Goal: Information Seeking & Learning: Learn about a topic

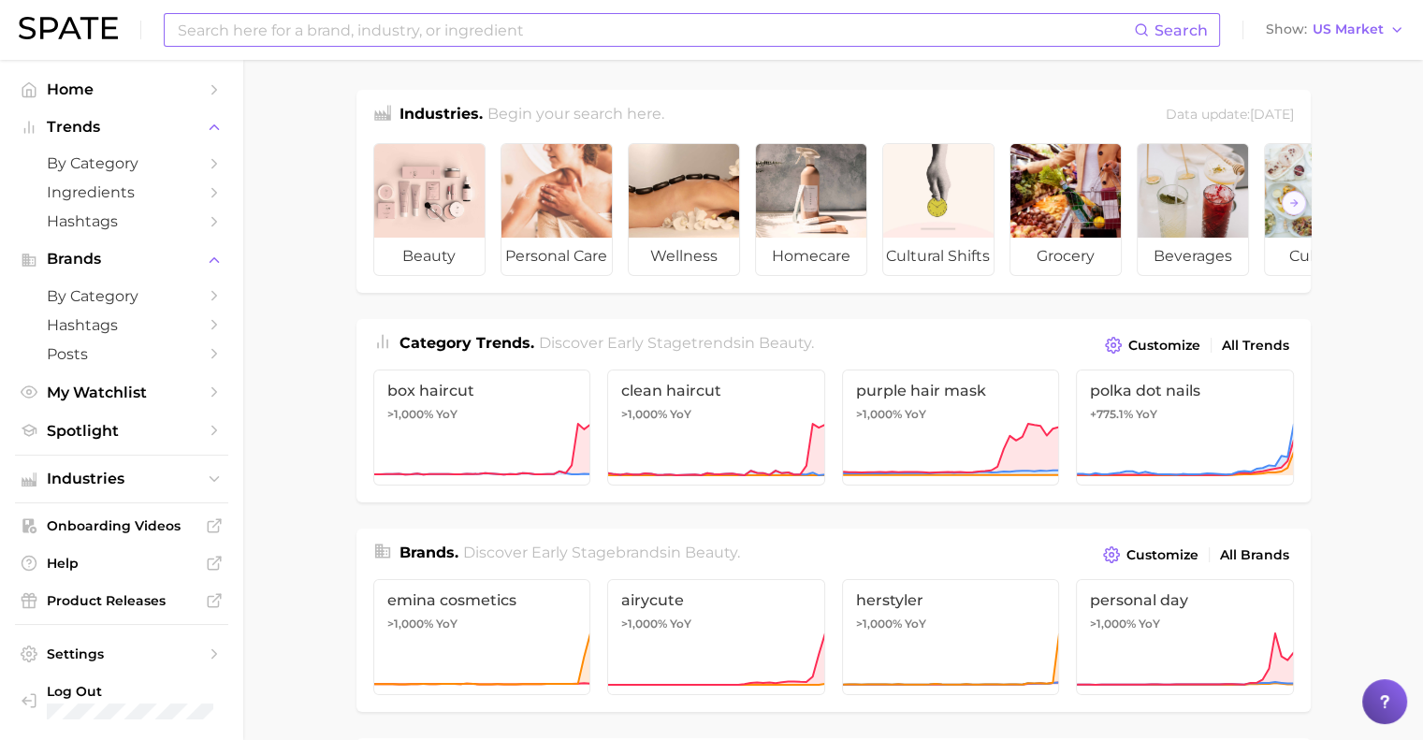
click at [289, 35] on input at bounding box center [655, 30] width 958 height 32
type input "m"
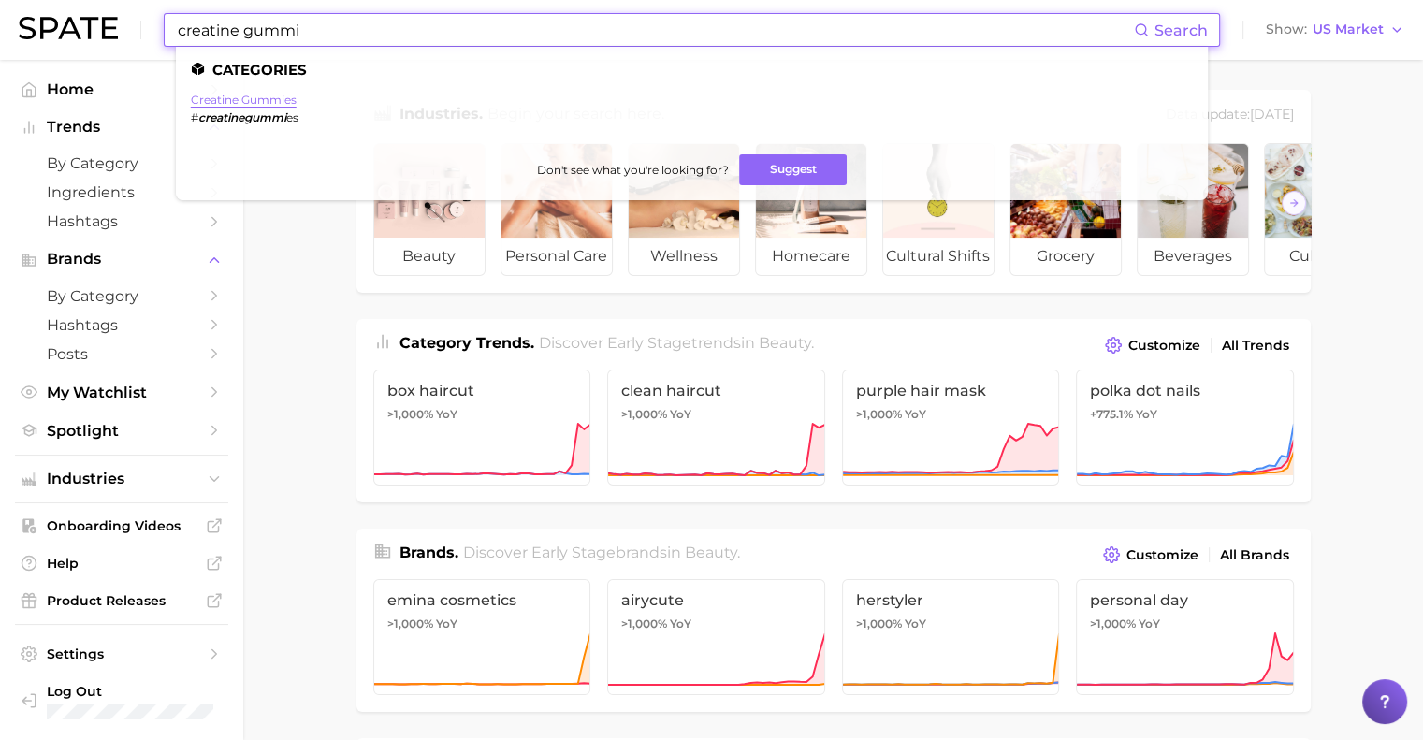
type input "creatine gummi"
click at [233, 97] on link "creatine gummies" at bounding box center [244, 100] width 106 height 14
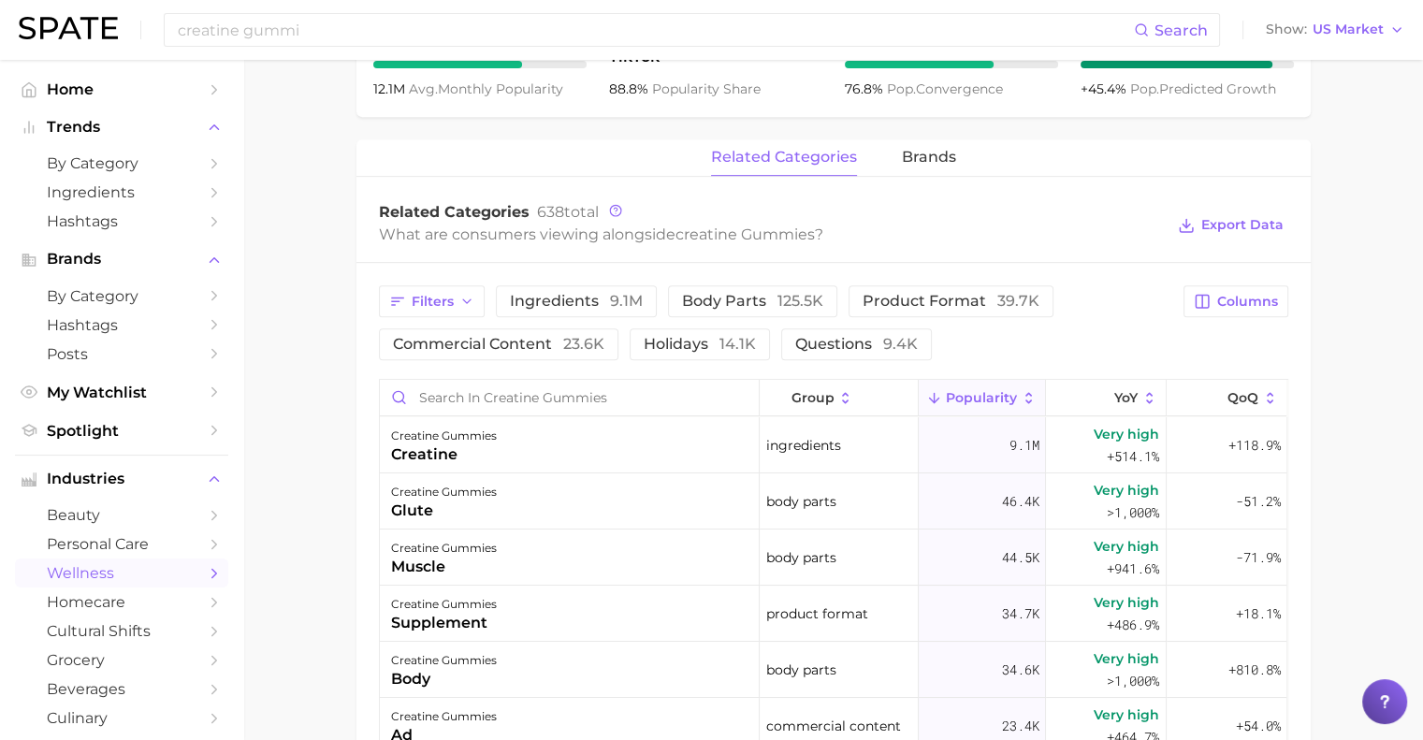
scroll to position [789, 0]
click at [423, 308] on span "Filters" at bounding box center [433, 303] width 42 height 16
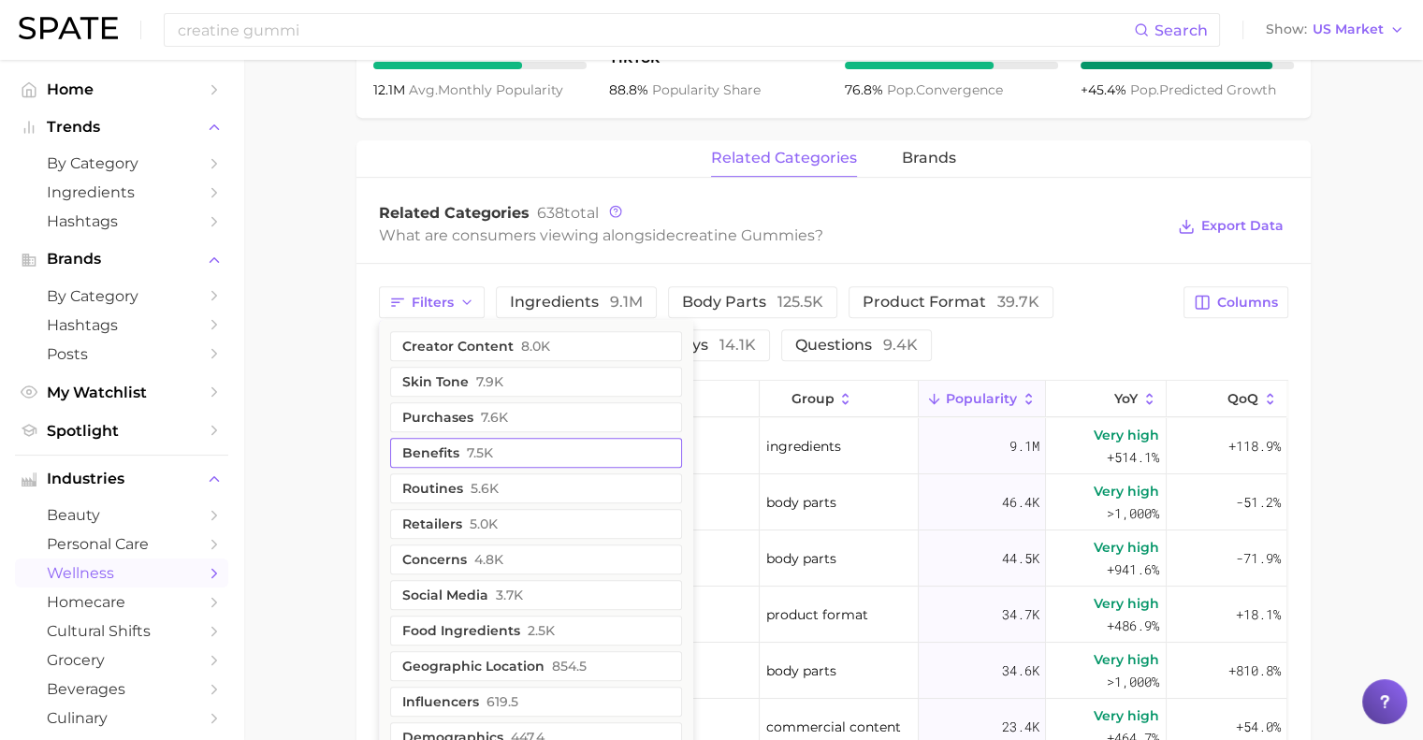
click at [442, 443] on button "benefits 7.5k" at bounding box center [536, 453] width 292 height 30
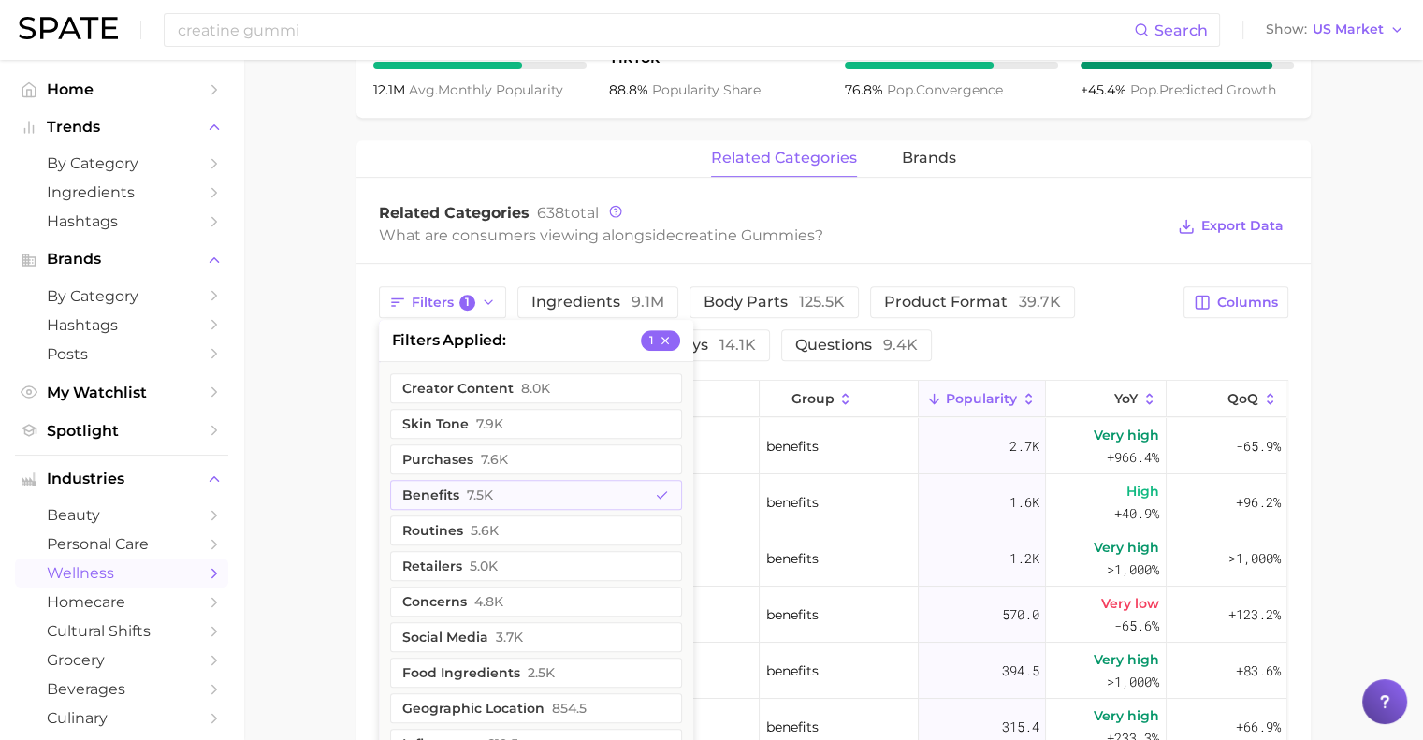
click at [333, 415] on main "1. supplements & ingestibles 2. supplements 3. specialty formula supplements 4.…" at bounding box center [833, 253] width 1180 height 1965
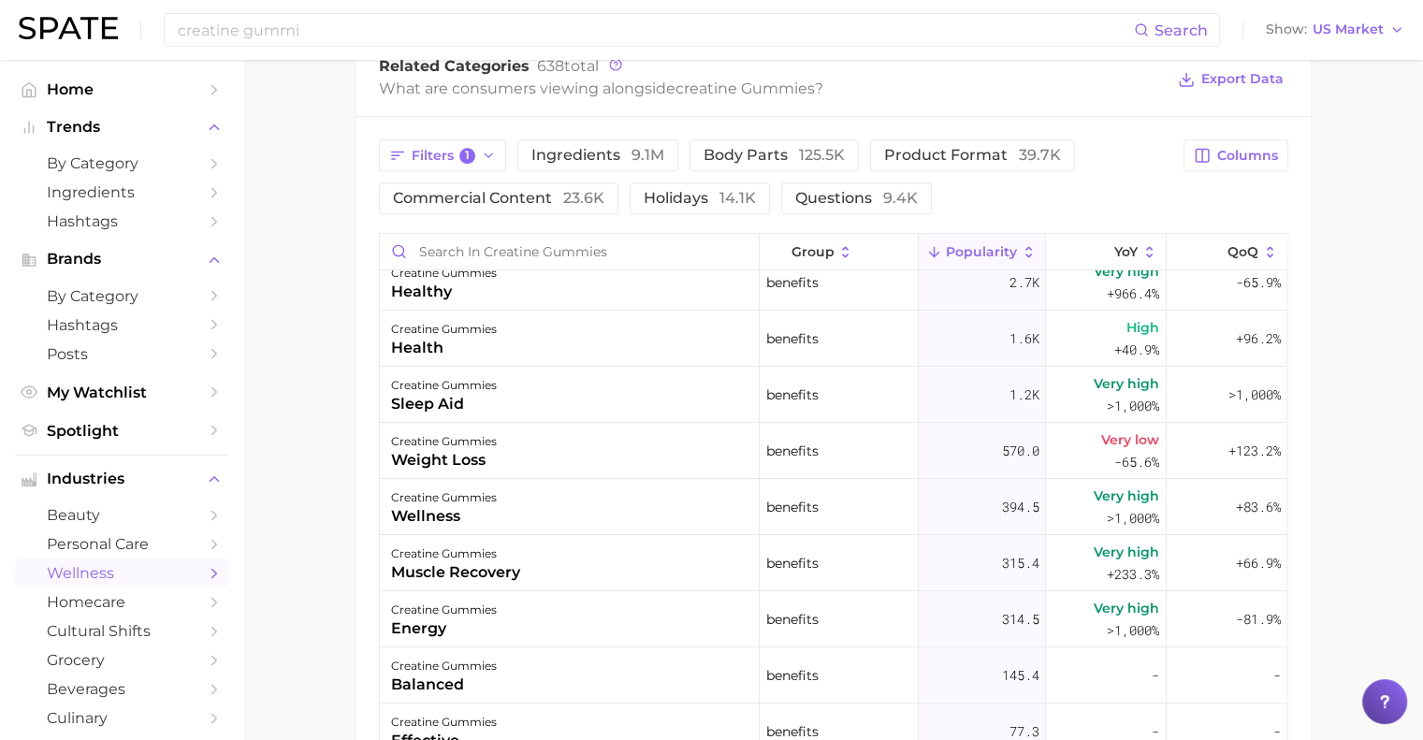
scroll to position [935, 0]
click at [468, 149] on span "Filters 1" at bounding box center [444, 157] width 65 height 17
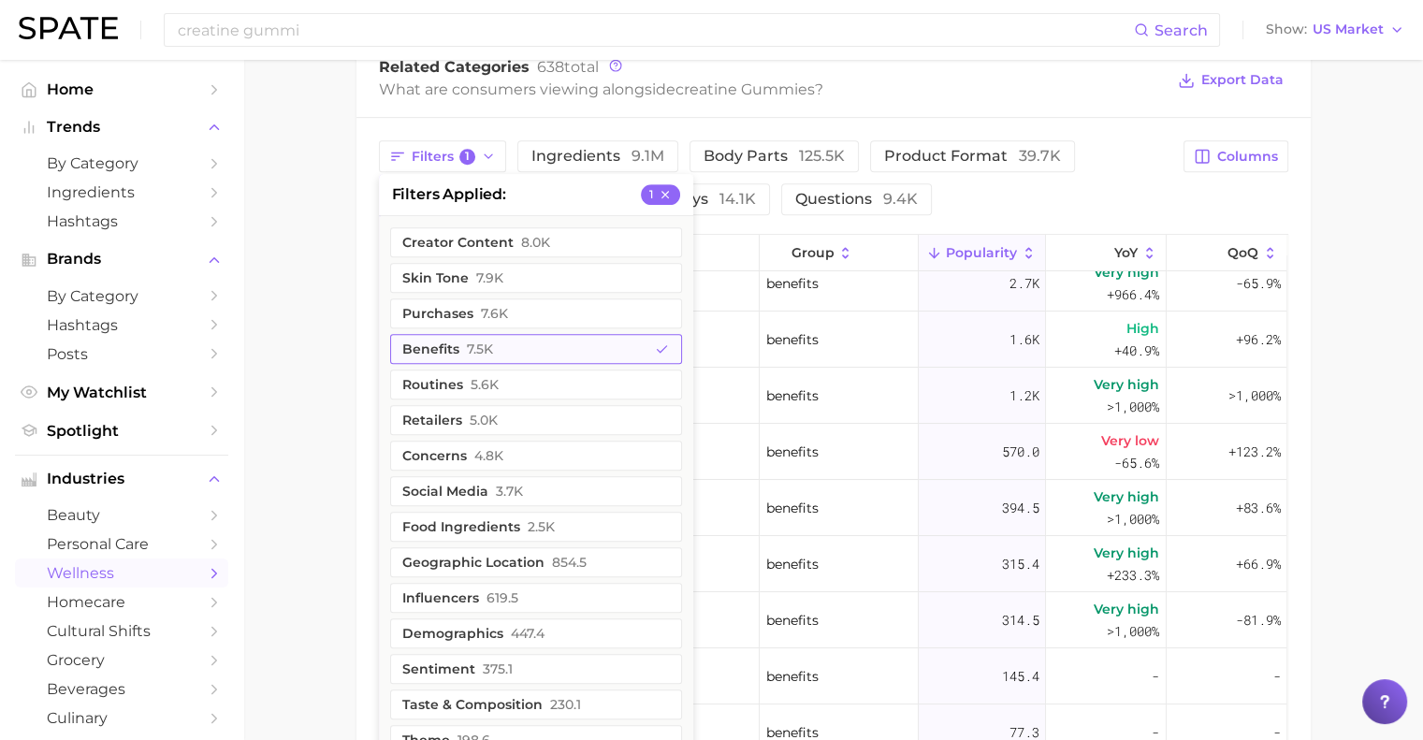
click at [485, 353] on span "7.5k" at bounding box center [480, 349] width 26 height 15
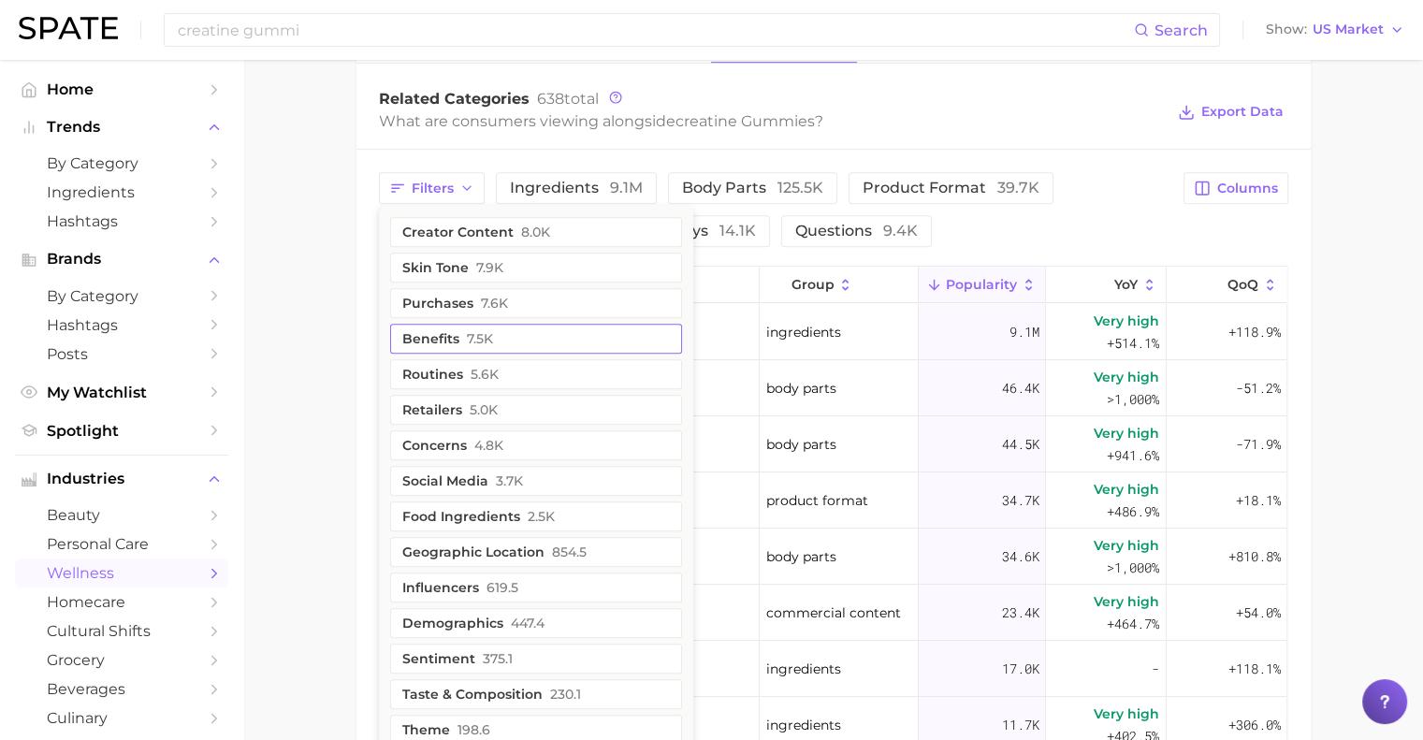
scroll to position [909, 0]
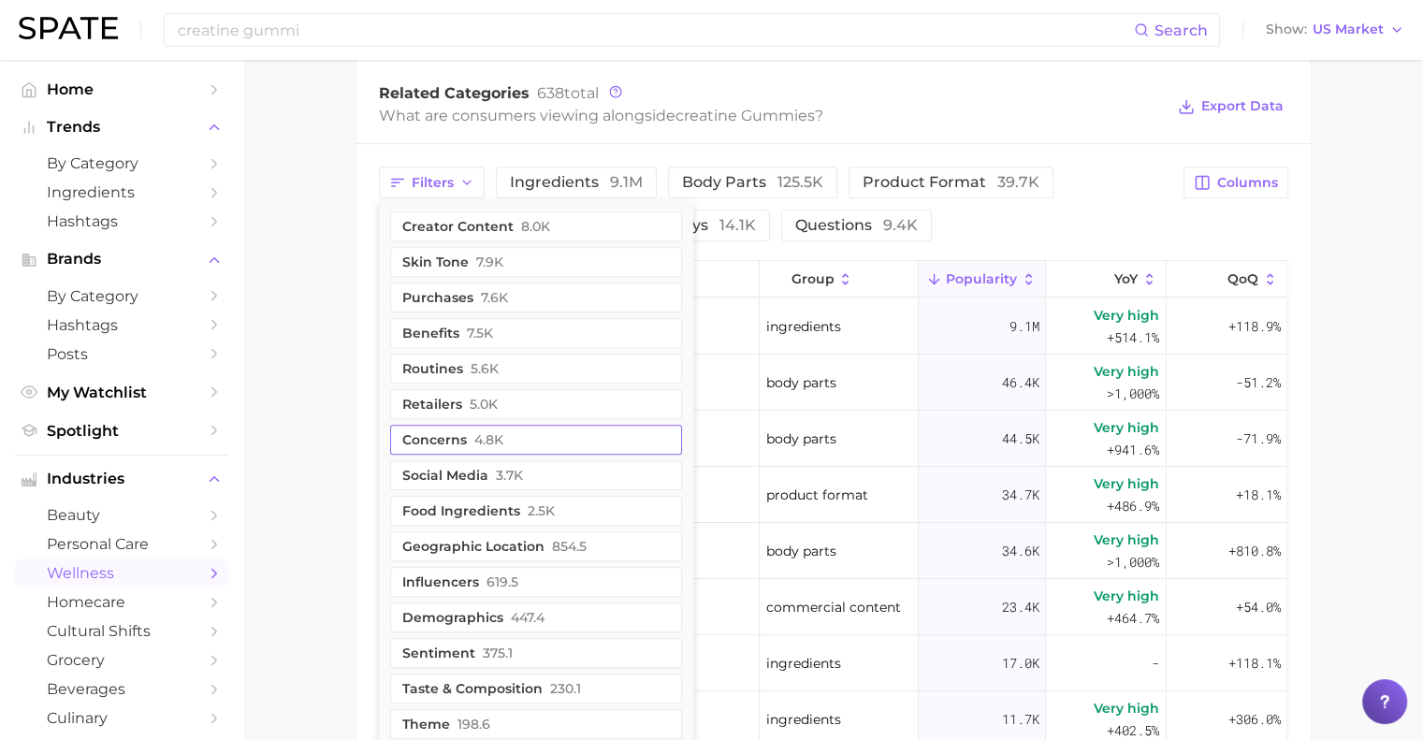
click at [458, 431] on button "concerns 4.8k" at bounding box center [536, 440] width 292 height 30
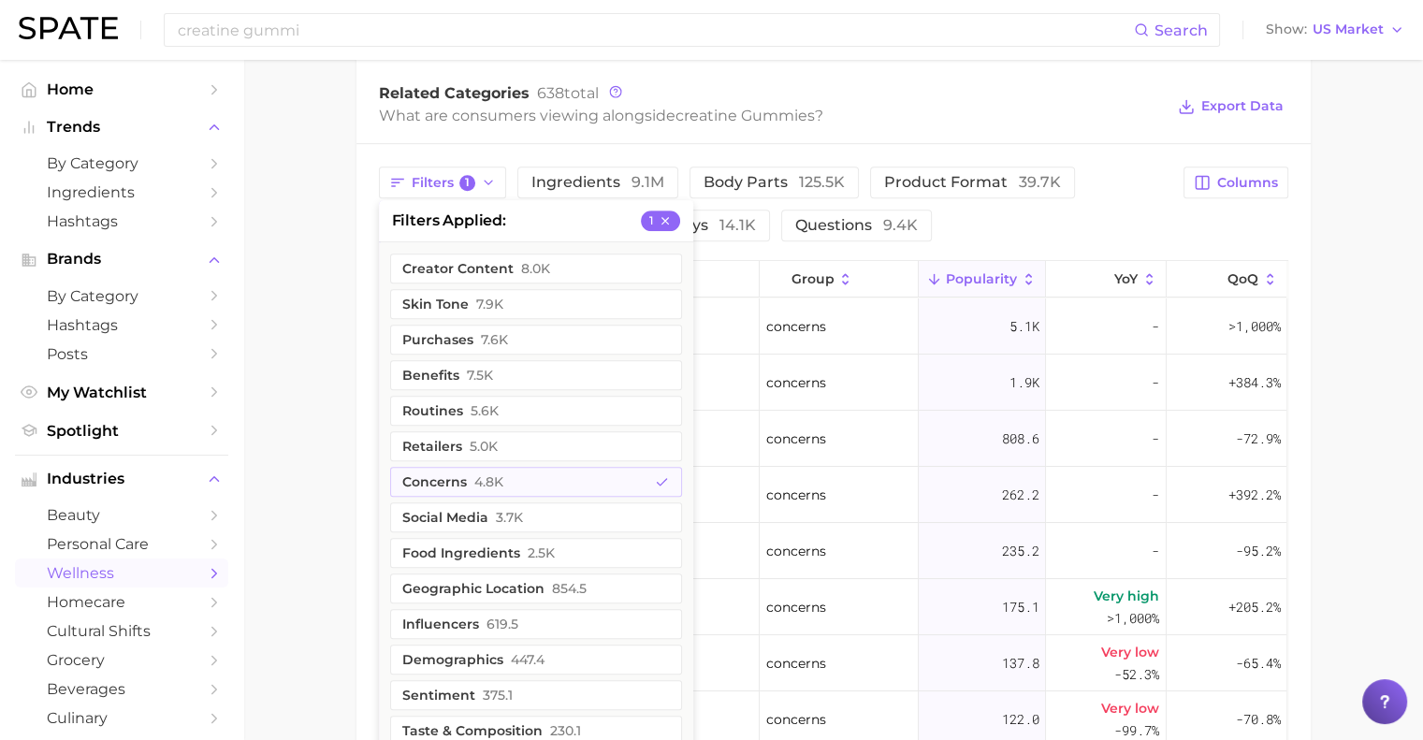
click at [339, 364] on main "1. supplements & ingestibles 2. supplements 3. specialty formula supplements 4.…" at bounding box center [833, 133] width 1180 height 1965
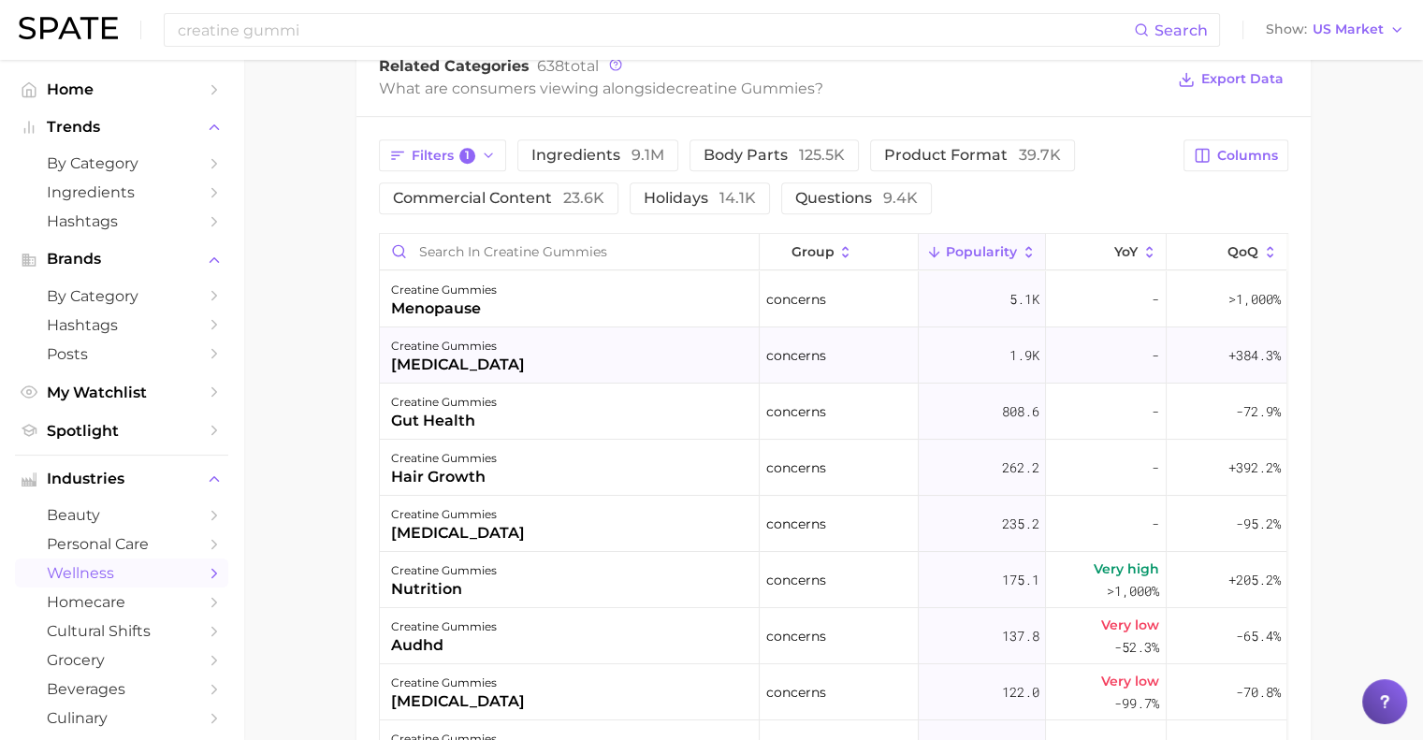
scroll to position [937, 0]
click at [470, 160] on span "1" at bounding box center [467, 155] width 17 height 17
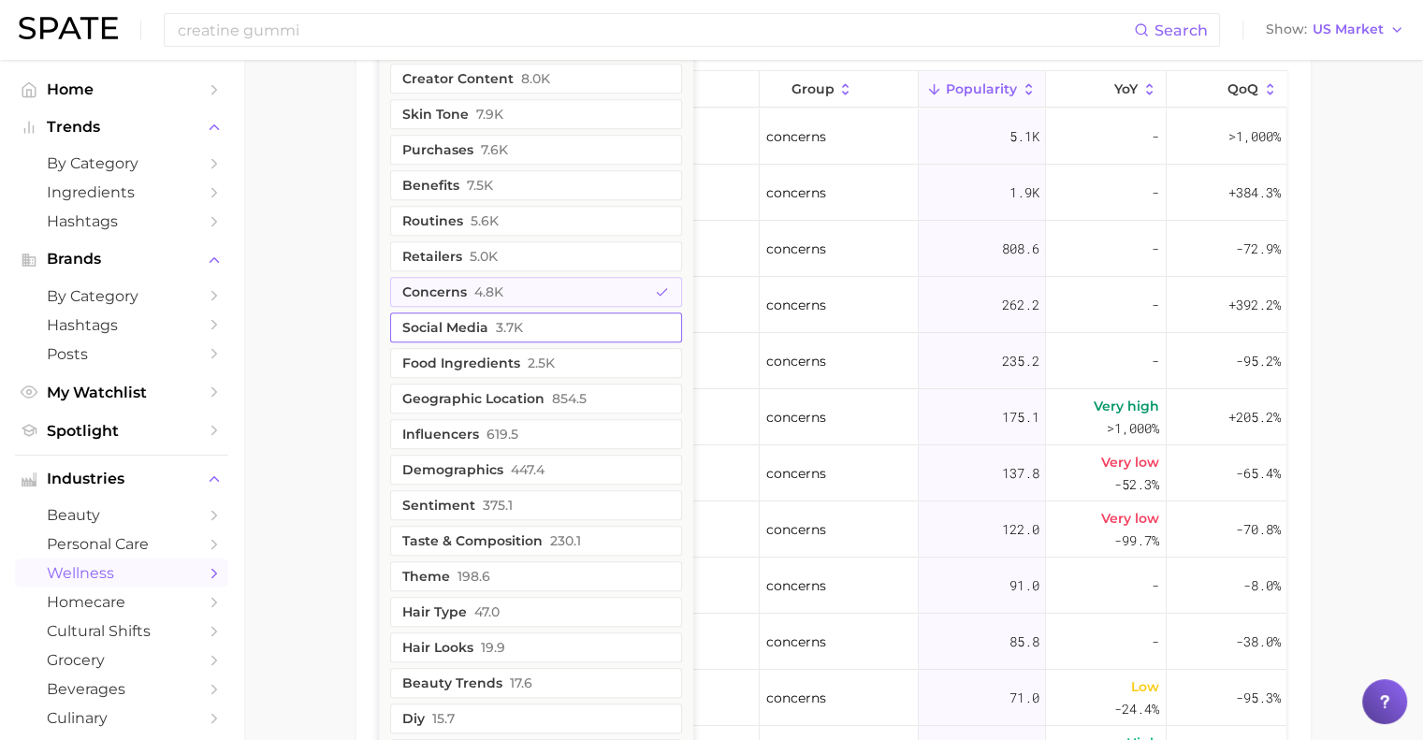
scroll to position [1098, 0]
click at [506, 502] on span "375.1" at bounding box center [498, 506] width 30 height 15
click at [647, 291] on button "concerns 4.8k" at bounding box center [536, 293] width 292 height 30
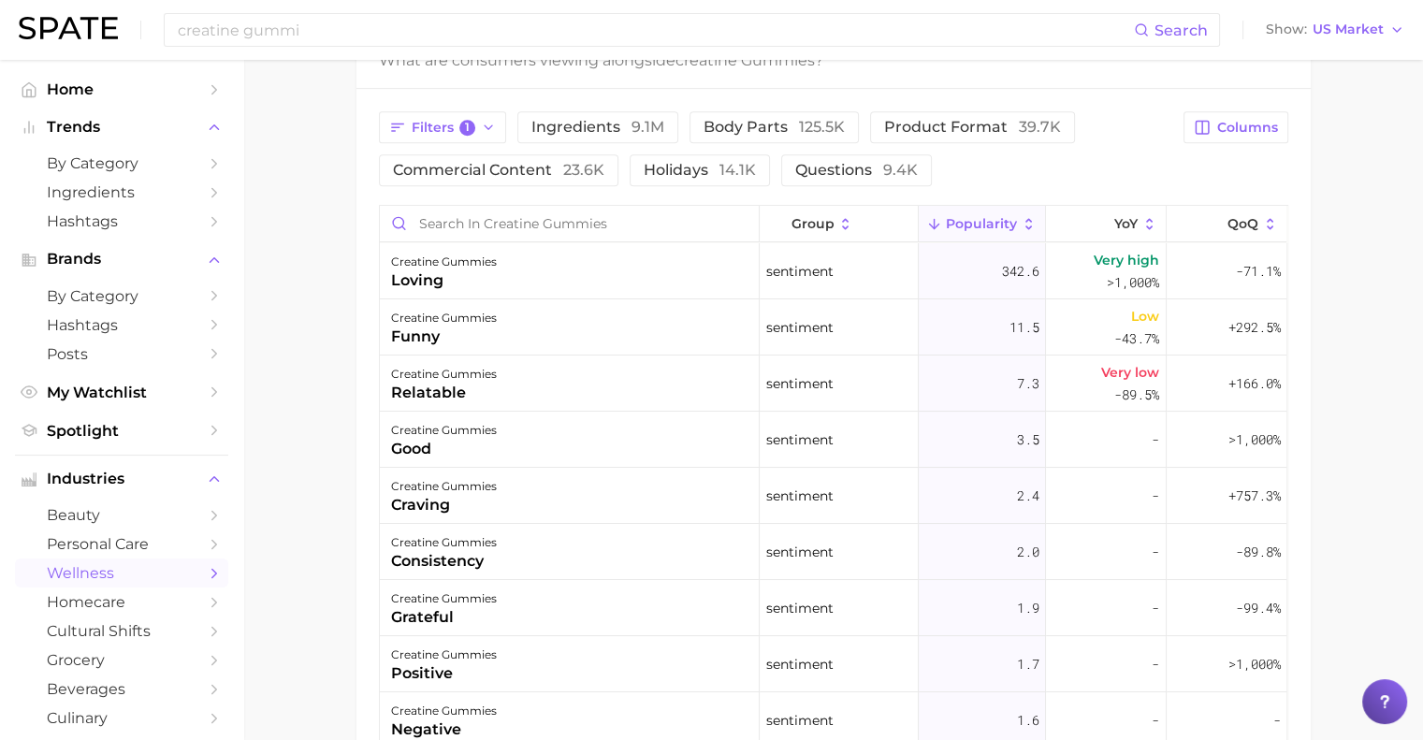
scroll to position [963, 0]
click at [474, 112] on button "Filters 1" at bounding box center [443, 128] width 128 height 32
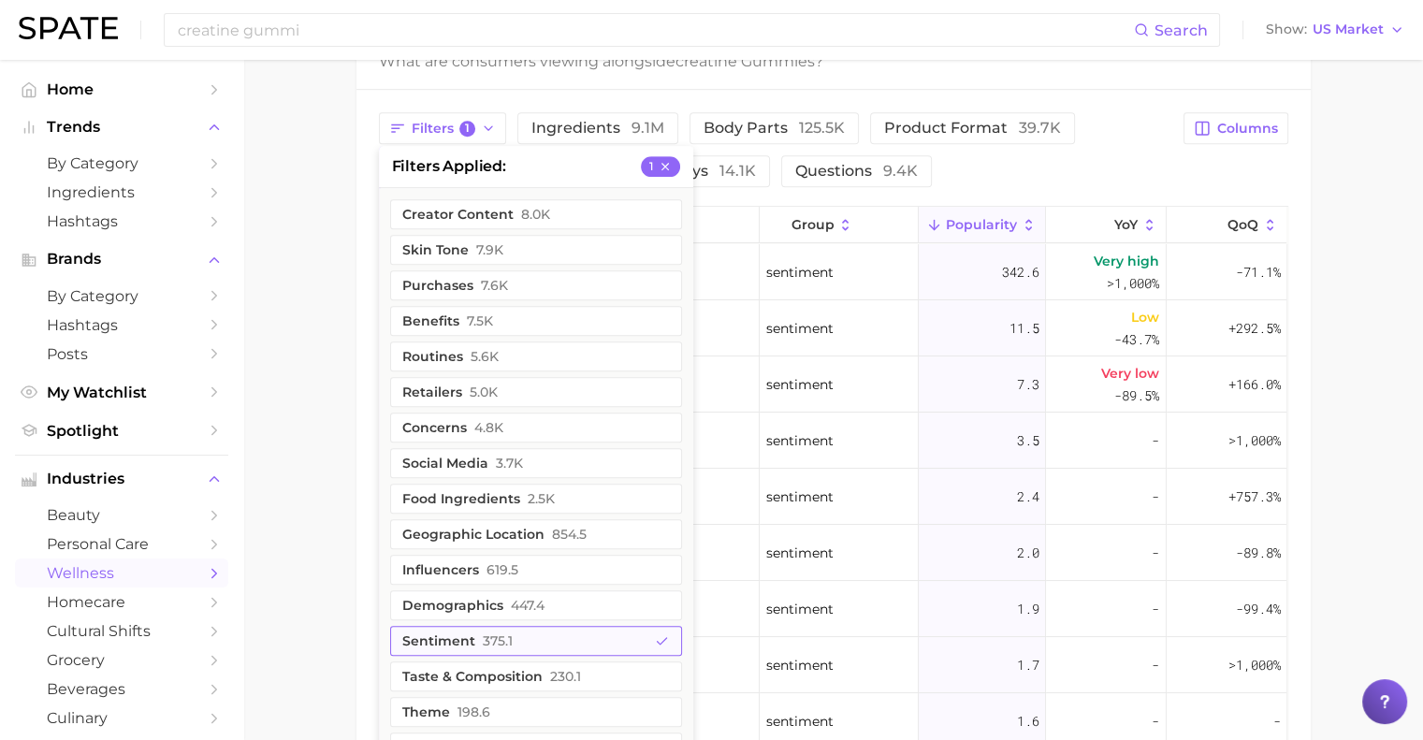
click at [451, 635] on button "sentiment 375.1" at bounding box center [536, 641] width 292 height 30
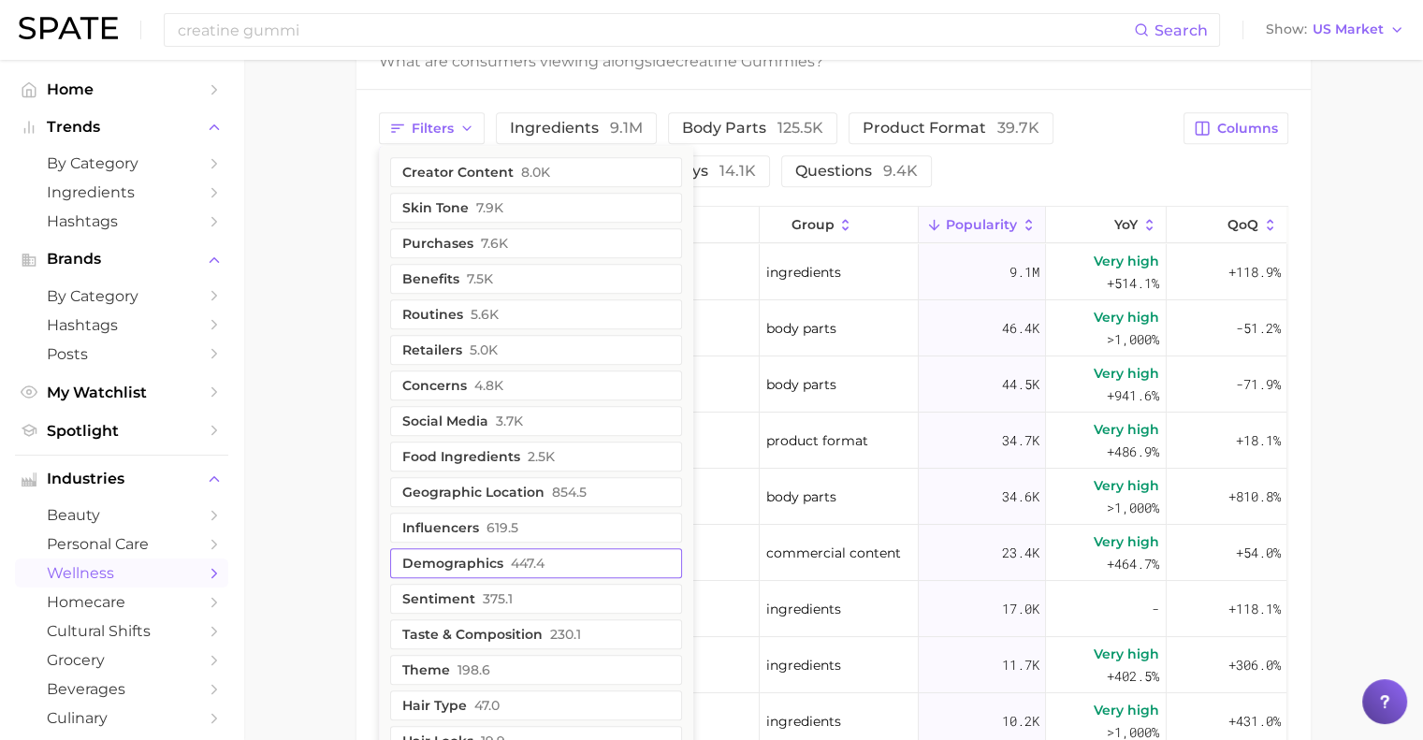
click at [488, 559] on button "demographics 447.4" at bounding box center [536, 563] width 292 height 30
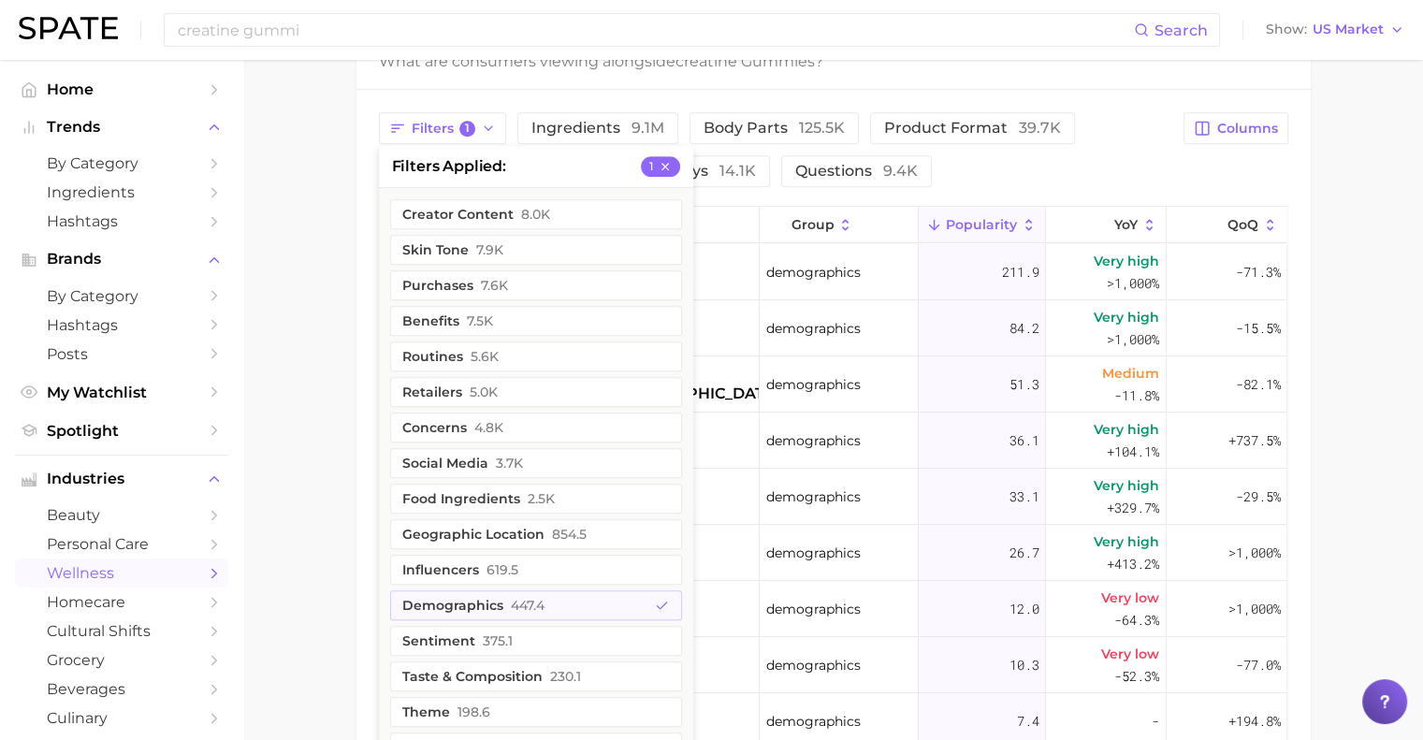
click at [298, 485] on main "1. supplements & ingestibles 2. supplements 3. specialty formula supplements 4.…" at bounding box center [833, 79] width 1180 height 1965
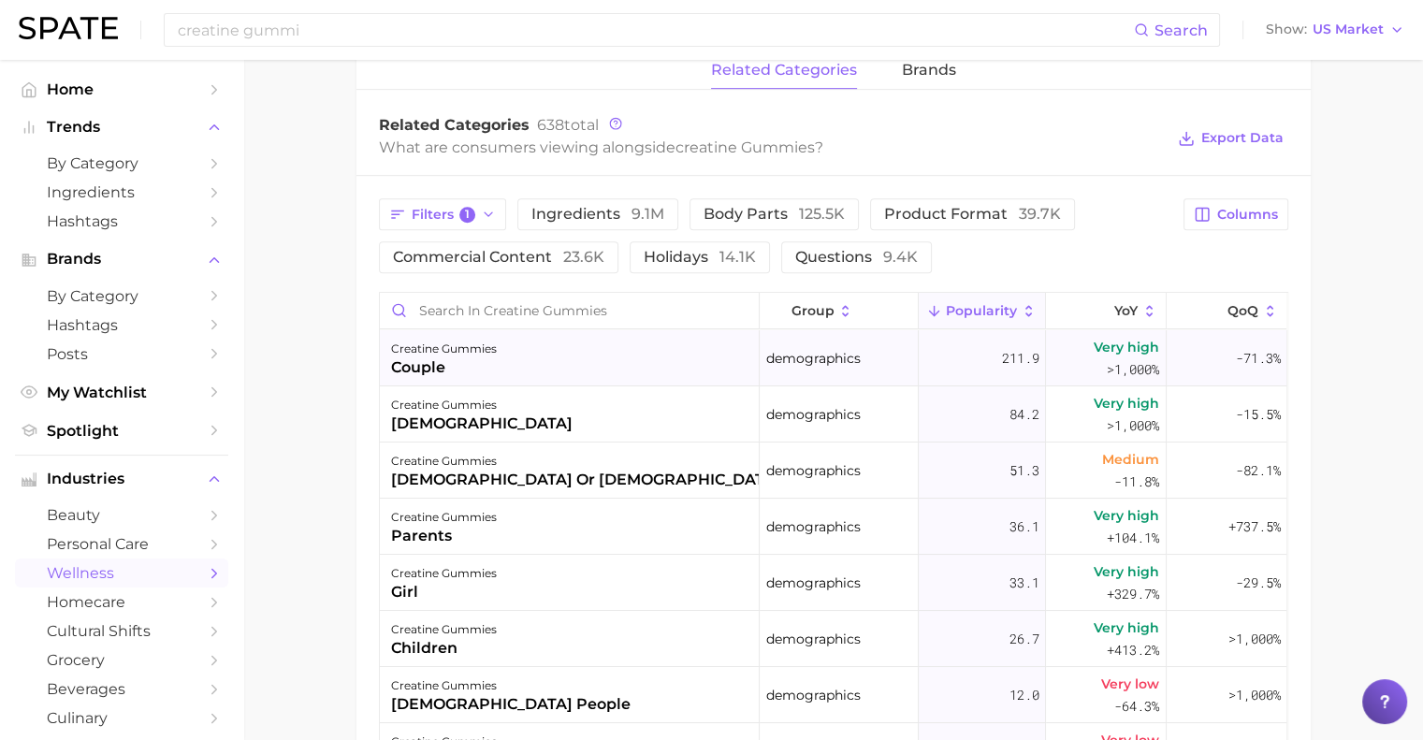
scroll to position [871, 0]
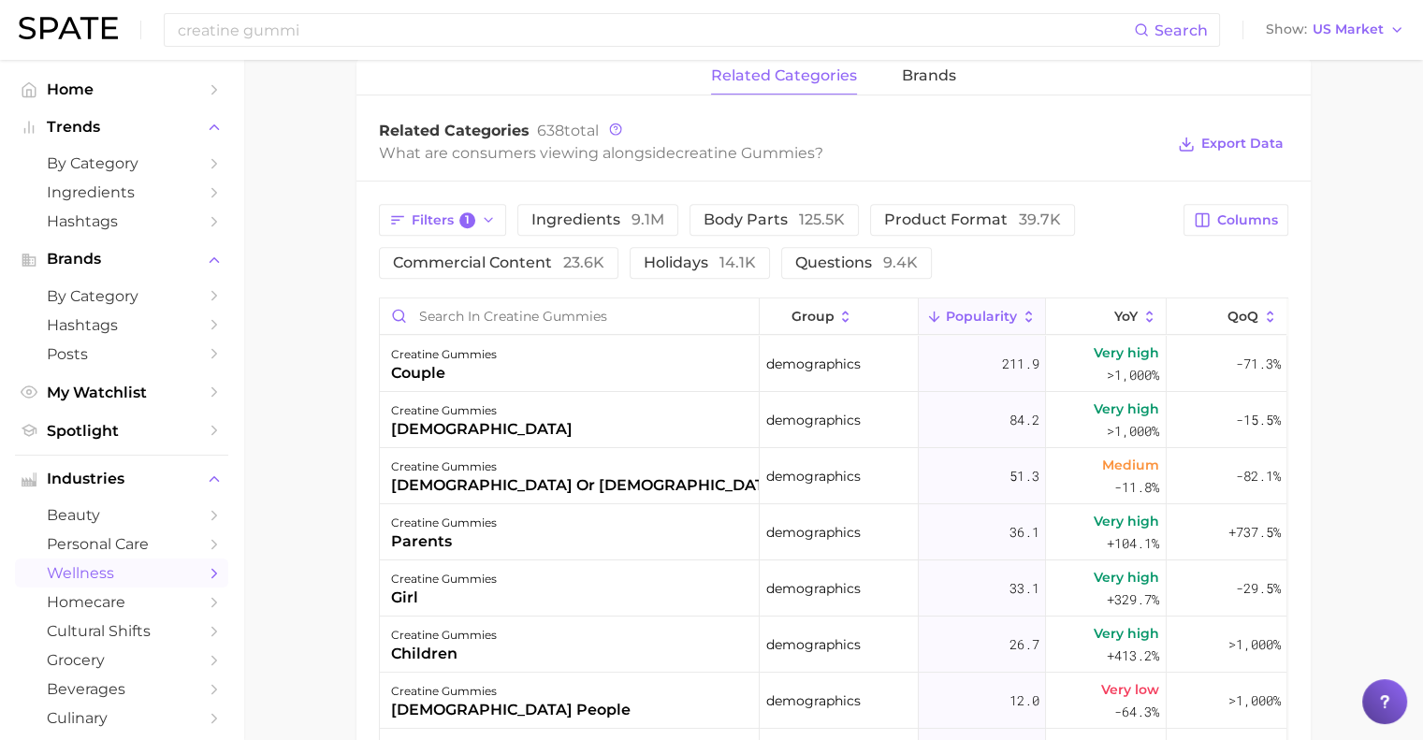
click at [479, 202] on div "Filters 1 ingredients 9.1m body parts 125.5k product format 39.7k commercial co…" at bounding box center [834, 621] width 954 height 879
click at [486, 212] on icon "button" at bounding box center [488, 219] width 15 height 15
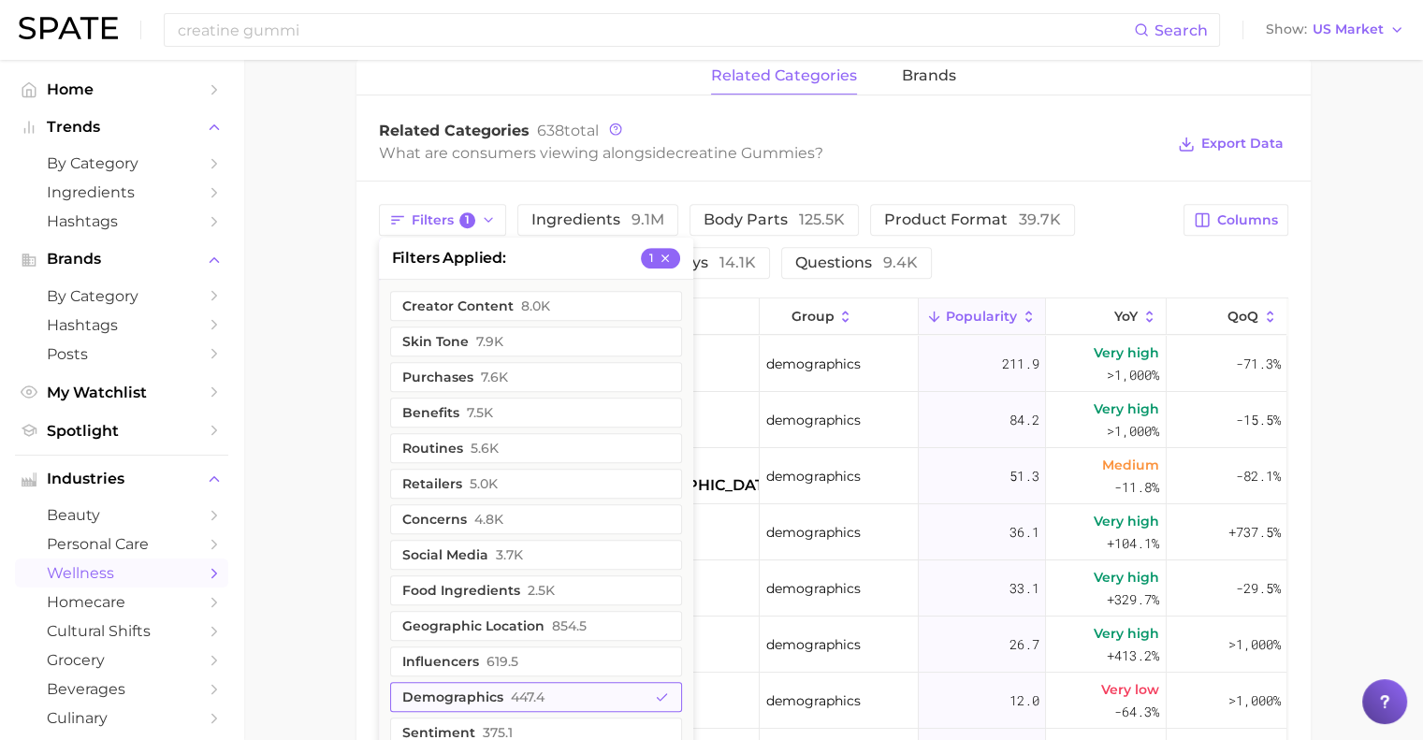
click at [527, 691] on span "447.4" at bounding box center [528, 697] width 34 height 15
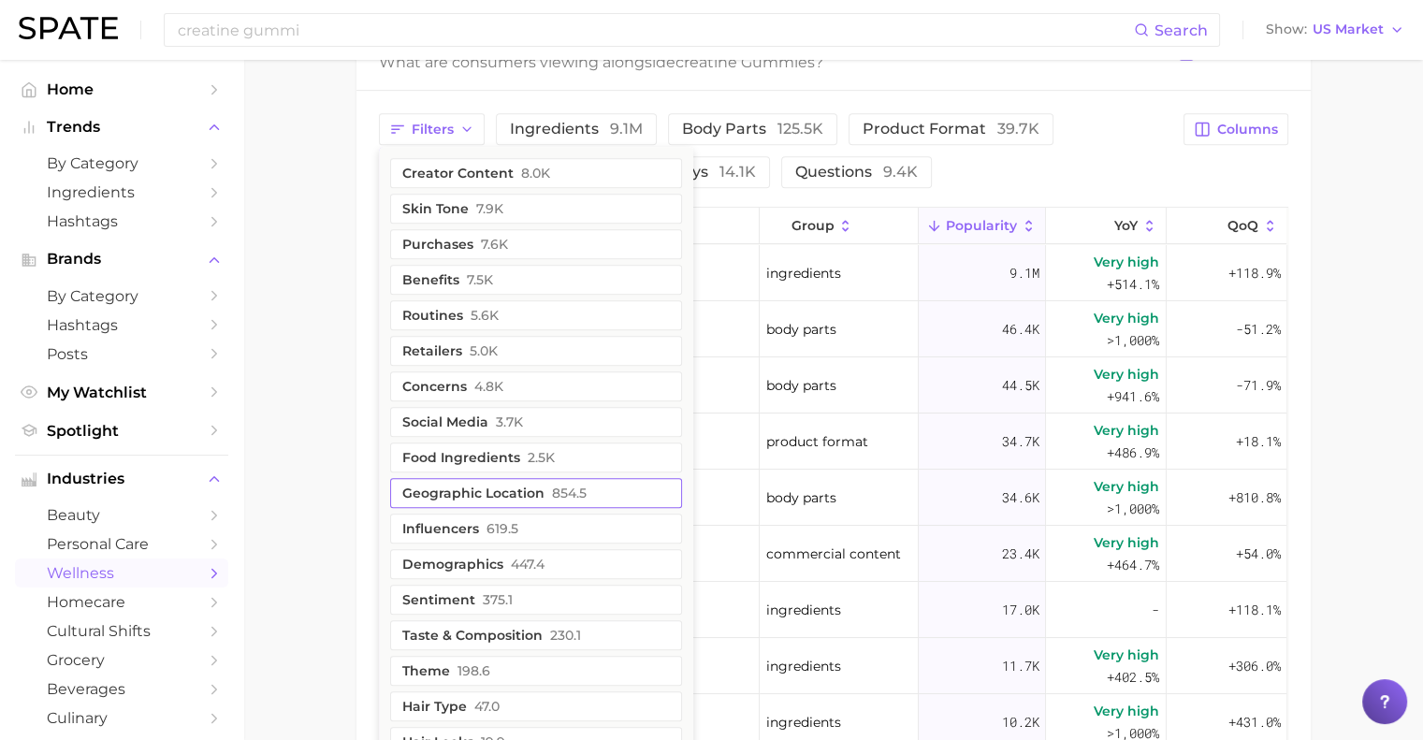
scroll to position [978, 0]
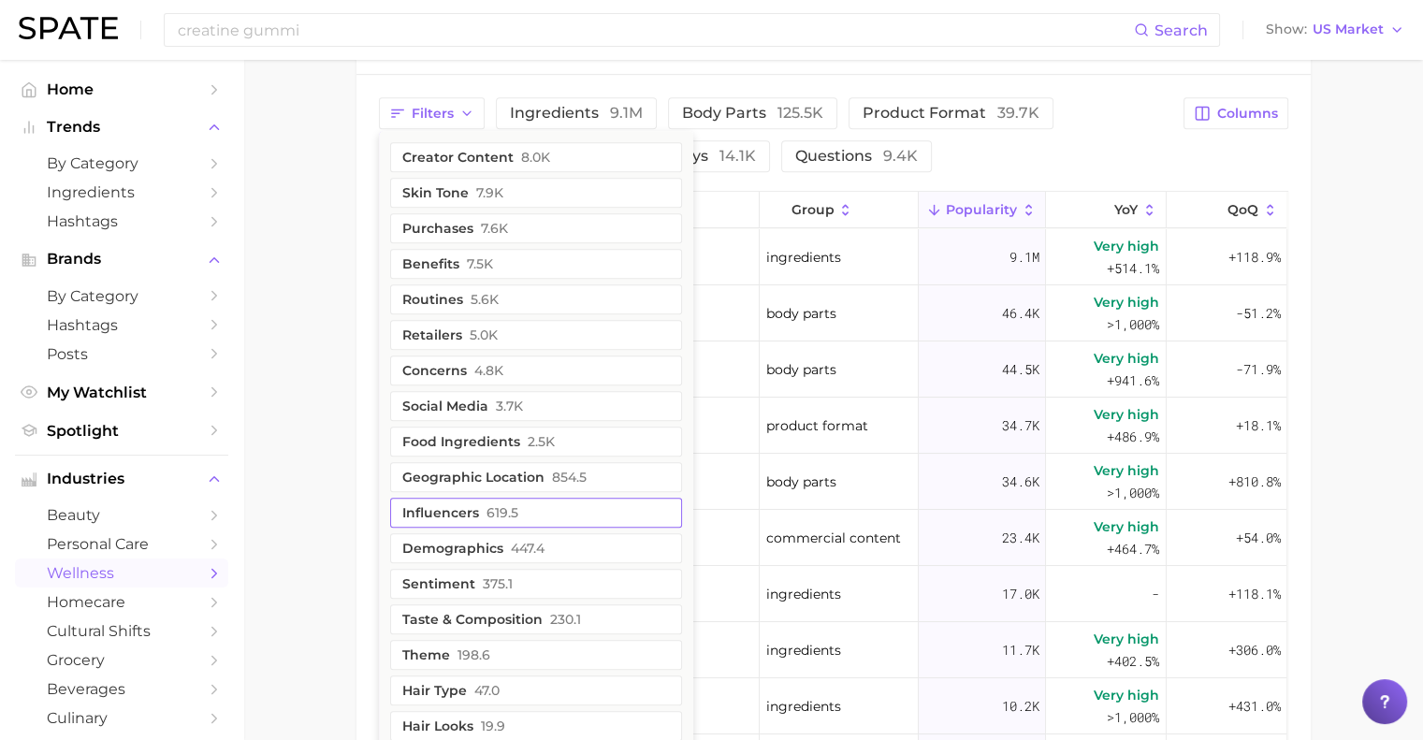
click at [538, 521] on button "influencers 619.5" at bounding box center [536, 513] width 292 height 30
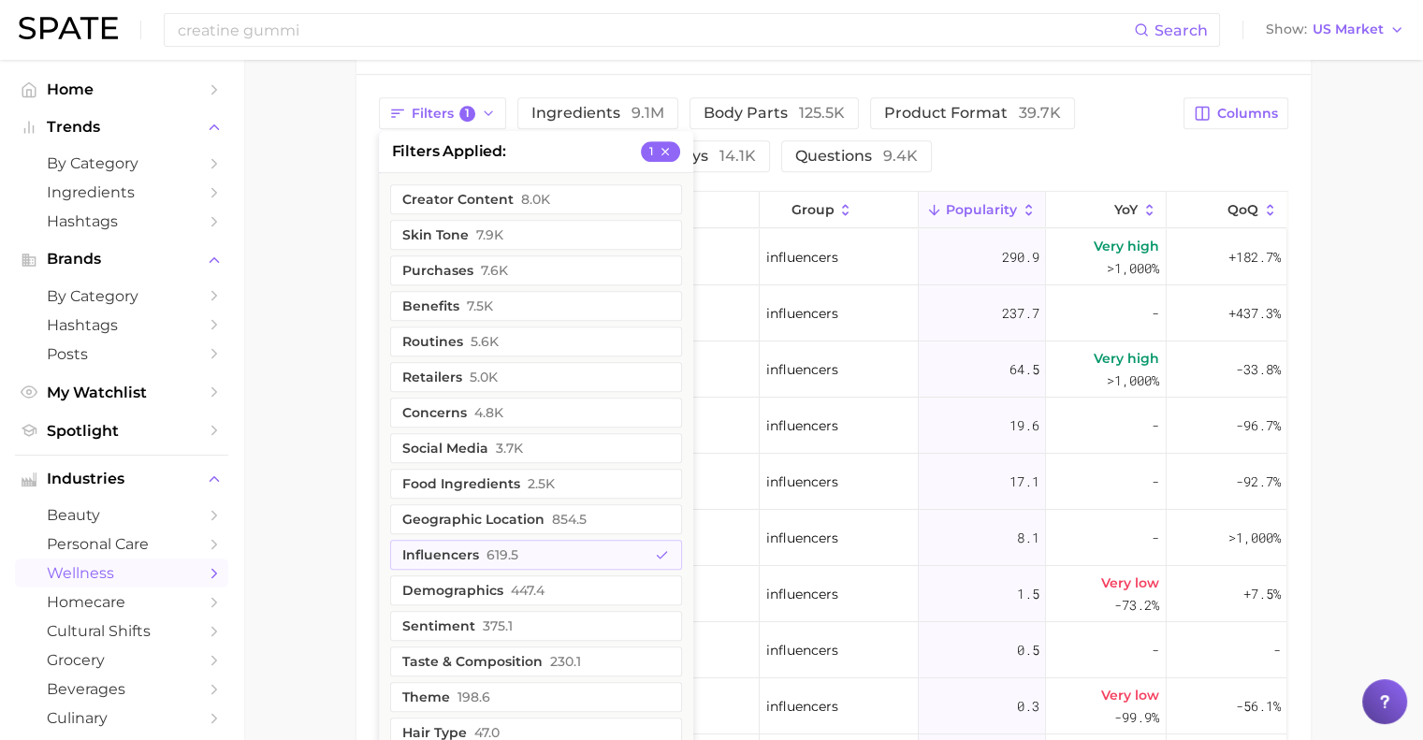
click at [299, 388] on main "1. supplements & ingestibles 2. supplements 3. specialty formula supplements 4.…" at bounding box center [833, 64] width 1180 height 1965
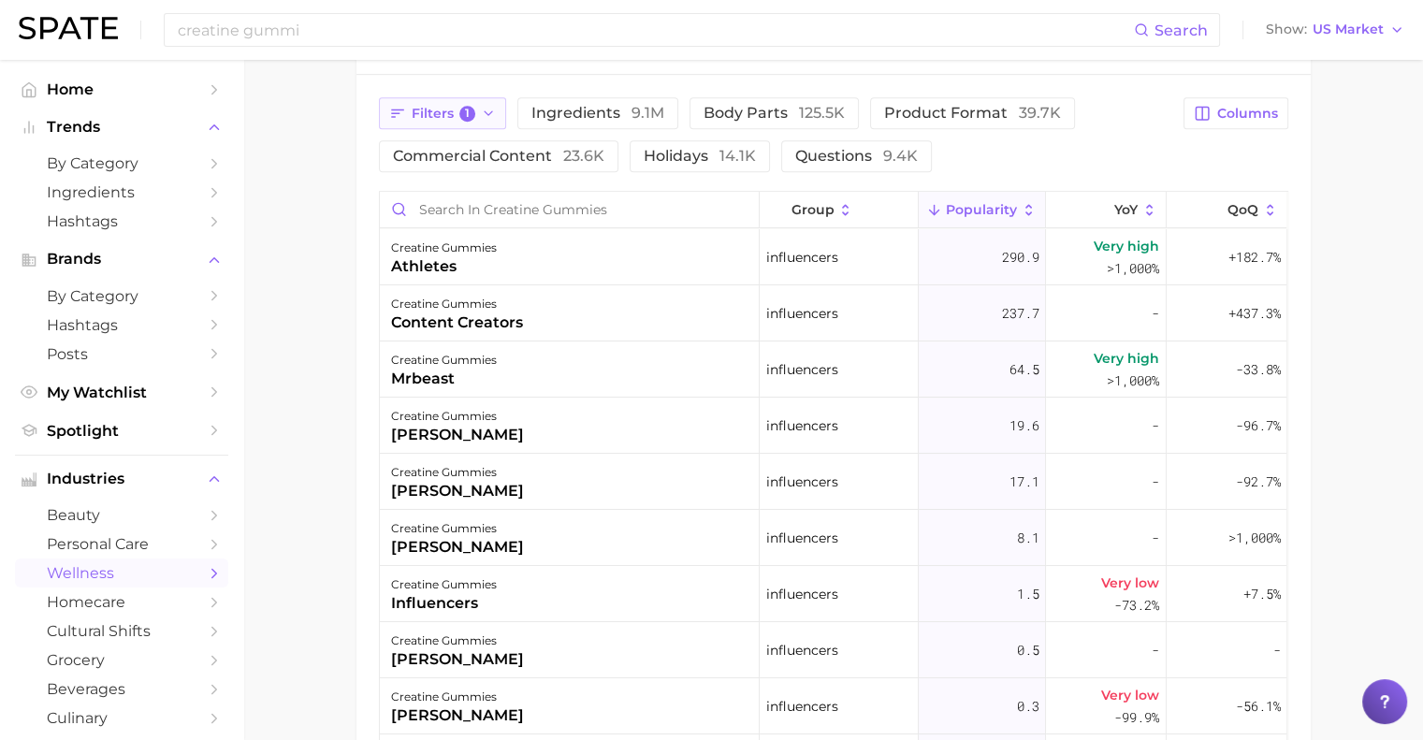
click at [483, 124] on button "Filters 1" at bounding box center [443, 113] width 128 height 32
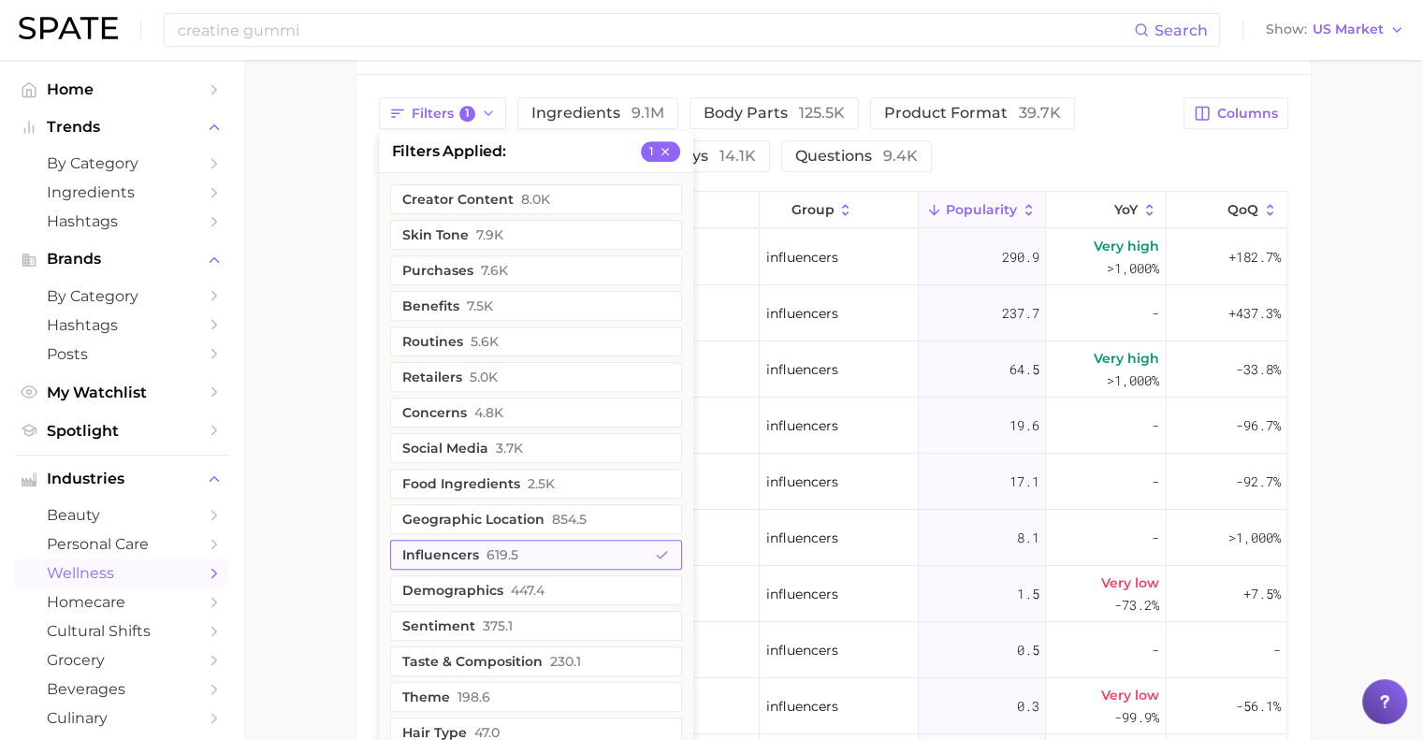
click at [517, 551] on button "influencers 619.5" at bounding box center [536, 555] width 292 height 30
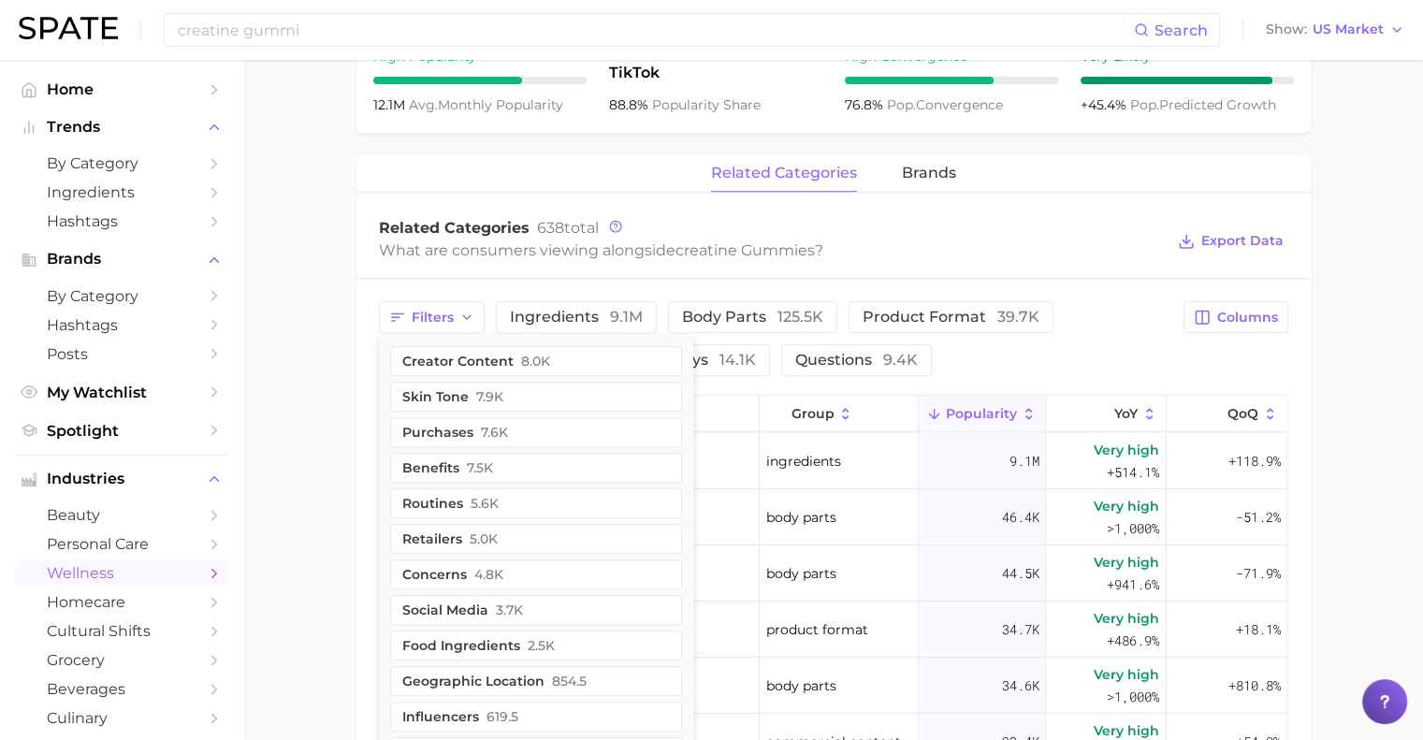
scroll to position [775, 0]
click at [558, 366] on button "creator content 8.0k" at bounding box center [536, 360] width 292 height 30
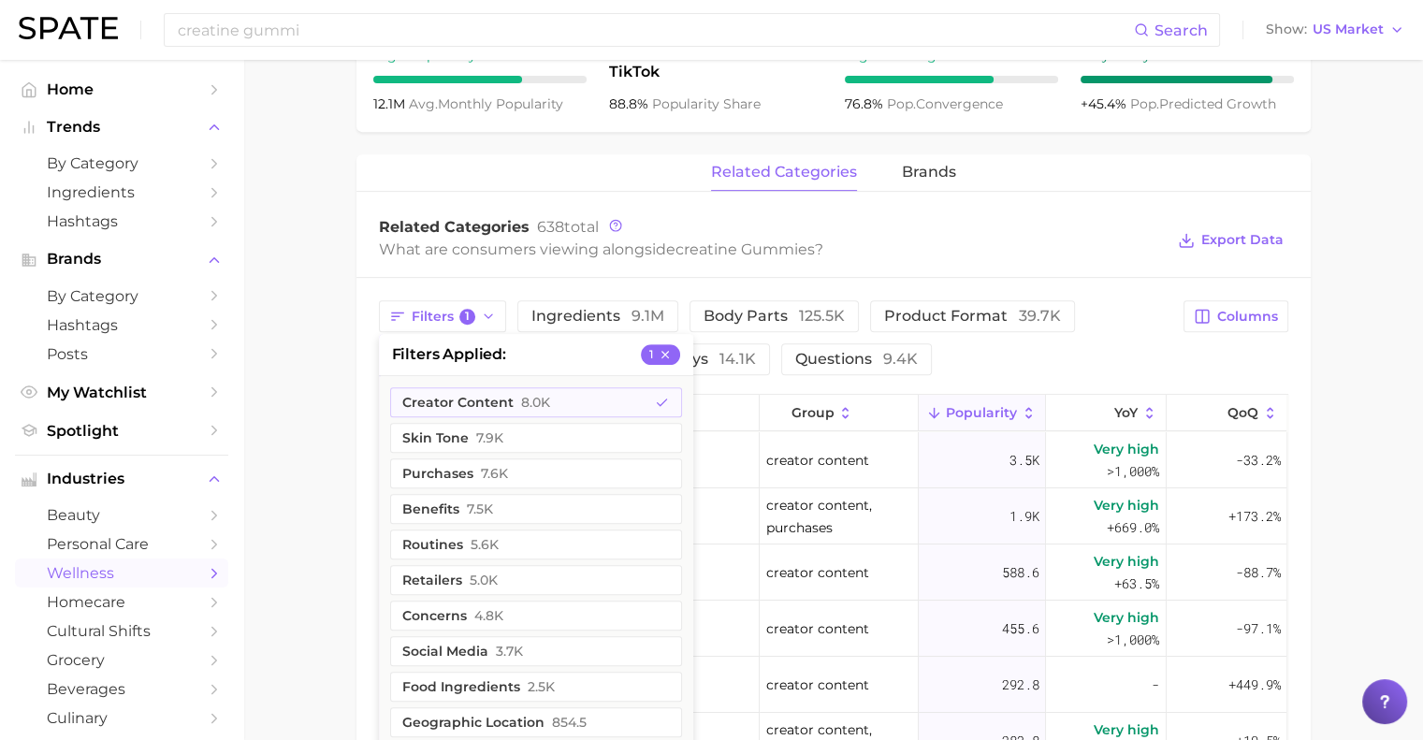
click at [353, 431] on main "1. supplements & ingestibles 2. supplements 3. specialty formula supplements 4.…" at bounding box center [833, 267] width 1180 height 1965
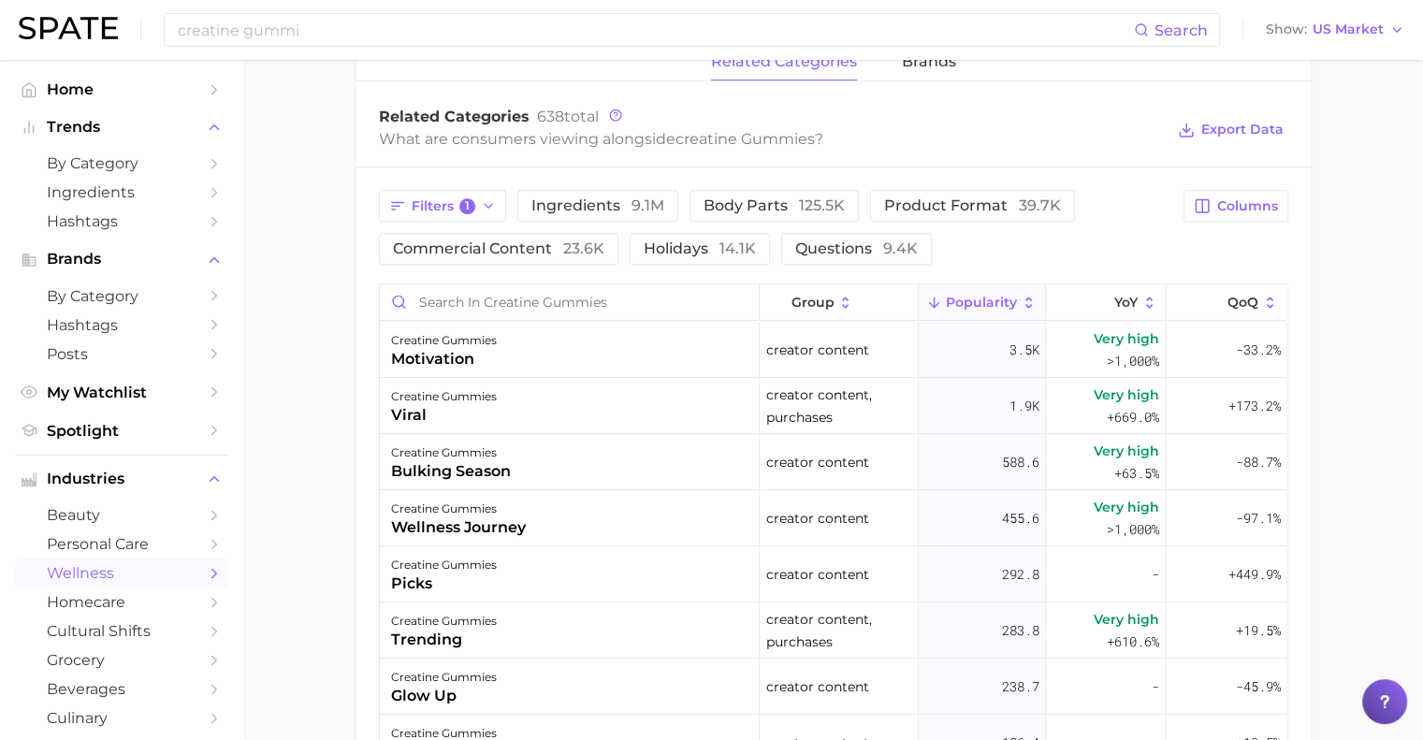
scroll to position [881, 0]
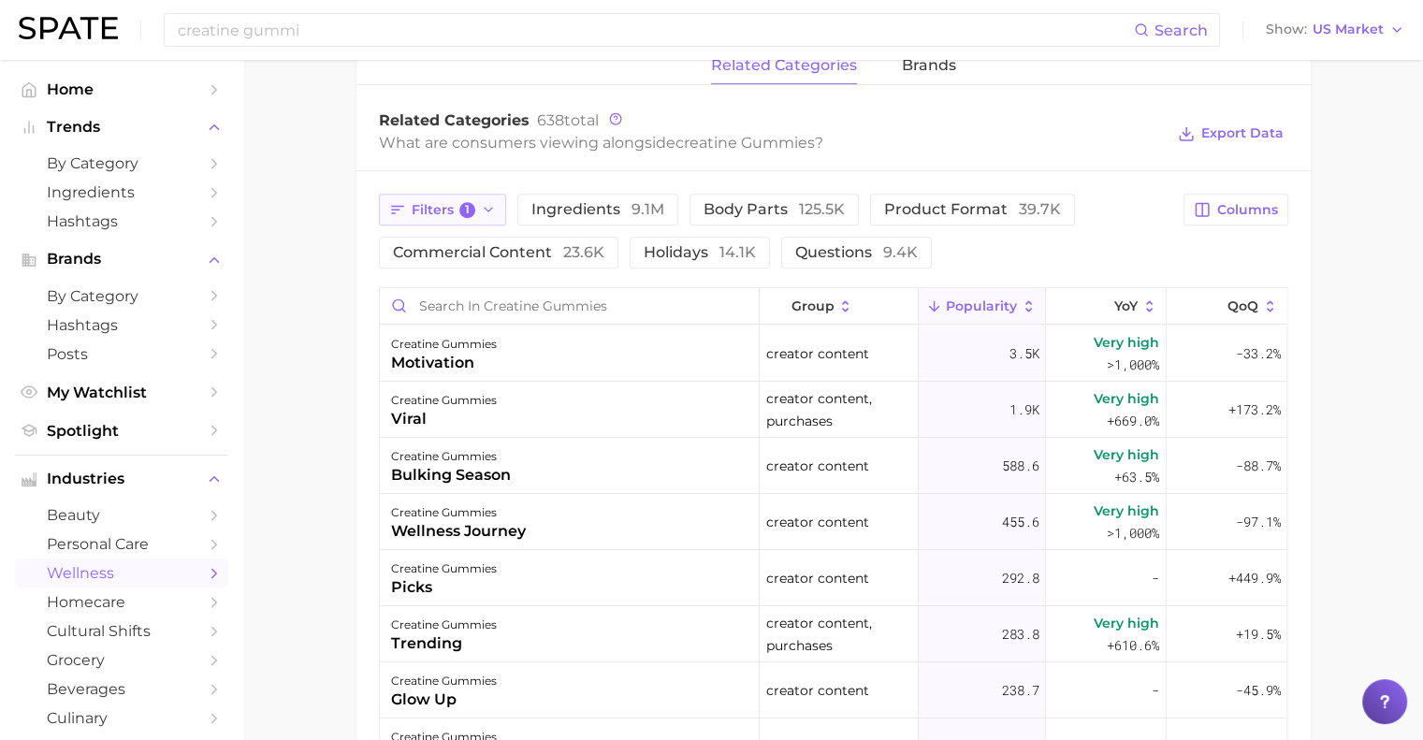
click at [463, 219] on button "Filters 1" at bounding box center [443, 210] width 128 height 32
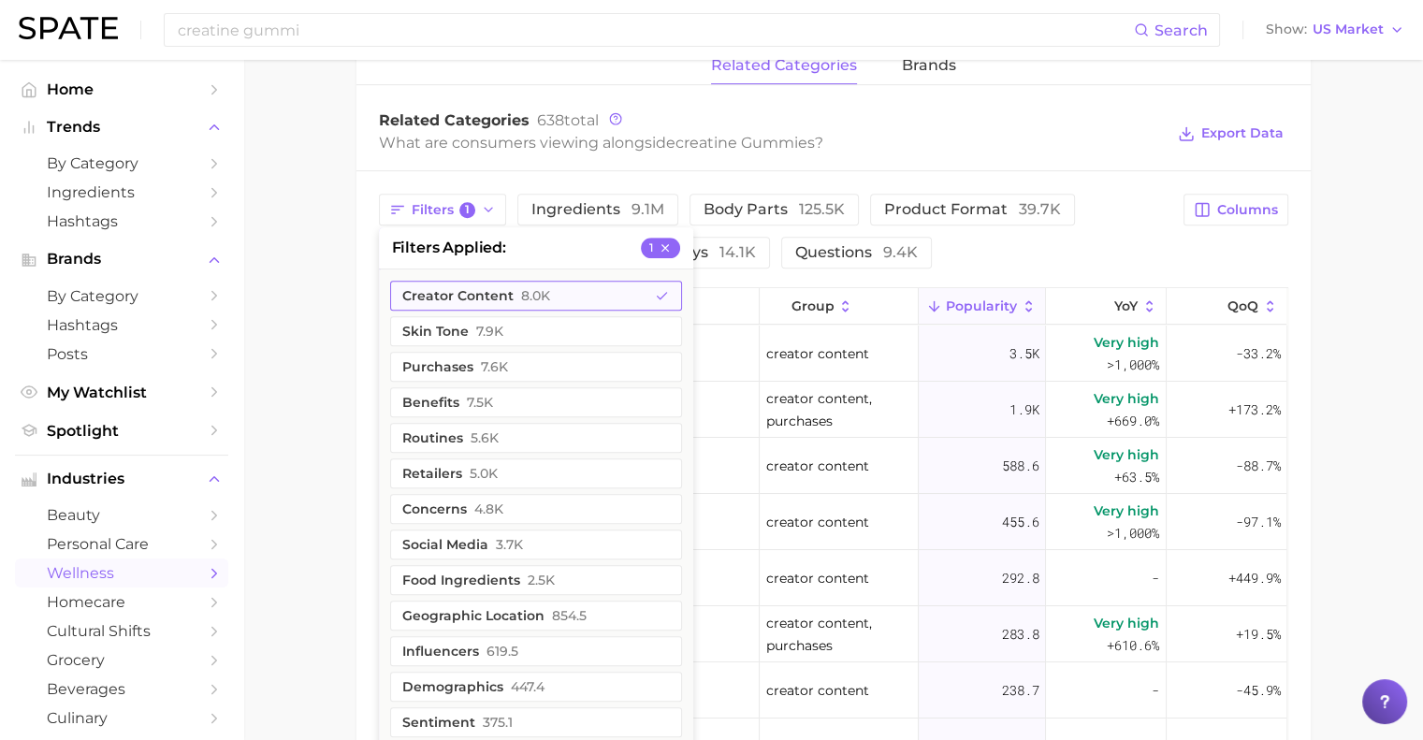
click at [460, 299] on button "creator content 8.0k" at bounding box center [536, 296] width 292 height 30
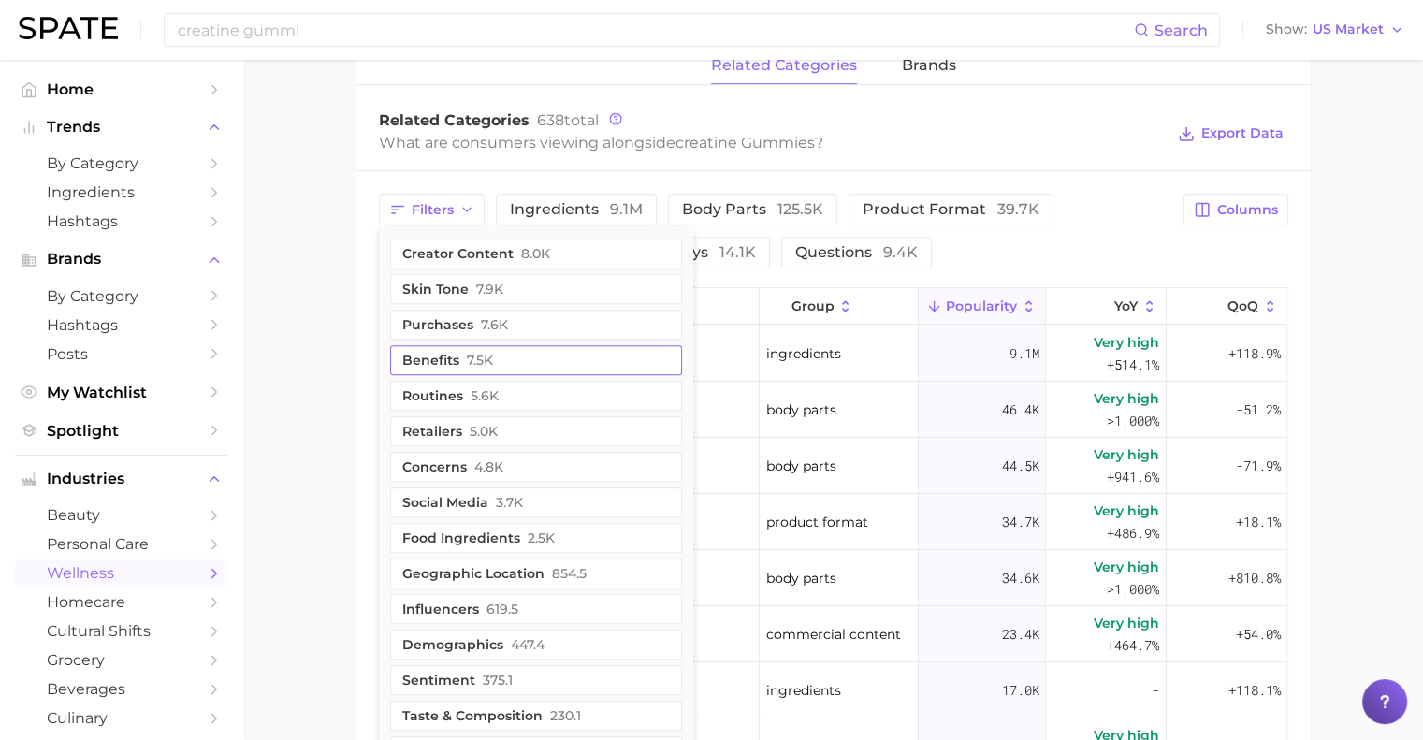
click at [464, 354] on button "benefits 7.5k" at bounding box center [536, 360] width 292 height 30
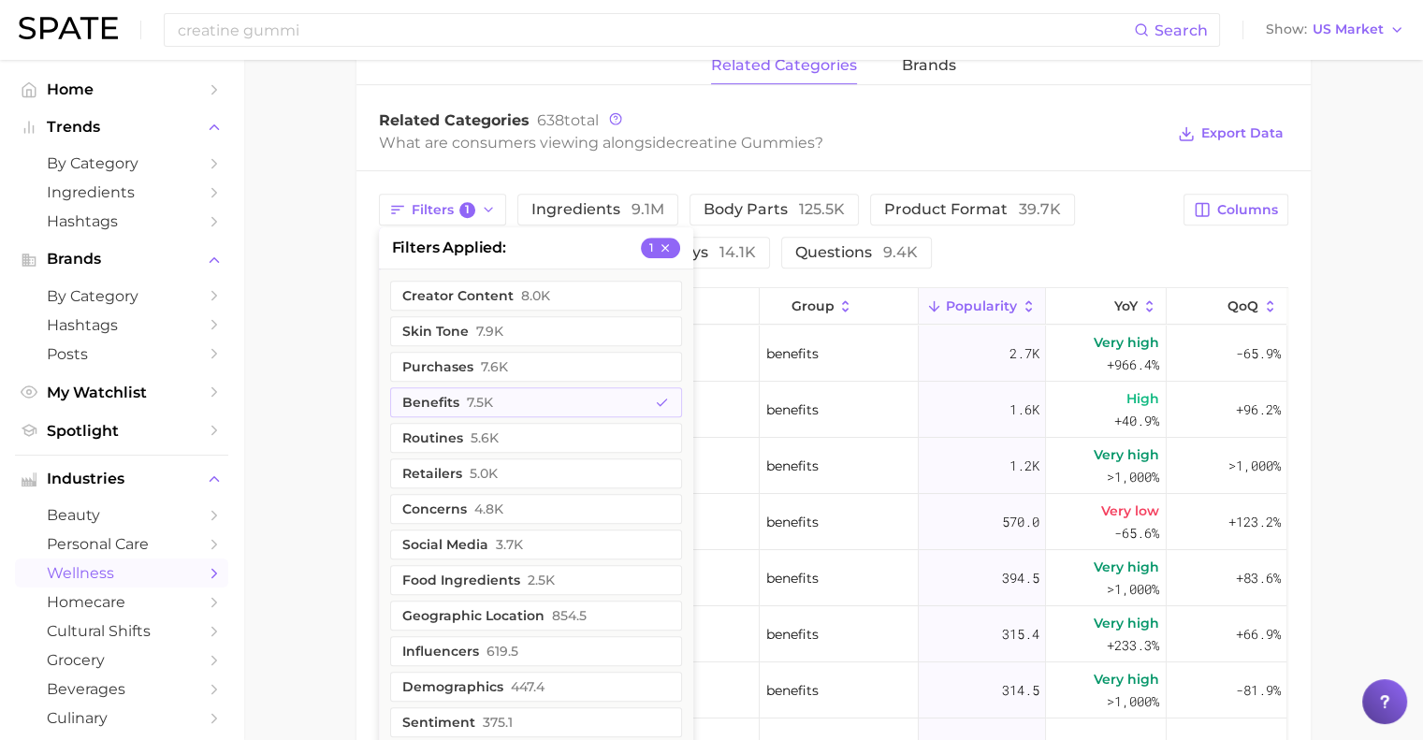
click at [308, 295] on main "1. supplements & ingestibles 2. supplements 3. specialty formula supplements 4.…" at bounding box center [833, 160] width 1180 height 1965
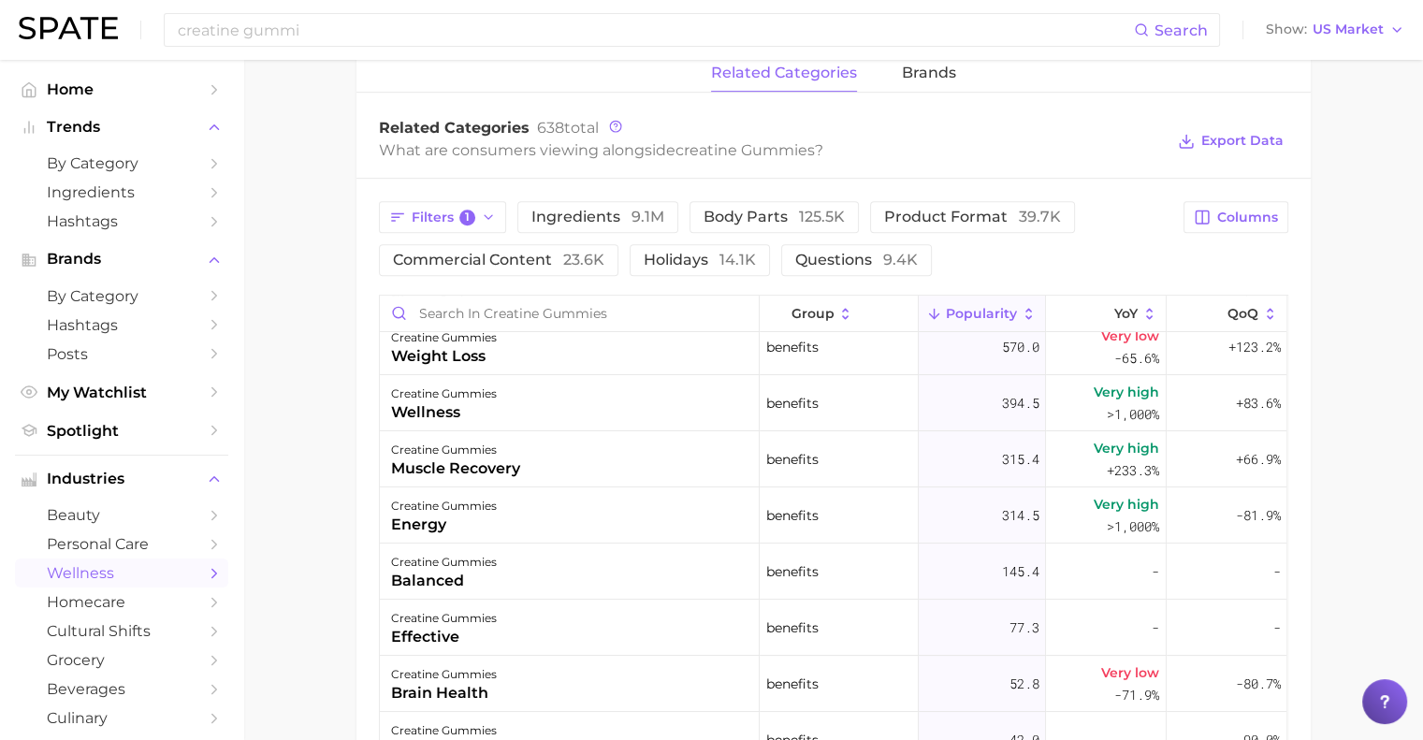
scroll to position [868, 0]
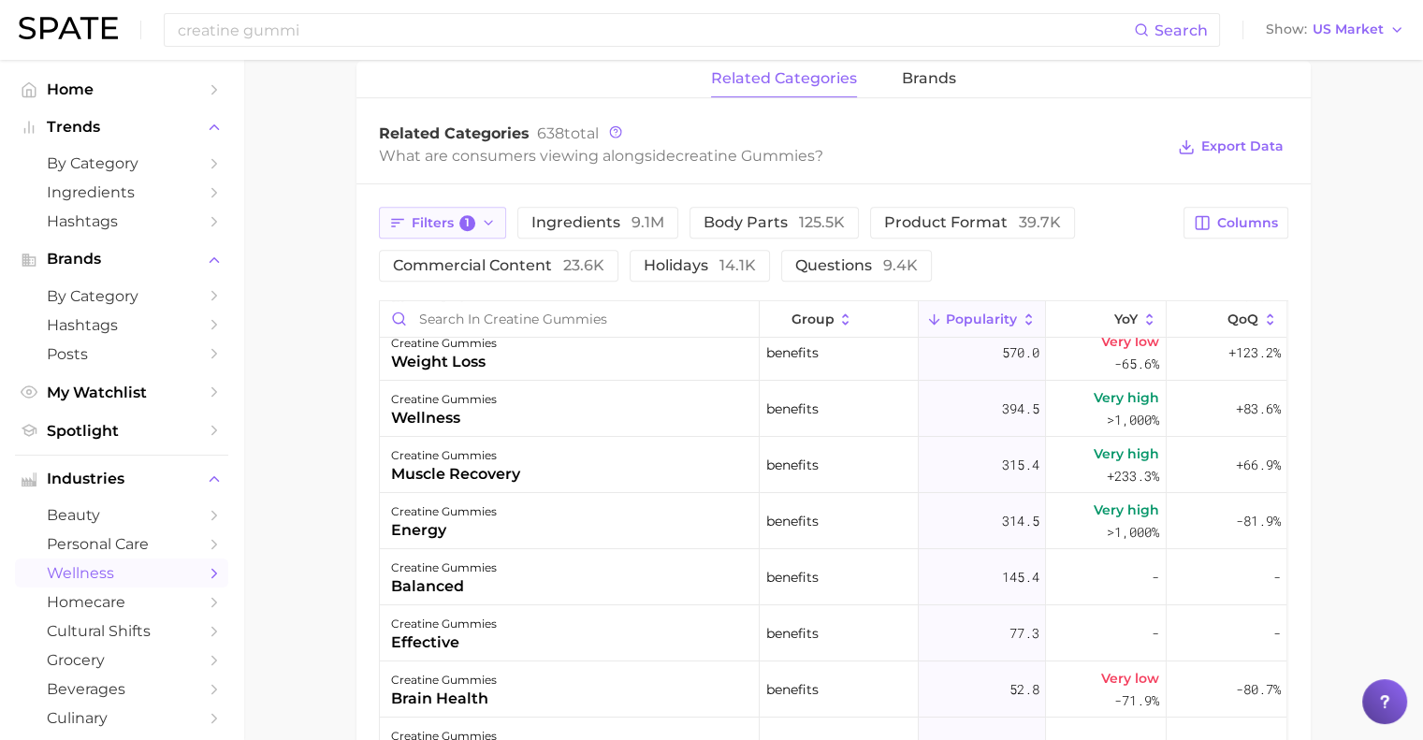
click at [441, 220] on span "Filters 1" at bounding box center [444, 223] width 65 height 17
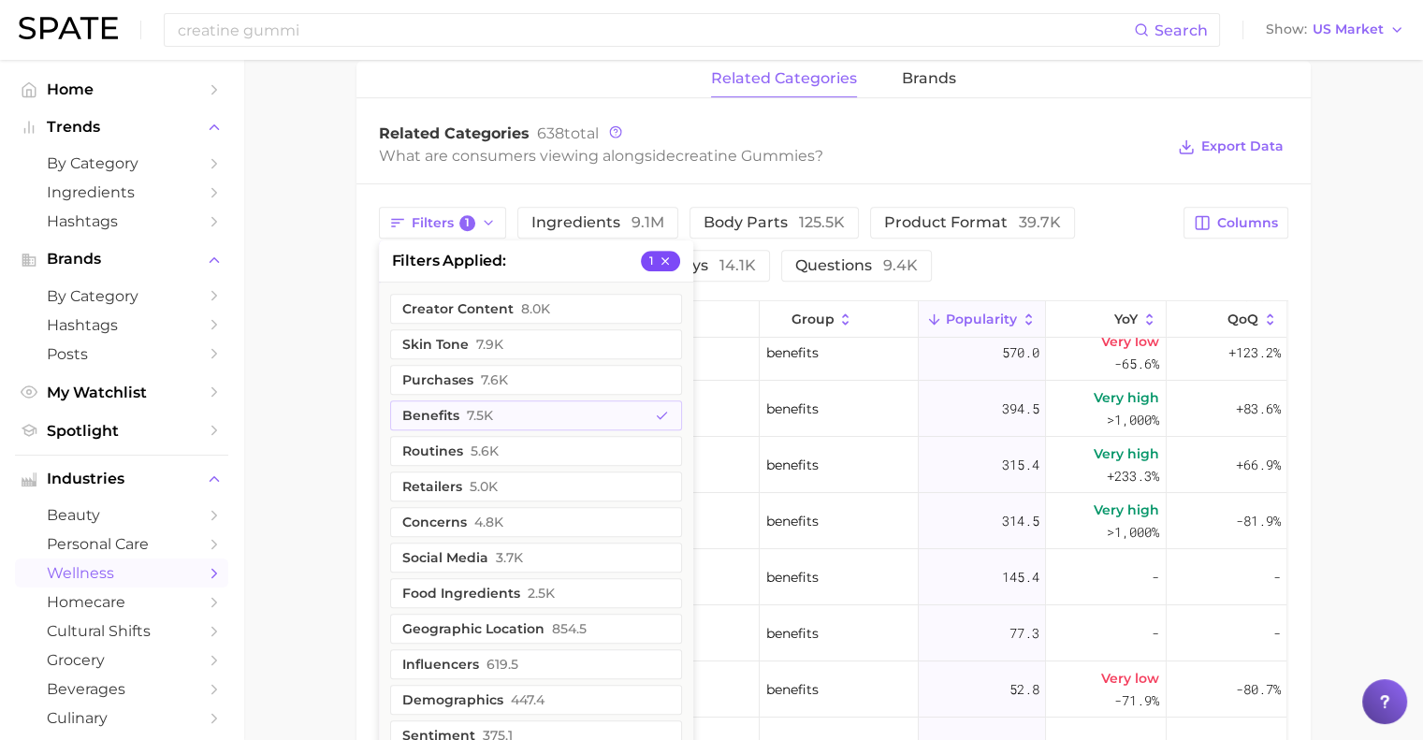
click at [671, 260] on icon "button" at bounding box center [665, 261] width 13 height 13
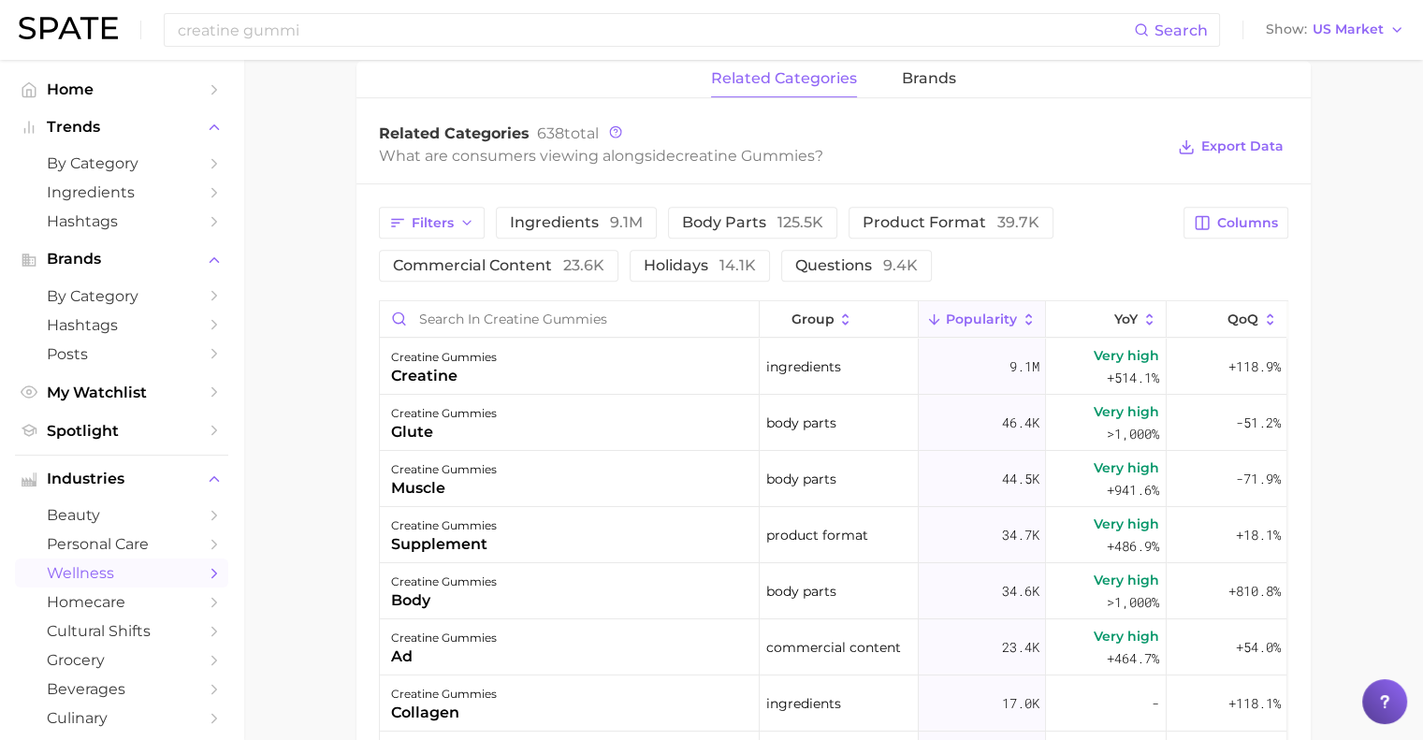
click at [1040, 257] on div "Filters ingredients 9.1m body parts 125.5k product format 39.7k commercial cont…" at bounding box center [776, 244] width 794 height 75
click at [706, 226] on span "body parts 125.5k" at bounding box center [752, 222] width 141 height 15
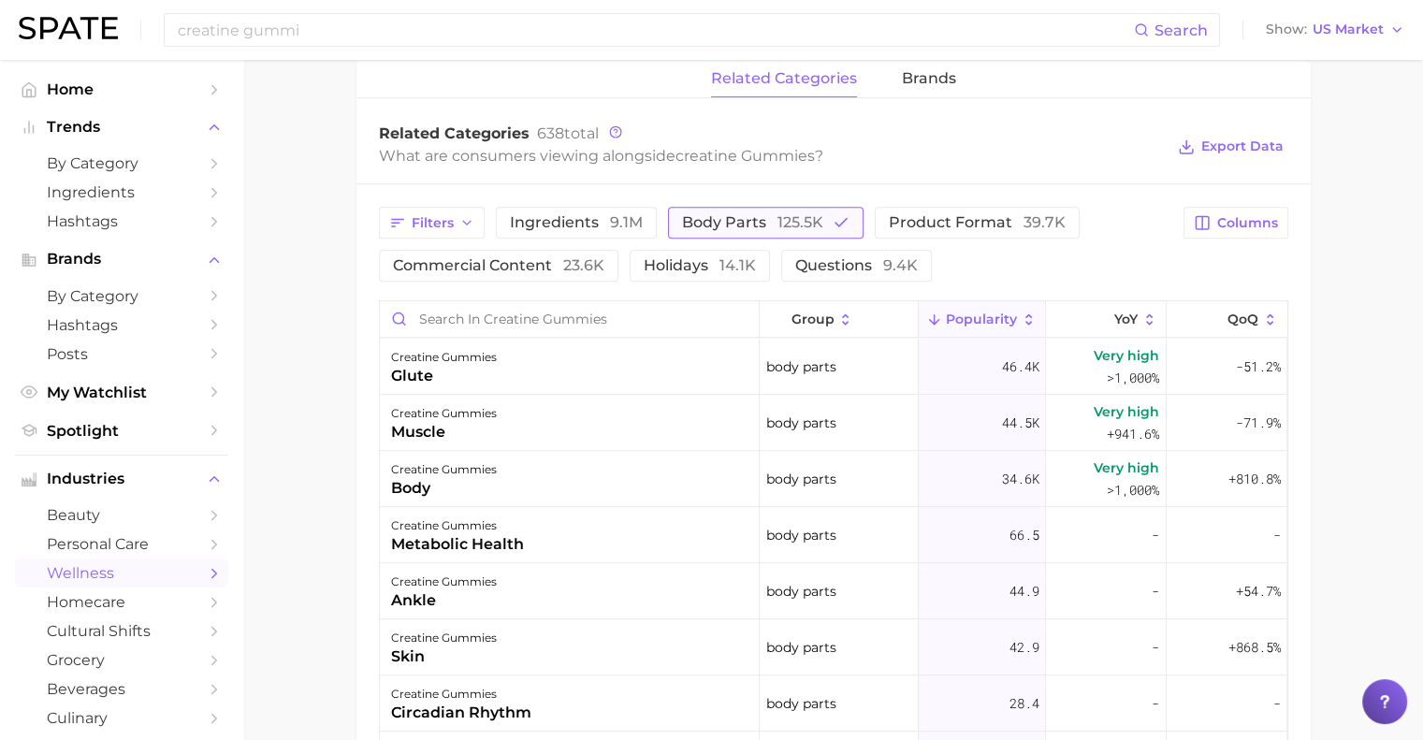
click at [706, 226] on span "body parts 125.5k" at bounding box center [752, 222] width 141 height 15
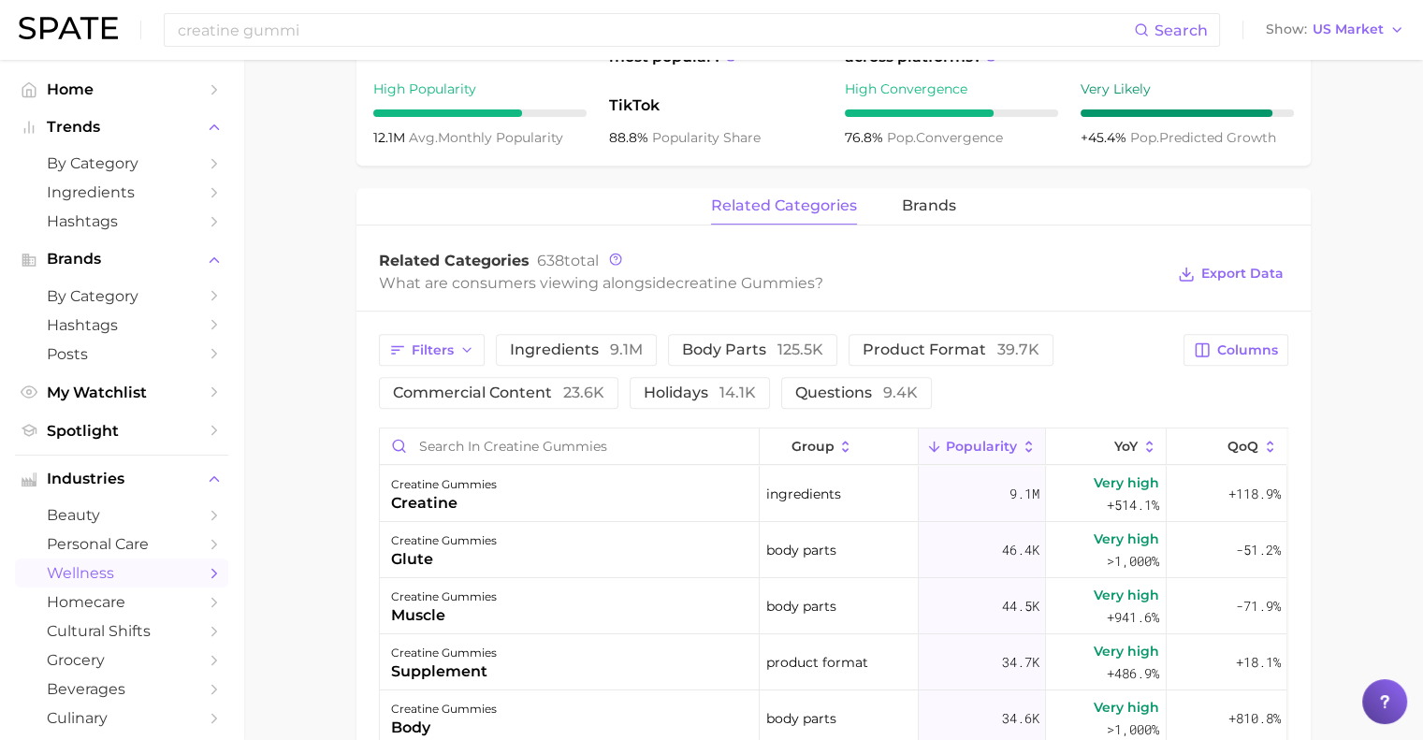
scroll to position [736, 0]
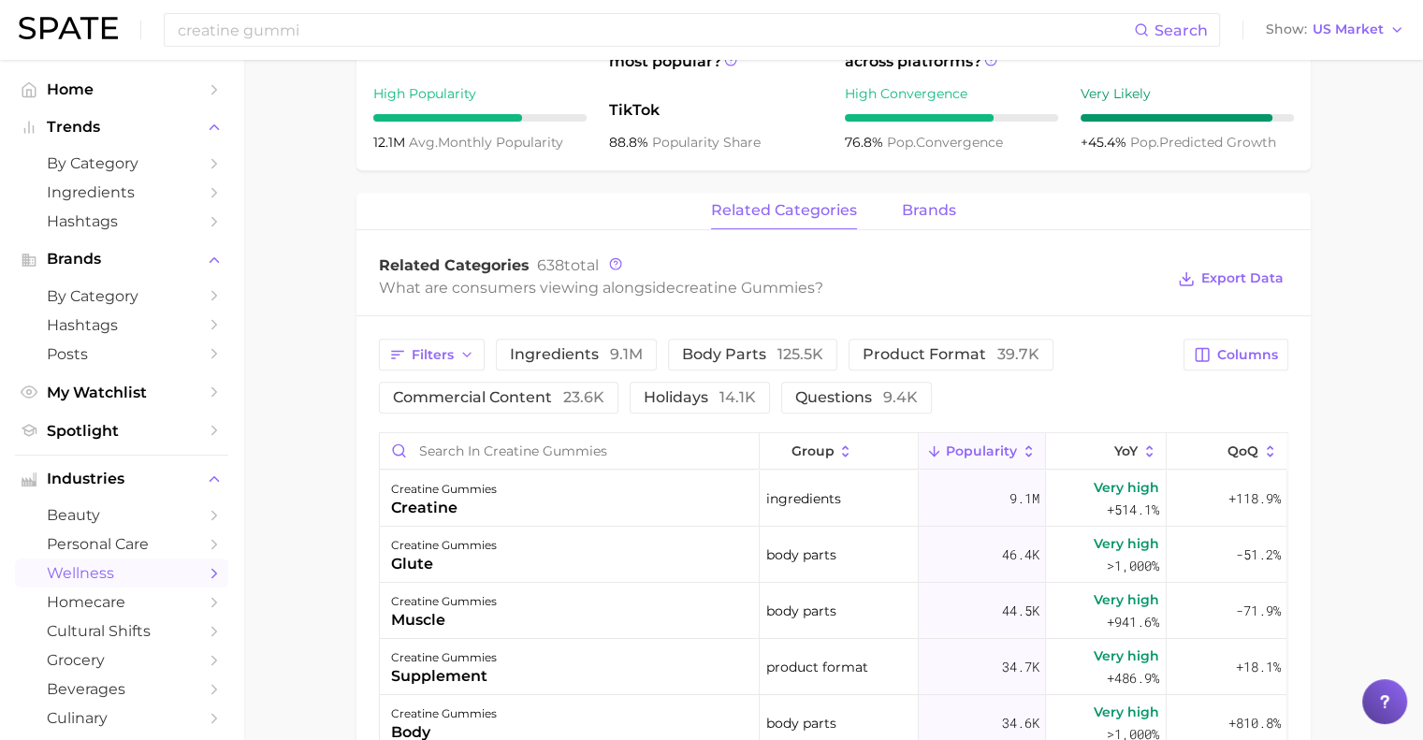
click at [933, 219] on span "brands" at bounding box center [929, 210] width 54 height 17
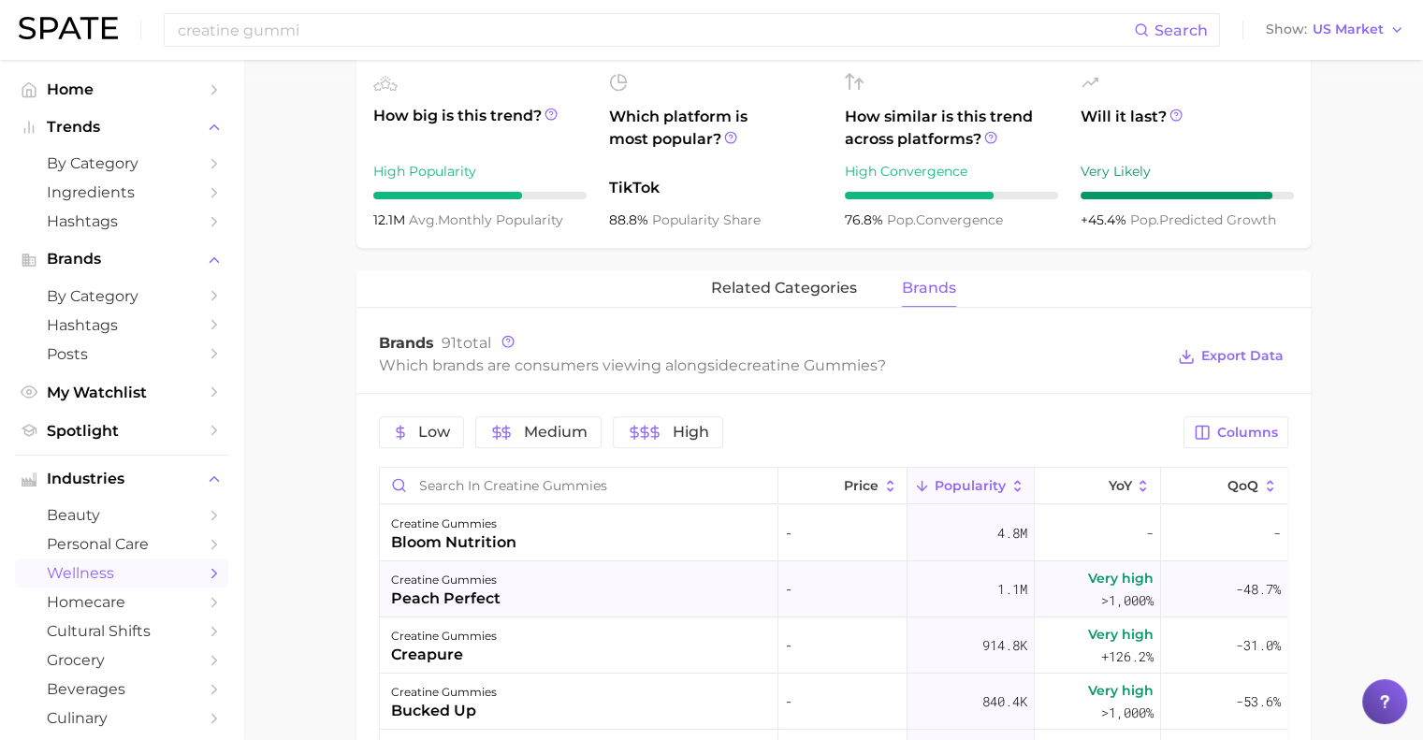
scroll to position [653, 0]
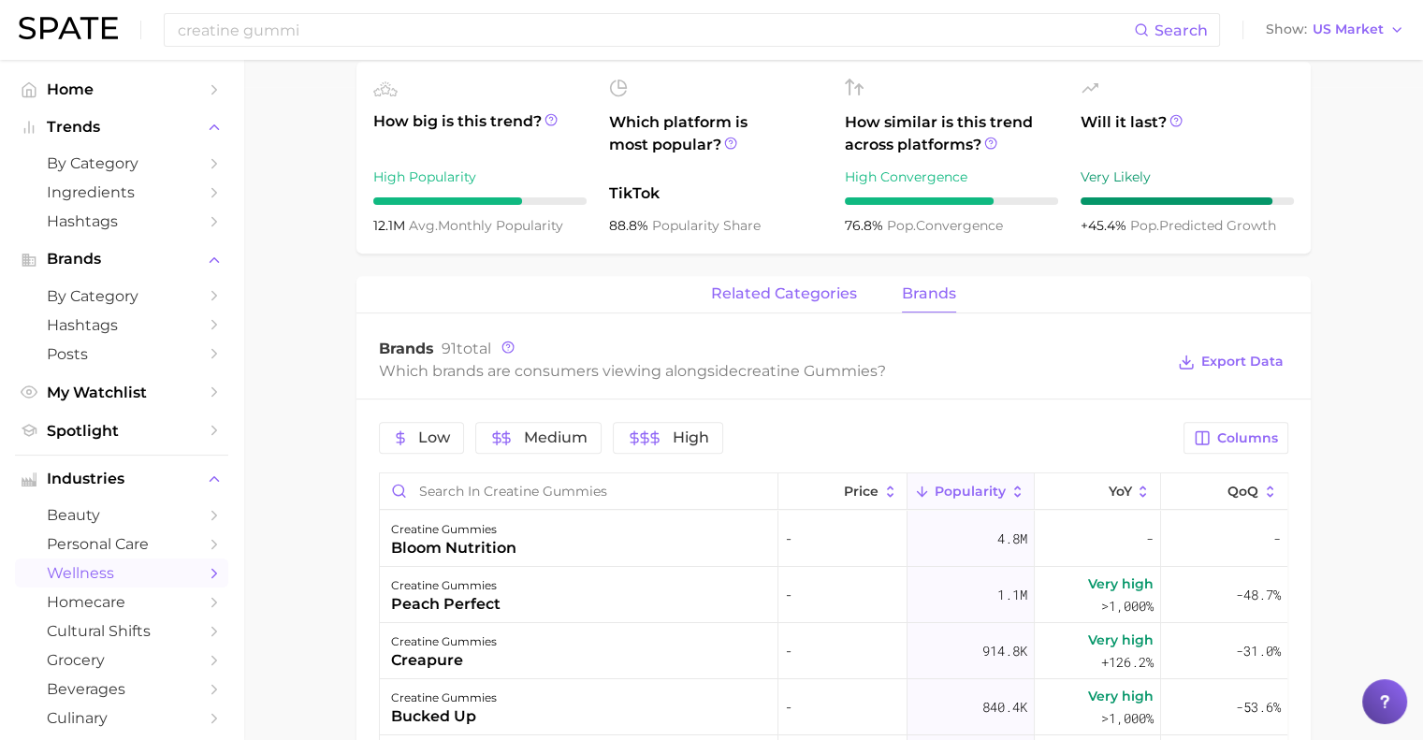
click at [762, 286] on span "related categories" at bounding box center [784, 293] width 146 height 17
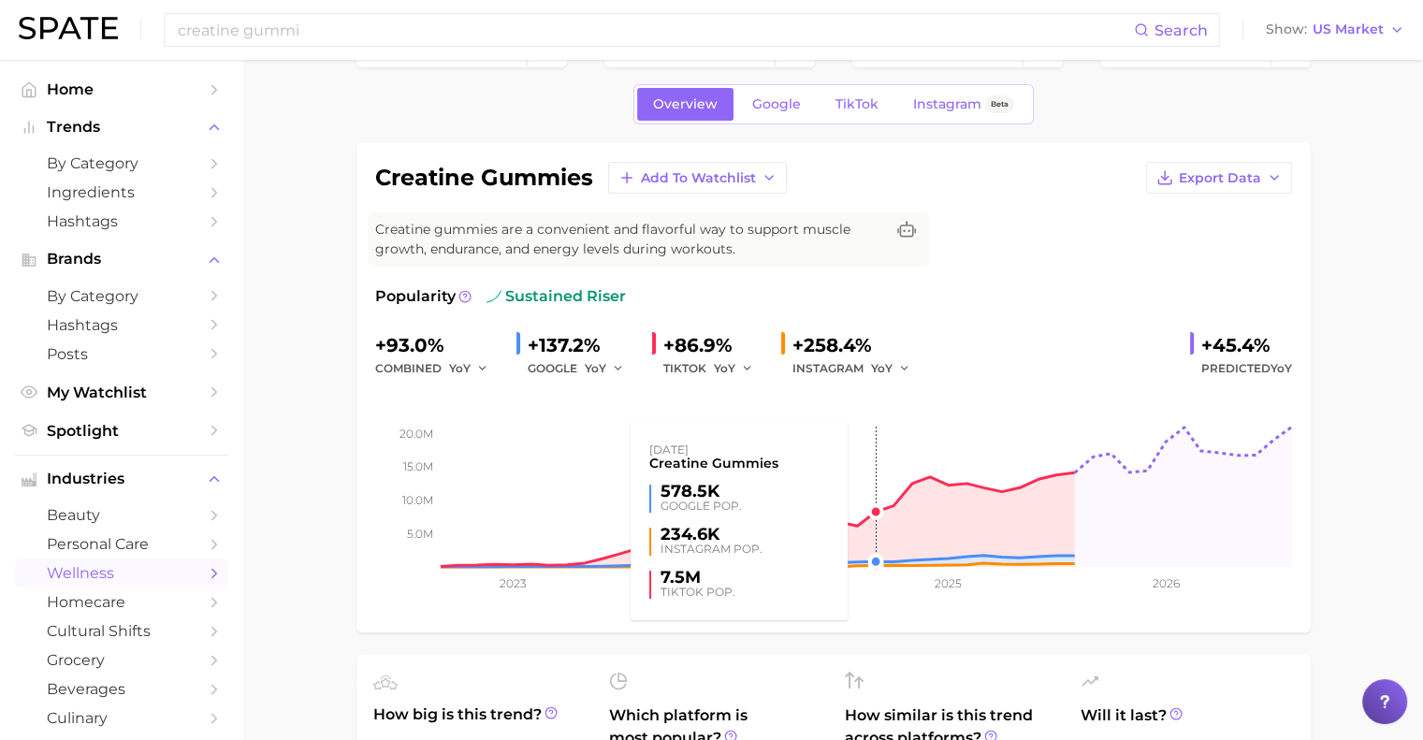
scroll to position [0, 0]
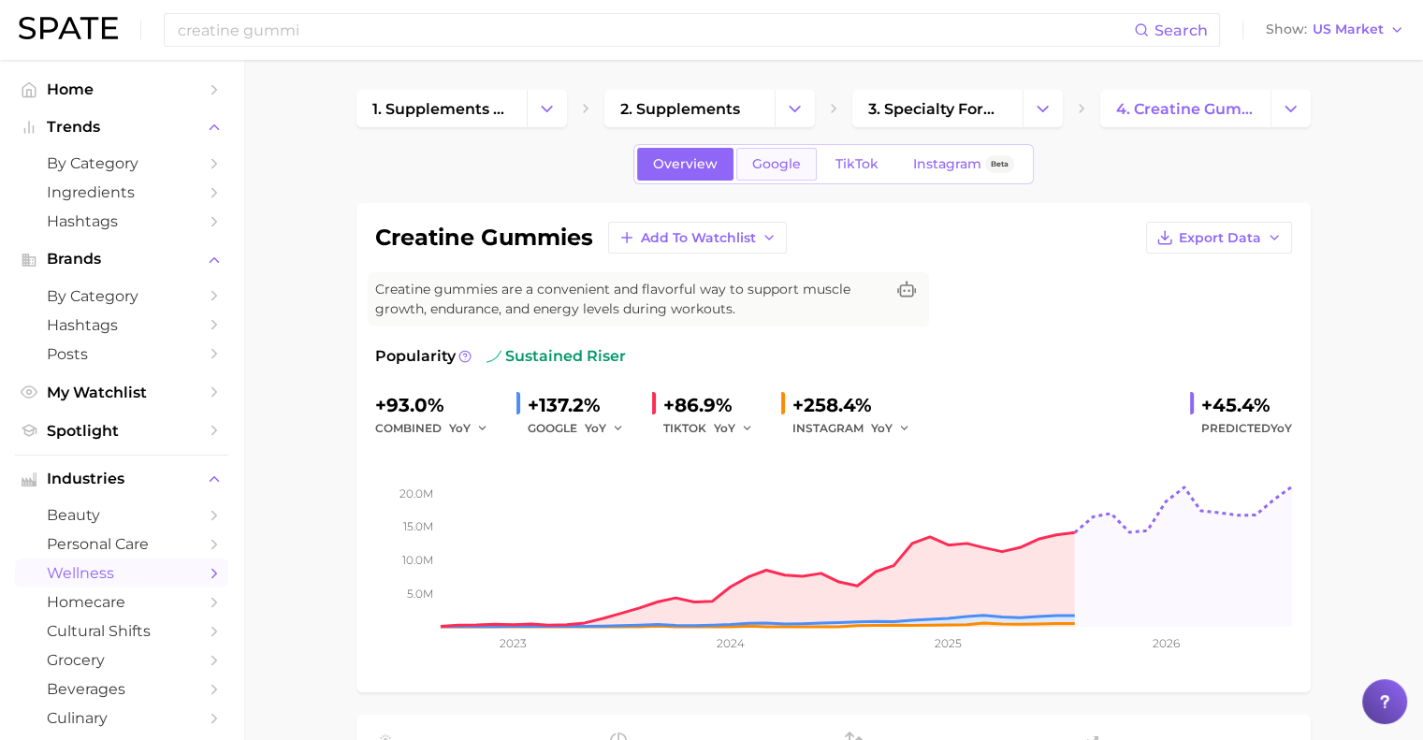
click at [787, 157] on span "Google" at bounding box center [776, 164] width 49 height 16
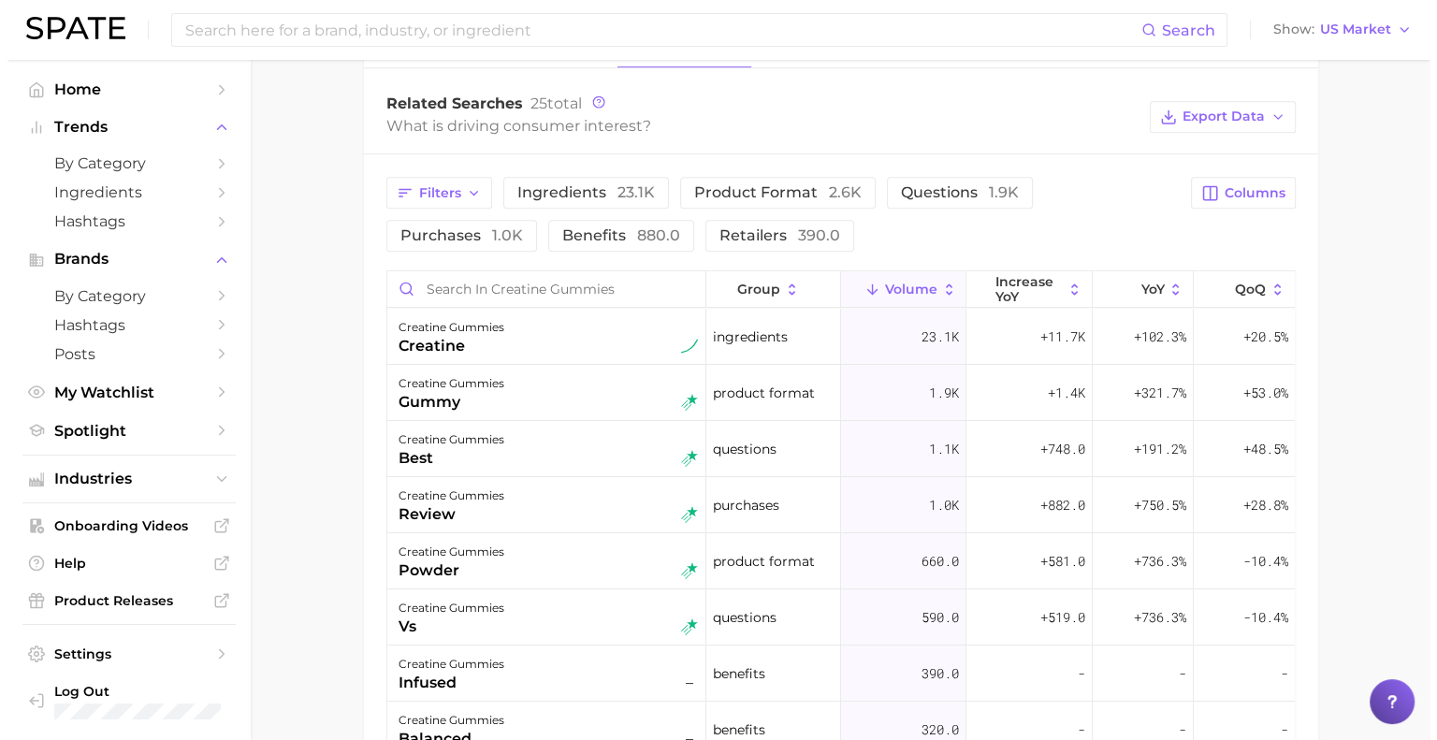
scroll to position [965, 0]
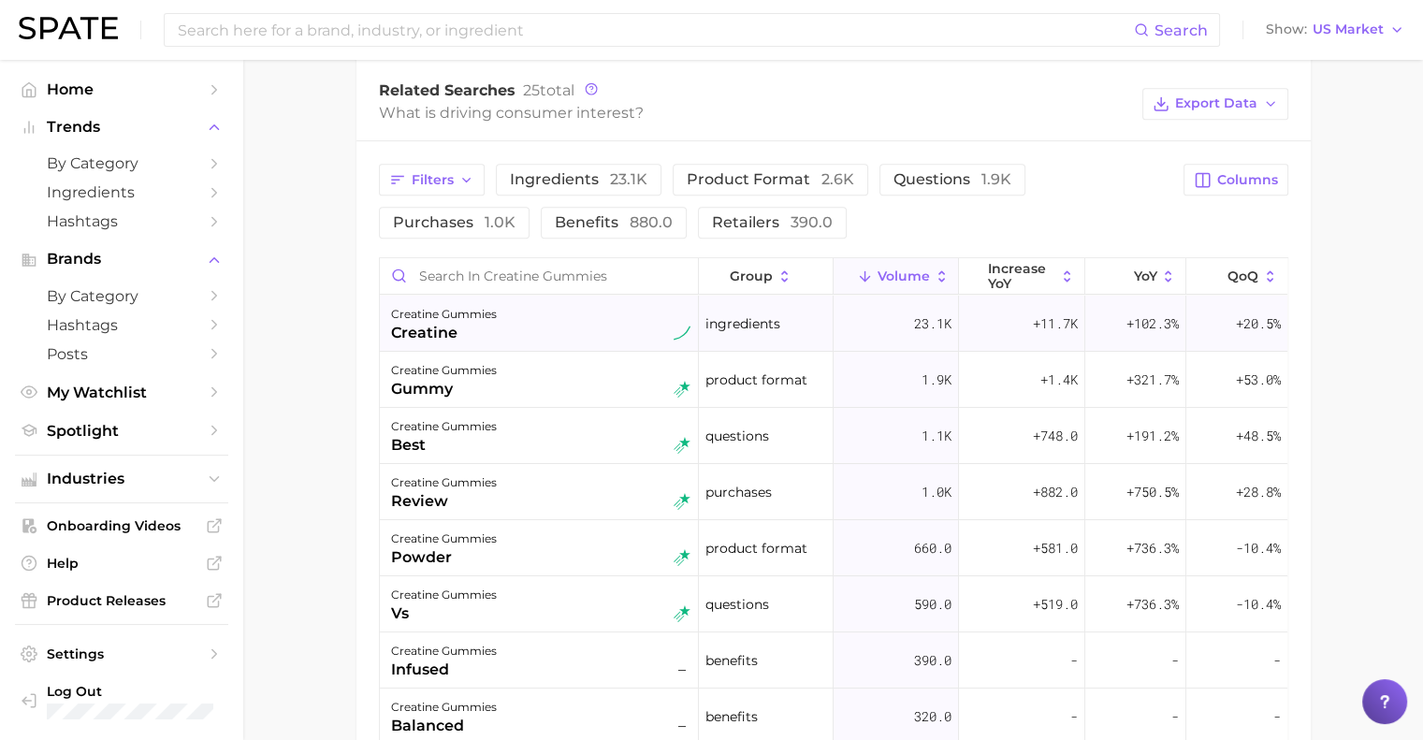
click at [598, 334] on div "creatine gummies creatine" at bounding box center [540, 323] width 299 height 41
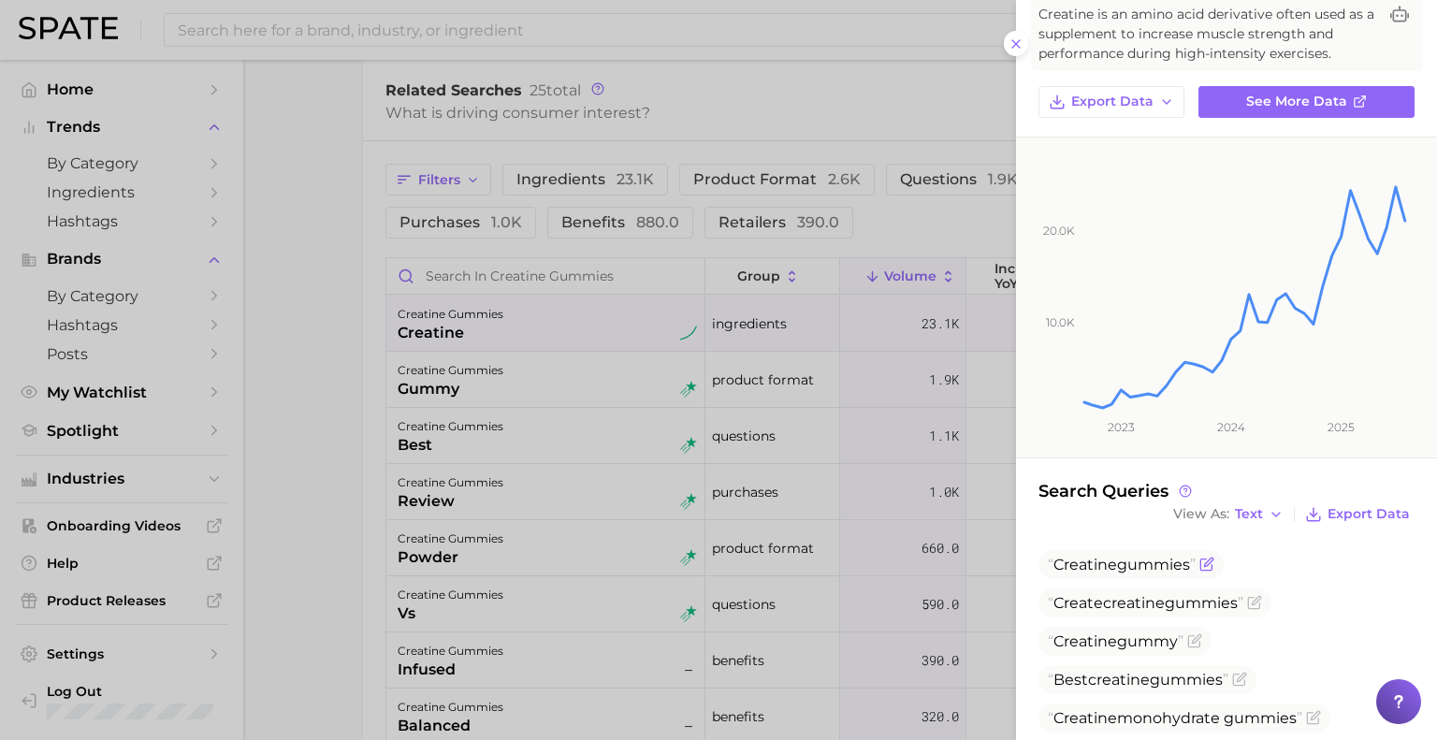
scroll to position [0, 0]
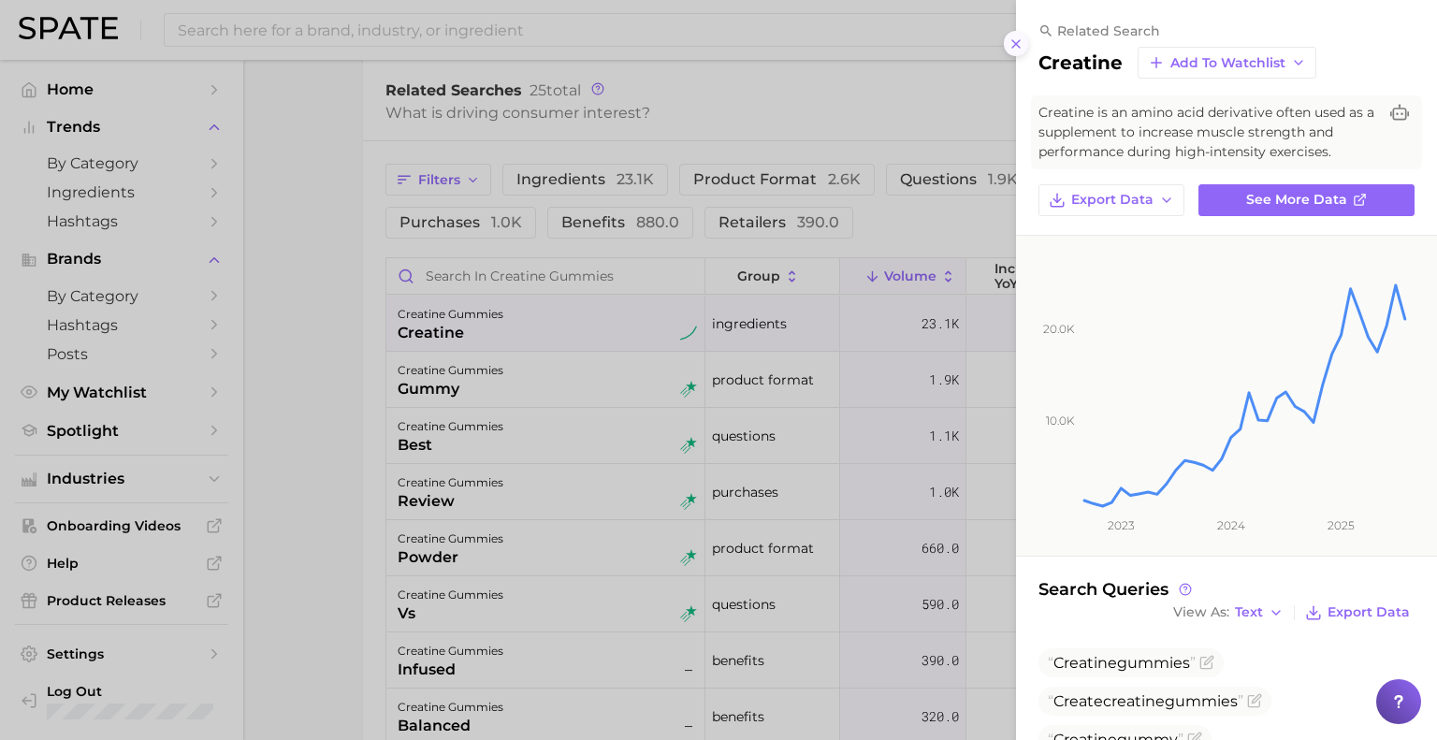
click at [1024, 43] on button at bounding box center [1016, 43] width 25 height 25
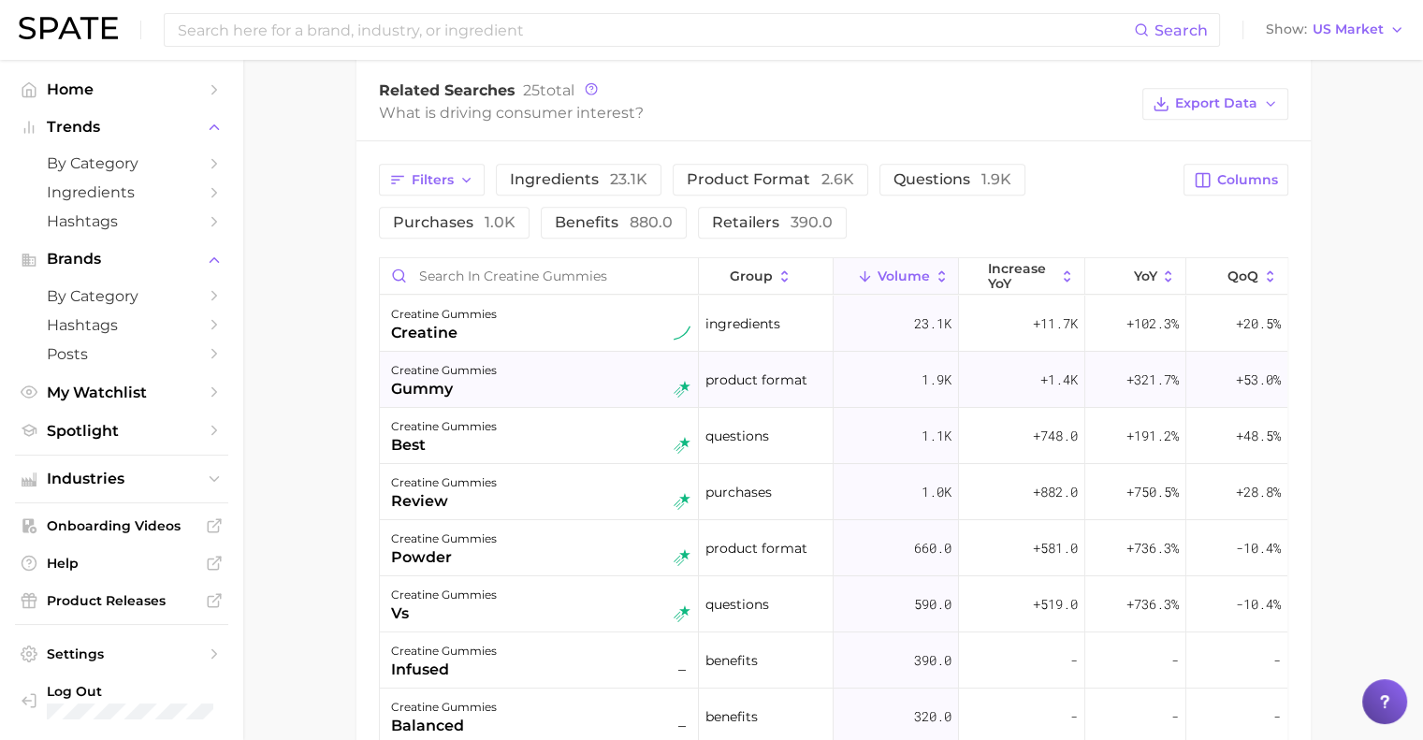
click at [610, 382] on div "creatine gummies gummy" at bounding box center [540, 379] width 299 height 41
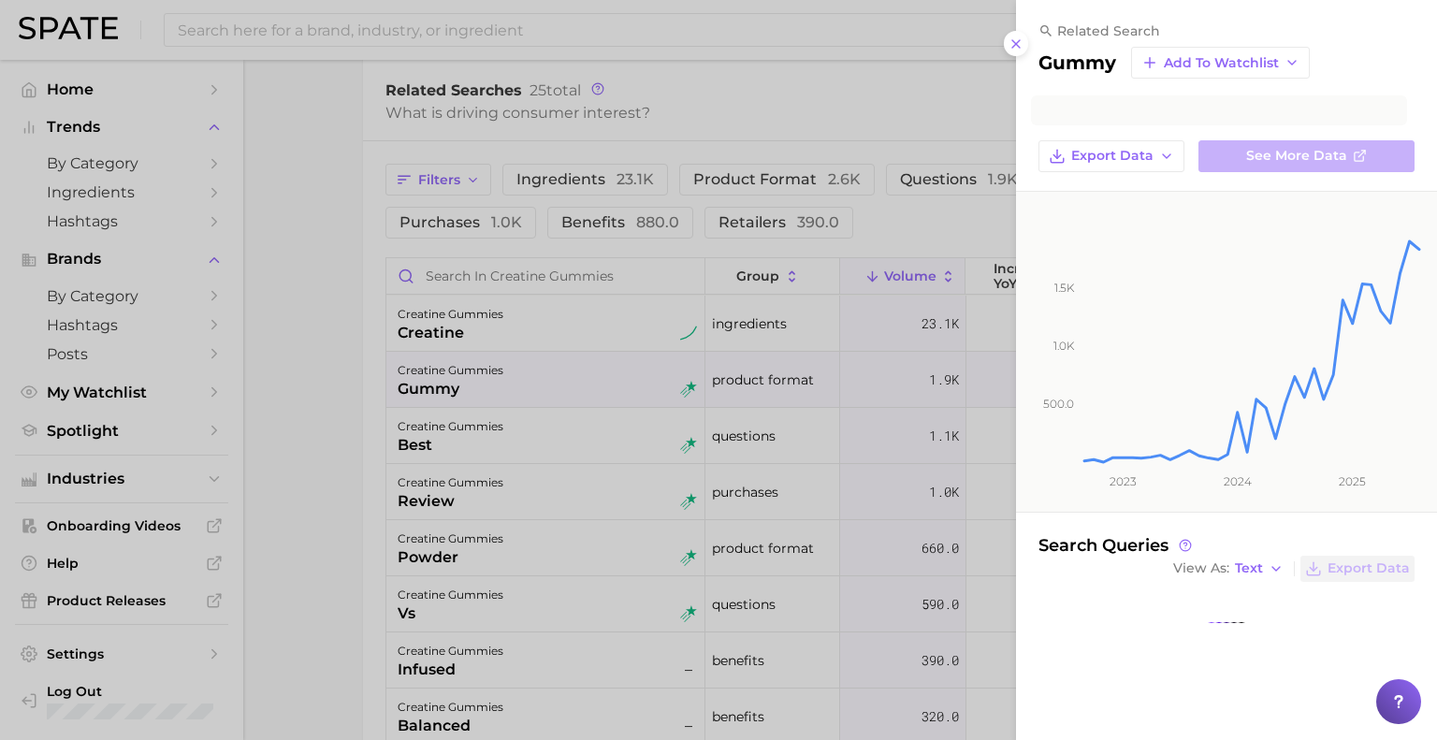
click at [610, 382] on div at bounding box center [718, 370] width 1437 height 740
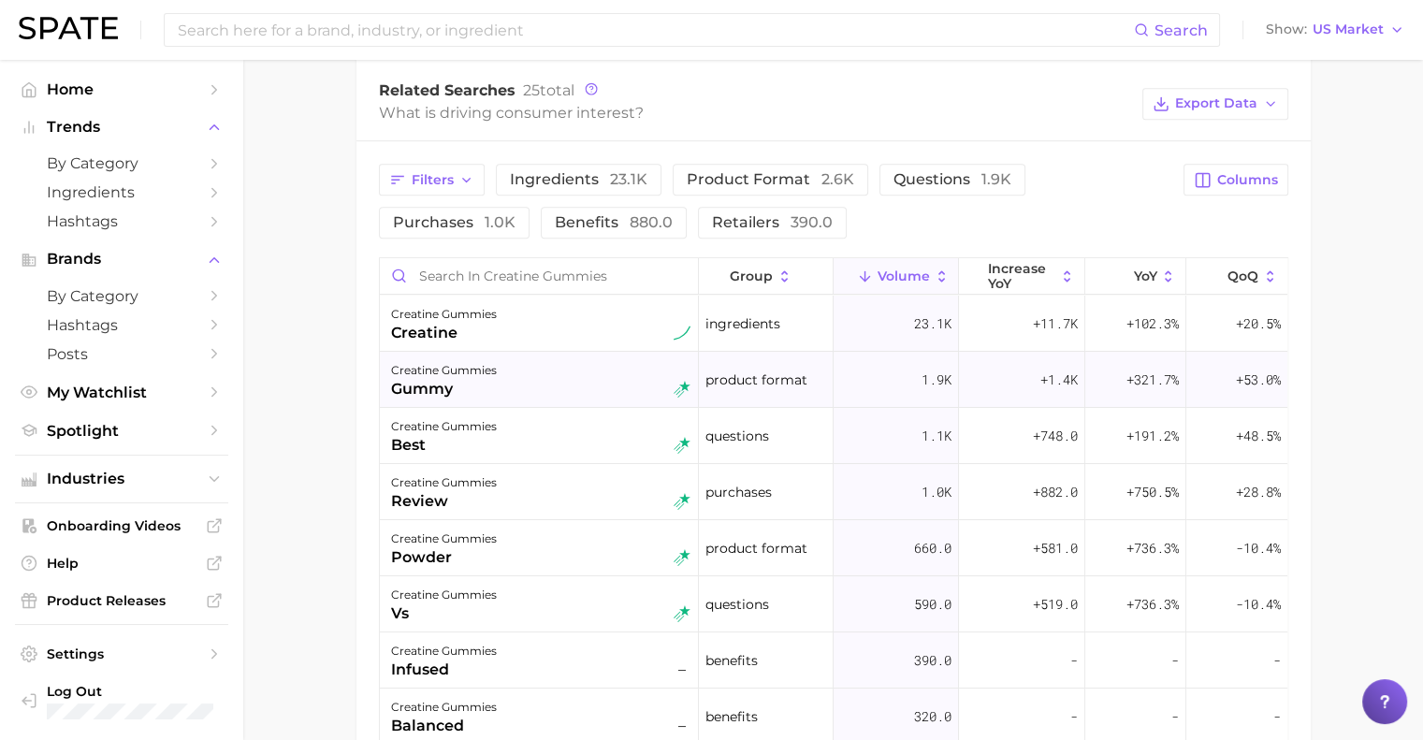
click at [610, 382] on div "creatine gummies gummy" at bounding box center [540, 379] width 299 height 41
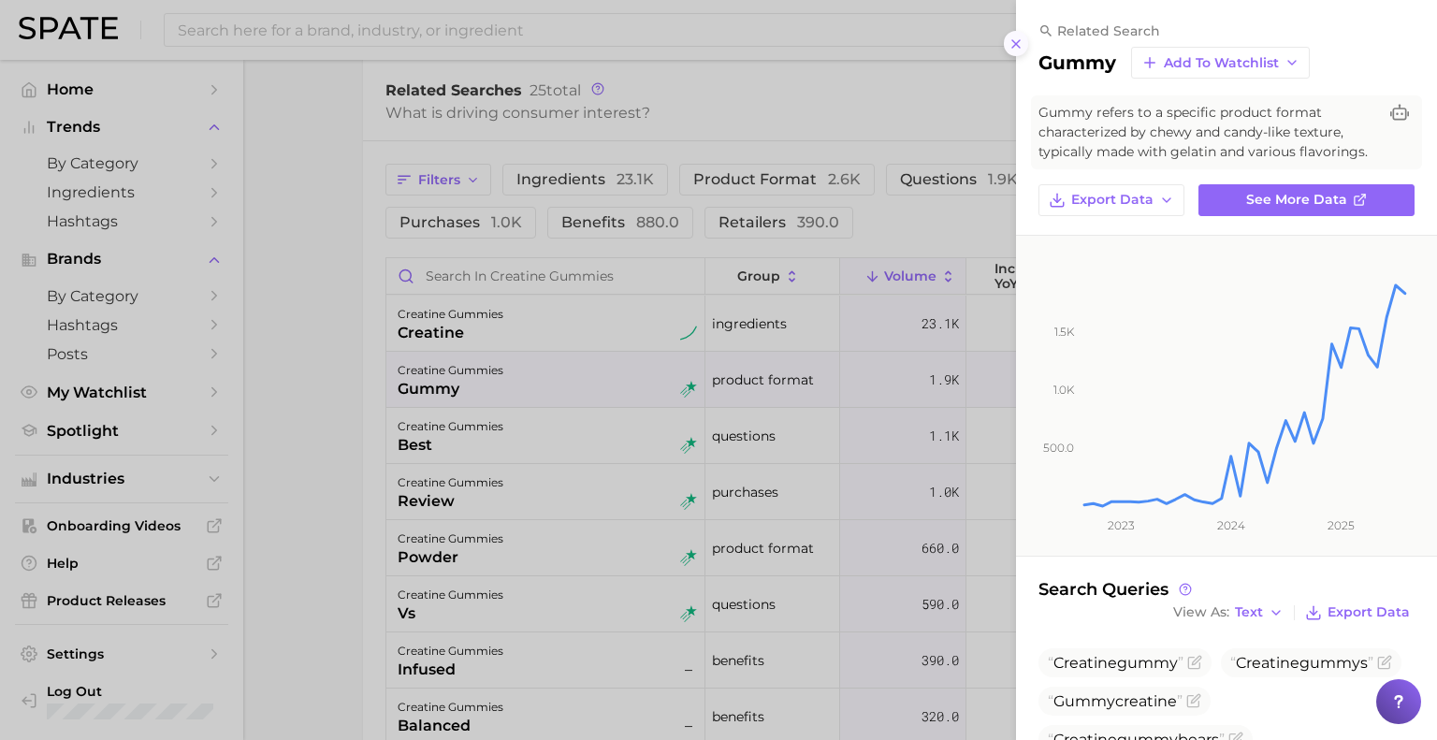
click at [1026, 45] on button at bounding box center [1016, 43] width 25 height 25
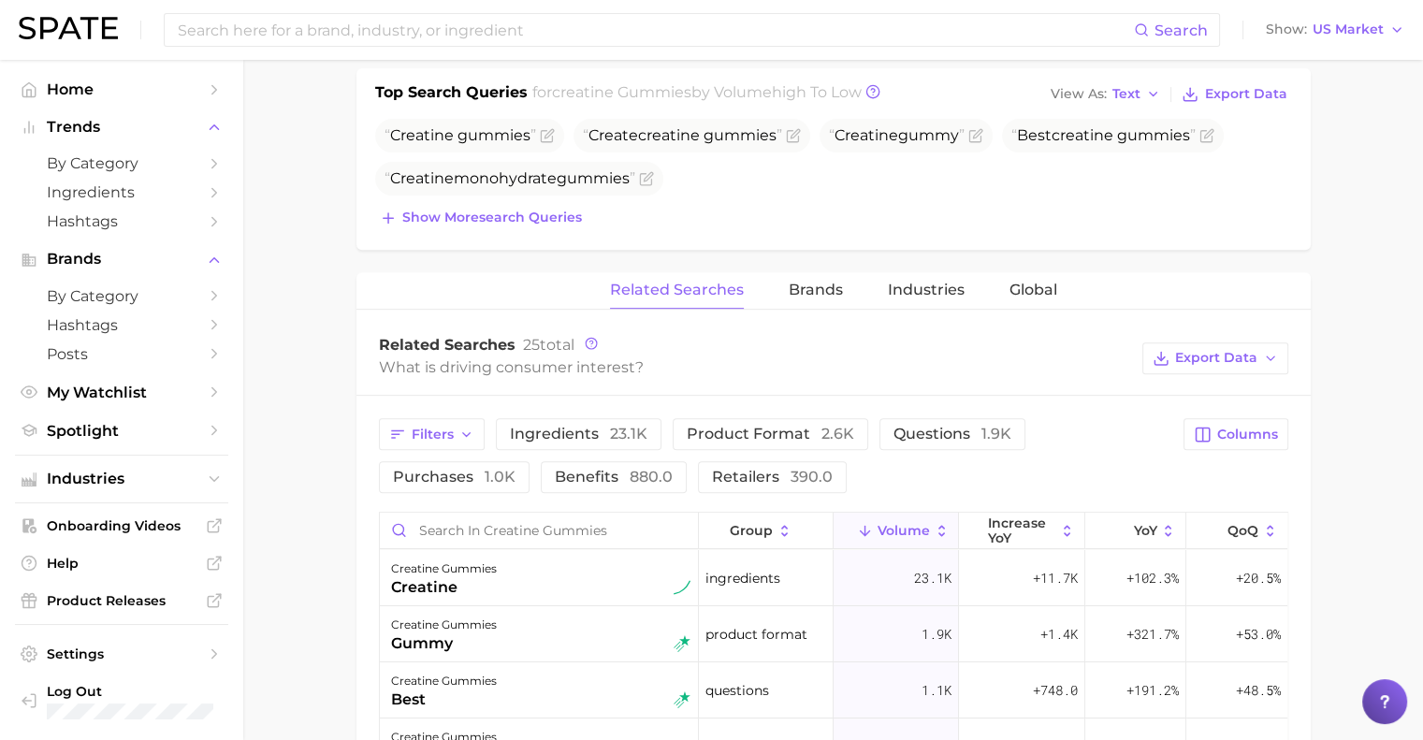
scroll to position [709, 0]
click at [806, 286] on span "Brands" at bounding box center [816, 291] width 54 height 17
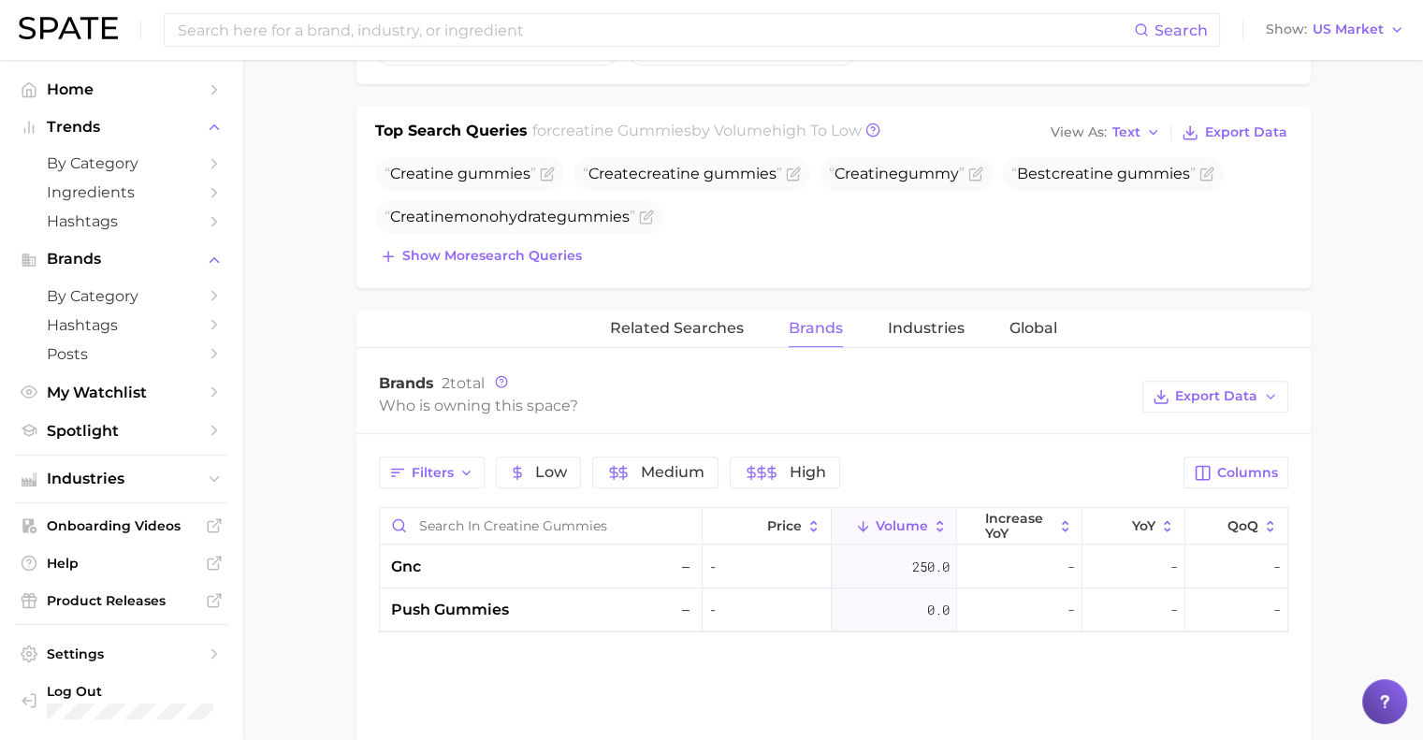
scroll to position [664, 0]
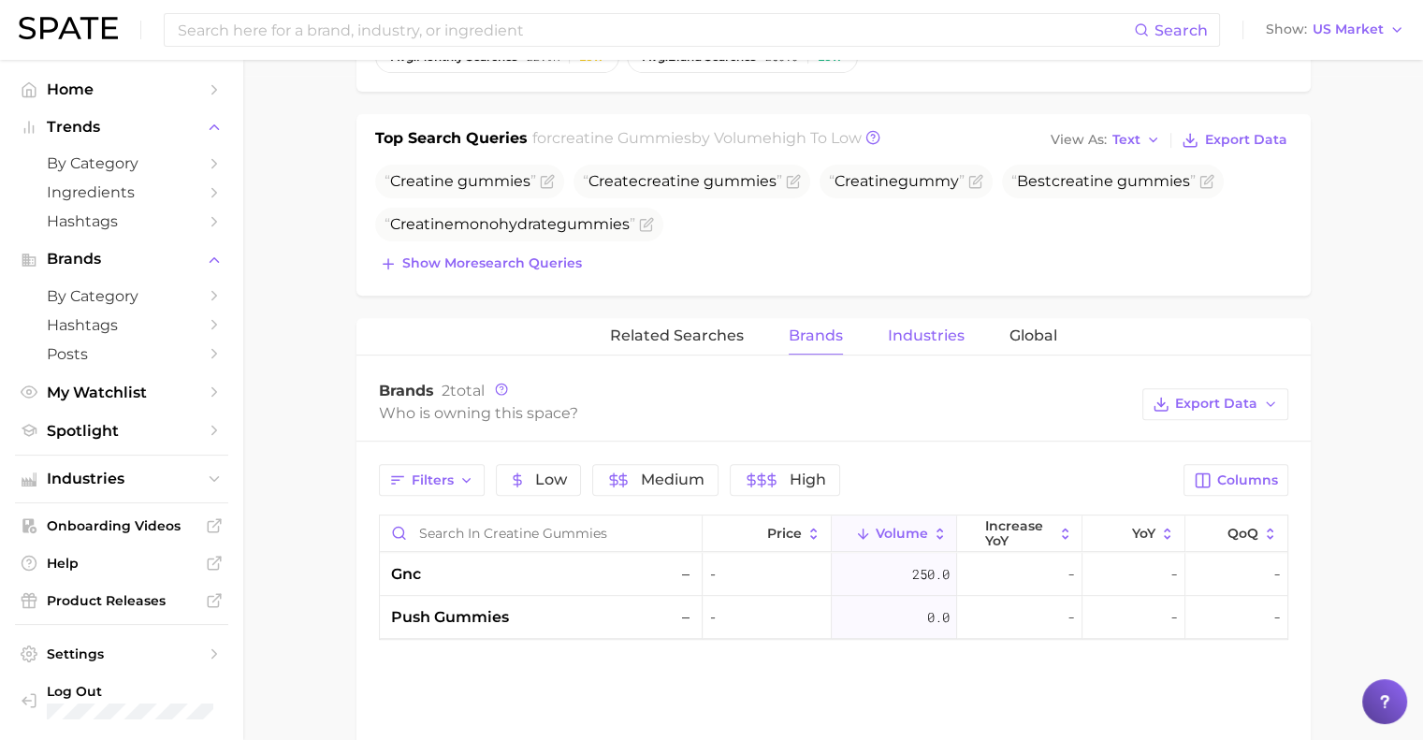
click at [911, 335] on span "Industries" at bounding box center [926, 336] width 77 height 17
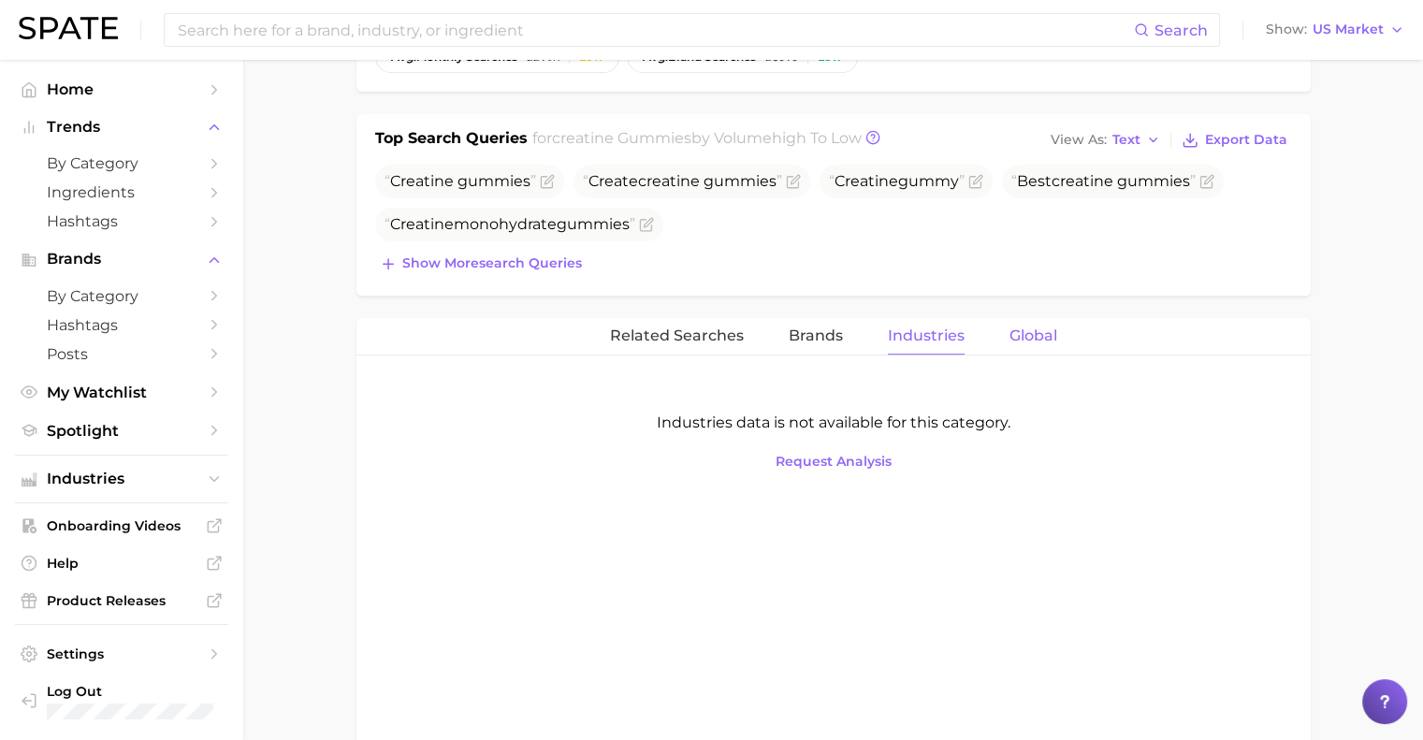
click at [1013, 332] on span "Global" at bounding box center [1034, 336] width 48 height 17
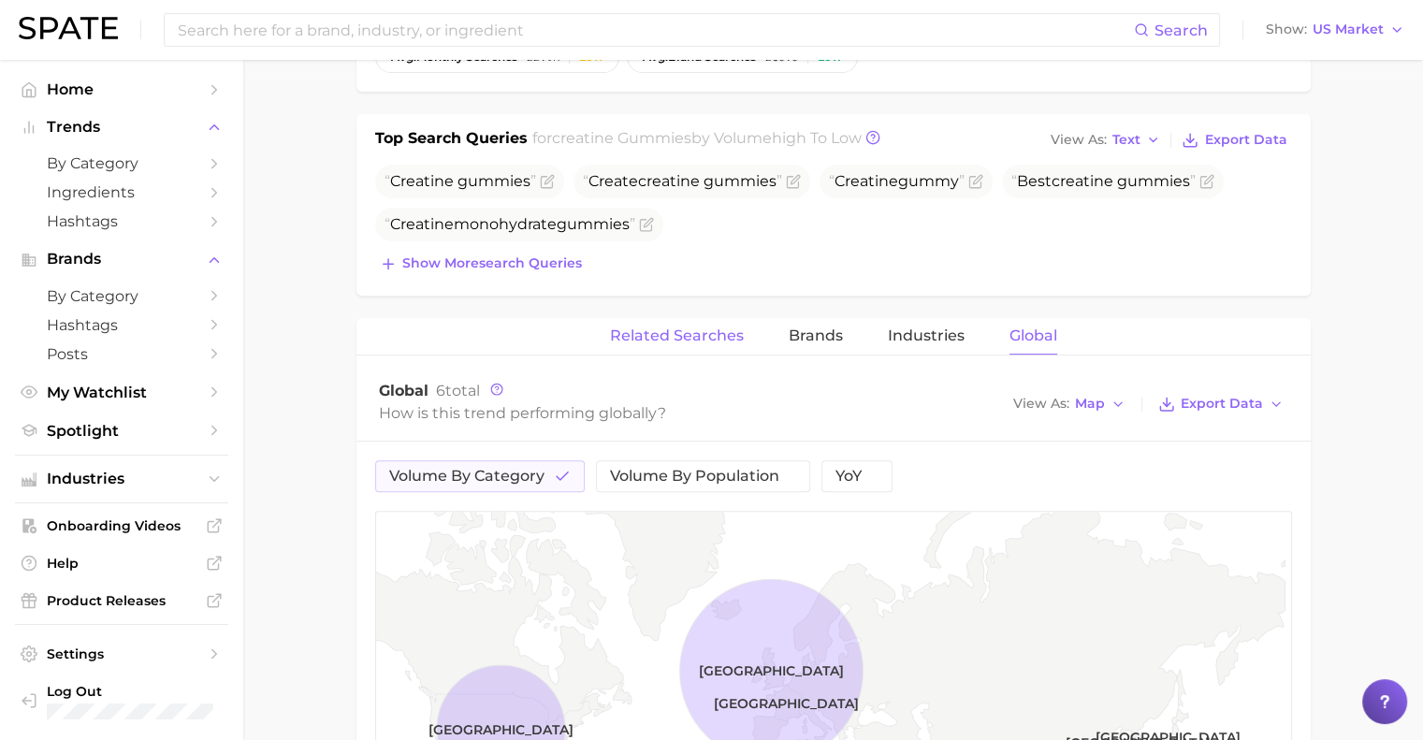
click at [685, 328] on span "Related Searches" at bounding box center [677, 336] width 134 height 17
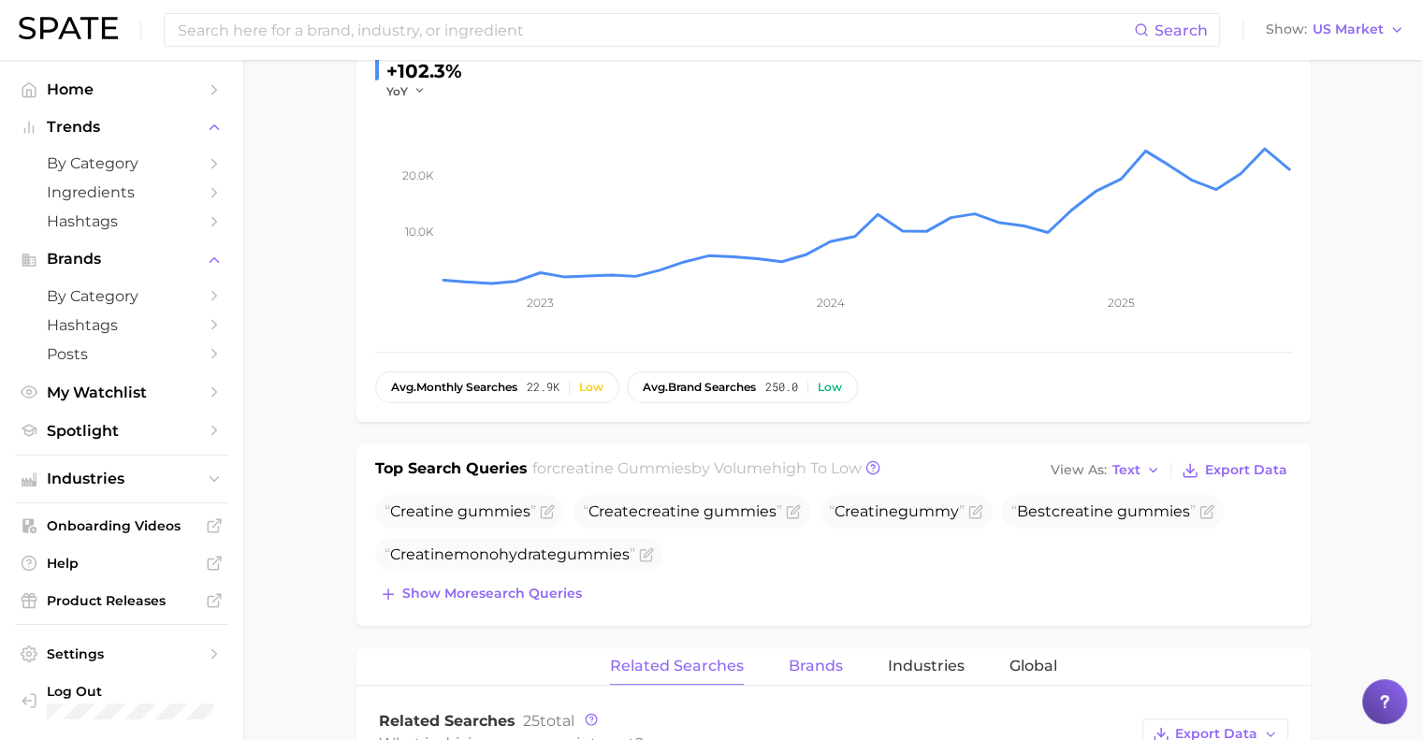
scroll to position [0, 0]
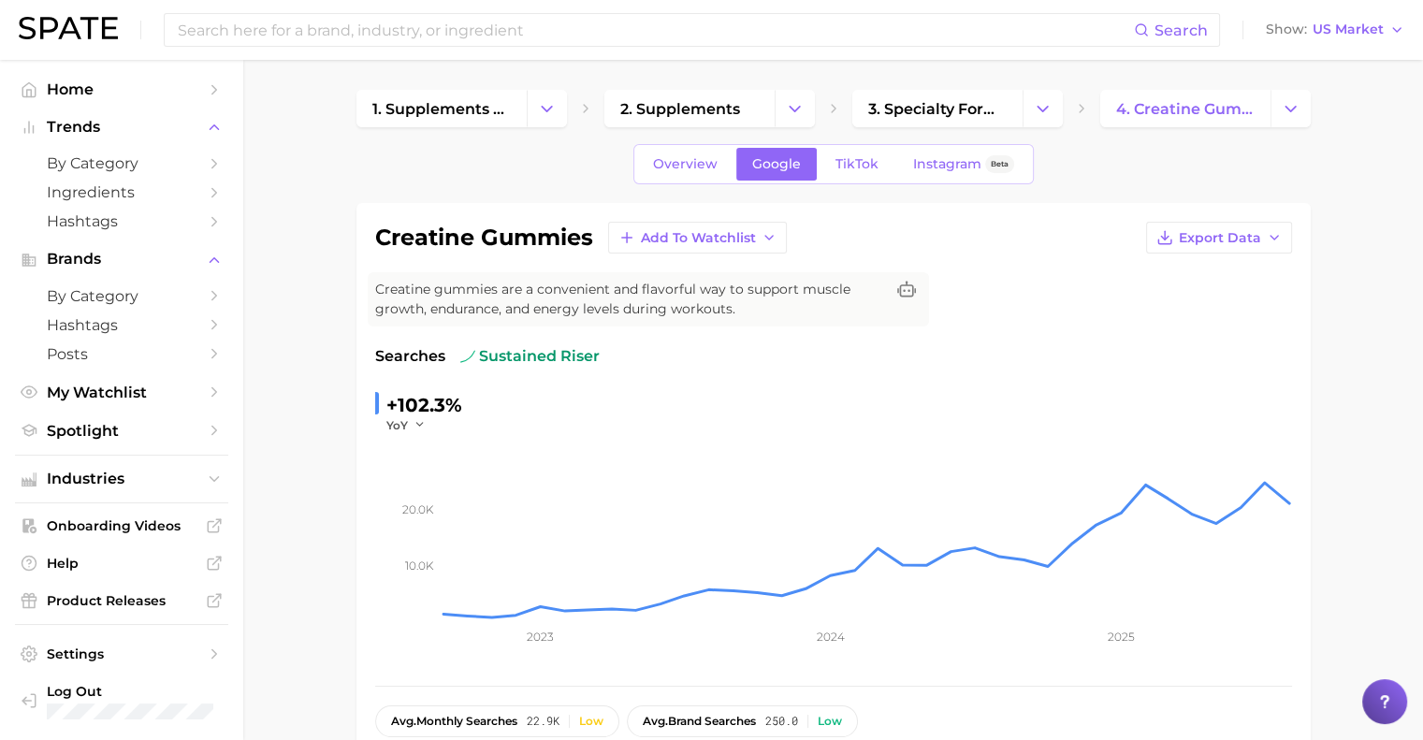
click at [866, 164] on span "TikTok" at bounding box center [857, 164] width 43 height 16
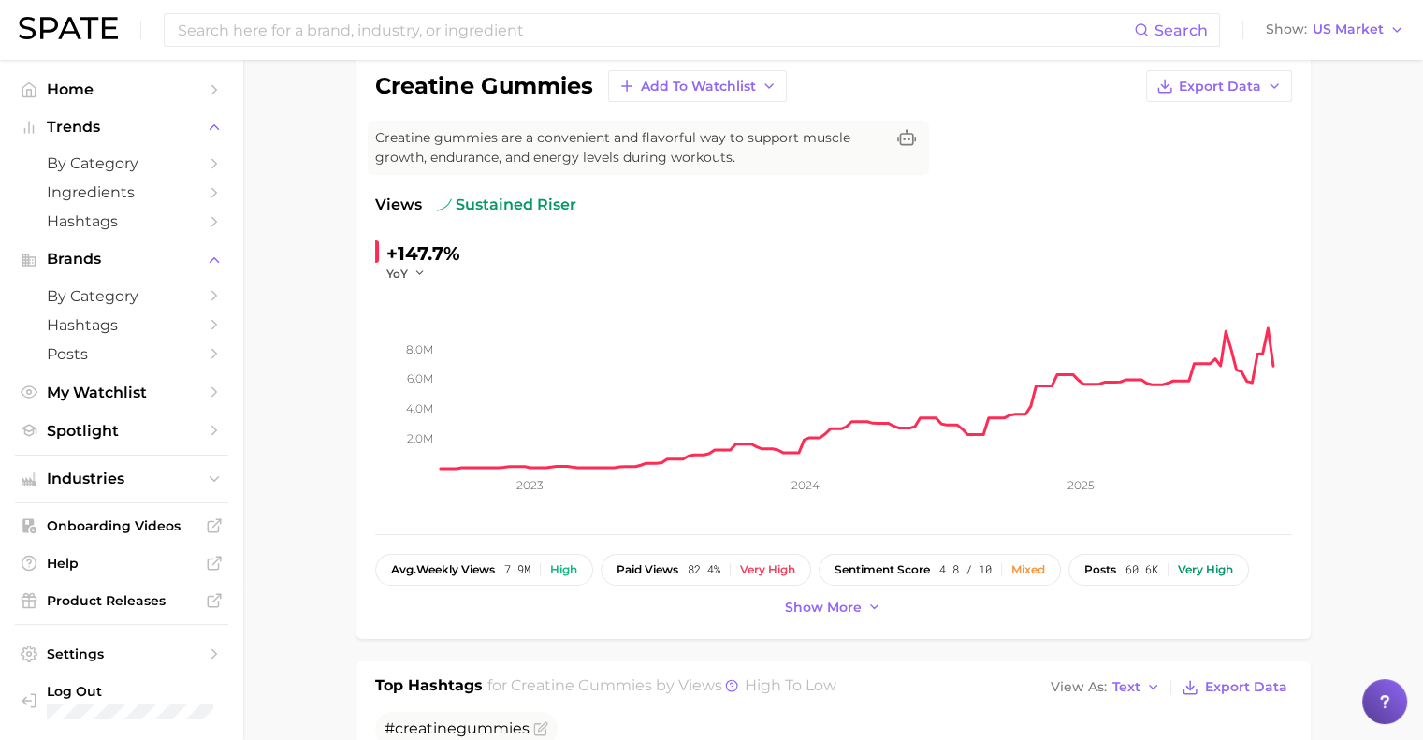
scroll to position [153, 0]
click at [850, 604] on span "Show more" at bounding box center [823, 607] width 77 height 16
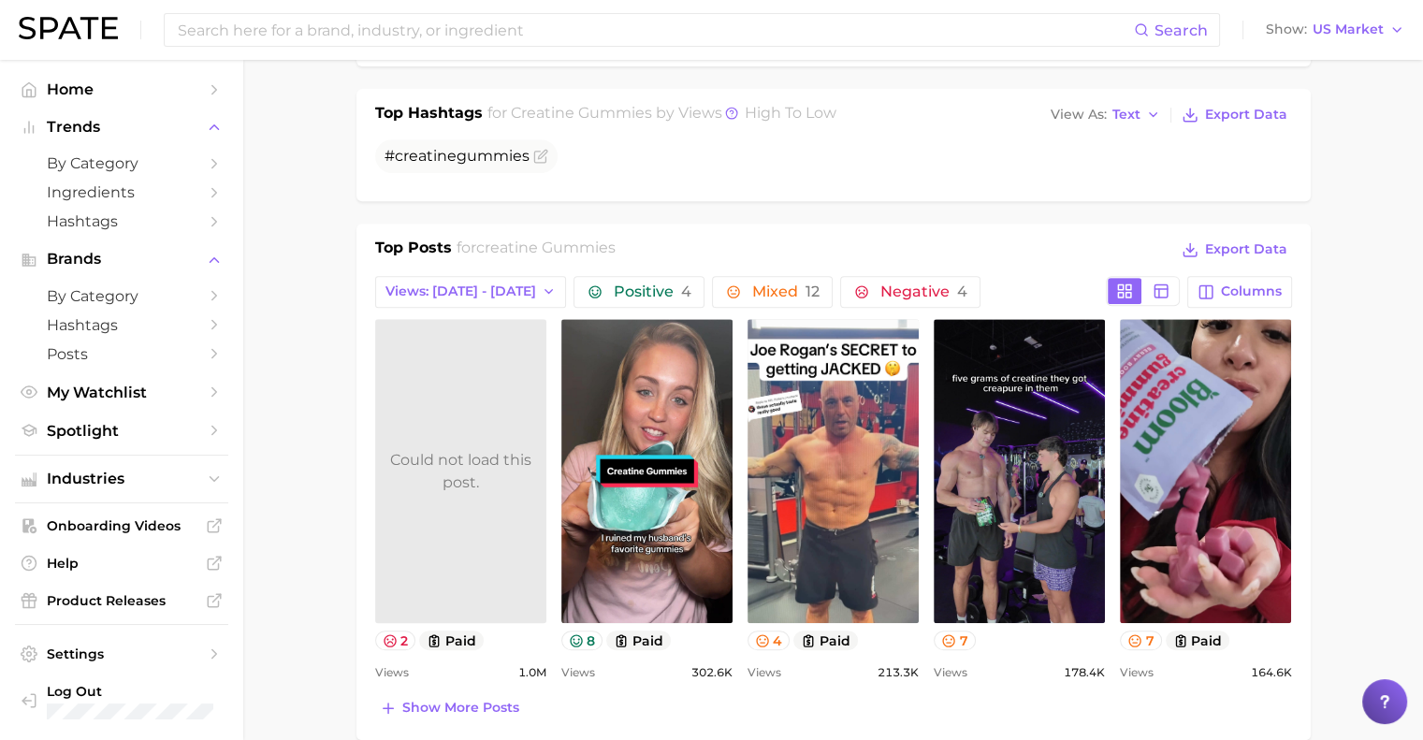
scroll to position [767, 0]
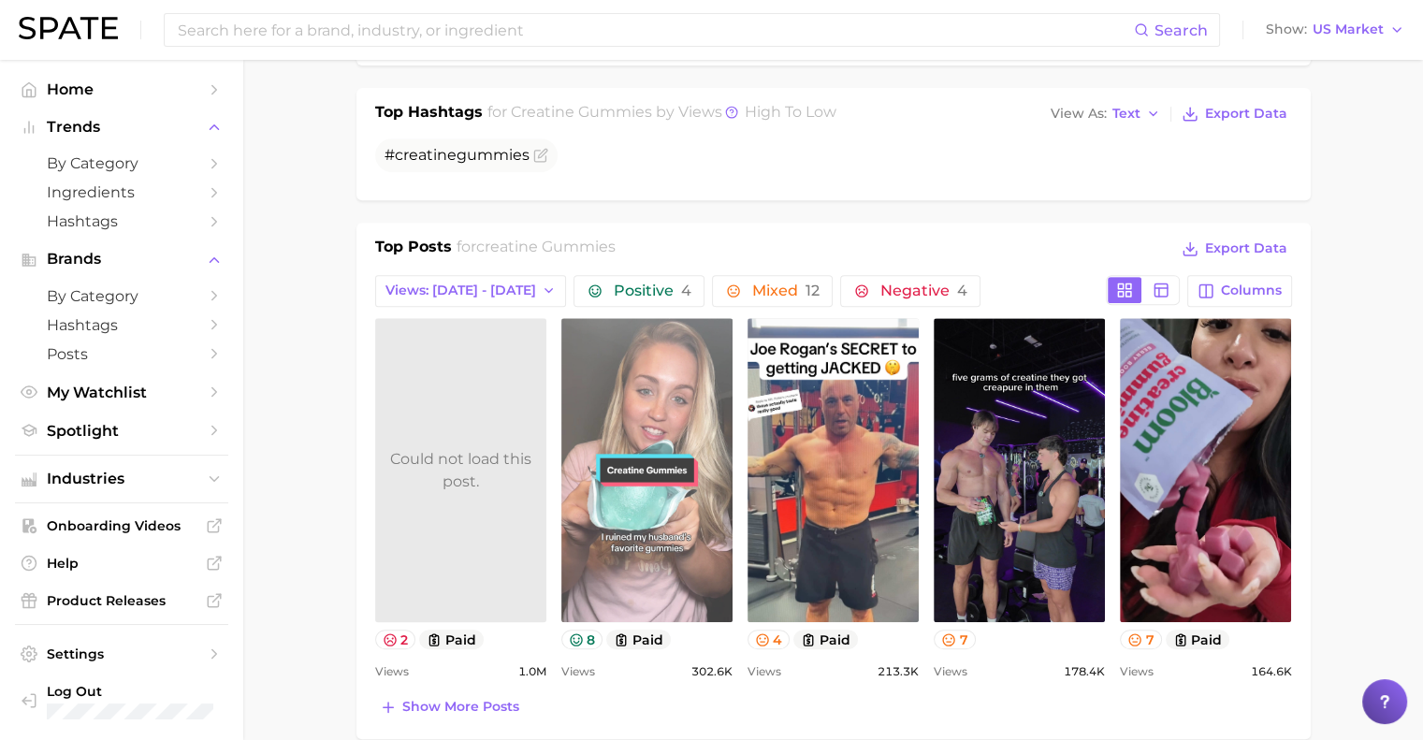
click at [661, 491] on link "view post on TikTok" at bounding box center [646, 470] width 171 height 304
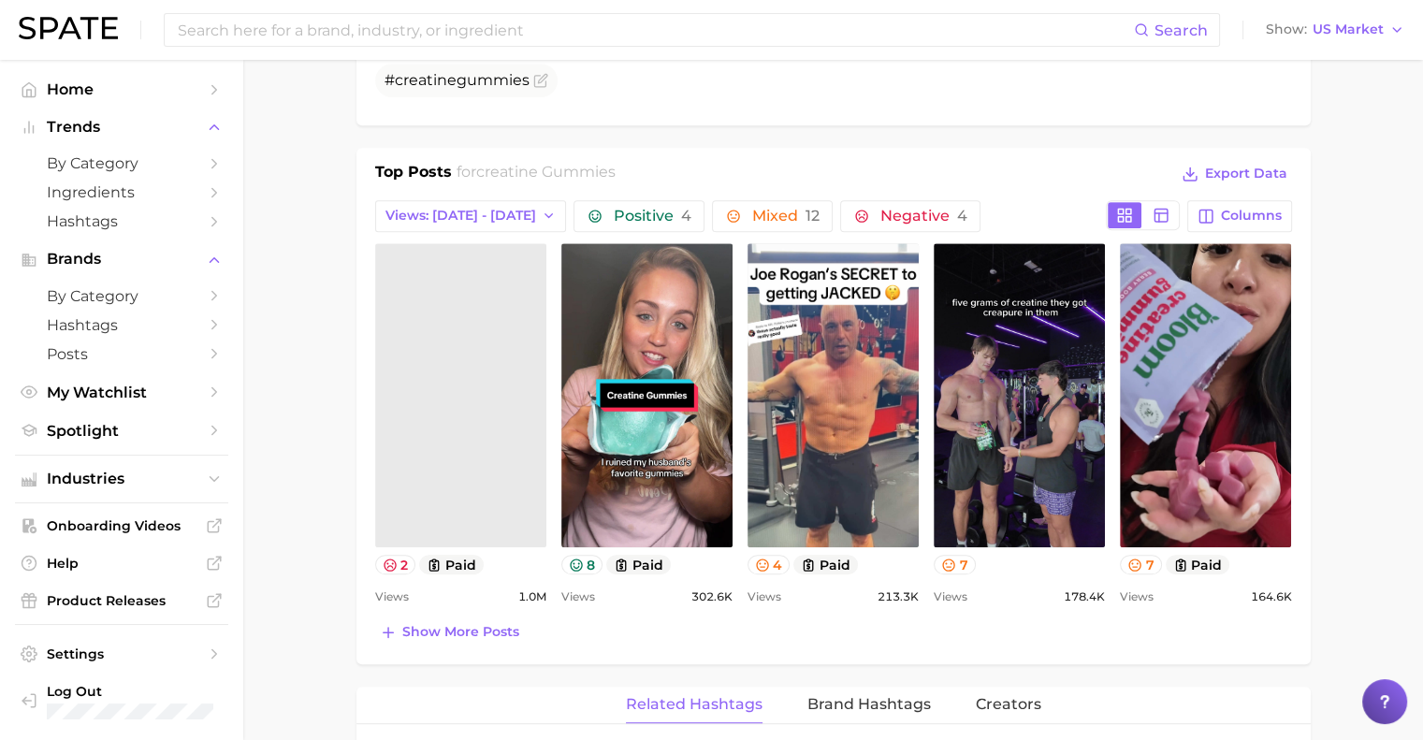
scroll to position [844, 0]
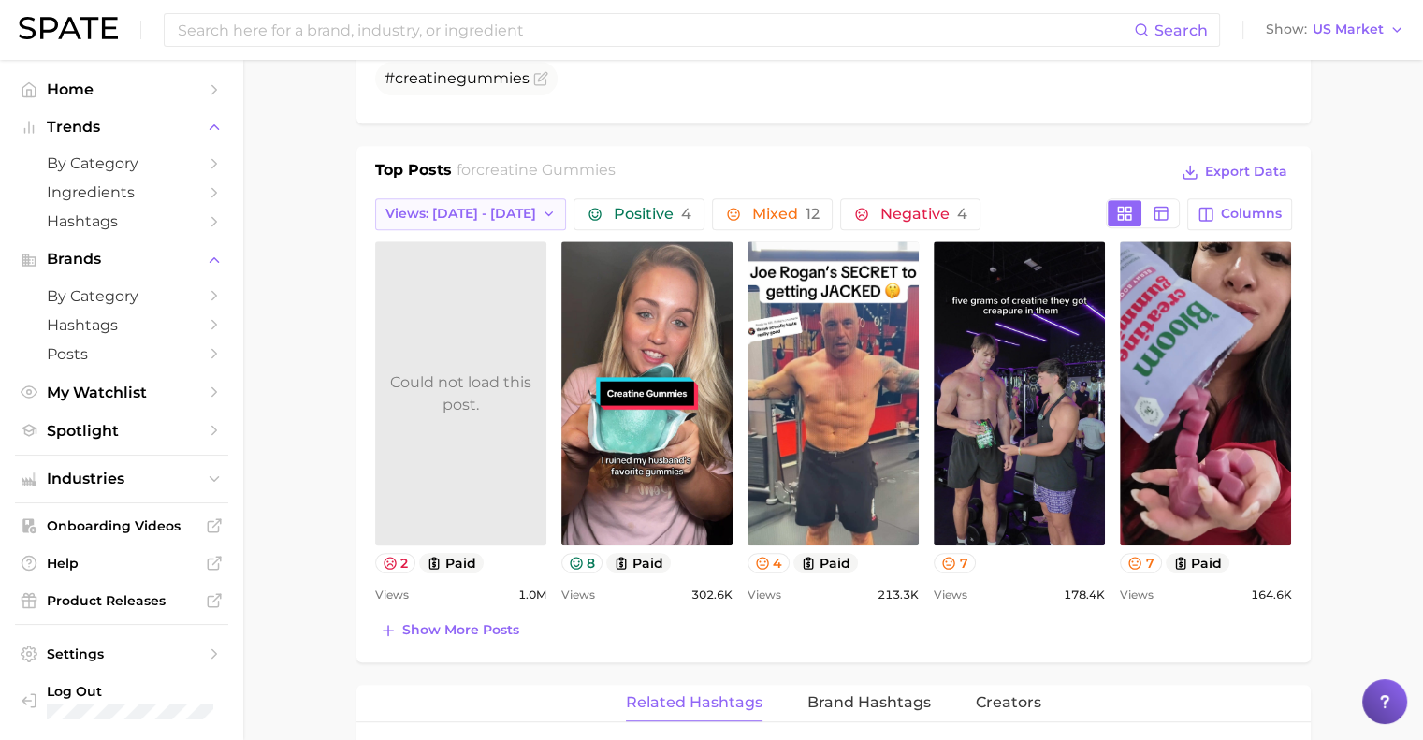
click at [449, 219] on span "Views: [DATE] - [DATE]" at bounding box center [461, 214] width 151 height 16
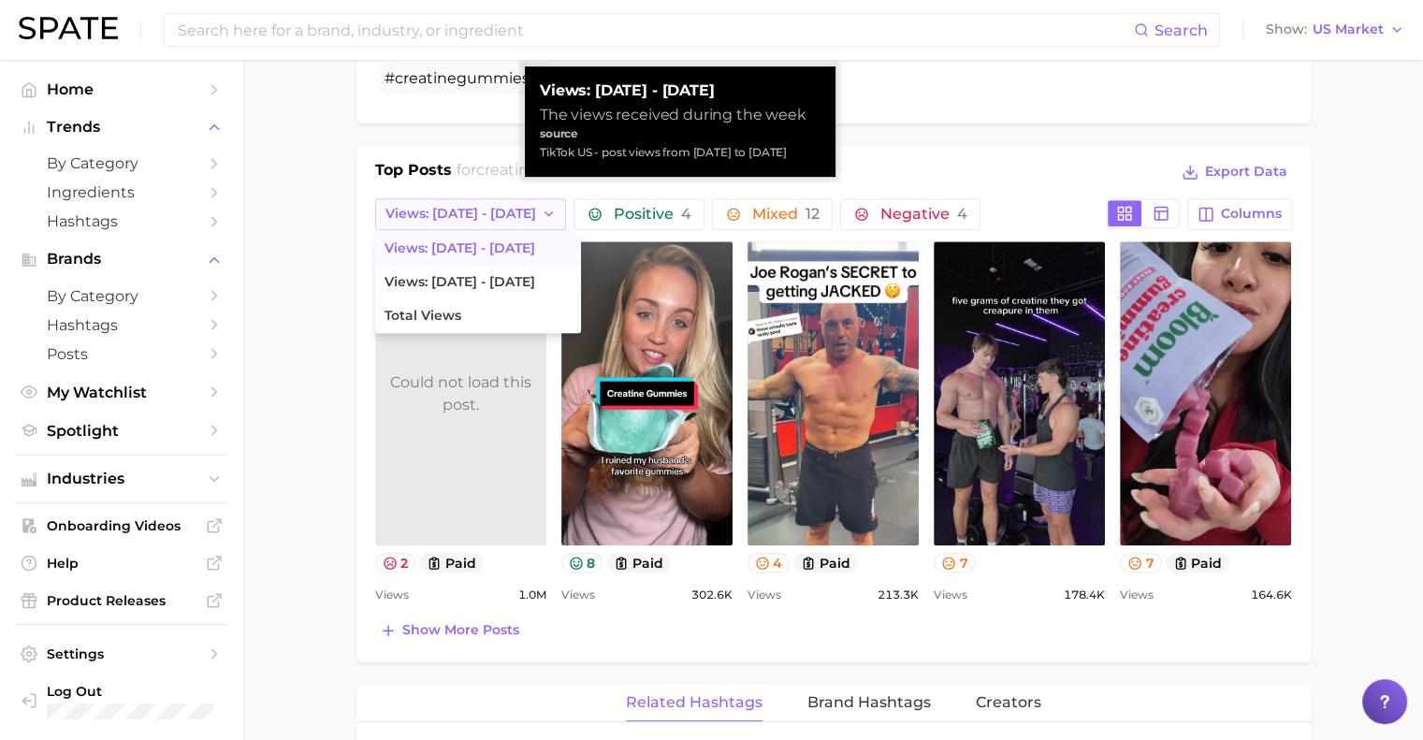
click at [449, 219] on span "Views: [DATE] - [DATE]" at bounding box center [461, 214] width 151 height 16
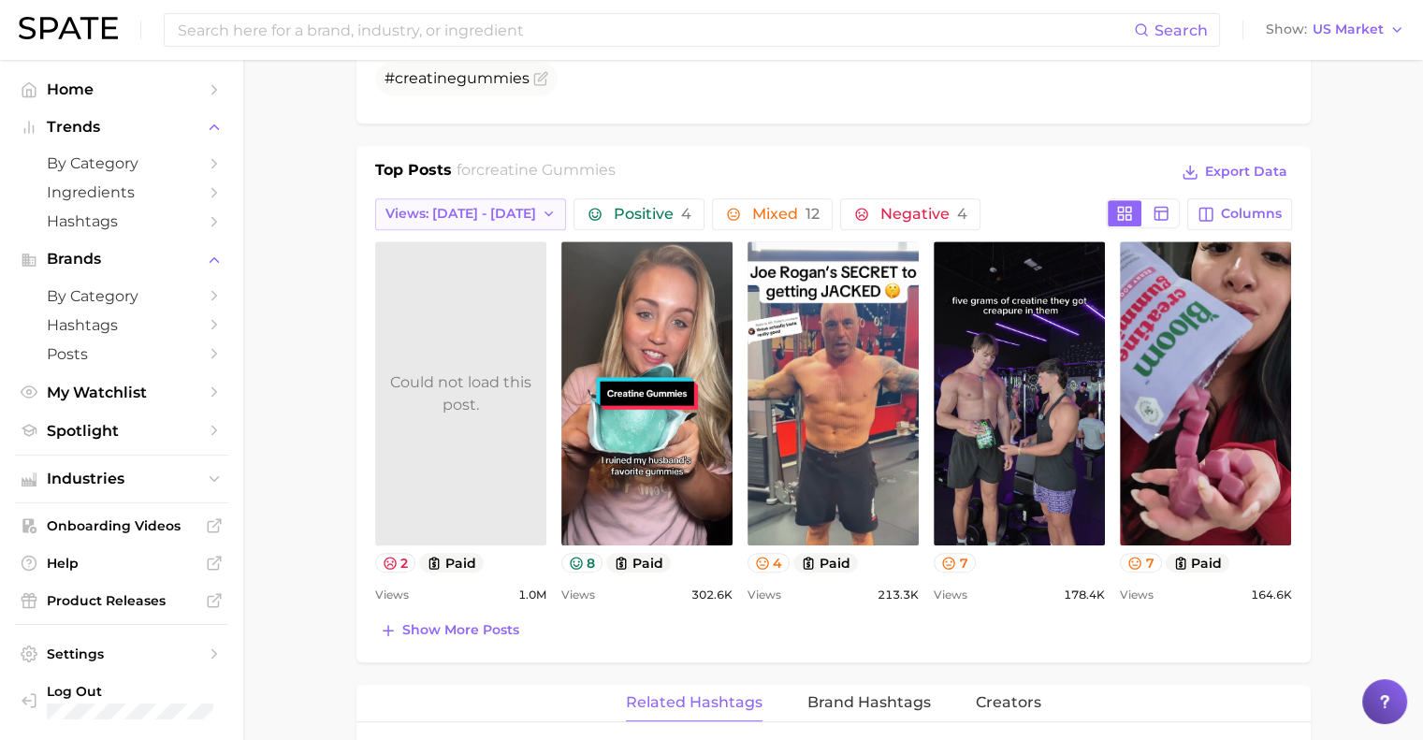
click at [432, 217] on span "Views: [DATE] - [DATE]" at bounding box center [461, 214] width 151 height 16
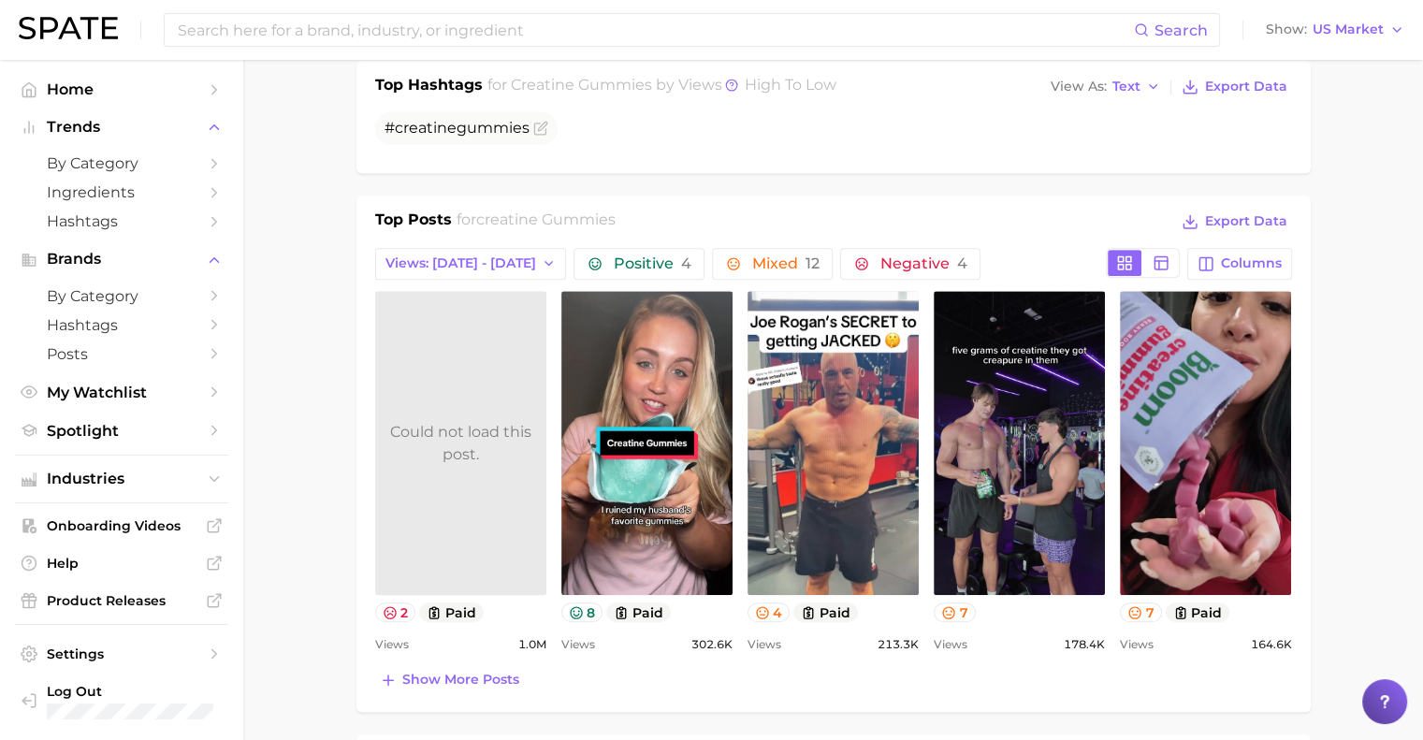
scroll to position [793, 0]
click at [460, 262] on span "Views: [DATE] - [DATE]" at bounding box center [461, 264] width 151 height 16
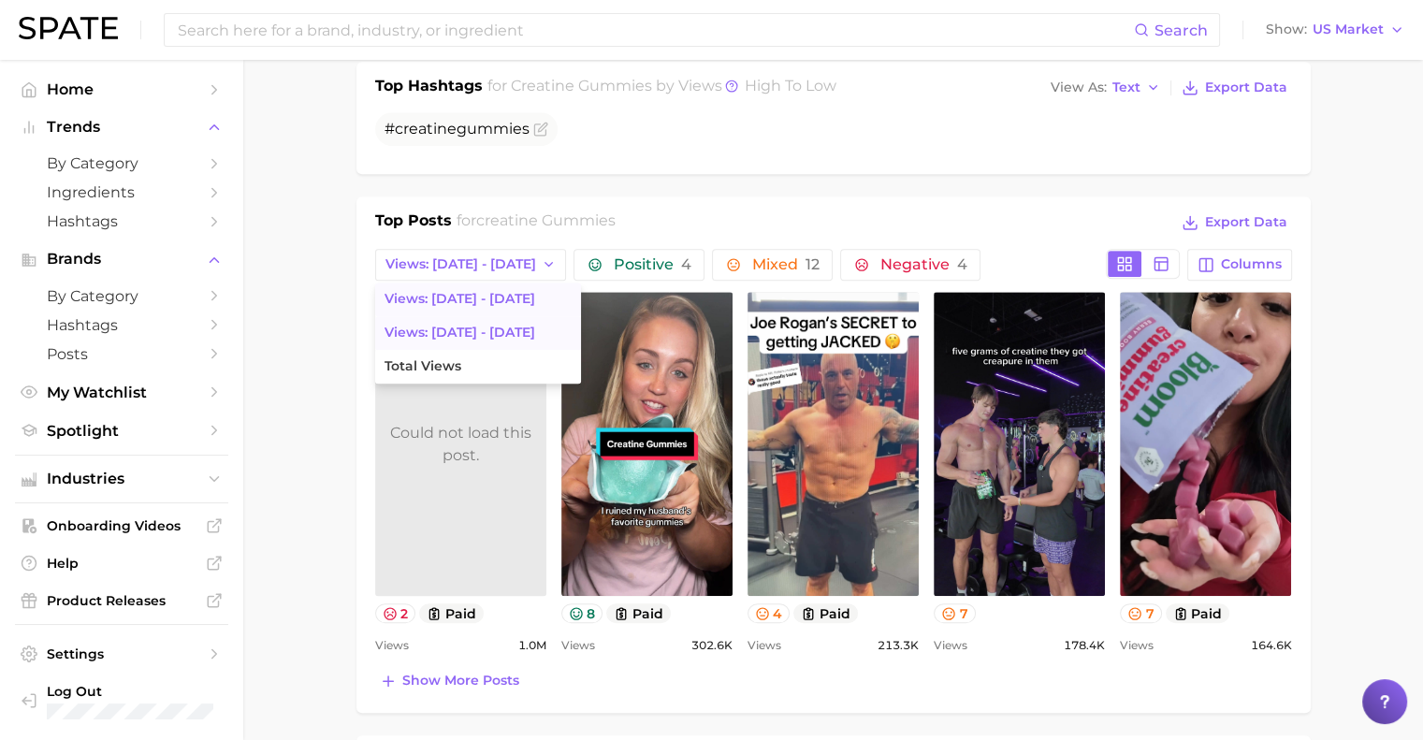
click at [468, 327] on span "Views: Aug 31 - Sep 7" at bounding box center [460, 333] width 151 height 16
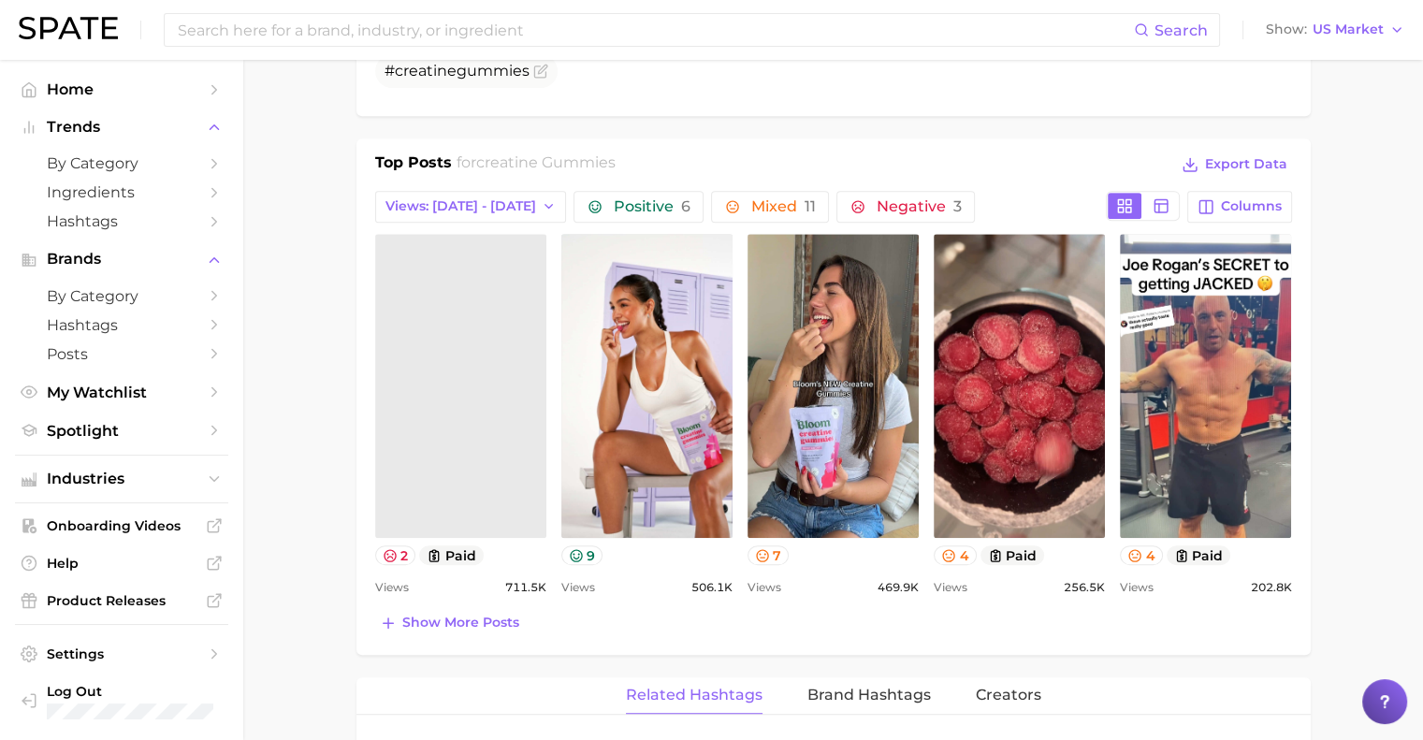
scroll to position [861, 0]
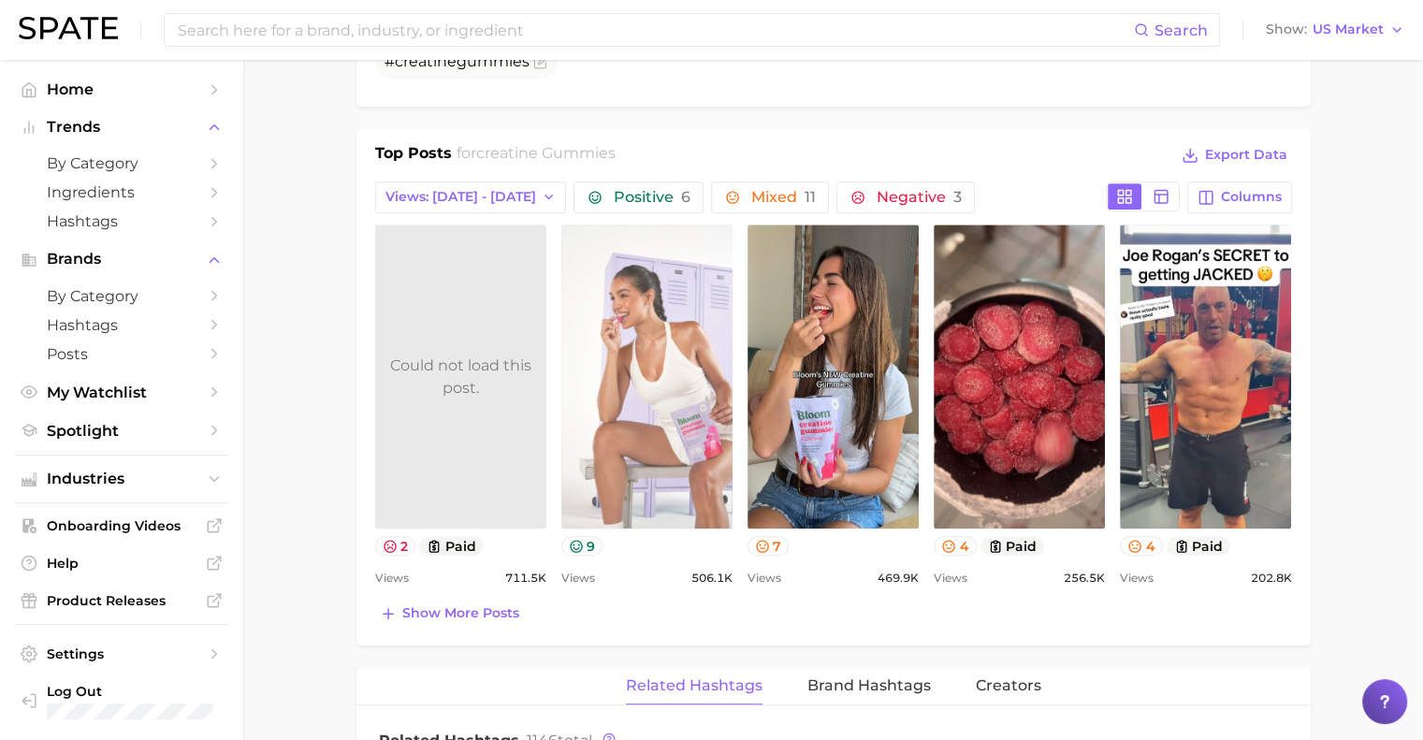
click at [649, 478] on link "view post on TikTok" at bounding box center [646, 377] width 171 height 304
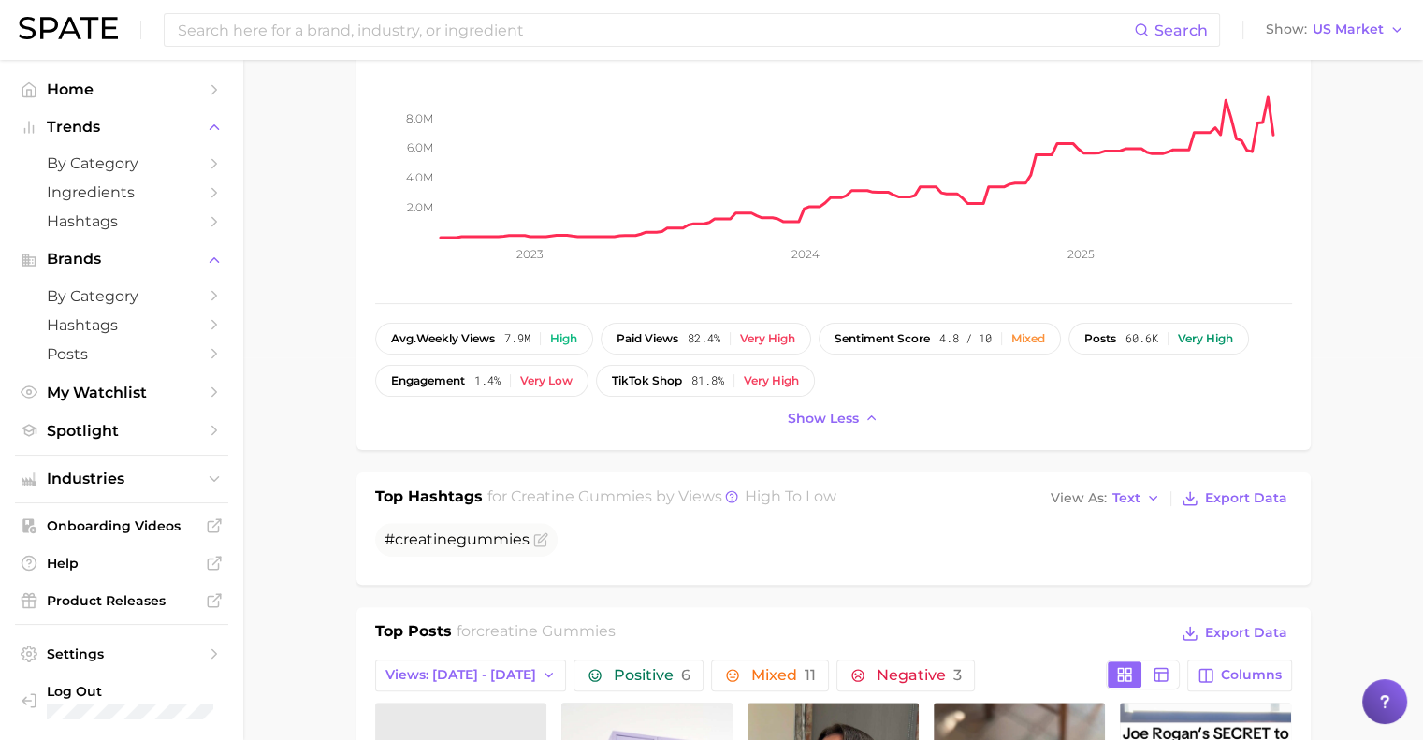
scroll to position [0, 0]
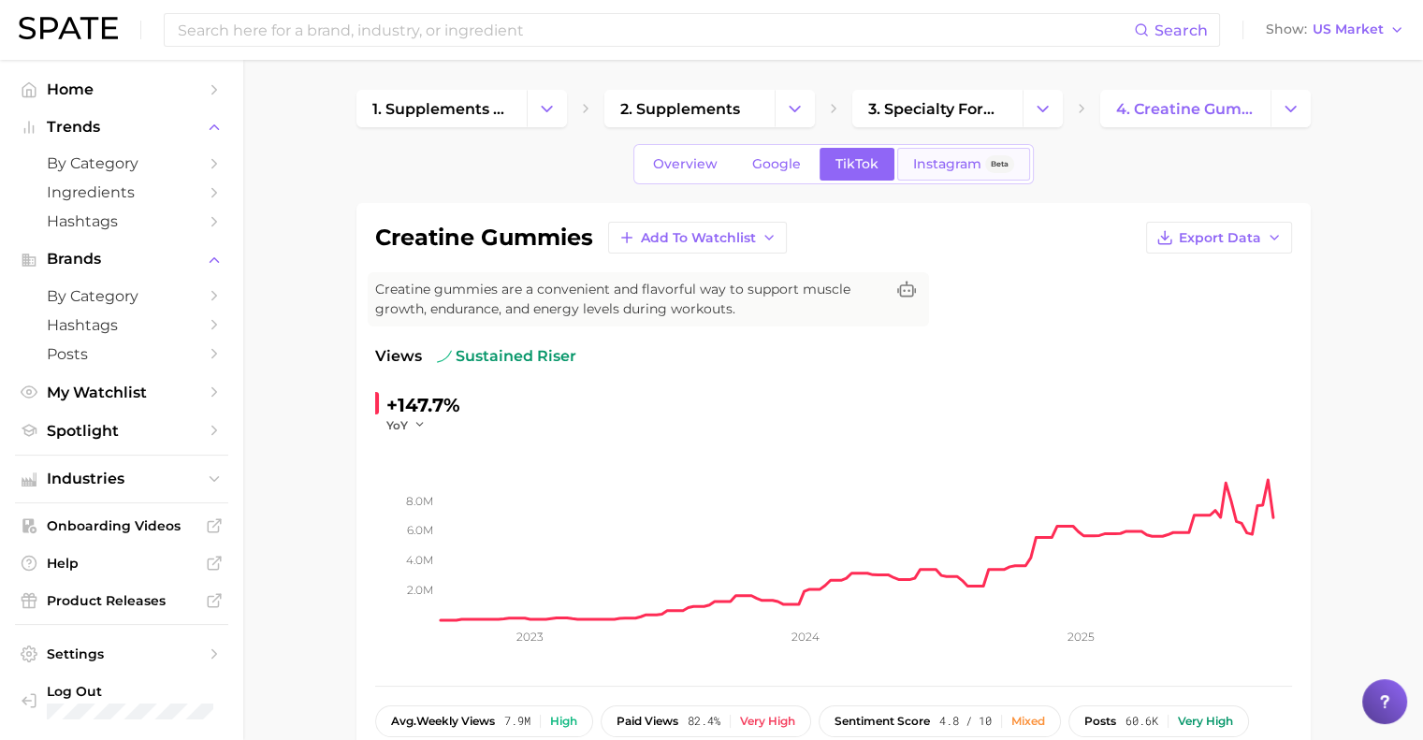
click at [959, 160] on span "Instagram" at bounding box center [947, 164] width 68 height 16
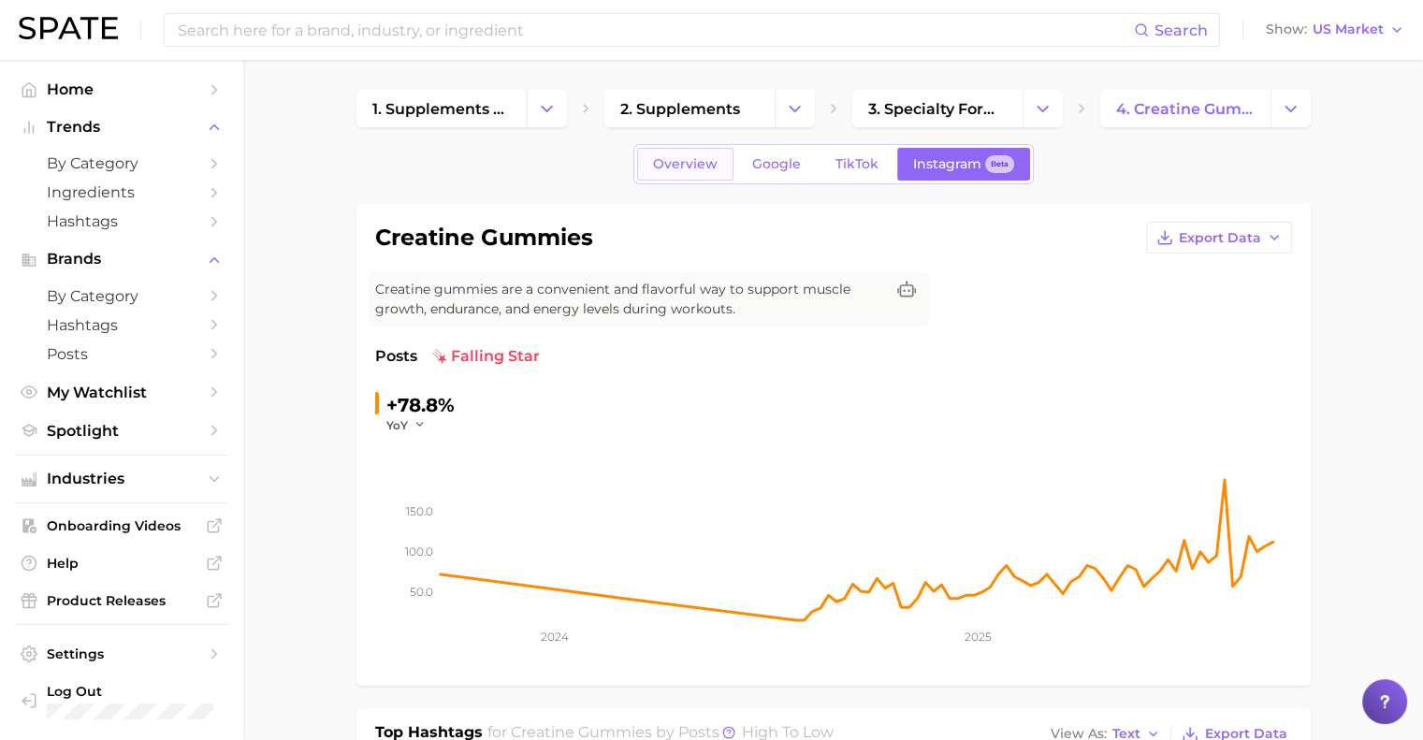
click at [668, 162] on span "Overview" at bounding box center [685, 164] width 65 height 16
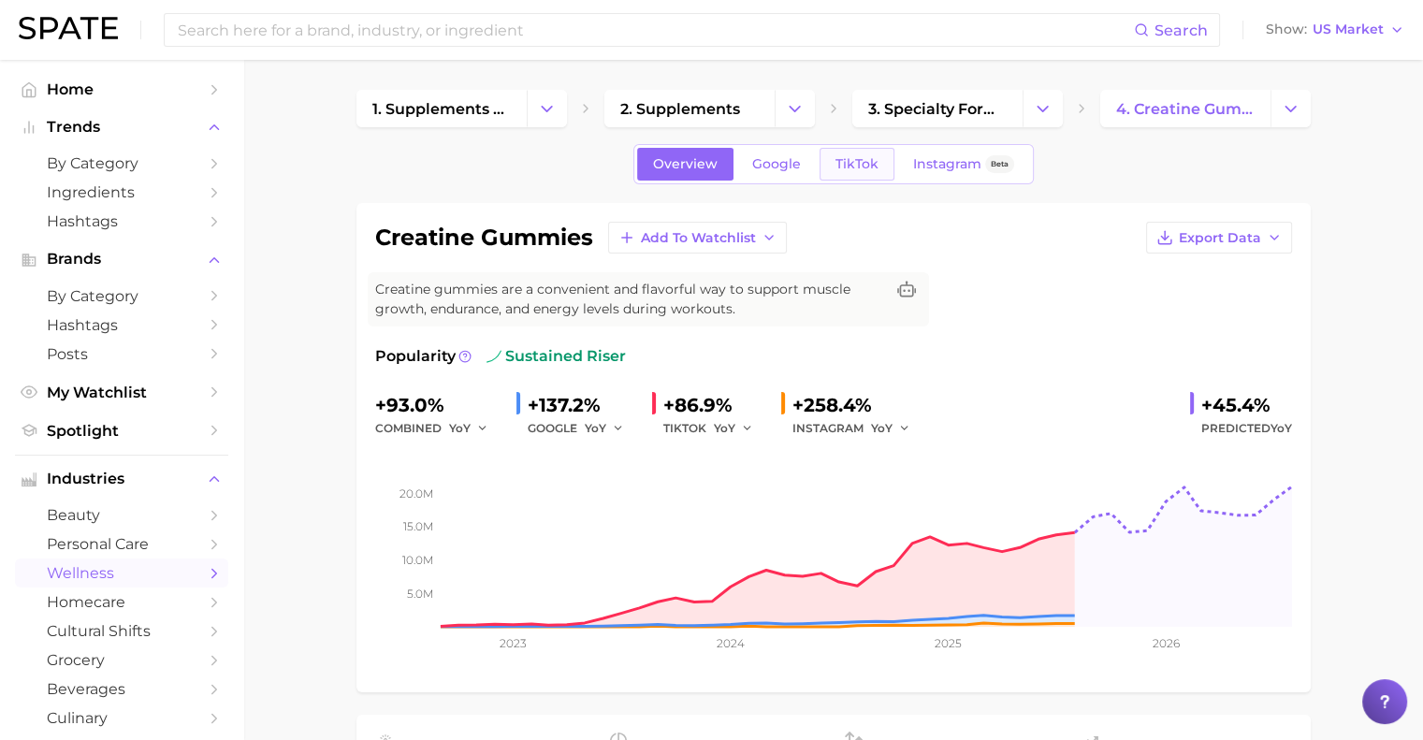
click at [855, 162] on span "TikTok" at bounding box center [857, 164] width 43 height 16
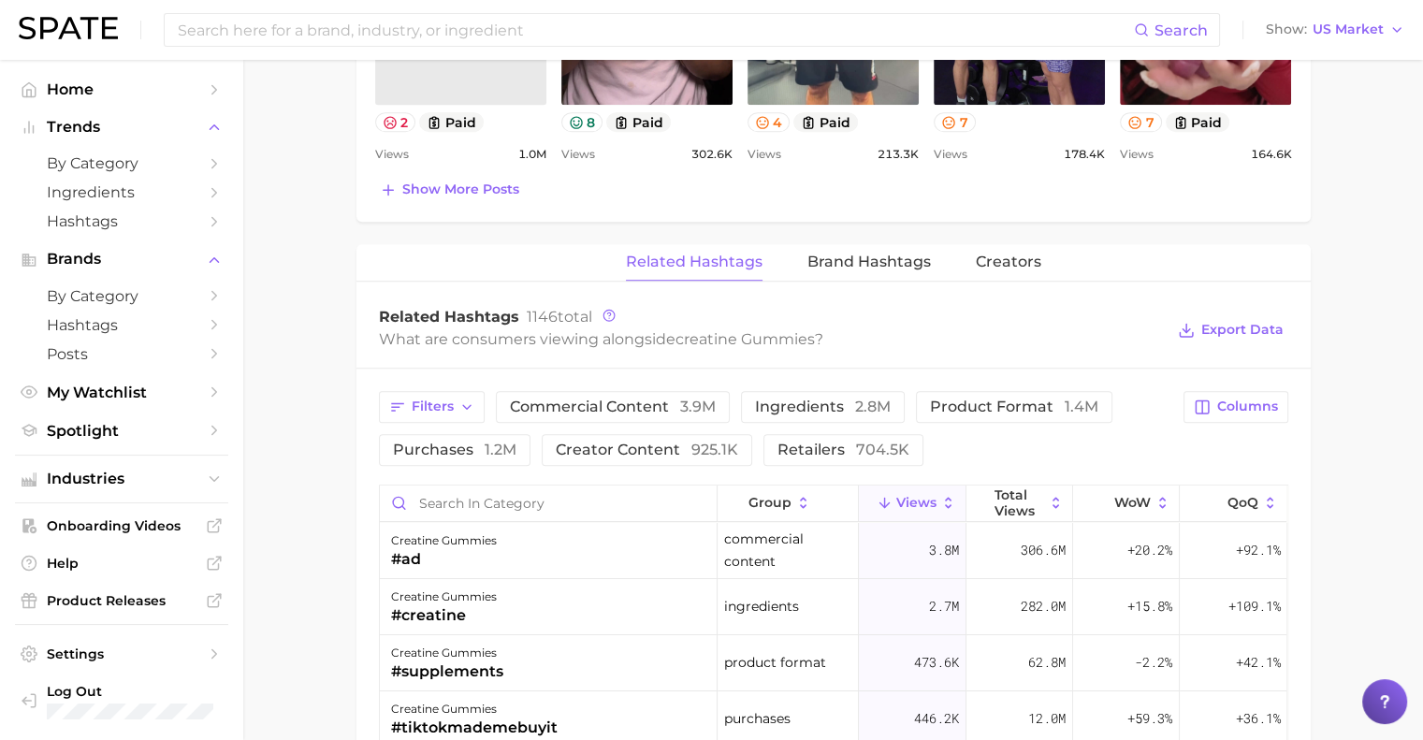
scroll to position [1245, 0]
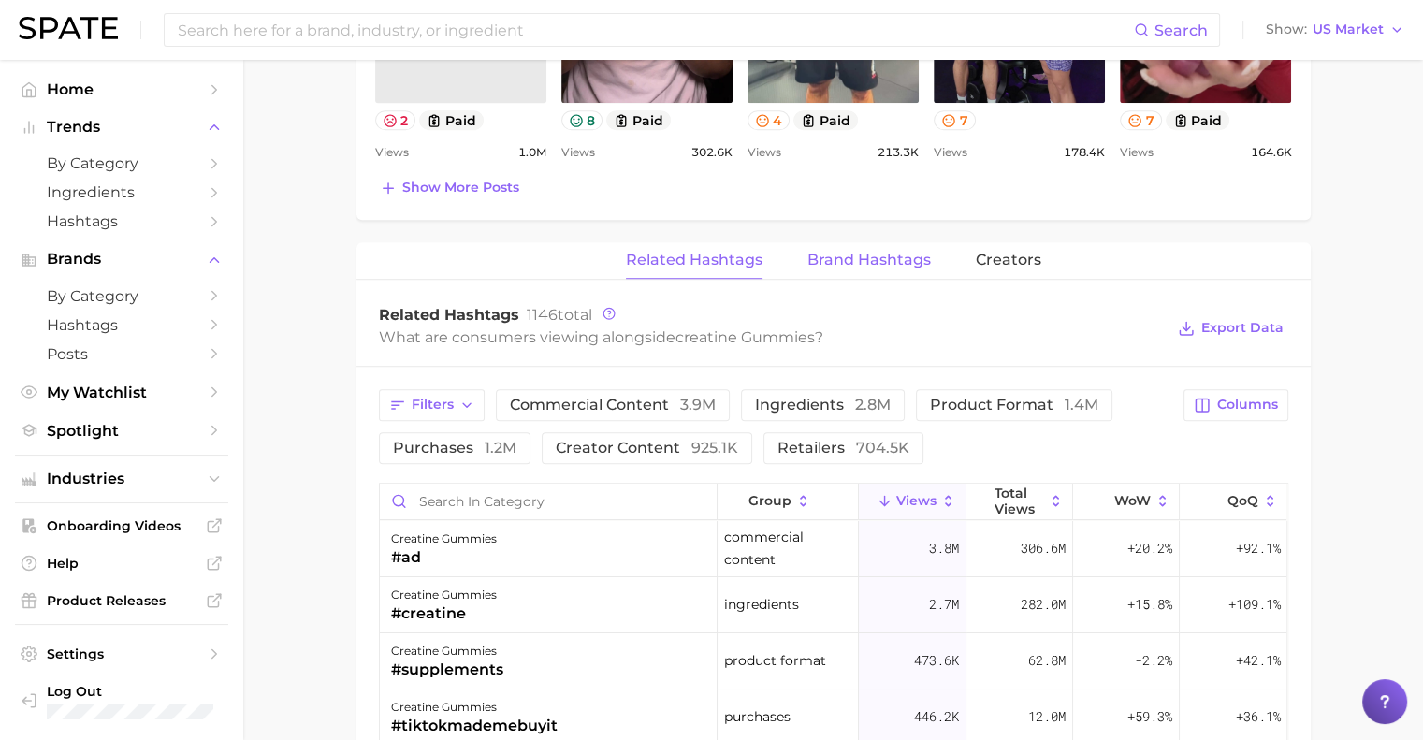
click at [852, 264] on span "Brand Hashtags" at bounding box center [870, 260] width 124 height 17
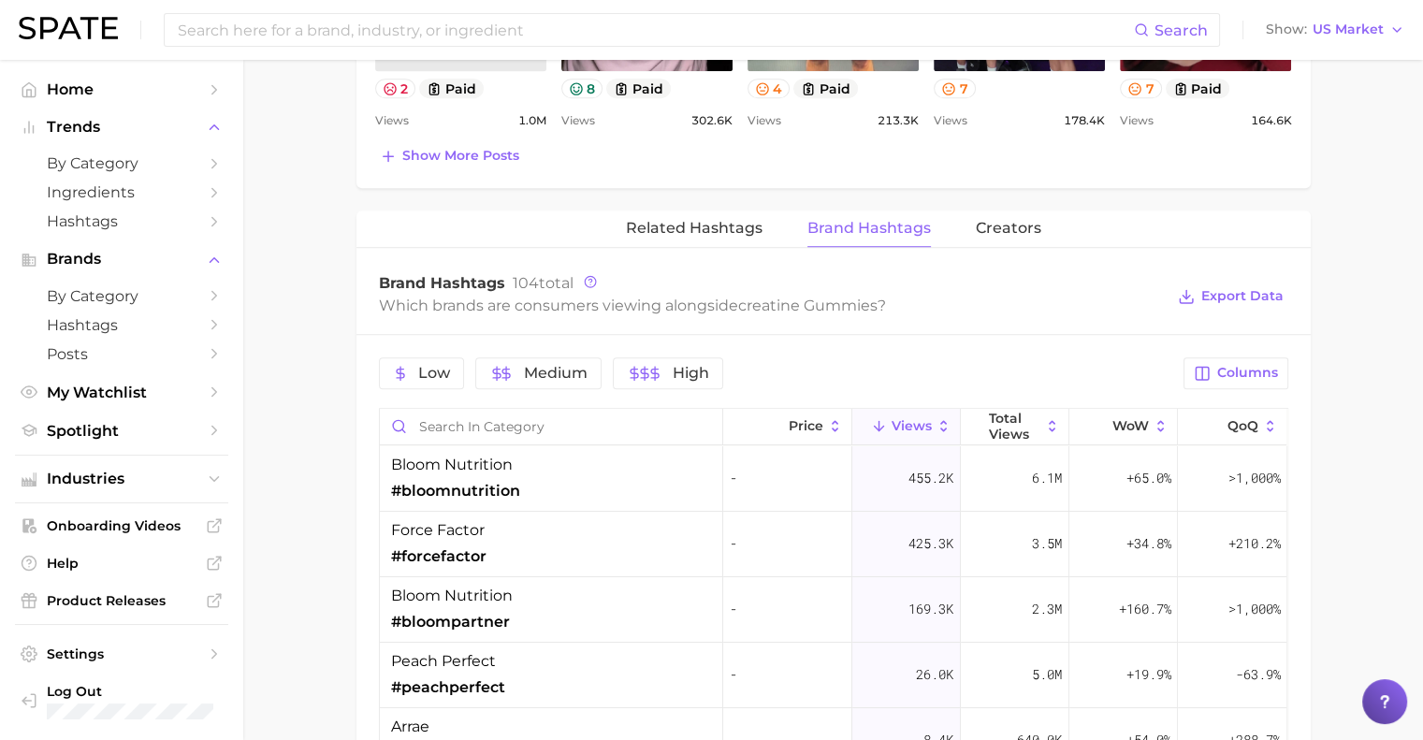
scroll to position [1240, 0]
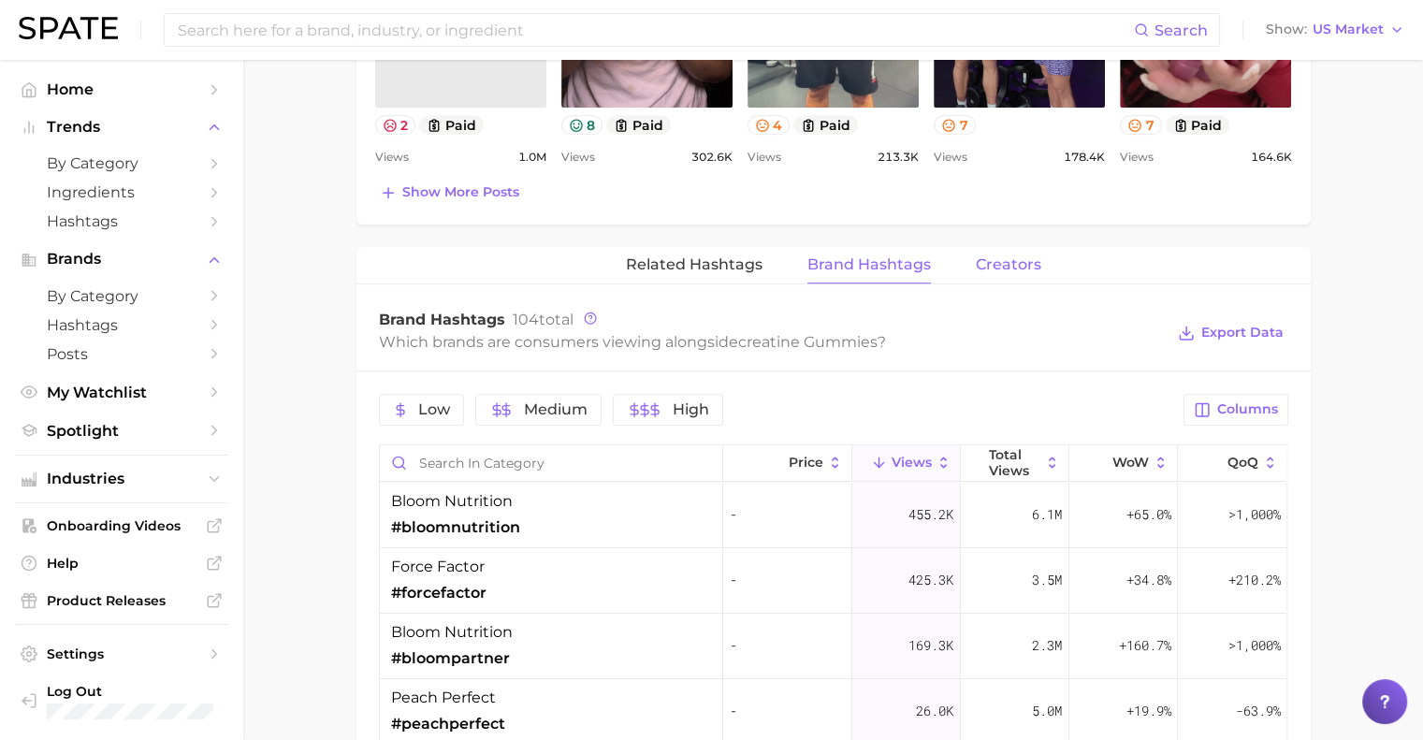
click at [1001, 257] on span "Creators" at bounding box center [1009, 264] width 66 height 17
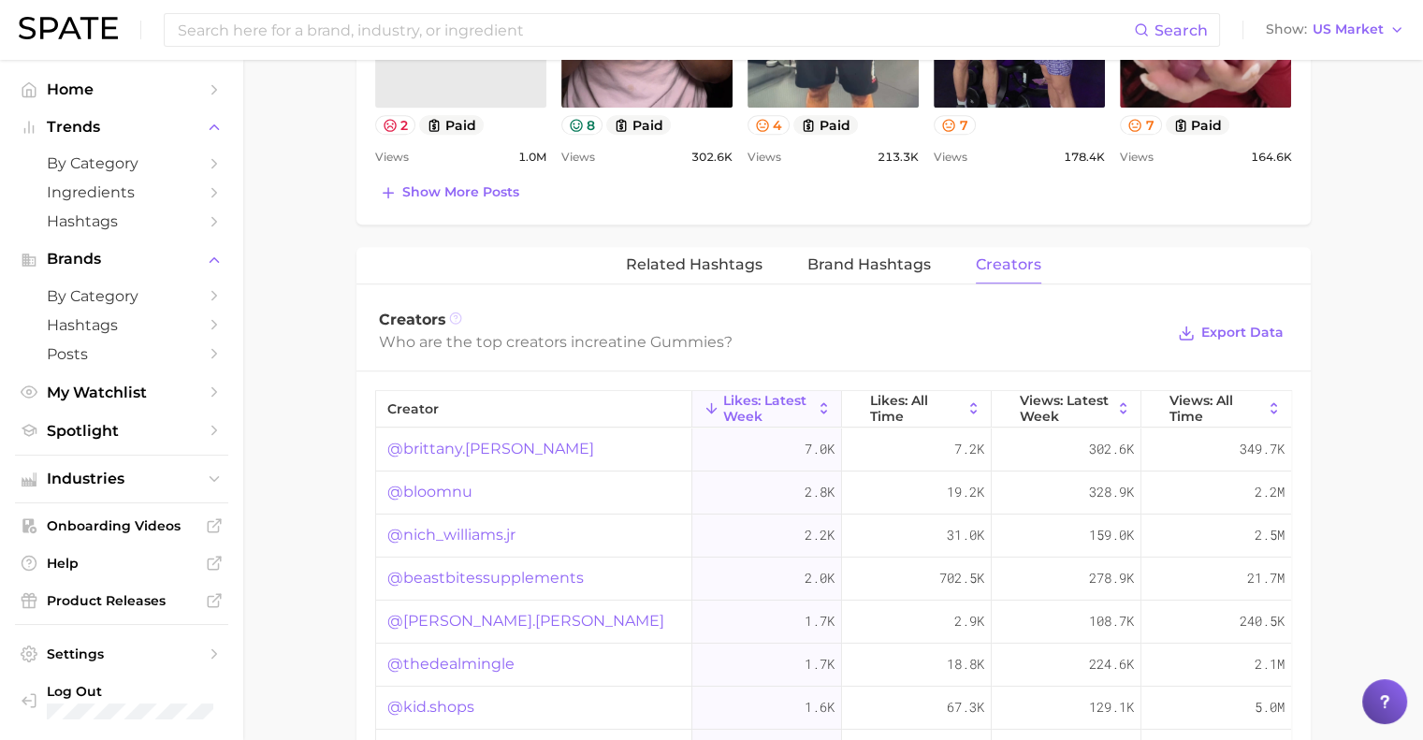
click at [457, 314] on icon at bounding box center [455, 318] width 13 height 13
click at [993, 303] on div "Creators Who are the top creators in creatine gummies ? Export Data" at bounding box center [834, 333] width 954 height 75
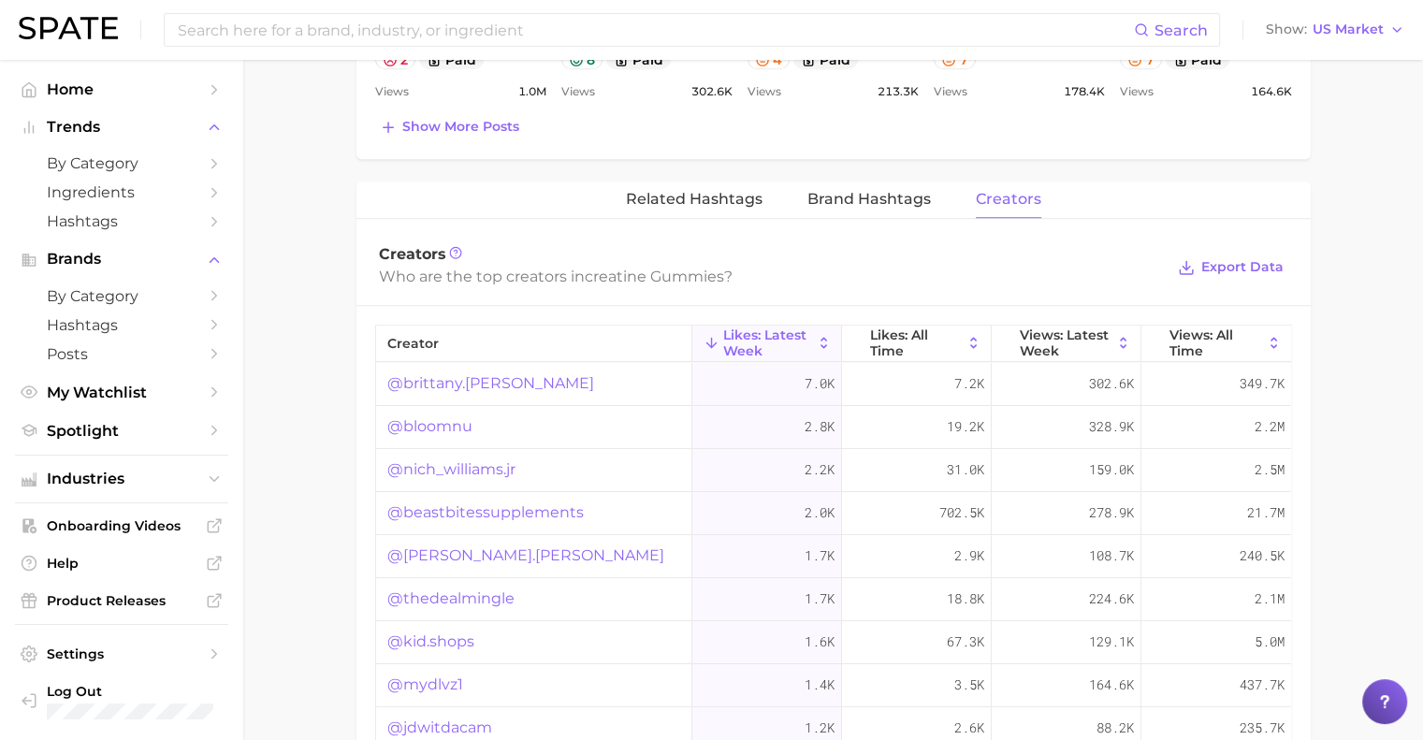
scroll to position [1307, 0]
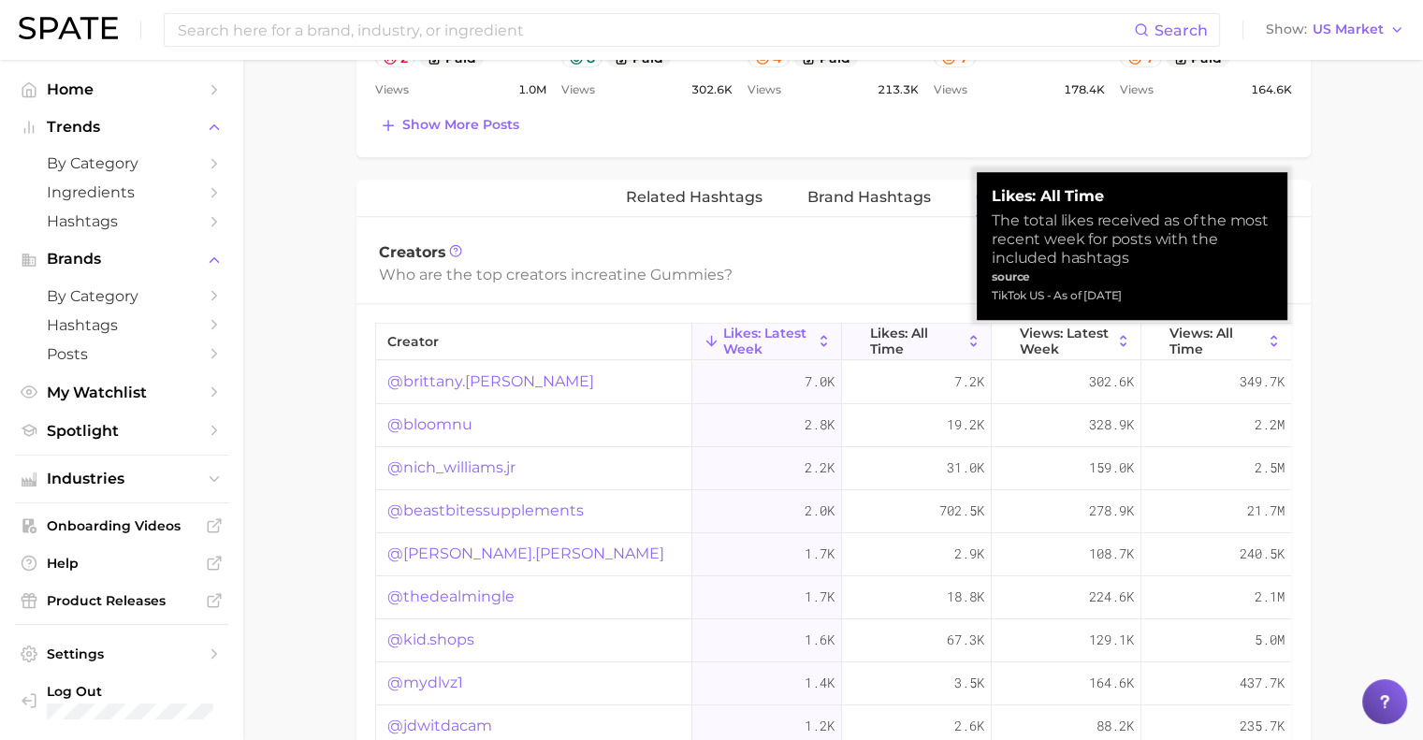
click at [915, 342] on span "Likes: All Time" at bounding box center [916, 341] width 93 height 30
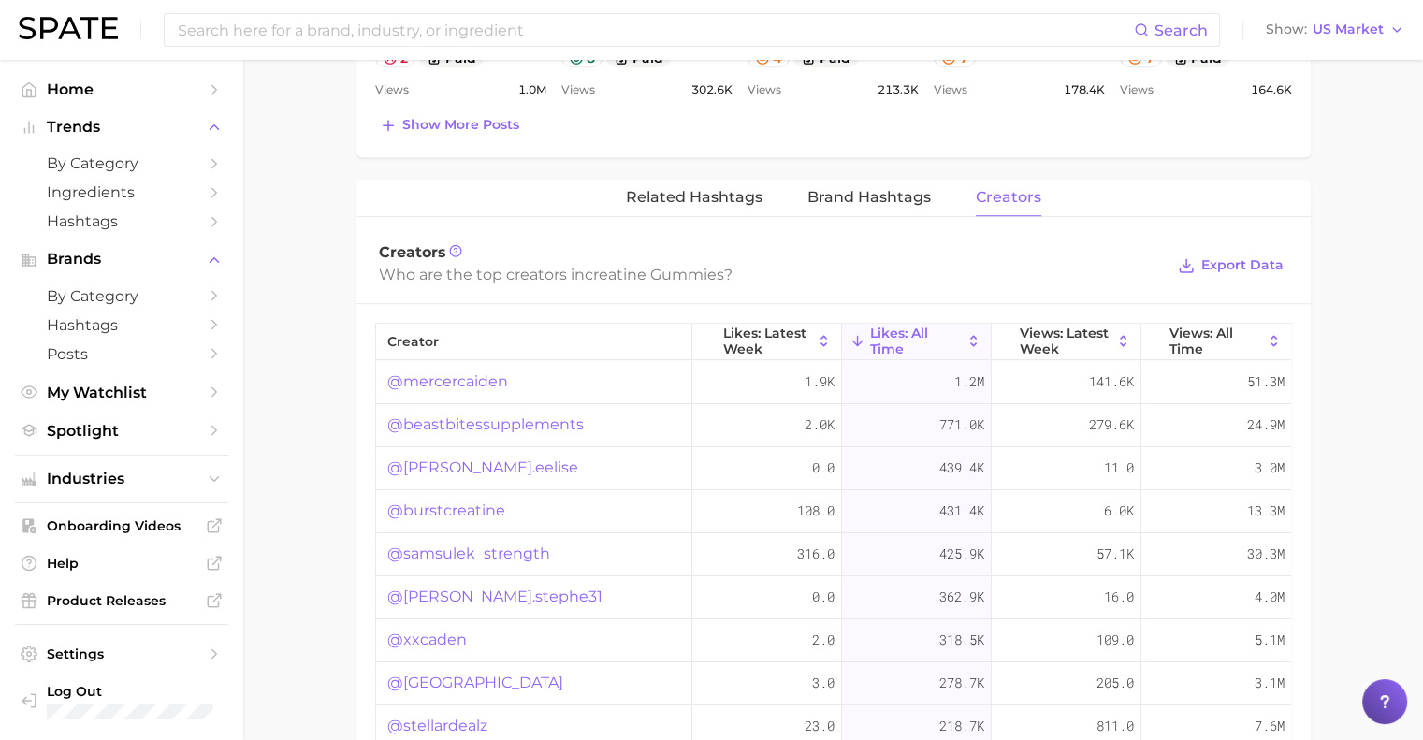
click at [468, 377] on link "@mercercaiden" at bounding box center [447, 382] width 121 height 22
click at [457, 423] on link "@beastbitessupplements" at bounding box center [485, 425] width 197 height 22
click at [490, 463] on link "@michelle.eelise" at bounding box center [482, 468] width 191 height 22
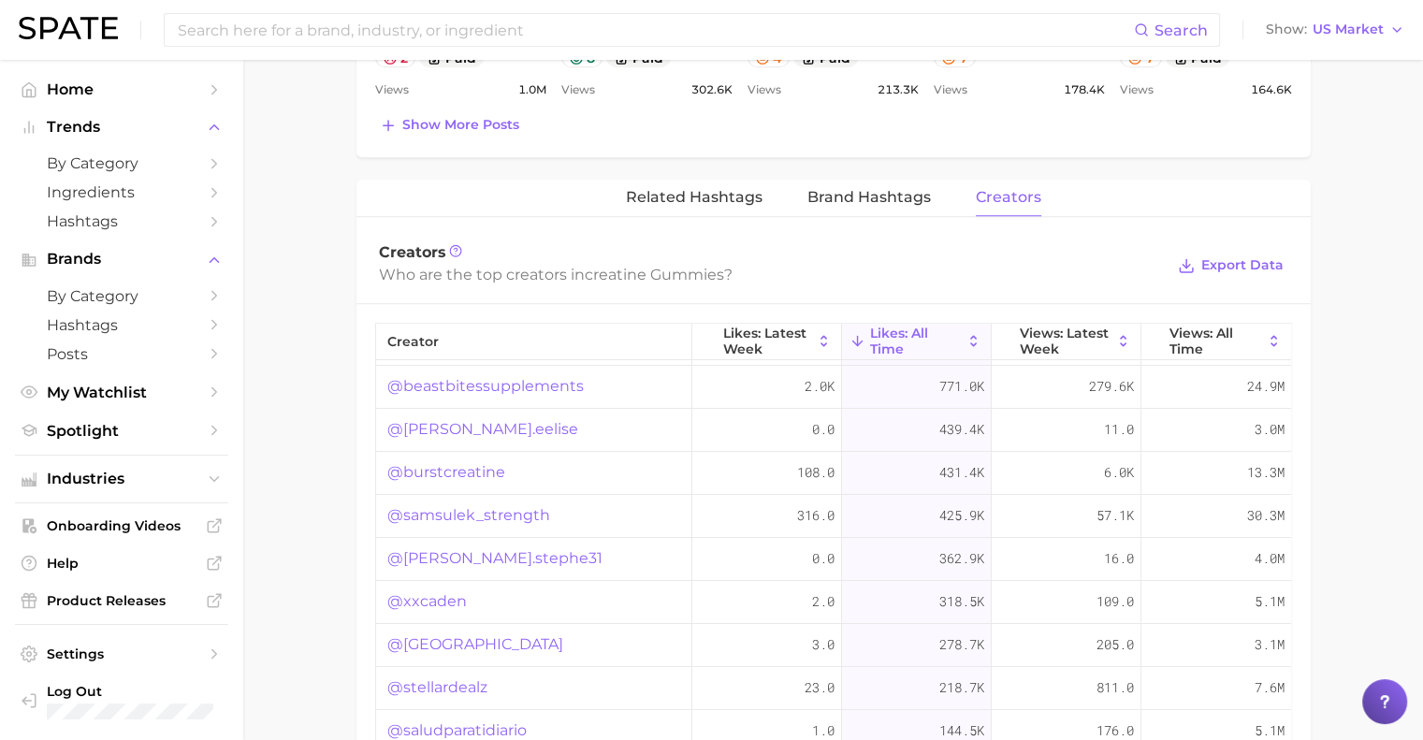
click at [472, 473] on link "@burstcreatine" at bounding box center [446, 472] width 118 height 22
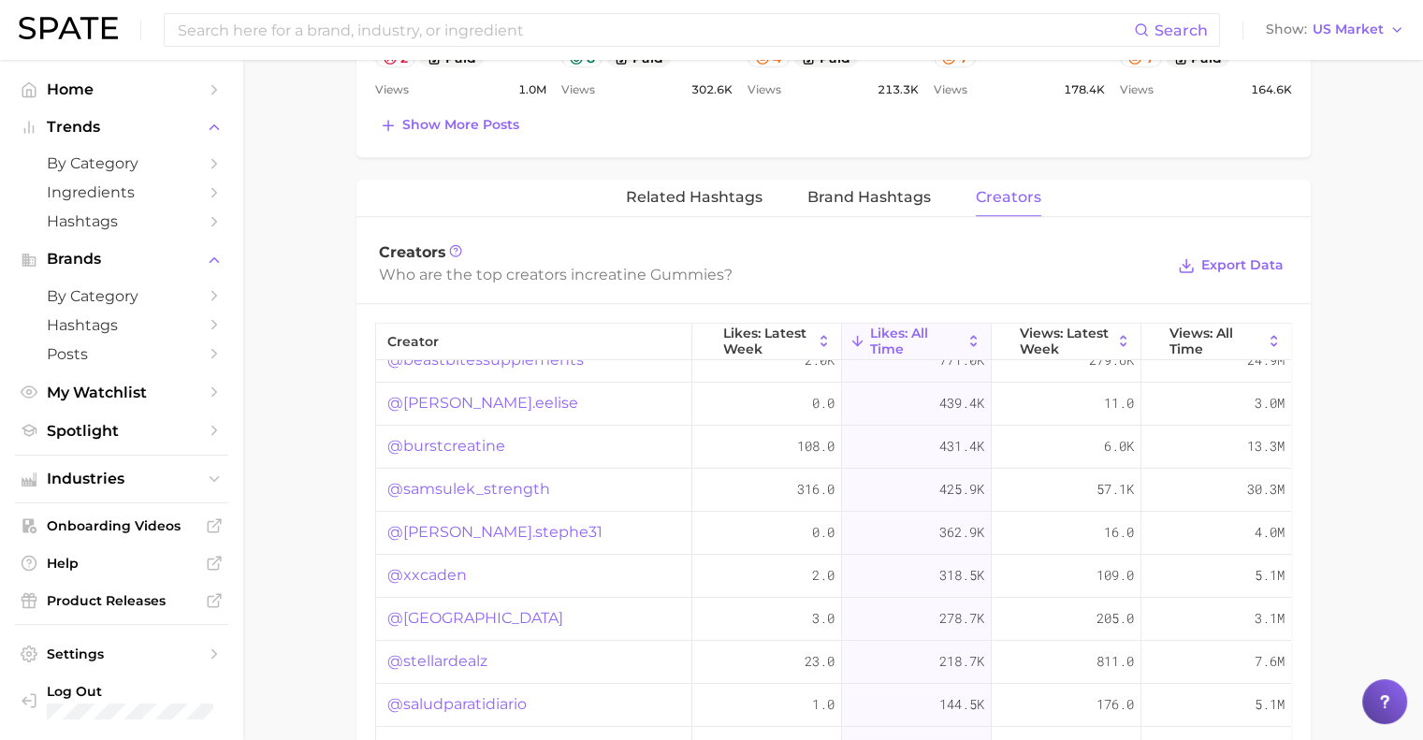
scroll to position [0, 0]
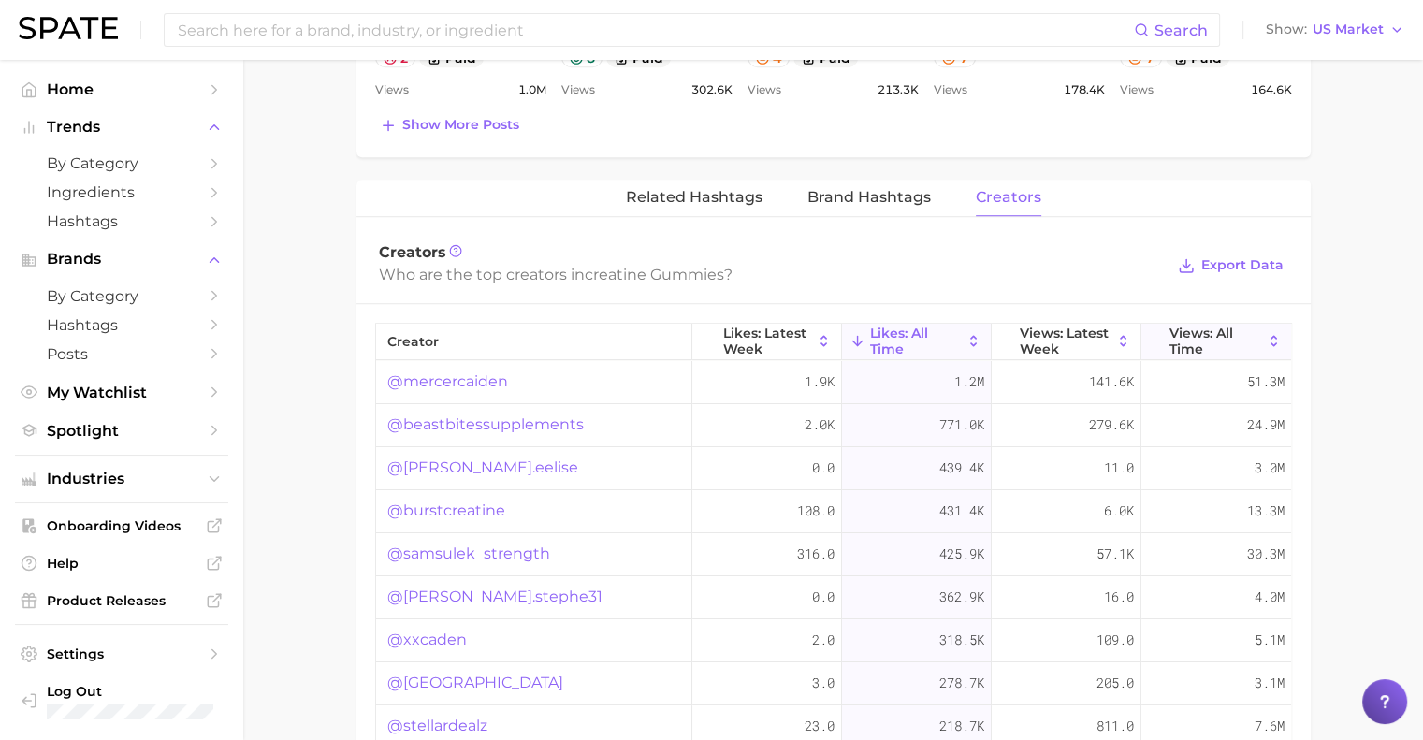
click at [1178, 328] on span "Views: All Time" at bounding box center [1217, 341] width 94 height 30
click at [447, 373] on link "@mercercaiden" at bounding box center [447, 382] width 121 height 22
click at [491, 423] on link "@samsulek_strength" at bounding box center [468, 425] width 163 height 22
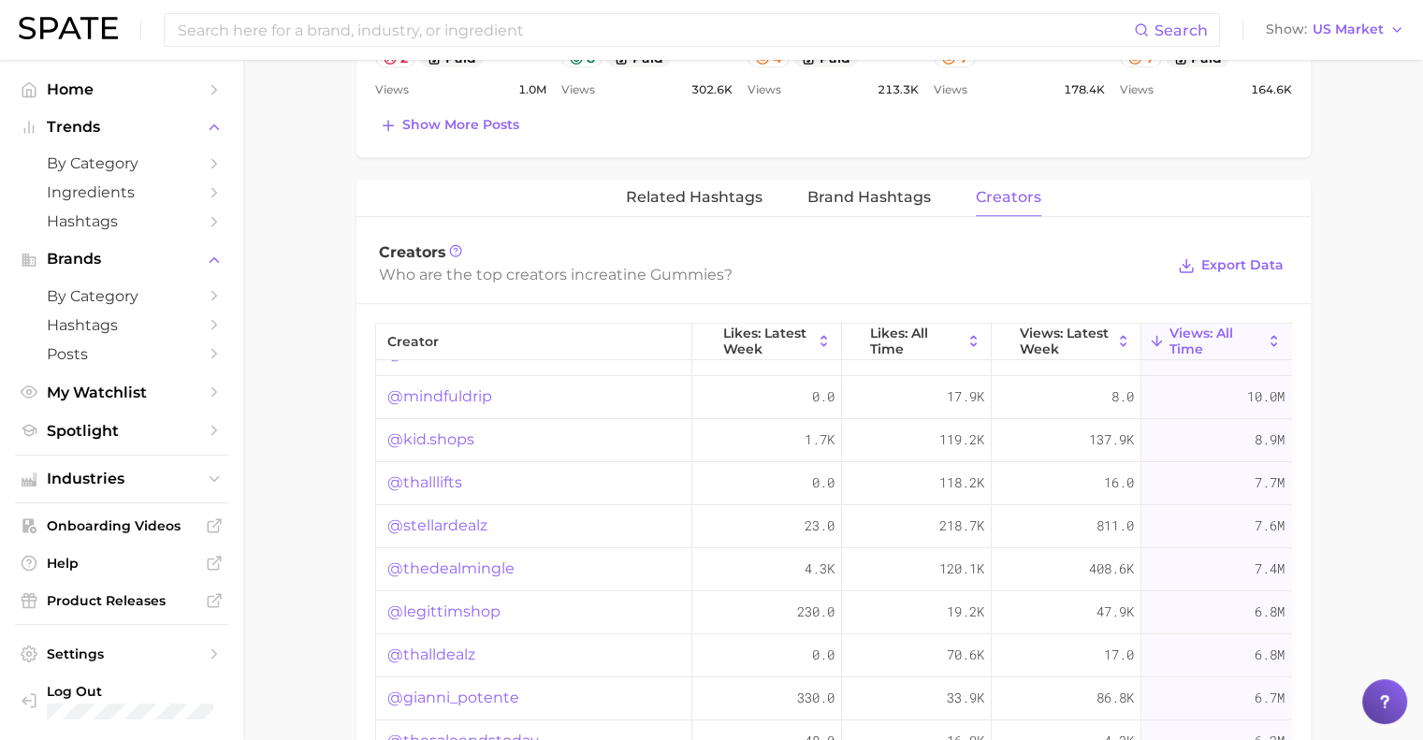
scroll to position [159, 0]
click at [429, 397] on link "@mindfuldrip" at bounding box center [439, 395] width 105 height 22
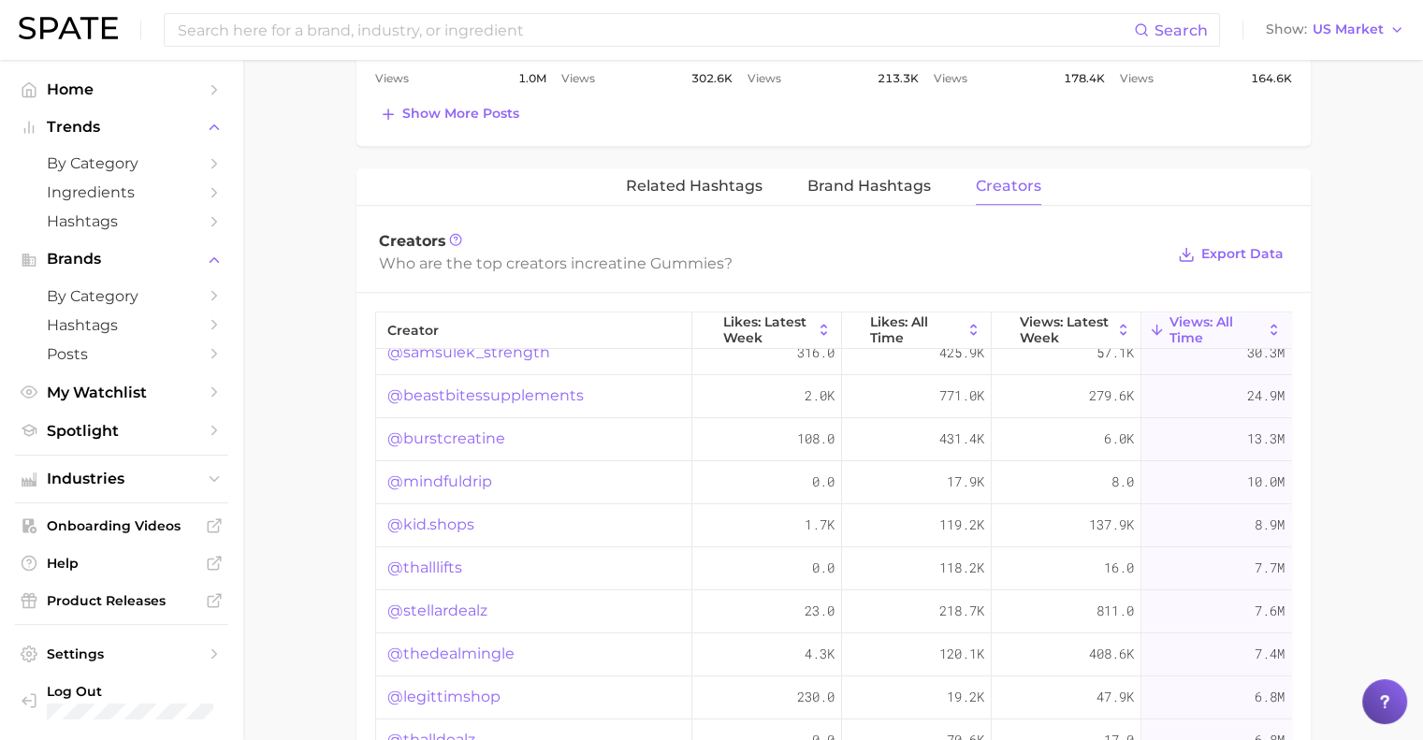
scroll to position [57, 0]
click at [451, 527] on link "@kid.shops" at bounding box center [430, 528] width 87 height 22
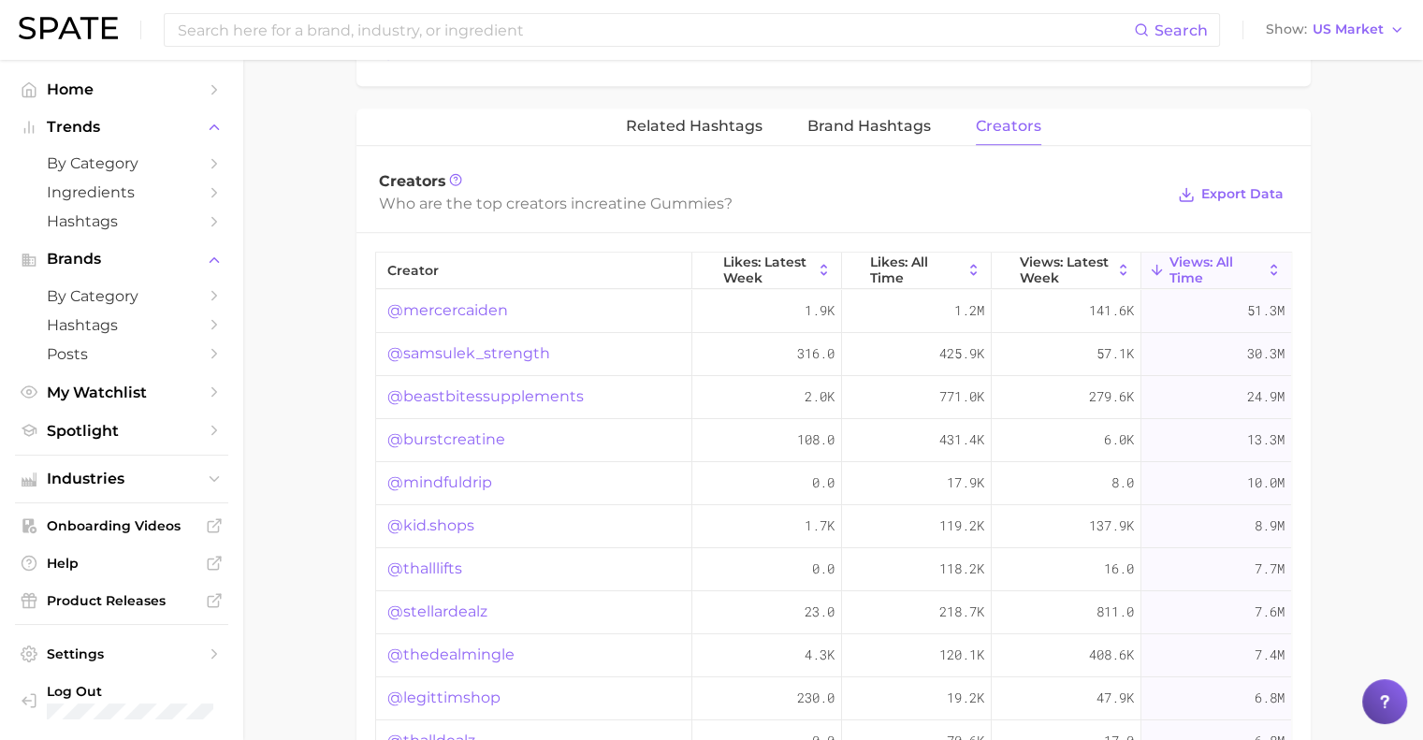
scroll to position [1379, 0]
click at [881, 257] on span "Likes: All Time" at bounding box center [916, 269] width 93 height 30
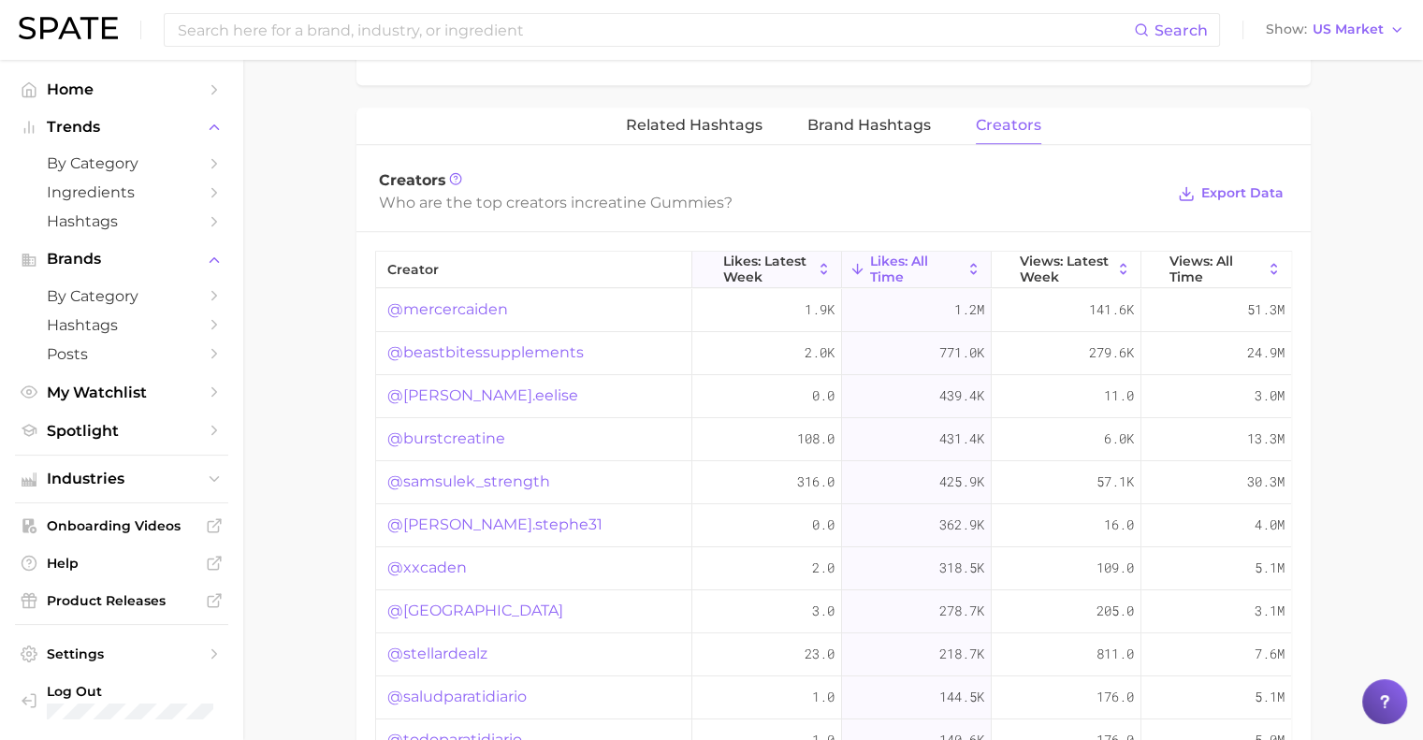
click at [704, 276] on button "Likes: Latest Week" at bounding box center [767, 270] width 150 height 36
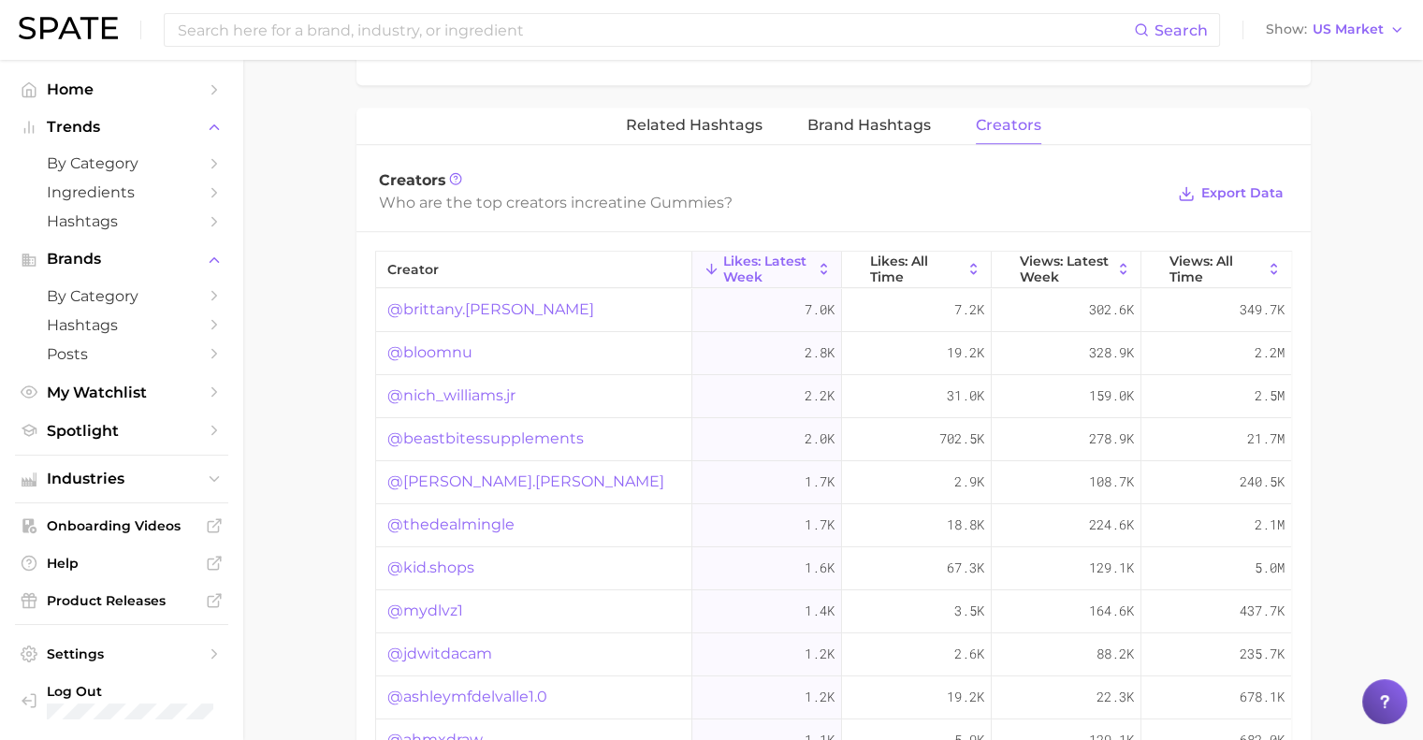
click at [473, 311] on link "@brittany.[PERSON_NAME]" at bounding box center [490, 309] width 207 height 22
click at [423, 350] on link "@bloomnu" at bounding box center [429, 353] width 85 height 22
click at [441, 399] on link "@nich_williams.jr" at bounding box center [451, 396] width 128 height 22
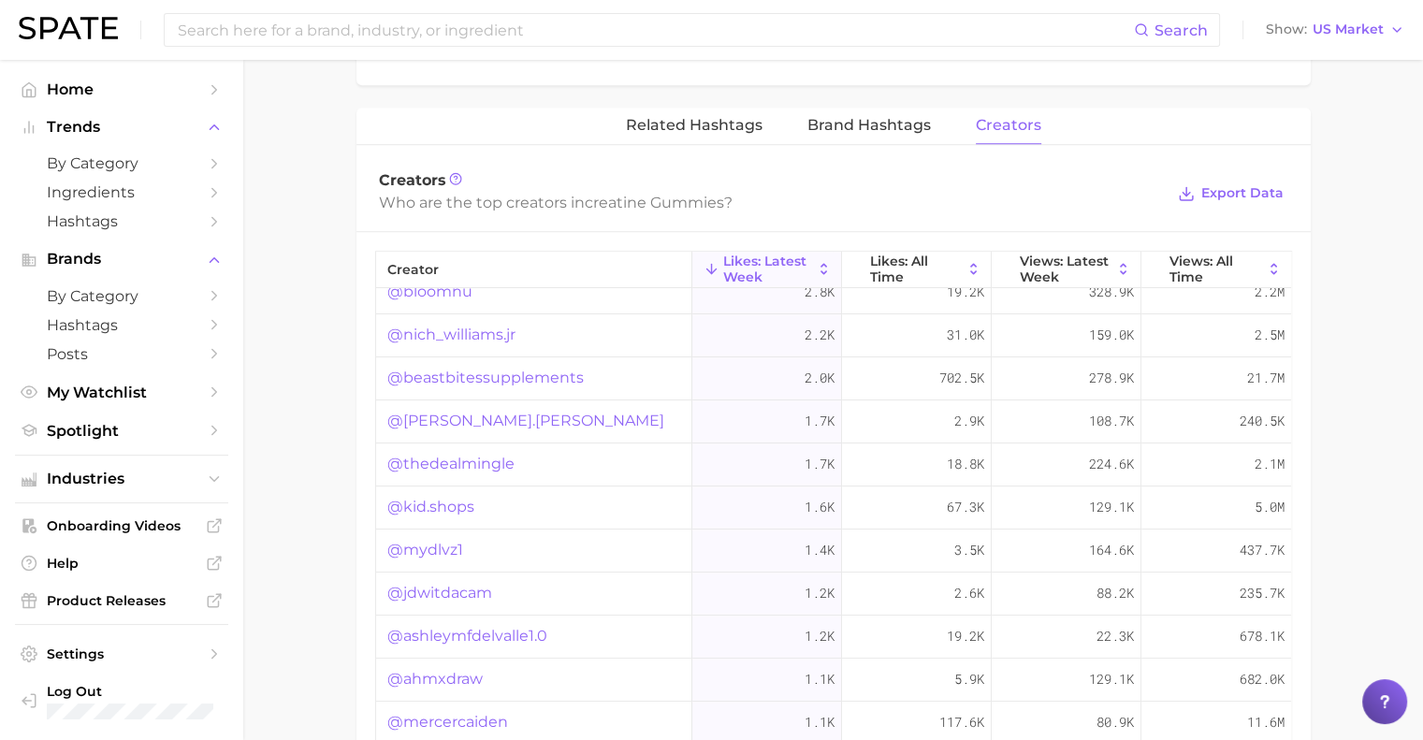
scroll to position [67, 0]
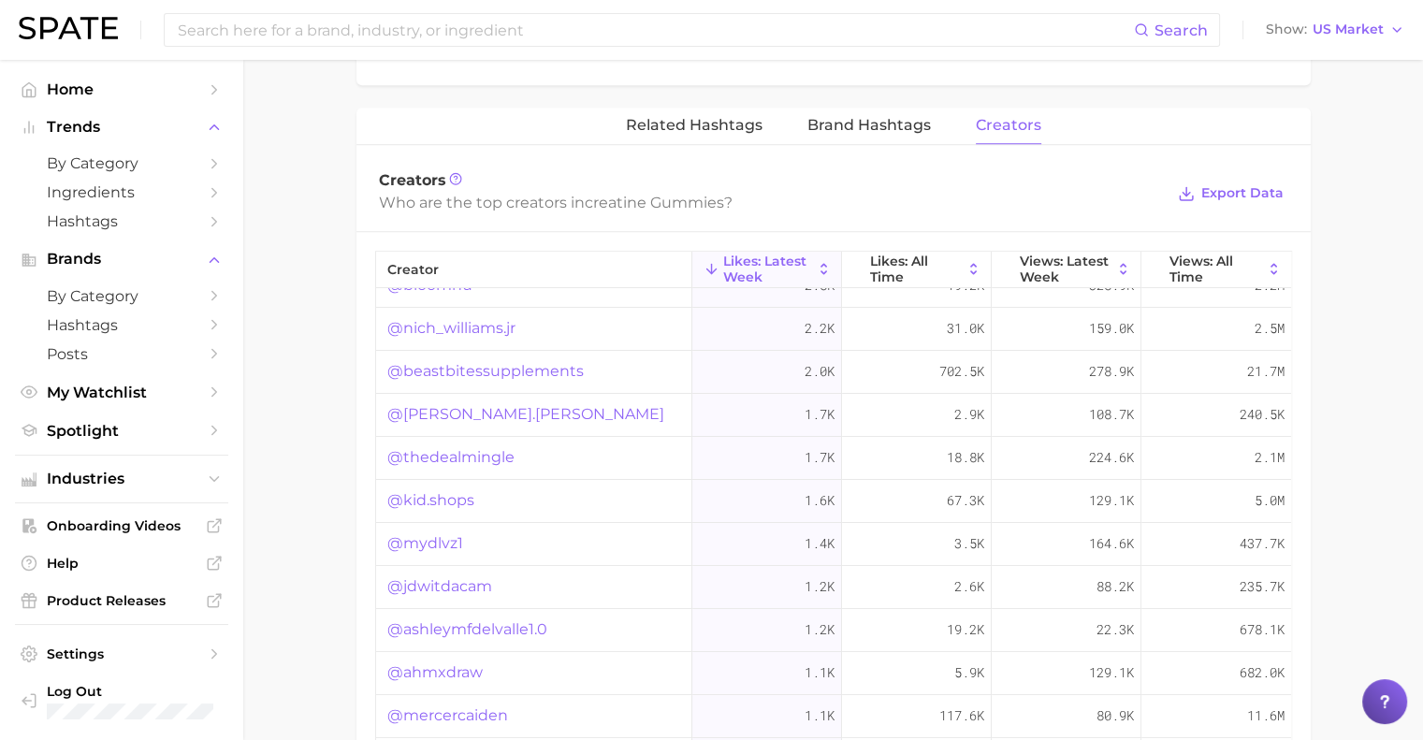
click at [437, 412] on link "@[PERSON_NAME].[PERSON_NAME]" at bounding box center [525, 414] width 277 height 22
click at [882, 268] on span "Likes: All Time" at bounding box center [916, 269] width 93 height 30
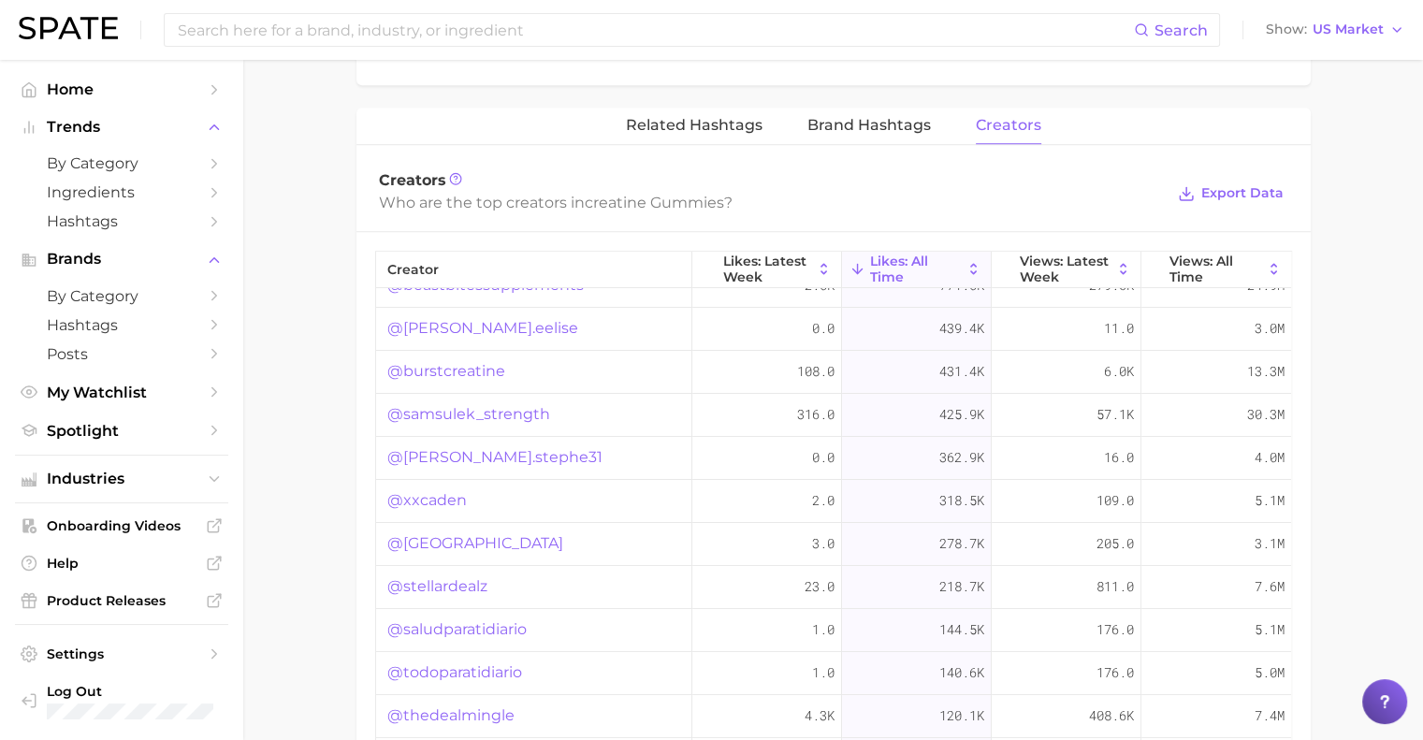
scroll to position [0, 0]
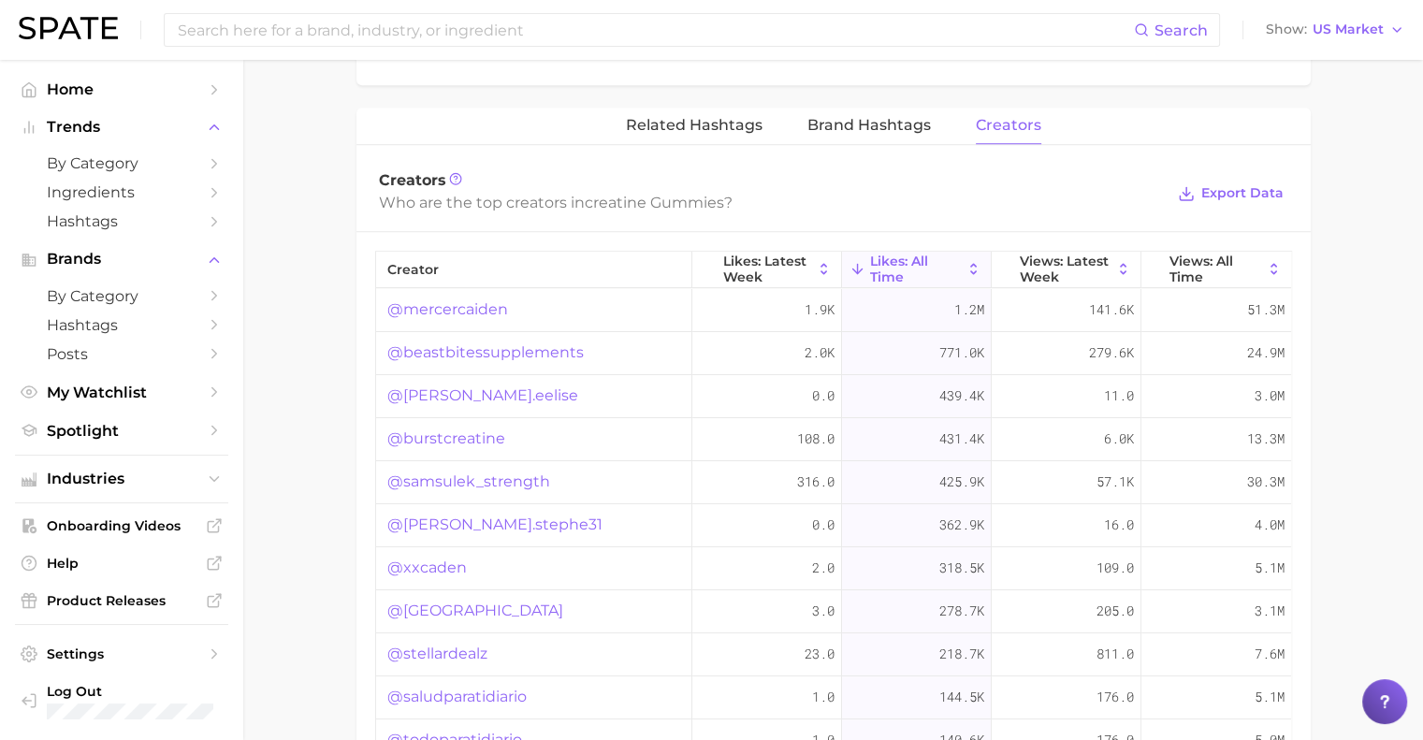
click at [456, 395] on link "@michelle.eelise" at bounding box center [482, 396] width 191 height 22
click at [475, 435] on link "@burstcreatine" at bounding box center [446, 439] width 118 height 22
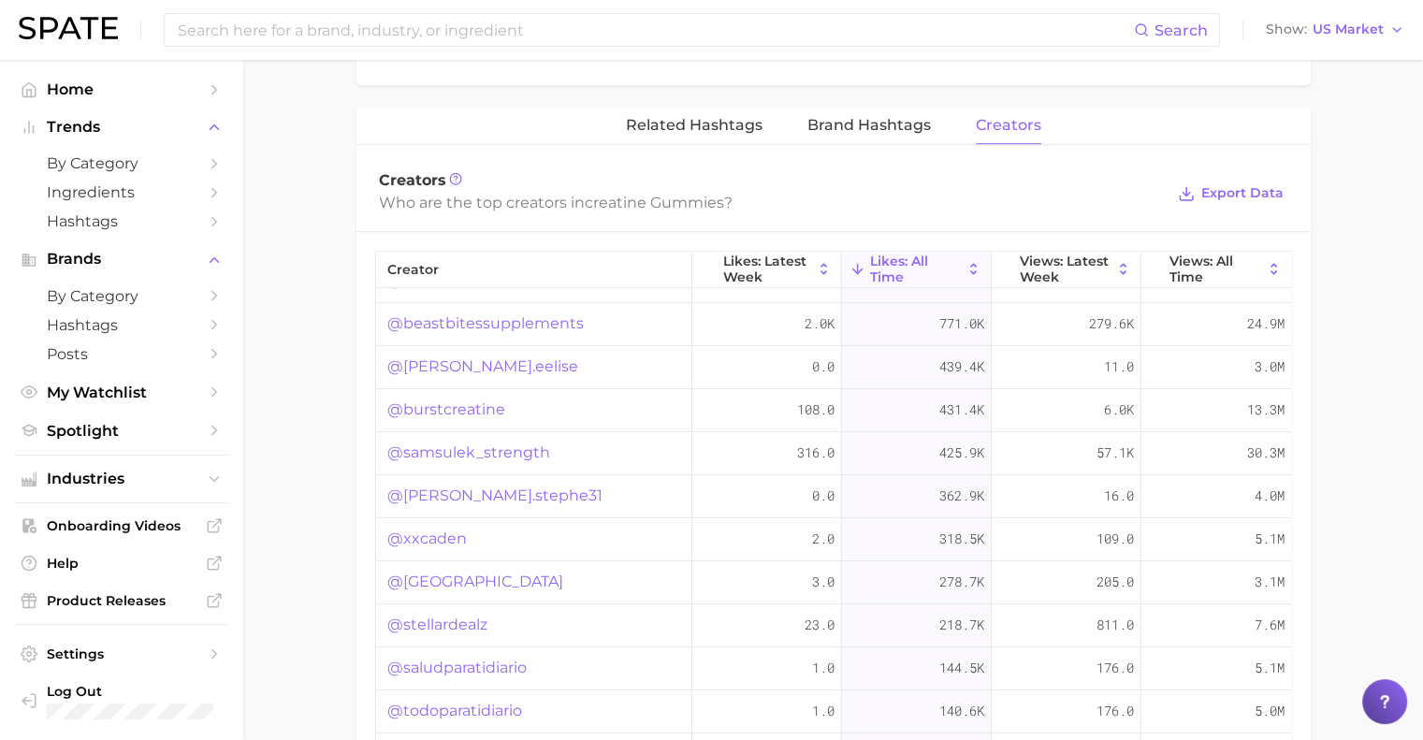
scroll to position [30, 0]
click at [451, 450] on link "@samsulek_strength" at bounding box center [468, 452] width 163 height 22
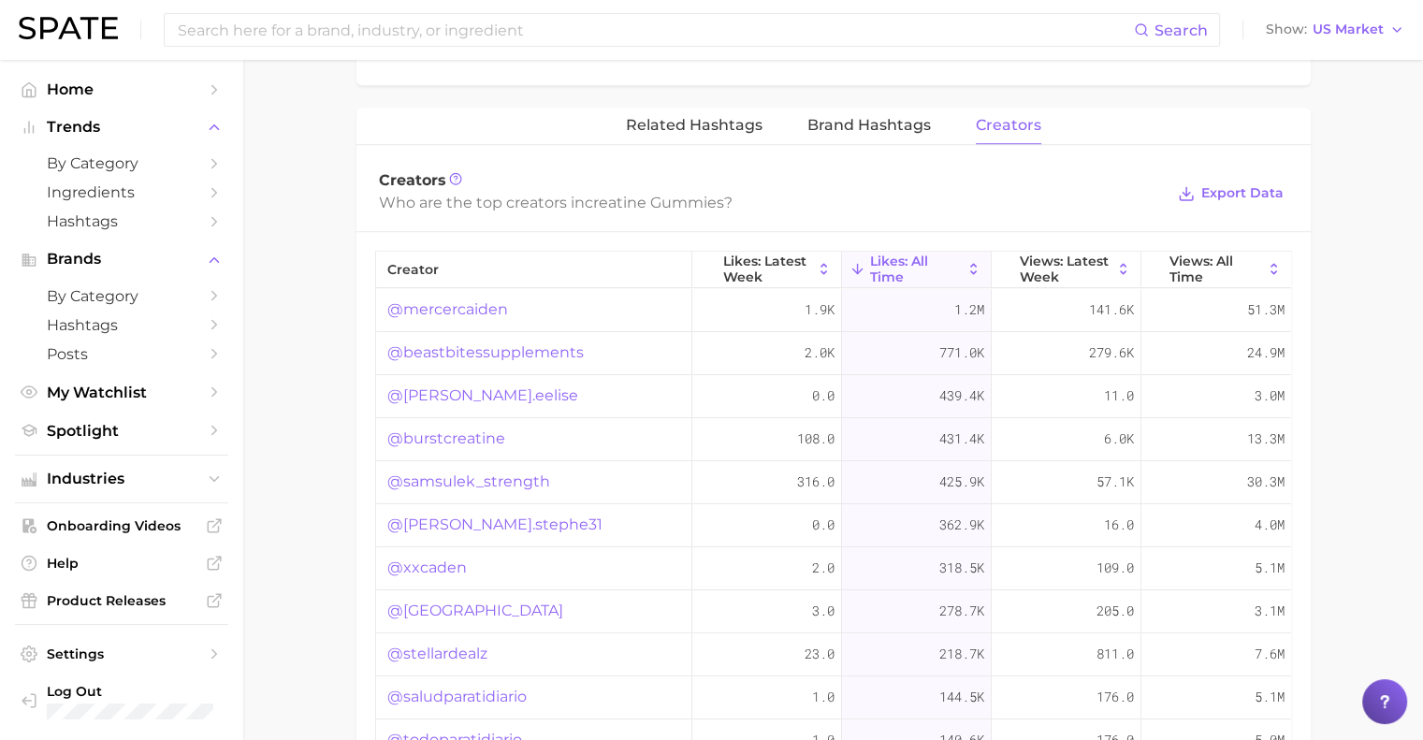
click at [419, 519] on link "@jay.stephe31" at bounding box center [494, 525] width 215 height 22
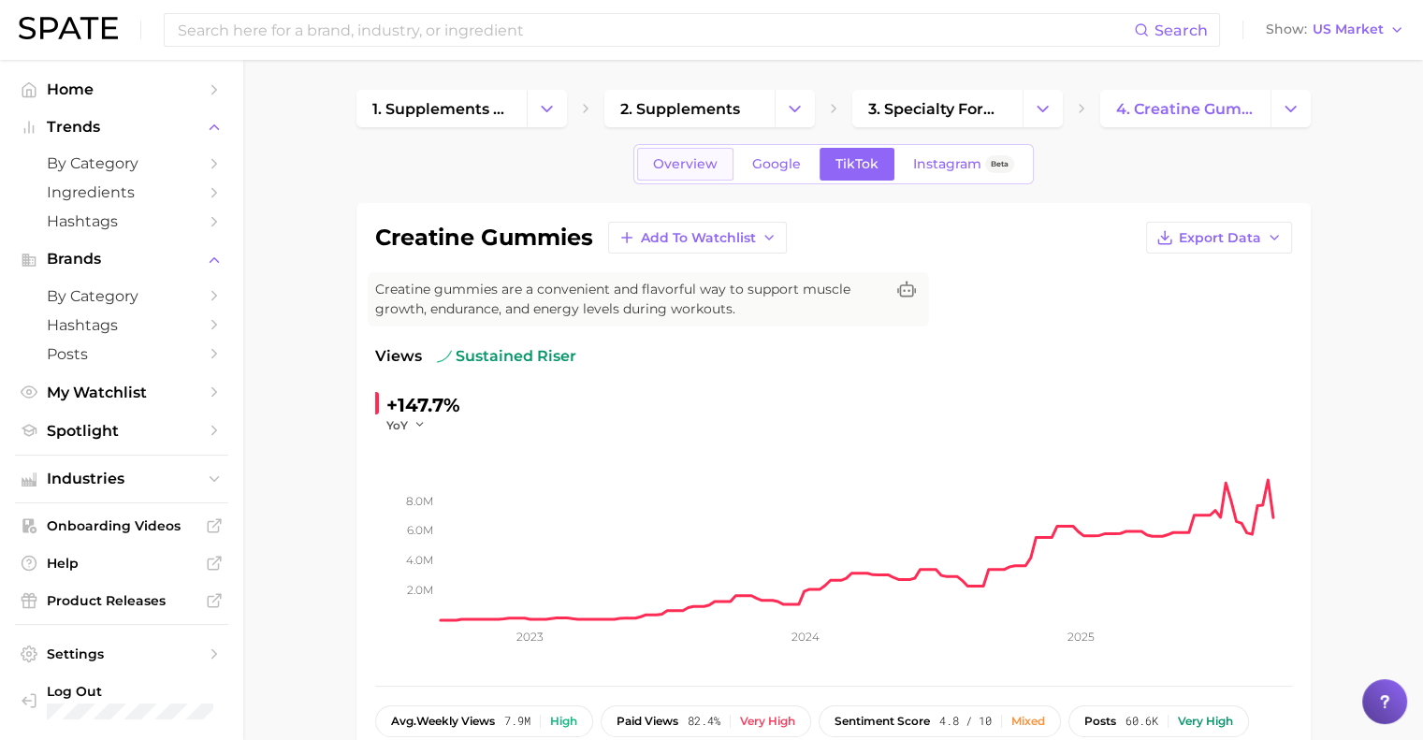
click at [701, 169] on span "Overview" at bounding box center [685, 164] width 65 height 16
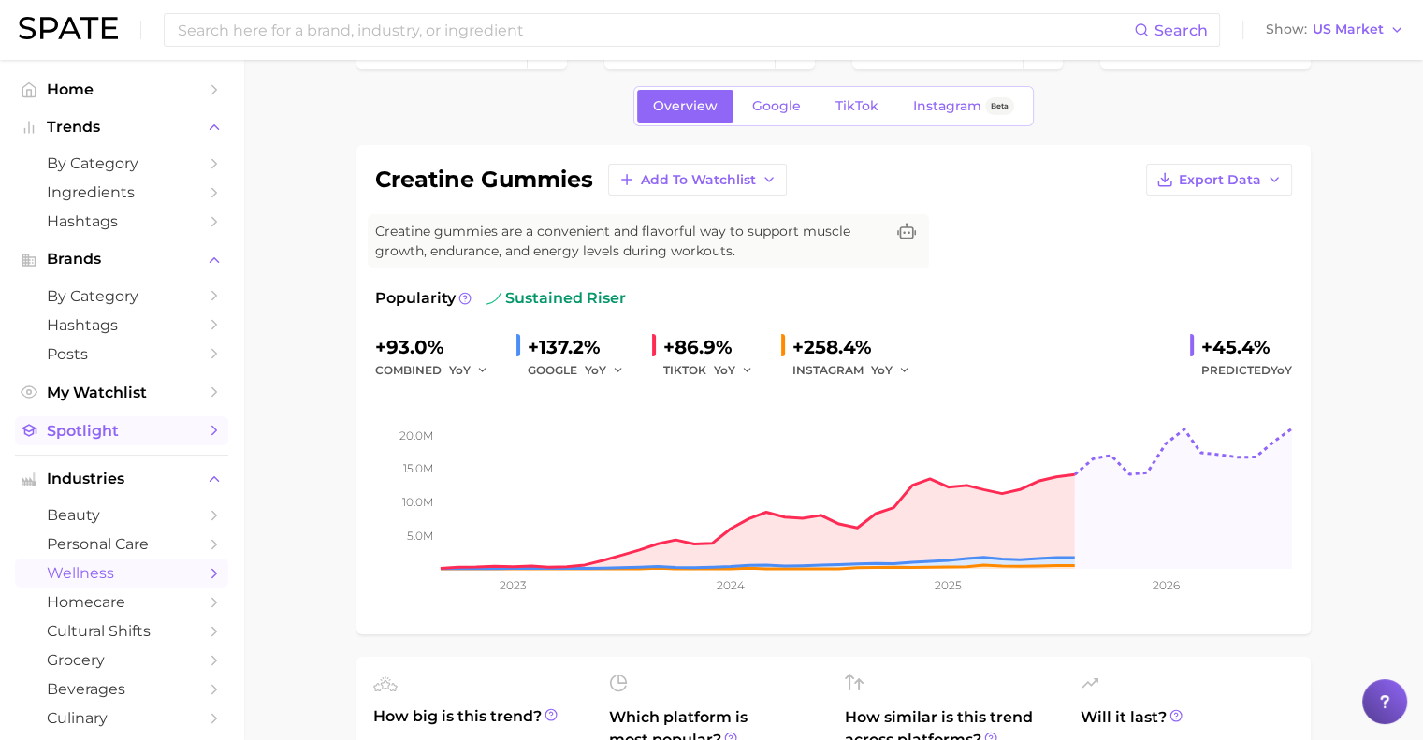
scroll to position [269, 0]
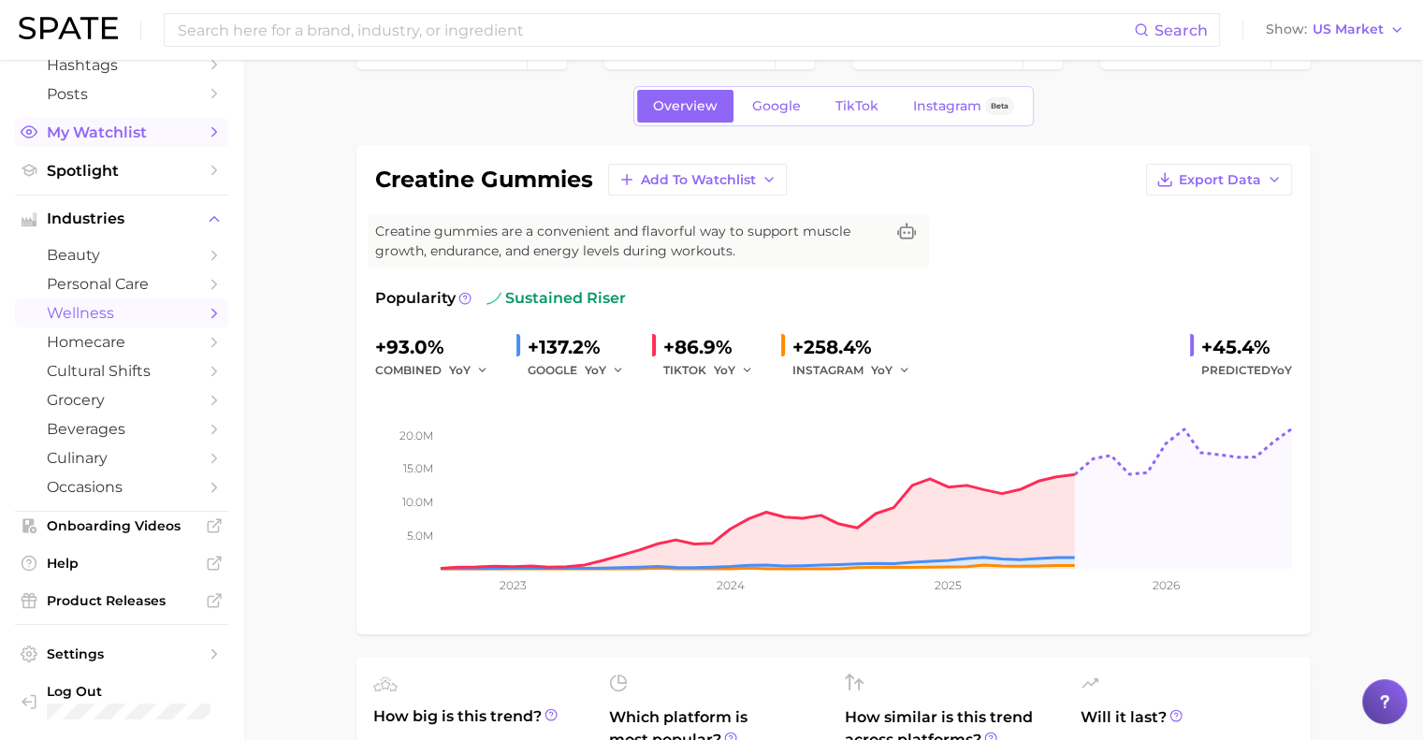
click at [89, 124] on span "My Watchlist" at bounding box center [122, 133] width 150 height 18
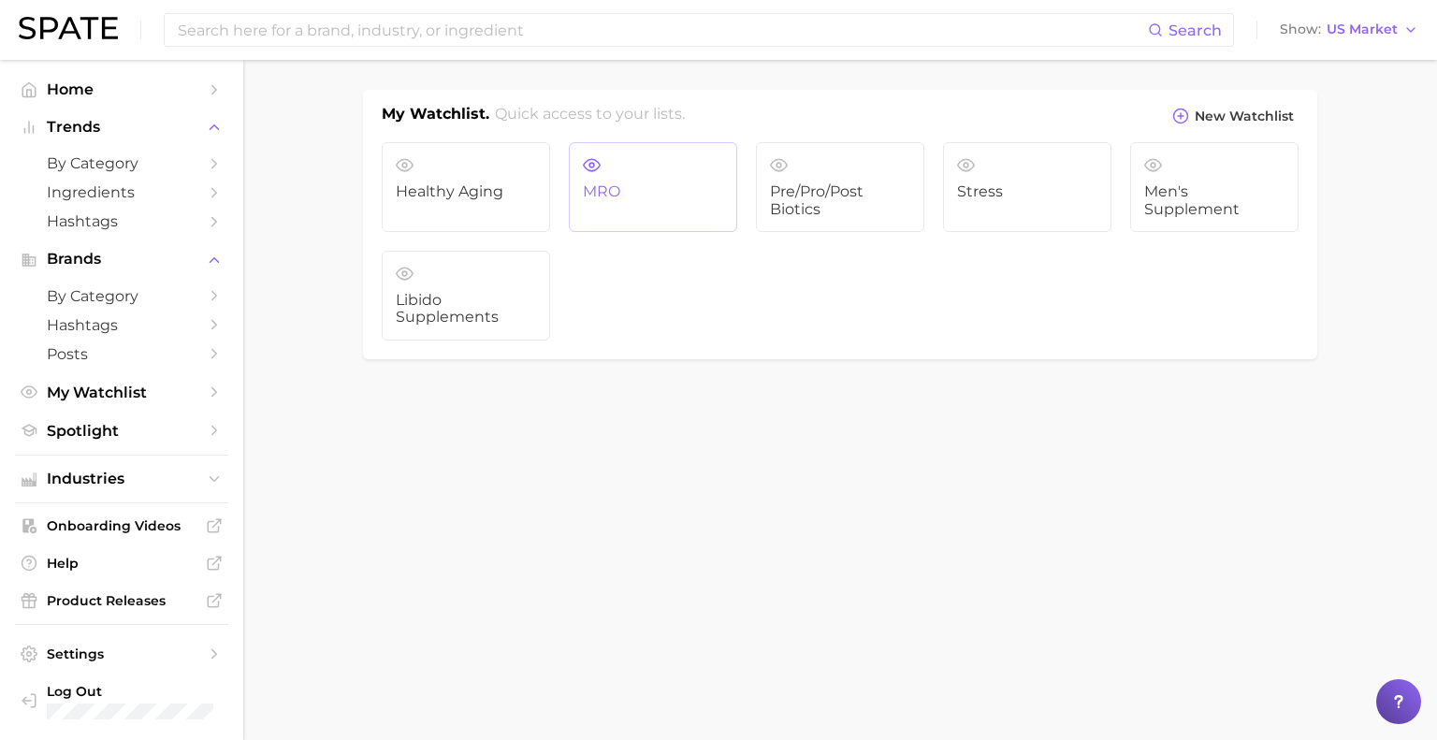
click at [629, 197] on span "MRO" at bounding box center [653, 191] width 140 height 17
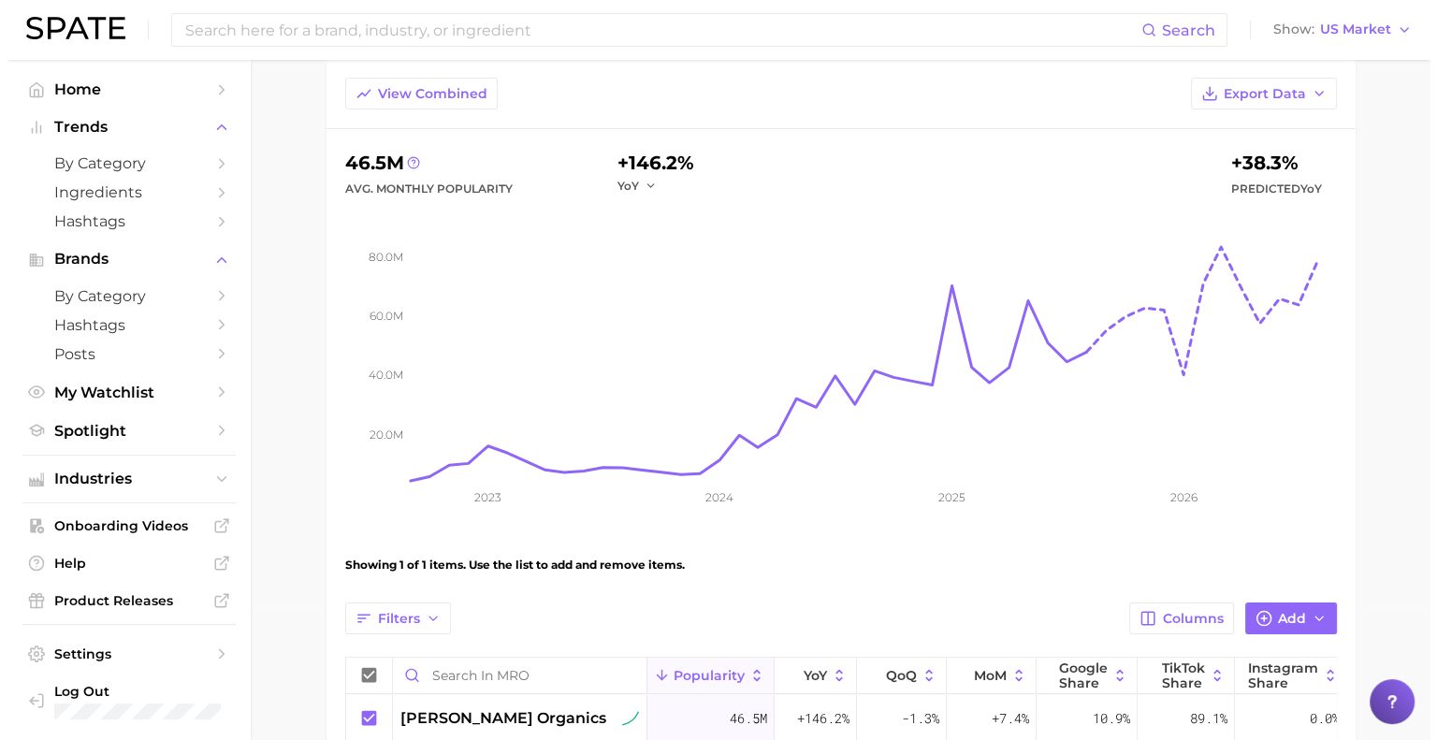
scroll to position [122, 0]
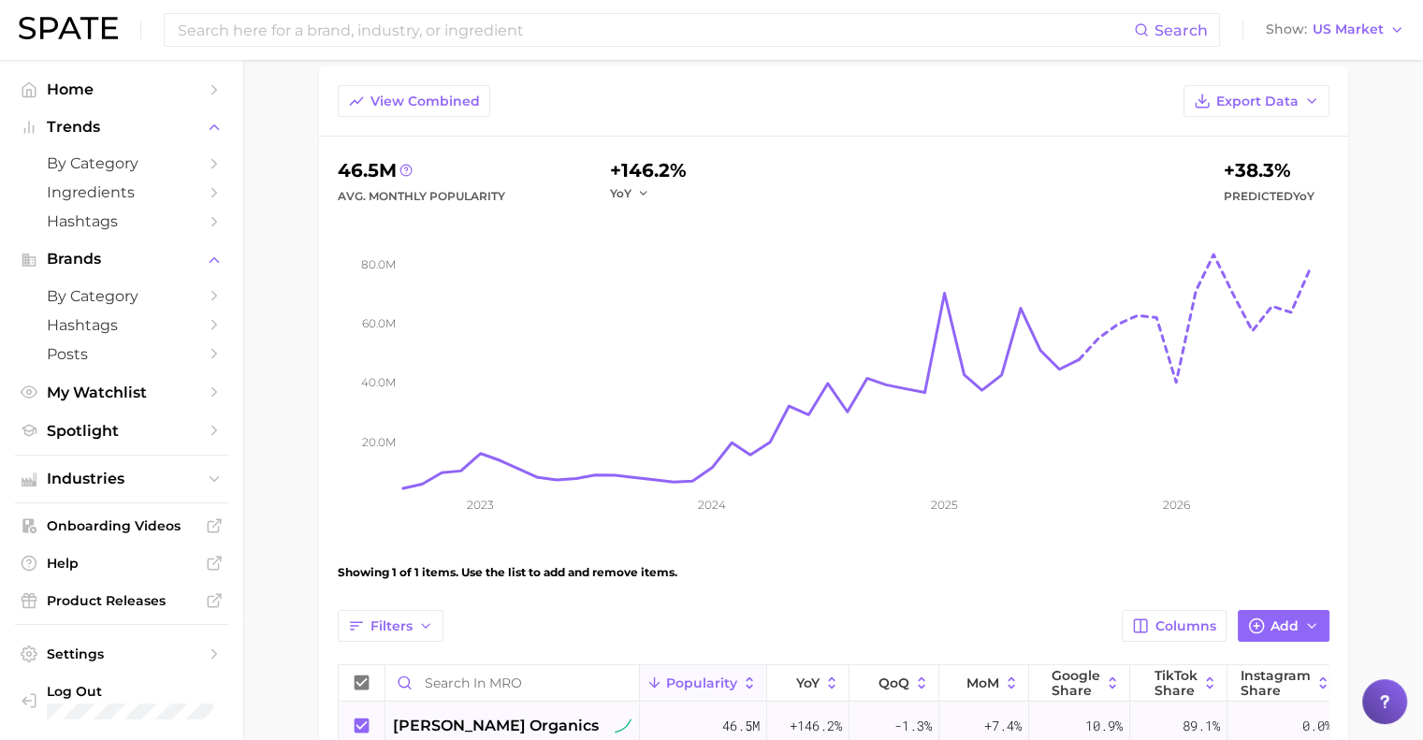
click at [431, 723] on span "[PERSON_NAME] organics" at bounding box center [496, 726] width 206 height 22
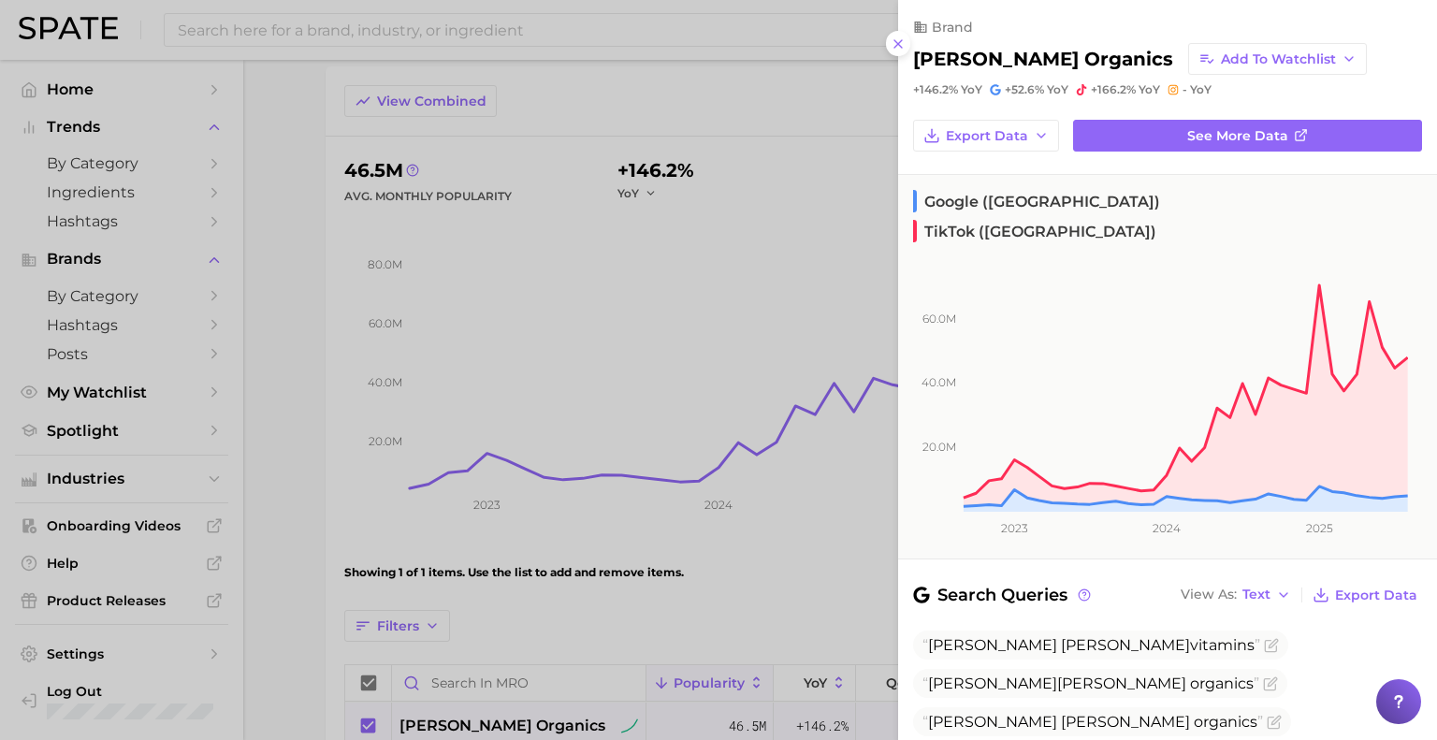
click at [976, 56] on h2 "[PERSON_NAME] organics" at bounding box center [1043, 59] width 260 height 22
click at [1132, 123] on link "See more data" at bounding box center [1247, 136] width 349 height 32
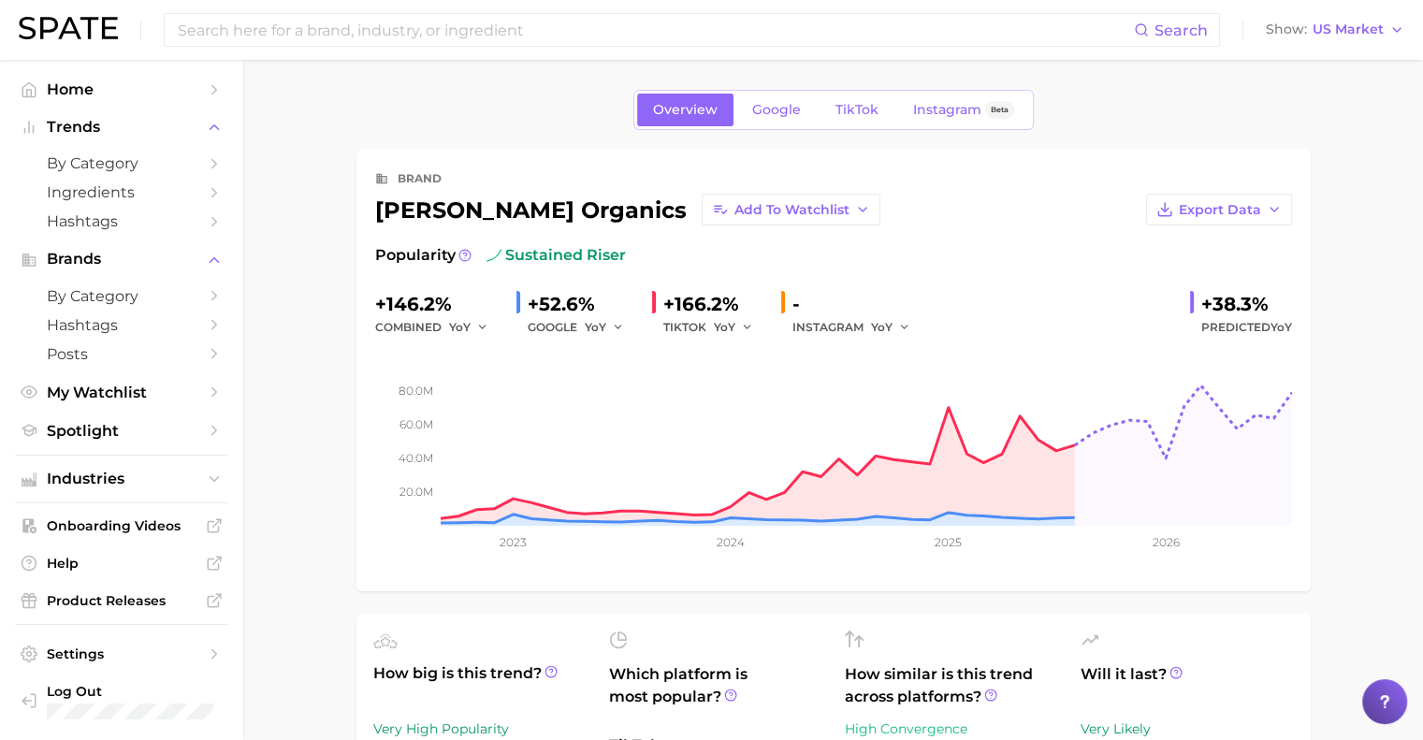
click at [791, 125] on link "Google" at bounding box center [776, 110] width 80 height 33
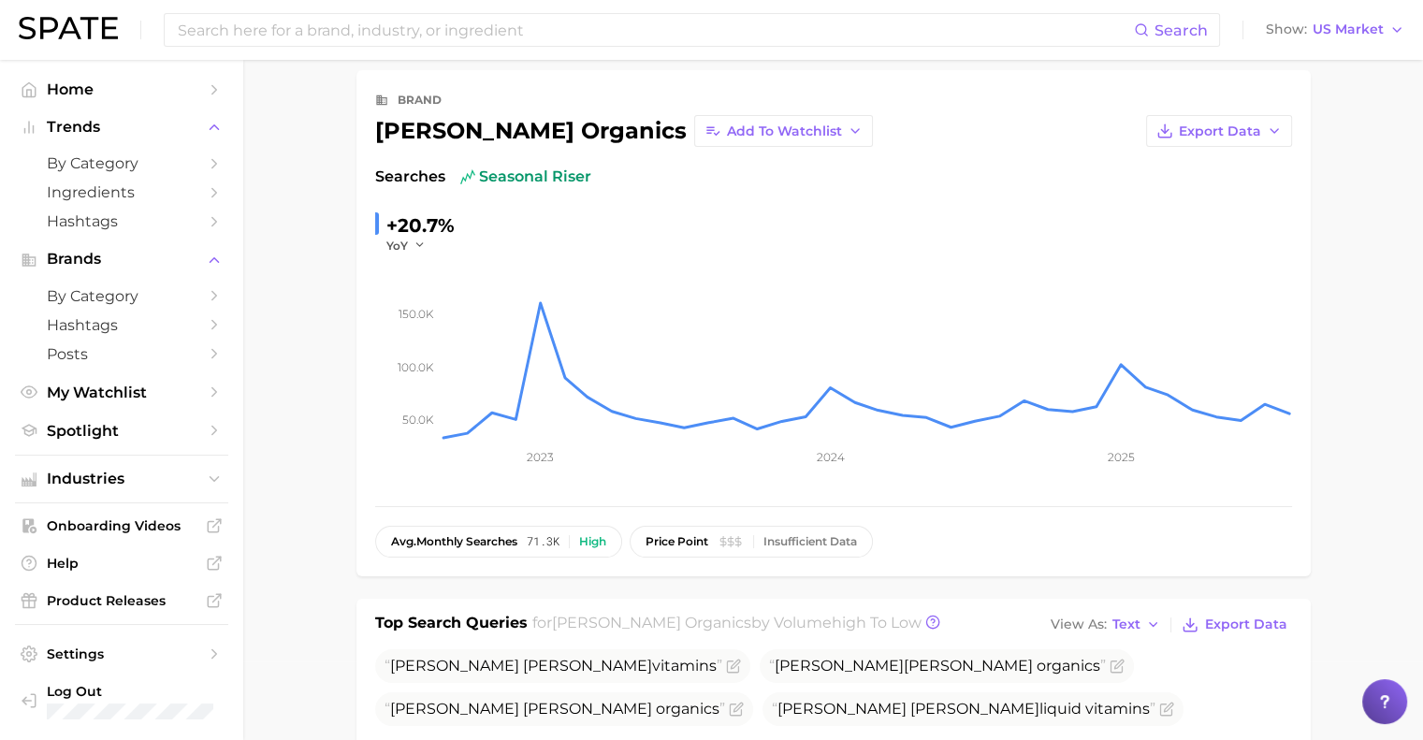
scroll to position [36, 0]
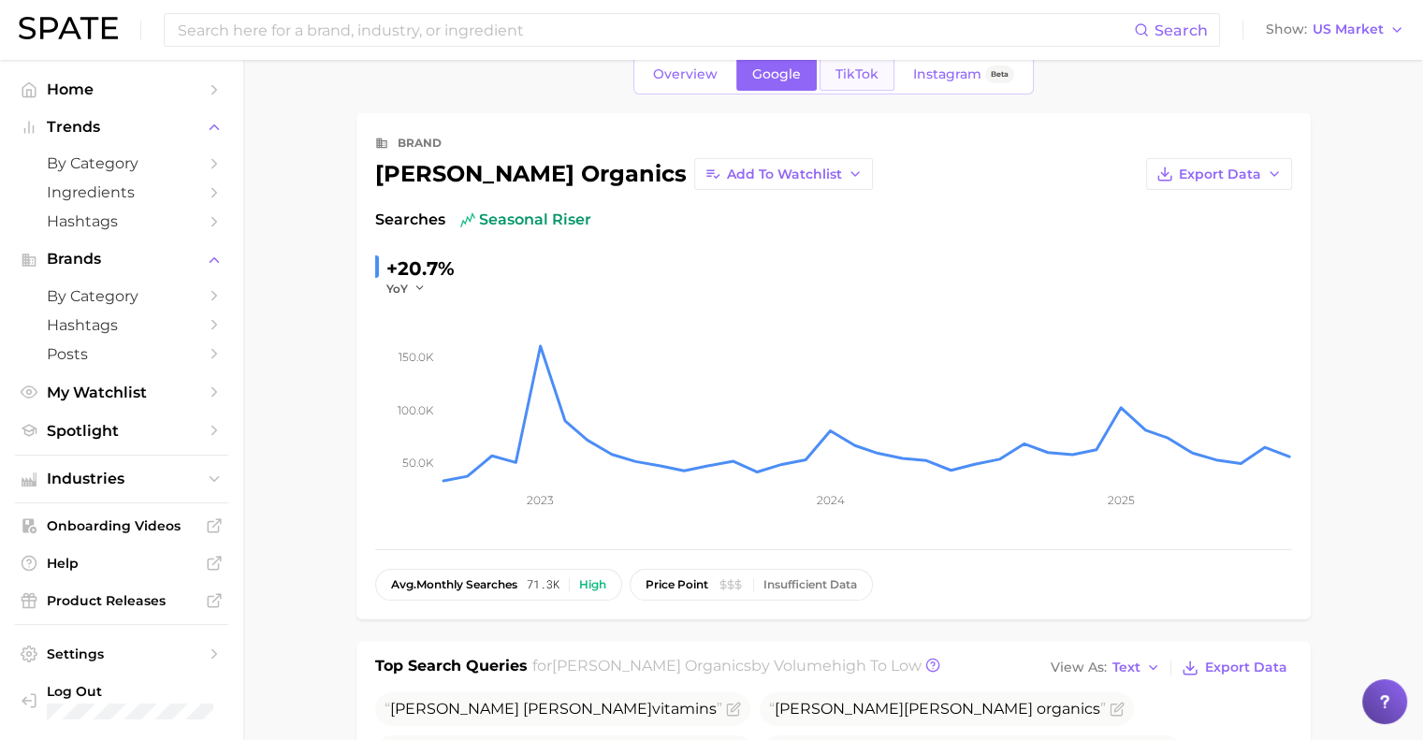
click at [847, 81] on span "TikTok" at bounding box center [857, 74] width 43 height 16
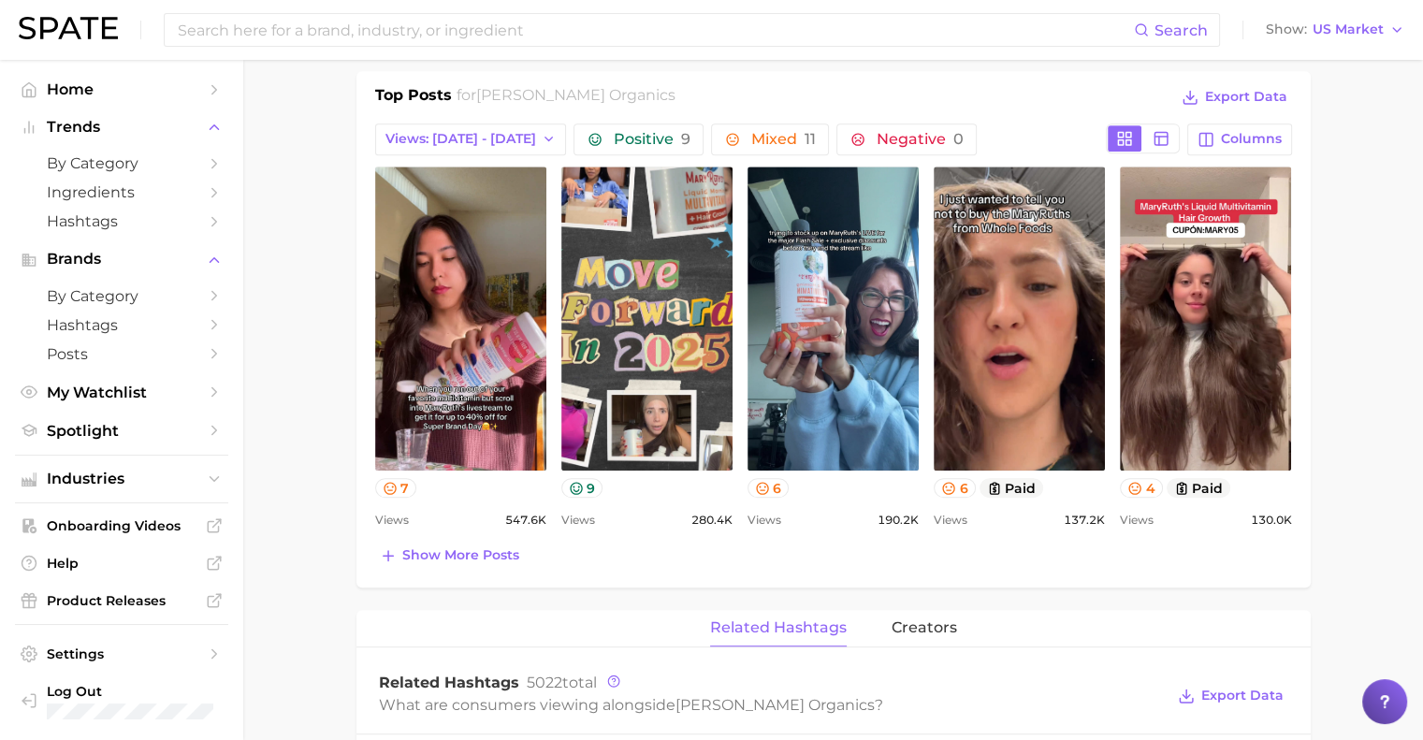
scroll to position [846, 0]
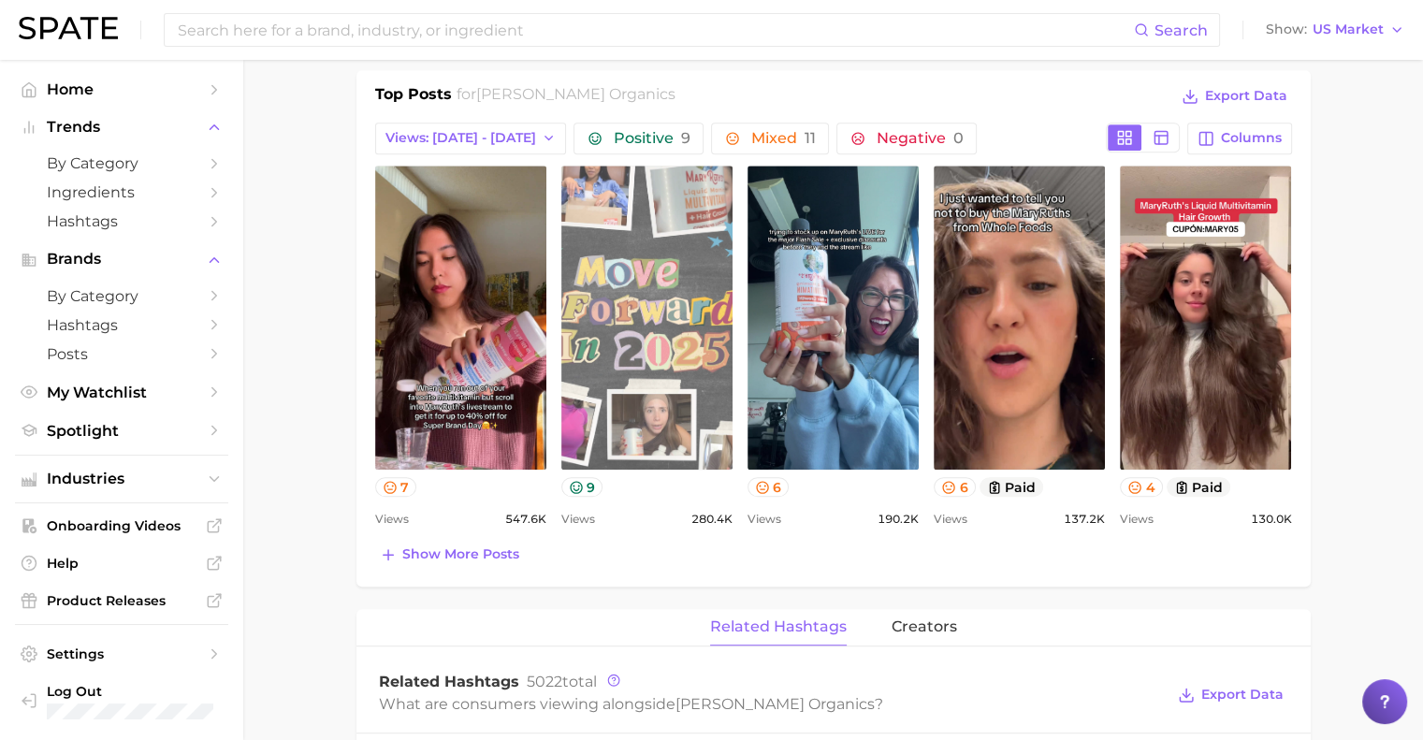
click at [664, 360] on link "view post on TikTok" at bounding box center [646, 318] width 171 height 304
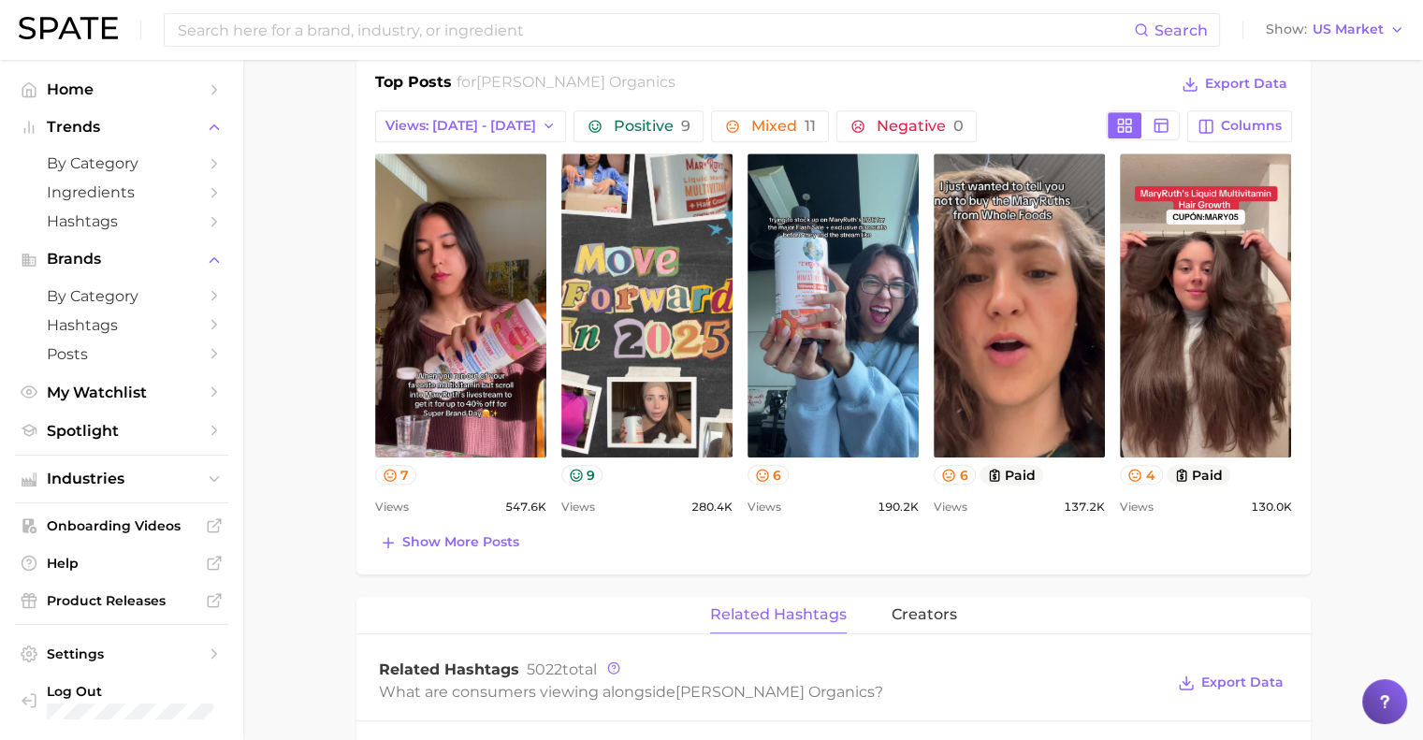
scroll to position [860, 0]
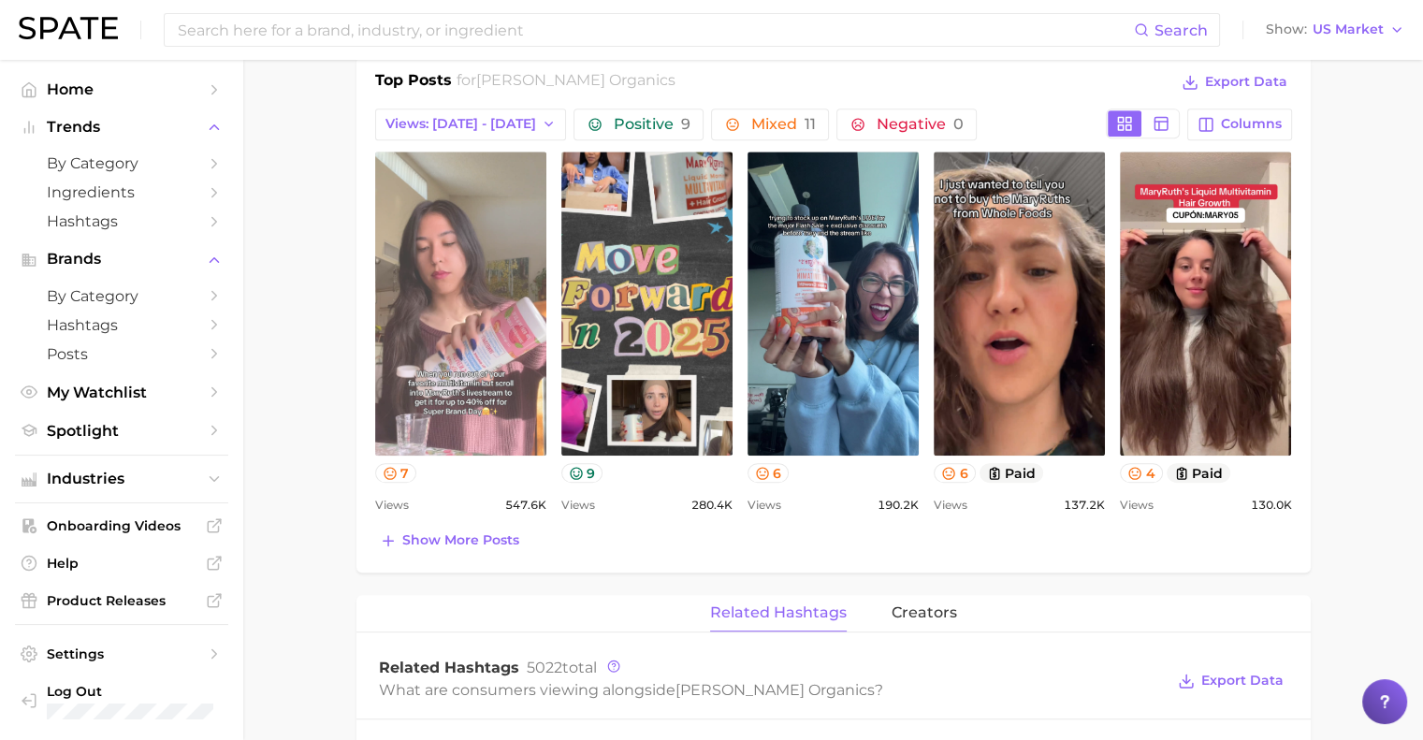
click at [421, 384] on link "view post on TikTok" at bounding box center [460, 304] width 171 height 304
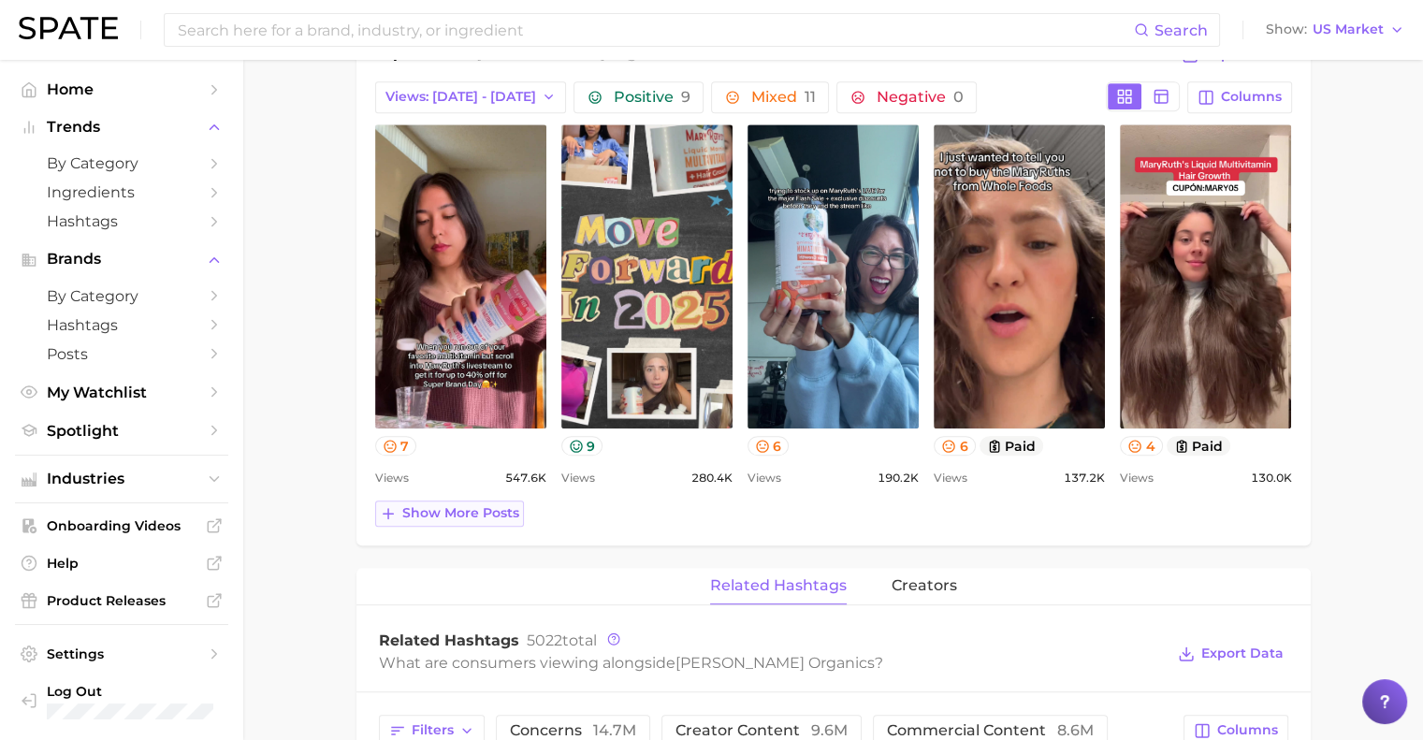
scroll to position [884, 0]
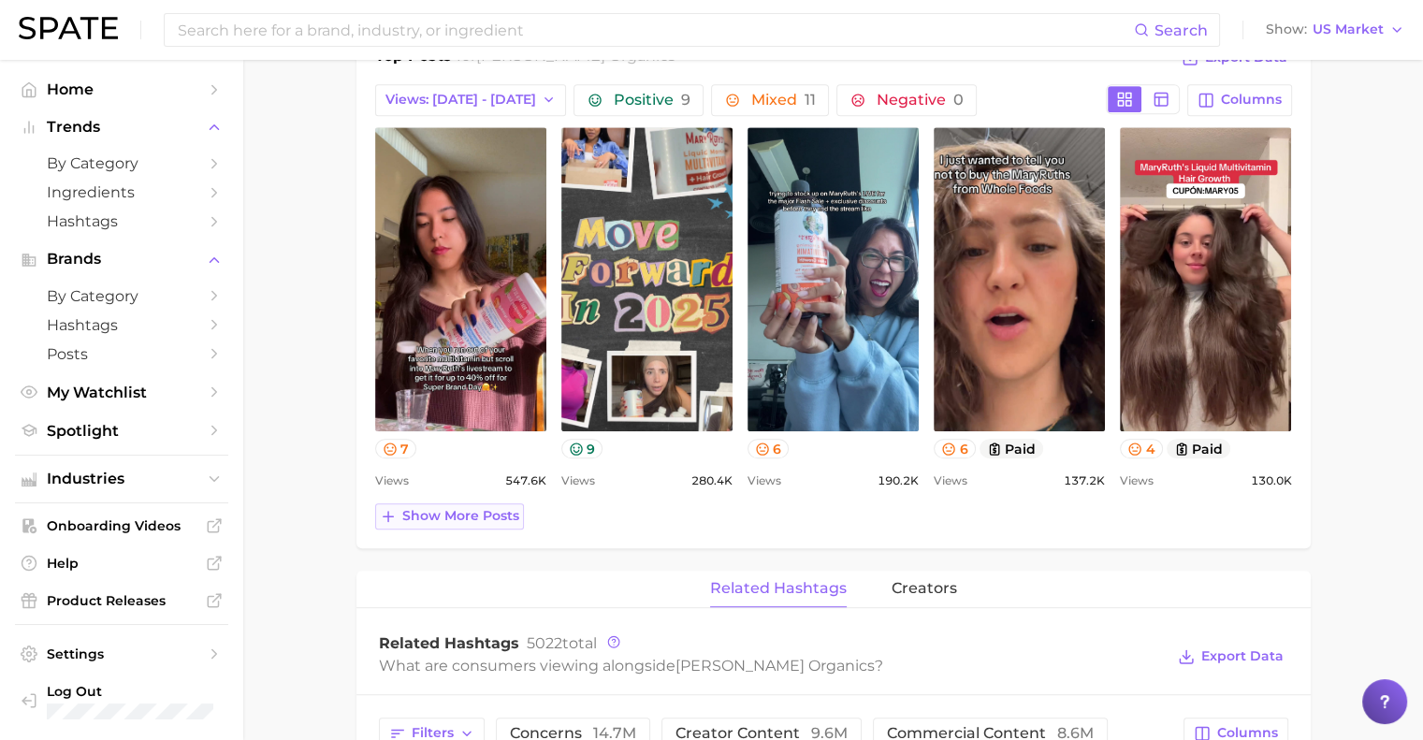
click at [449, 517] on span "Show more posts" at bounding box center [460, 516] width 117 height 16
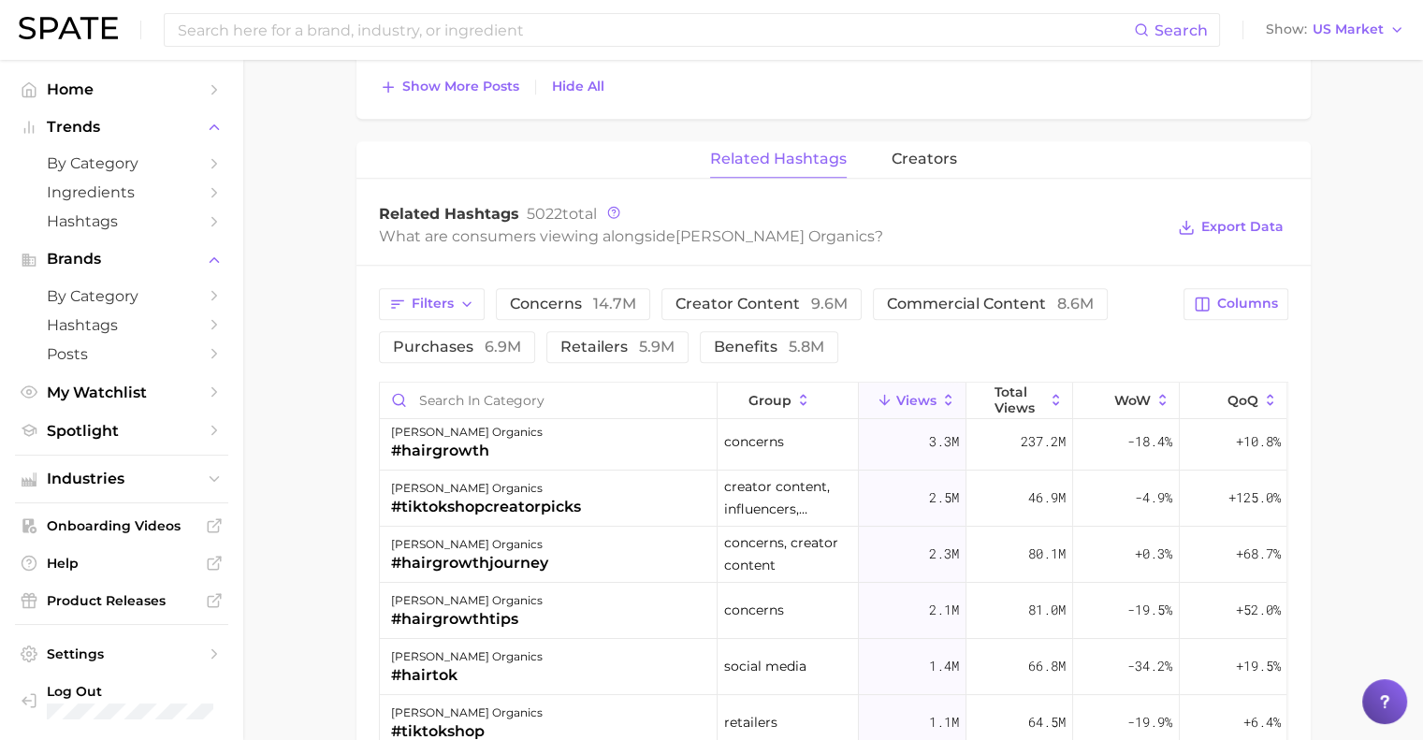
scroll to position [1707, 0]
click at [921, 158] on span "creators" at bounding box center [925, 158] width 66 height 17
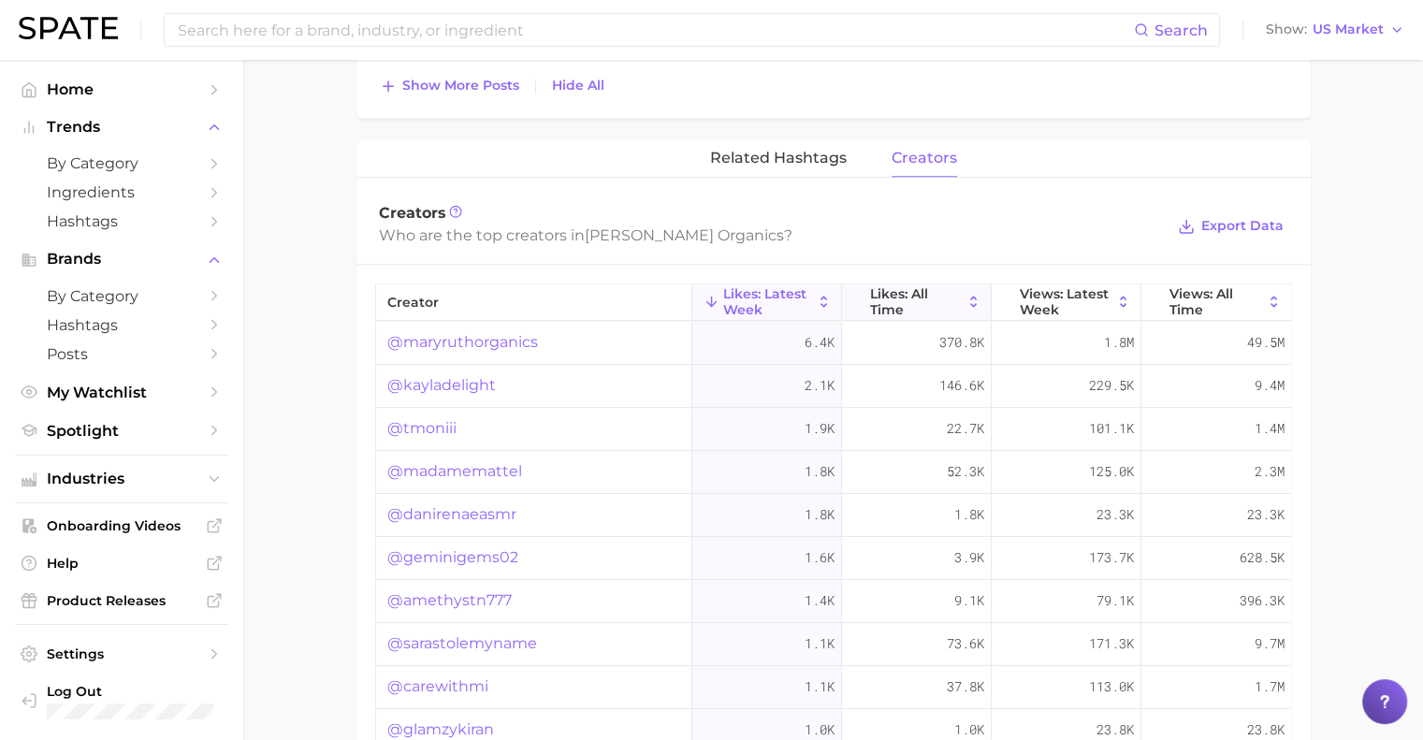
click at [900, 288] on span "Likes: All Time" at bounding box center [916, 301] width 93 height 30
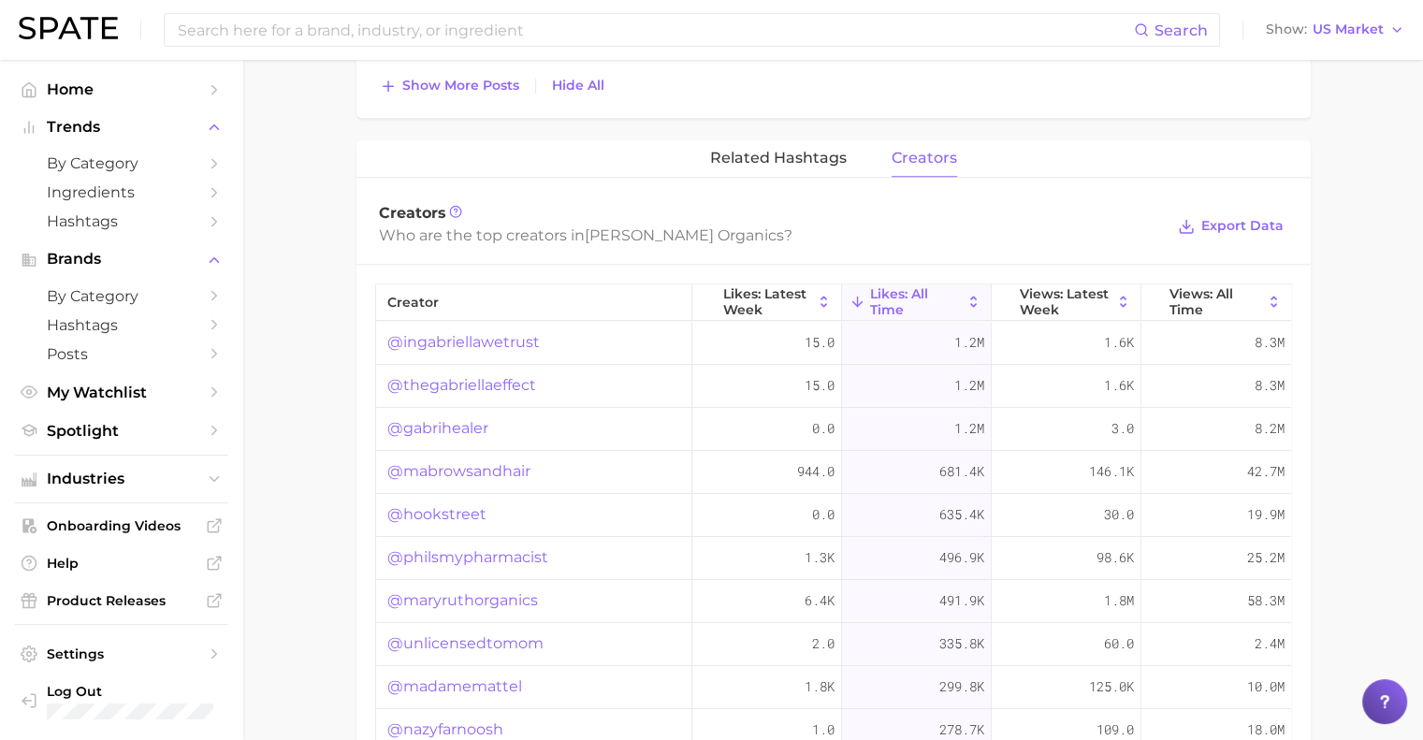
click at [517, 338] on link "@ingabriellawetrust" at bounding box center [463, 342] width 153 height 22
click at [444, 377] on link "@thegabriellaeffect" at bounding box center [461, 385] width 149 height 22
click at [469, 433] on link "@gabrihealer" at bounding box center [437, 428] width 101 height 22
click at [462, 473] on link "@mabrowsandhair" at bounding box center [458, 471] width 143 height 22
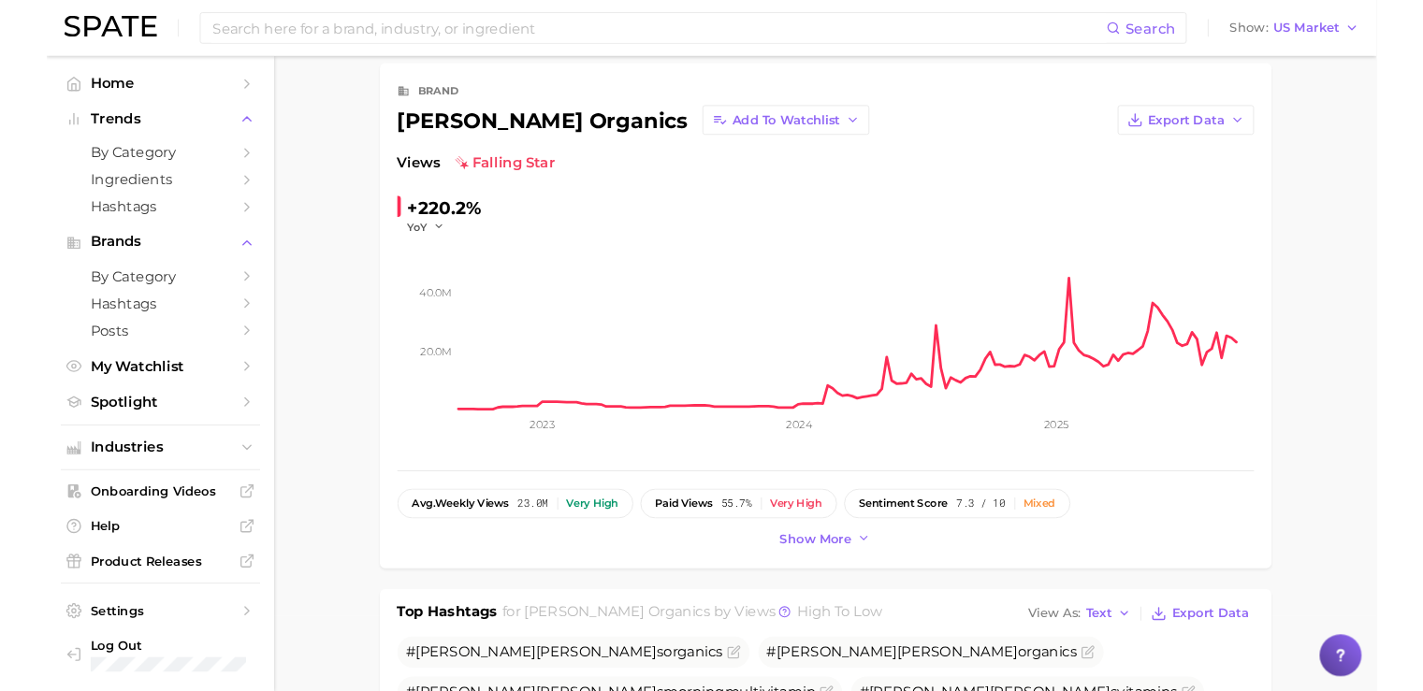
scroll to position [0, 0]
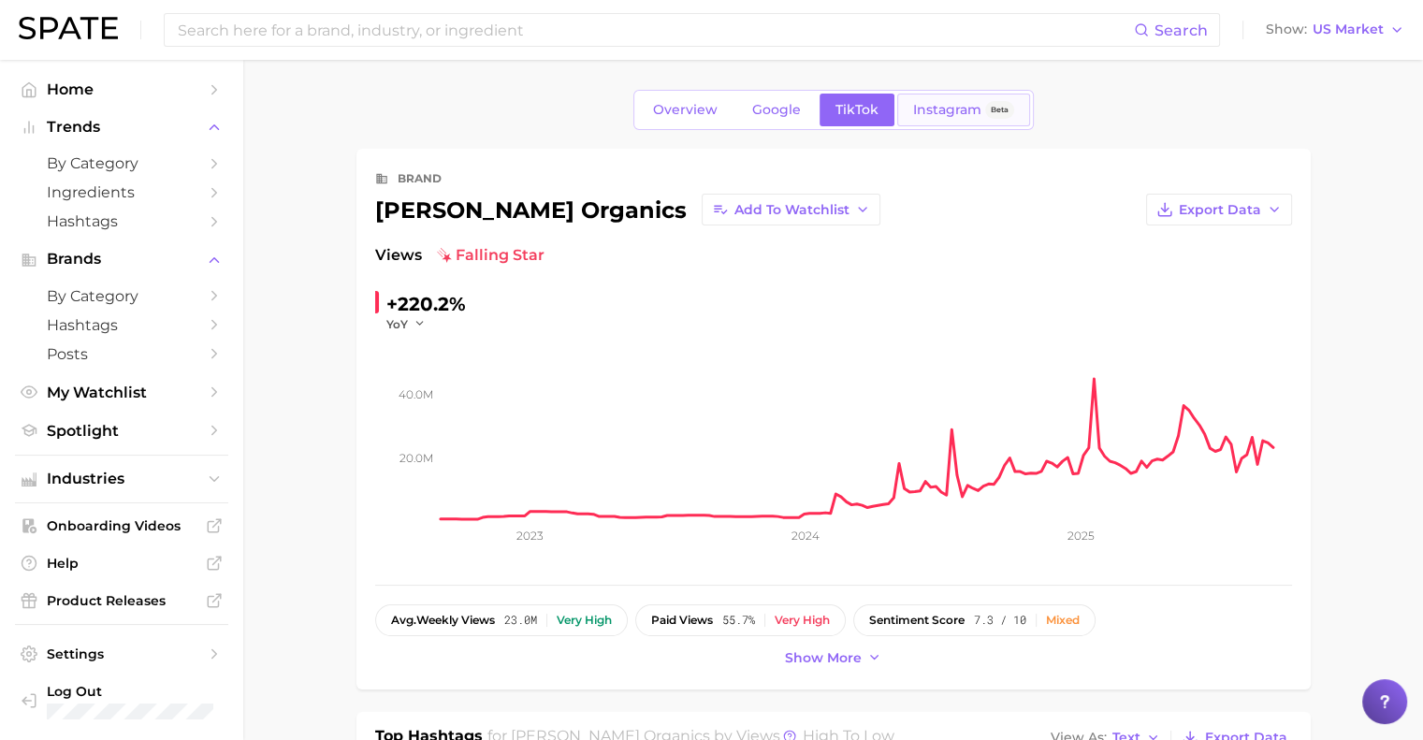
click at [916, 114] on span "Instagram" at bounding box center [947, 110] width 68 height 16
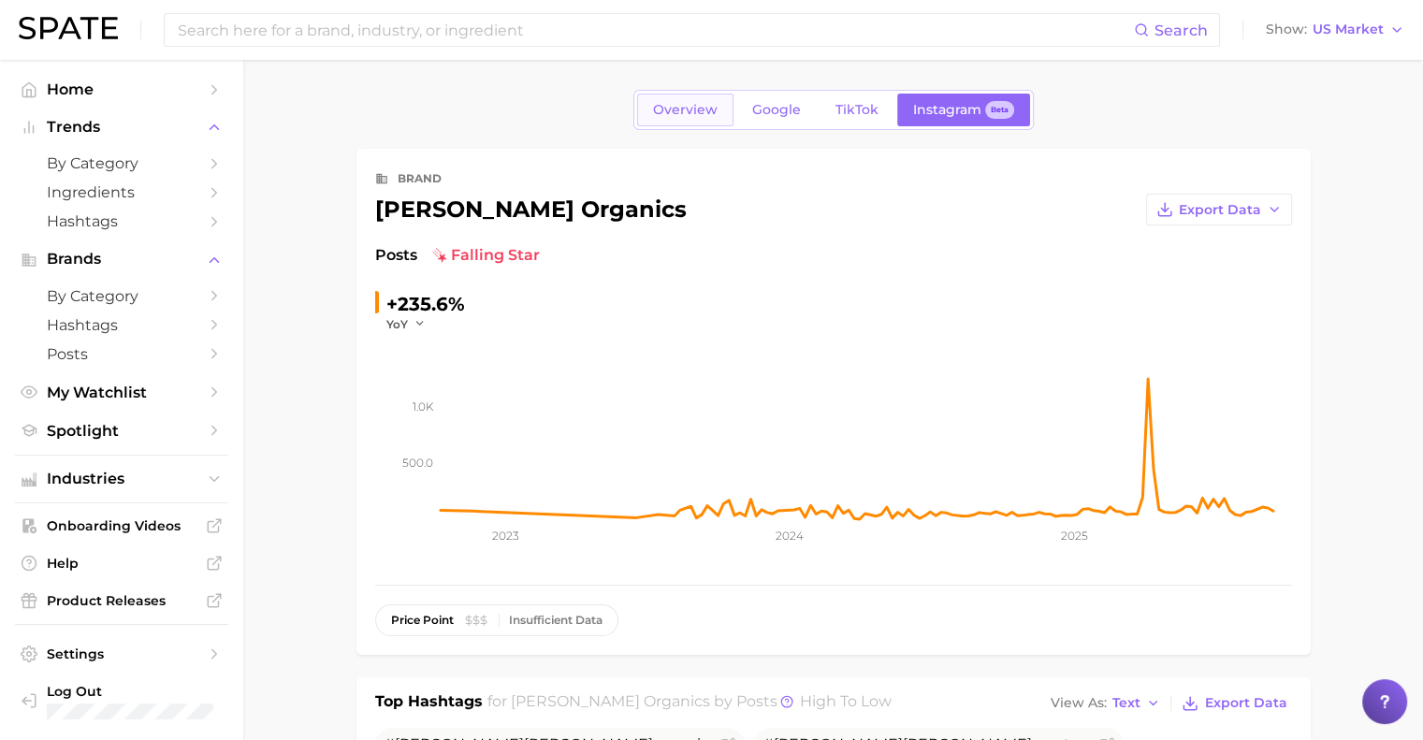
click at [676, 117] on span "Overview" at bounding box center [685, 110] width 65 height 16
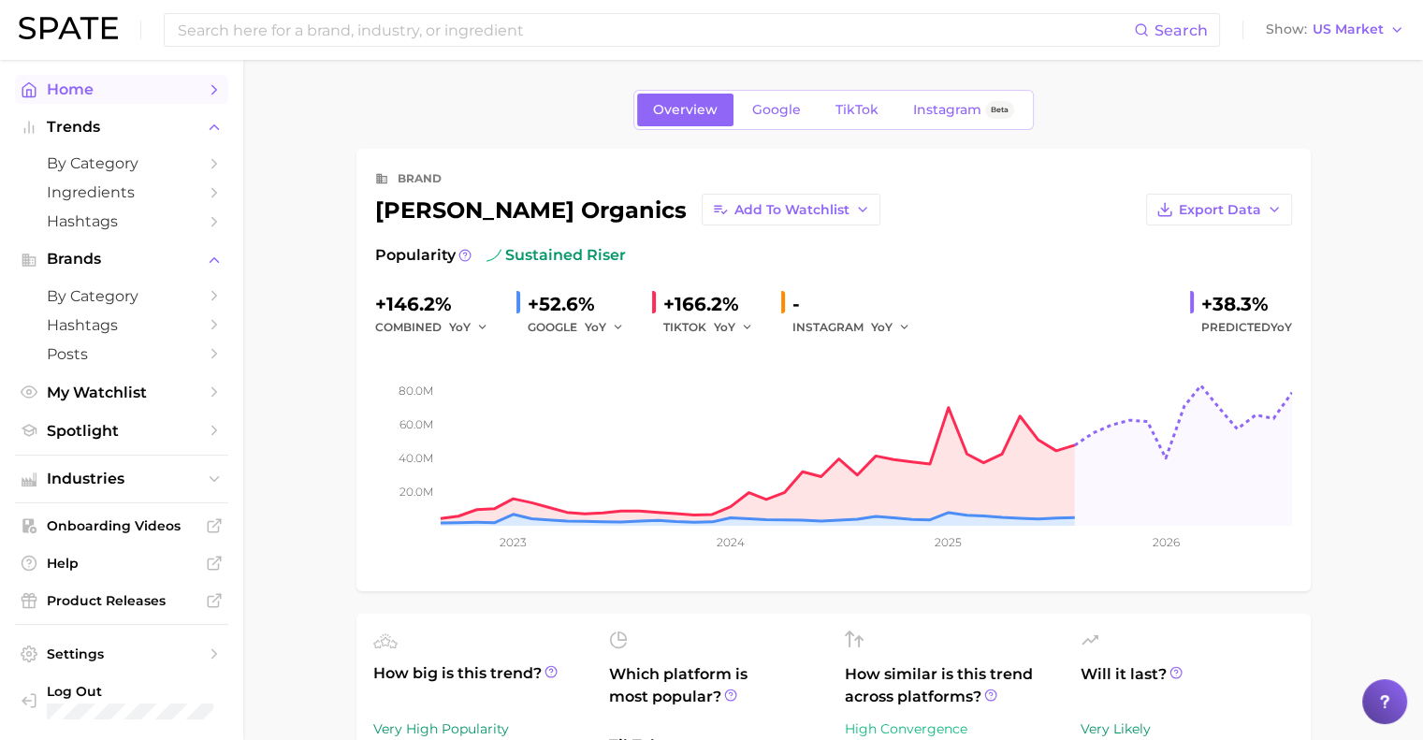
click at [82, 95] on span "Home" at bounding box center [122, 89] width 150 height 18
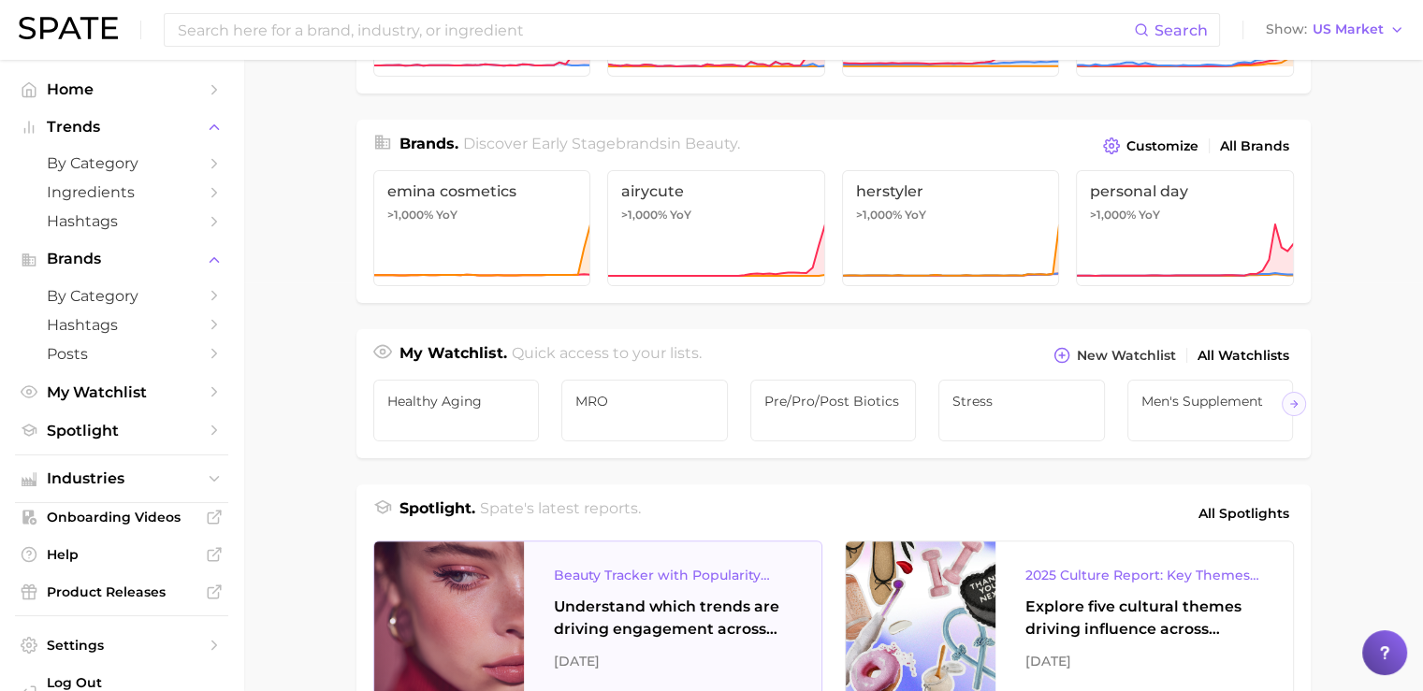
scroll to position [511, 0]
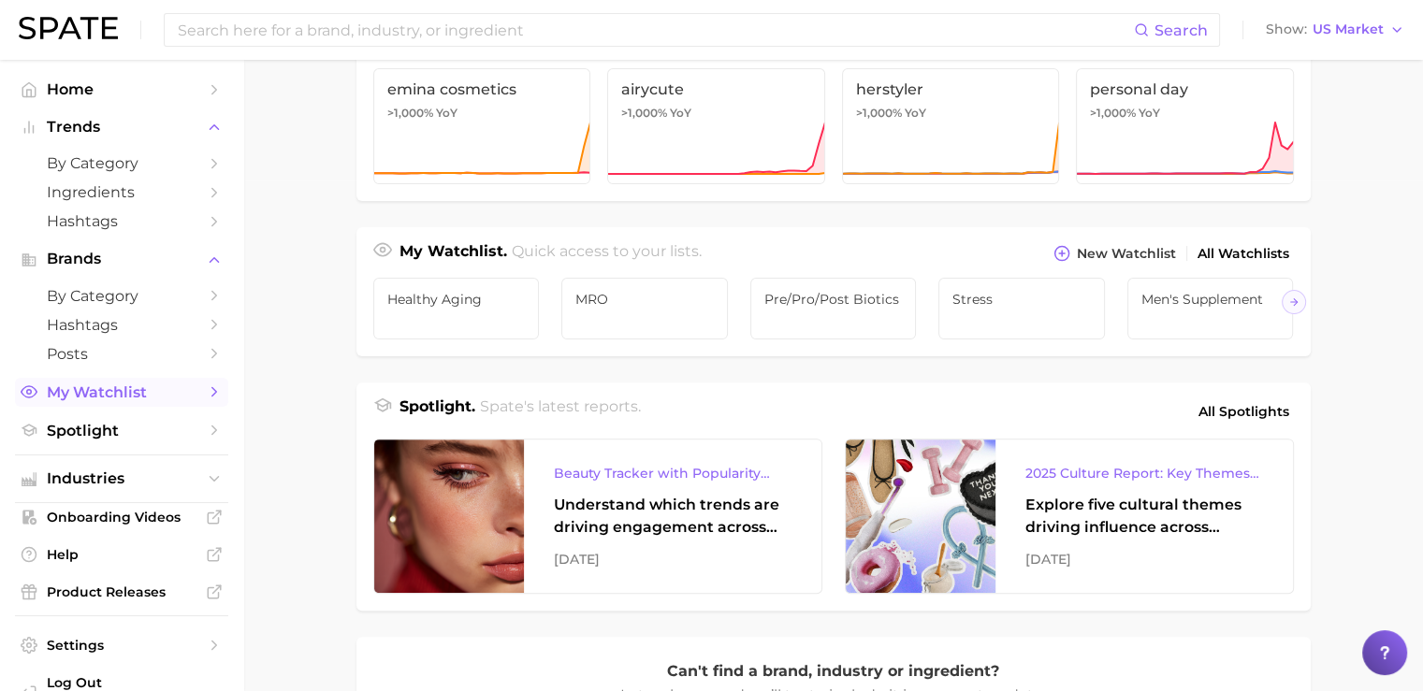
click at [81, 398] on span "My Watchlist" at bounding box center [122, 393] width 150 height 18
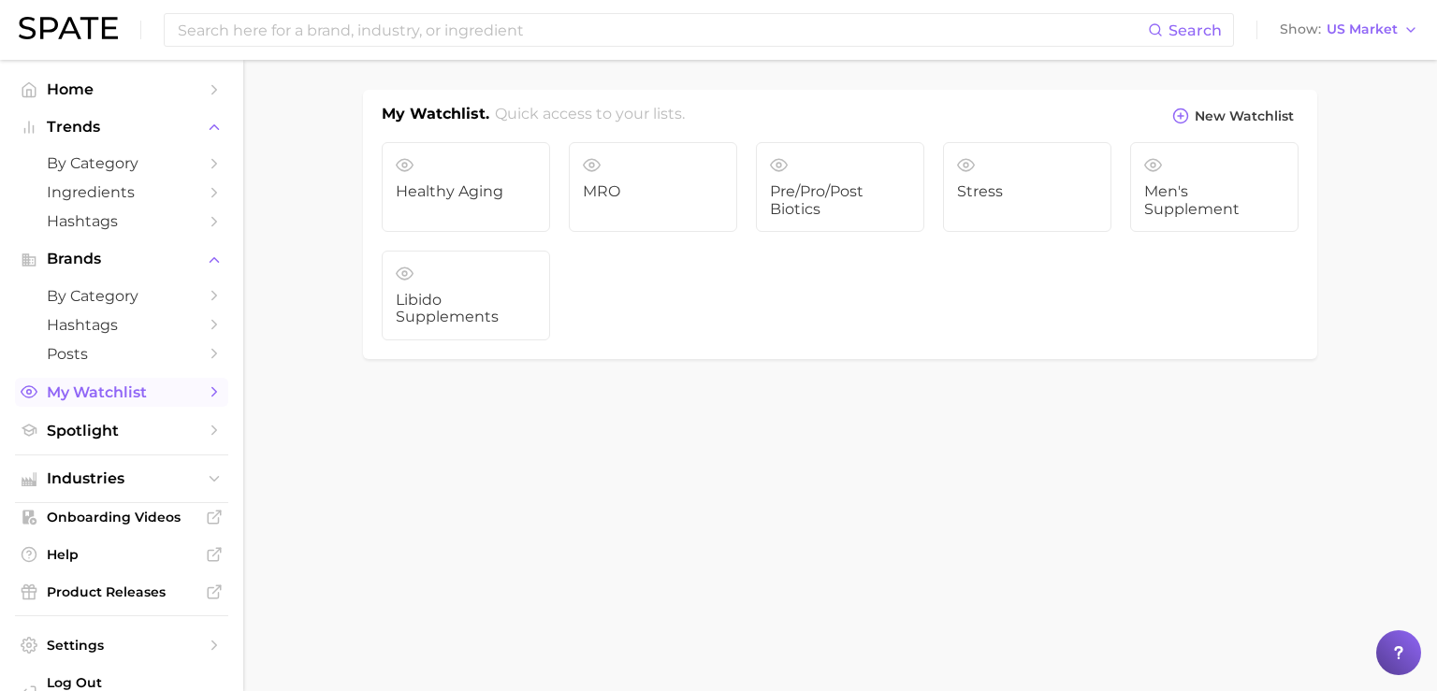
click at [136, 394] on span "My Watchlist" at bounding box center [122, 393] width 150 height 18
click at [68, 80] on link "Home" at bounding box center [121, 89] width 213 height 29
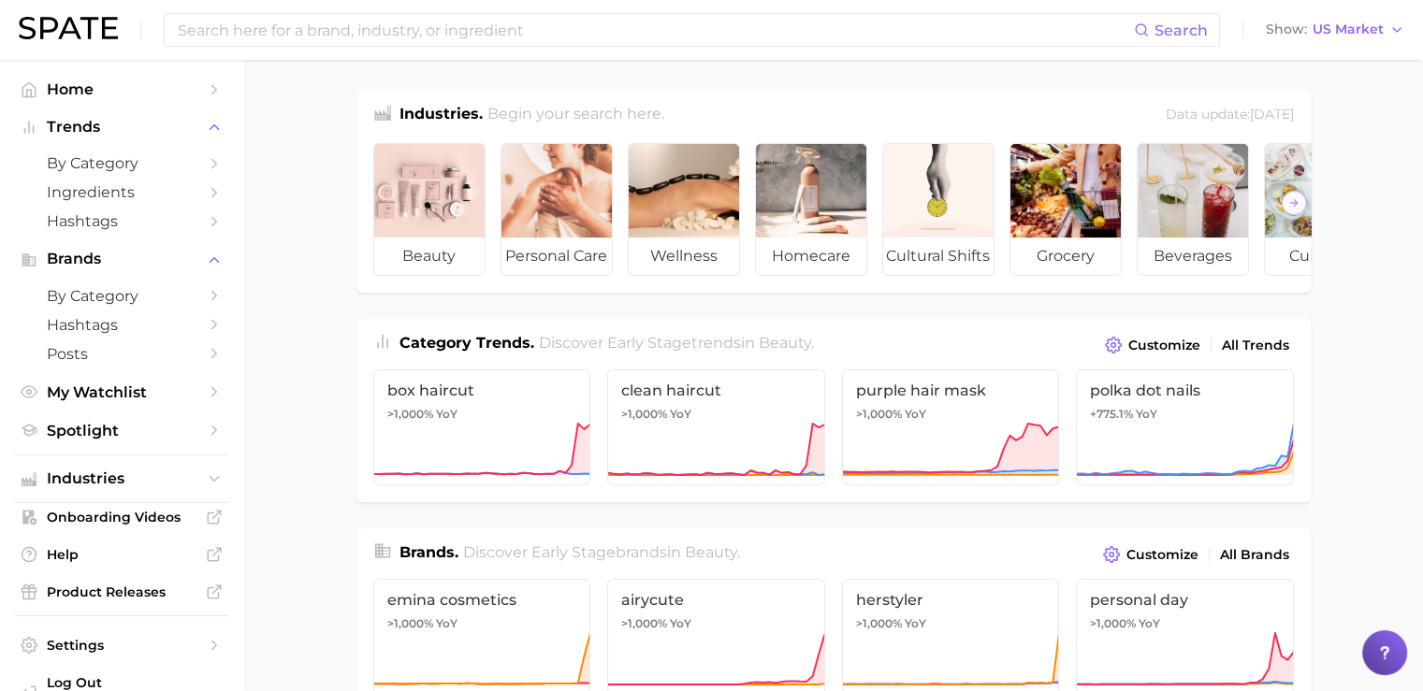
click at [69, 48] on div "Search Show US Market" at bounding box center [712, 30] width 1386 height 60
click at [55, 25] on img at bounding box center [68, 28] width 99 height 22
click at [89, 397] on span "My Watchlist" at bounding box center [122, 393] width 150 height 18
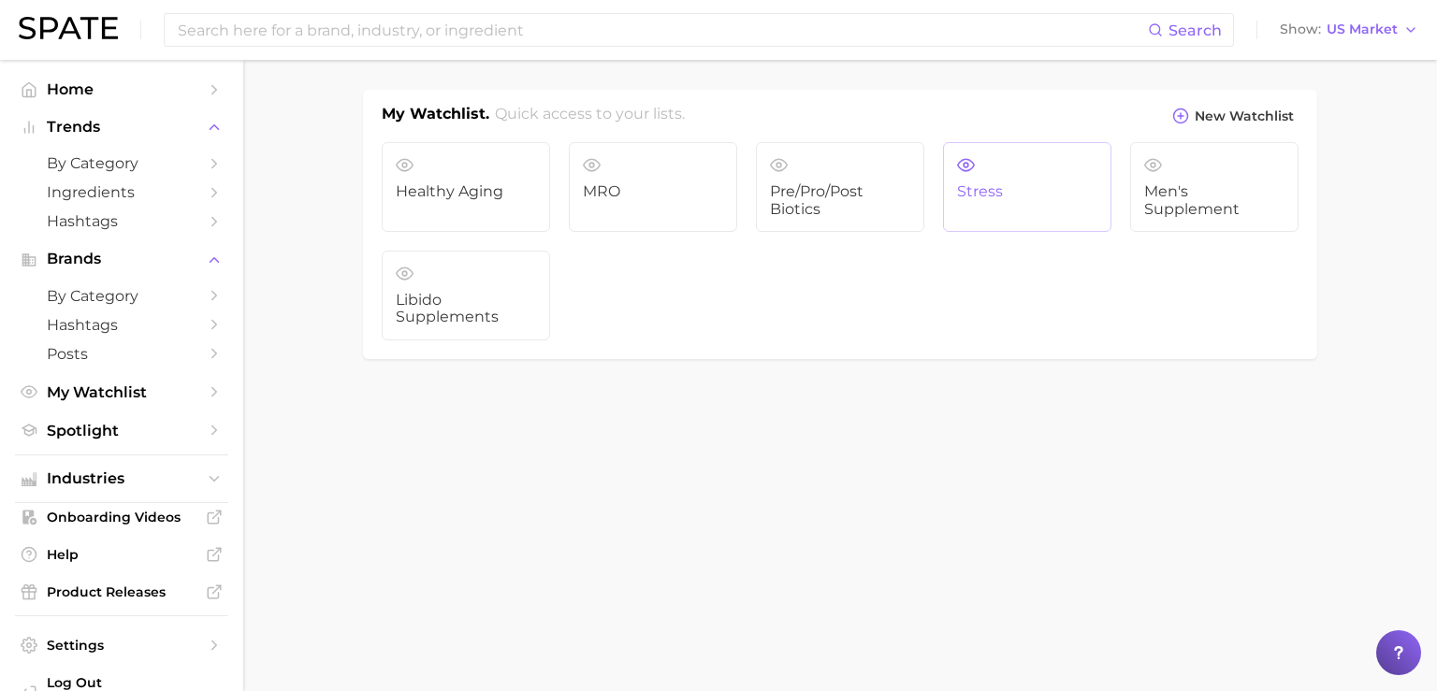
click at [1001, 210] on link "Stress" at bounding box center [1027, 187] width 168 height 90
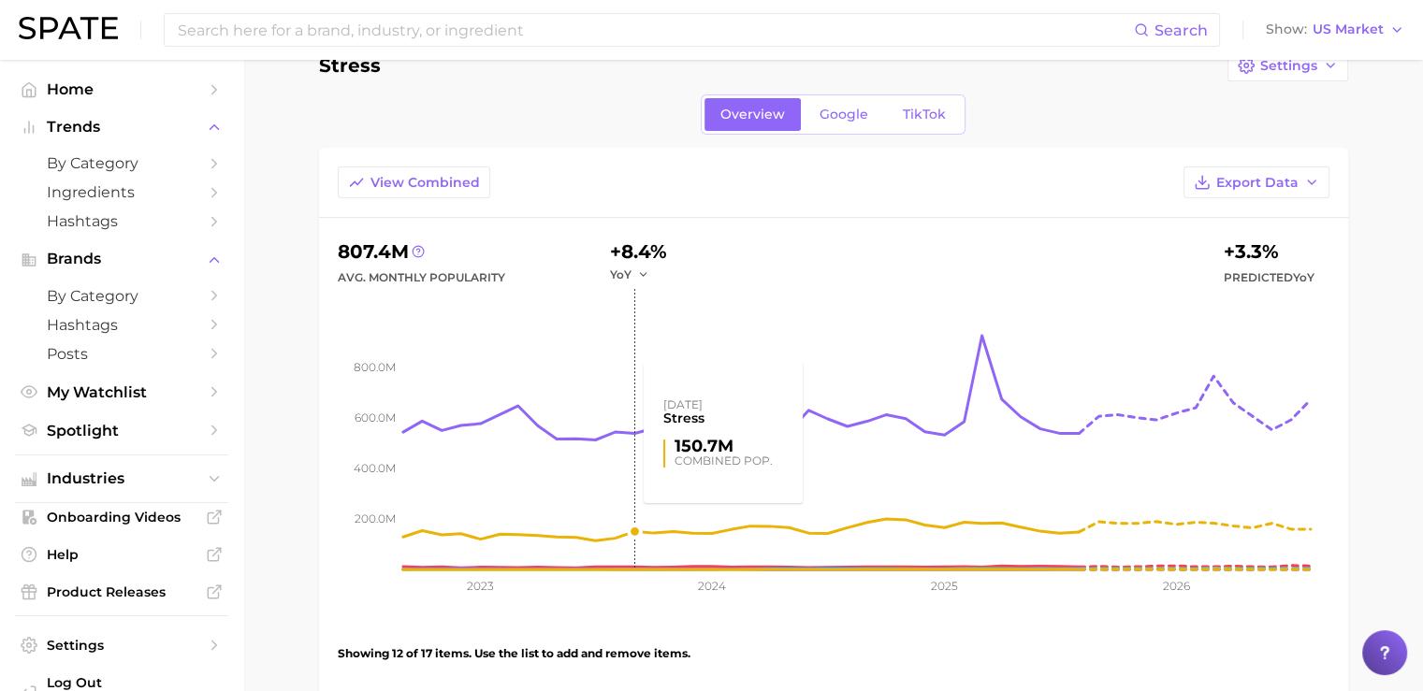
scroll to position [36, 0]
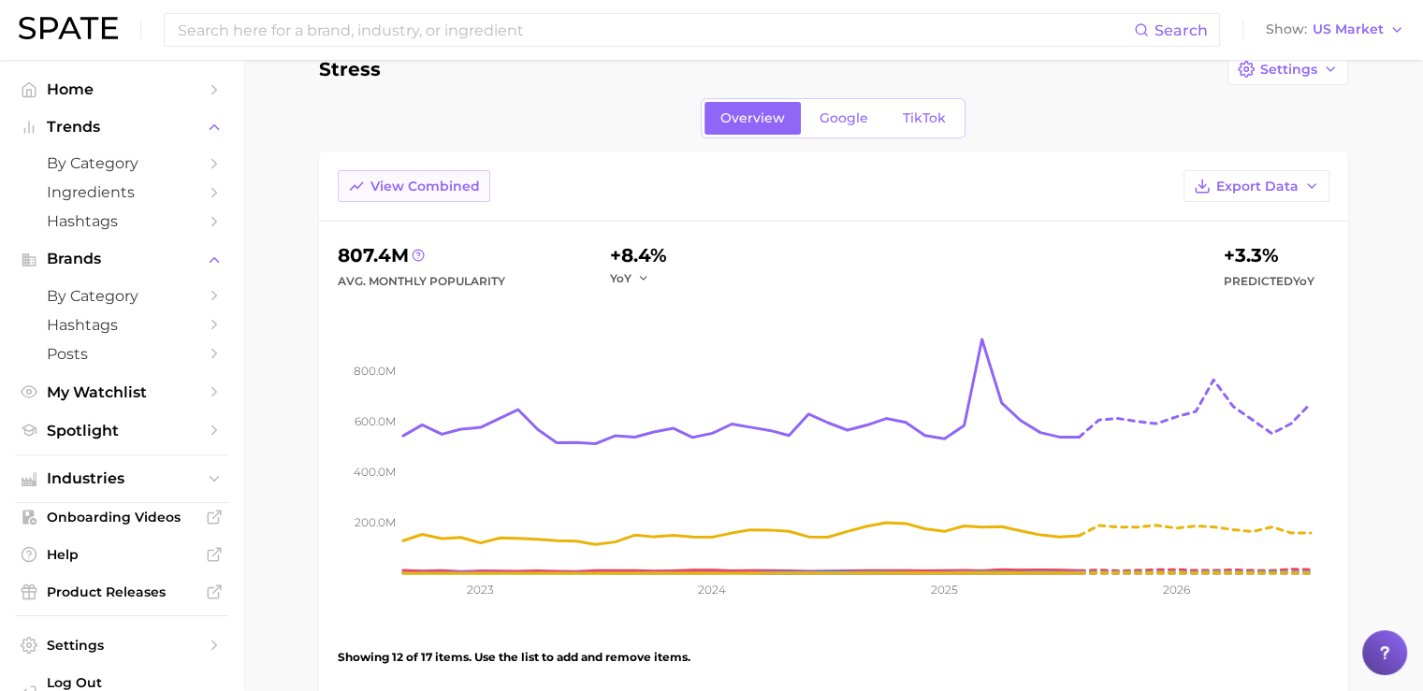
click at [430, 187] on span "View Combined" at bounding box center [425, 187] width 109 height 16
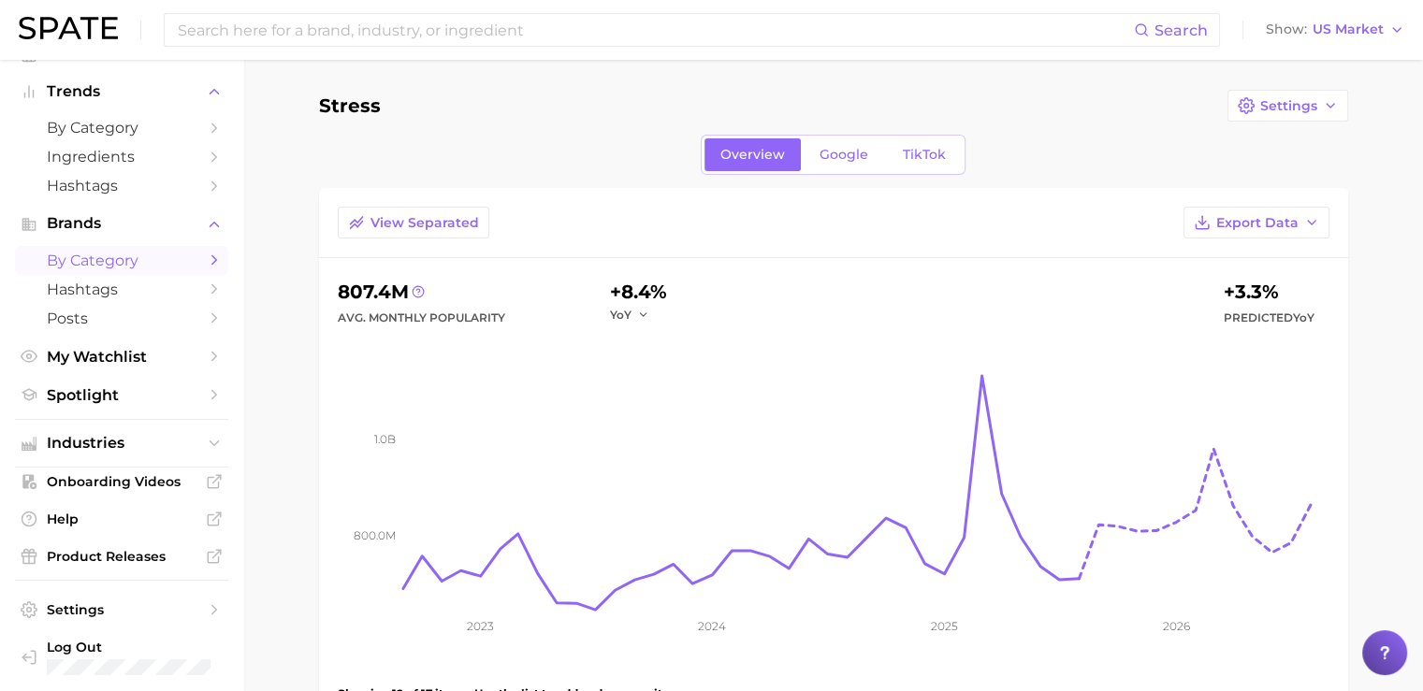
scroll to position [44, 0]
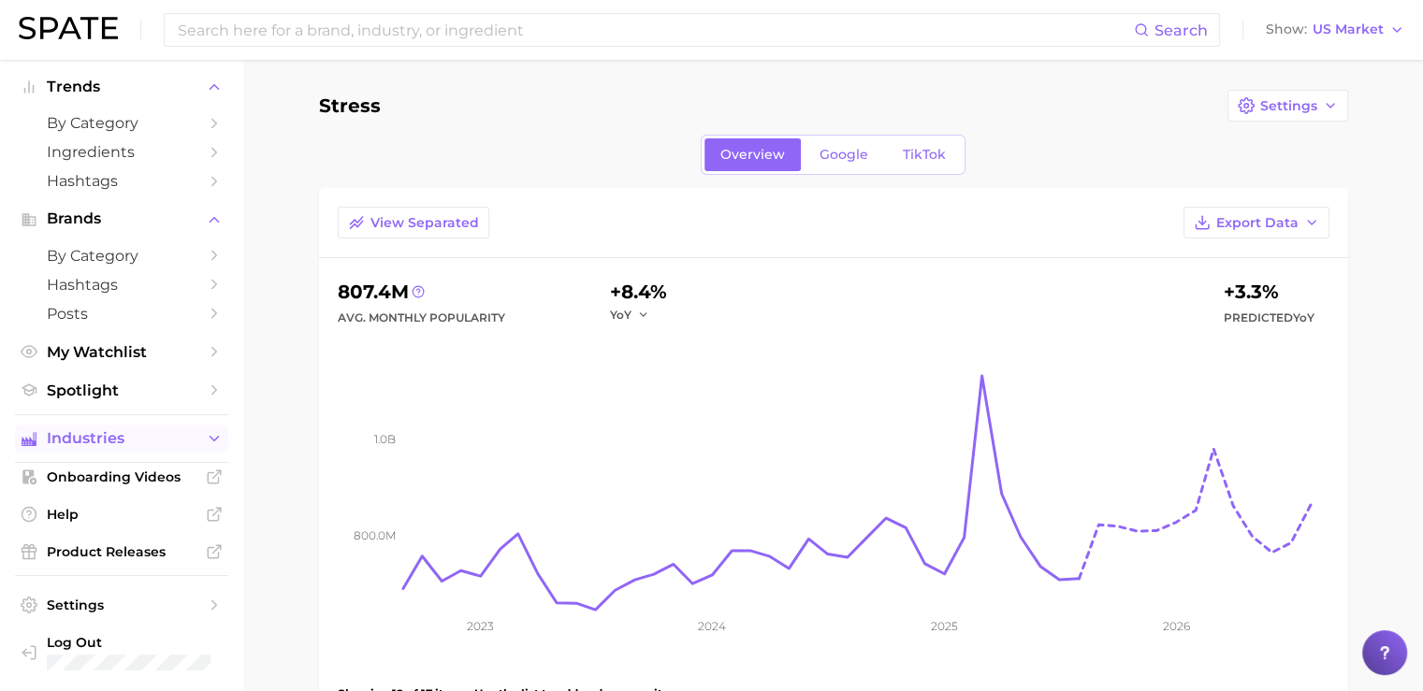
click at [108, 439] on span "Industries" at bounding box center [122, 438] width 150 height 17
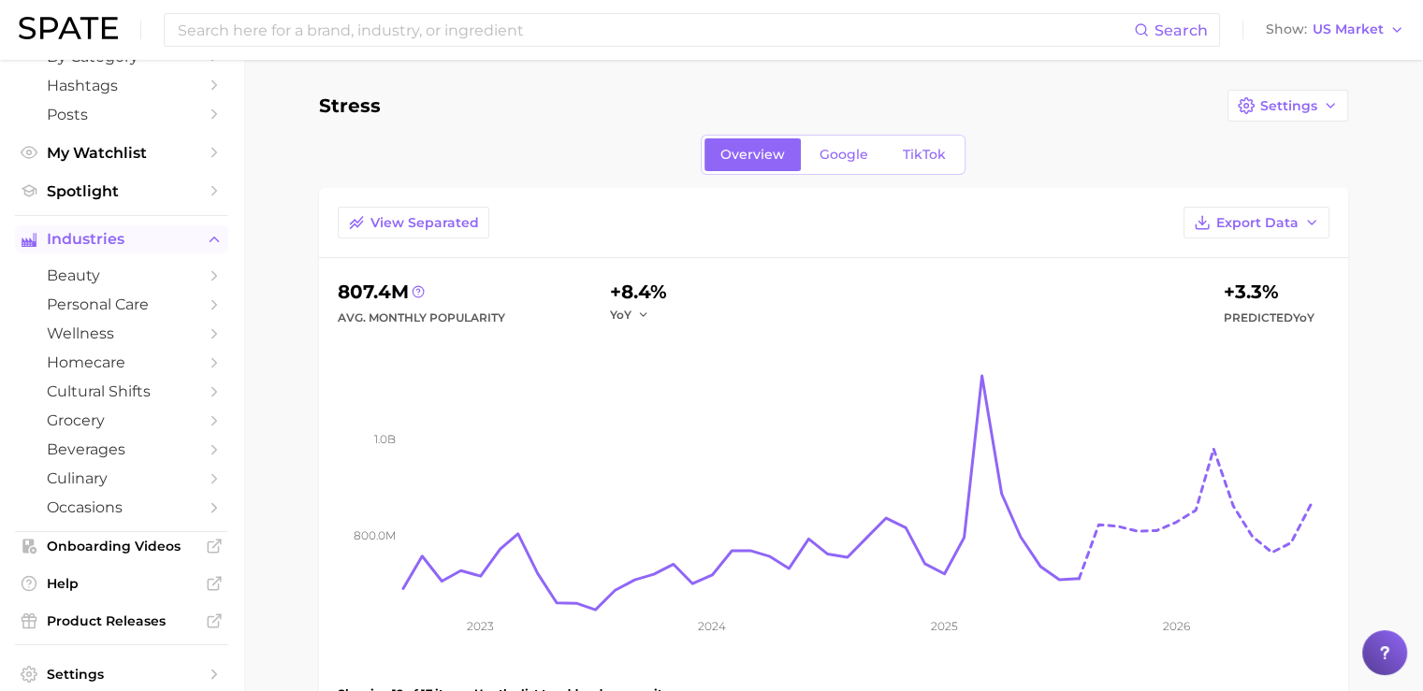
scroll to position [240, 0]
click at [87, 342] on span "wellness" at bounding box center [122, 333] width 150 height 18
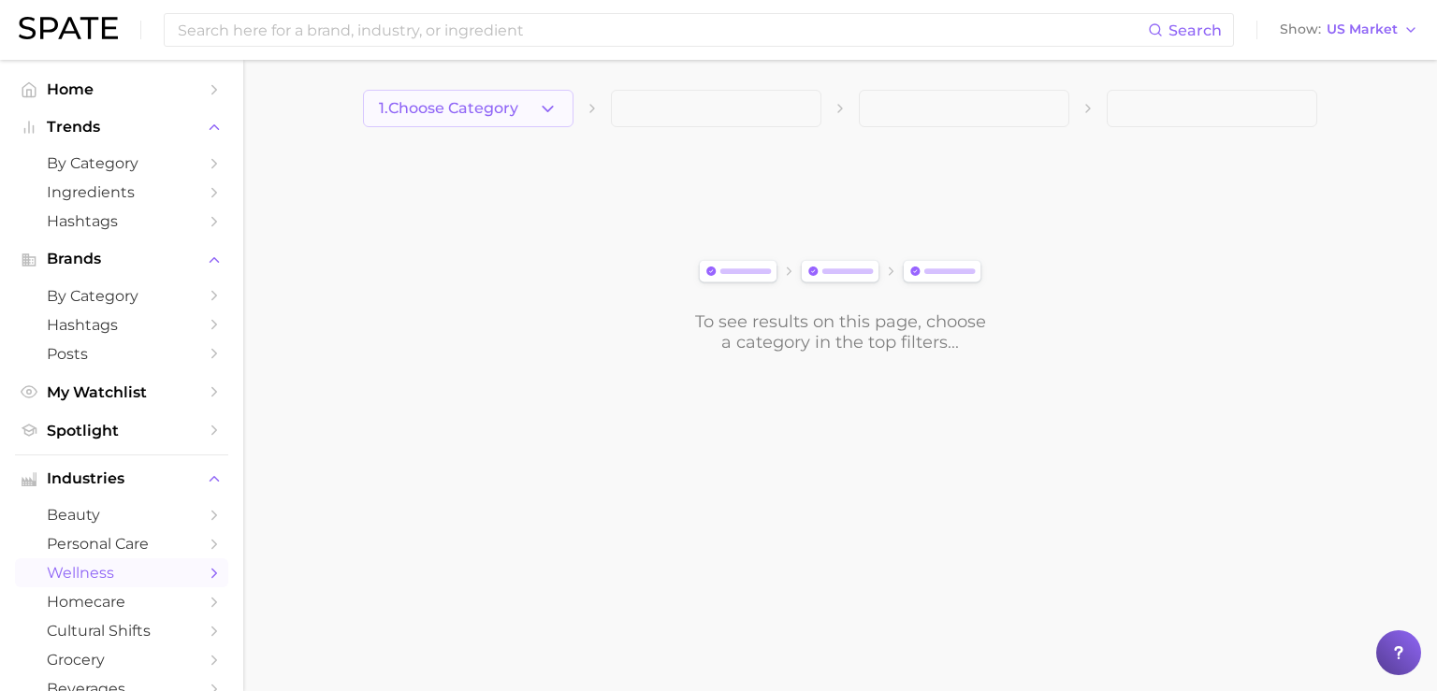
click at [509, 118] on button "1. Choose Category" at bounding box center [468, 108] width 211 height 37
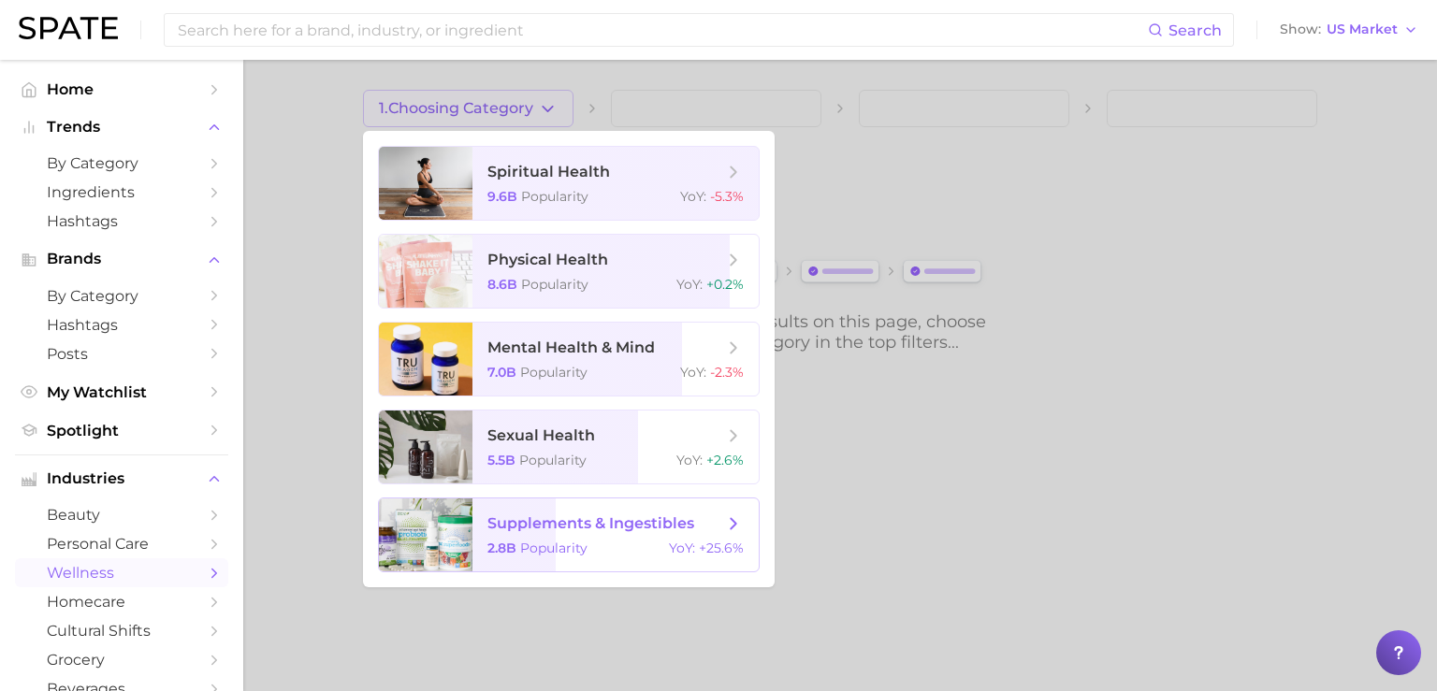
click at [548, 531] on span "supplements & ingestibles" at bounding box center [591, 524] width 207 height 18
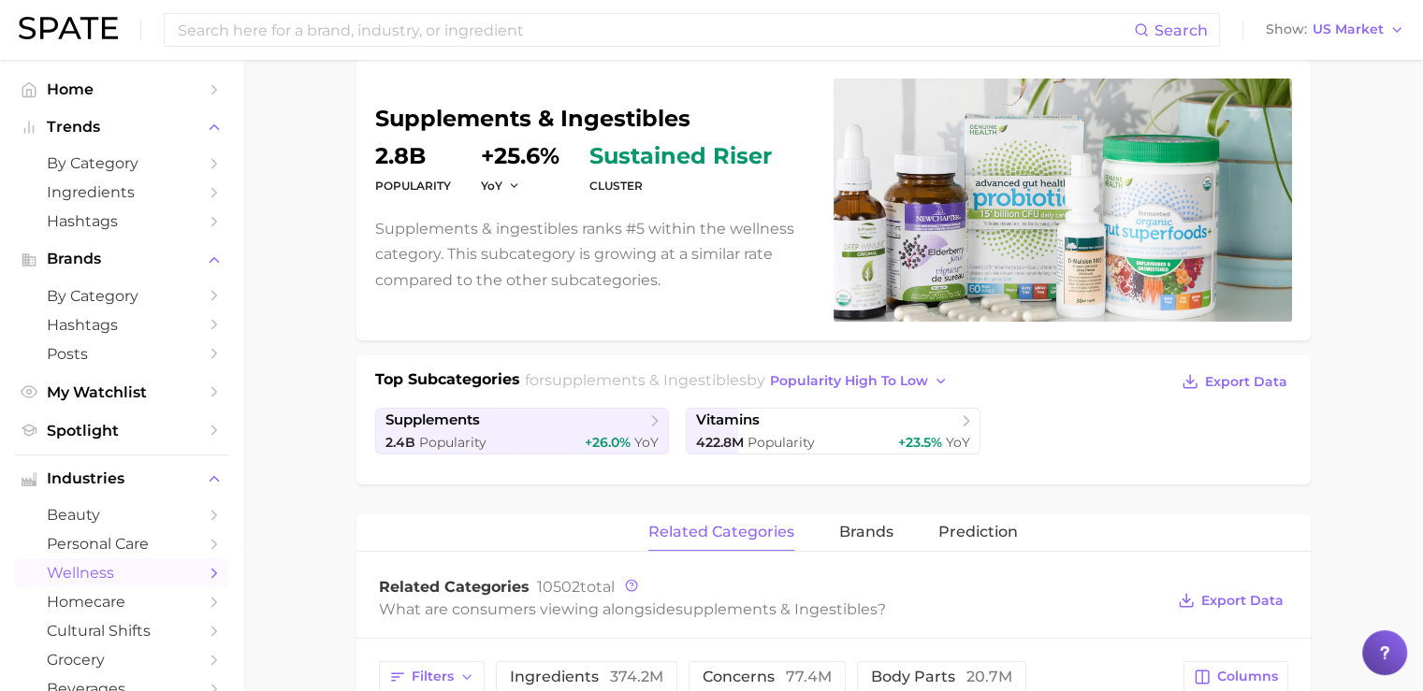
scroll to position [144, 0]
drag, startPoint x: 614, startPoint y: 260, endPoint x: 596, endPoint y: 193, distance: 69.7
click at [596, 193] on dt "cluster" at bounding box center [681, 185] width 182 height 22
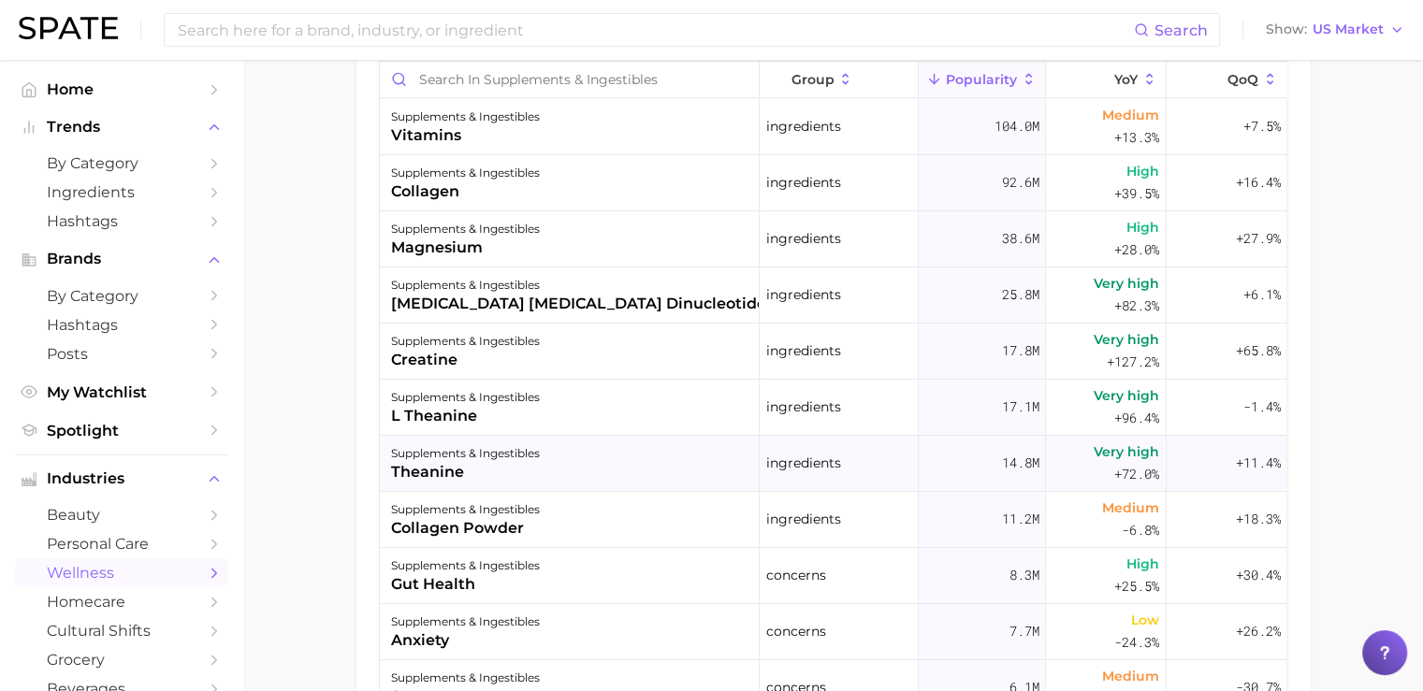
scroll to position [630, 0]
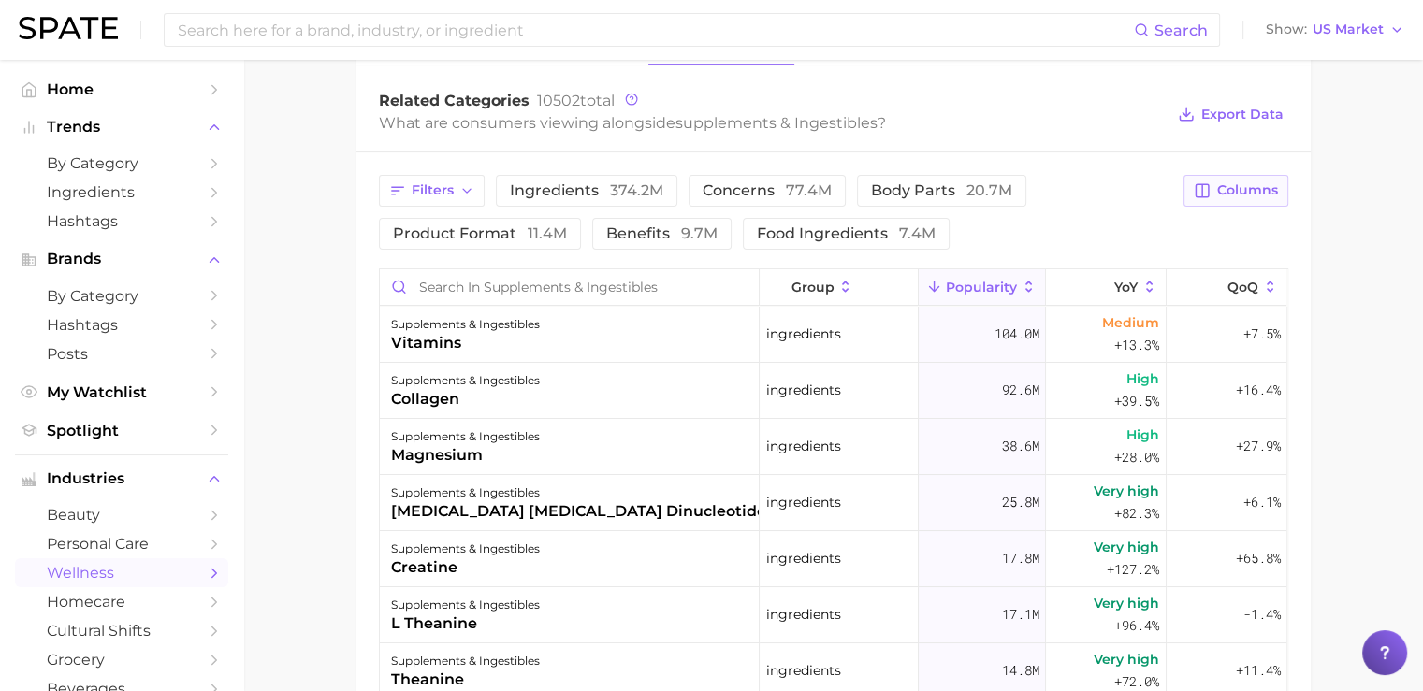
click at [1250, 189] on span "Columns" at bounding box center [1247, 190] width 61 height 16
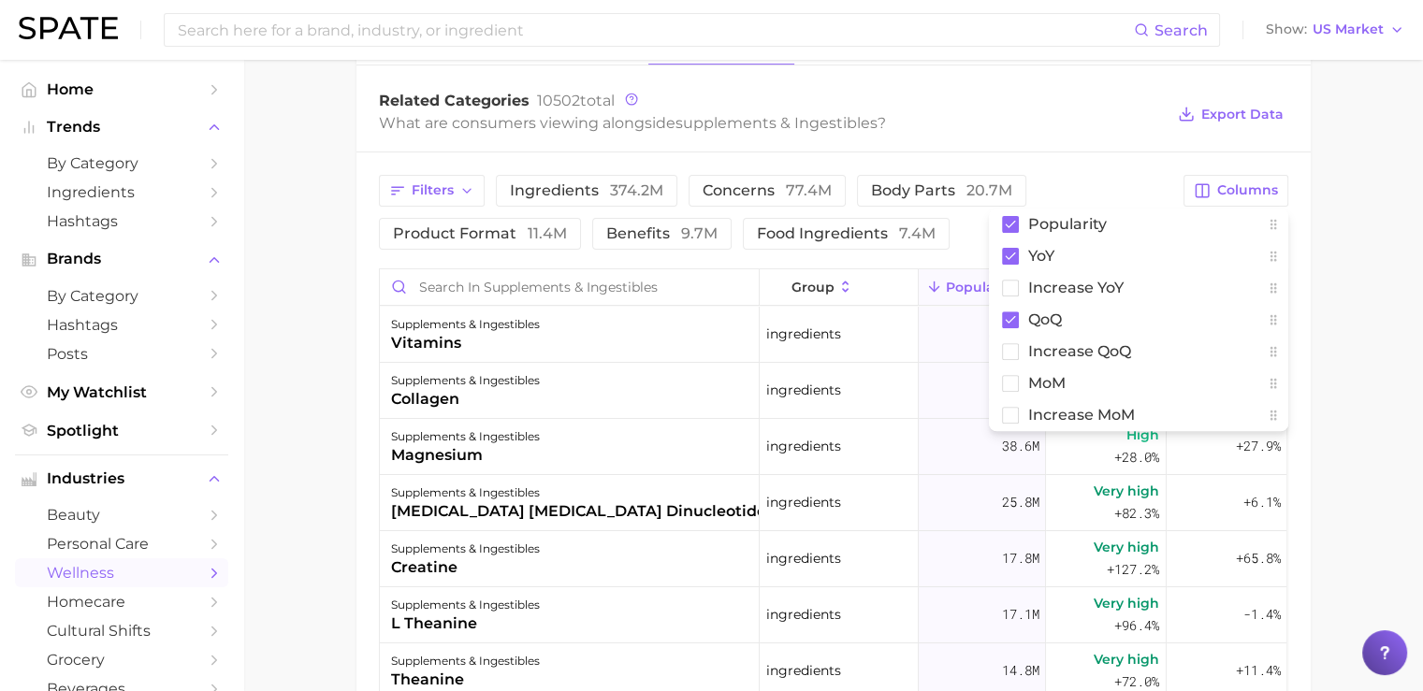
click at [1310, 312] on main "1. supplements & ingestibles 2. Subcategory Overview Google TikTok Instagram Be…" at bounding box center [833, 253] width 1180 height 1646
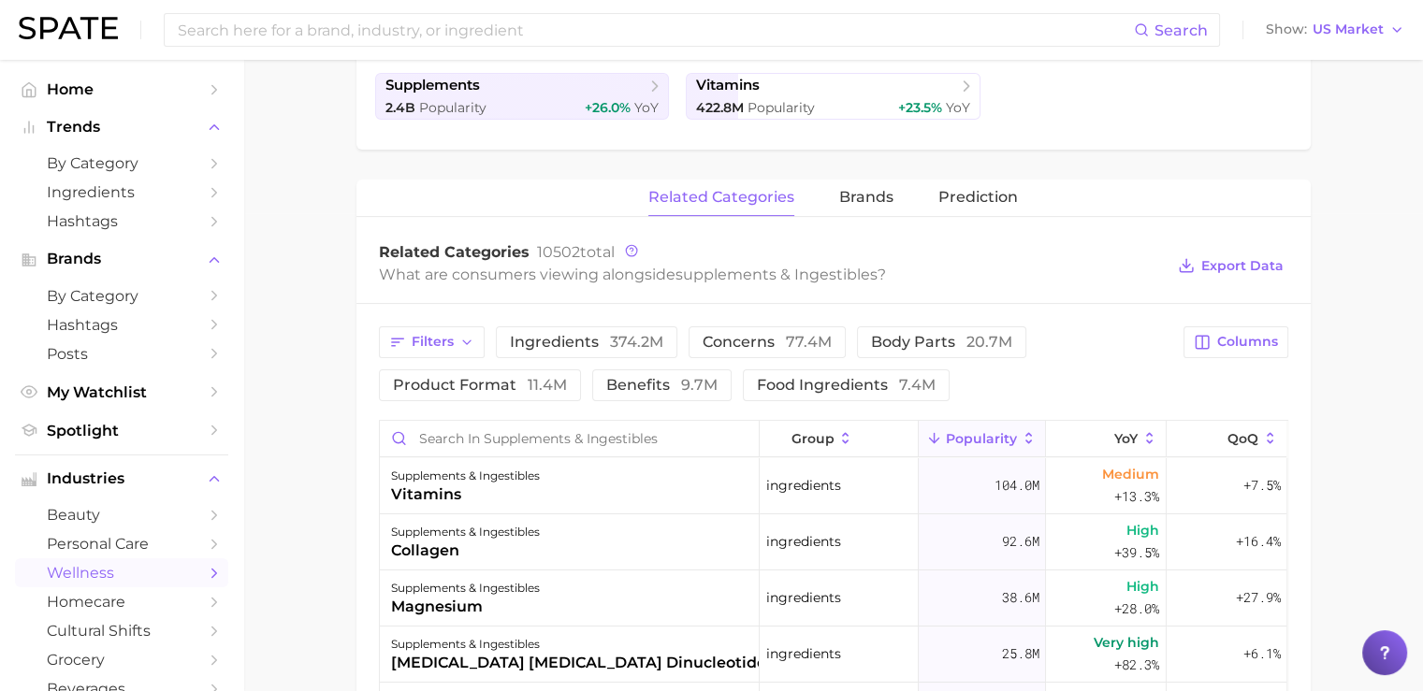
scroll to position [477, 0]
click at [858, 197] on span "brands" at bounding box center [866, 198] width 54 height 17
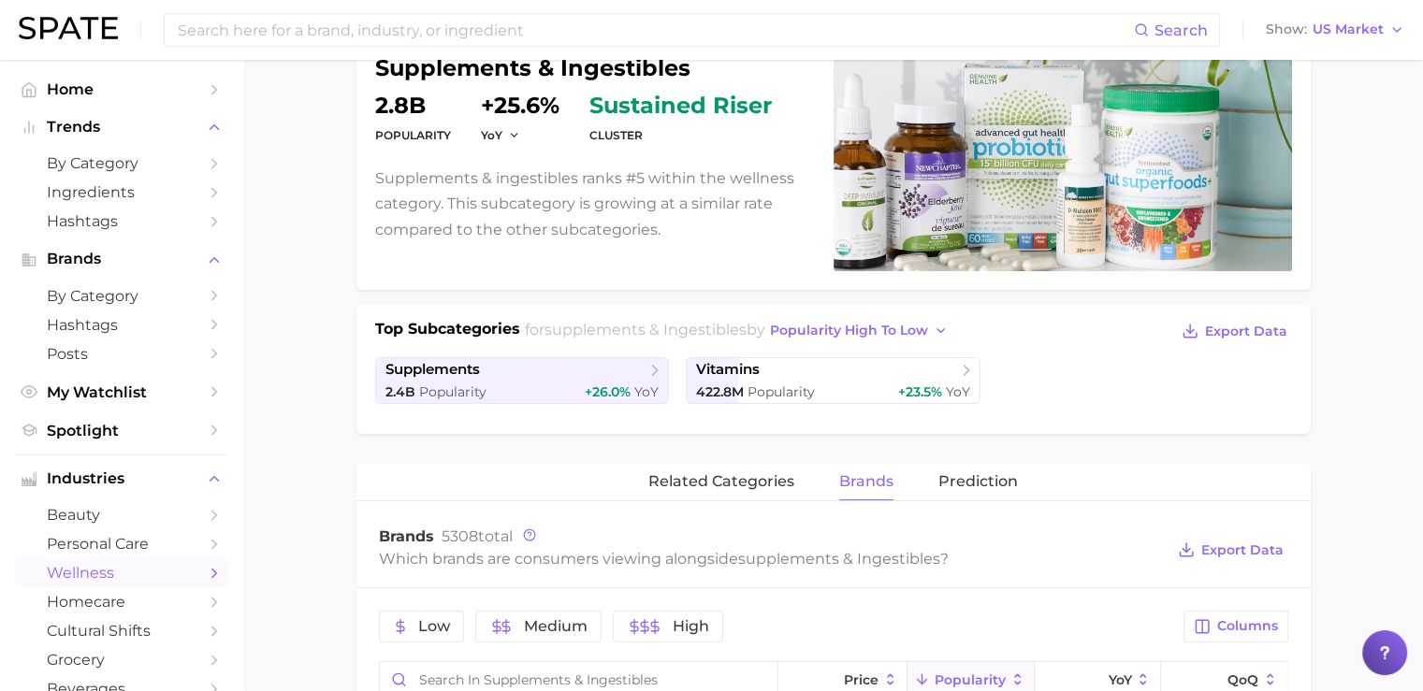
scroll to position [0, 0]
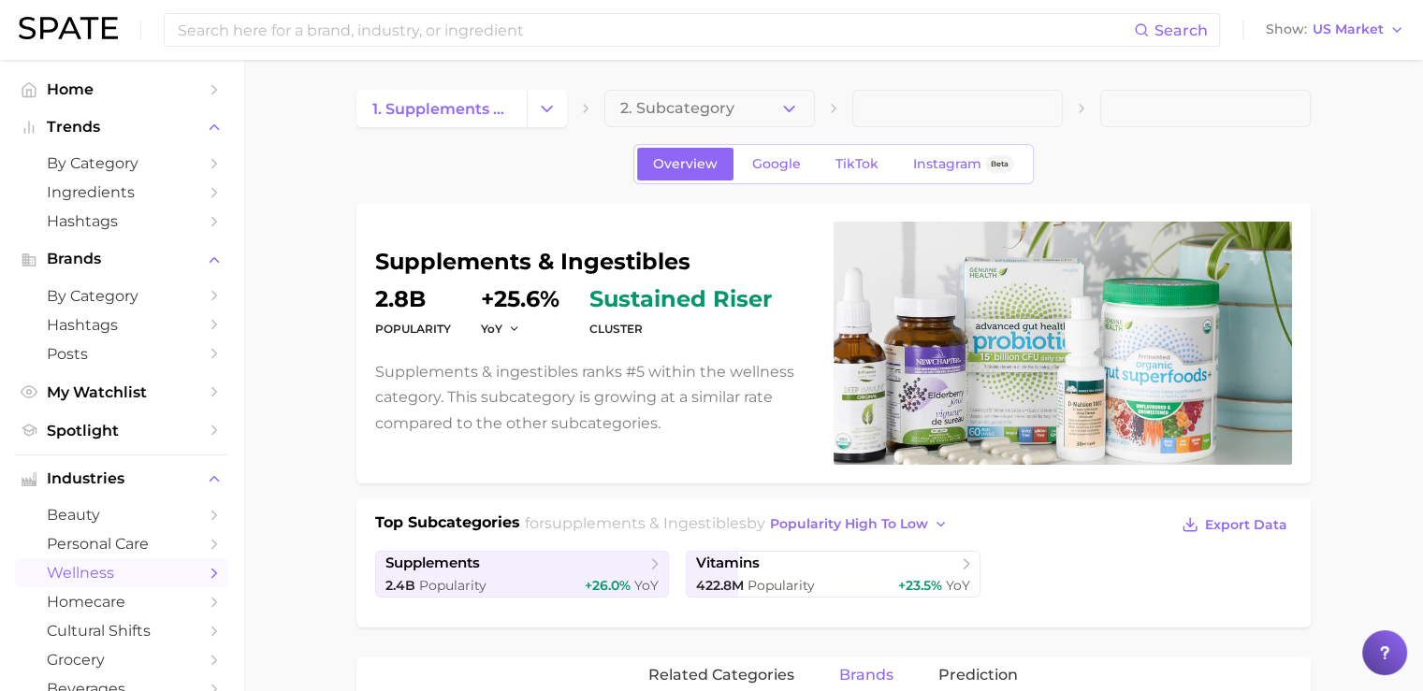
click at [59, 36] on img at bounding box center [68, 28] width 99 height 22
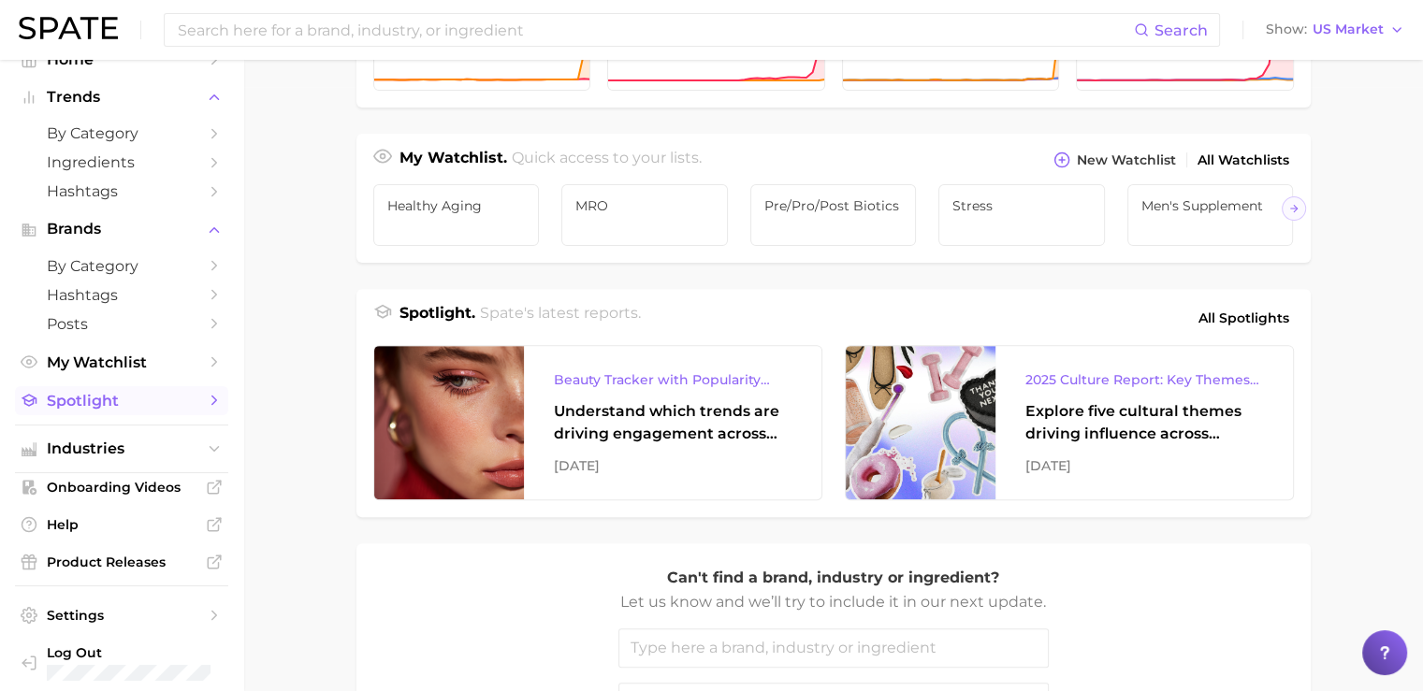
scroll to position [44, 0]
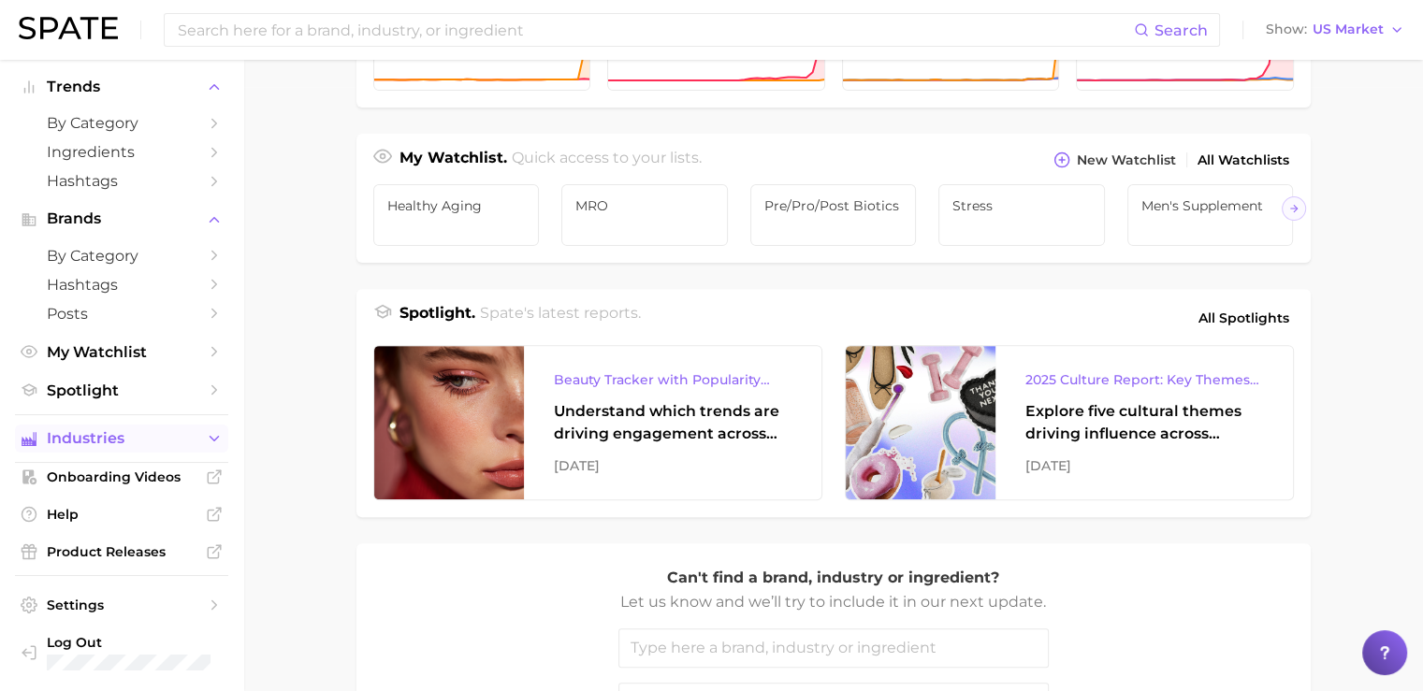
click at [73, 439] on span "Industries" at bounding box center [122, 438] width 150 height 17
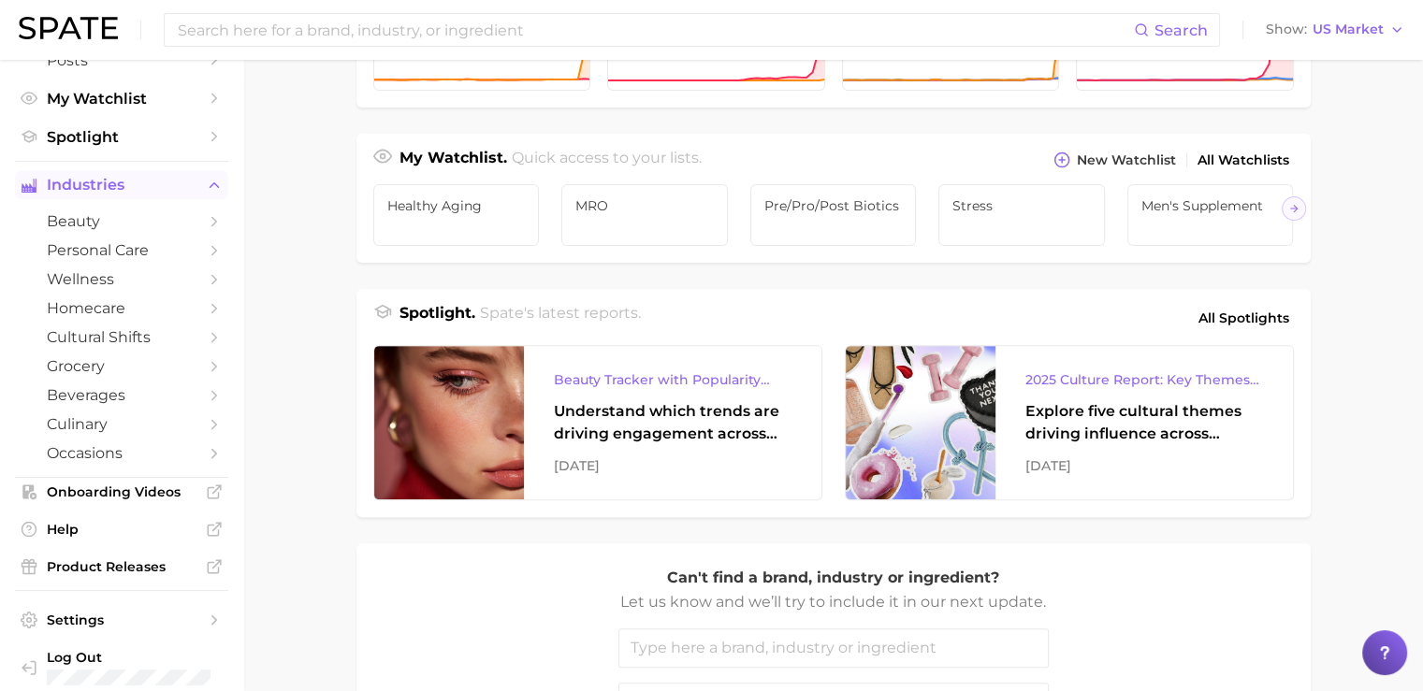
scroll to position [317, 0]
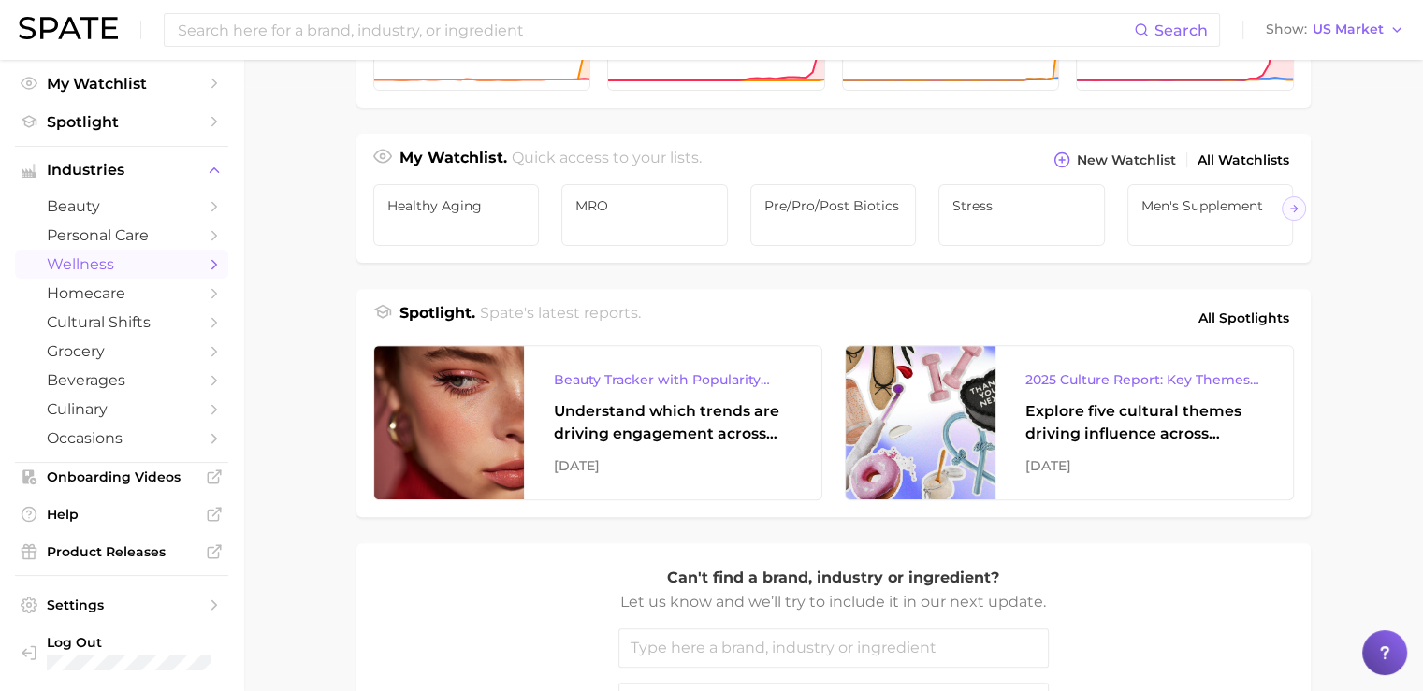
click at [94, 262] on span "wellness" at bounding box center [122, 264] width 150 height 18
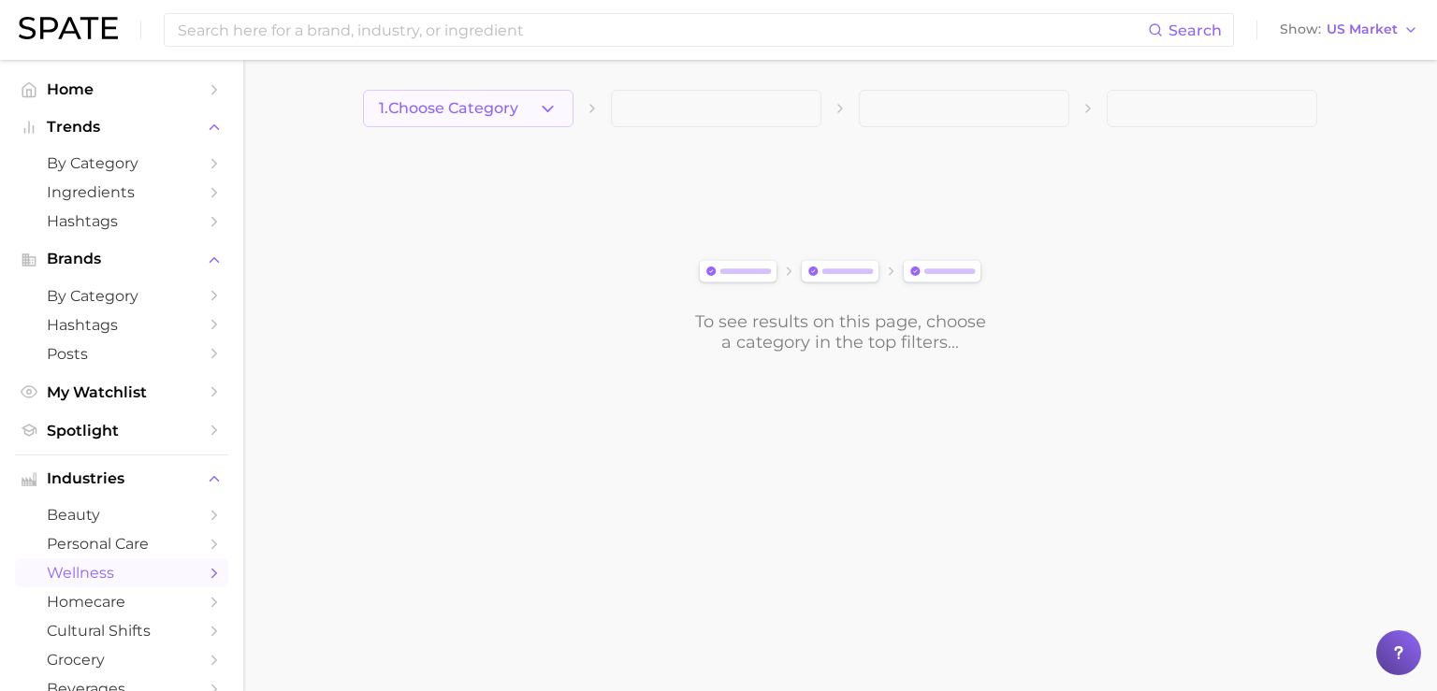
click at [451, 113] on span "1. Choose Category" at bounding box center [448, 108] width 139 height 17
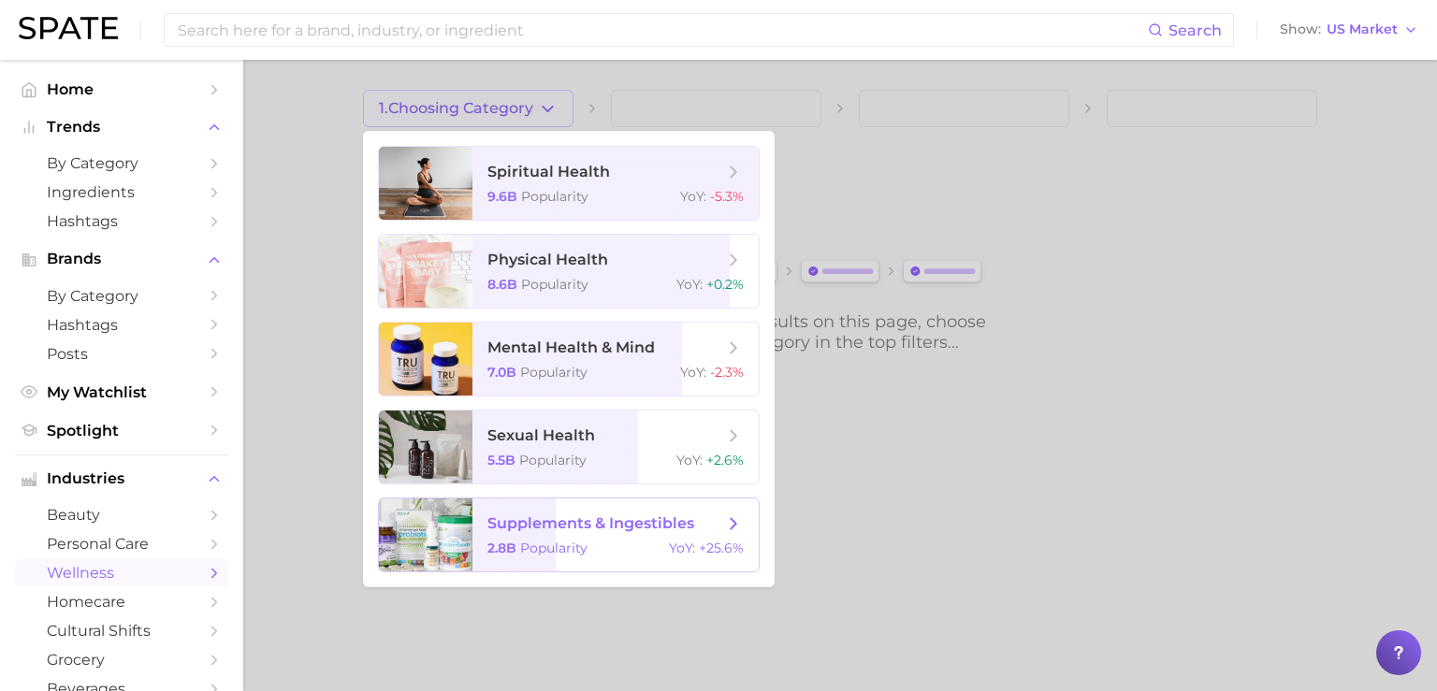
click at [631, 532] on span "supplements & ingestibles" at bounding box center [606, 524] width 236 height 21
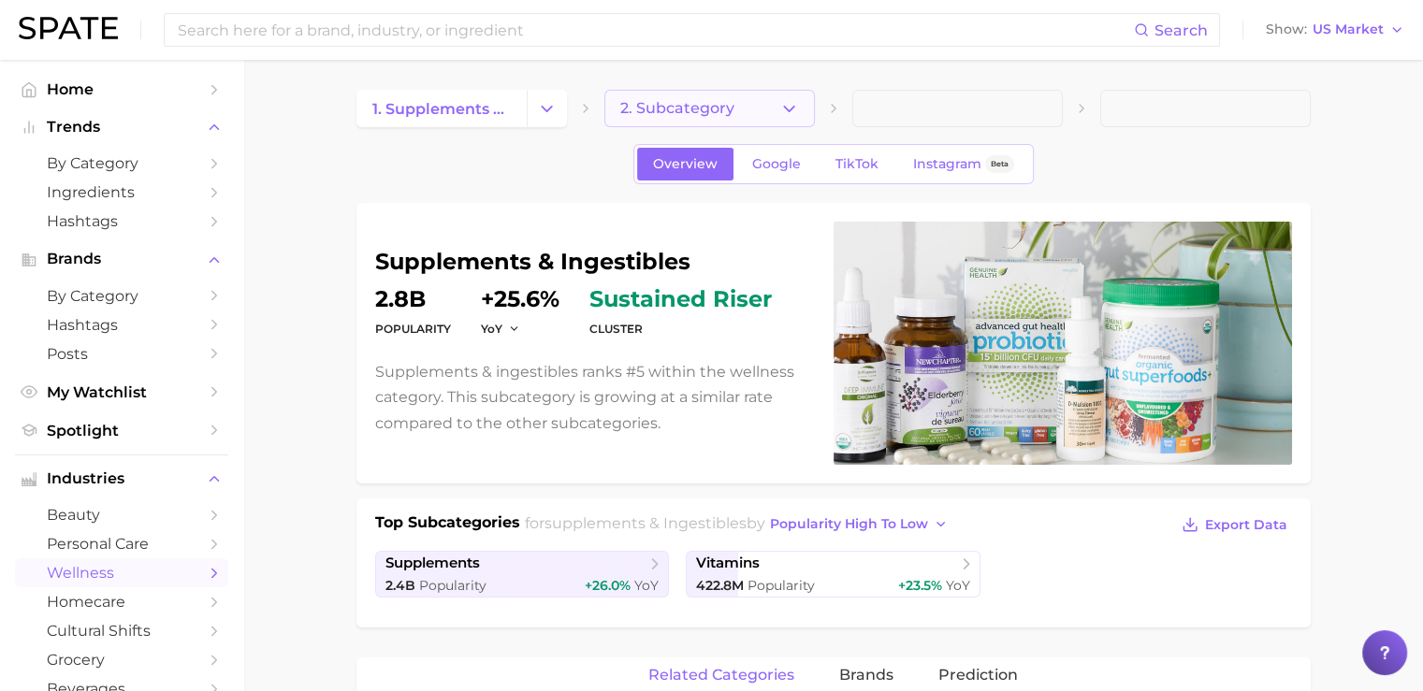
click at [754, 102] on button "2. Subcategory" at bounding box center [709, 108] width 211 height 37
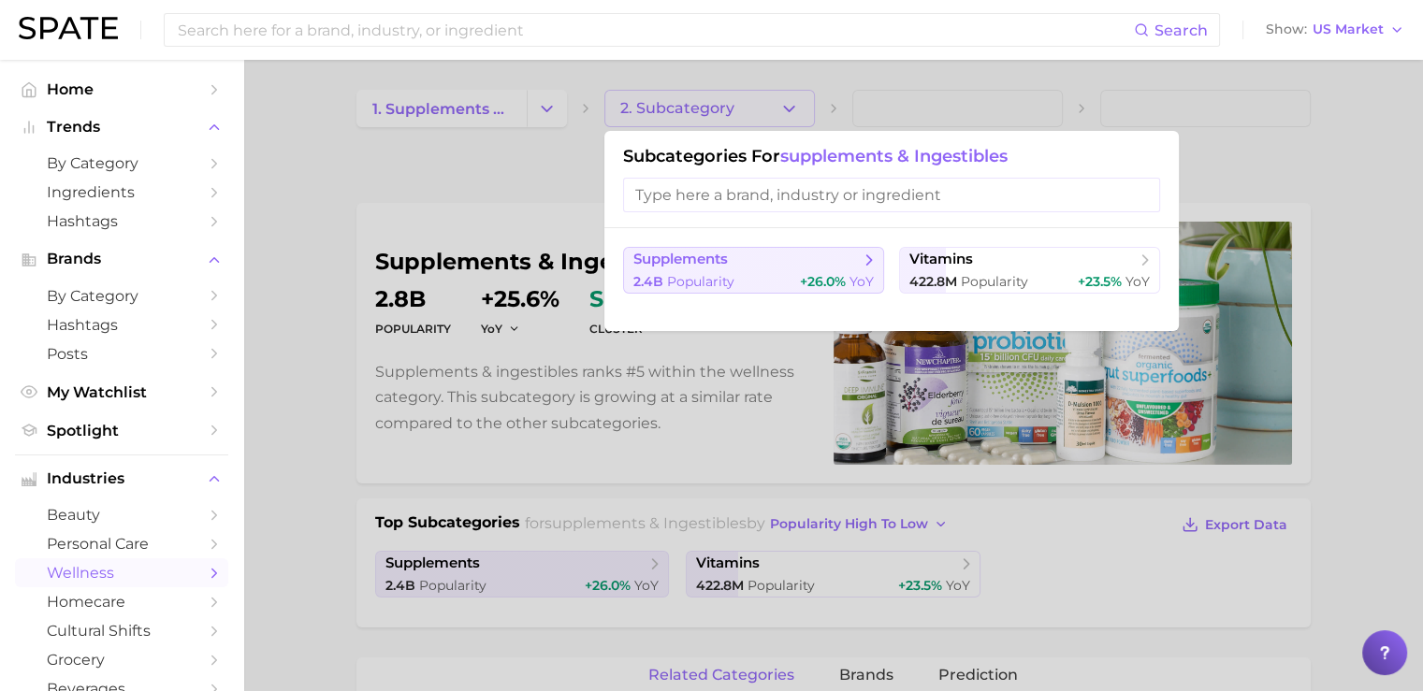
click at [707, 265] on span "supplements" at bounding box center [680, 260] width 95 height 18
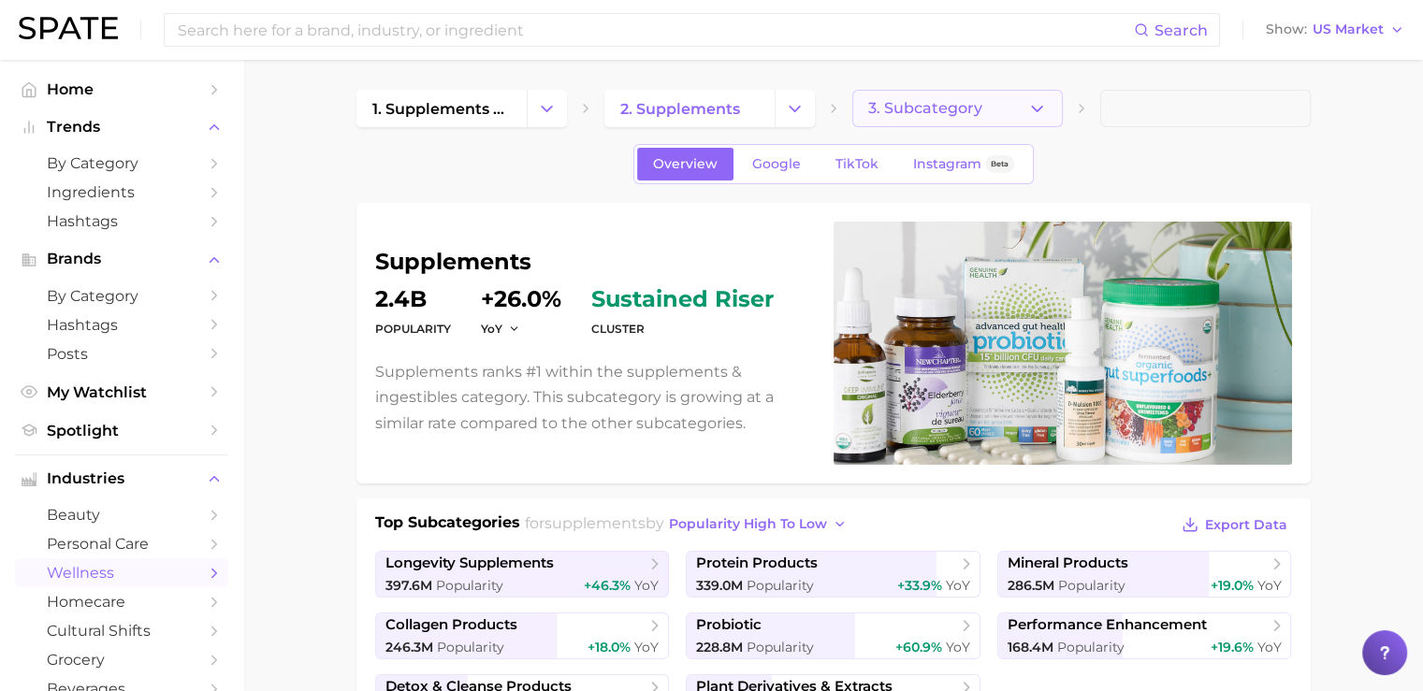
click at [1029, 106] on icon "button" at bounding box center [1037, 109] width 20 height 20
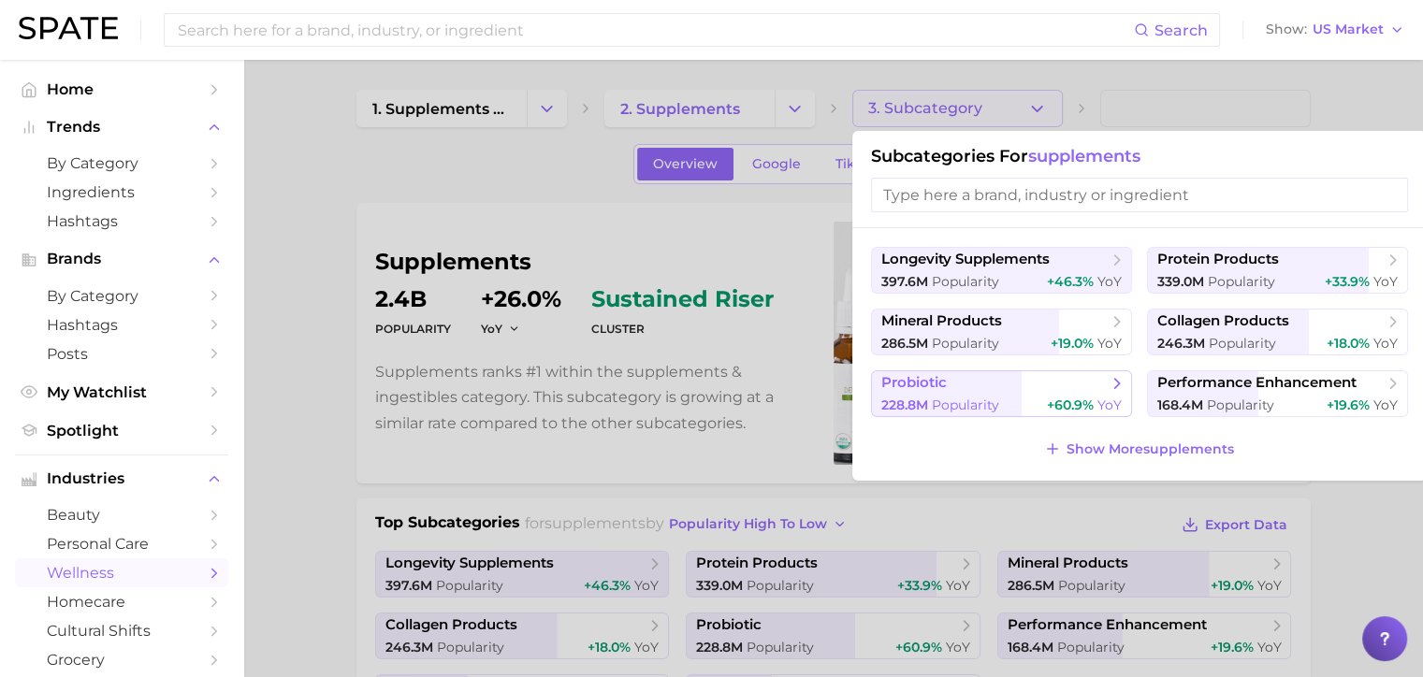
click at [1016, 395] on button "probiotic 228.8m Popularity +60.9% YoY" at bounding box center [1001, 394] width 261 height 47
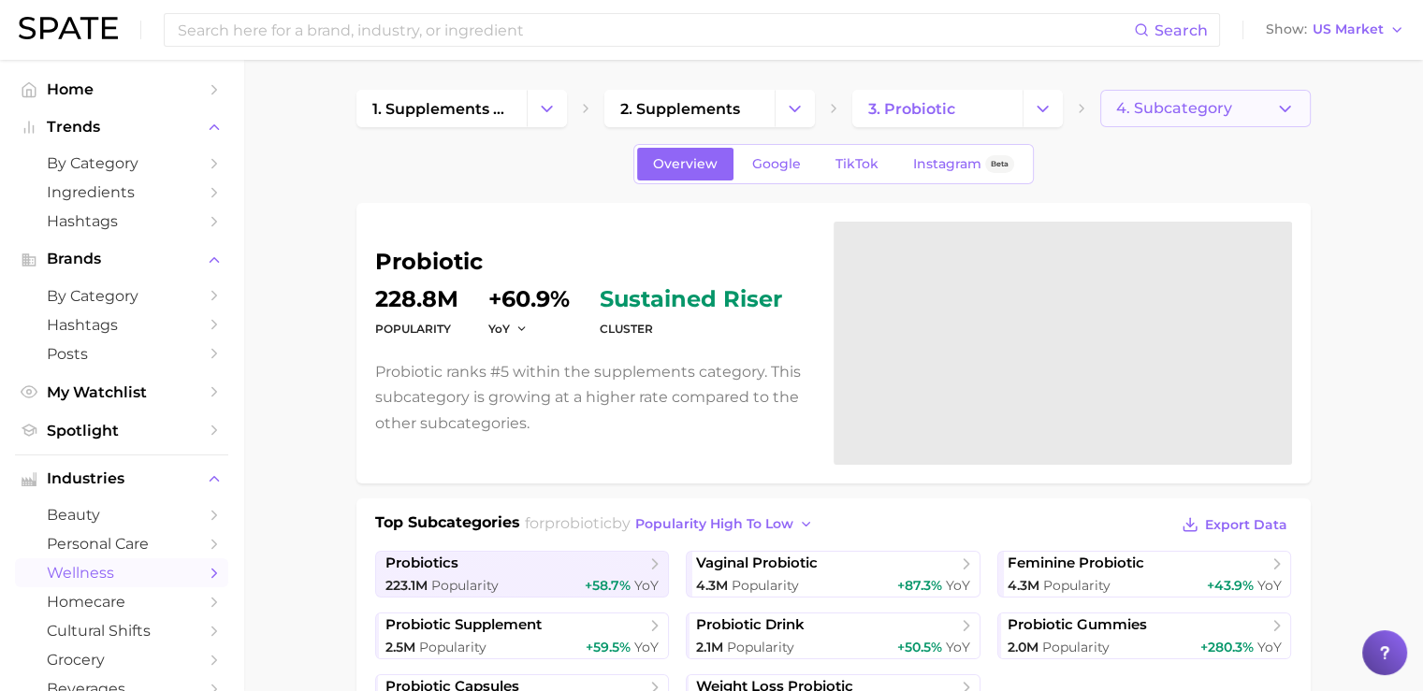
click at [1211, 109] on span "4. Subcategory" at bounding box center [1174, 108] width 116 height 17
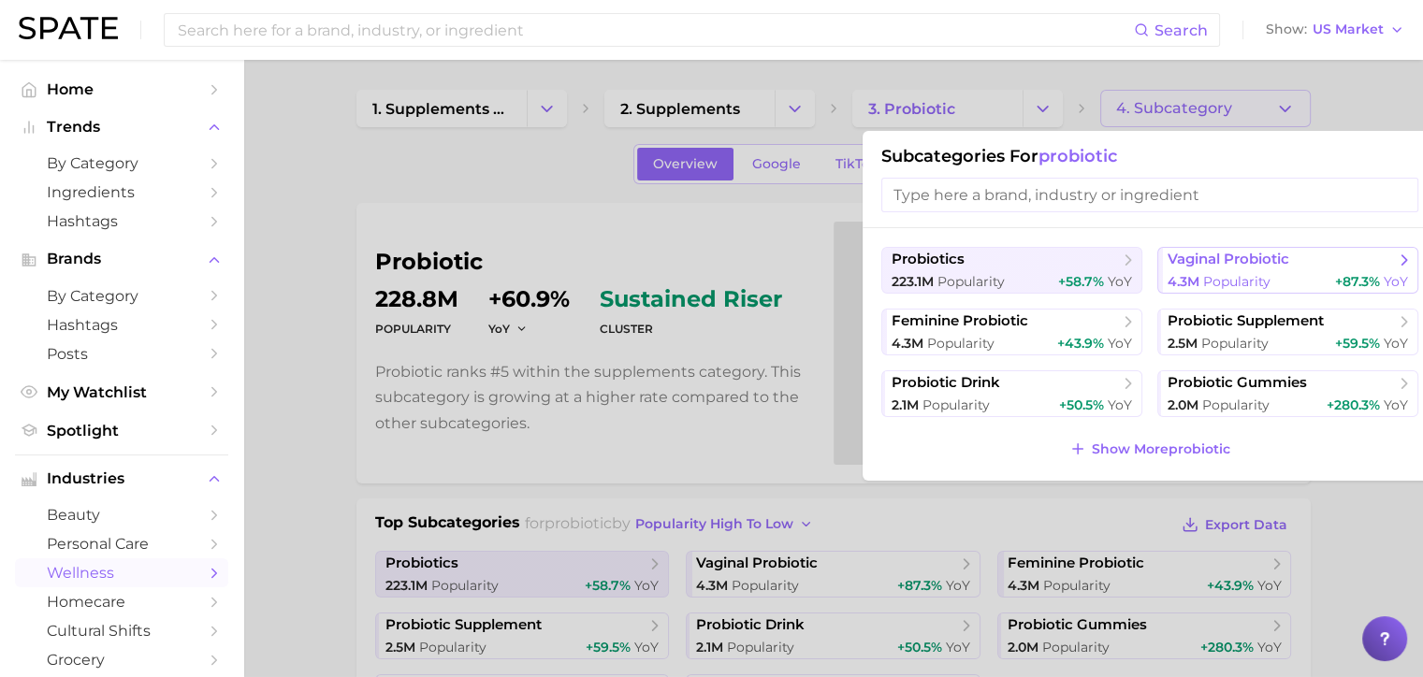
click at [1216, 269] on span "vaginal probiotic" at bounding box center [1281, 260] width 227 height 19
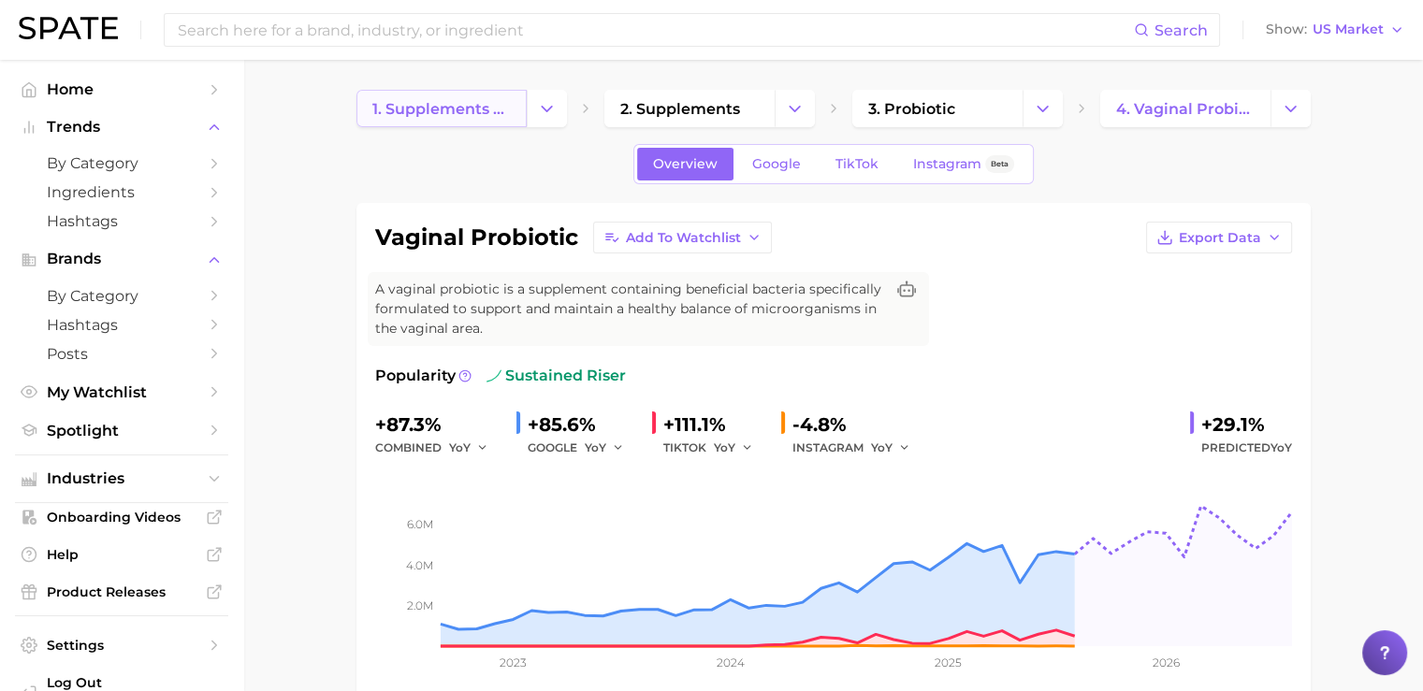
click at [466, 116] on span "1. supplements & ingestibles" at bounding box center [441, 109] width 138 height 18
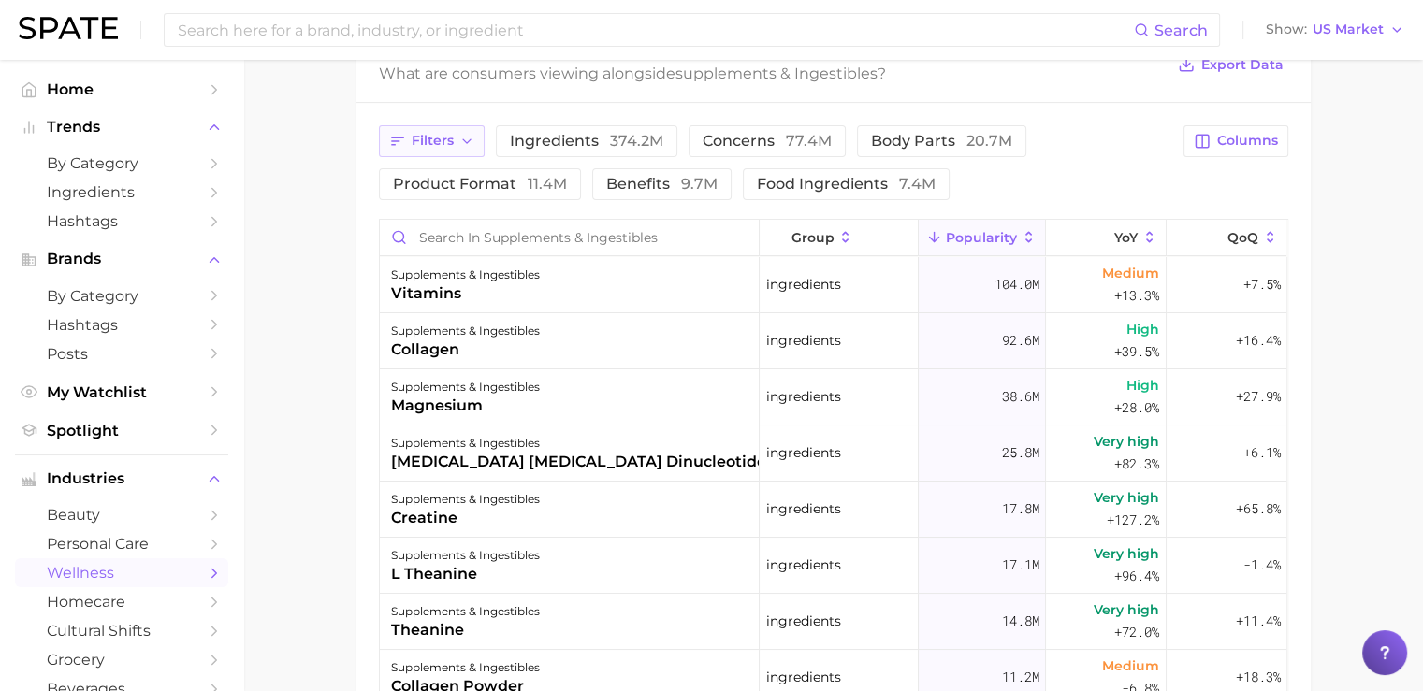
scroll to position [681, 0]
click at [470, 132] on icon "button" at bounding box center [466, 139] width 15 height 15
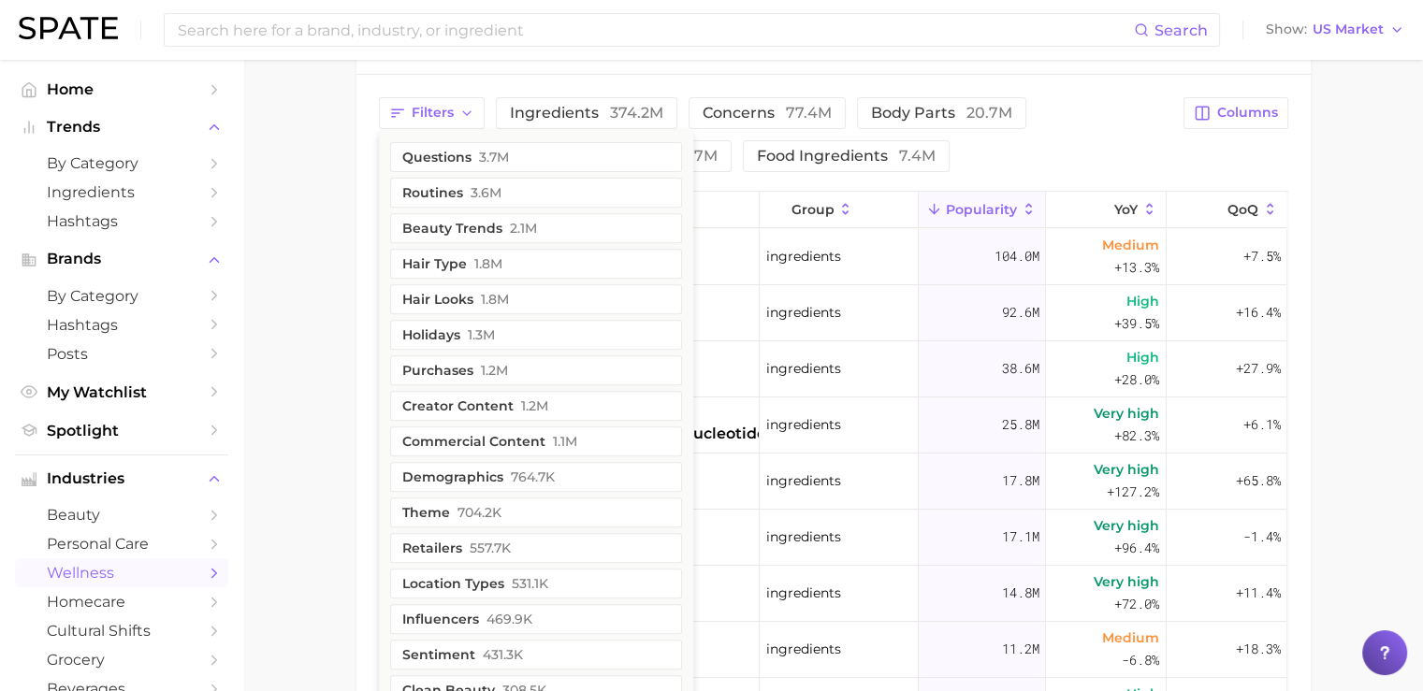
scroll to position [698, 0]
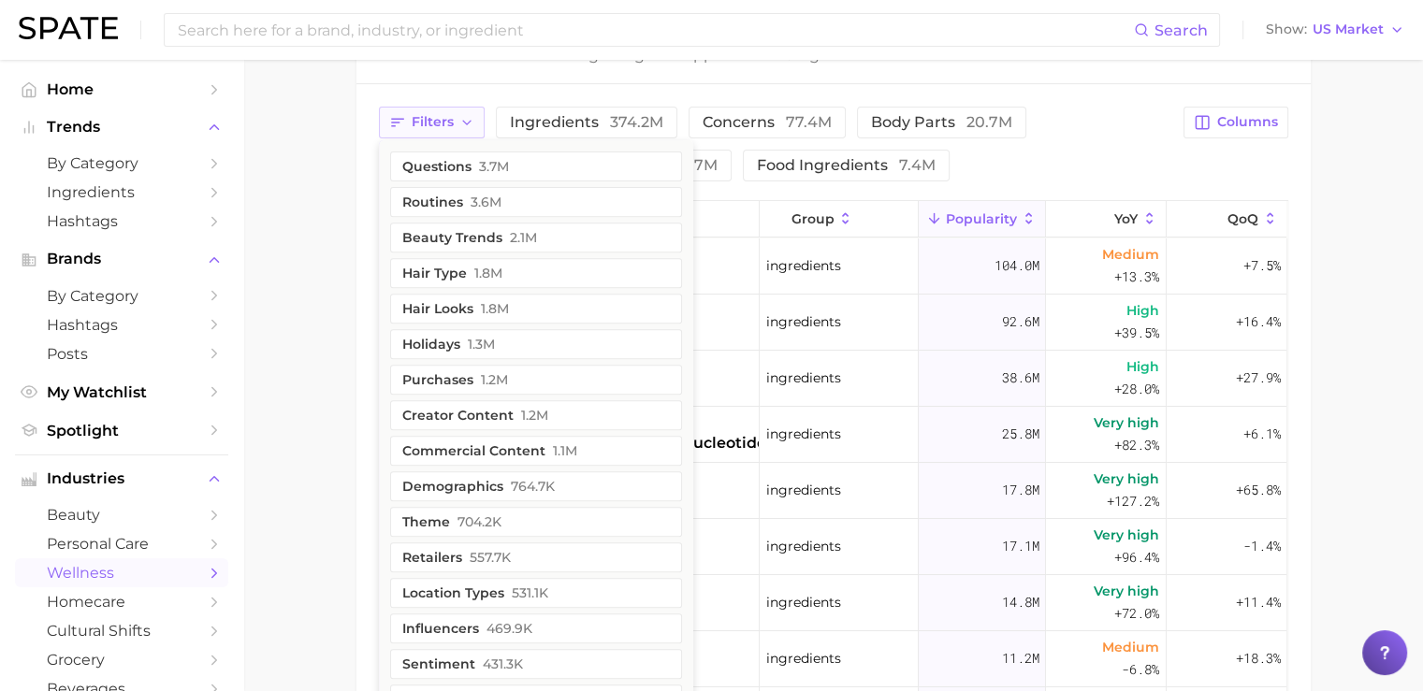
click at [440, 120] on span "Filters" at bounding box center [433, 122] width 42 height 16
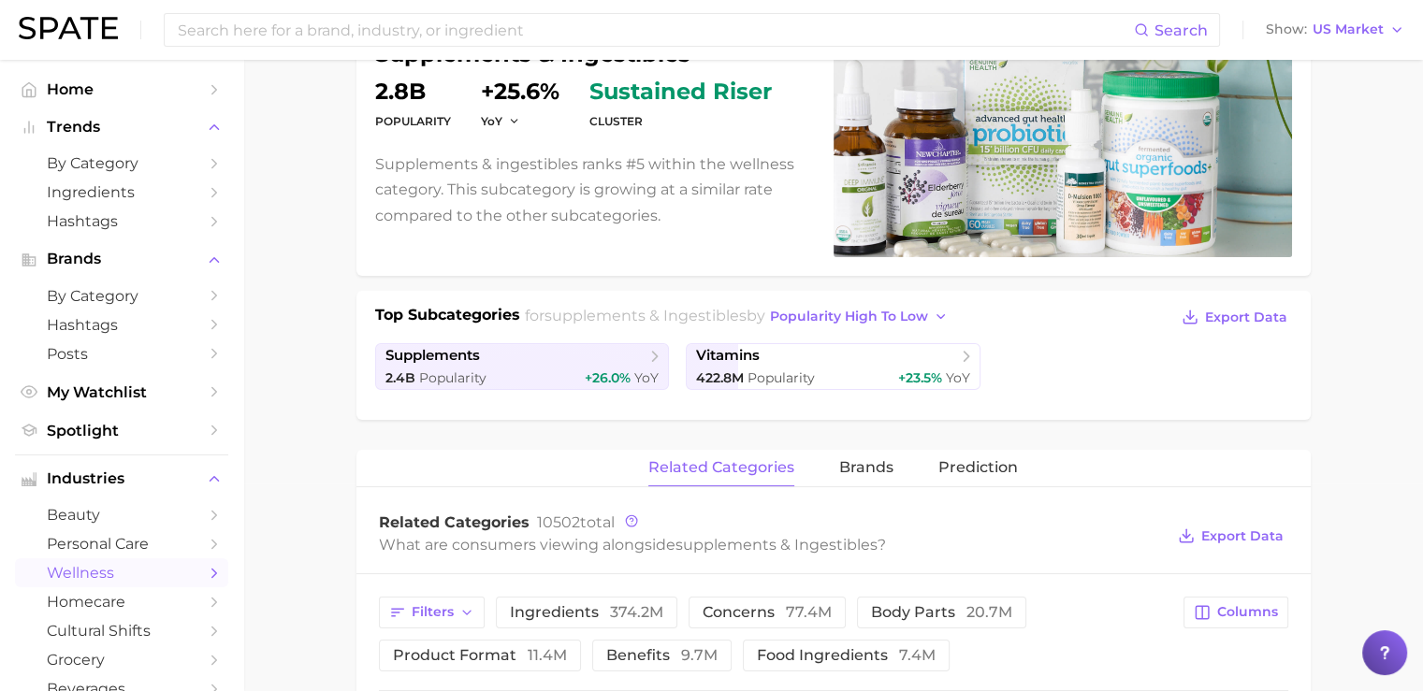
scroll to position [231, 0]
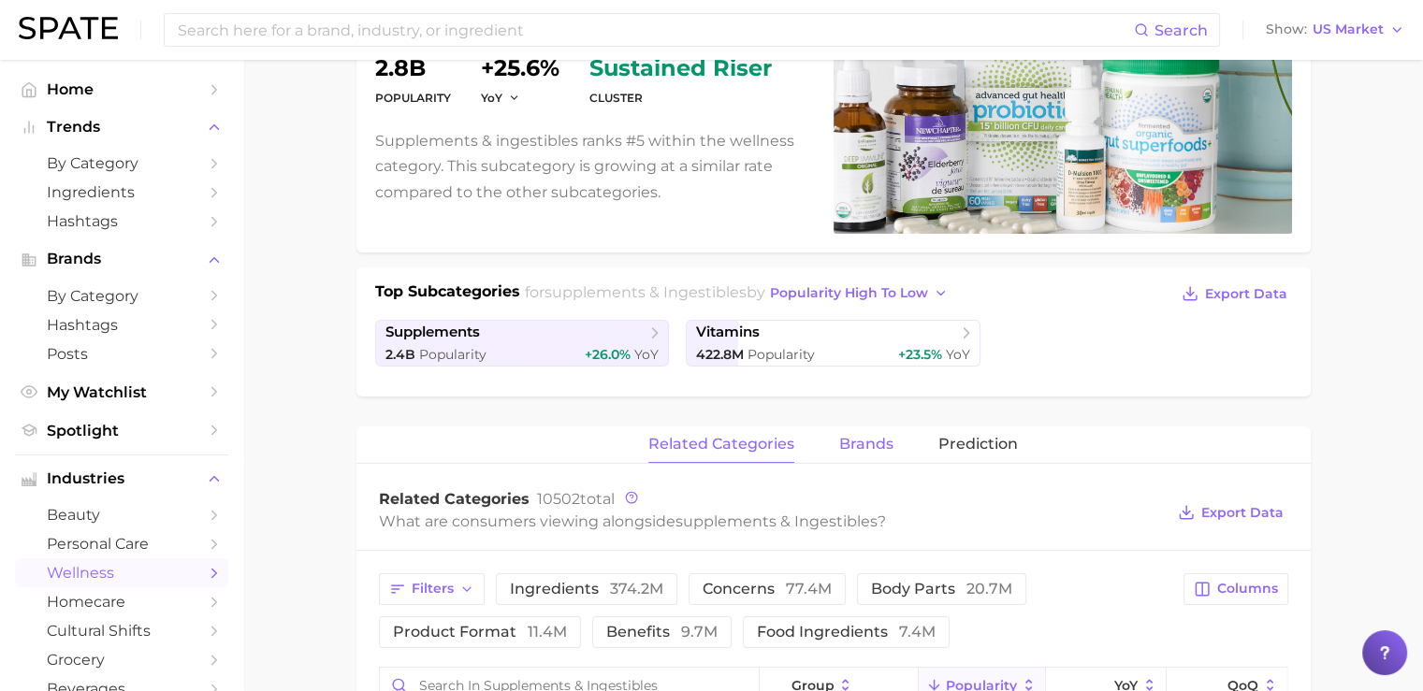
click at [856, 439] on span "brands" at bounding box center [866, 444] width 54 height 17
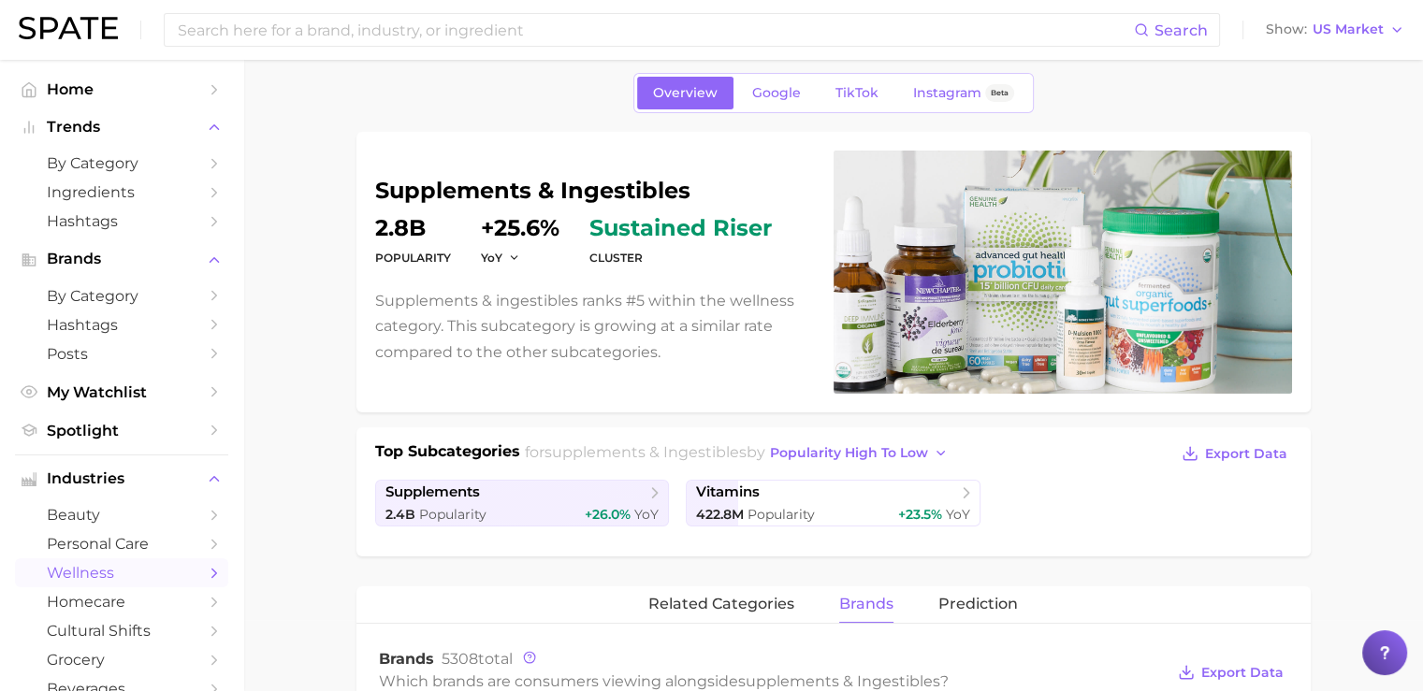
scroll to position [0, 0]
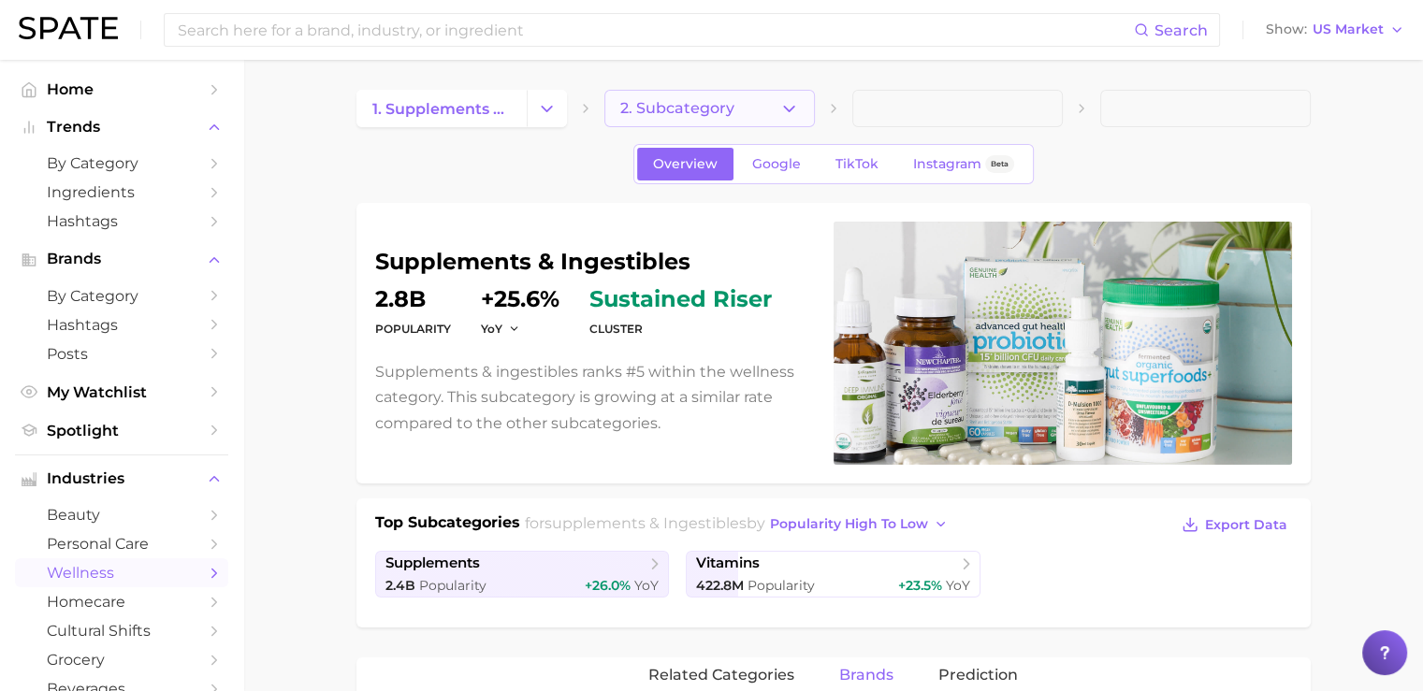
click at [726, 119] on button "2. Subcategory" at bounding box center [709, 108] width 211 height 37
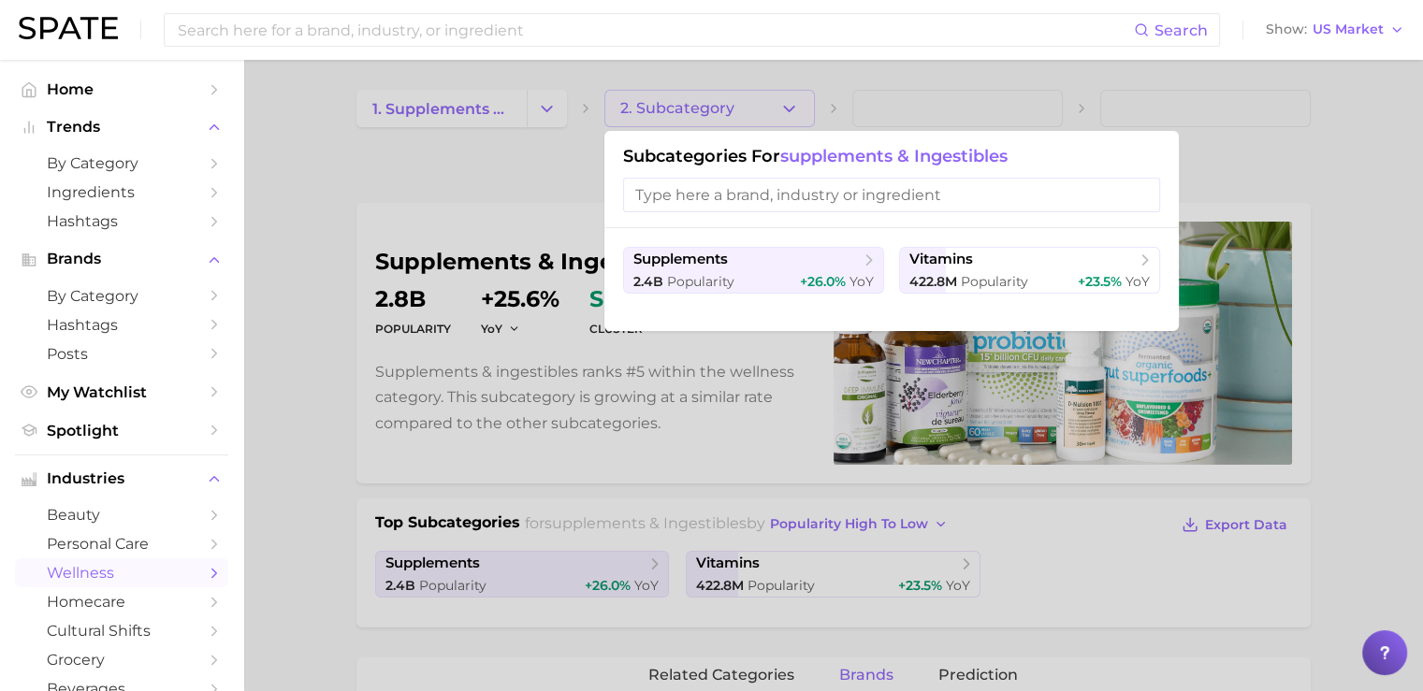
click at [502, 195] on div at bounding box center [711, 345] width 1423 height 691
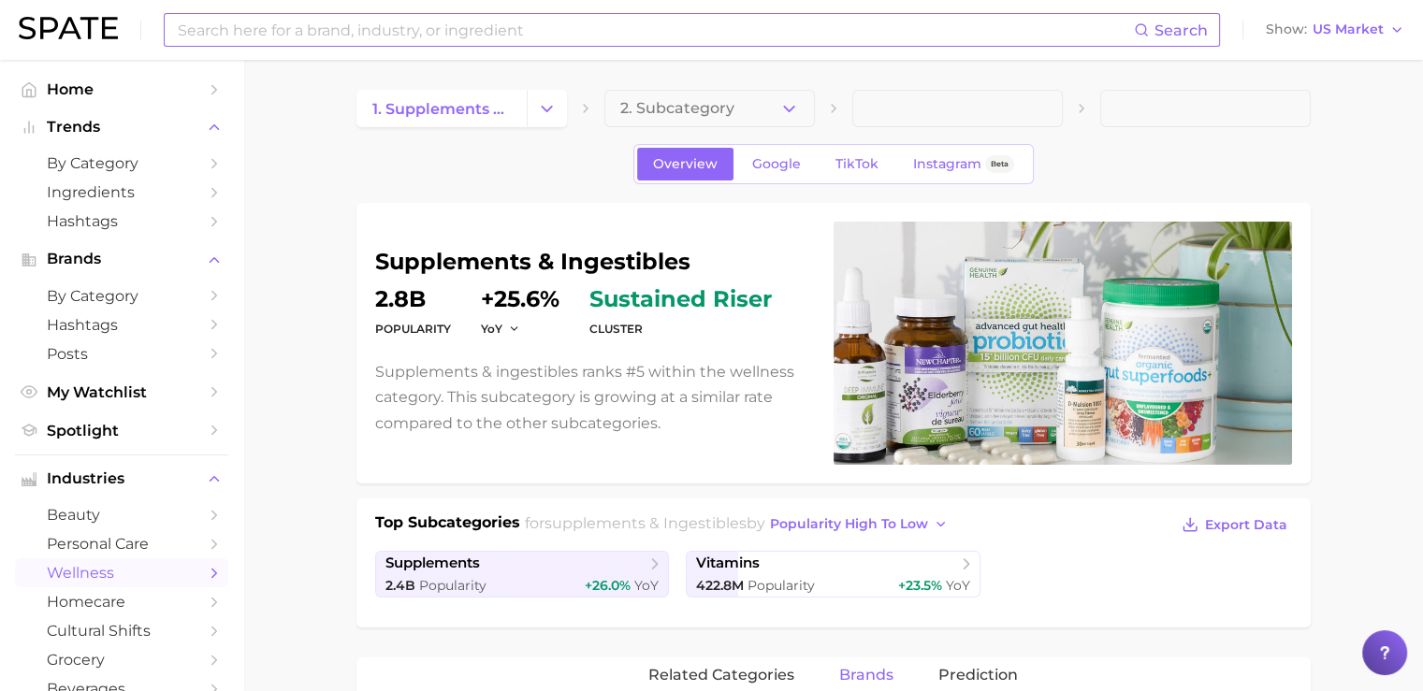
click at [210, 28] on input at bounding box center [655, 30] width 958 height 32
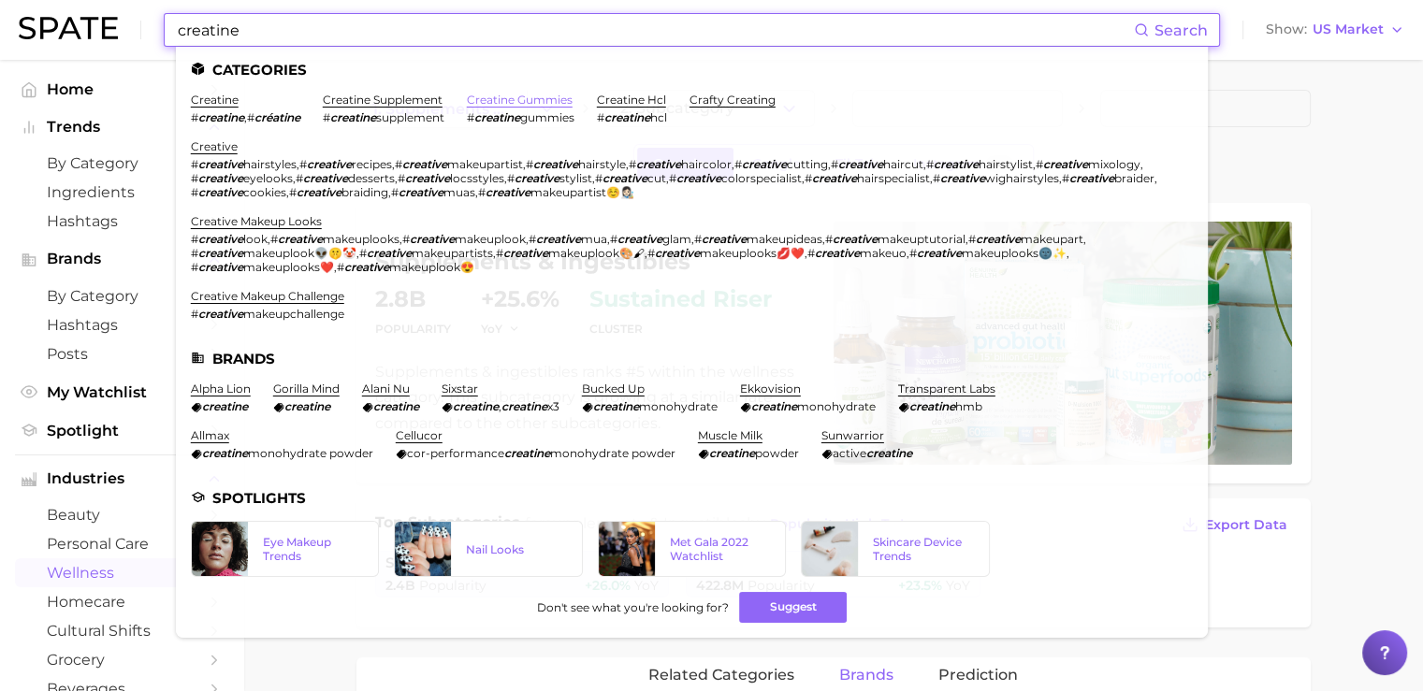
type input "creatine"
click at [502, 98] on link "creatine gummies" at bounding box center [520, 100] width 106 height 14
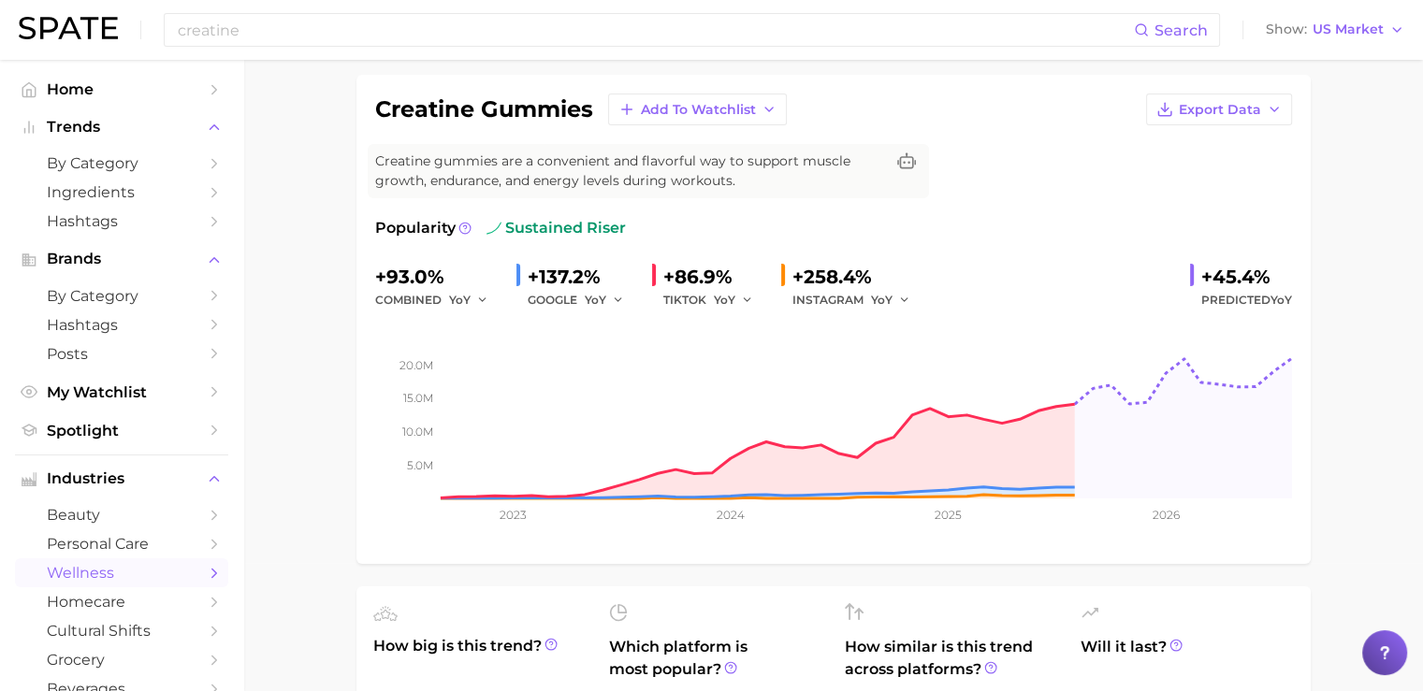
scroll to position [114, 0]
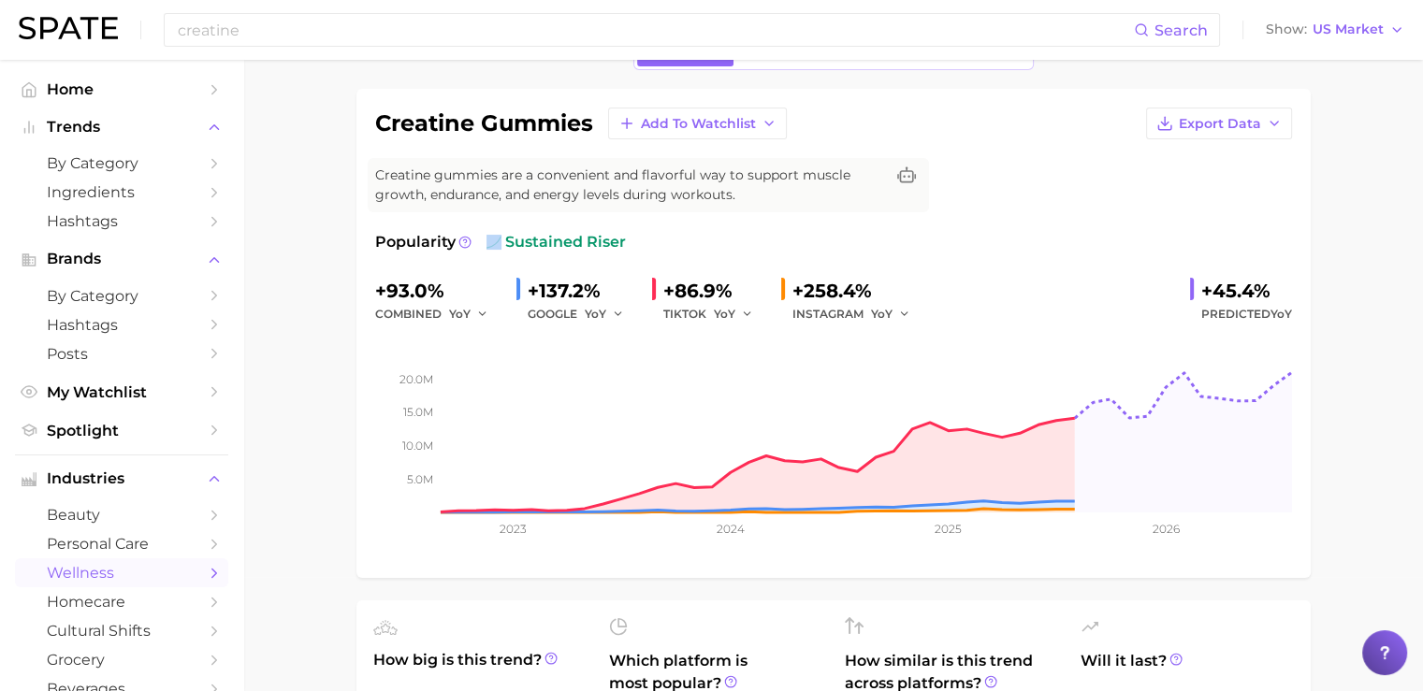
drag, startPoint x: 503, startPoint y: 242, endPoint x: 627, endPoint y: 238, distance: 123.6
click at [627, 238] on div "Popularity sustained riser" at bounding box center [833, 242] width 917 height 22
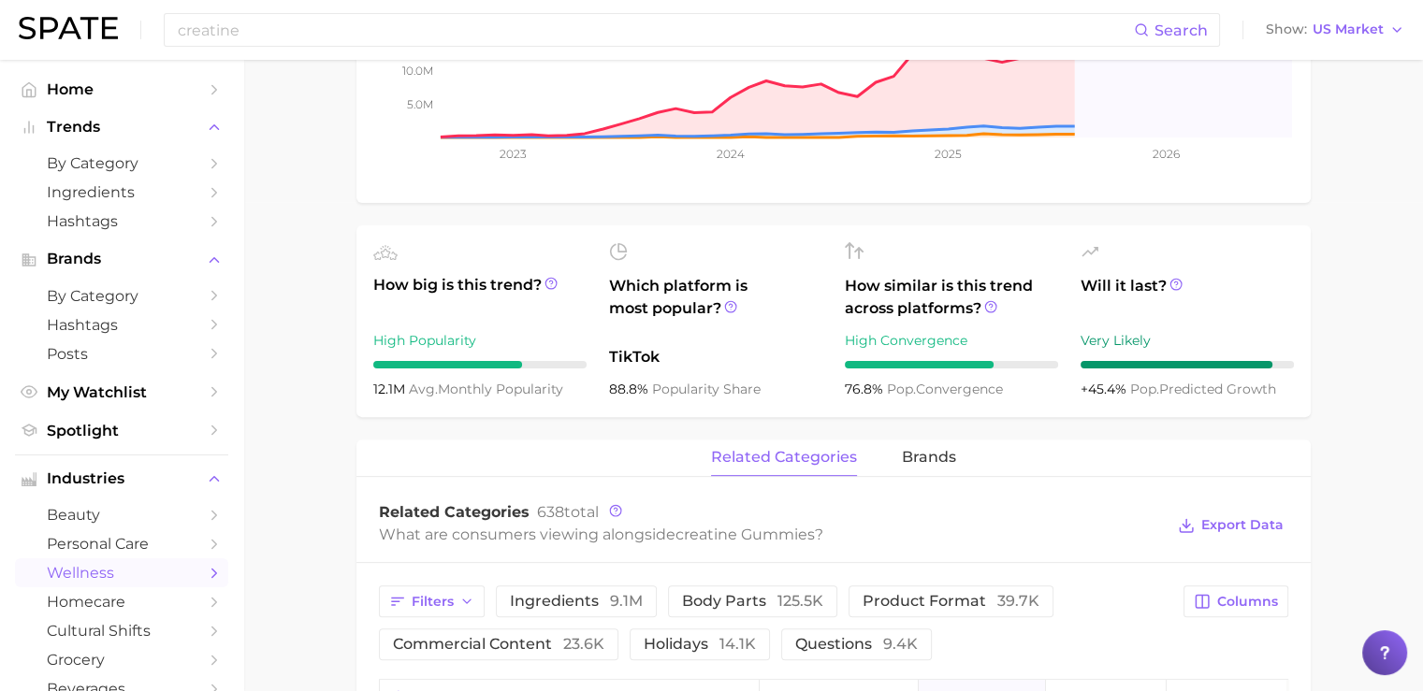
scroll to position [490, 0]
drag, startPoint x: 611, startPoint y: 357, endPoint x: 634, endPoint y: 385, distance: 36.5
click at [634, 385] on div "Which platform is most popular? TikTok 88.8% popularity share" at bounding box center [715, 320] width 213 height 158
click at [667, 386] on span "popularity share" at bounding box center [706, 388] width 109 height 17
drag, startPoint x: 608, startPoint y: 353, endPoint x: 679, endPoint y: 350, distance: 71.2
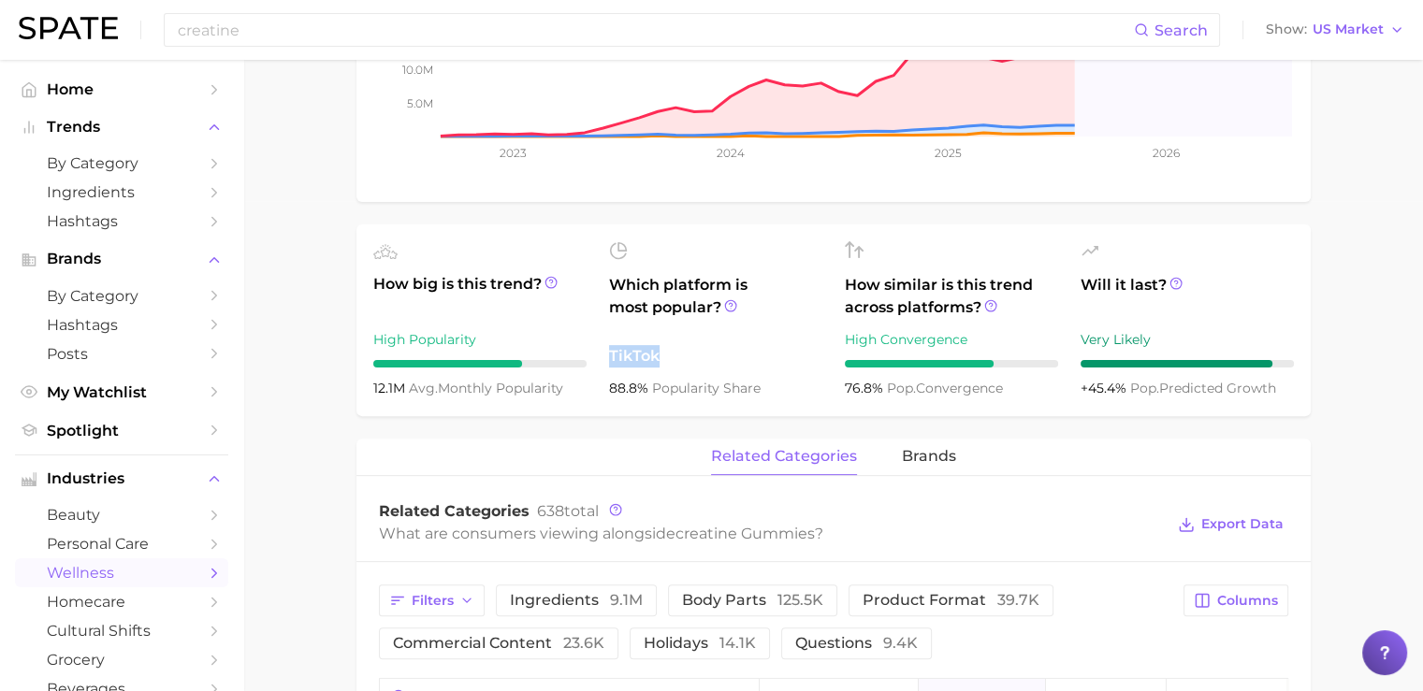
click at [679, 350] on ul "How big is this trend? High Popularity 12.1m avg. monthly popularity Which plat…" at bounding box center [834, 321] width 954 height 192
click at [885, 292] on span "How similar is this trend across platforms?" at bounding box center [951, 296] width 213 height 45
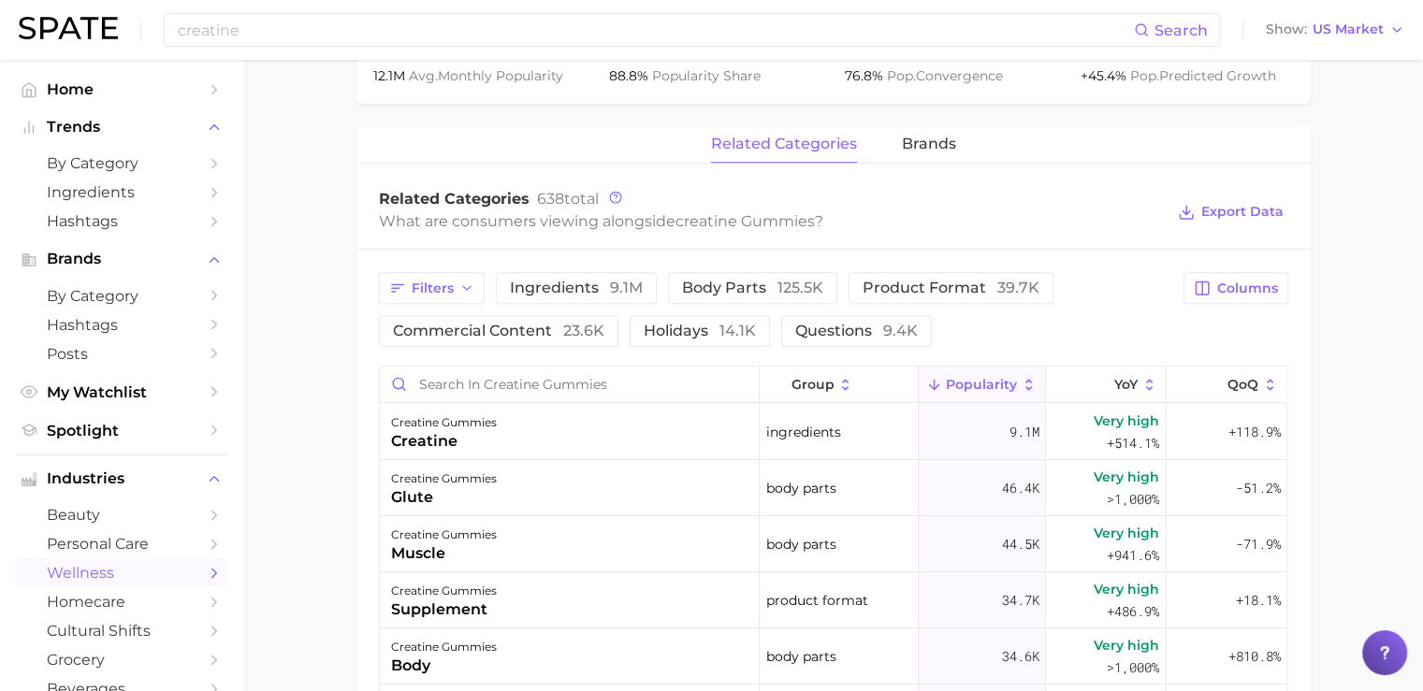
scroll to position [799, 0]
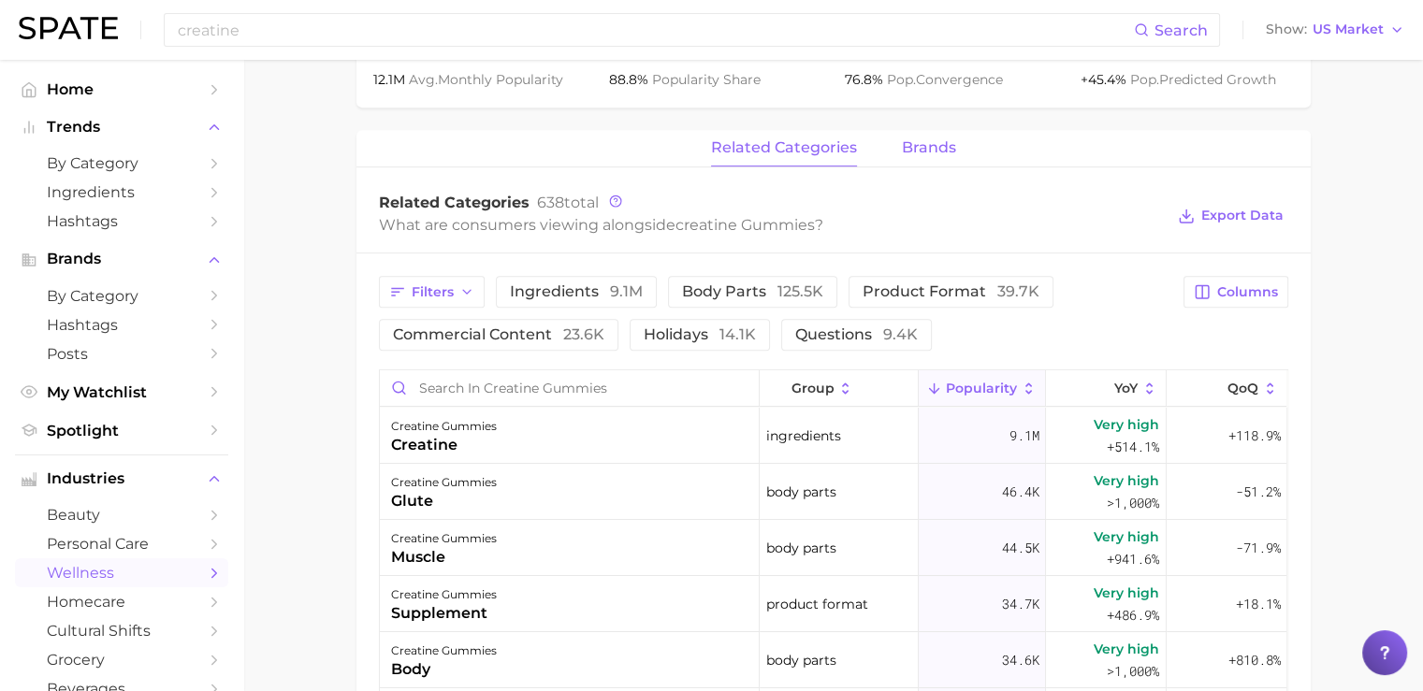
click at [919, 152] on span "brands" at bounding box center [929, 147] width 54 height 17
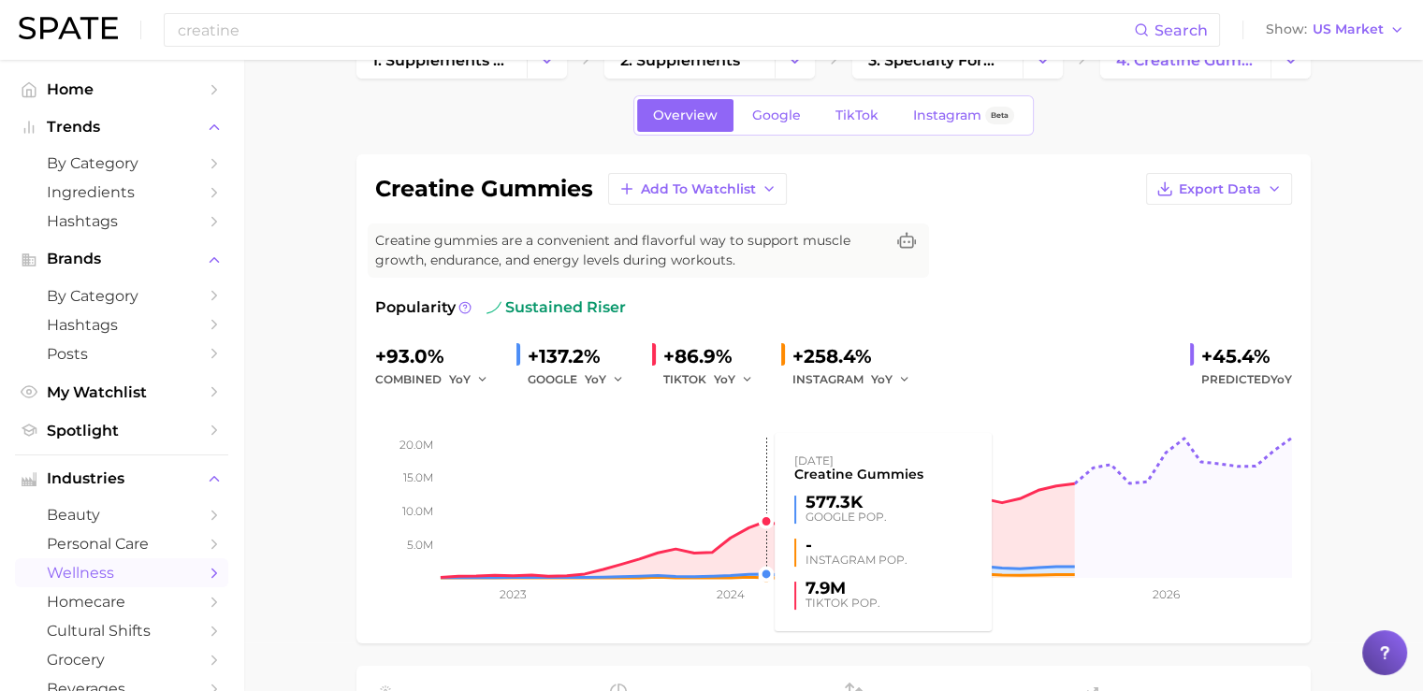
scroll to position [0, 0]
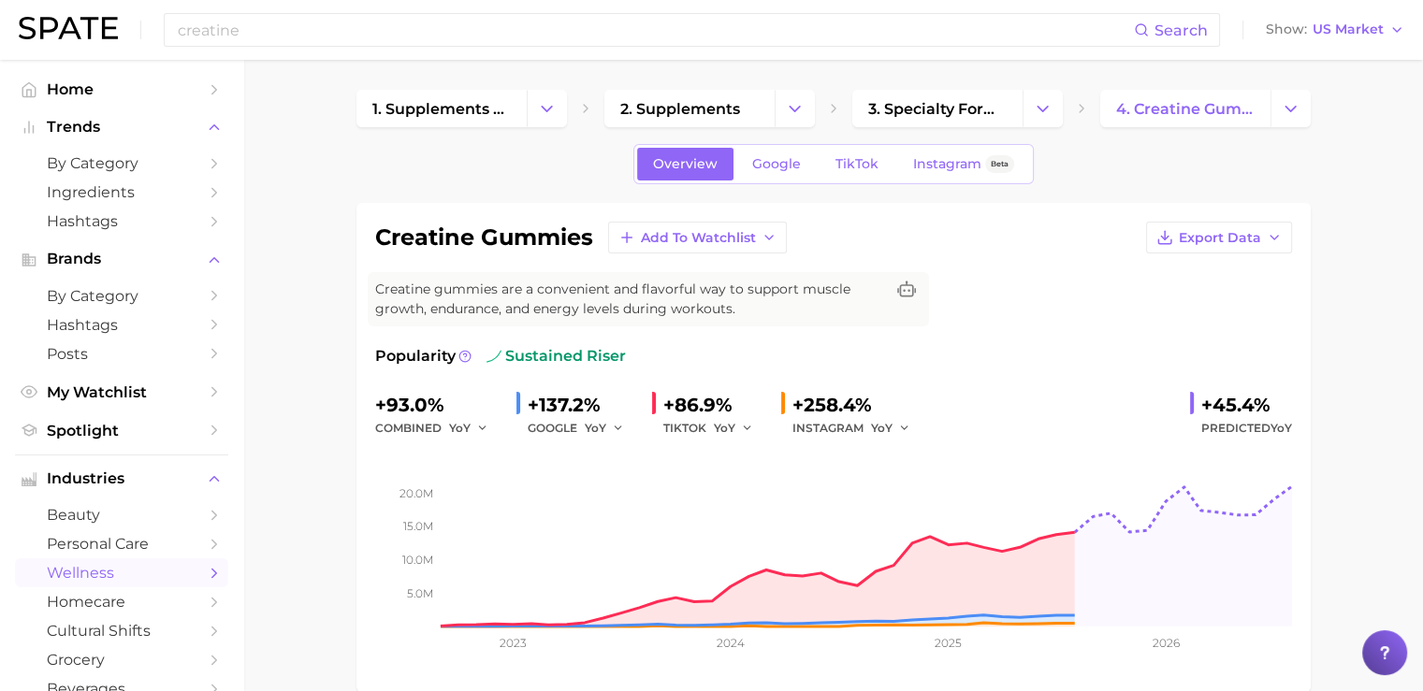
click at [94, 33] on img at bounding box center [68, 28] width 99 height 22
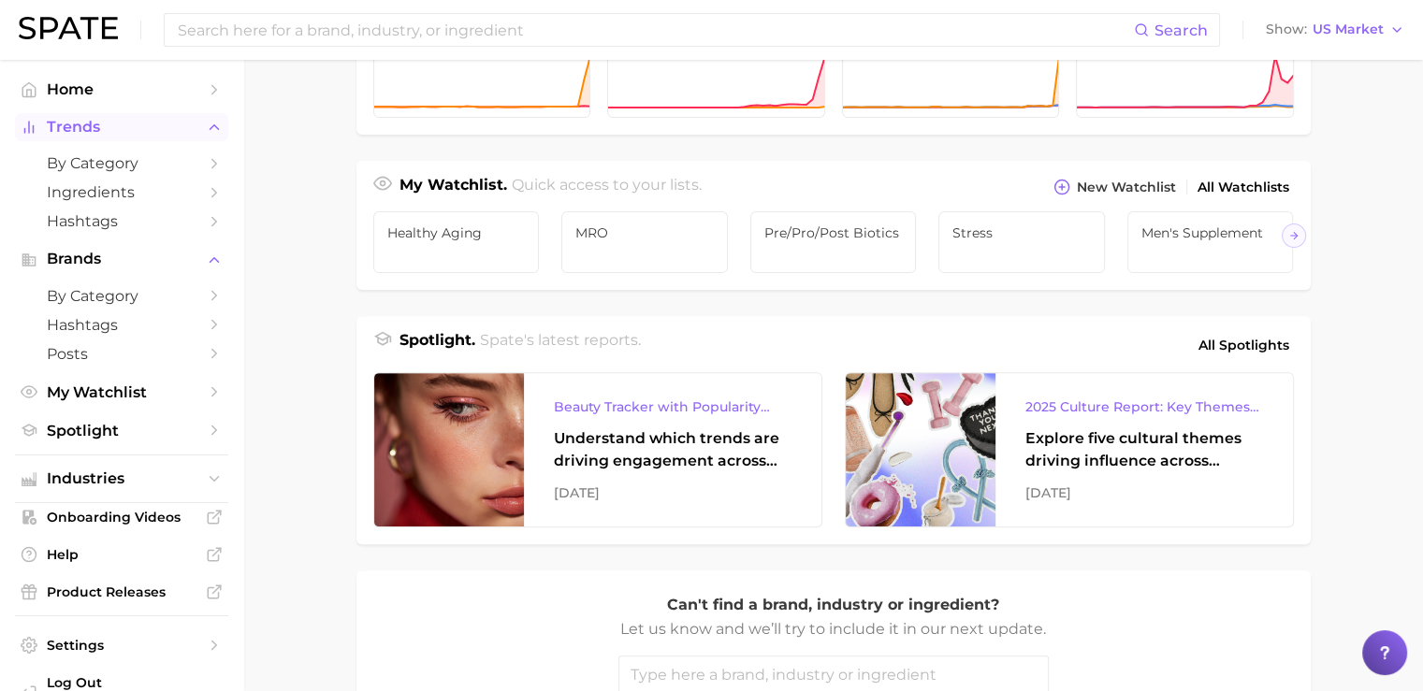
click at [101, 126] on span "Trends" at bounding box center [122, 127] width 150 height 17
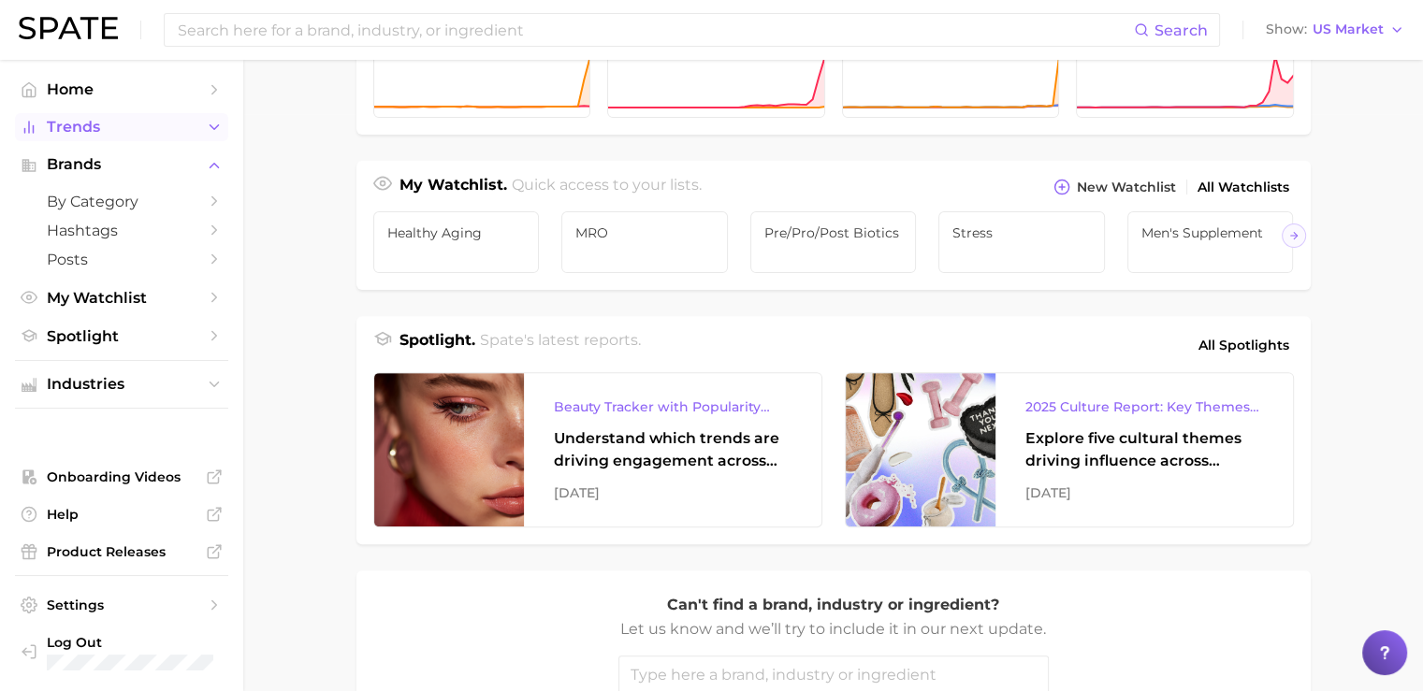
click at [101, 126] on span "Trends" at bounding box center [122, 127] width 150 height 17
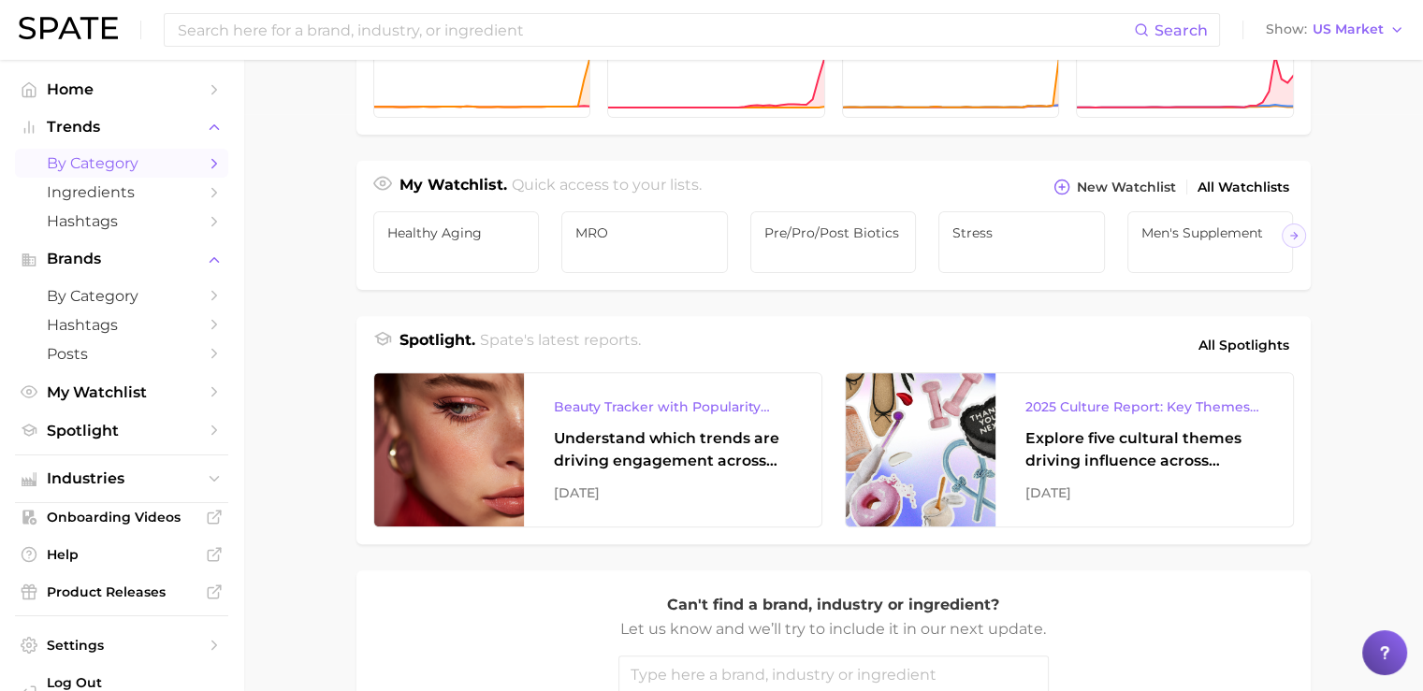
click at [99, 159] on span "by Category" at bounding box center [122, 163] width 150 height 18
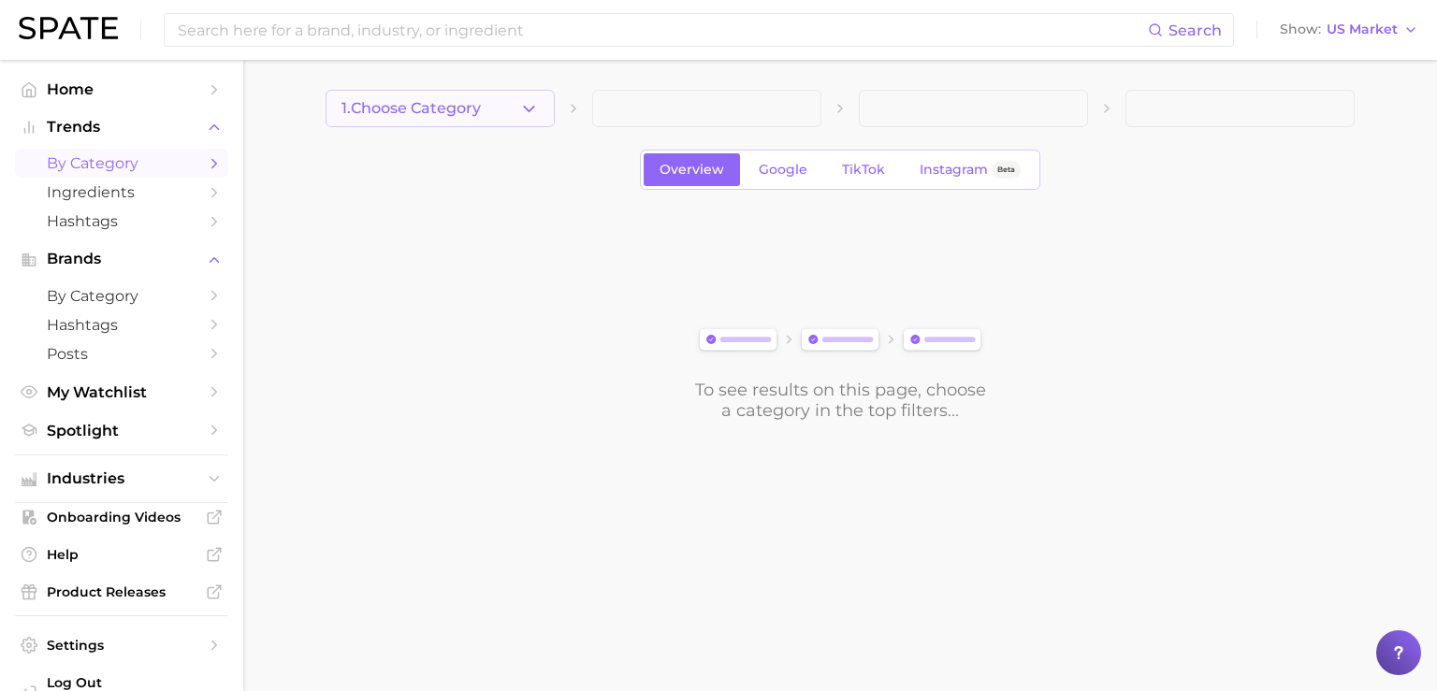
click at [481, 109] on span "1. Choose Category" at bounding box center [411, 108] width 139 height 17
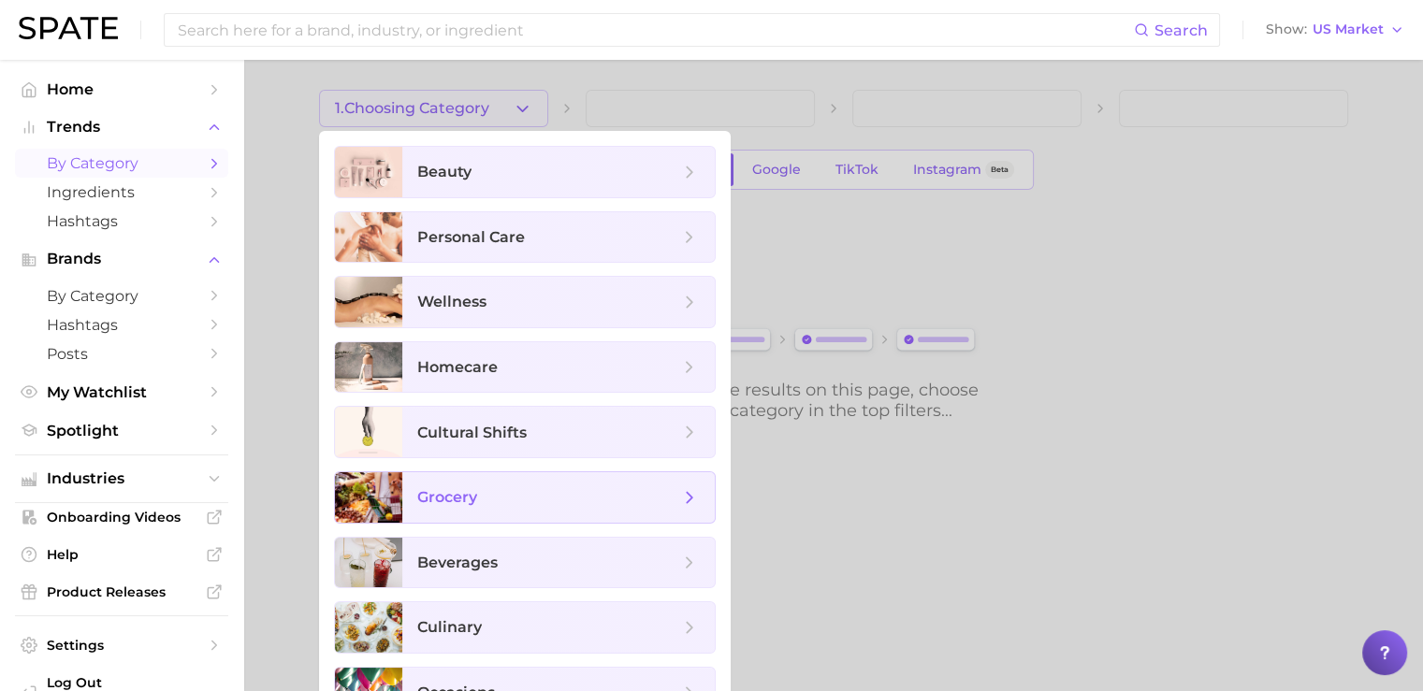
scroll to position [38, 0]
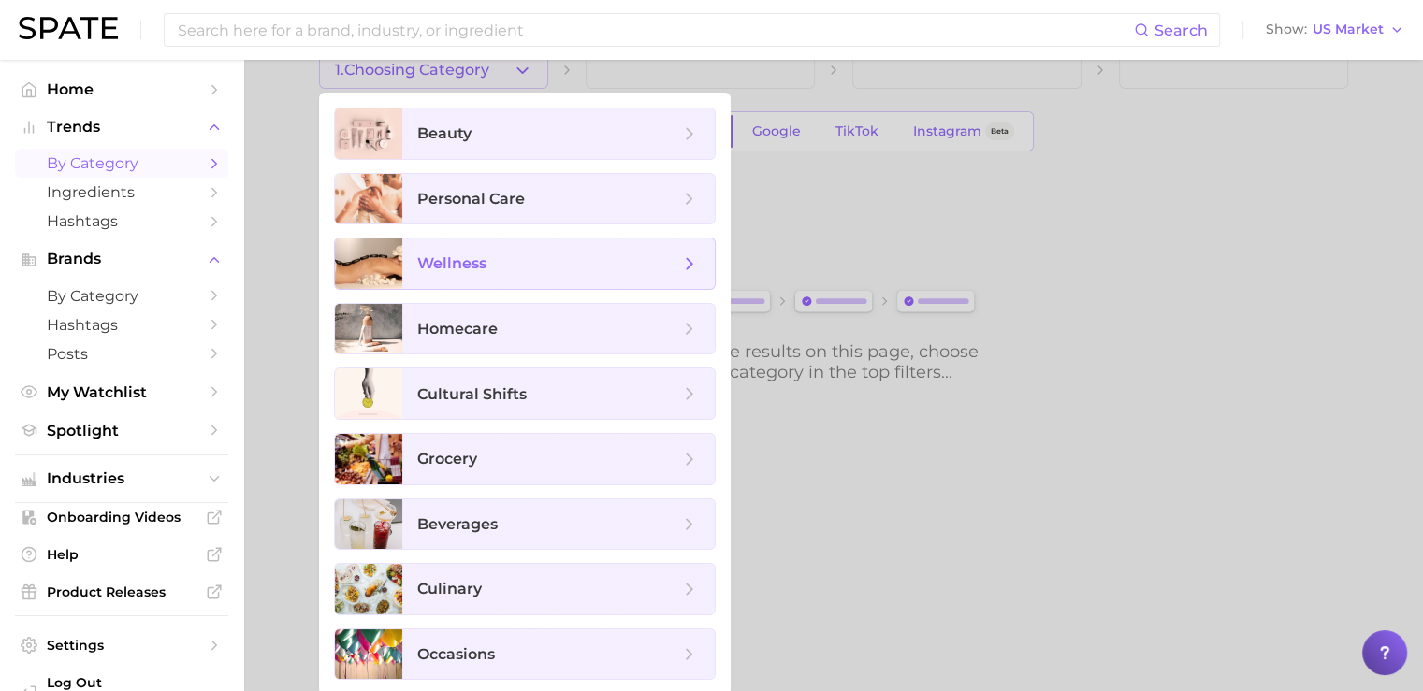
click at [457, 254] on span "wellness" at bounding box center [548, 264] width 262 height 21
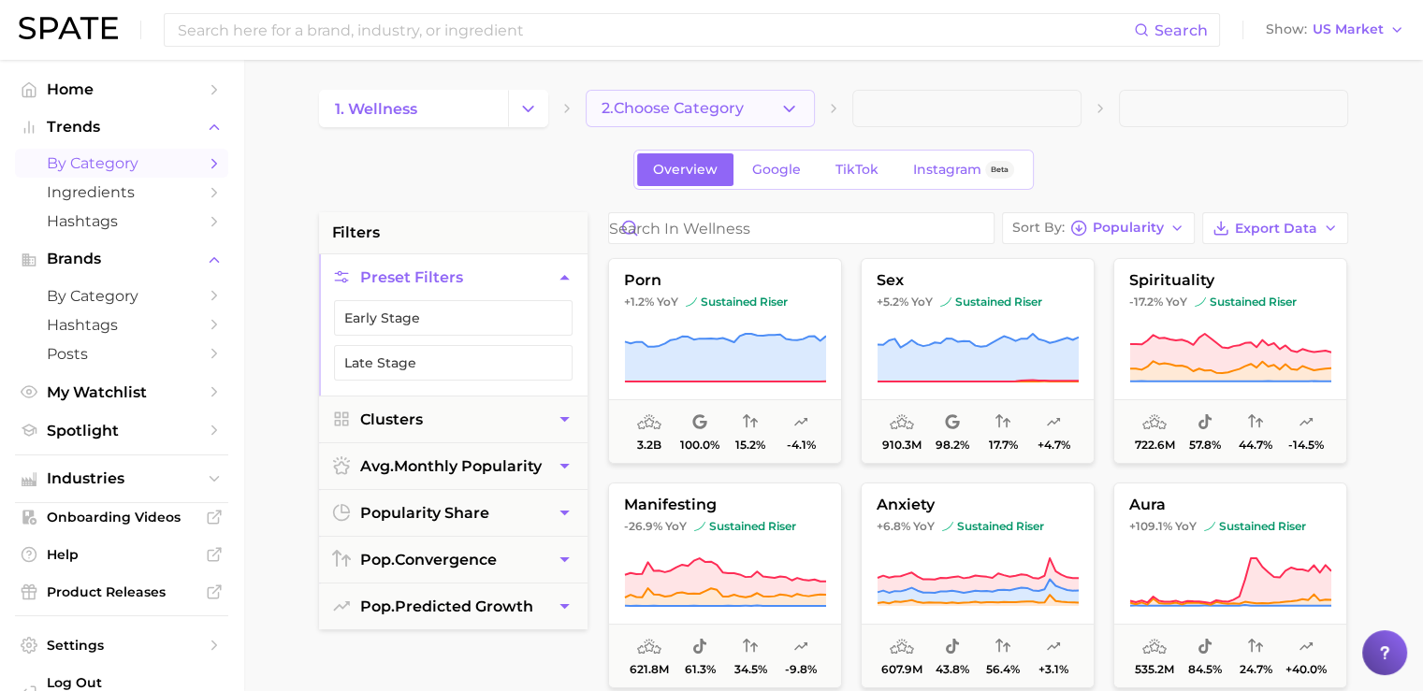
click at [655, 101] on span "2. Choose Category" at bounding box center [673, 108] width 142 height 17
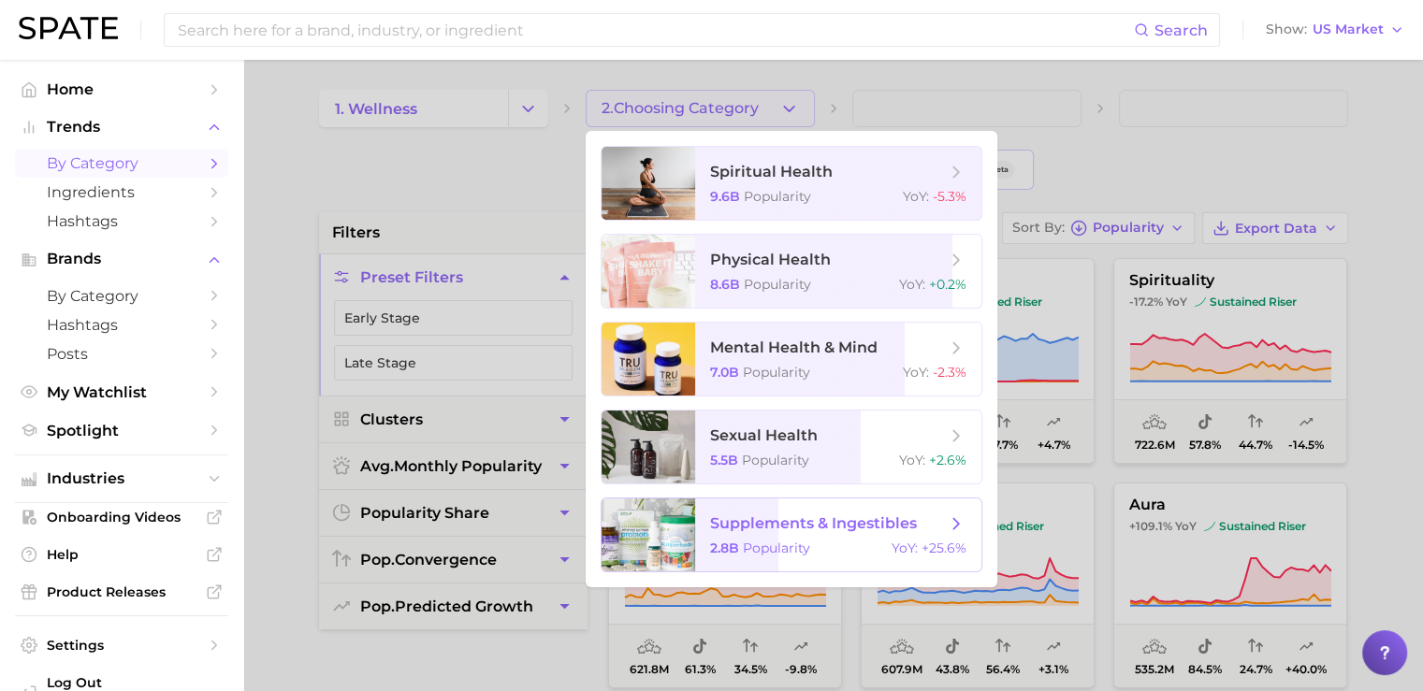
click at [766, 529] on span "supplements & ingestibles" at bounding box center [813, 524] width 207 height 18
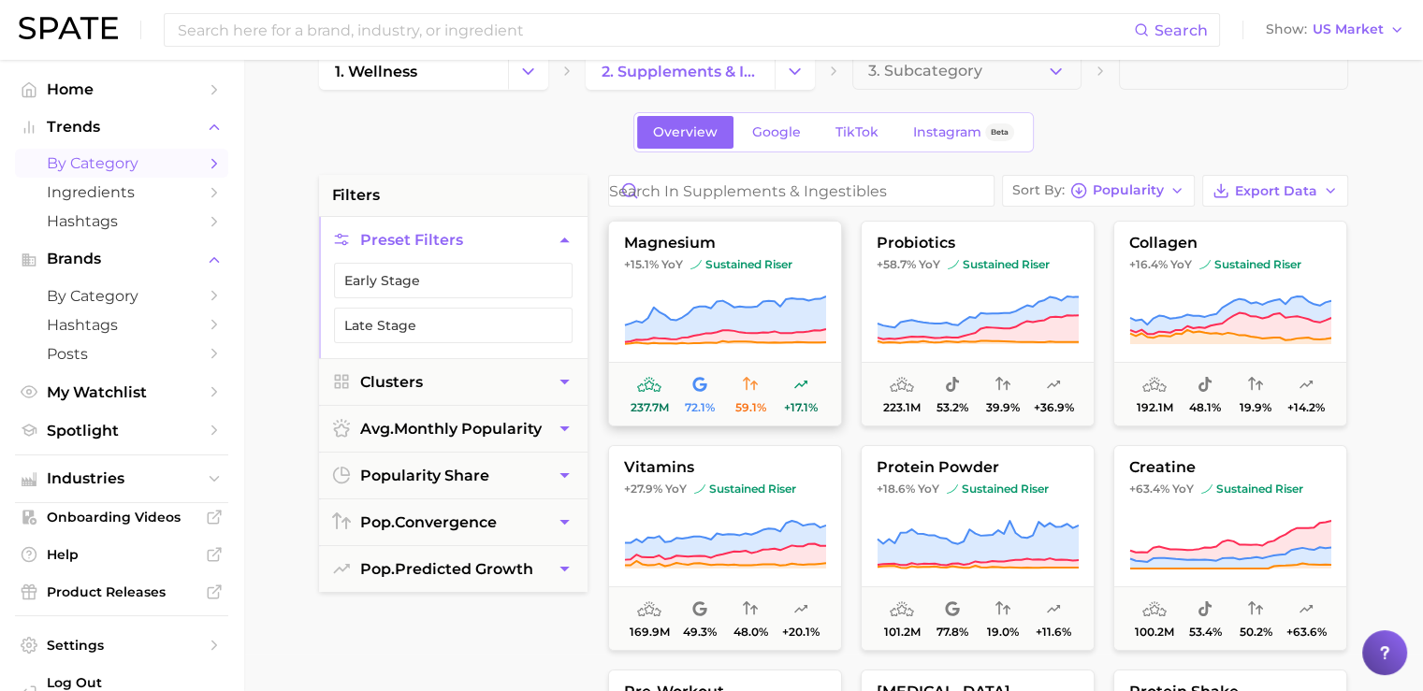
click at [753, 282] on button "magnesium +15.1% YoY sustained riser 237.7m 72.1% 59.1% +17.1%" at bounding box center [725, 324] width 234 height 206
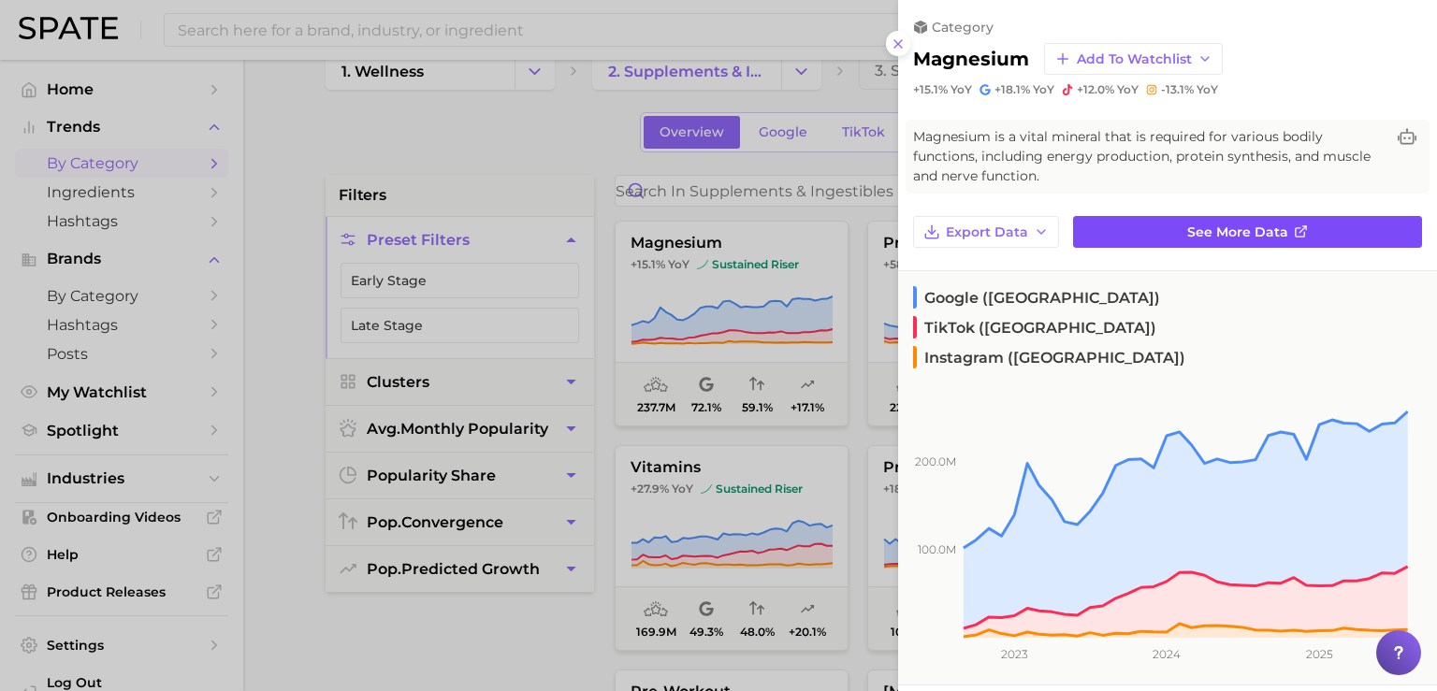
click at [1131, 227] on link "See more data" at bounding box center [1247, 232] width 349 height 32
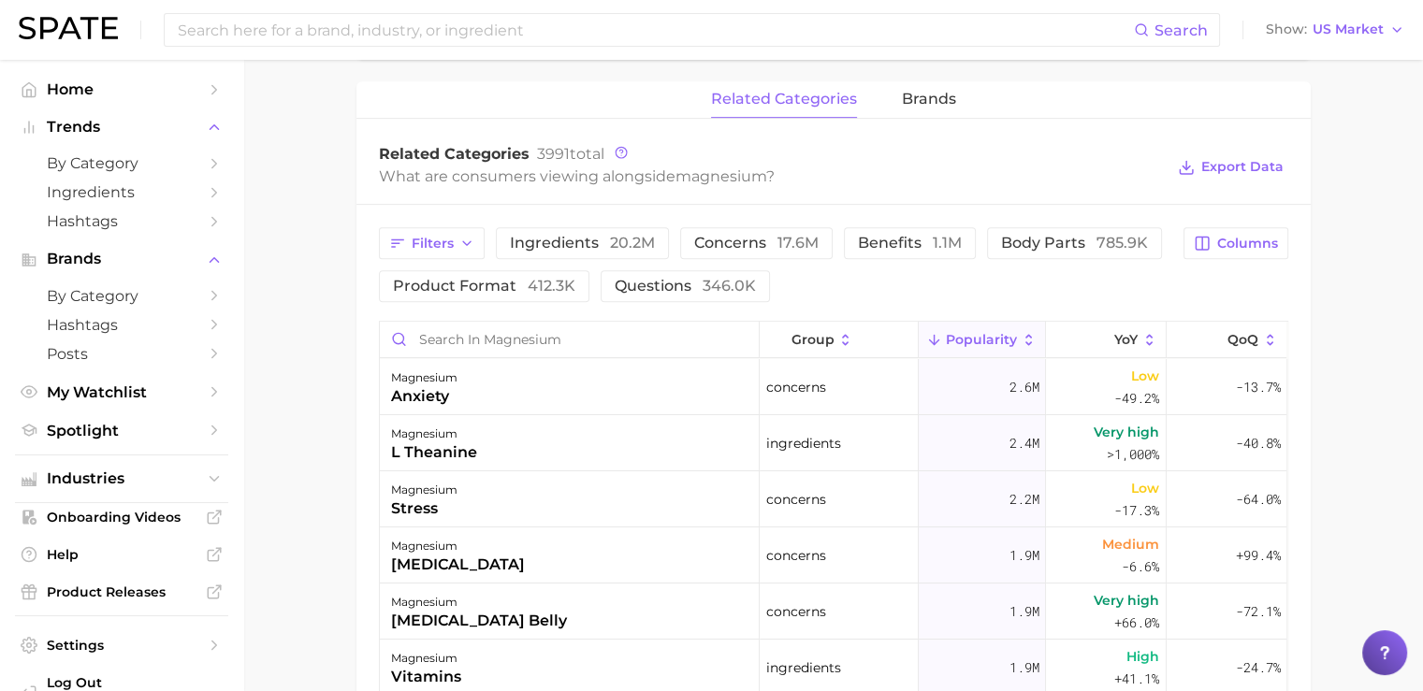
scroll to position [19, 0]
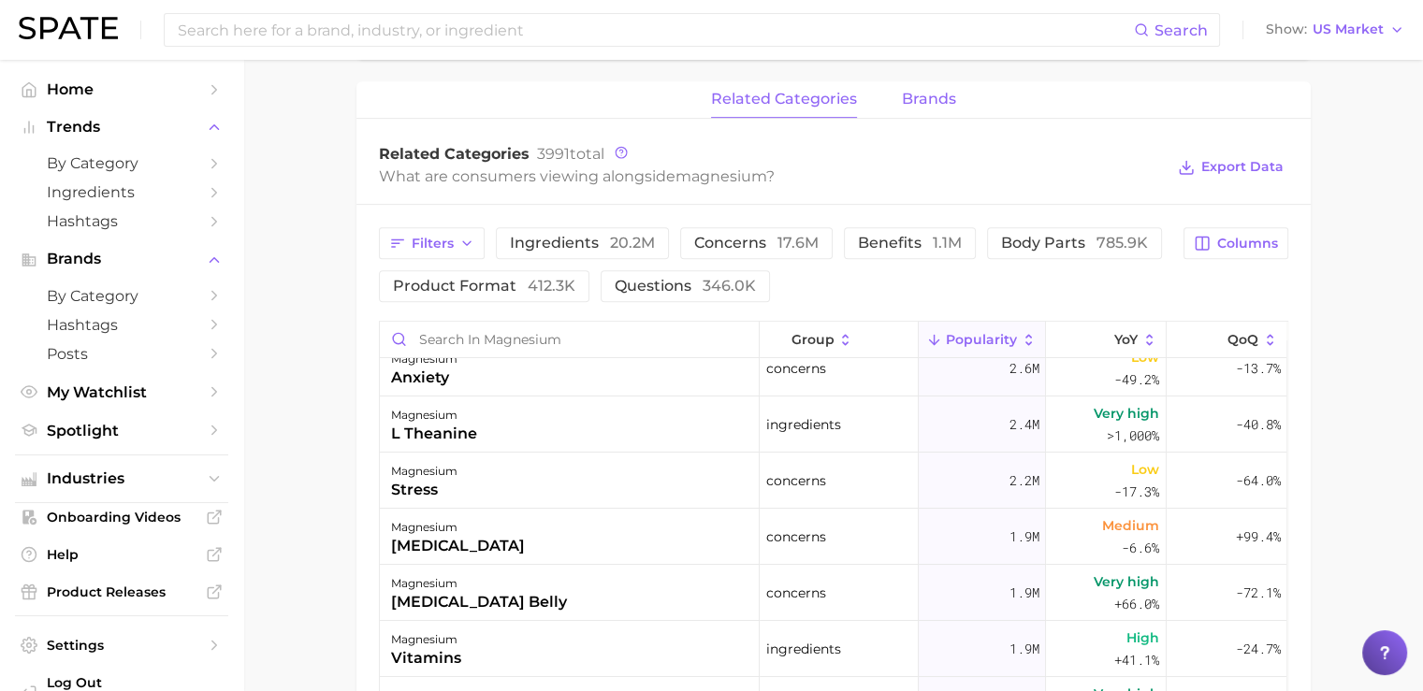
click at [913, 108] on span "brands" at bounding box center [929, 99] width 54 height 17
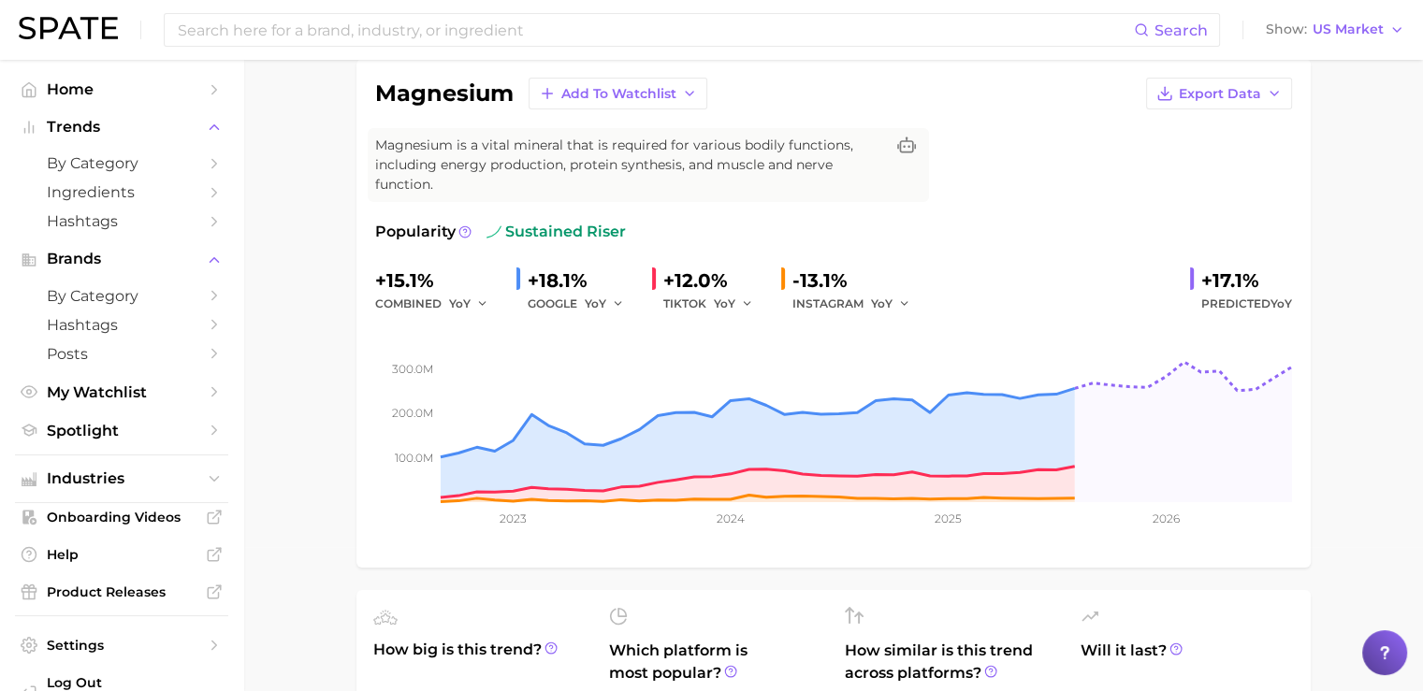
scroll to position [0, 0]
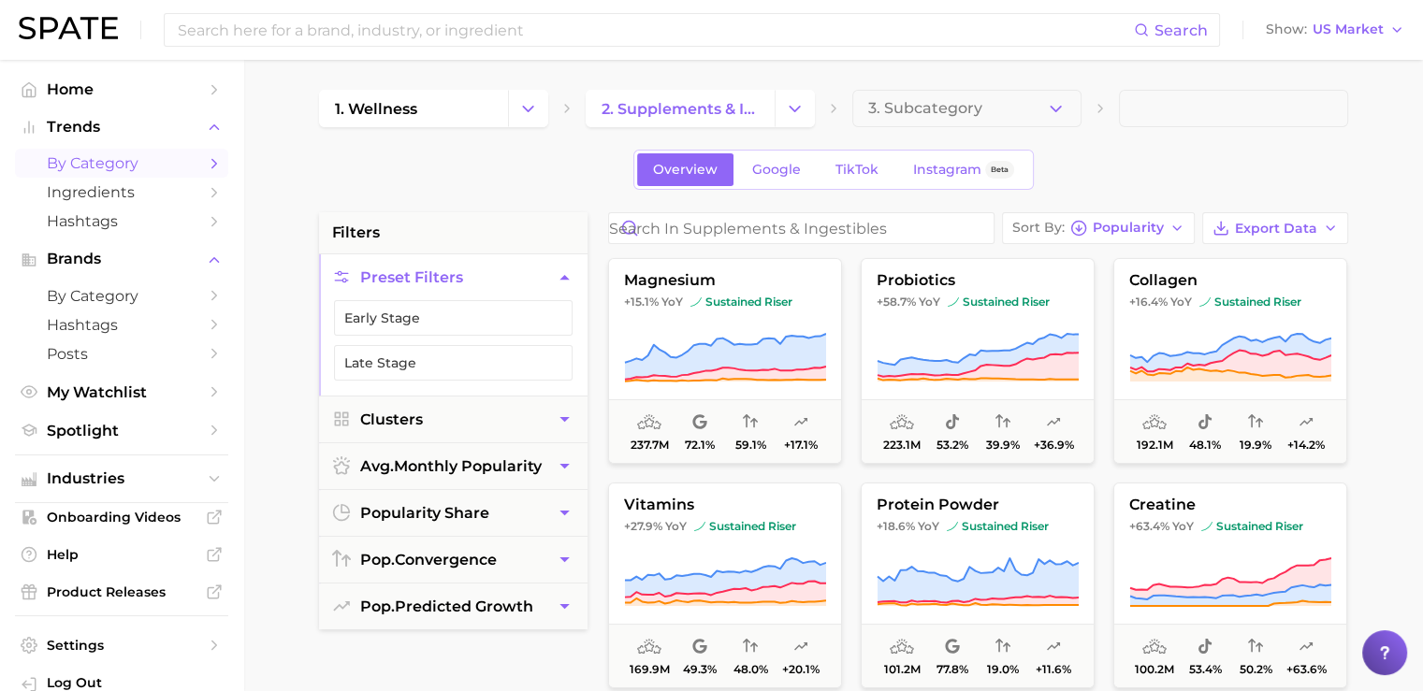
scroll to position [37, 0]
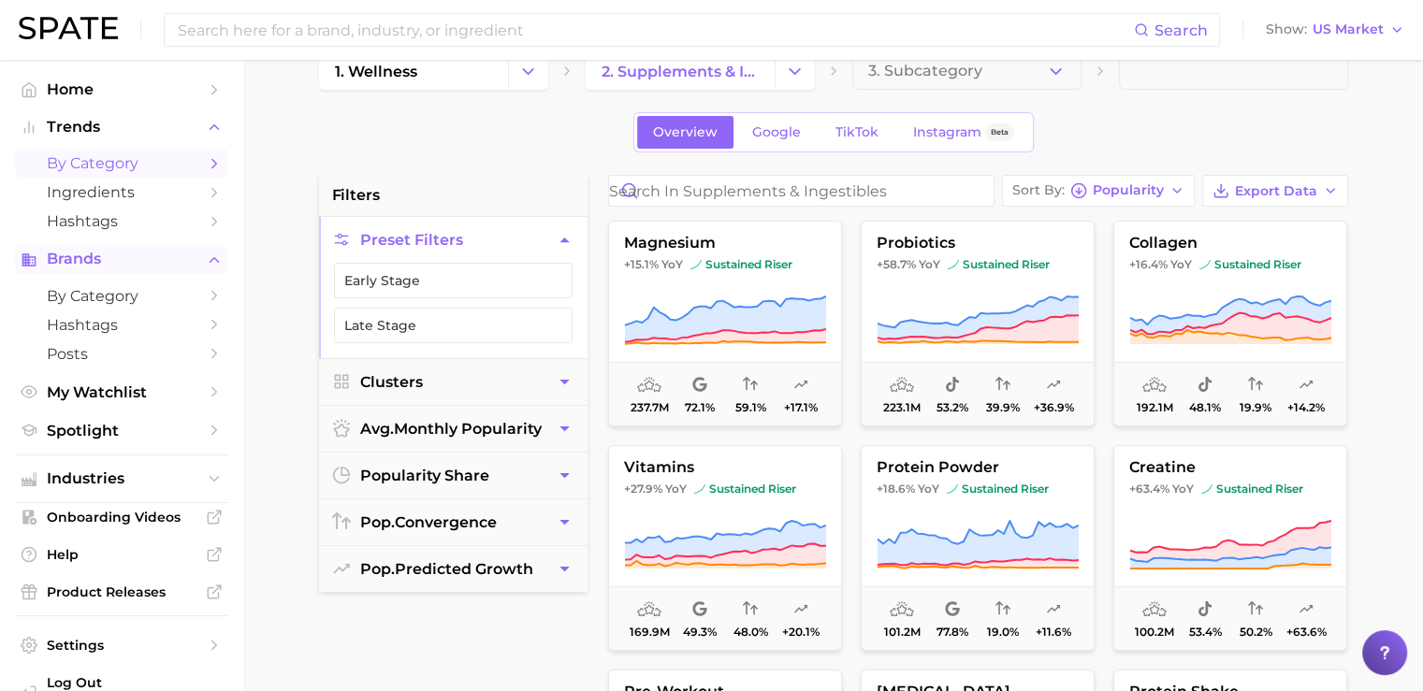
click at [80, 261] on span "Brands" at bounding box center [122, 259] width 150 height 17
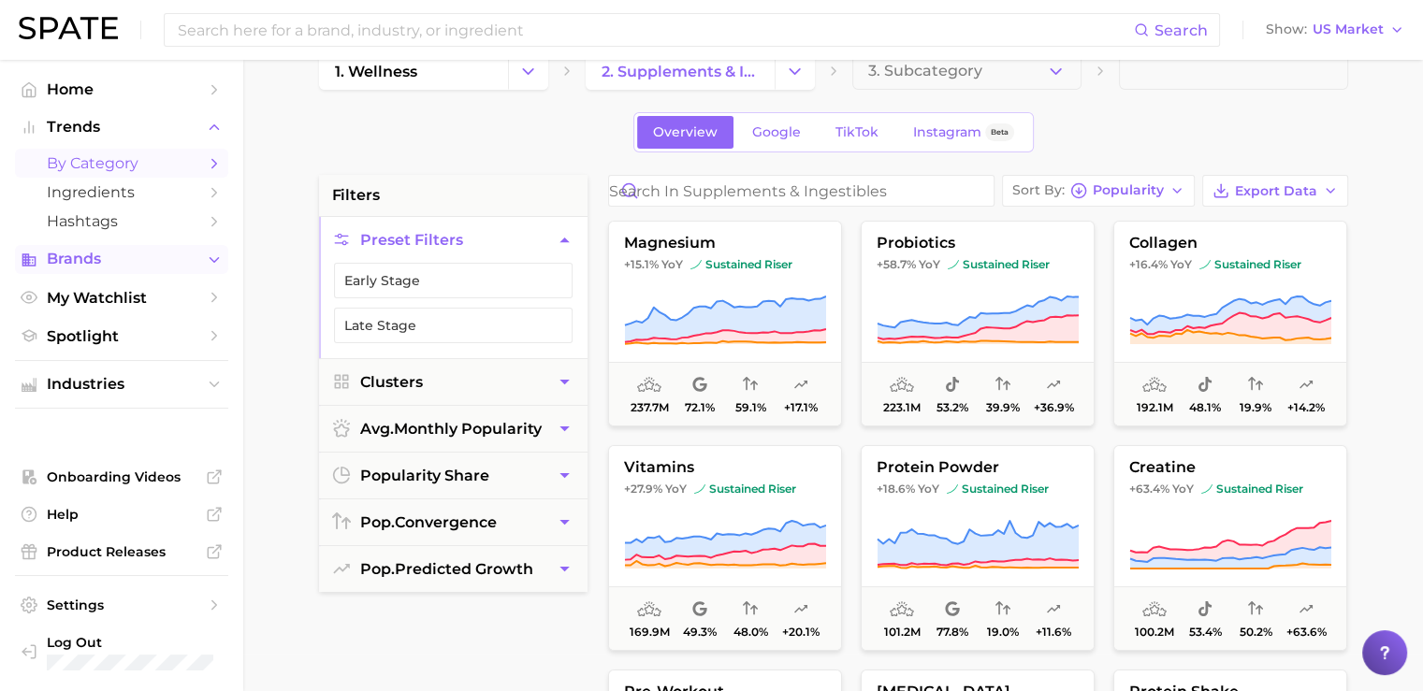
click at [80, 261] on span "Brands" at bounding box center [122, 259] width 150 height 17
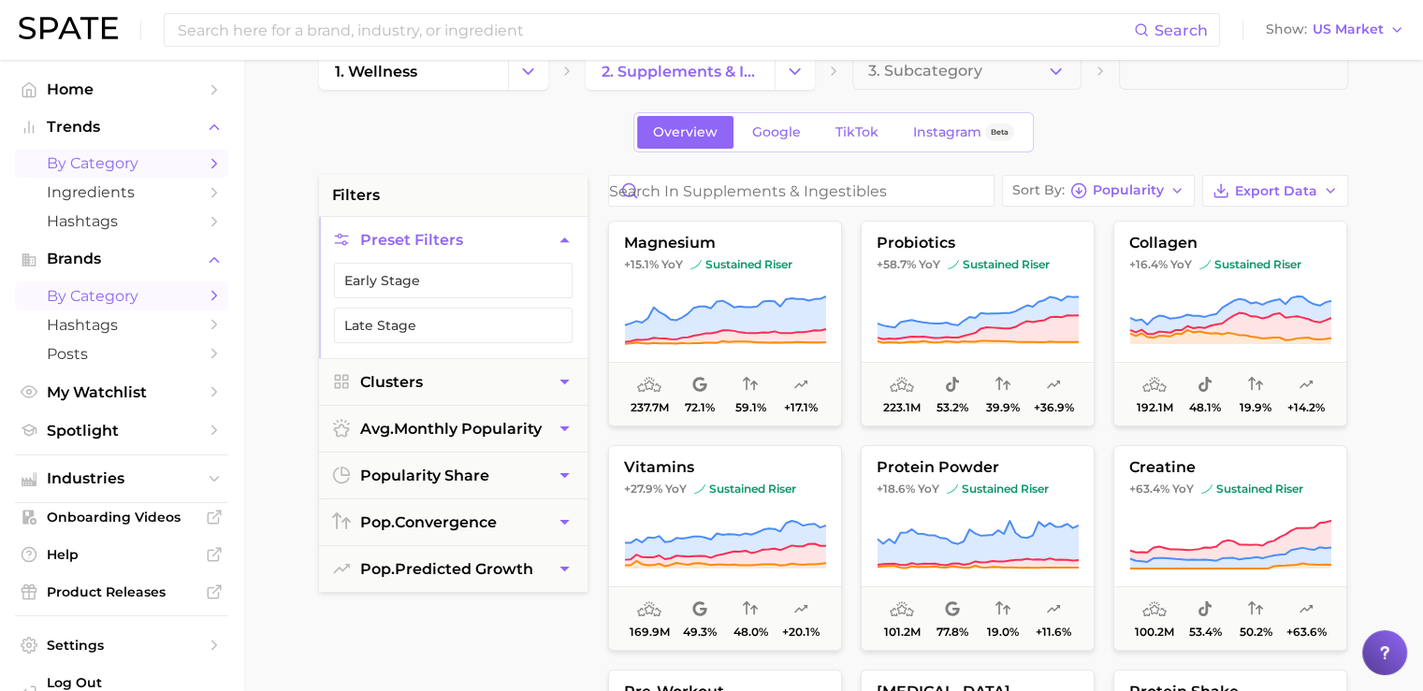
click at [101, 297] on span "by Category" at bounding box center [122, 296] width 150 height 18
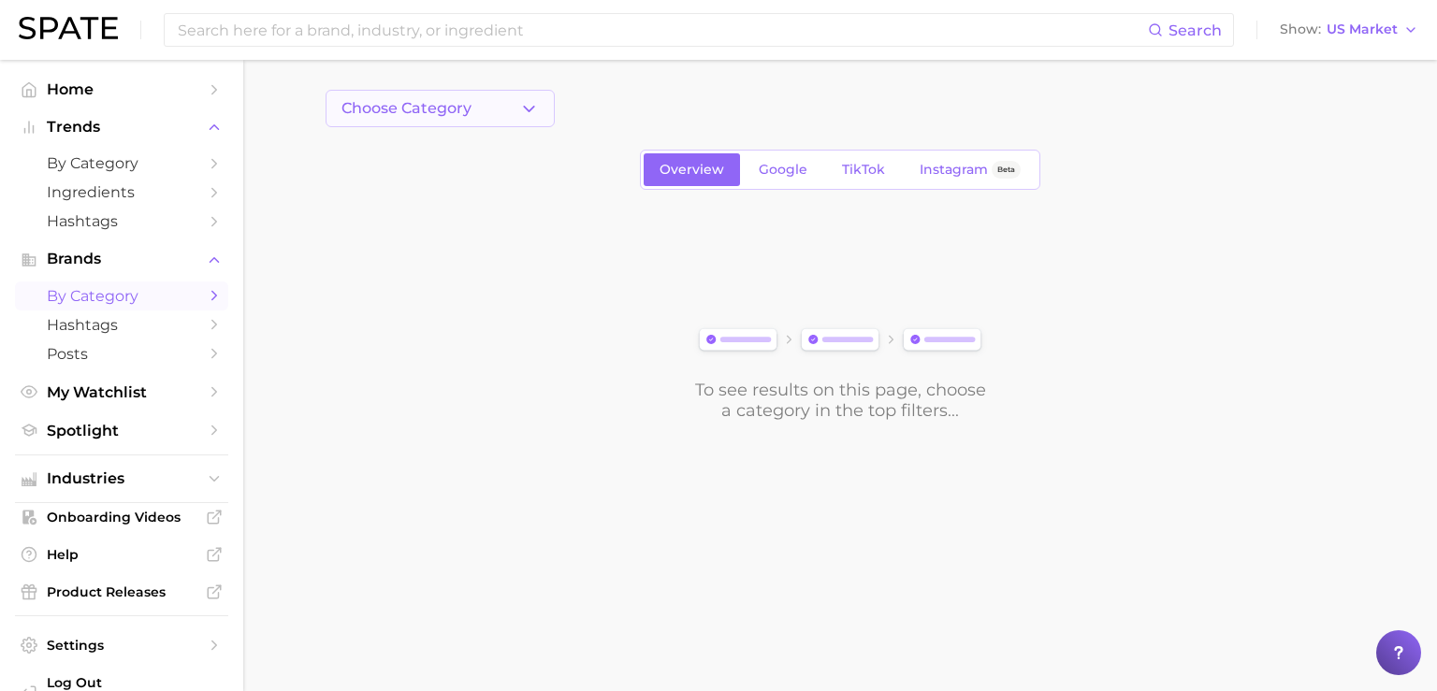
click at [391, 113] on span "Choose Category" at bounding box center [407, 108] width 130 height 17
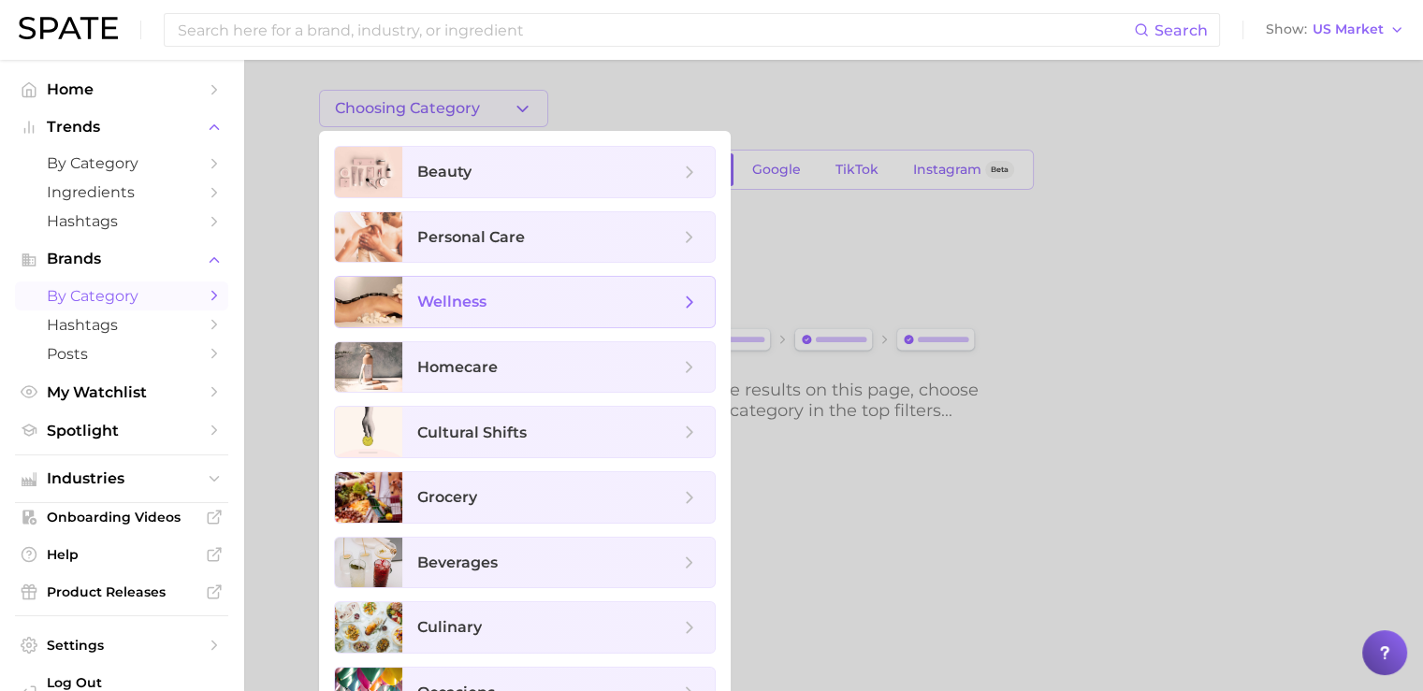
click at [478, 320] on span "wellness" at bounding box center [558, 302] width 313 height 51
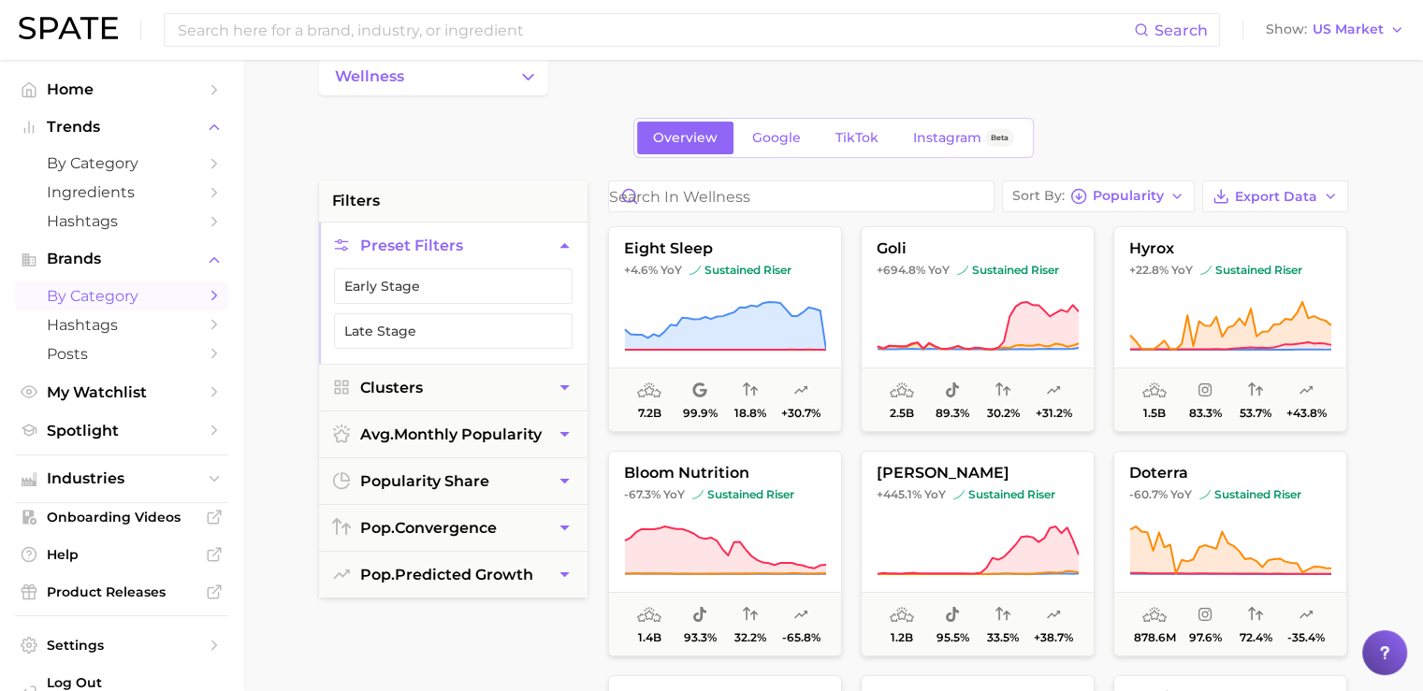
scroll to position [51, 0]
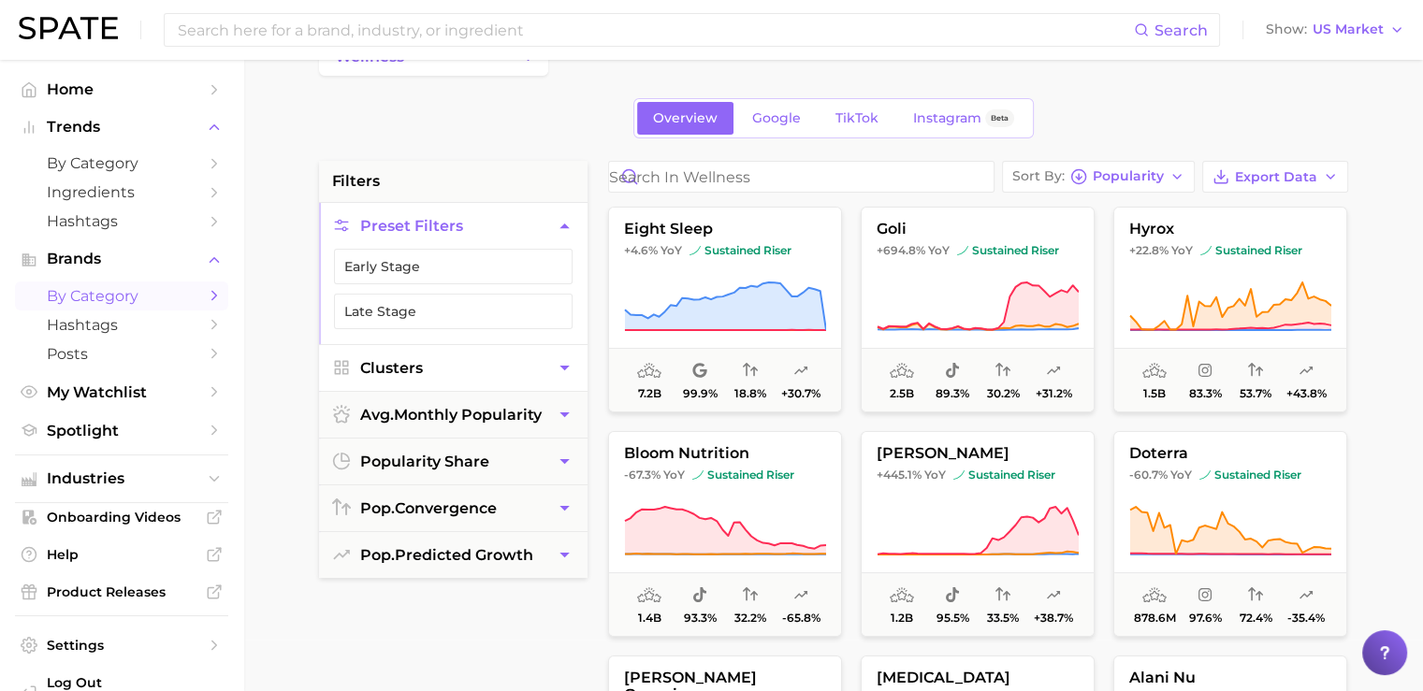
click at [396, 364] on span "Clusters" at bounding box center [391, 368] width 63 height 18
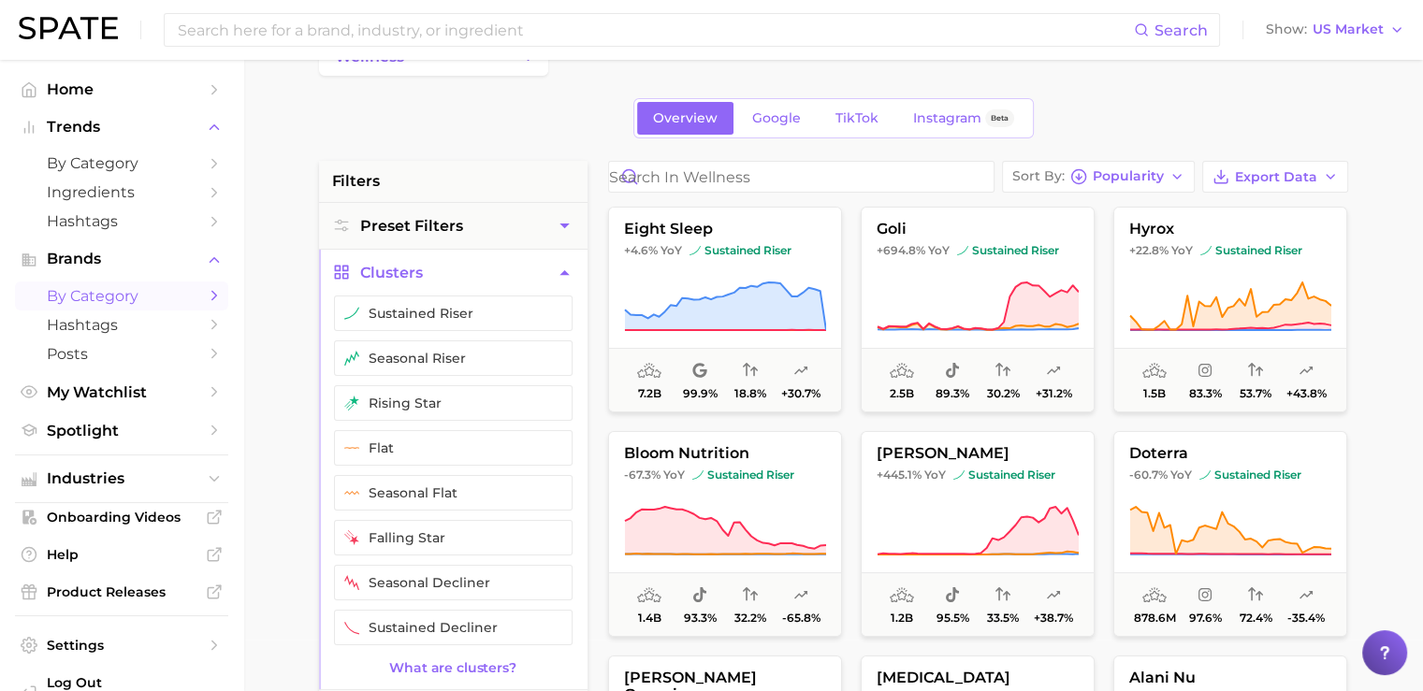
click at [407, 260] on button "Clusters" at bounding box center [453, 273] width 269 height 46
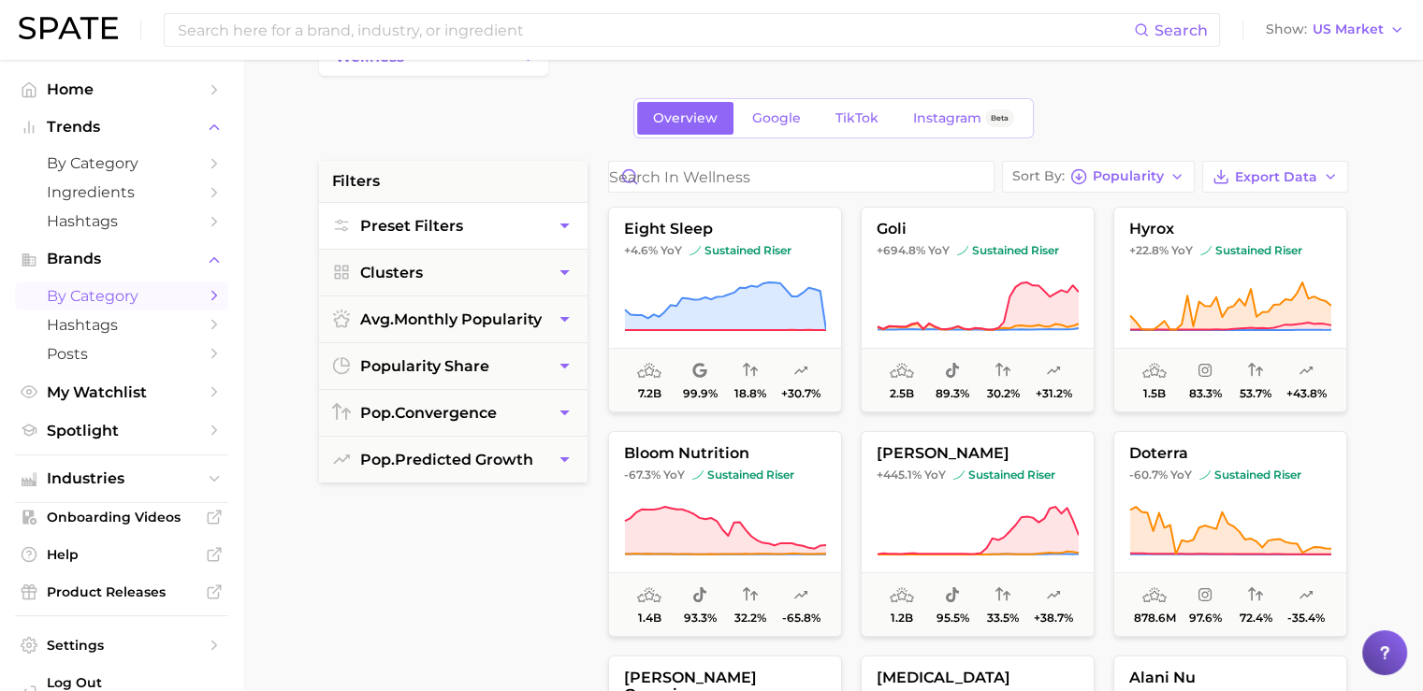
click at [422, 240] on button "Preset Filters" at bounding box center [453, 226] width 269 height 46
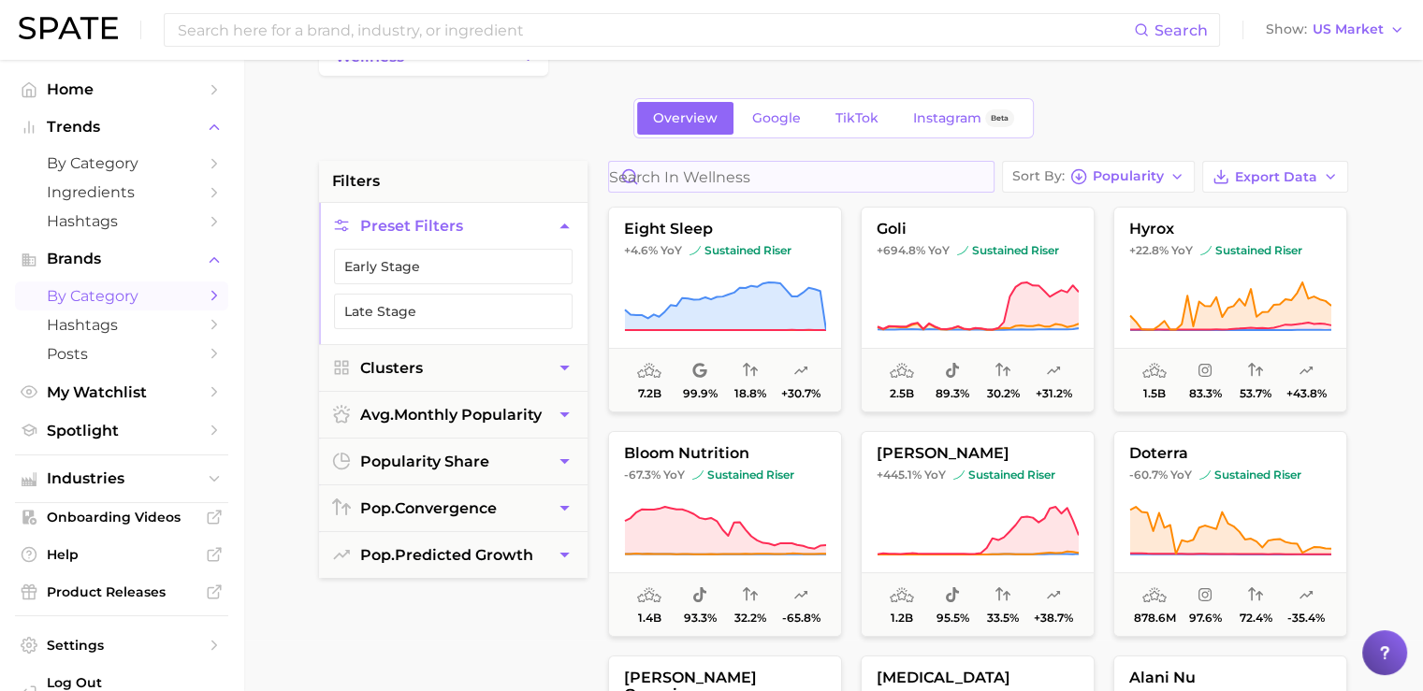
scroll to position [0, 0]
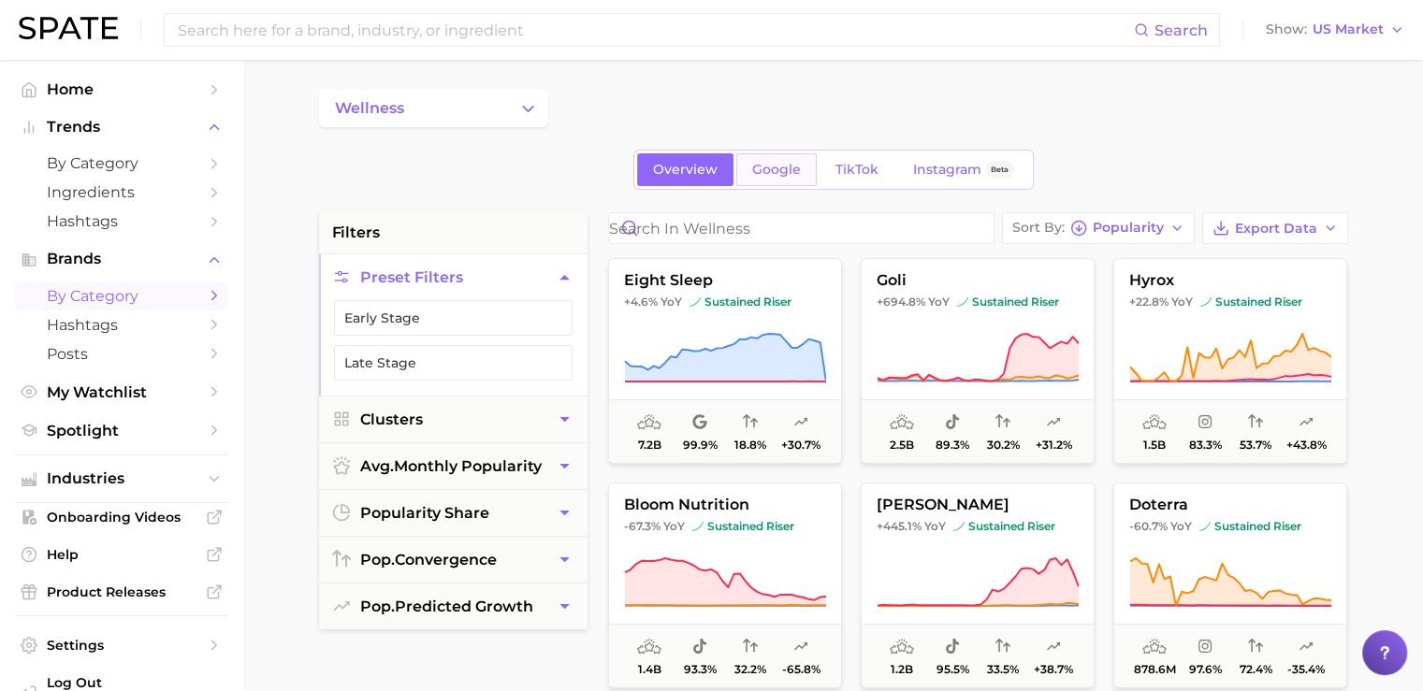
click at [766, 167] on span "Google" at bounding box center [776, 170] width 49 height 16
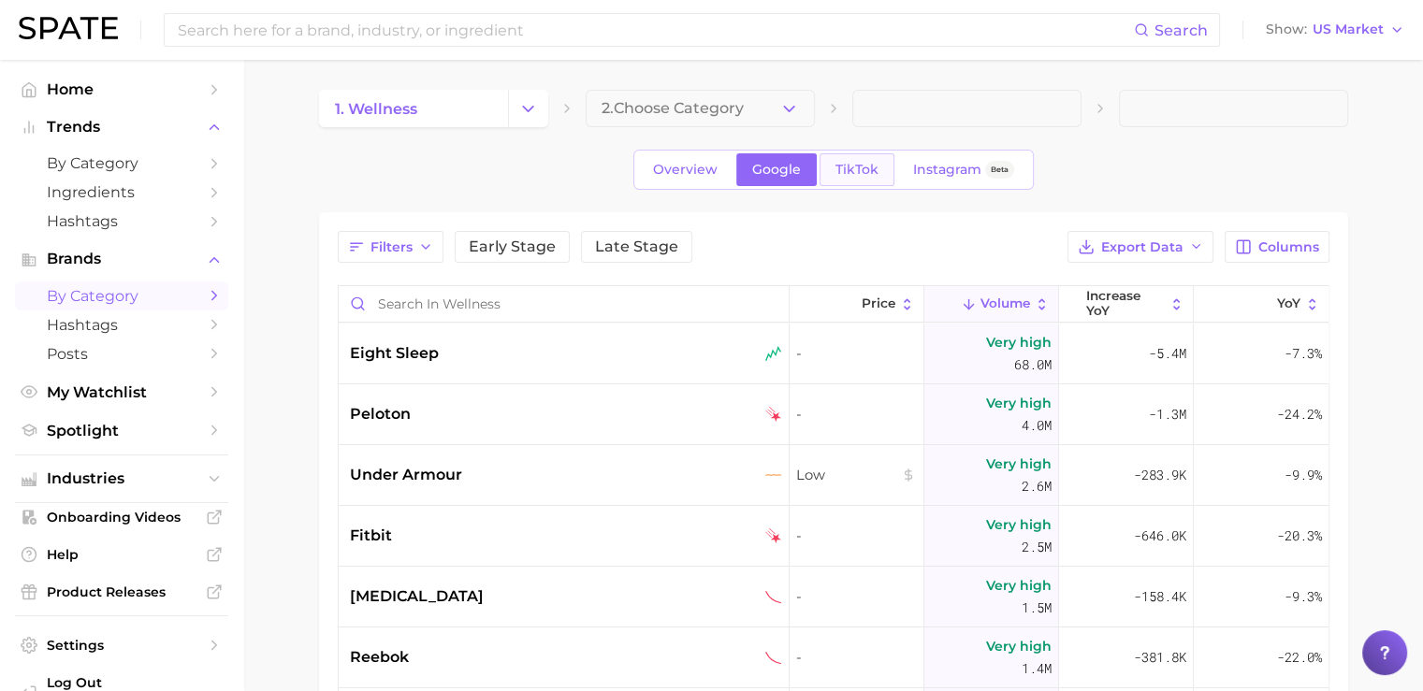
click at [846, 176] on span "TikTok" at bounding box center [857, 170] width 43 height 16
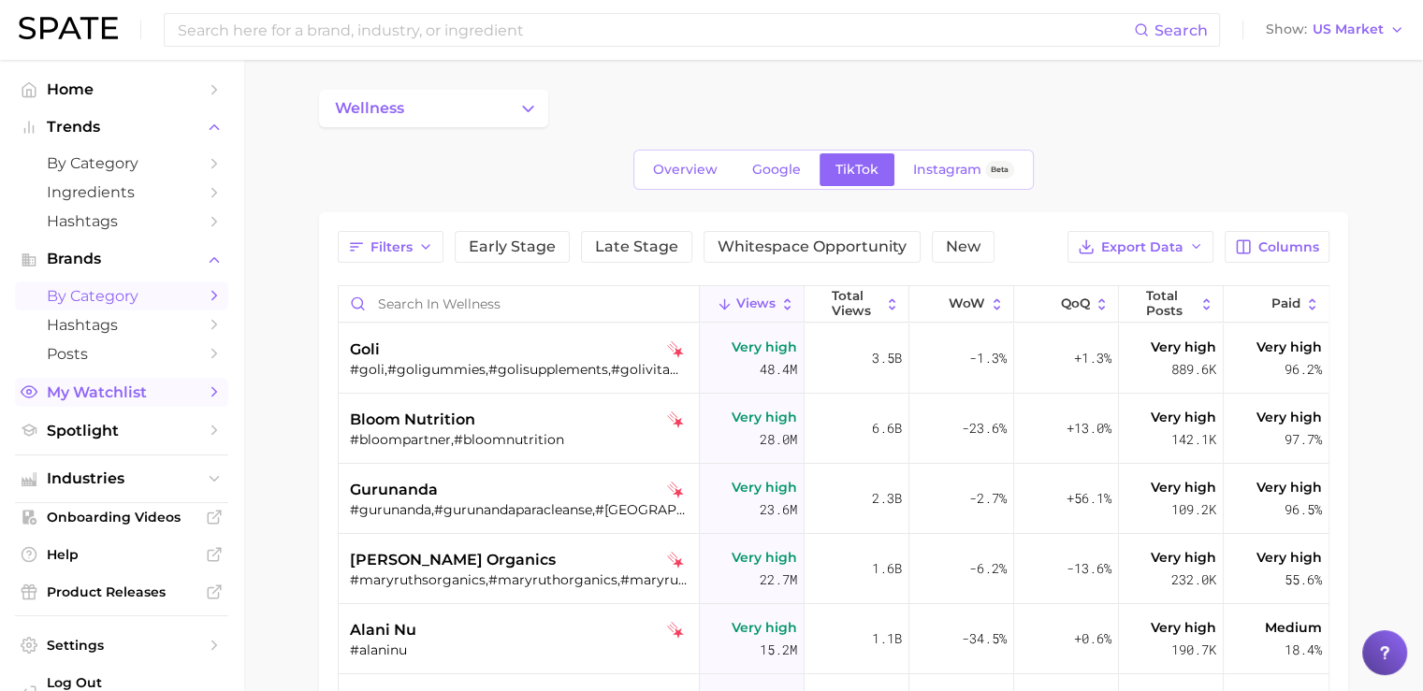
click at [85, 395] on span "My Watchlist" at bounding box center [122, 393] width 150 height 18
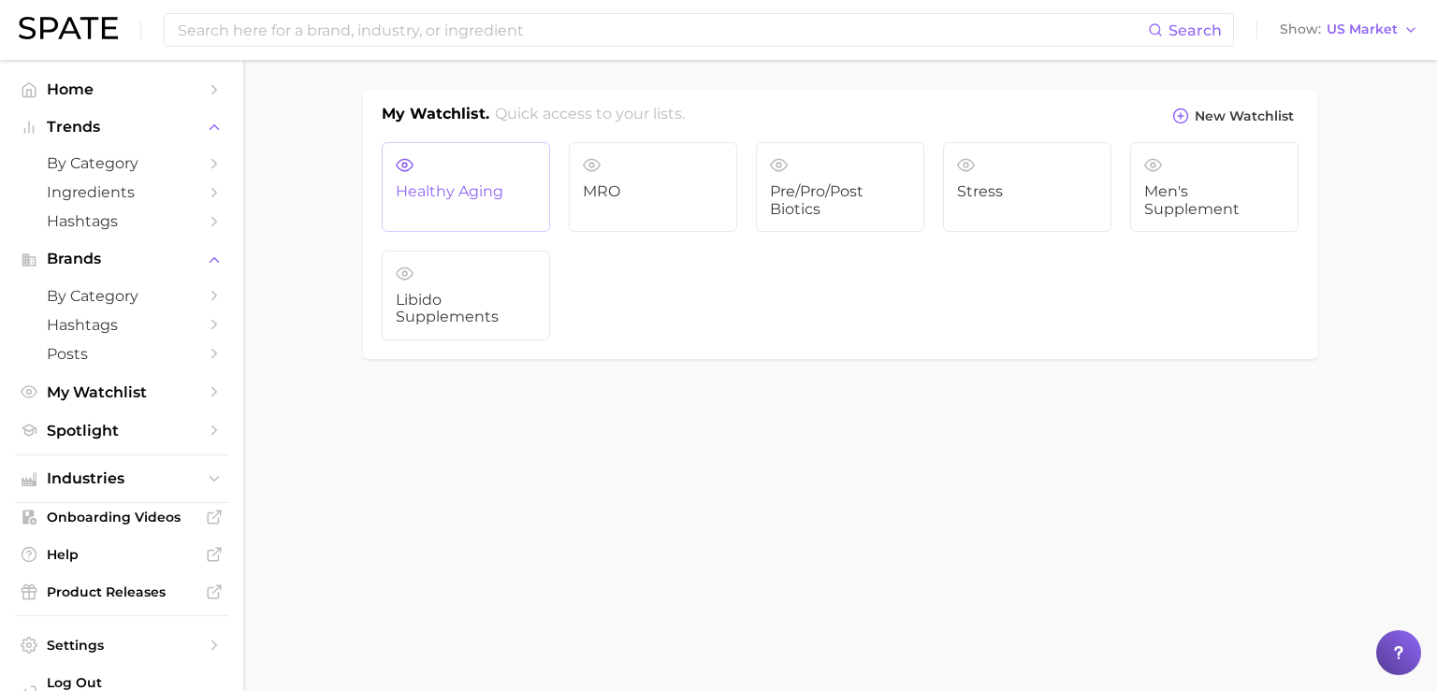
click at [467, 188] on span "Healthy Aging" at bounding box center [466, 191] width 140 height 17
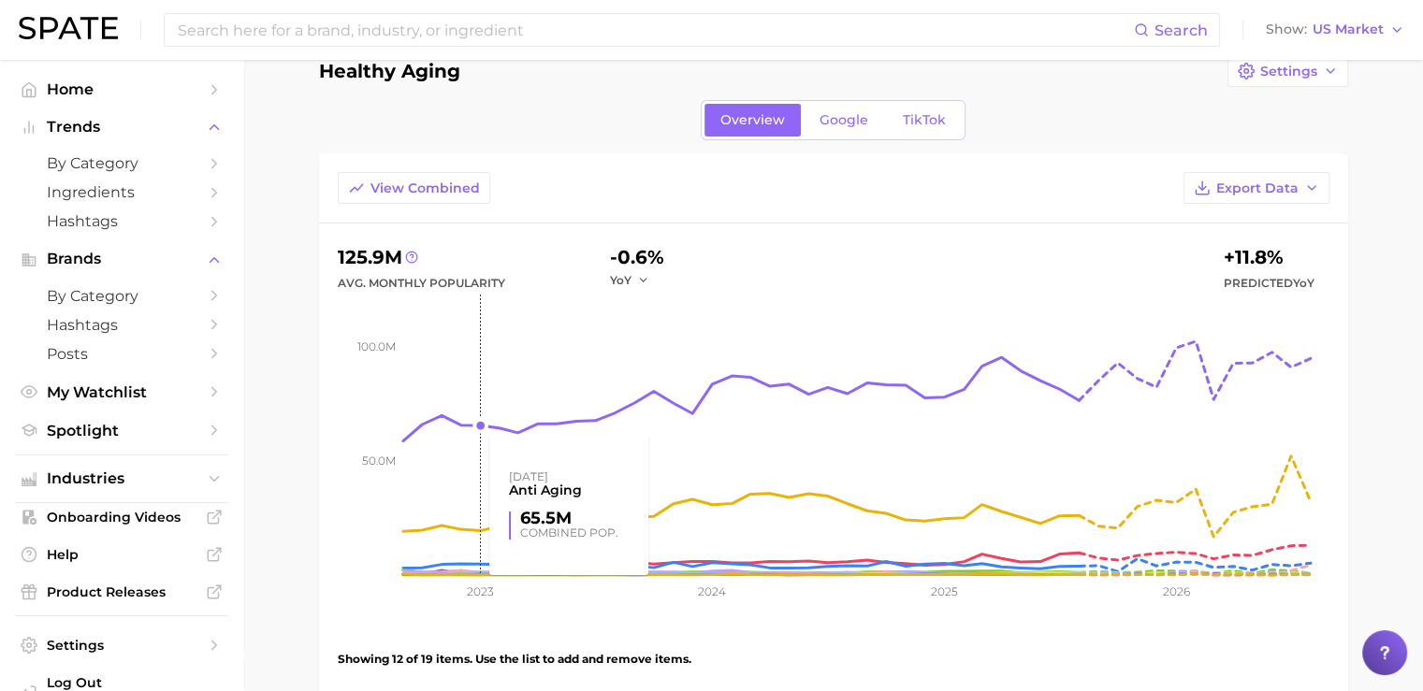
scroll to position [23, 0]
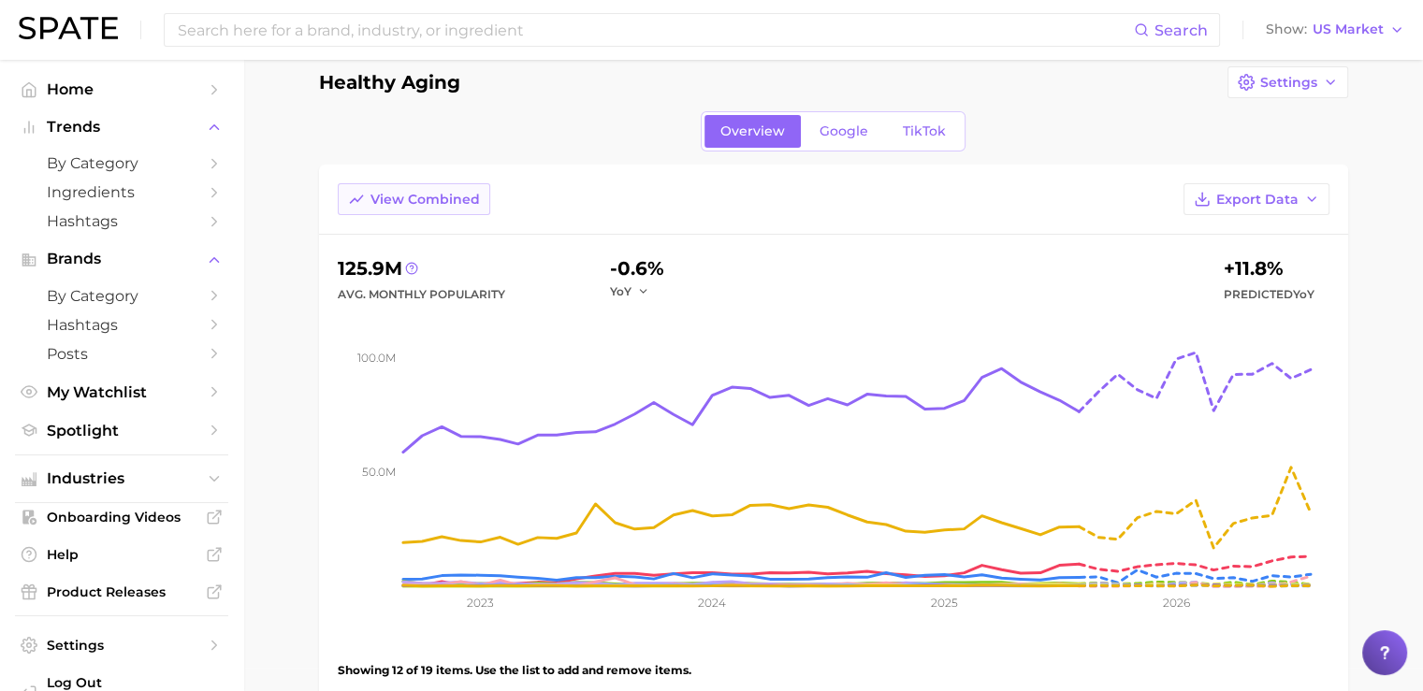
click at [447, 204] on span "View Combined" at bounding box center [425, 200] width 109 height 16
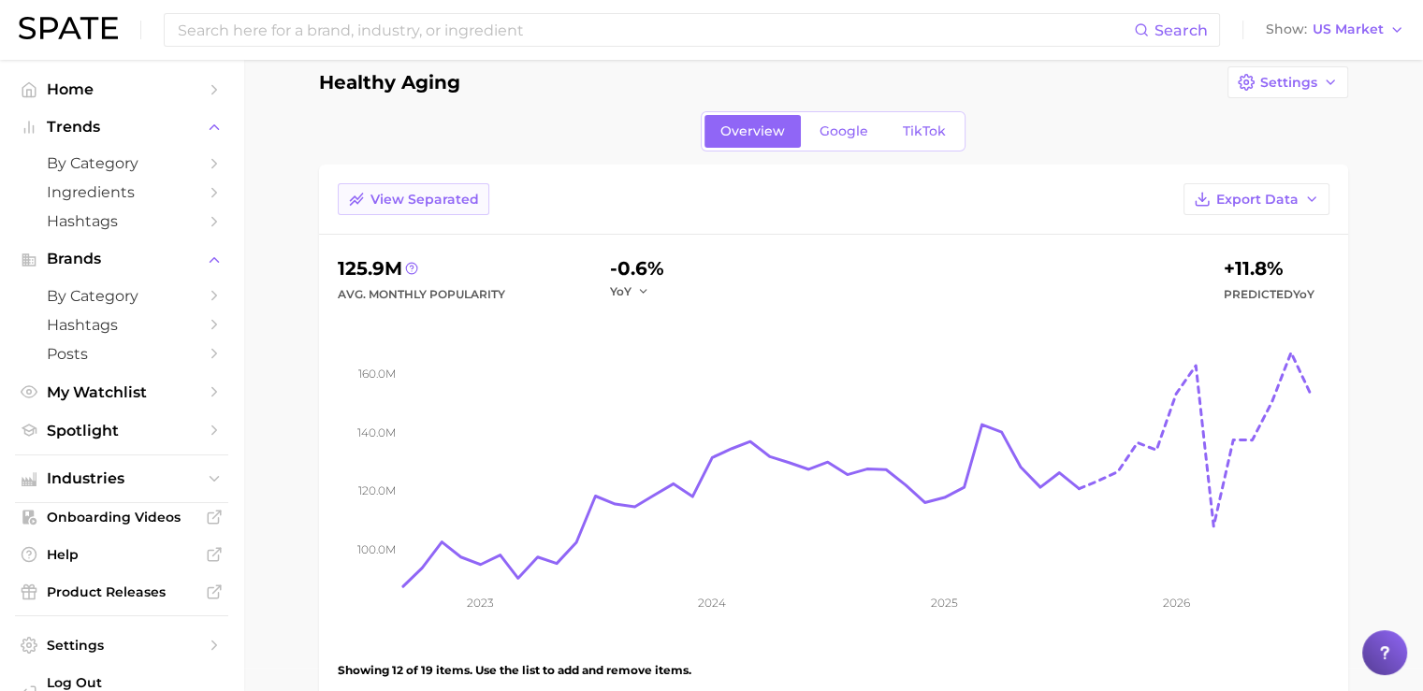
click at [415, 203] on span "View Separated" at bounding box center [425, 200] width 109 height 16
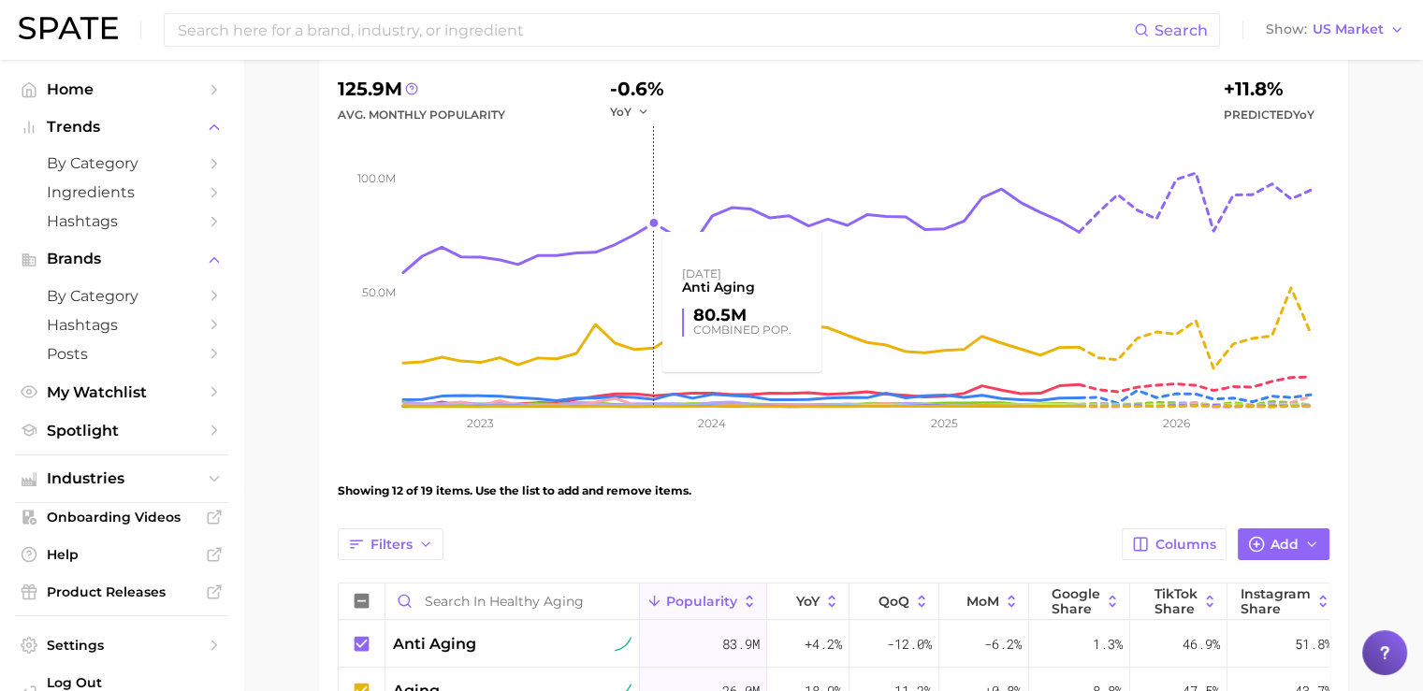
scroll to position [204, 0]
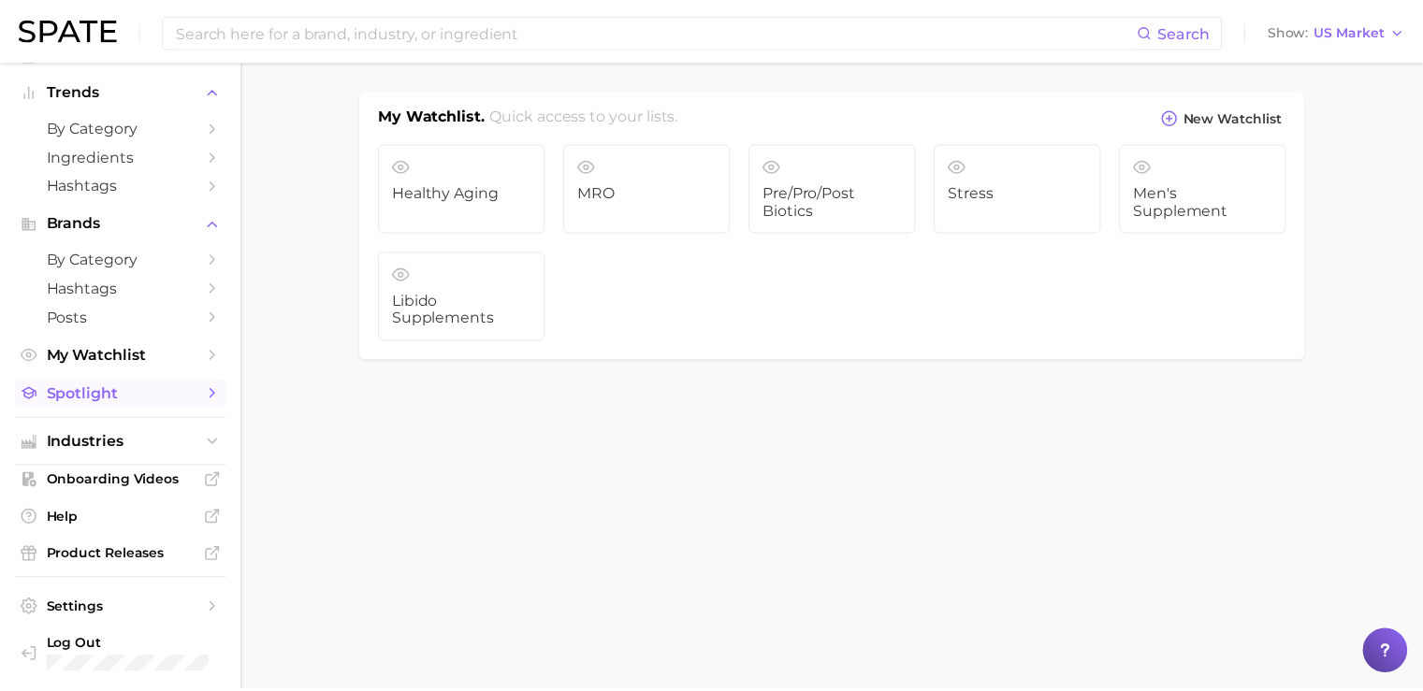
scroll to position [44, 0]
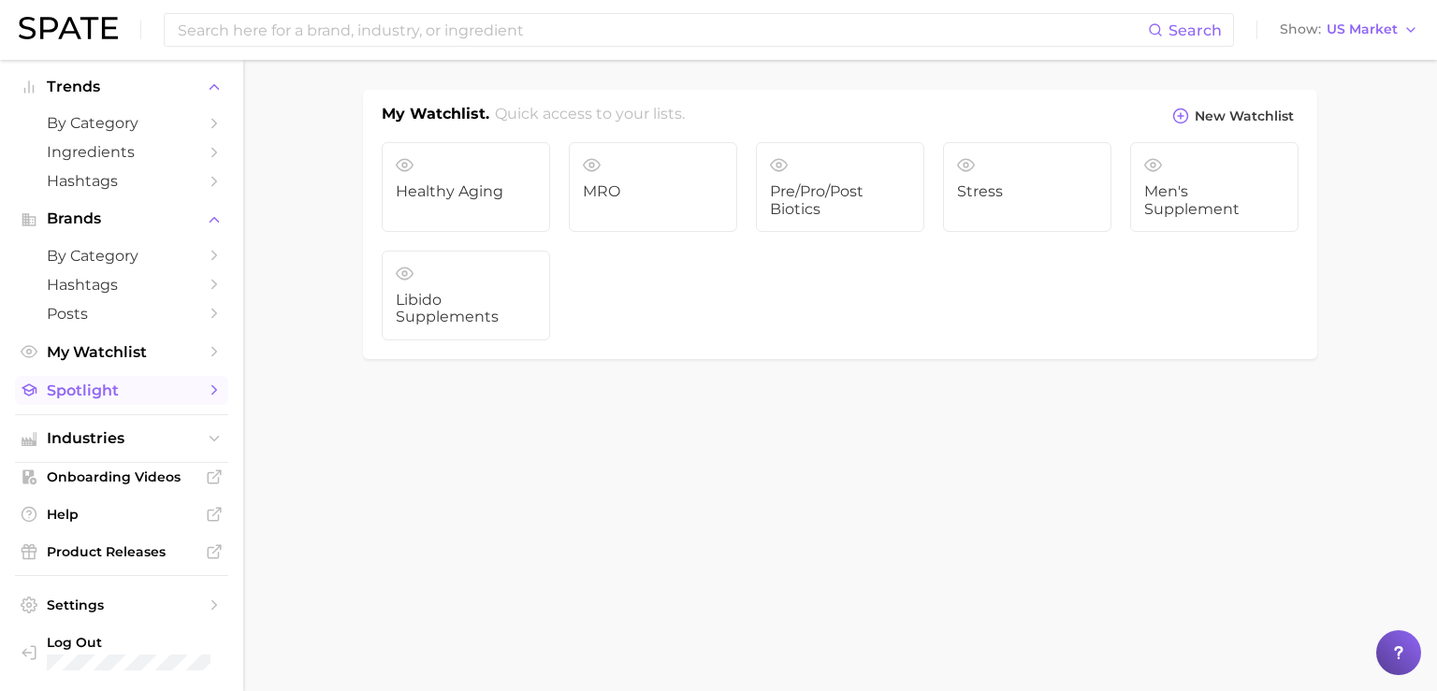
click at [84, 398] on span "Spotlight" at bounding box center [122, 391] width 150 height 18
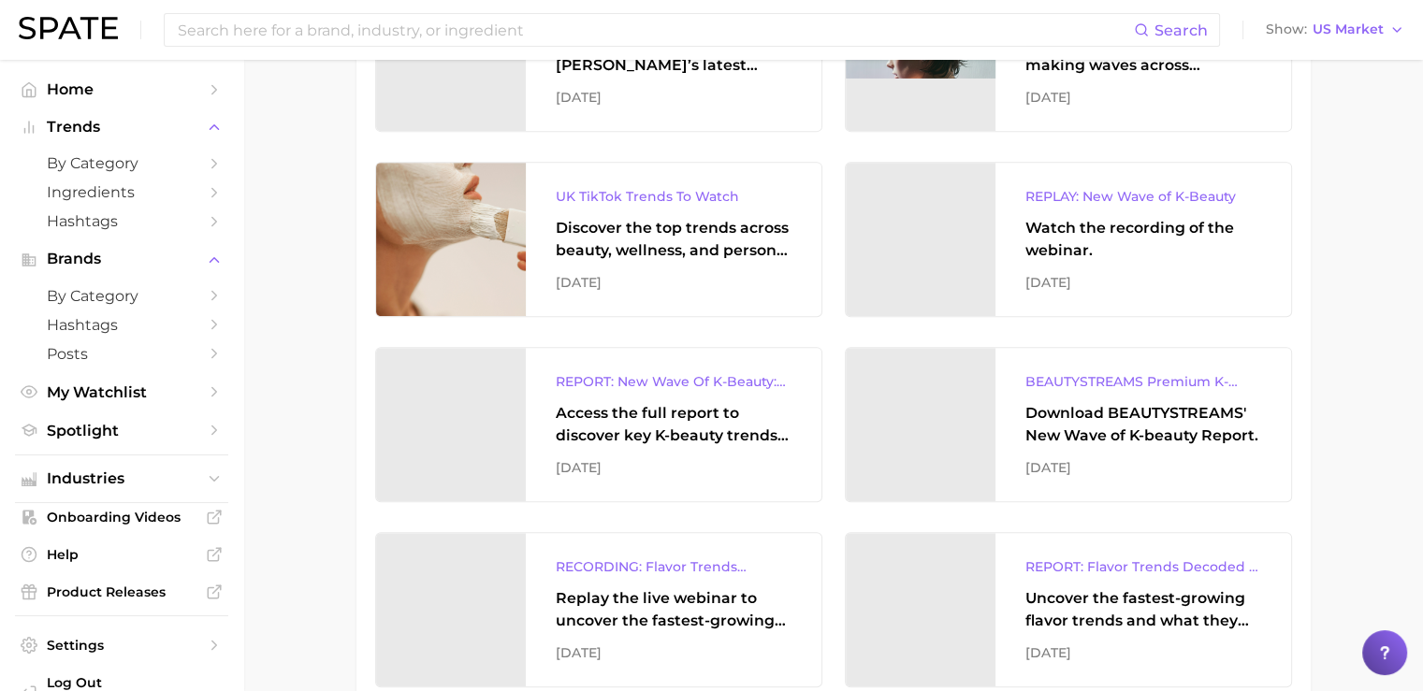
scroll to position [1013, 0]
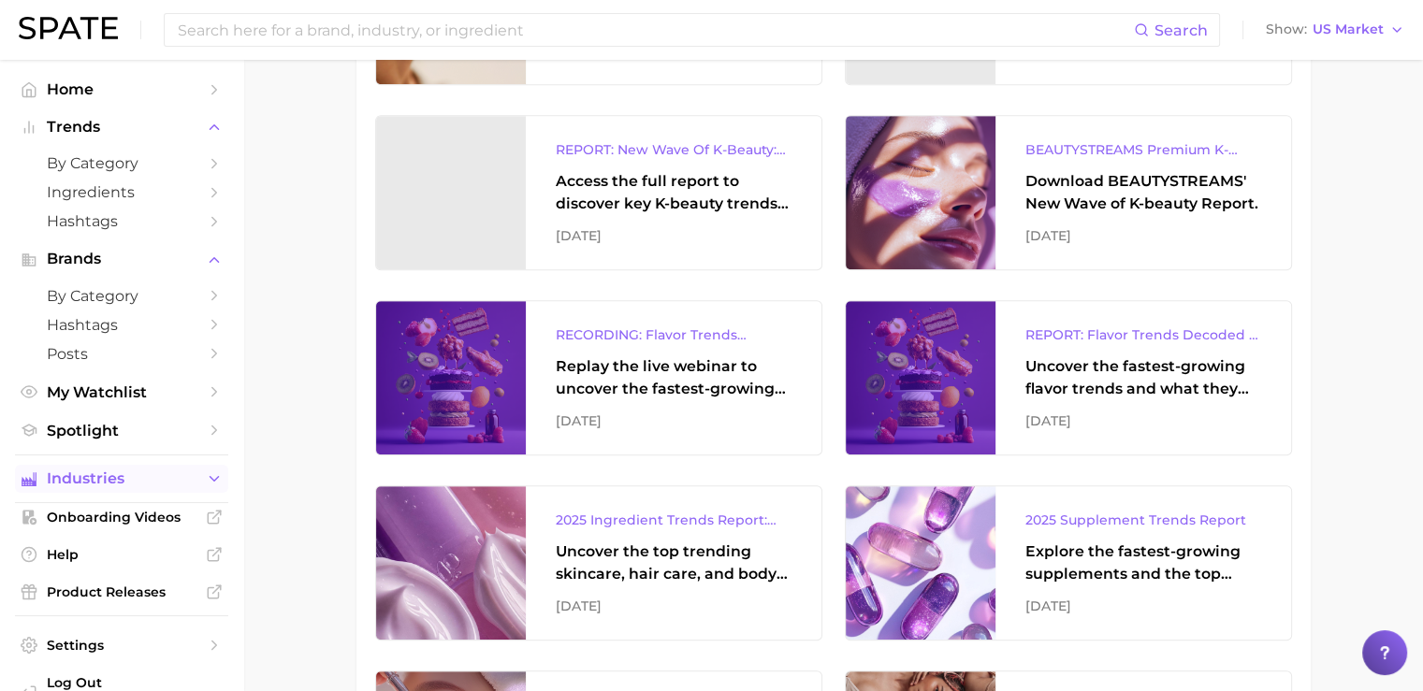
click at [129, 484] on span "Industries" at bounding box center [122, 479] width 150 height 17
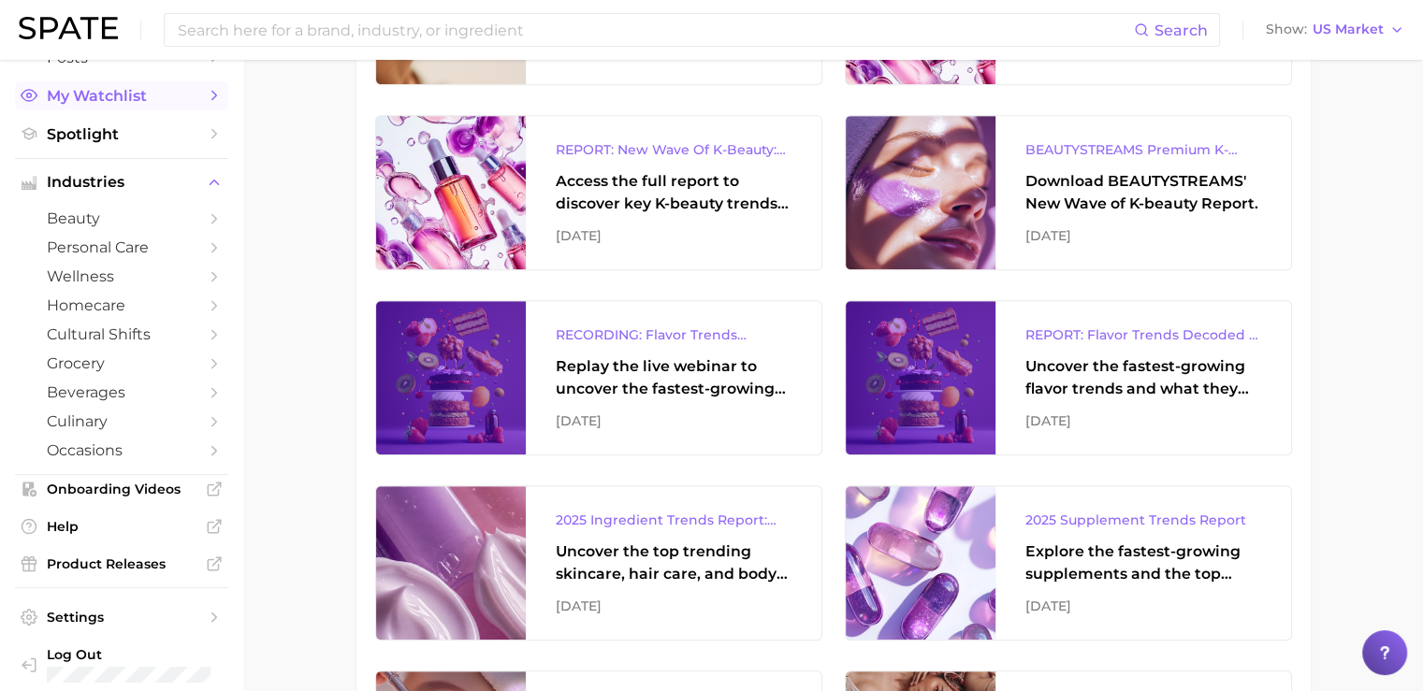
scroll to position [317, 0]
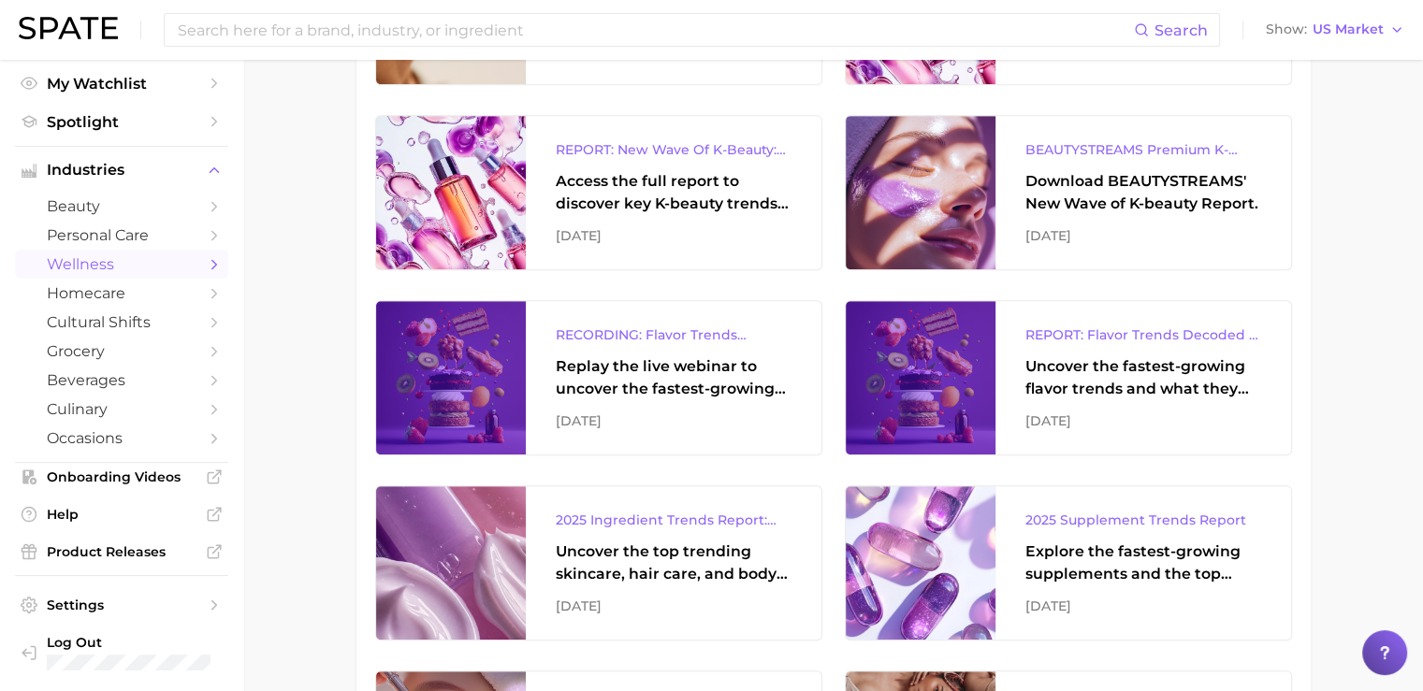
click at [99, 266] on span "wellness" at bounding box center [122, 264] width 150 height 18
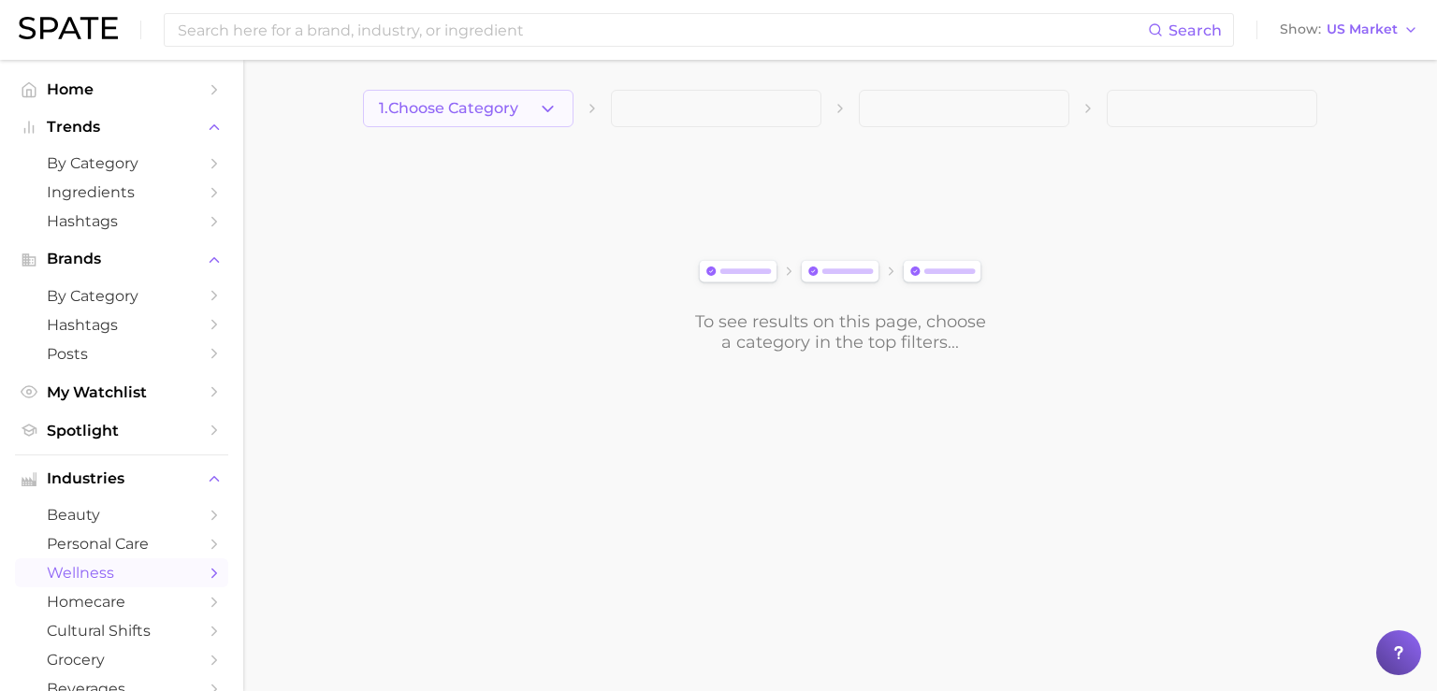
click at [464, 98] on button "1. Choose Category" at bounding box center [468, 108] width 211 height 37
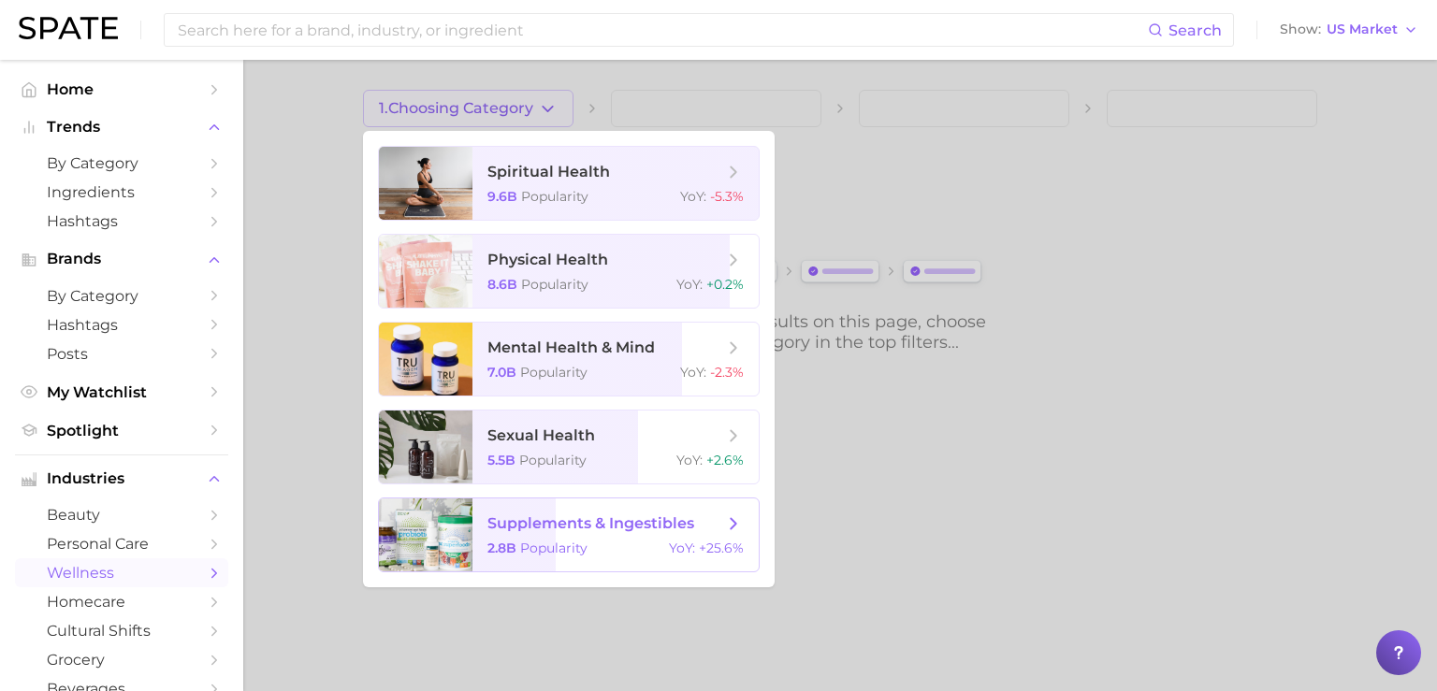
click at [558, 532] on span "supplements & ingestibles" at bounding box center [606, 524] width 236 height 21
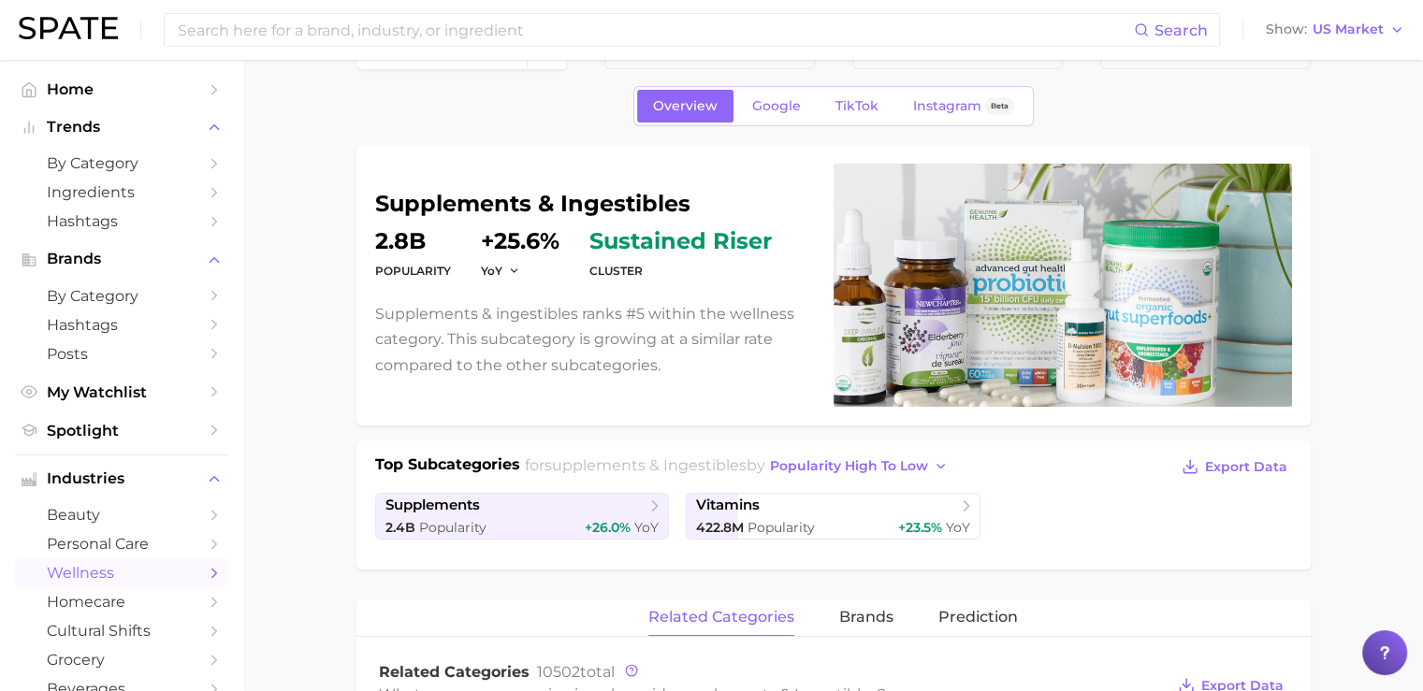
scroll to position [59, 0]
drag, startPoint x: 590, startPoint y: 242, endPoint x: 775, endPoint y: 246, distance: 184.4
click at [775, 246] on dl "Popularity 2.8b YoY +25.6% cluster sustained riser" at bounding box center [593, 255] width 436 height 52
click at [691, 247] on span "sustained riser" at bounding box center [681, 240] width 182 height 22
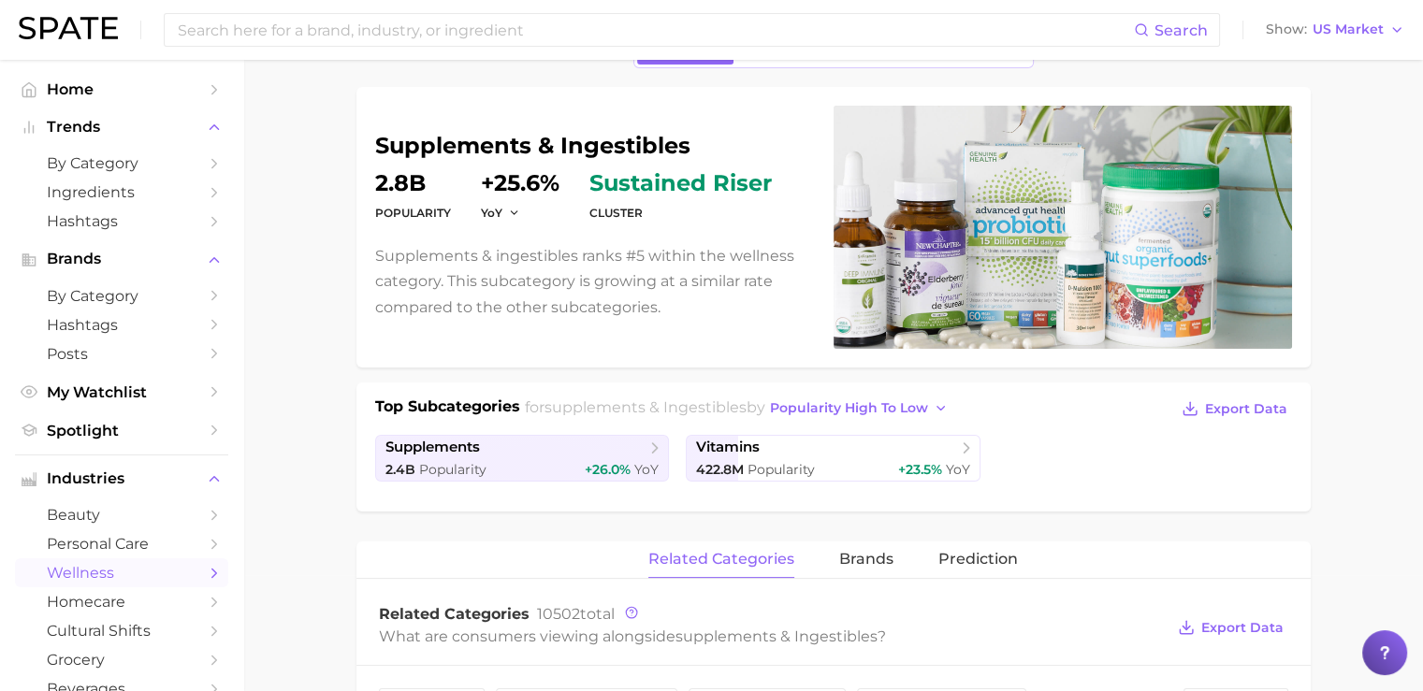
scroll to position [137, 0]
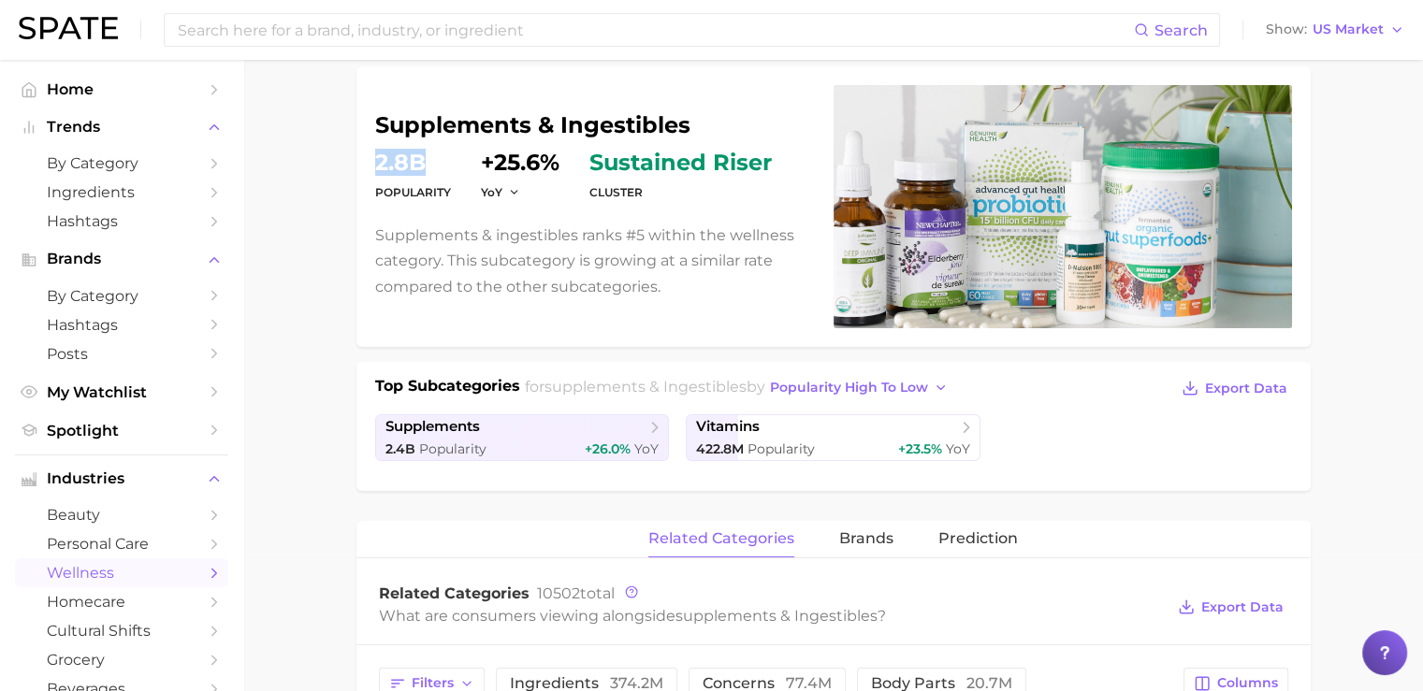
drag, startPoint x: 377, startPoint y: 160, endPoint x: 432, endPoint y: 160, distance: 55.2
click at [432, 160] on dd "2.8b" at bounding box center [413, 163] width 76 height 22
drag, startPoint x: 486, startPoint y: 162, endPoint x: 571, endPoint y: 158, distance: 85.2
click at [571, 158] on dl "Popularity 2.8b YoY +25.6% cluster sustained riser" at bounding box center [593, 178] width 436 height 52
click at [546, 248] on p "Supplements & ingestibles ranks #5 within the wellness category. This subcatego…" at bounding box center [593, 261] width 436 height 77
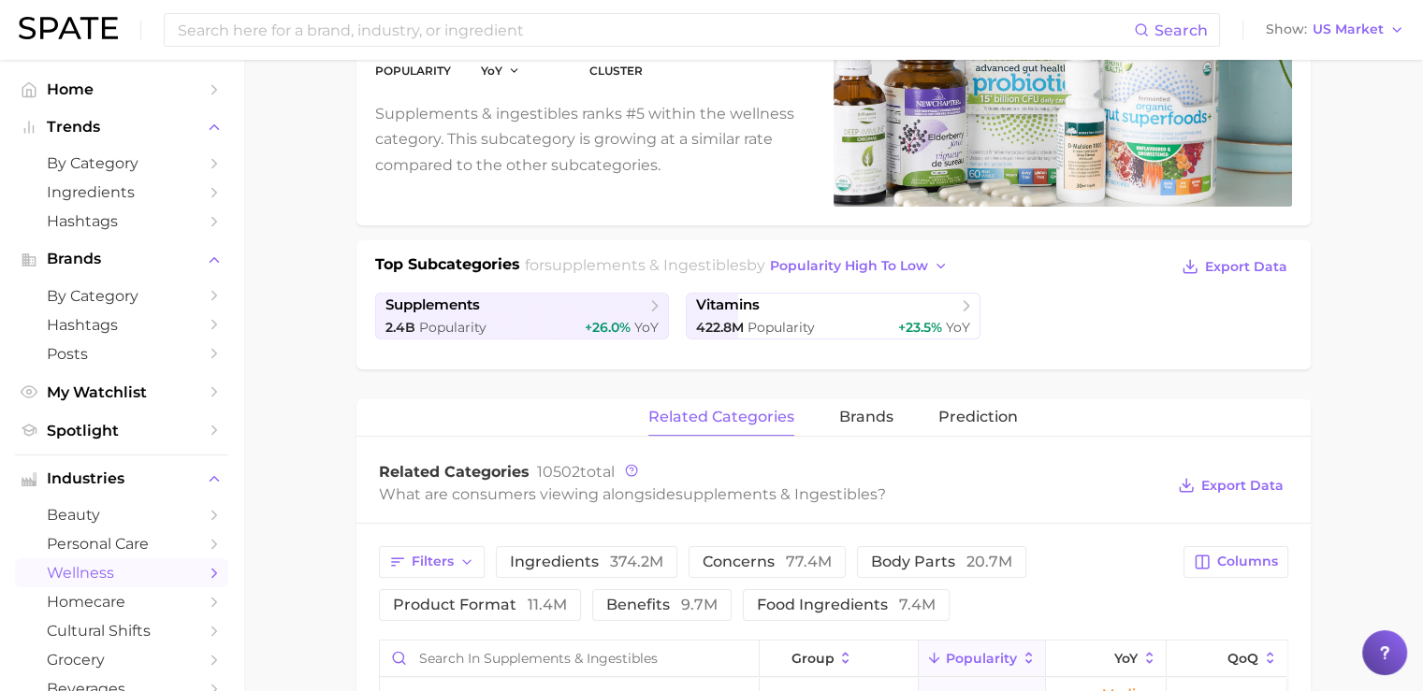
scroll to position [261, 0]
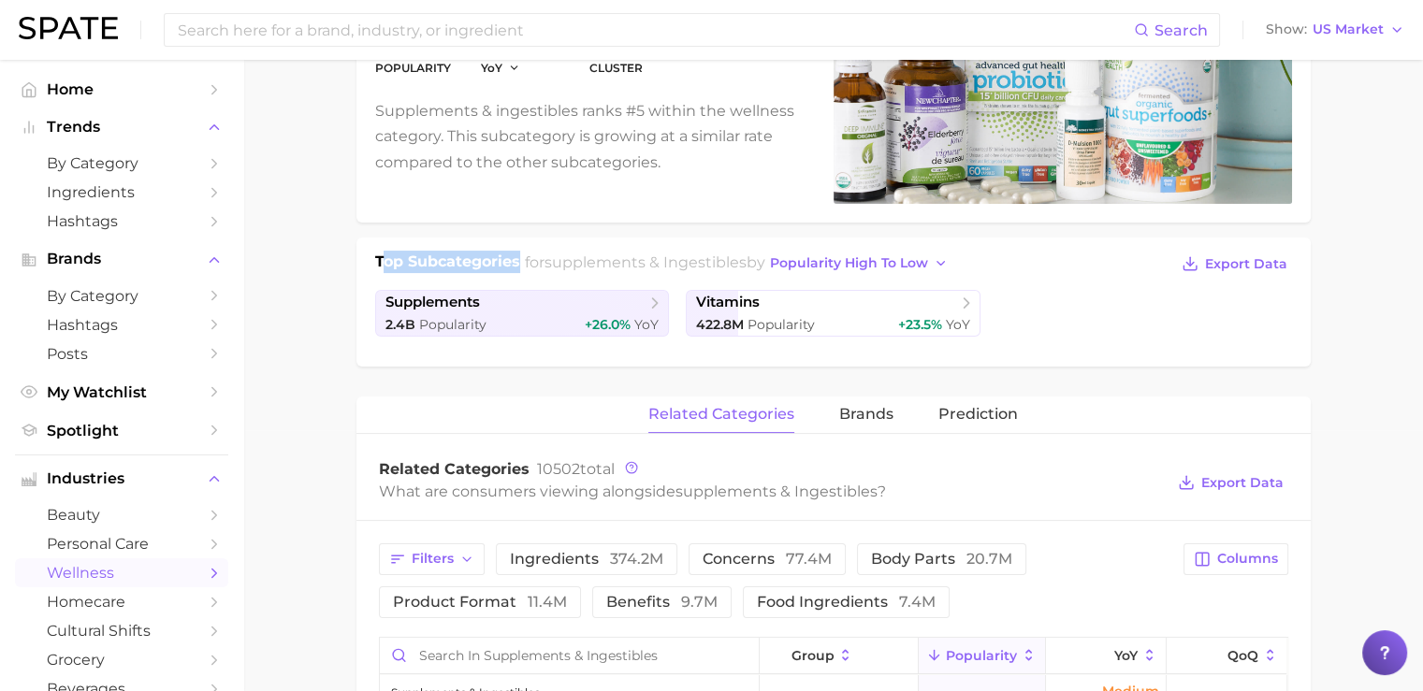
drag, startPoint x: 379, startPoint y: 262, endPoint x: 526, endPoint y: 258, distance: 147.0
click at [526, 258] on div "Top Subcategories for supplements & ingestibles by popularity high to low Expor…" at bounding box center [833, 265] width 917 height 28
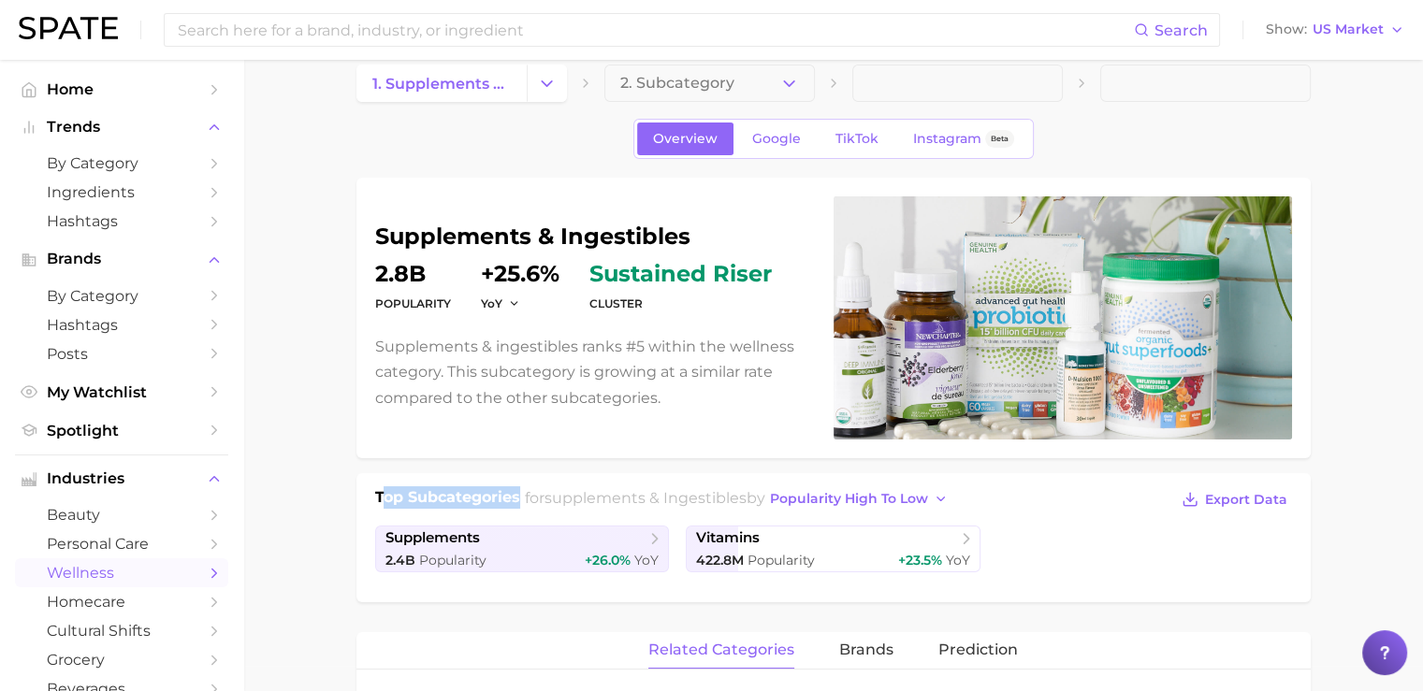
scroll to position [0, 0]
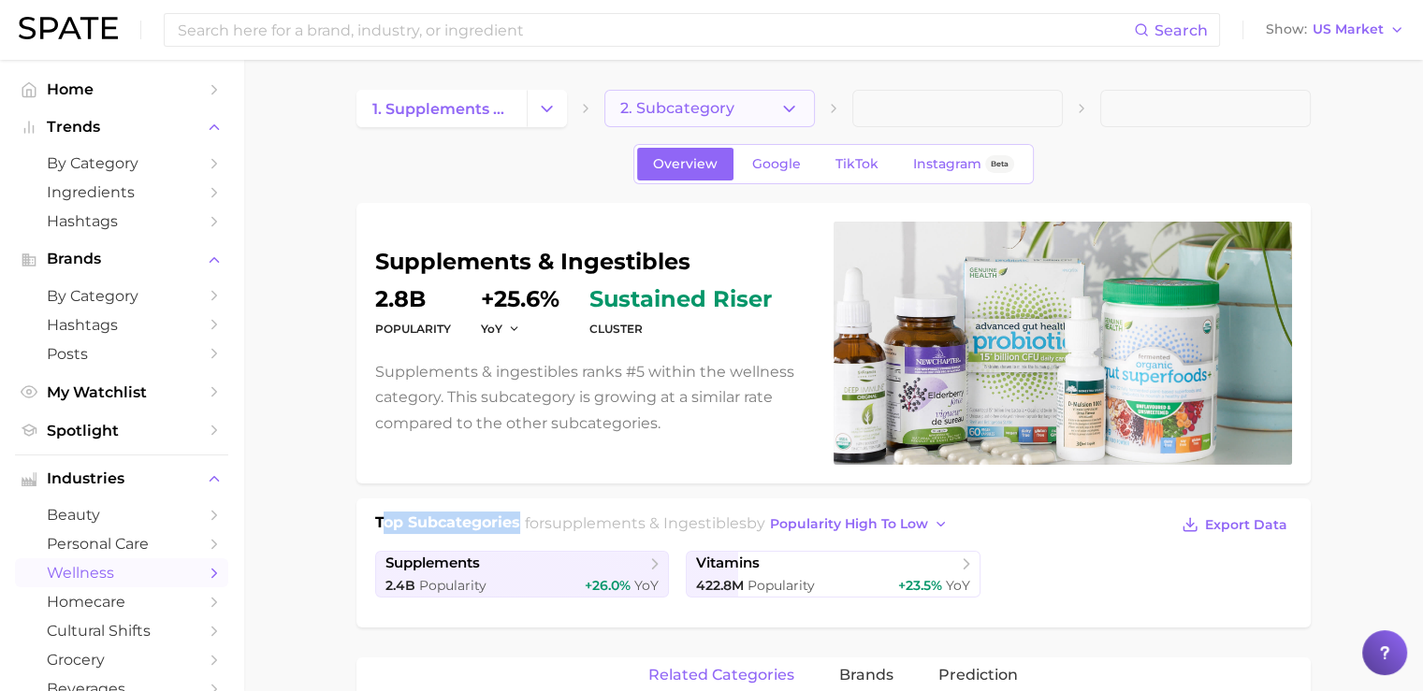
click at [750, 124] on button "2. Subcategory" at bounding box center [709, 108] width 211 height 37
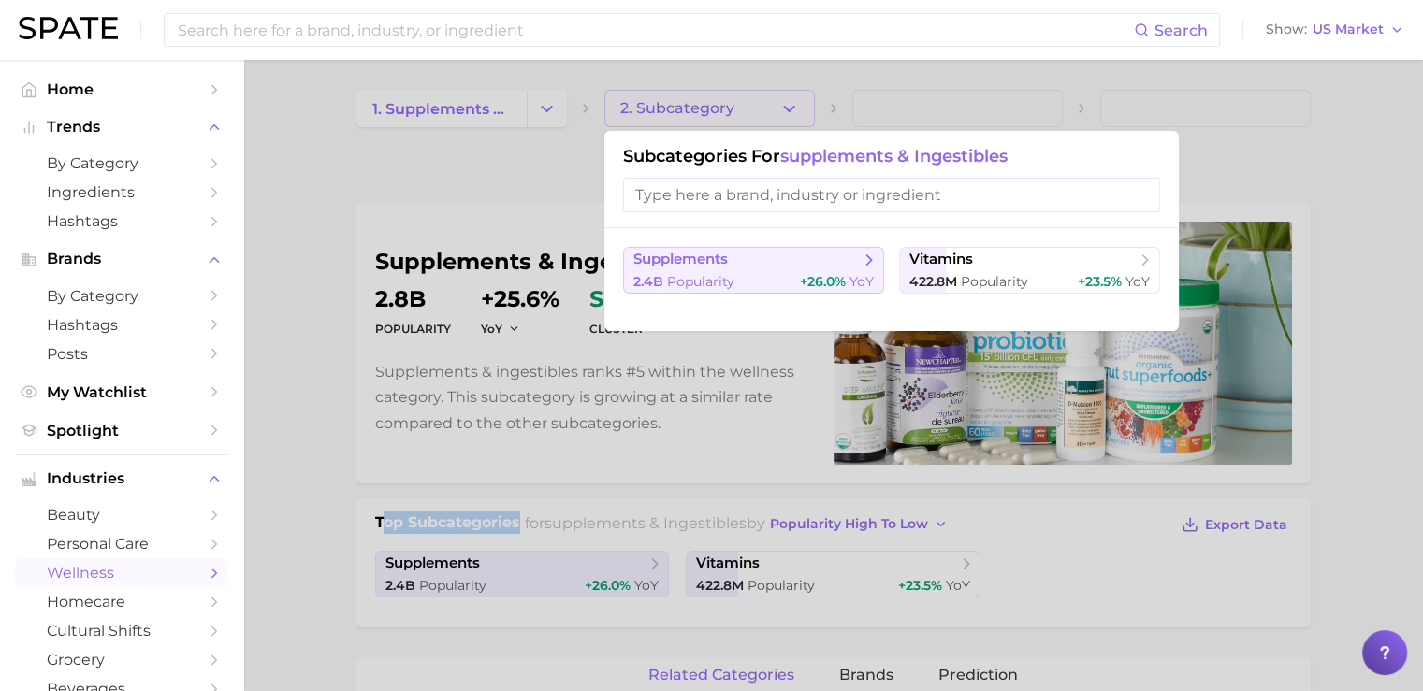
click at [761, 282] on div "2.4b Popularity +26.0% YoY" at bounding box center [753, 282] width 240 height 18
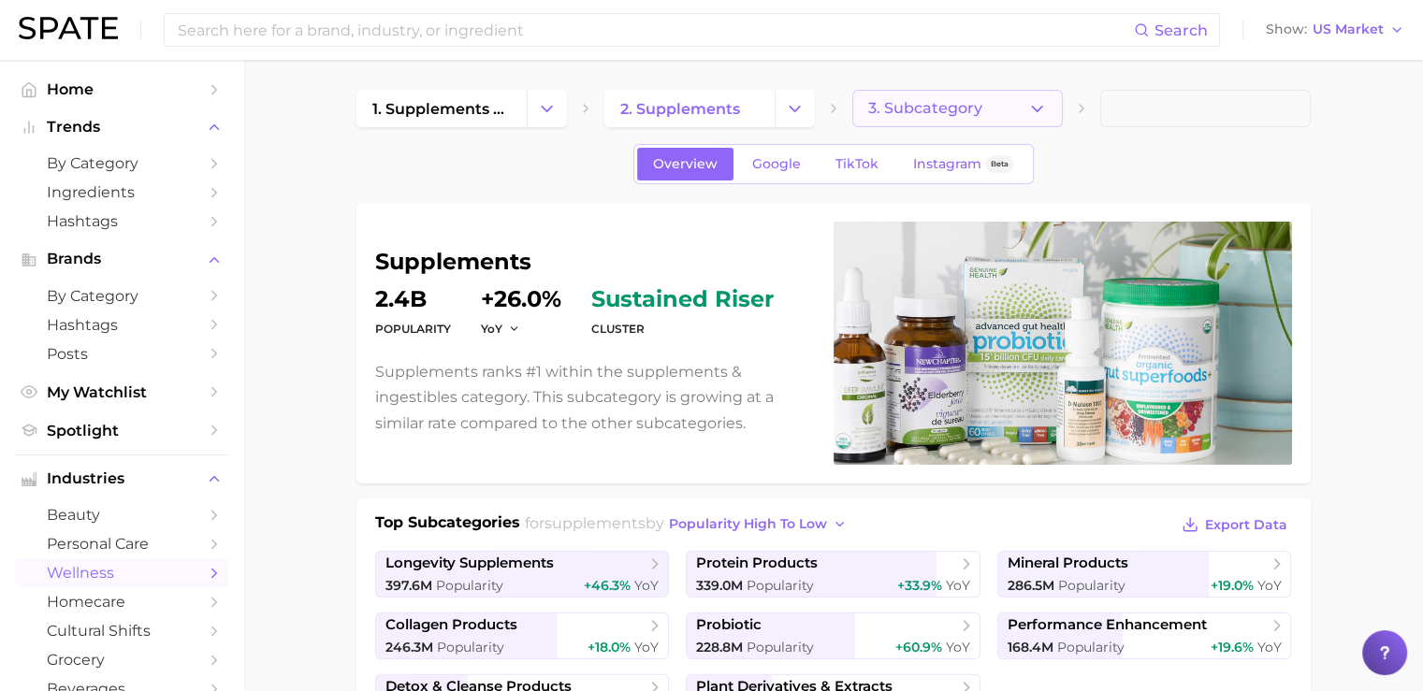
click at [966, 104] on span "3. Subcategory" at bounding box center [925, 108] width 114 height 17
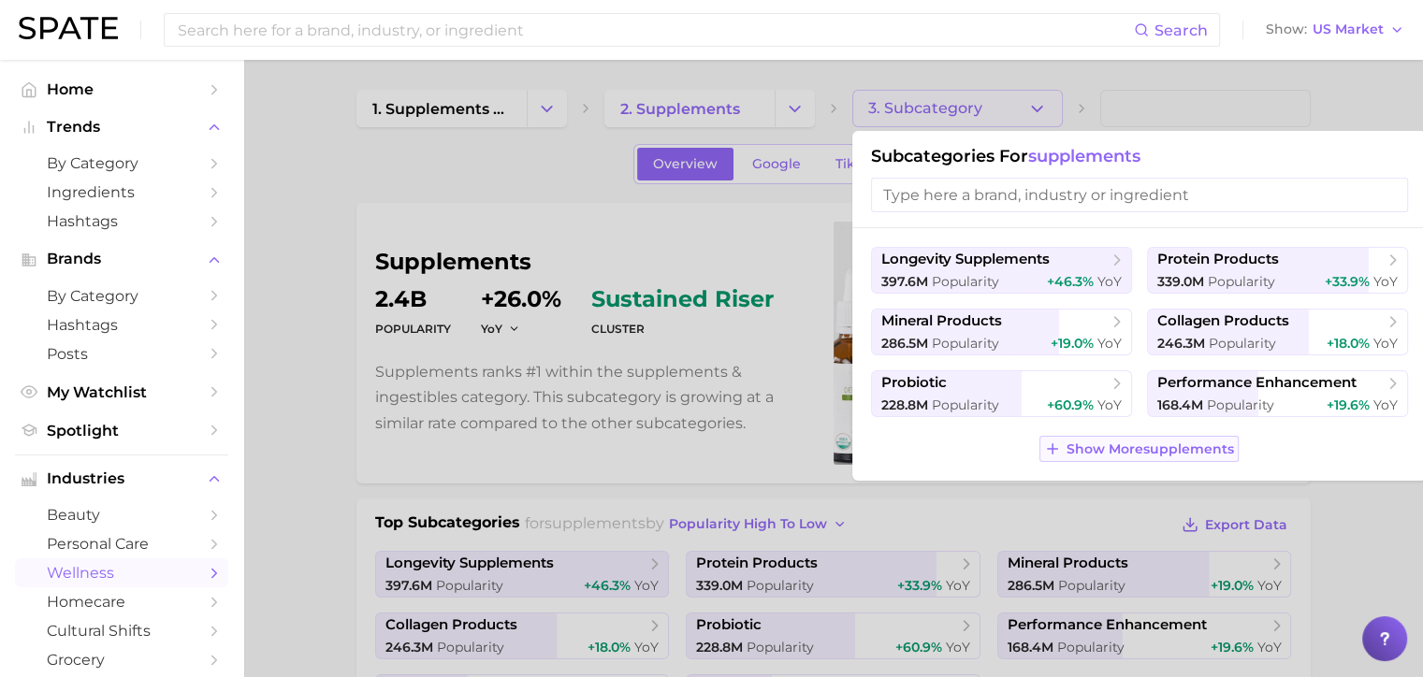
click at [1082, 446] on span "Show More supplements" at bounding box center [1150, 450] width 167 height 16
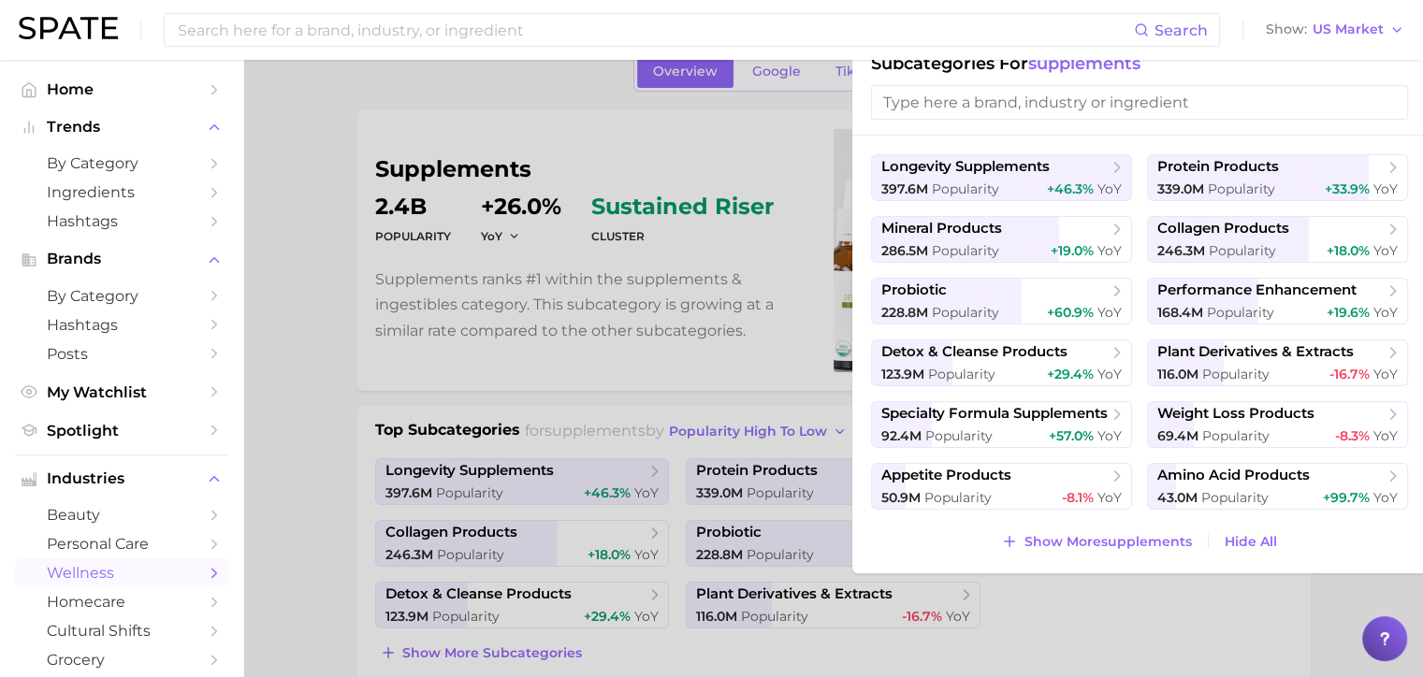
scroll to position [108, 0]
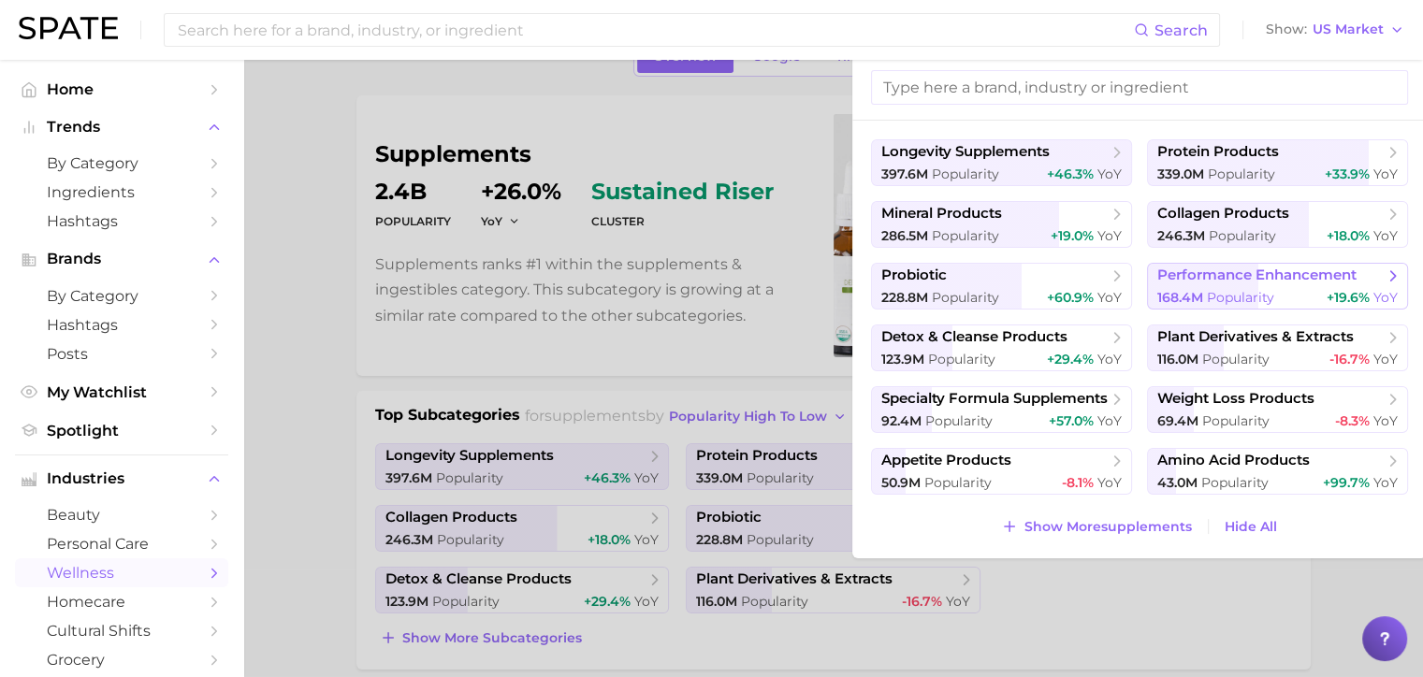
click at [1238, 287] on button "performance enhancement 168.4m Popularity +19.6% YoY" at bounding box center [1277, 286] width 261 height 47
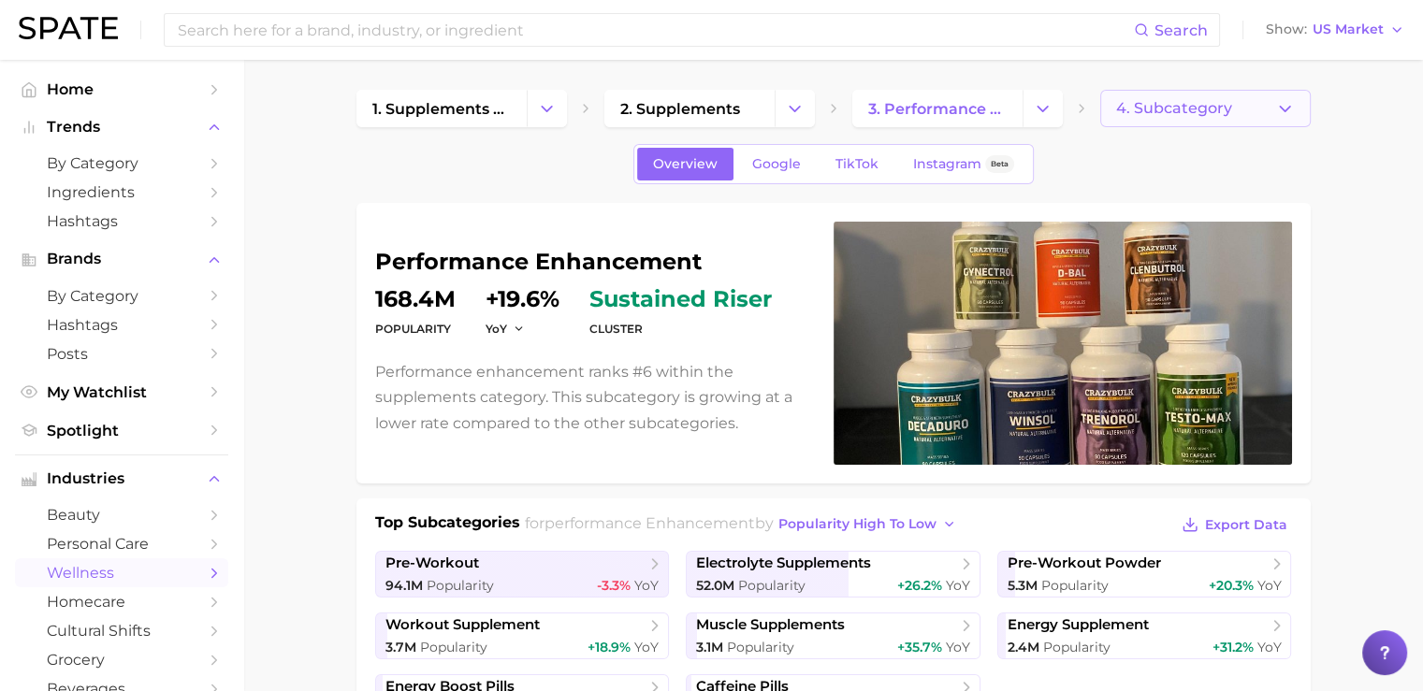
click at [1177, 110] on span "4. Subcategory" at bounding box center [1174, 108] width 116 height 17
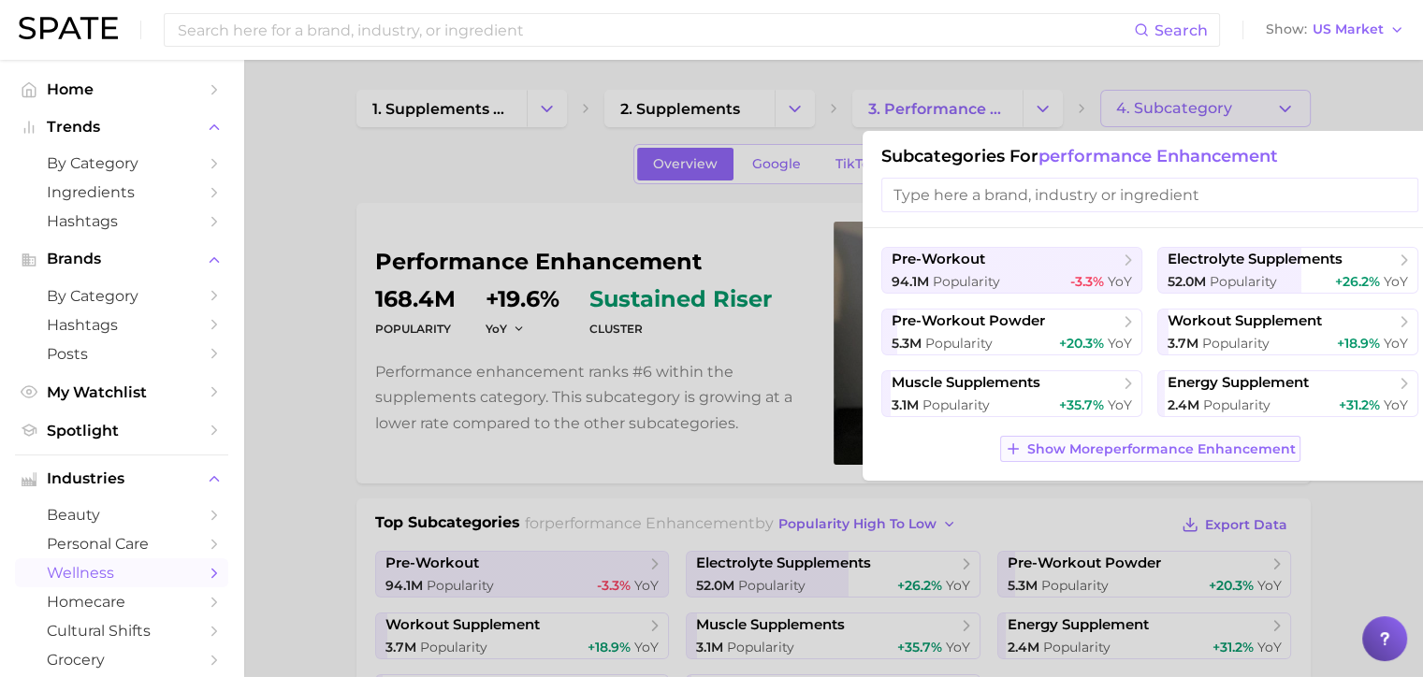
click at [1104, 448] on span "Show More performance enhancement" at bounding box center [1161, 450] width 269 height 16
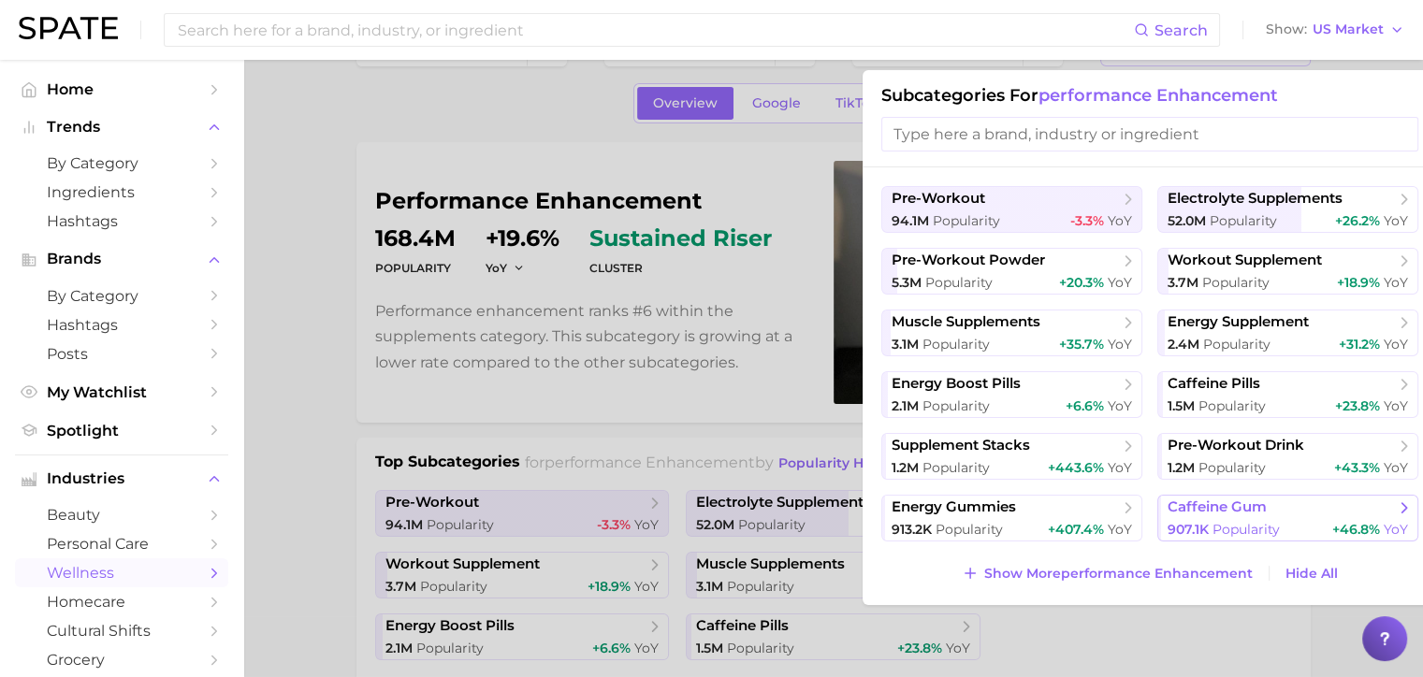
scroll to position [62, 0]
click at [1145, 576] on span "Show More performance enhancement" at bounding box center [1118, 573] width 269 height 16
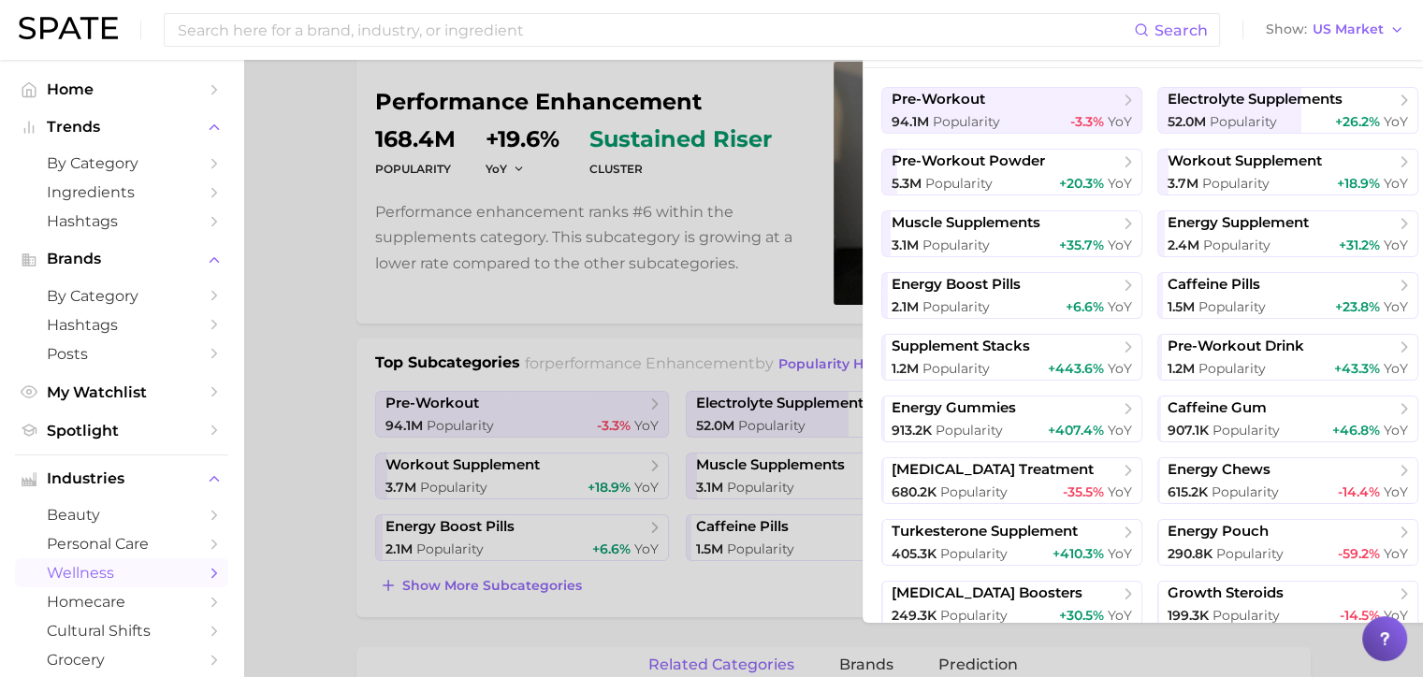
scroll to position [67, 0]
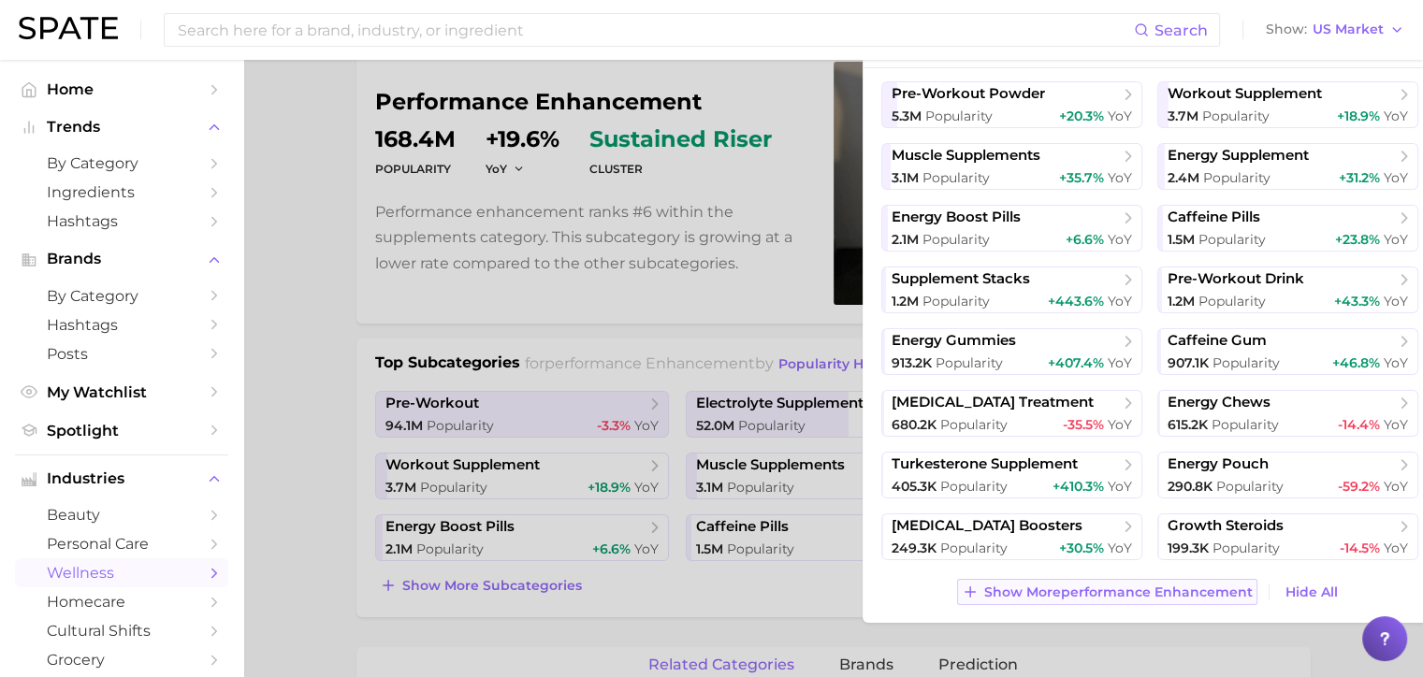
click at [1095, 599] on span "Show More performance enhancement" at bounding box center [1118, 593] width 269 height 16
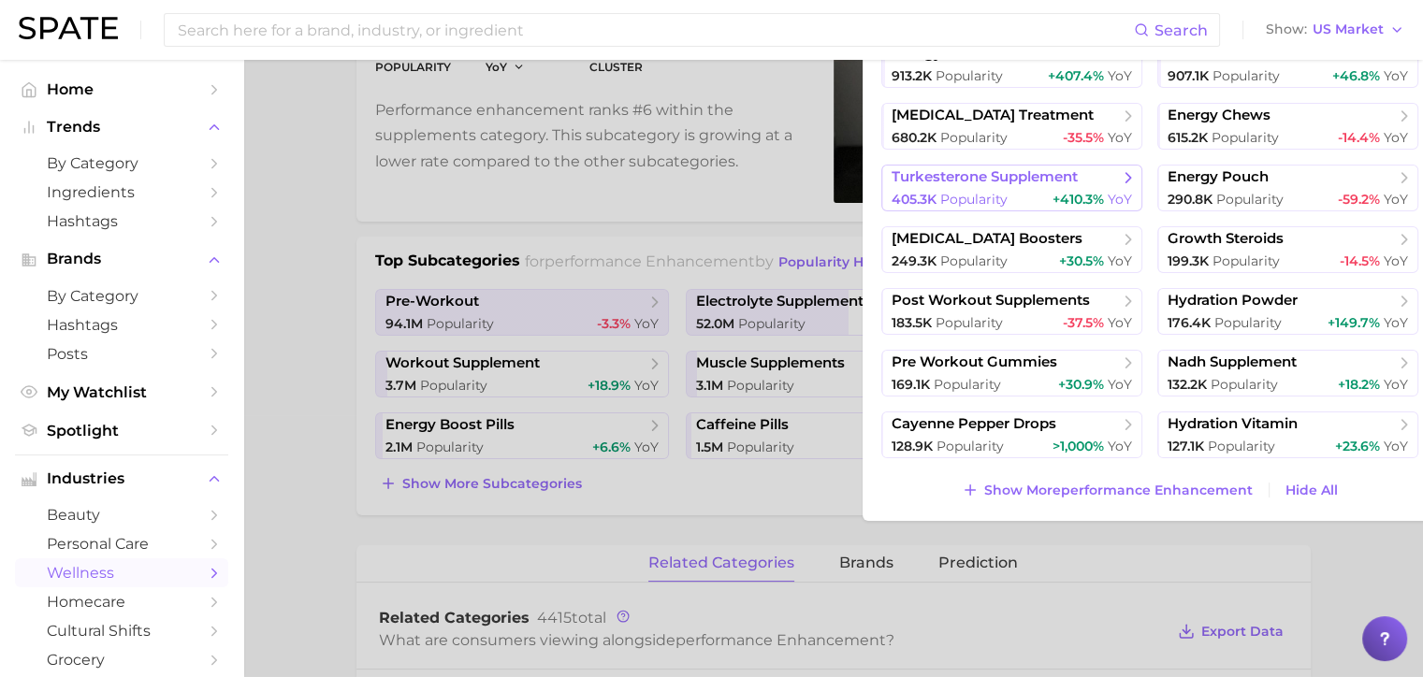
scroll to position [265, 0]
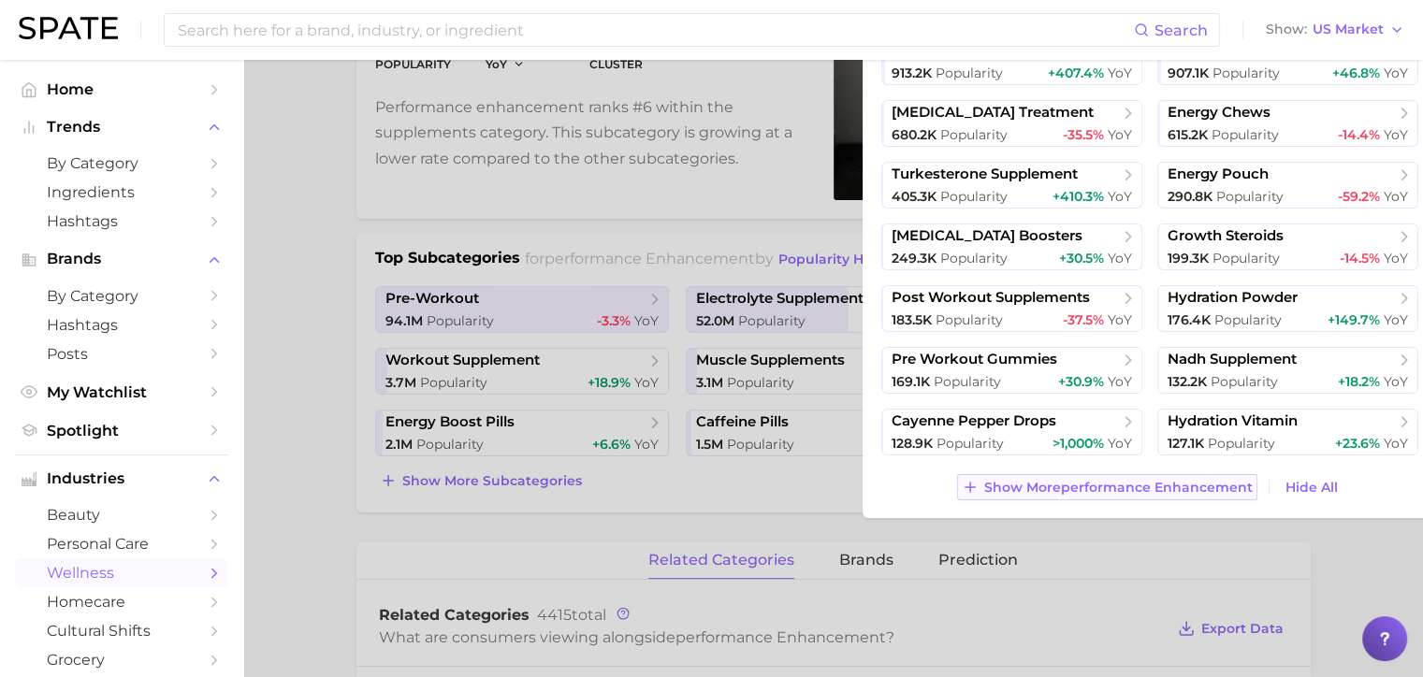
click at [1065, 485] on span "Show More performance enhancement" at bounding box center [1118, 488] width 269 height 16
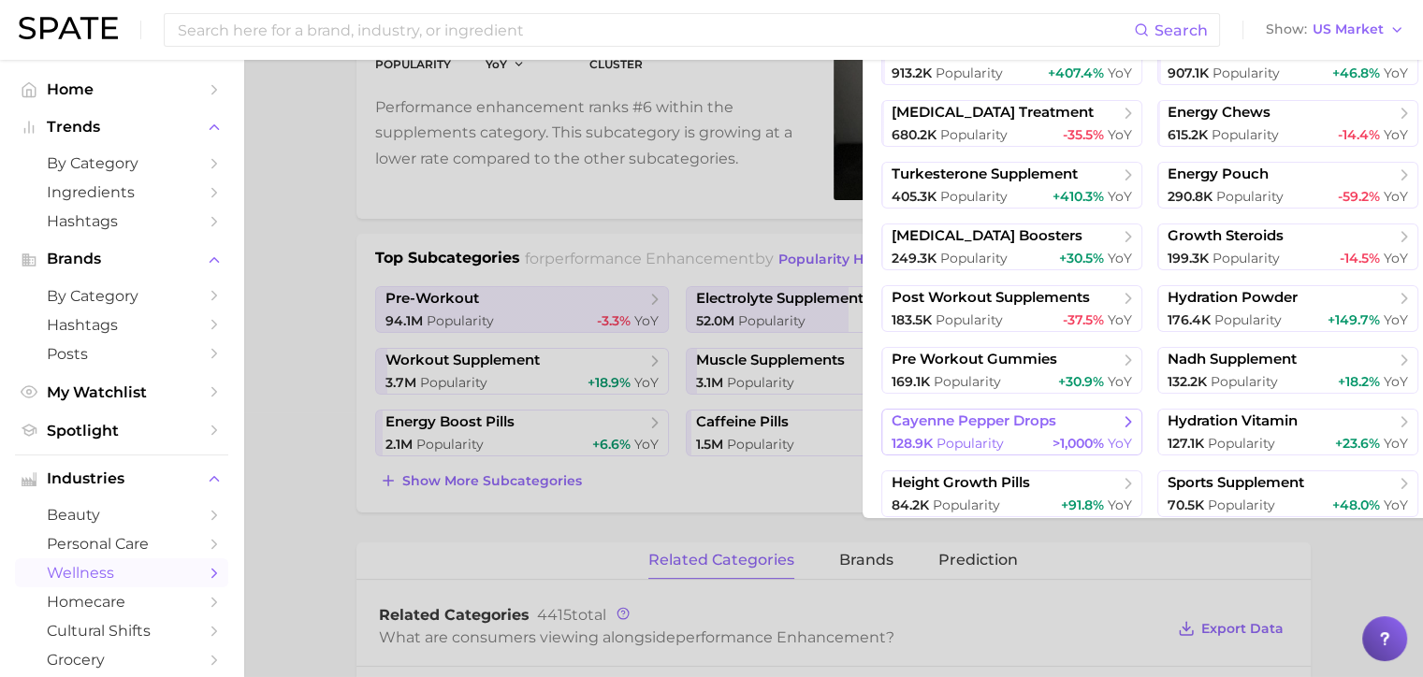
scroll to position [438, 0]
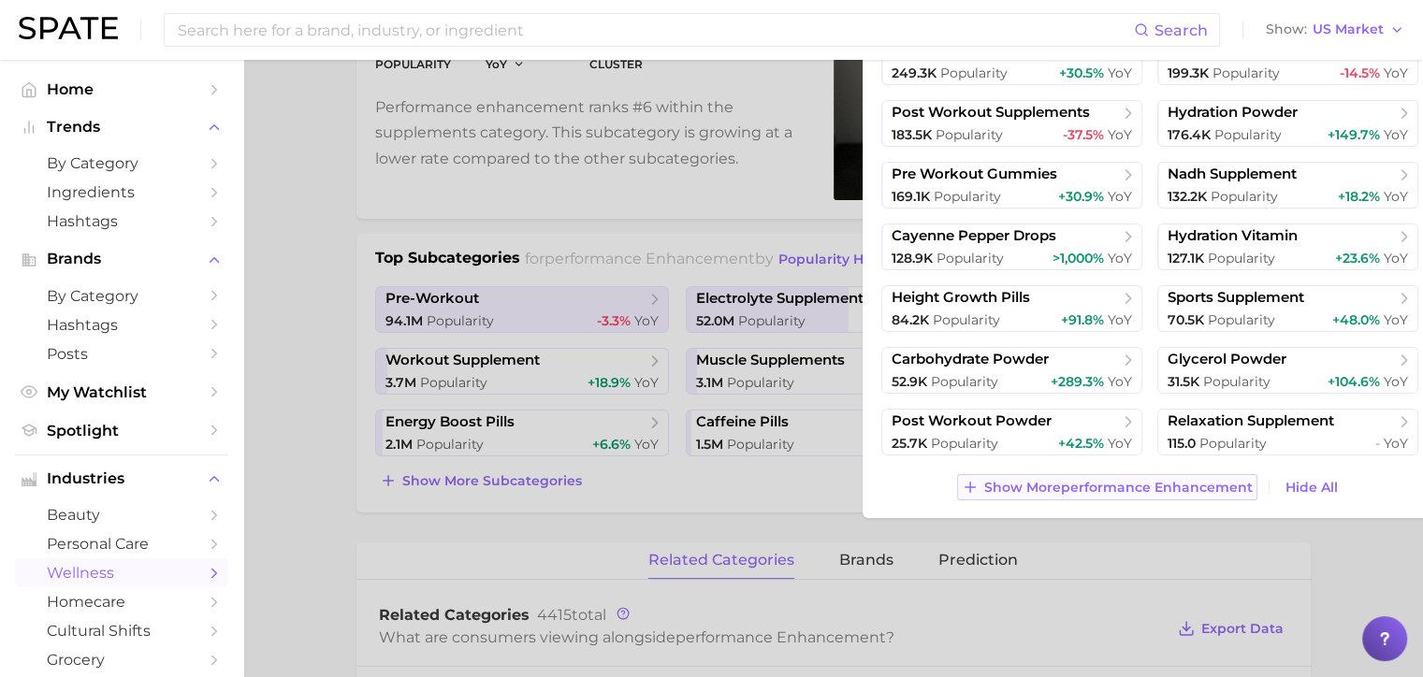
click at [1076, 486] on span "Show More performance enhancement" at bounding box center [1118, 488] width 269 height 16
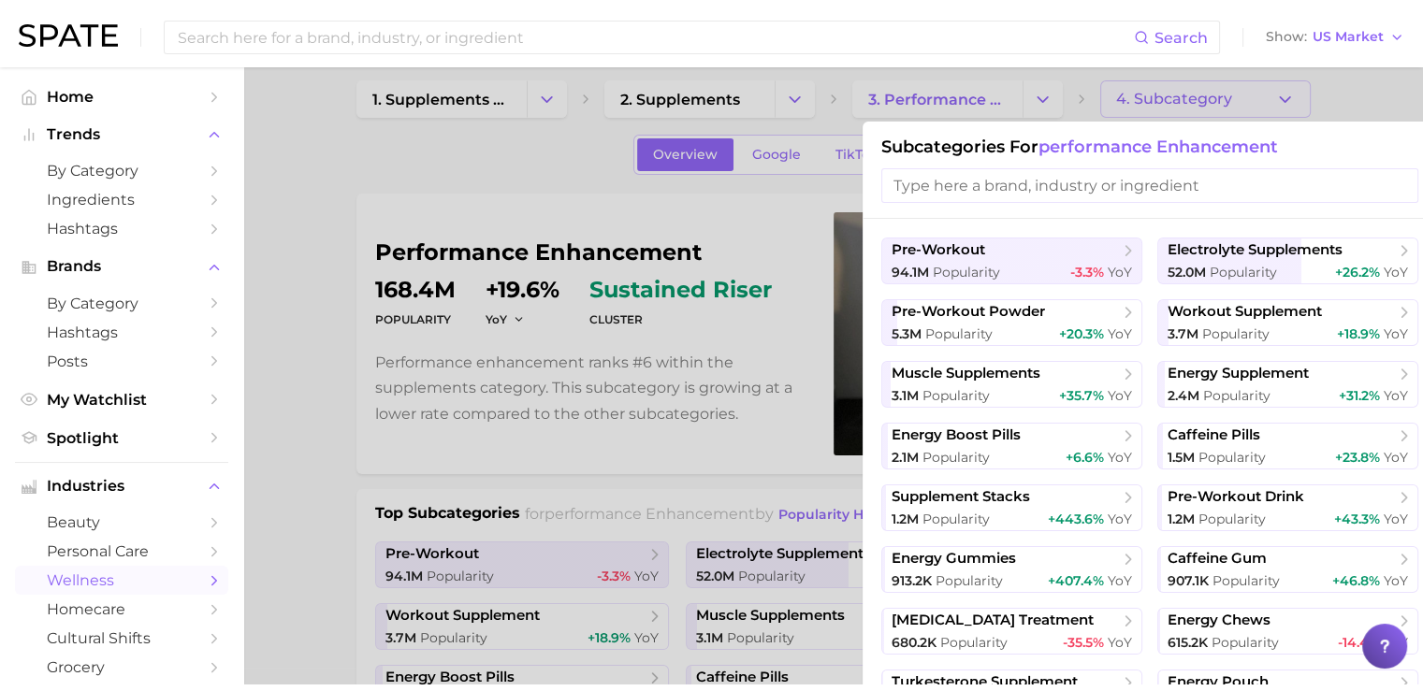
scroll to position [8, 0]
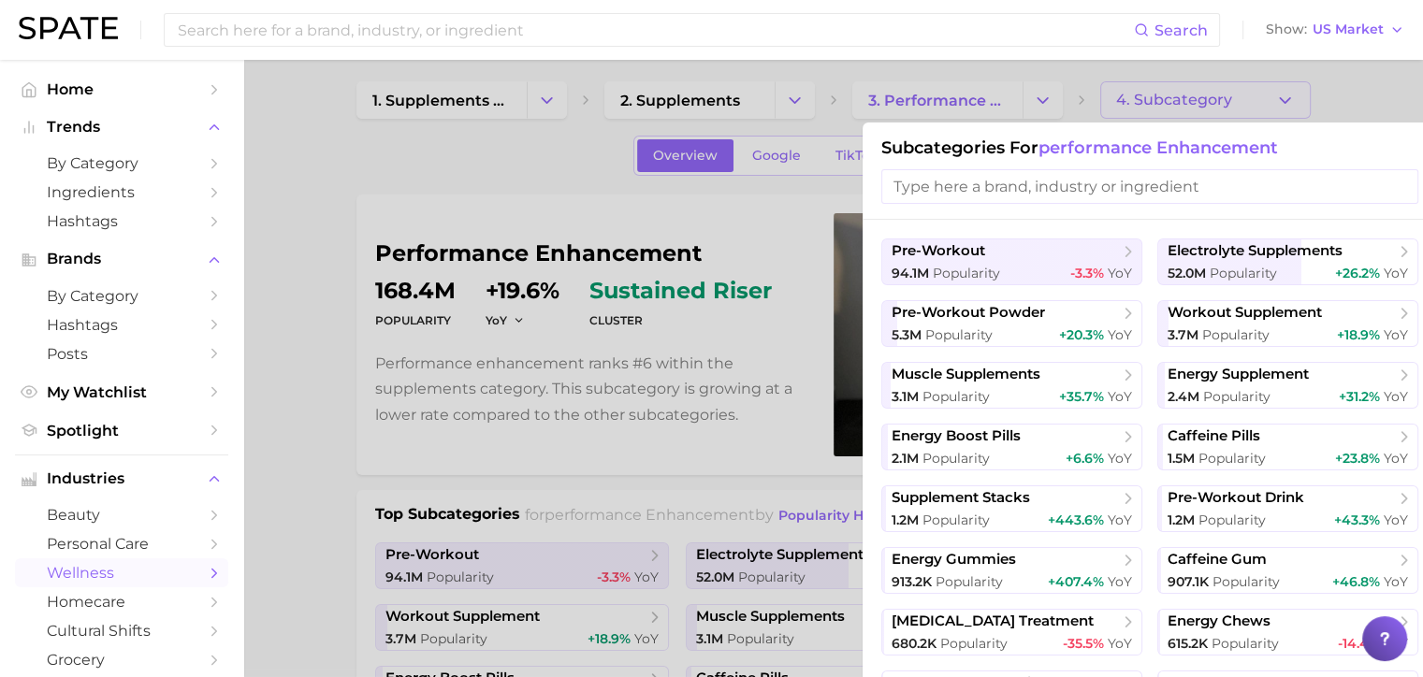
click at [68, 45] on div "Search Show US Market" at bounding box center [712, 30] width 1386 height 60
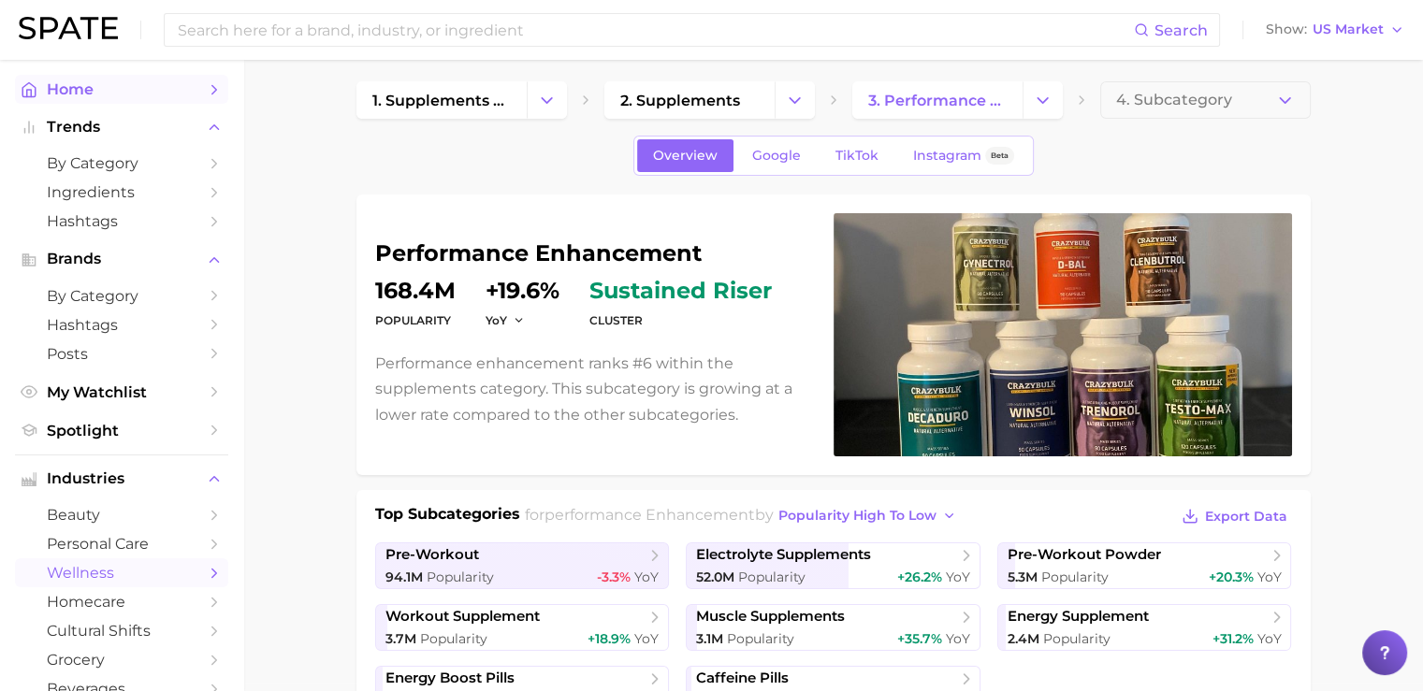
click at [63, 85] on span "Home" at bounding box center [122, 89] width 150 height 18
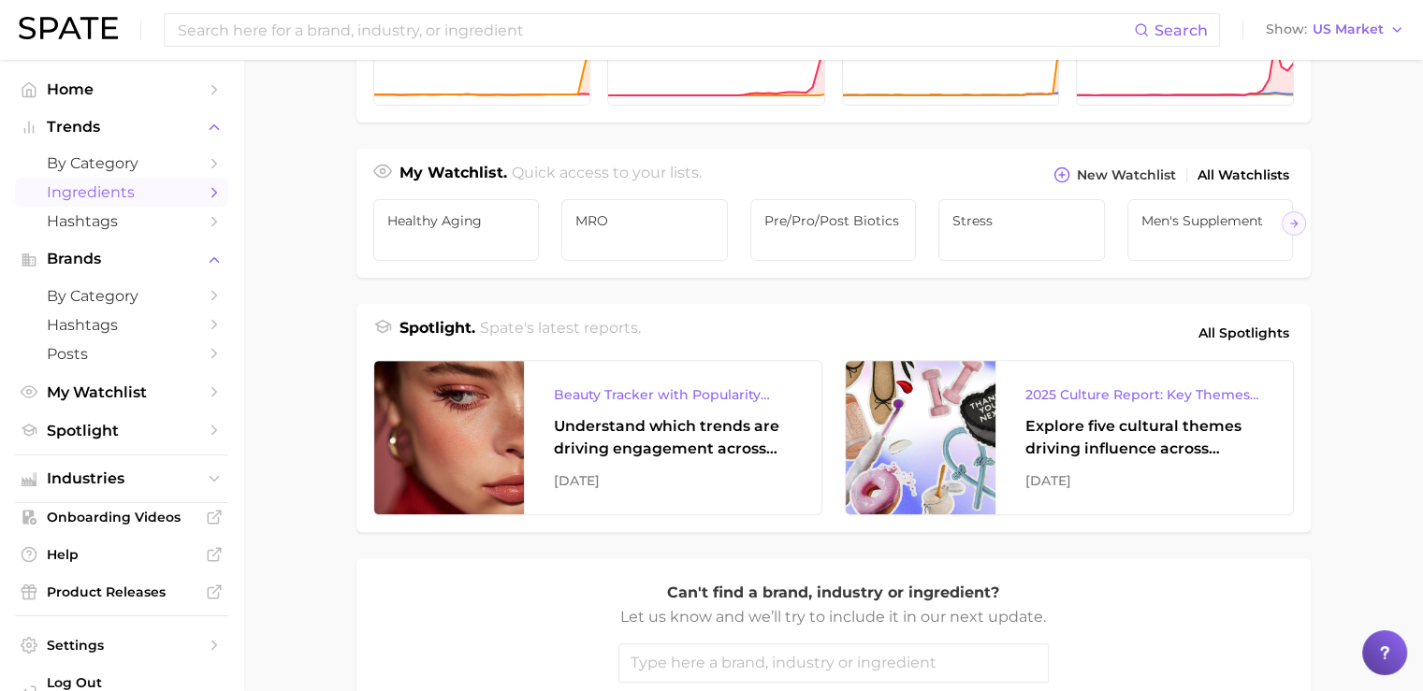
scroll to position [44, 0]
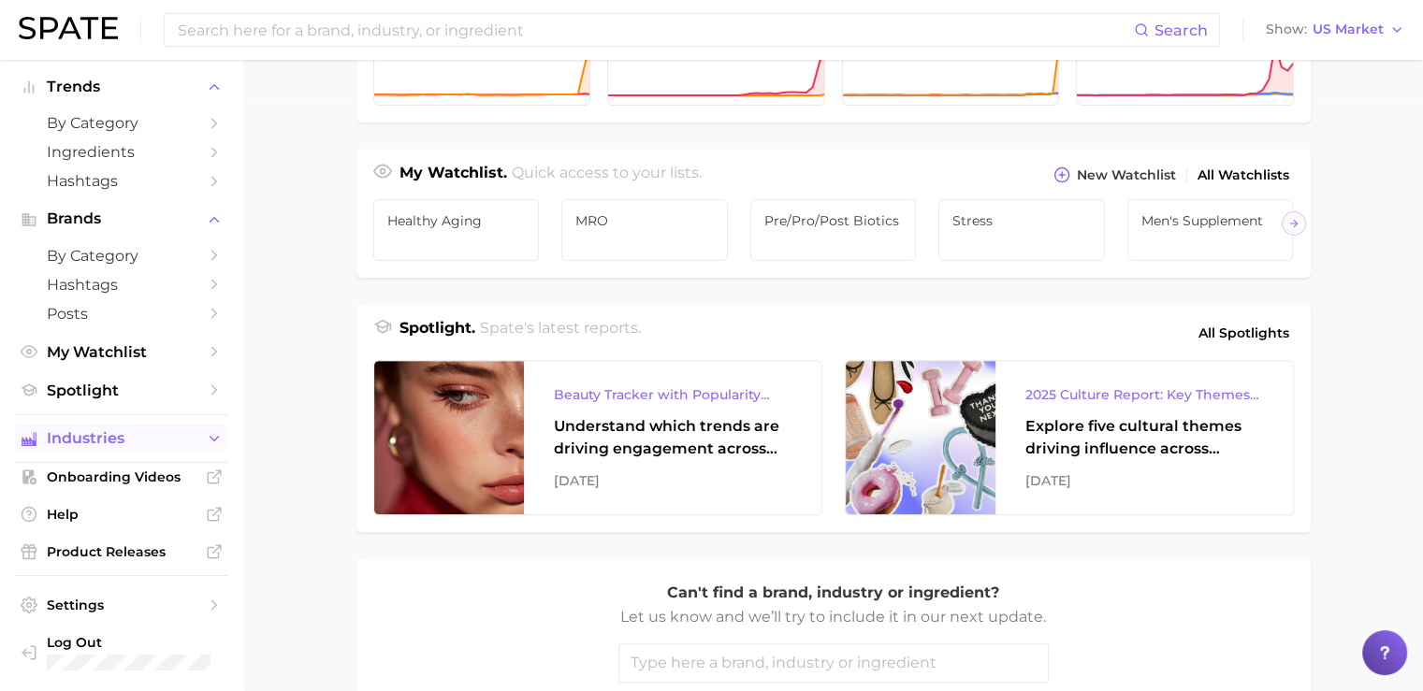
click at [79, 439] on span "Industries" at bounding box center [122, 438] width 150 height 17
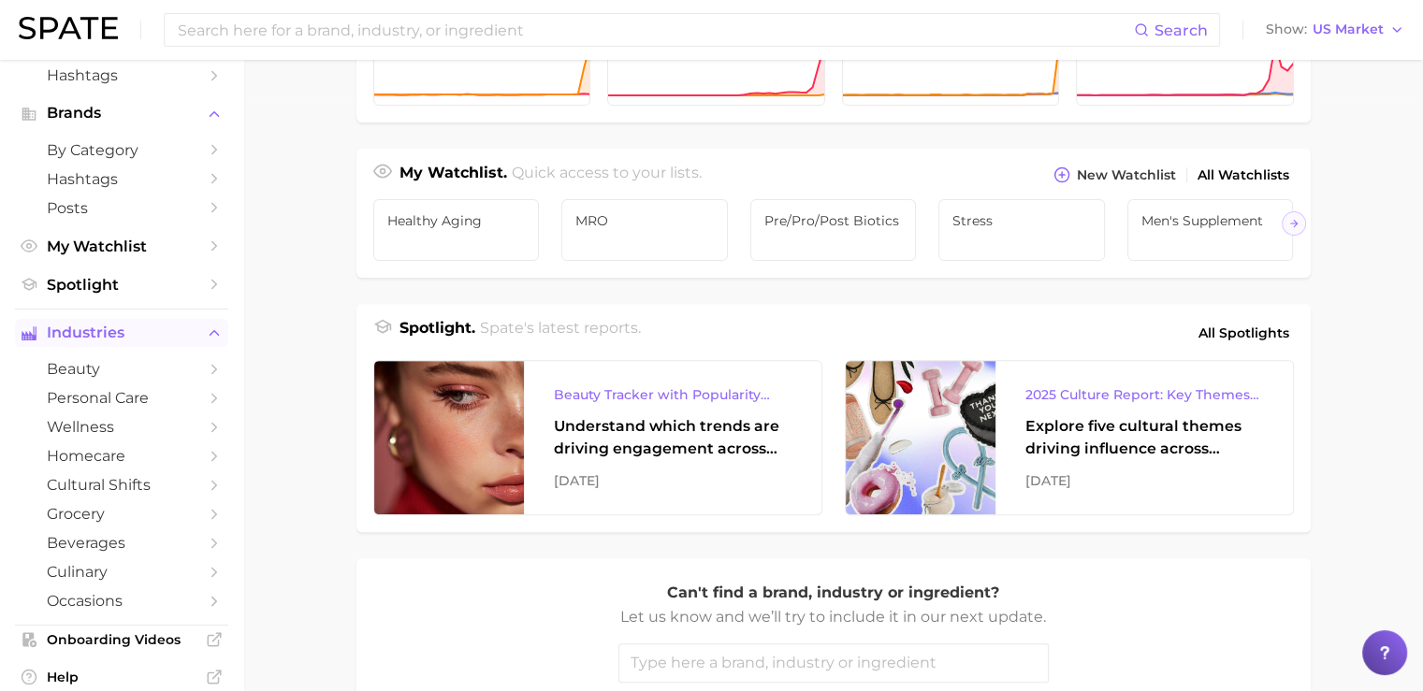
scroll to position [187, 0]
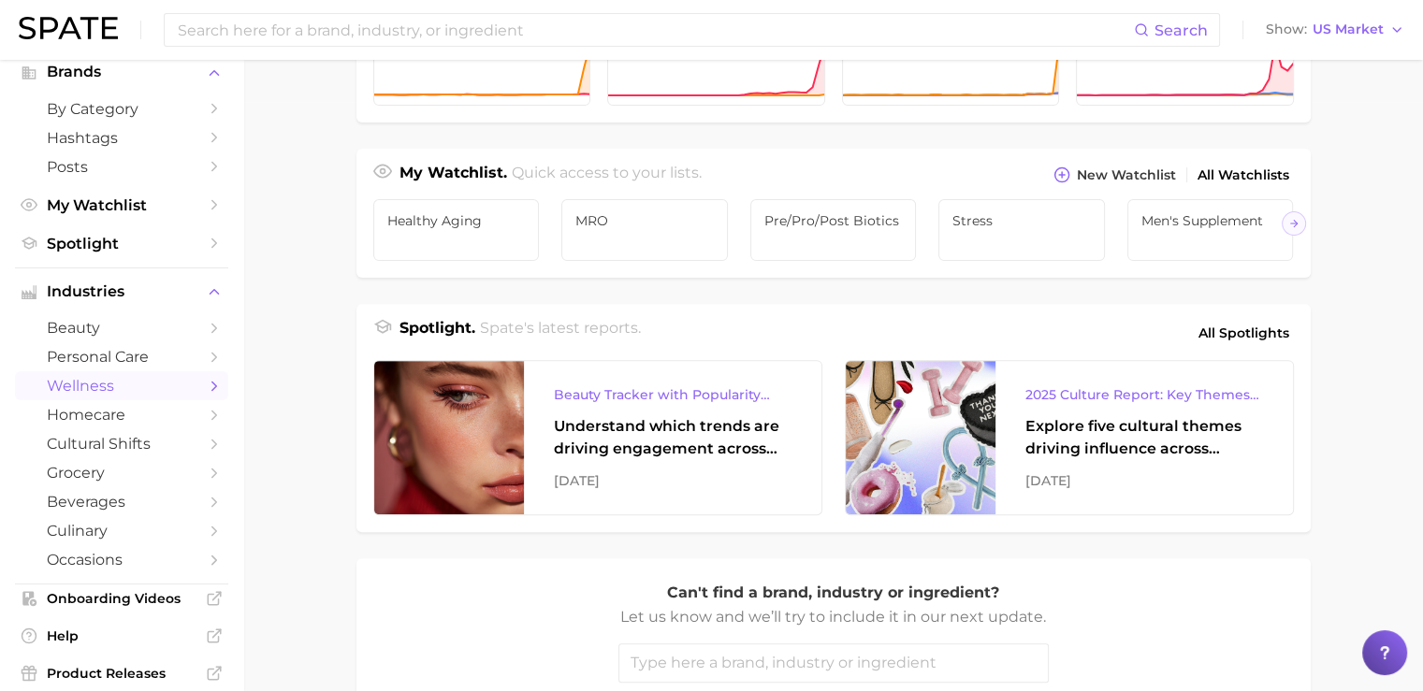
click at [75, 395] on span "wellness" at bounding box center [122, 386] width 150 height 18
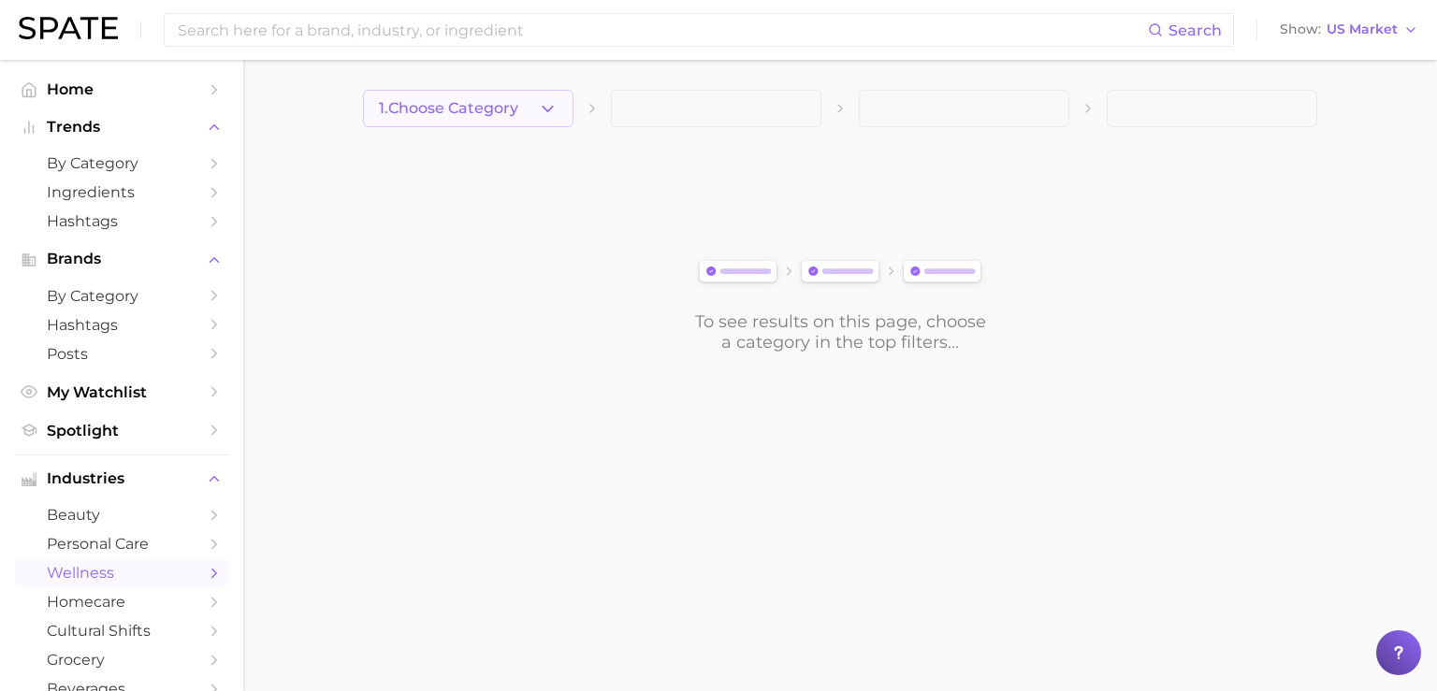
click at [437, 108] on span "1. Choose Category" at bounding box center [448, 108] width 139 height 17
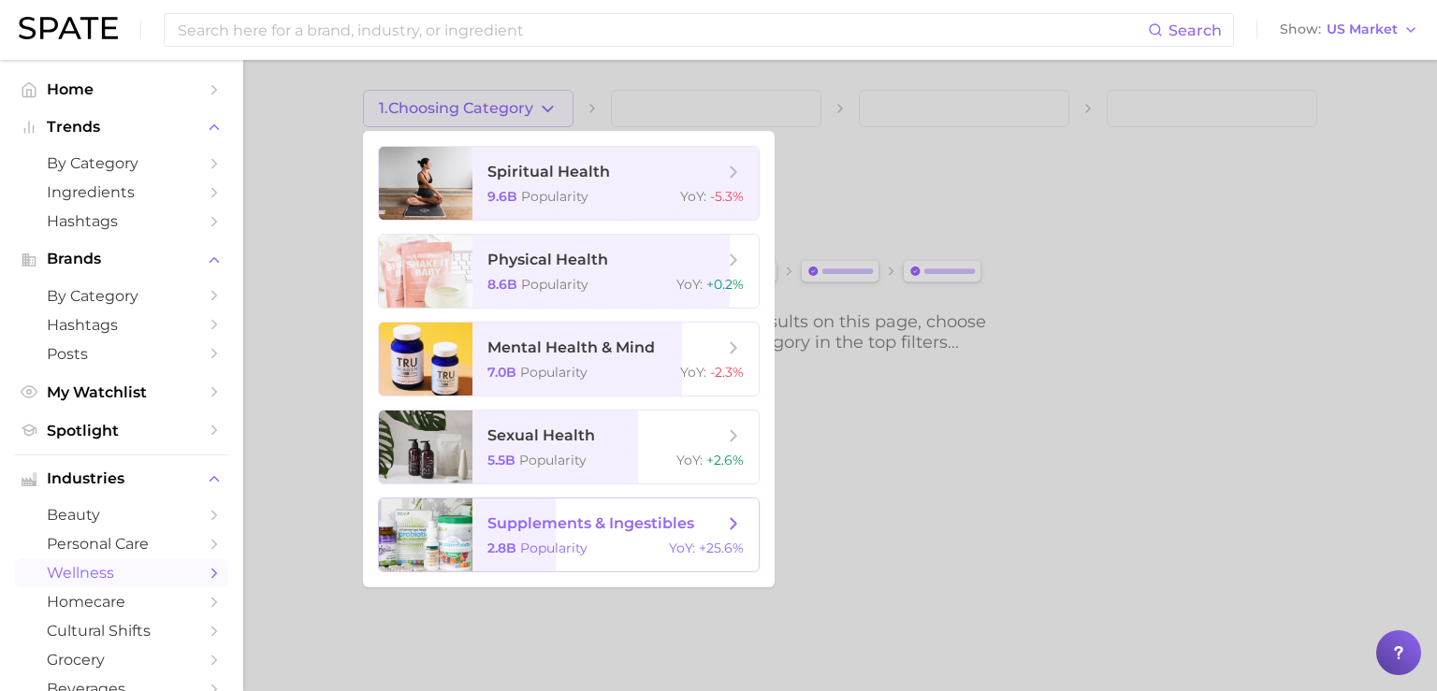
click at [514, 523] on span "supplements & ingestibles" at bounding box center [591, 524] width 207 height 18
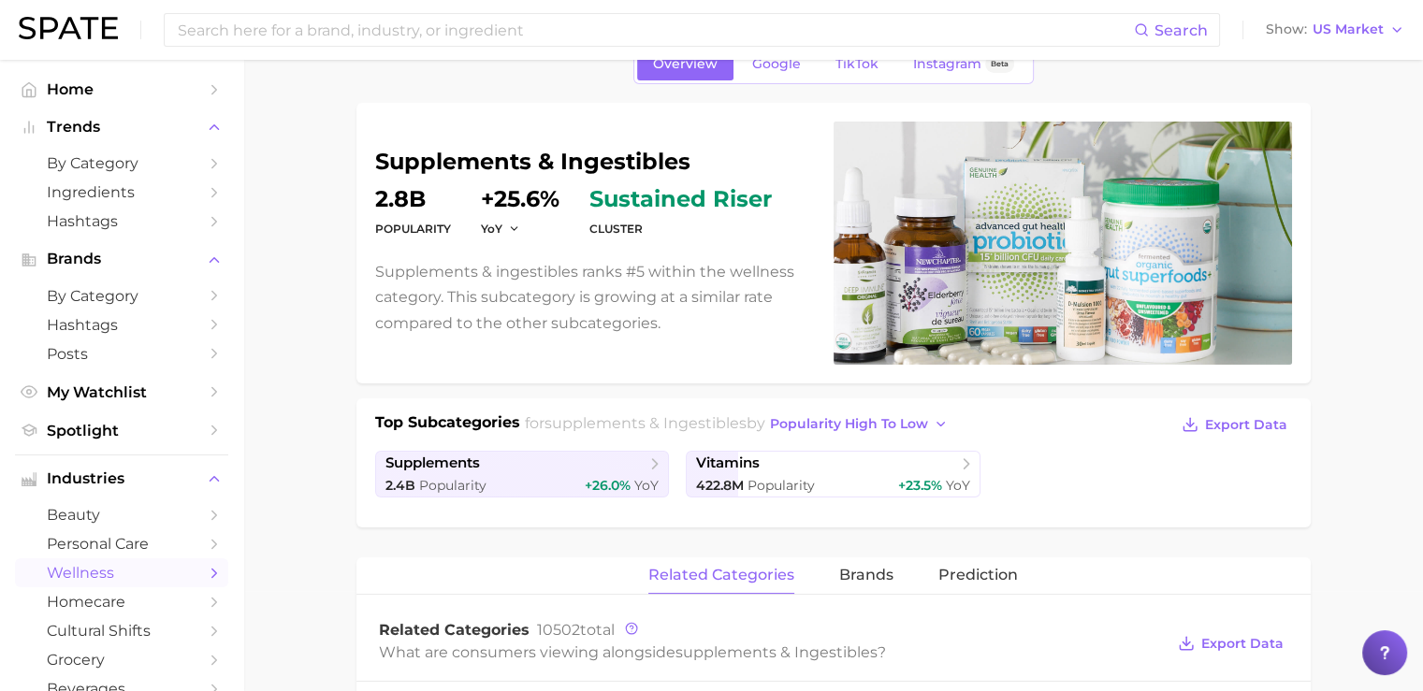
scroll to position [102, 0]
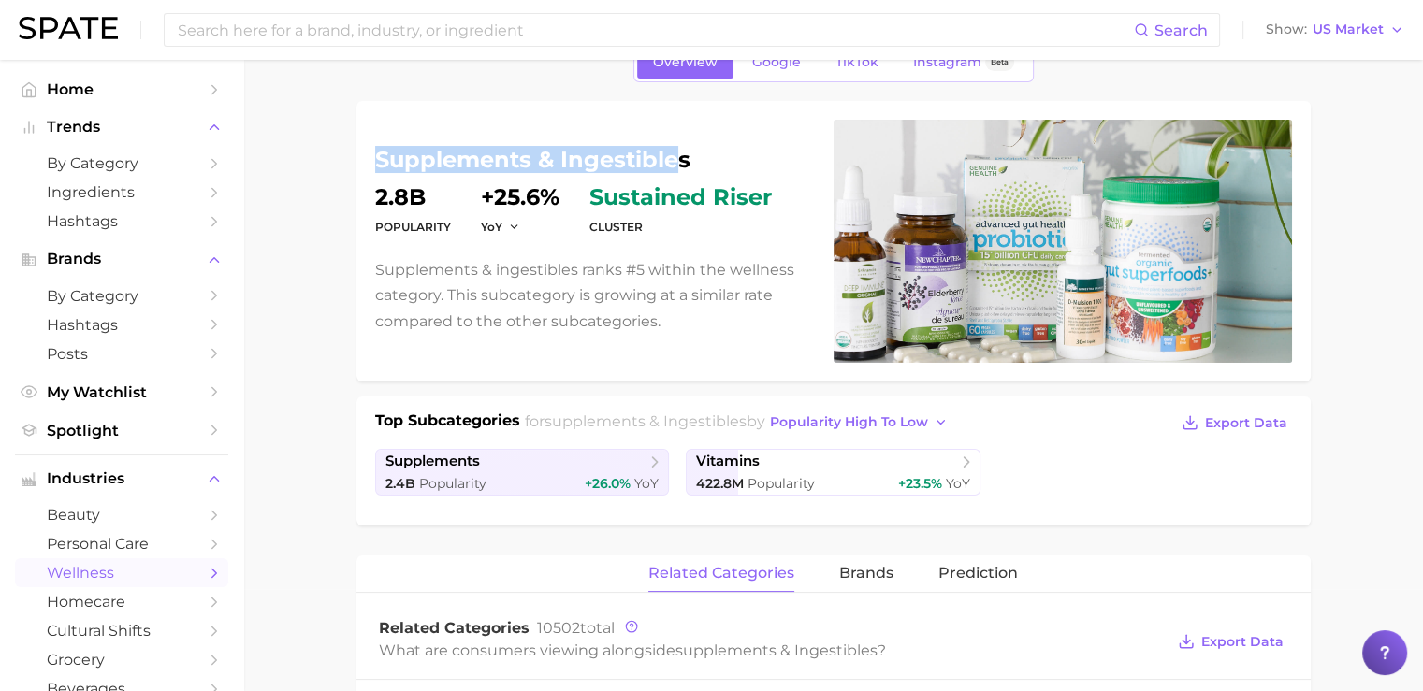
drag, startPoint x: 375, startPoint y: 158, endPoint x: 683, endPoint y: 162, distance: 307.9
click at [683, 162] on h1 "supplements & ingestibles" at bounding box center [593, 160] width 436 height 22
click at [467, 266] on p "Supplements & ingestibles ranks #5 within the wellness category. This subcatego…" at bounding box center [593, 295] width 436 height 77
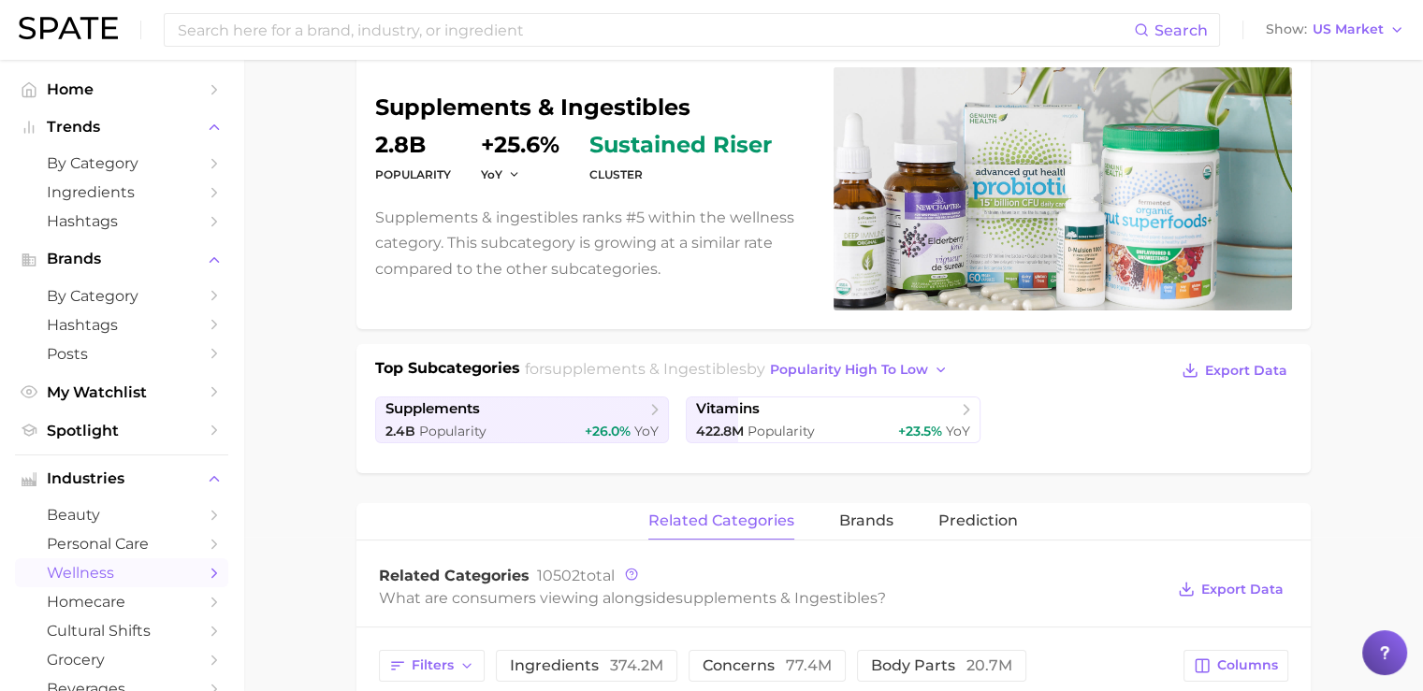
scroll to position [158, 0]
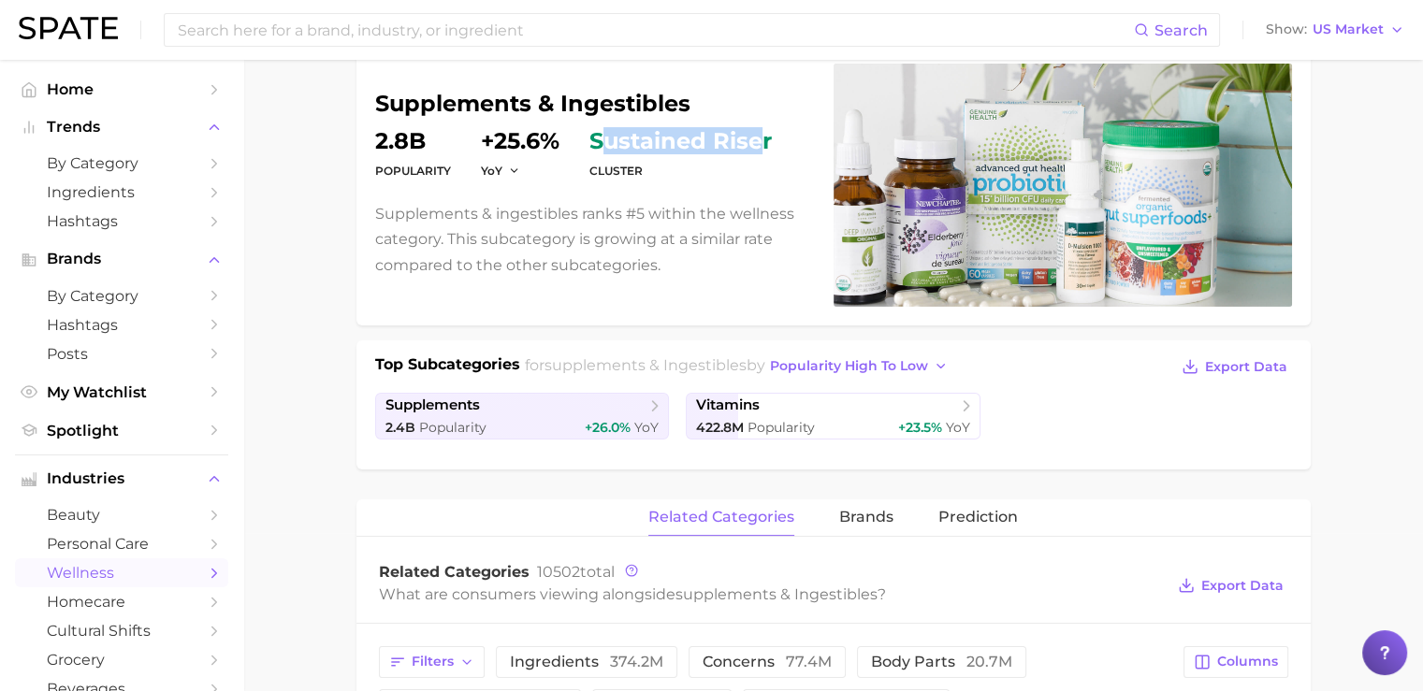
drag, startPoint x: 596, startPoint y: 138, endPoint x: 763, endPoint y: 135, distance: 166.6
click at [763, 135] on span "sustained riser" at bounding box center [681, 141] width 182 height 22
click at [390, 141] on dd "2.8b" at bounding box center [413, 141] width 76 height 22
drag, startPoint x: 374, startPoint y: 138, endPoint x: 430, endPoint y: 139, distance: 56.2
click at [430, 139] on div "supplements & ingestibles Popularity 2.8b YoY +25.6% cluster sustained riser Su…" at bounding box center [834, 185] width 954 height 281
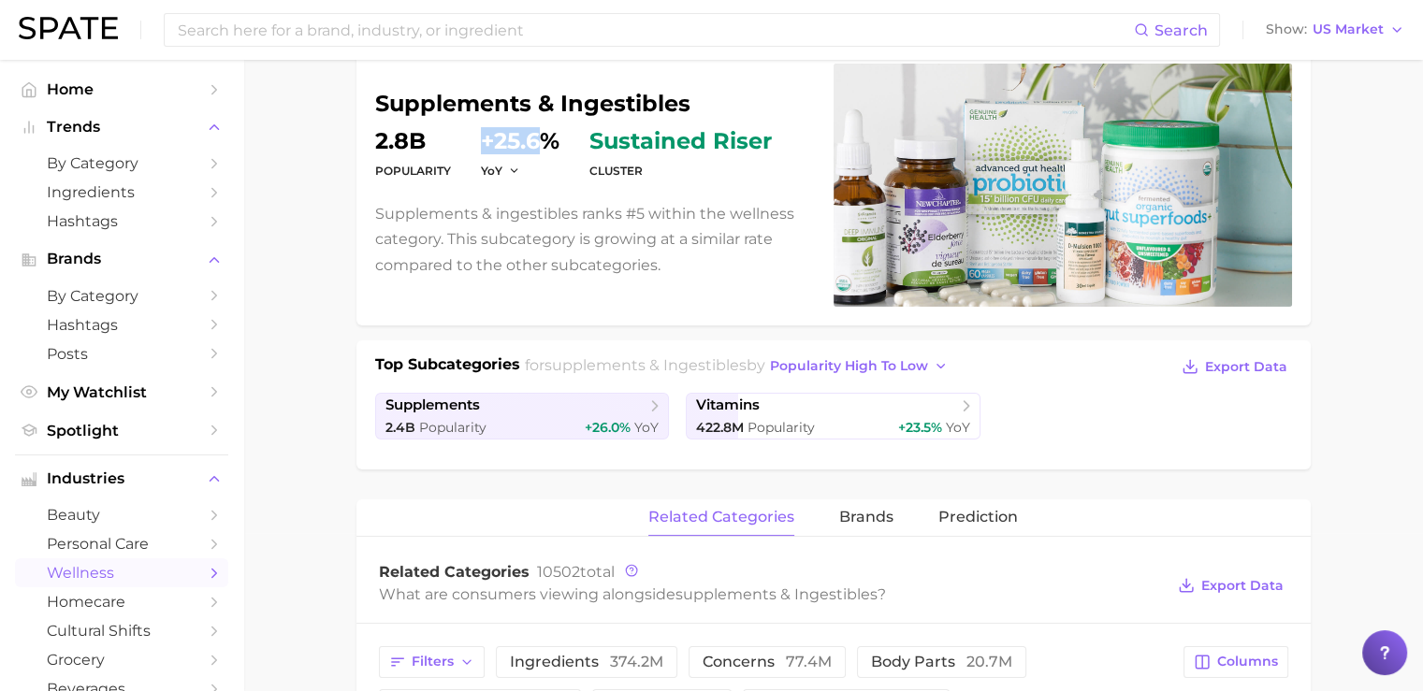
drag, startPoint x: 484, startPoint y: 138, endPoint x: 548, endPoint y: 138, distance: 64.6
click at [548, 138] on dd "+25.6%" at bounding box center [520, 141] width 79 height 22
click at [562, 220] on p "Supplements & ingestibles ranks #5 within the wellness category. This subcatego…" at bounding box center [593, 239] width 436 height 77
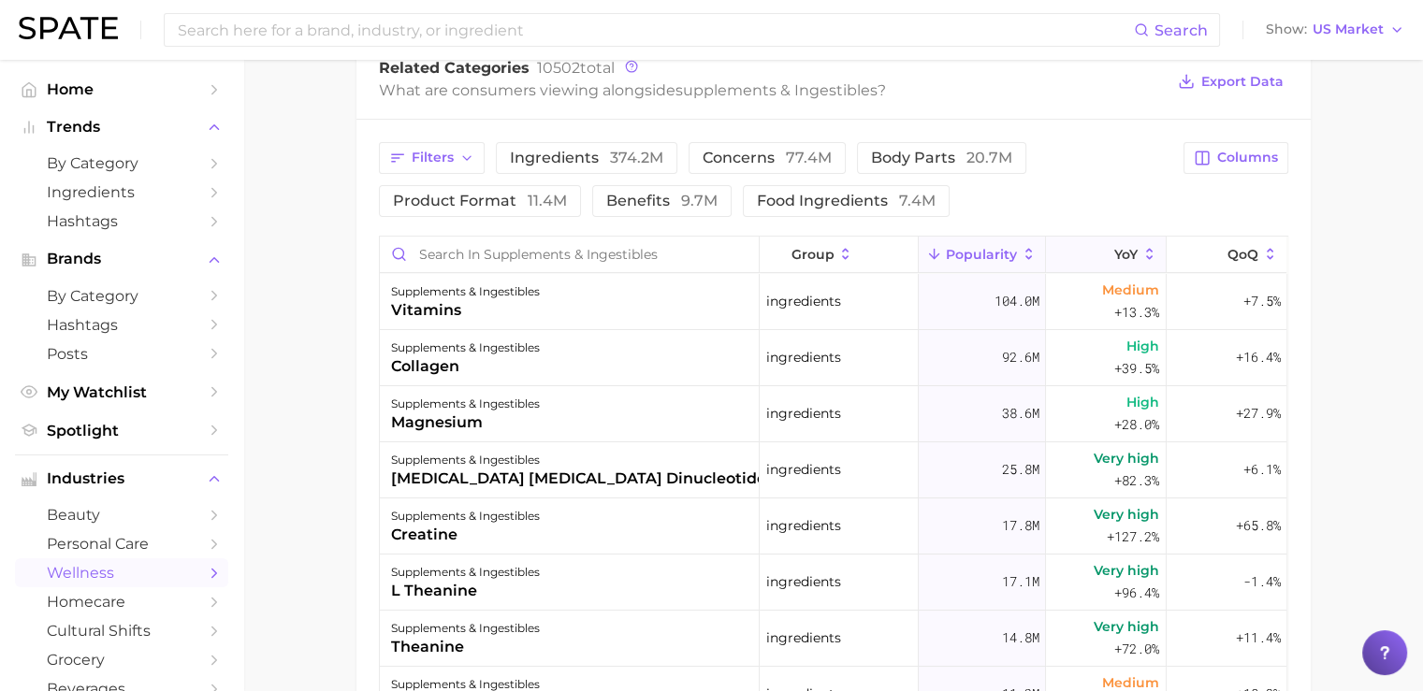
scroll to position [662, 0]
click at [1261, 151] on span "Columns" at bounding box center [1247, 159] width 61 height 16
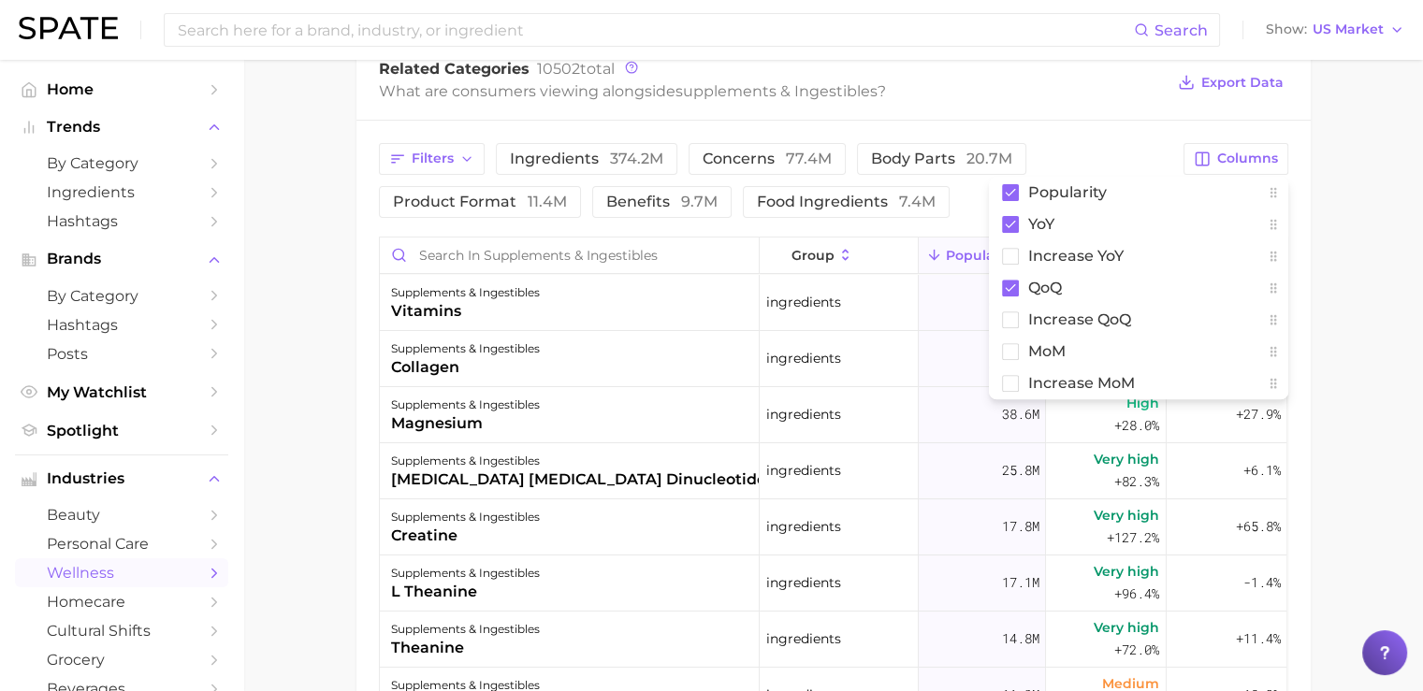
click at [1072, 128] on div "Filters ingredients 374.2m concerns 77.4m body parts 20.7m product format 11.4m…" at bounding box center [834, 536] width 954 height 830
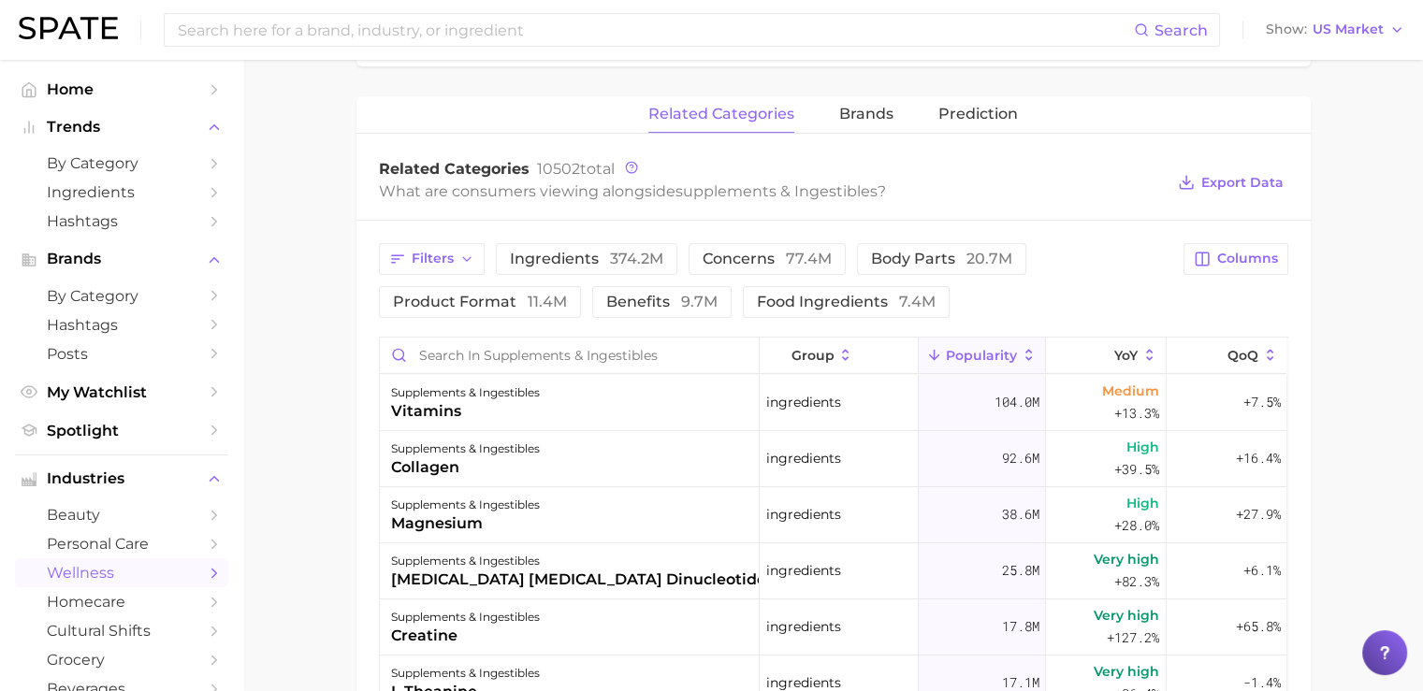
scroll to position [563, 0]
click at [462, 258] on icon "button" at bounding box center [466, 257] width 15 height 15
click at [496, 225] on div "Filters ingredients 374.2m concerns 77.4m body parts 20.7m product format 11.4m…" at bounding box center [834, 634] width 954 height 830
click at [470, 251] on icon "button" at bounding box center [466, 257] width 15 height 15
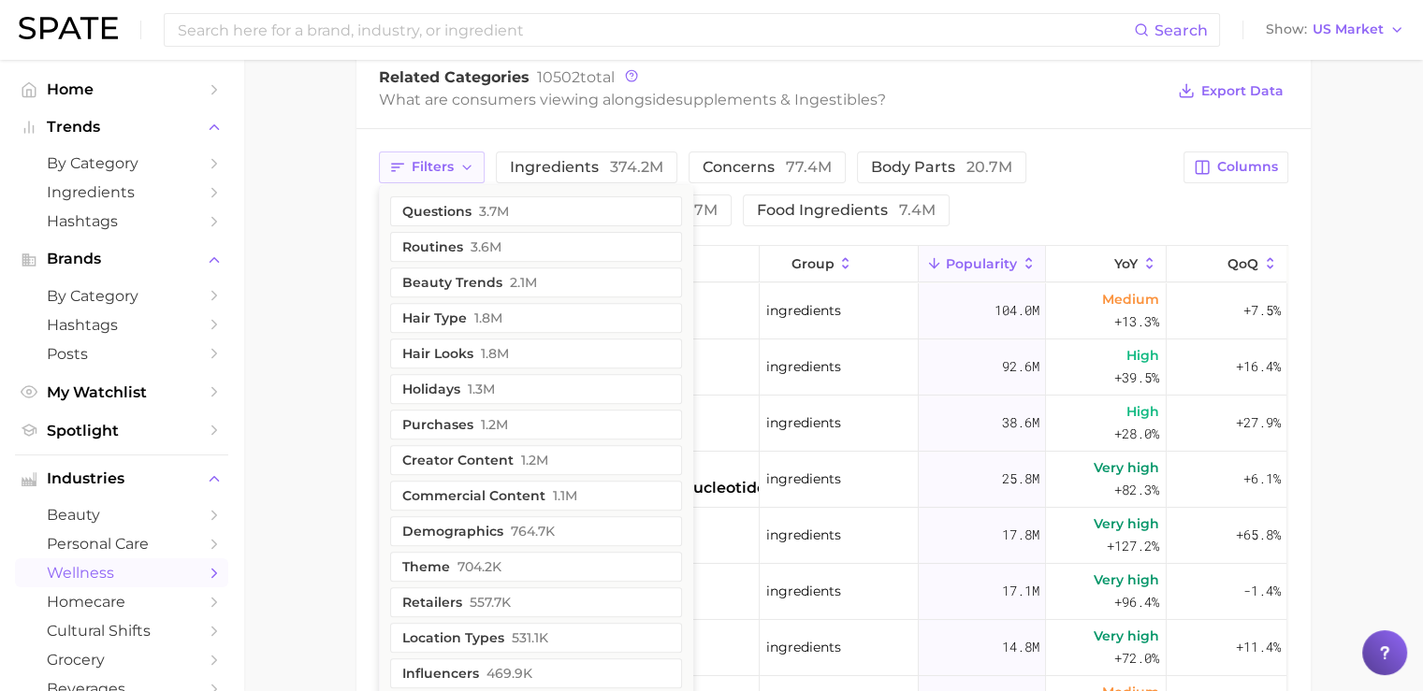
scroll to position [659, 0]
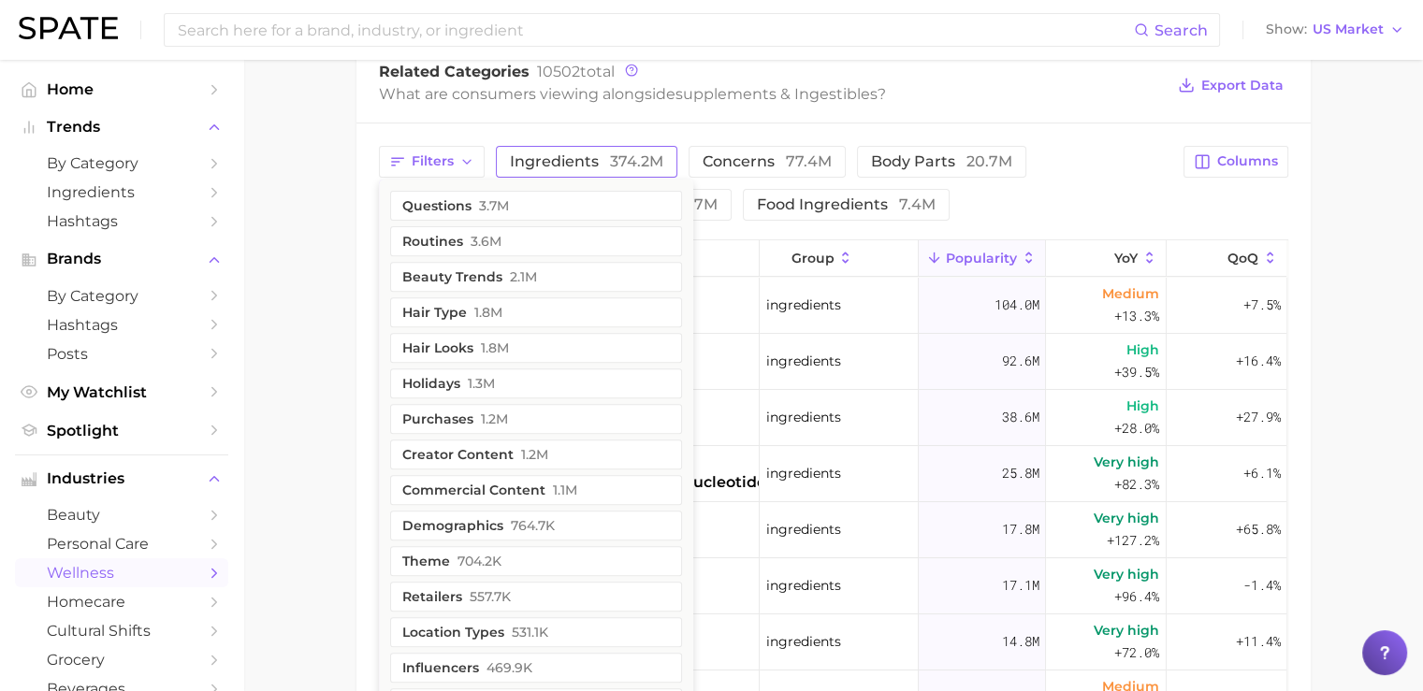
click at [577, 159] on span "ingredients 374.2m" at bounding box center [586, 161] width 153 height 15
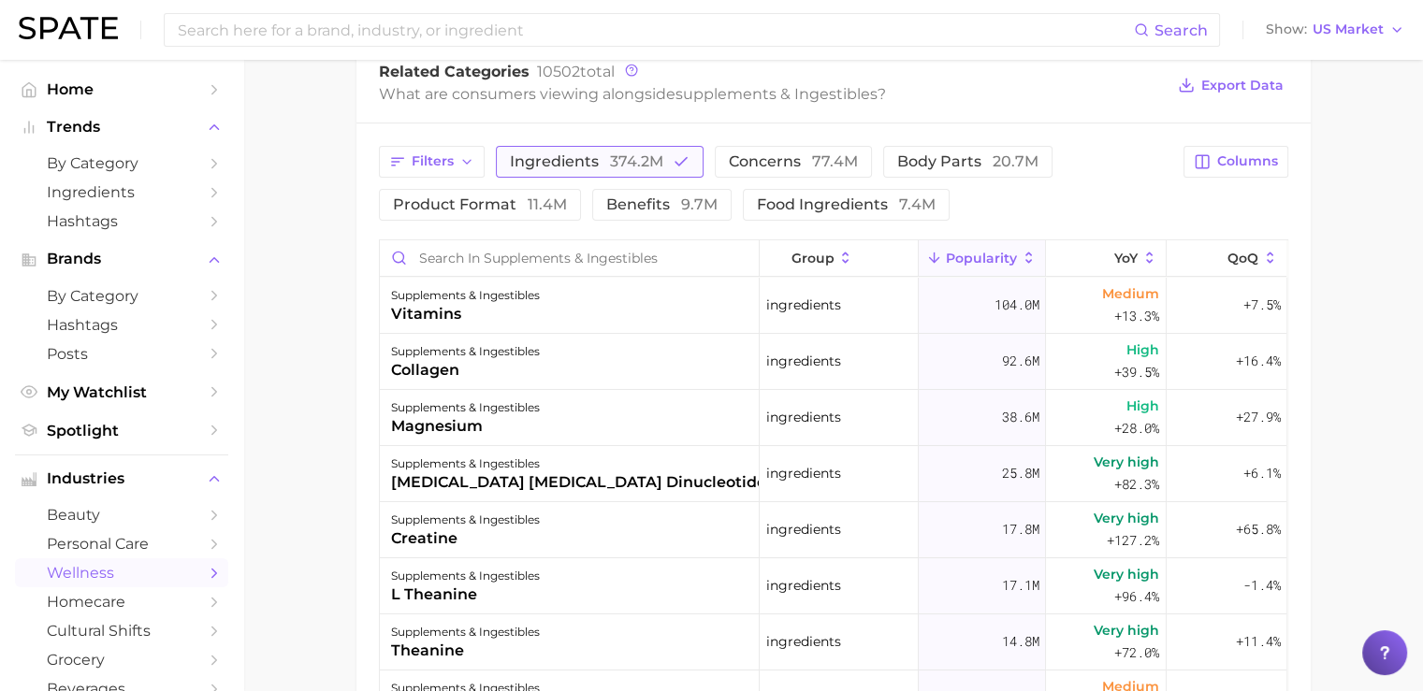
click at [679, 149] on button "ingredients 374.2m" at bounding box center [600, 162] width 208 height 32
click at [913, 154] on span "body parts 20.7m" at bounding box center [941, 161] width 141 height 15
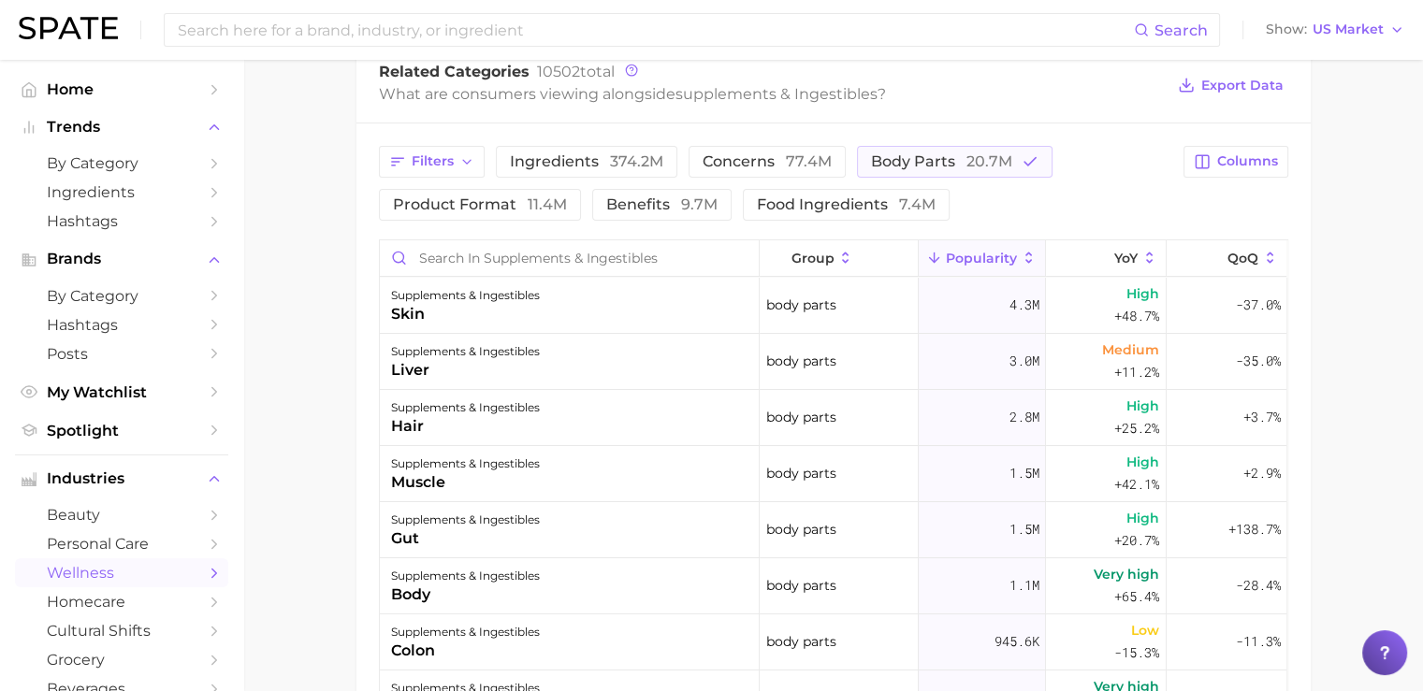
click at [70, 27] on img at bounding box center [68, 28] width 99 height 22
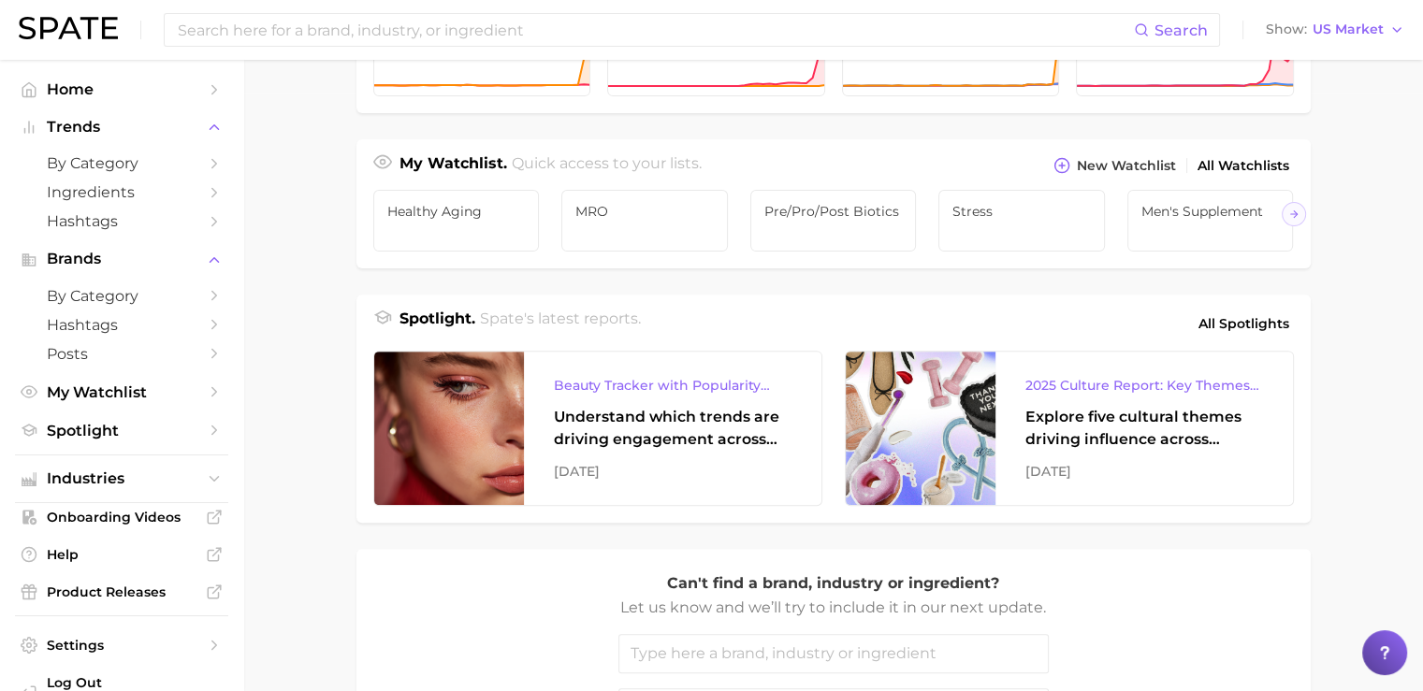
scroll to position [603, 0]
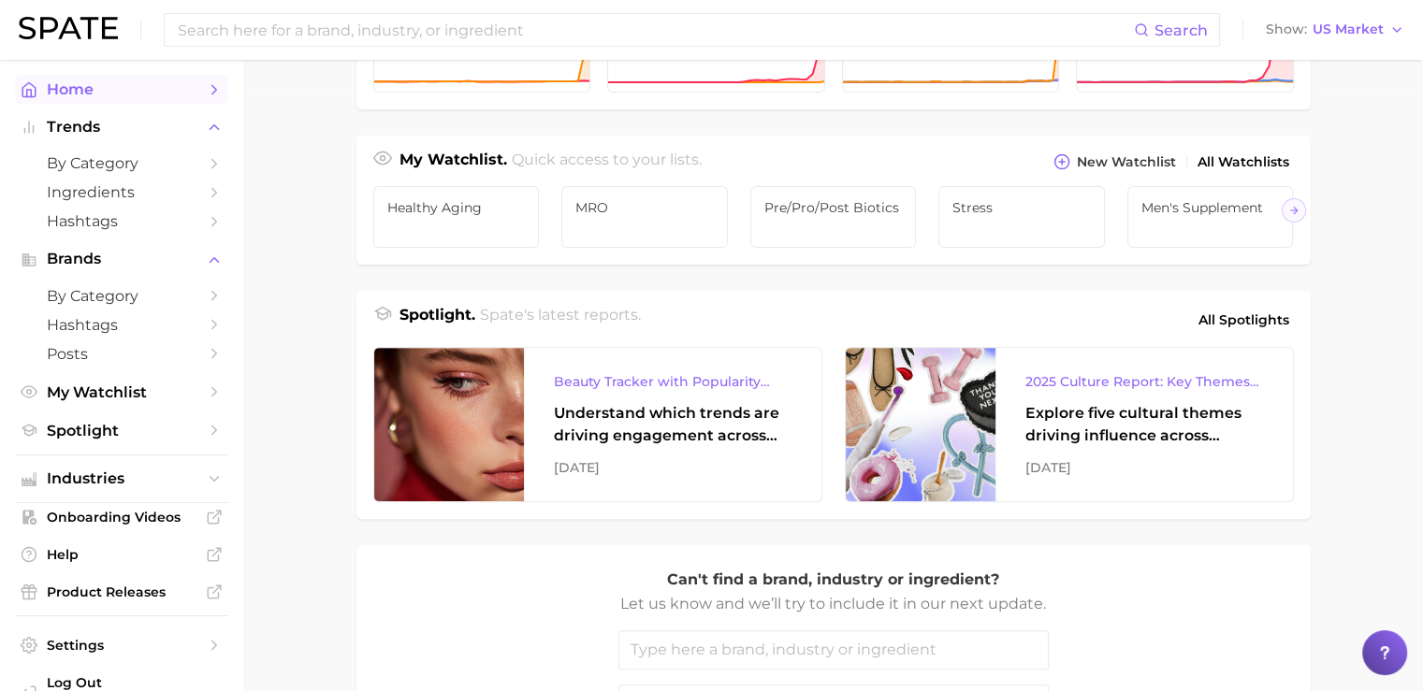
click at [64, 95] on span "Home" at bounding box center [122, 89] width 150 height 18
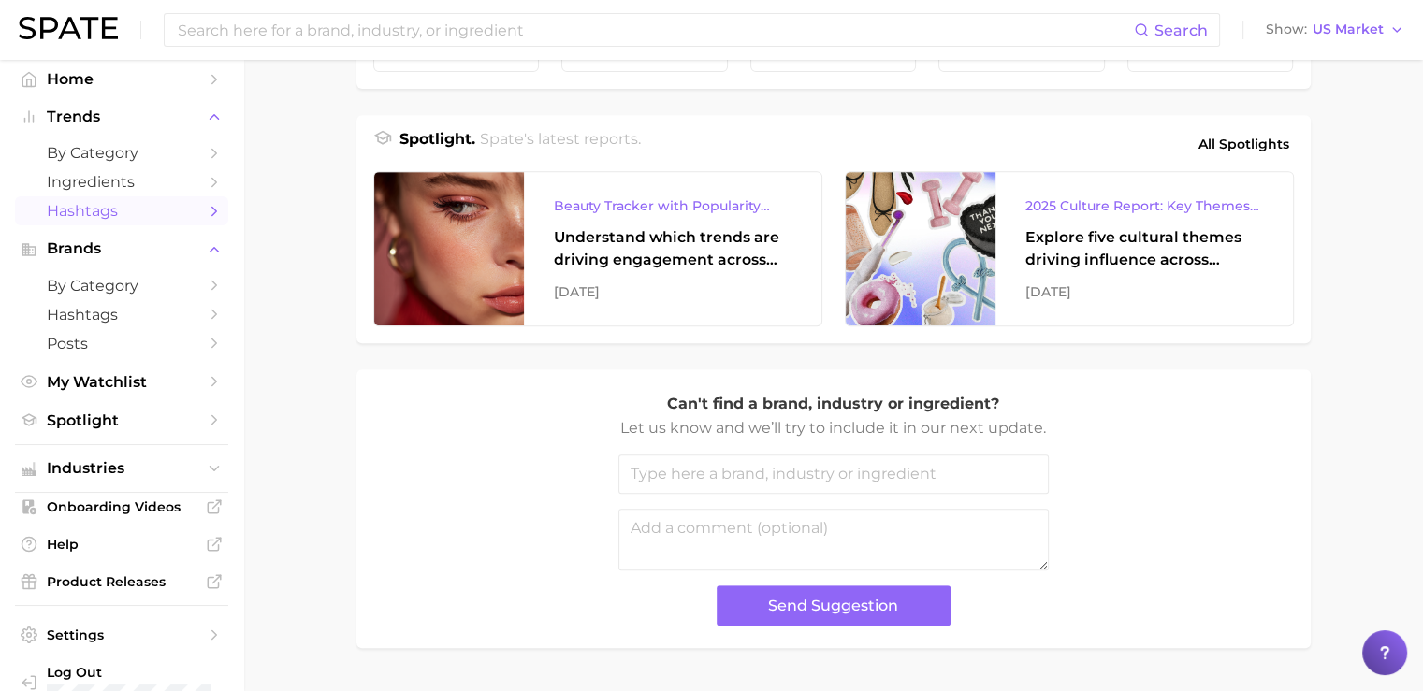
scroll to position [0, 0]
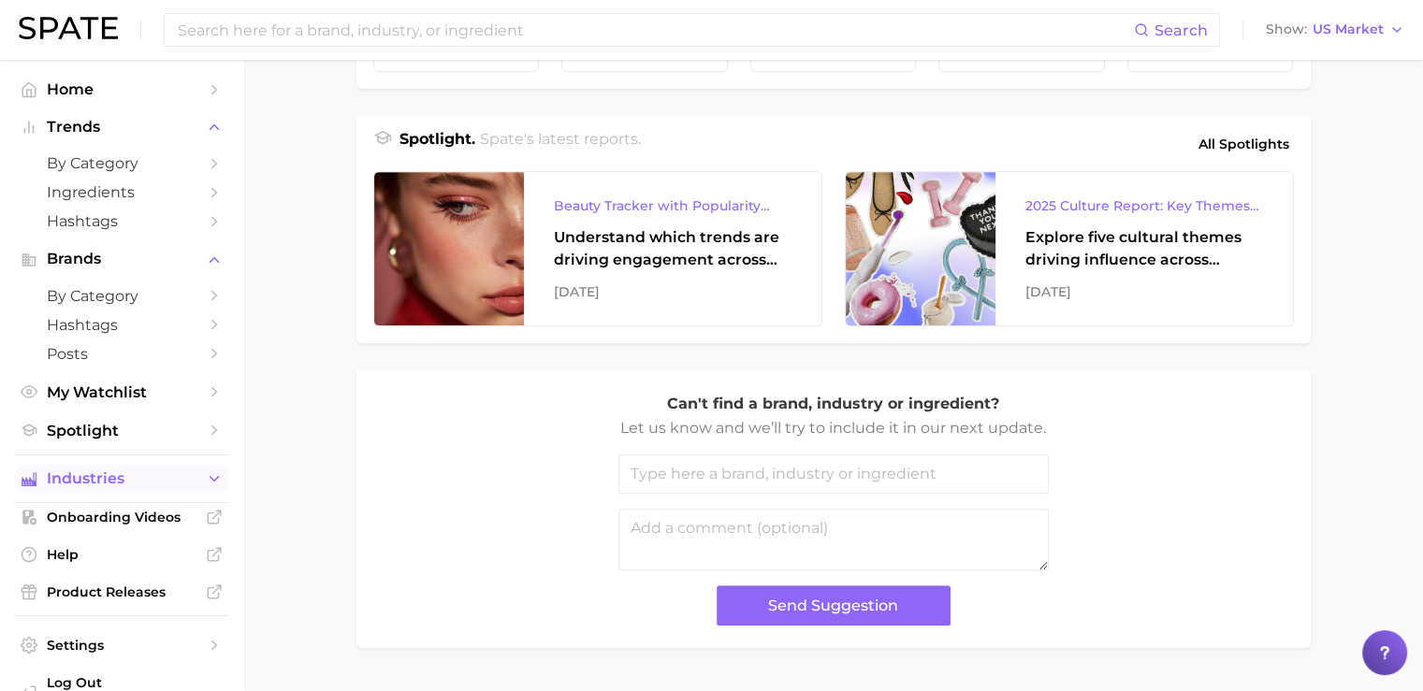
click at [102, 483] on span "Industries" at bounding box center [122, 479] width 150 height 17
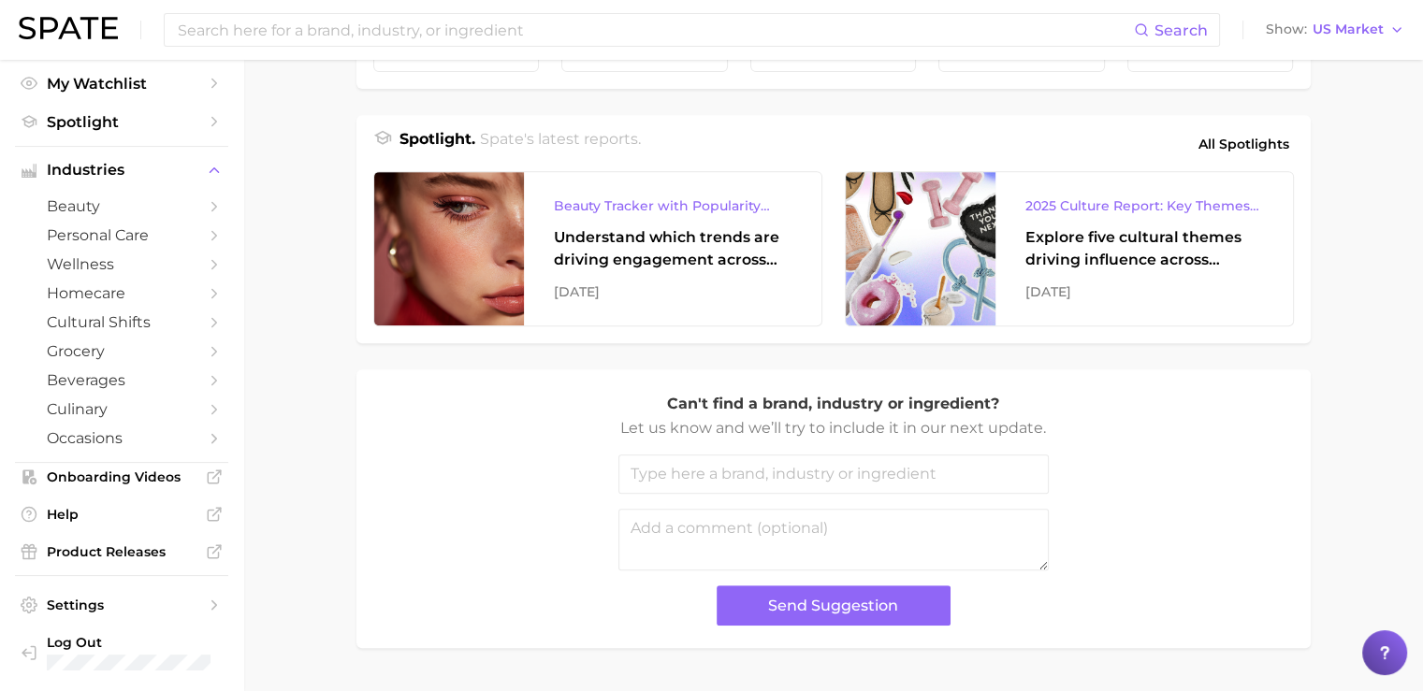
scroll to position [317, 0]
click at [106, 263] on span "wellness" at bounding box center [122, 264] width 150 height 18
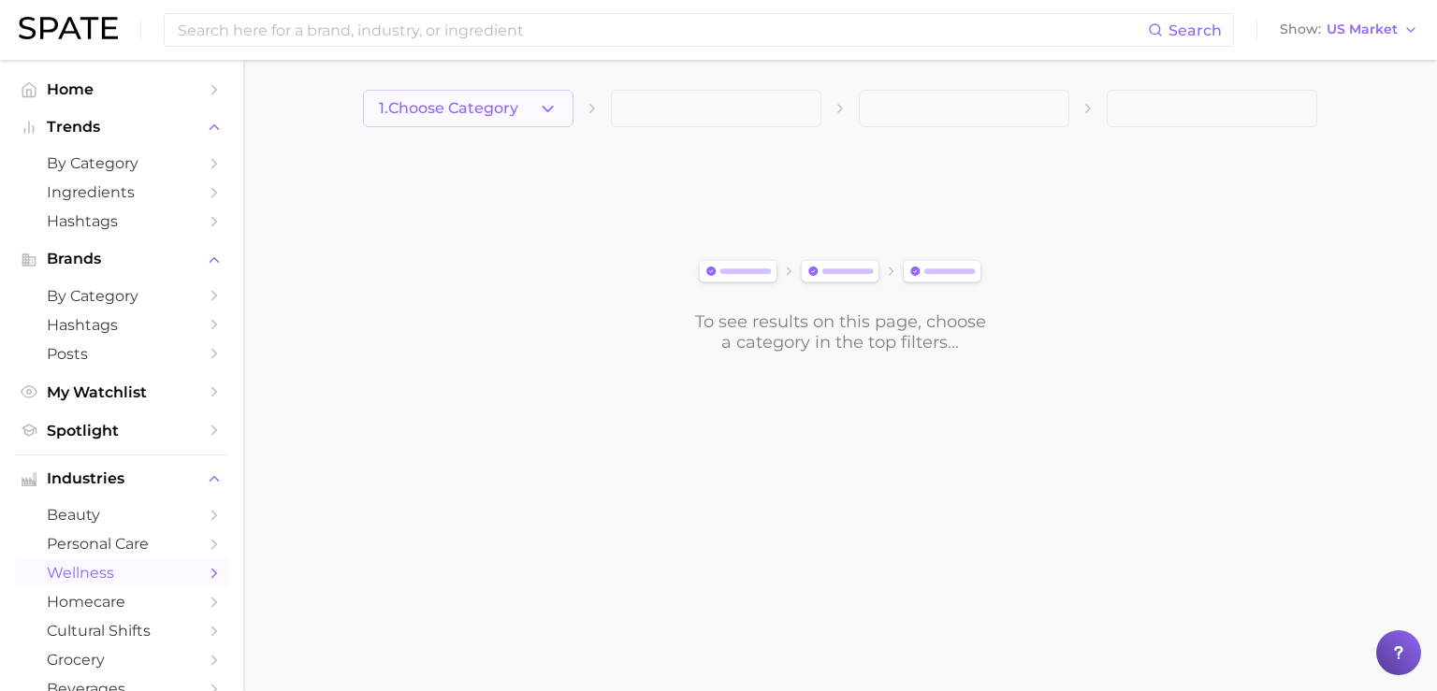
click at [509, 123] on button "1. Choose Category" at bounding box center [468, 108] width 211 height 37
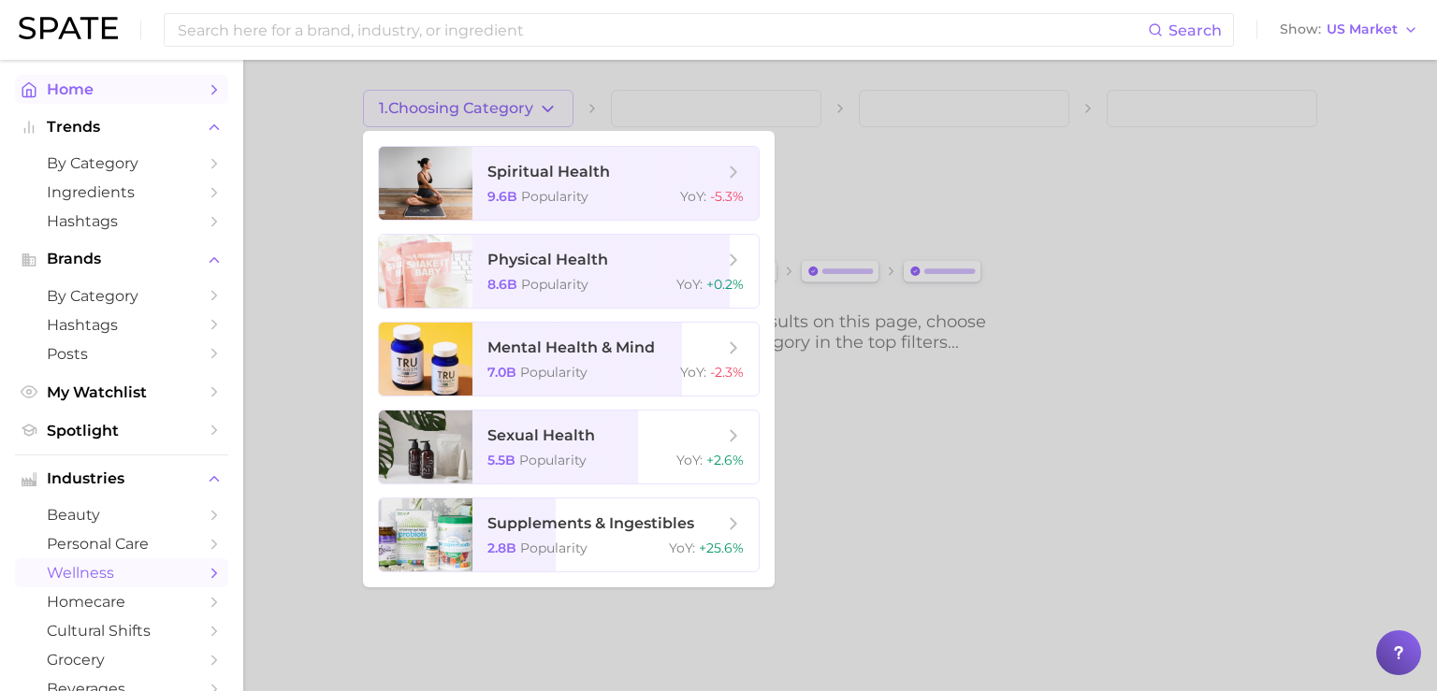
click at [56, 85] on span "Home" at bounding box center [122, 89] width 150 height 18
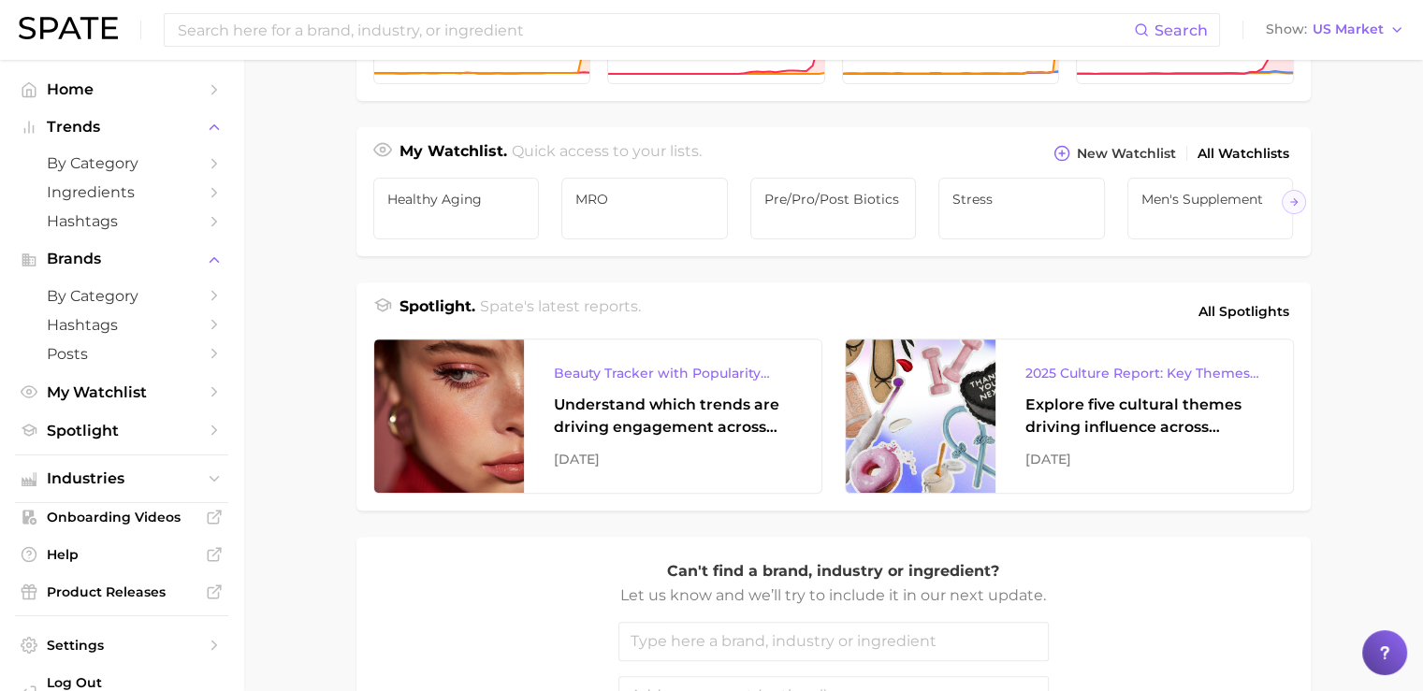
scroll to position [11, 0]
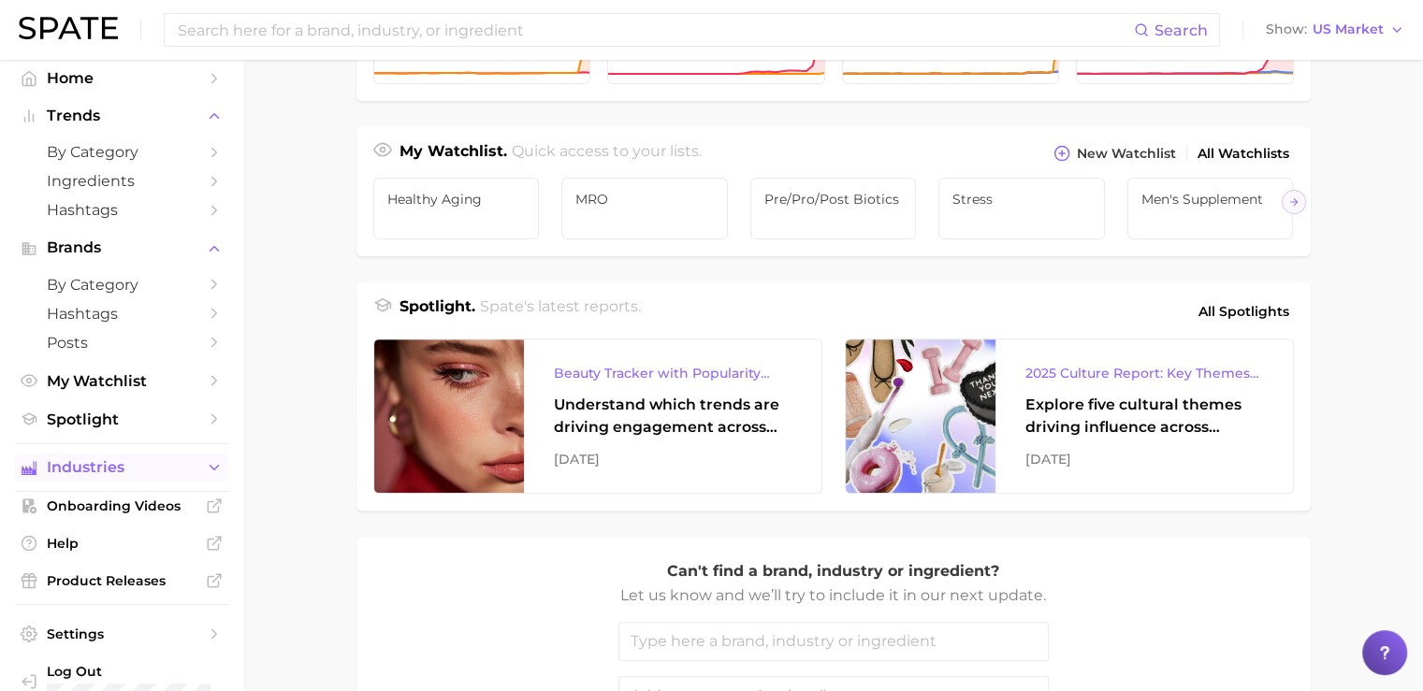
click at [104, 469] on span "Industries" at bounding box center [122, 467] width 150 height 17
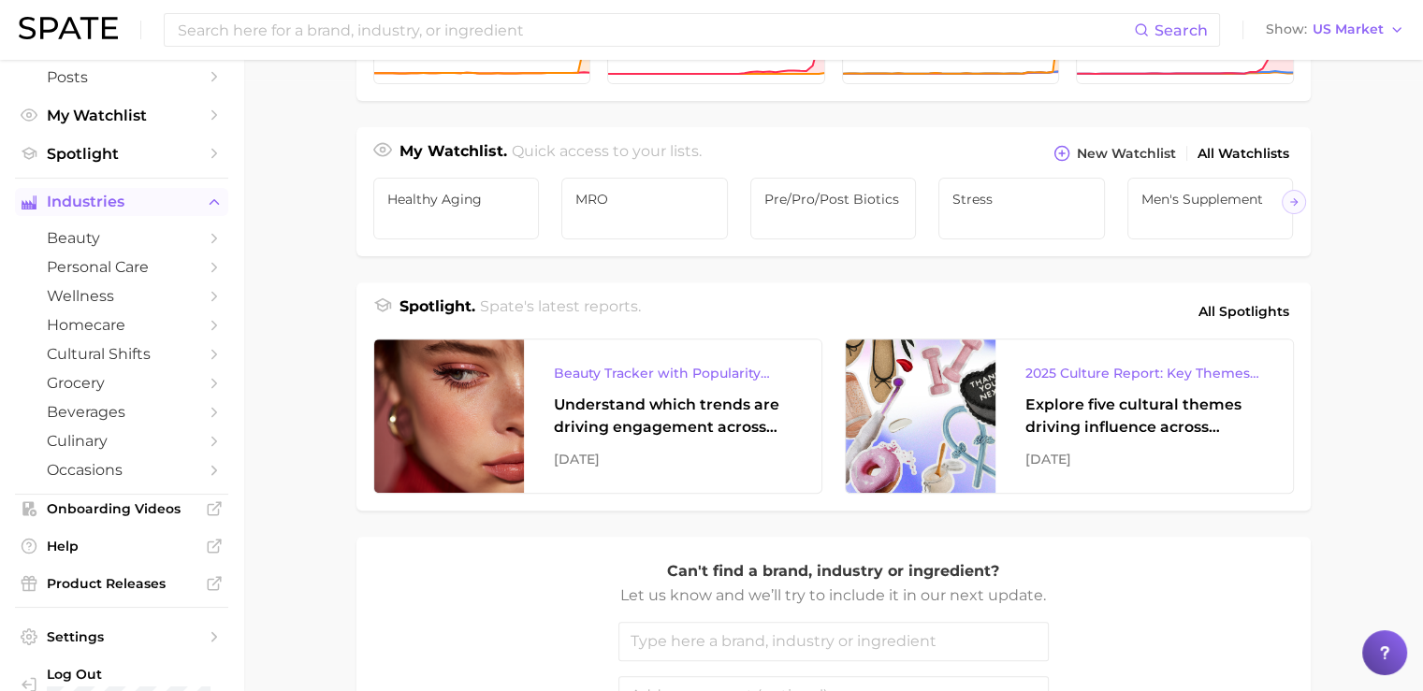
scroll to position [282, 0]
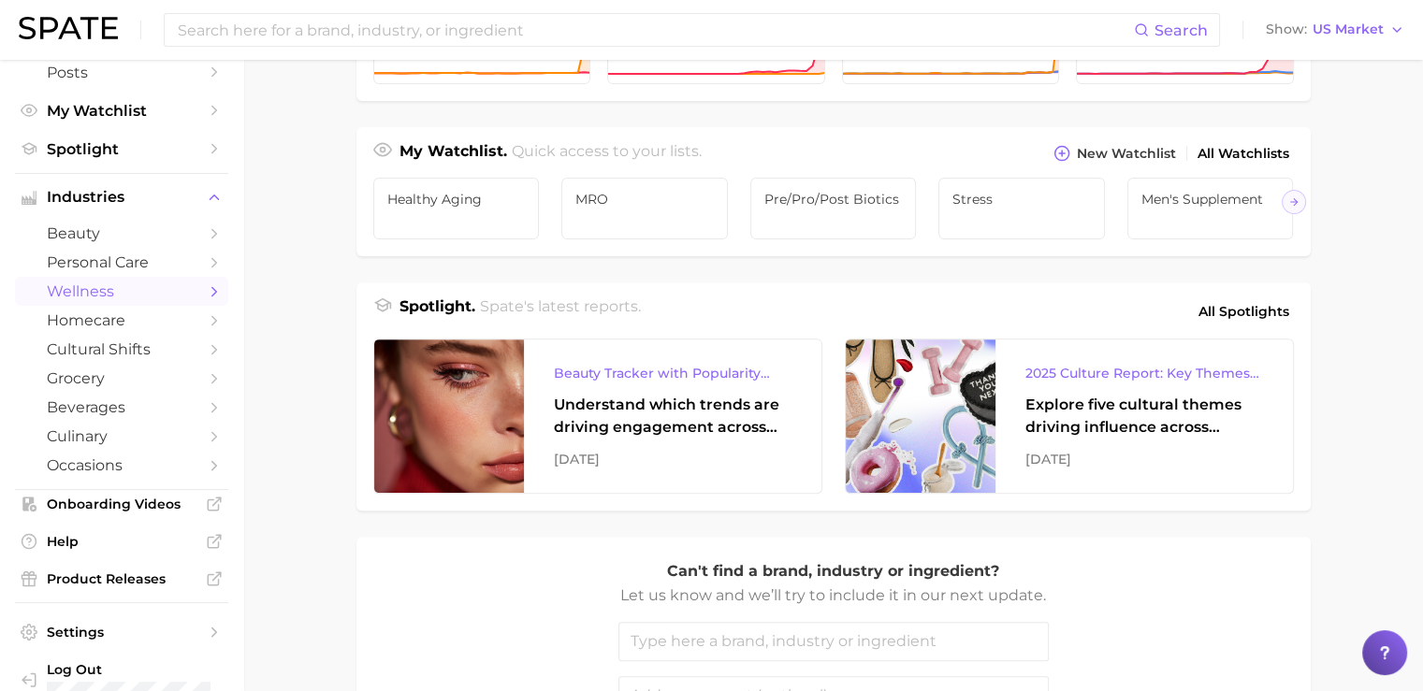
click at [99, 297] on span "wellness" at bounding box center [122, 292] width 150 height 18
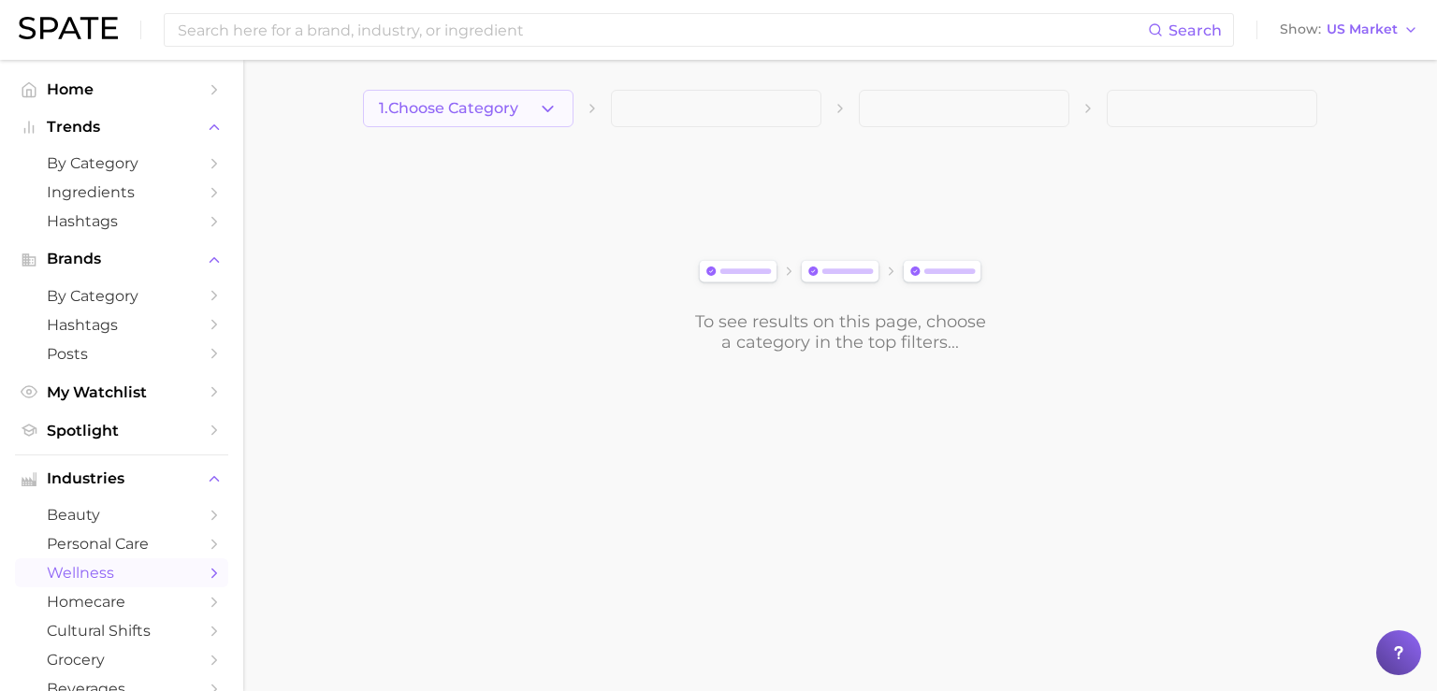
click at [487, 101] on span "1. Choose Category" at bounding box center [448, 108] width 139 height 17
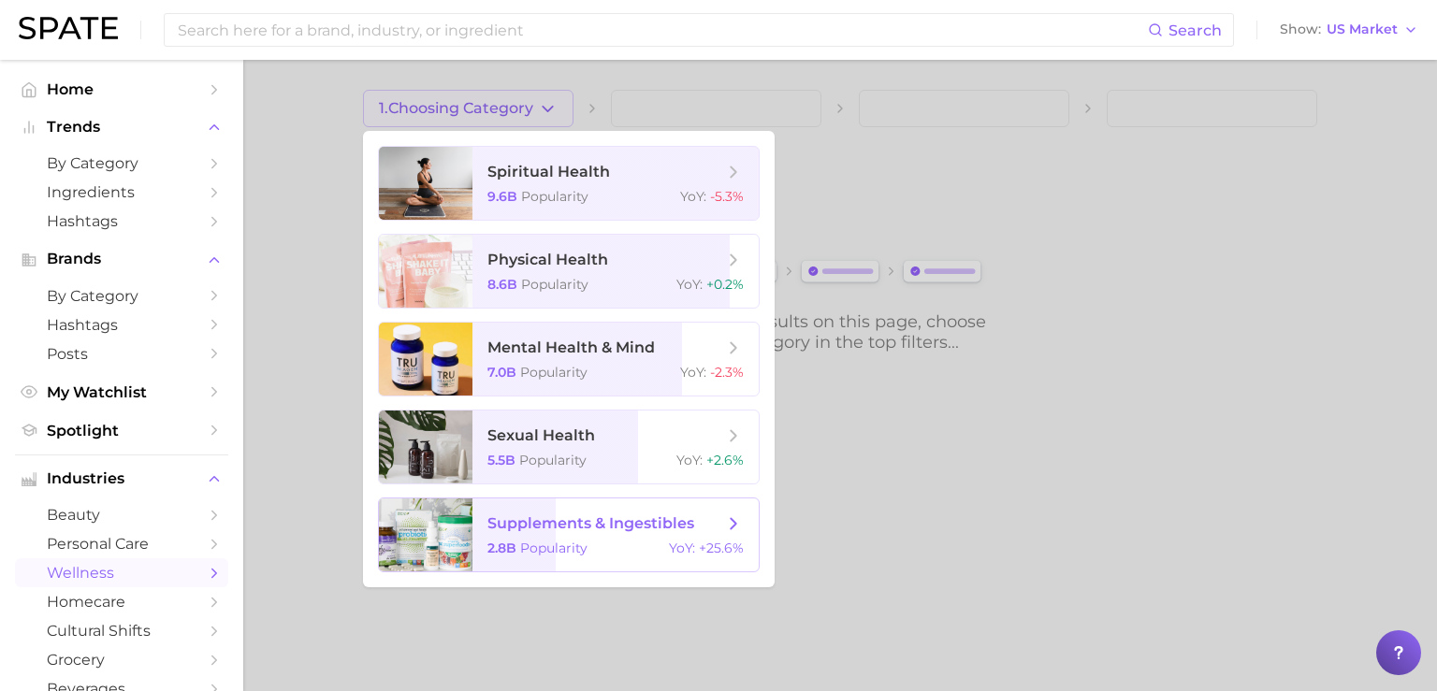
click at [471, 558] on div at bounding box center [426, 535] width 94 height 73
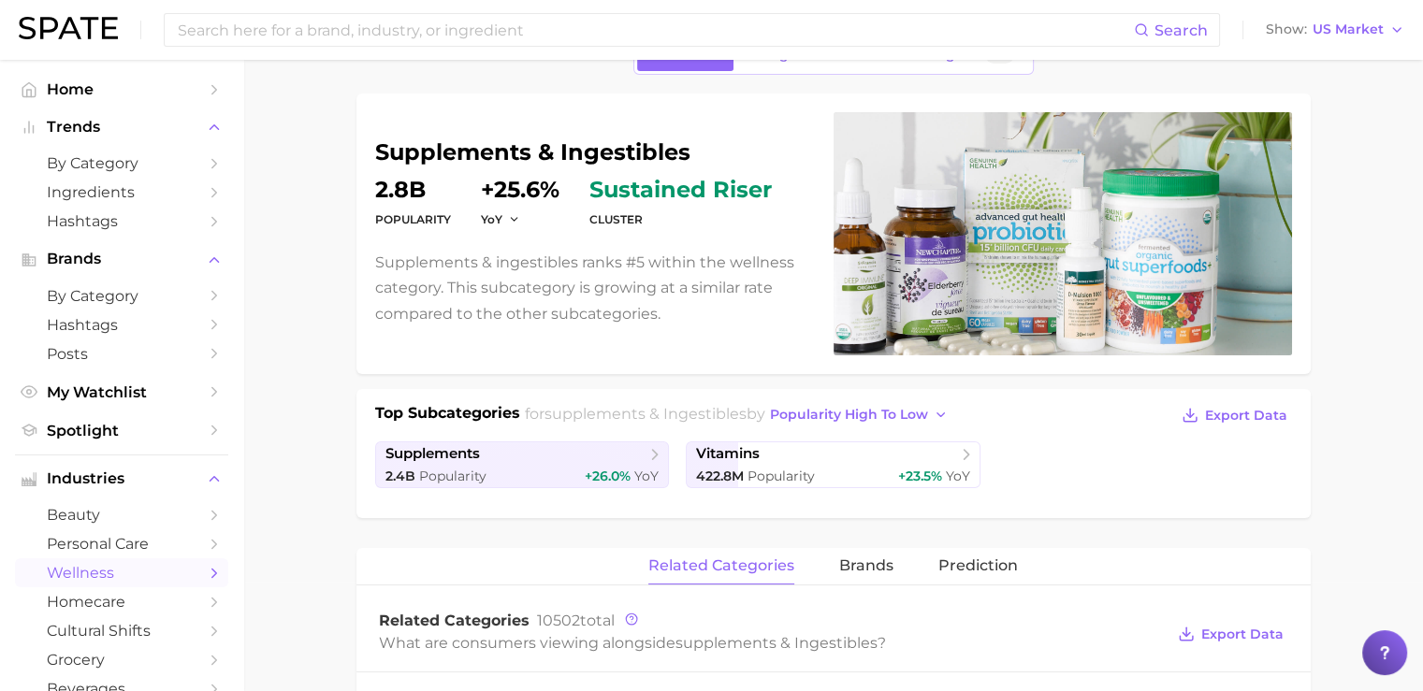
scroll to position [114, 0]
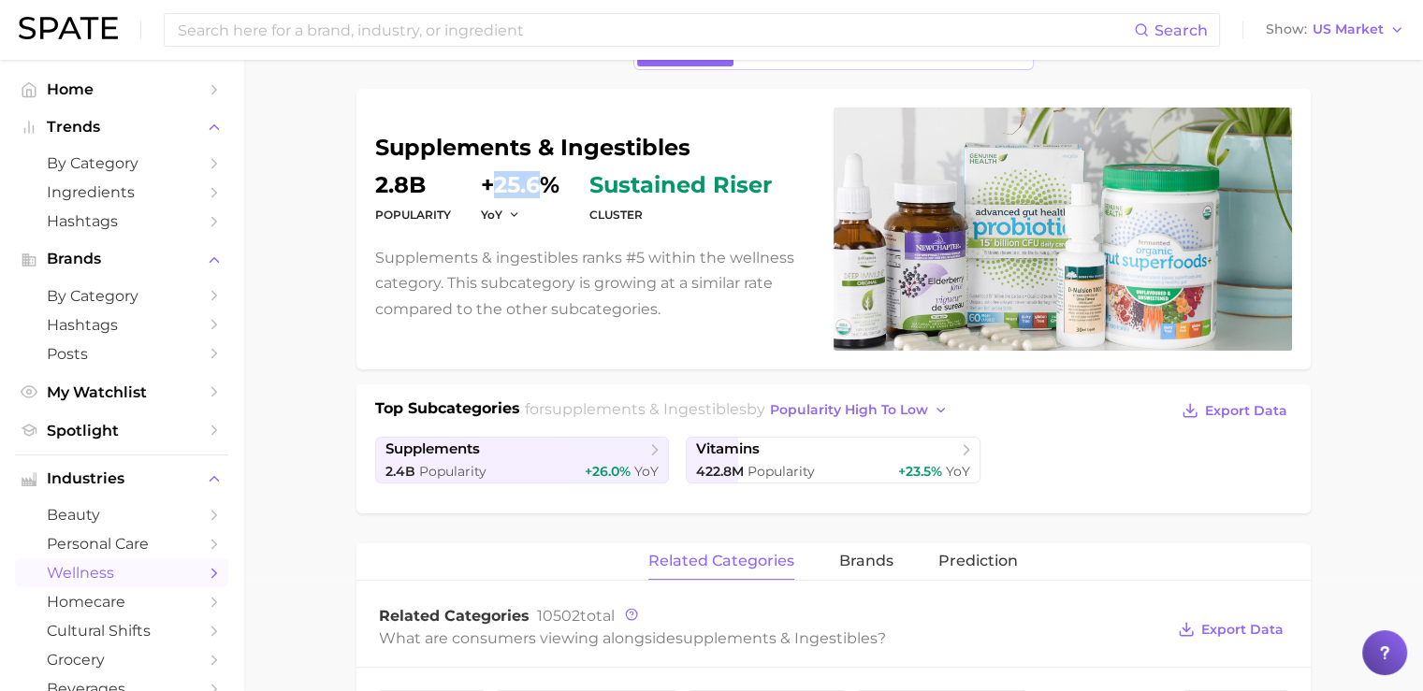
drag, startPoint x: 493, startPoint y: 186, endPoint x: 536, endPoint y: 183, distance: 43.1
click at [536, 183] on dd "+25.6%" at bounding box center [520, 185] width 79 height 22
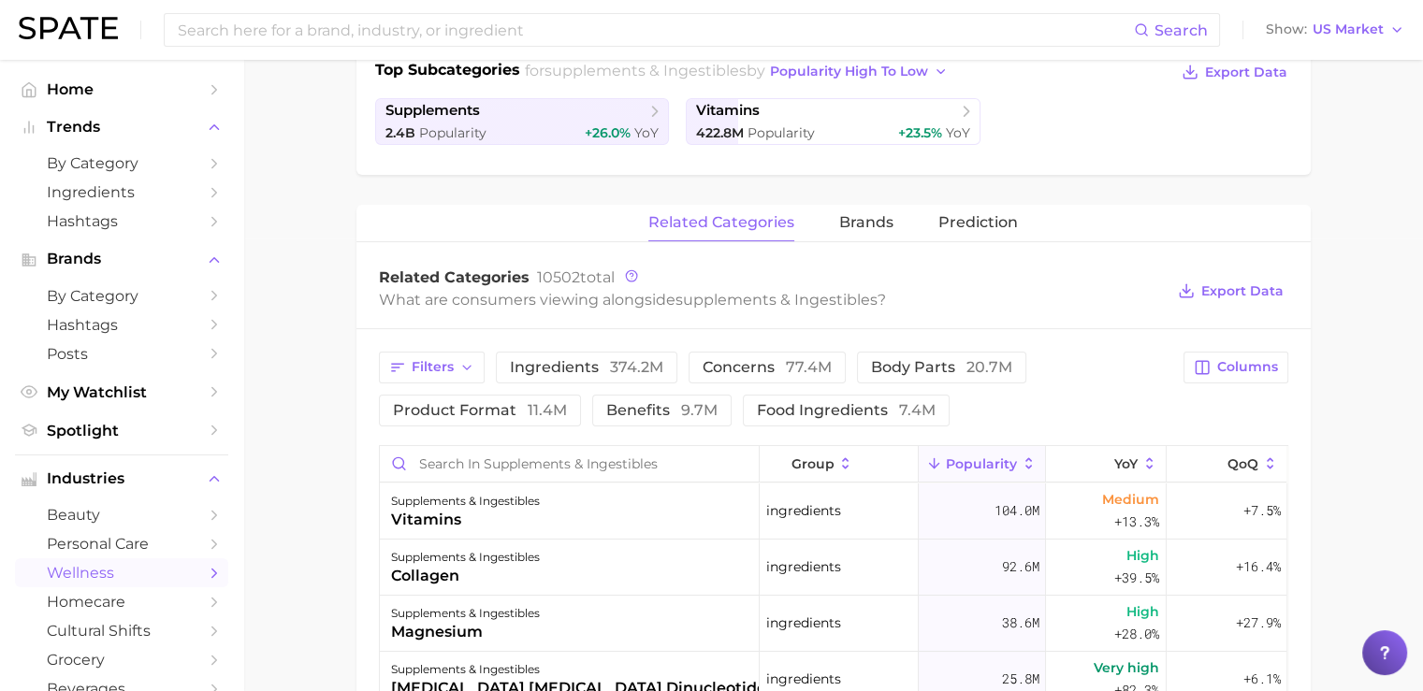
scroll to position [459, 0]
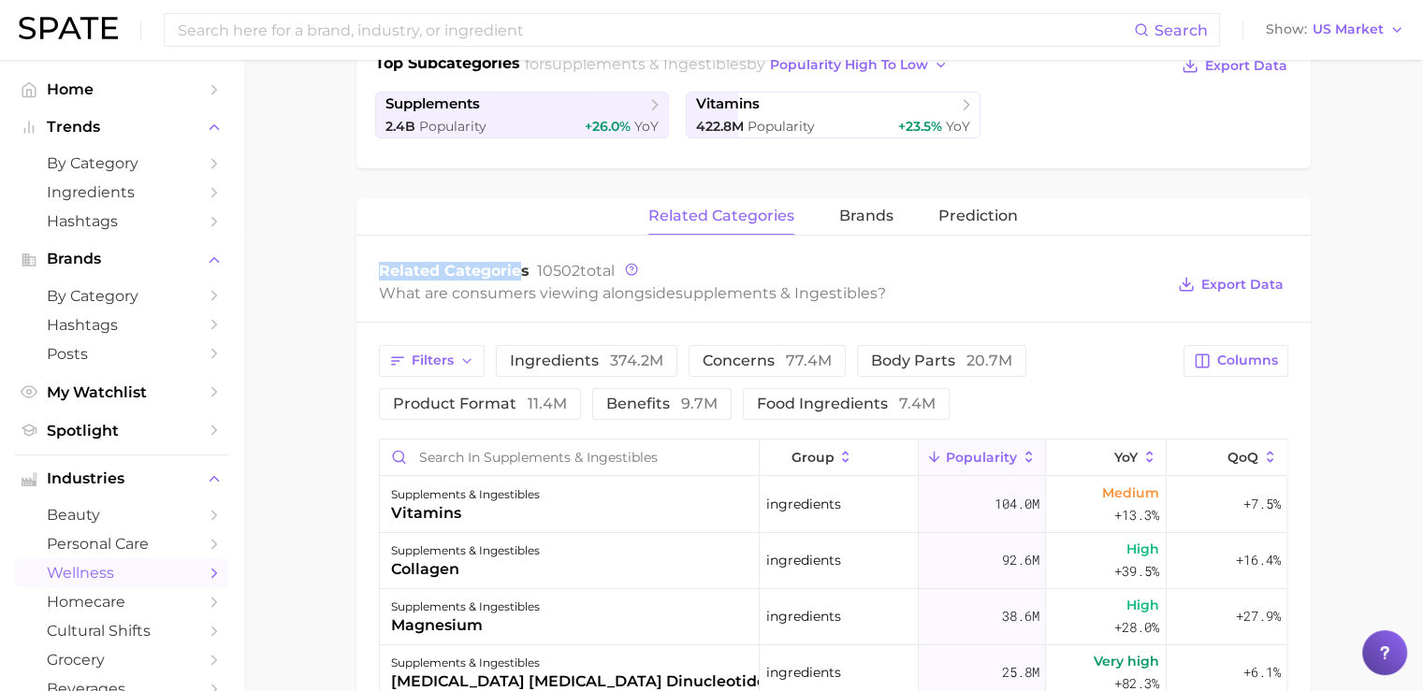
drag, startPoint x: 379, startPoint y: 269, endPoint x: 519, endPoint y: 274, distance: 140.4
click at [519, 274] on span "Related Categories" at bounding box center [454, 271] width 151 height 18
click at [479, 292] on div "What are consumers viewing alongside supplements & ingestibles ?" at bounding box center [772, 293] width 786 height 25
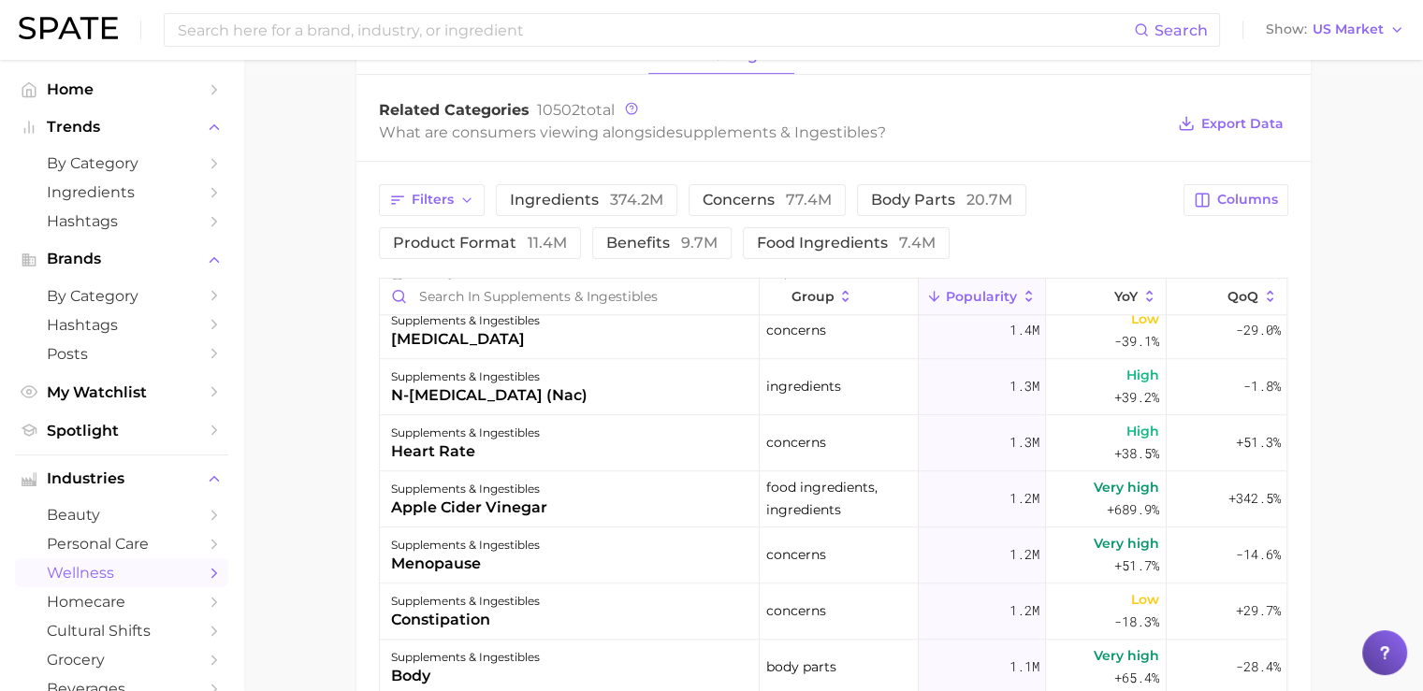
scroll to position [2260, 0]
click at [431, 192] on span "Filters" at bounding box center [433, 200] width 42 height 16
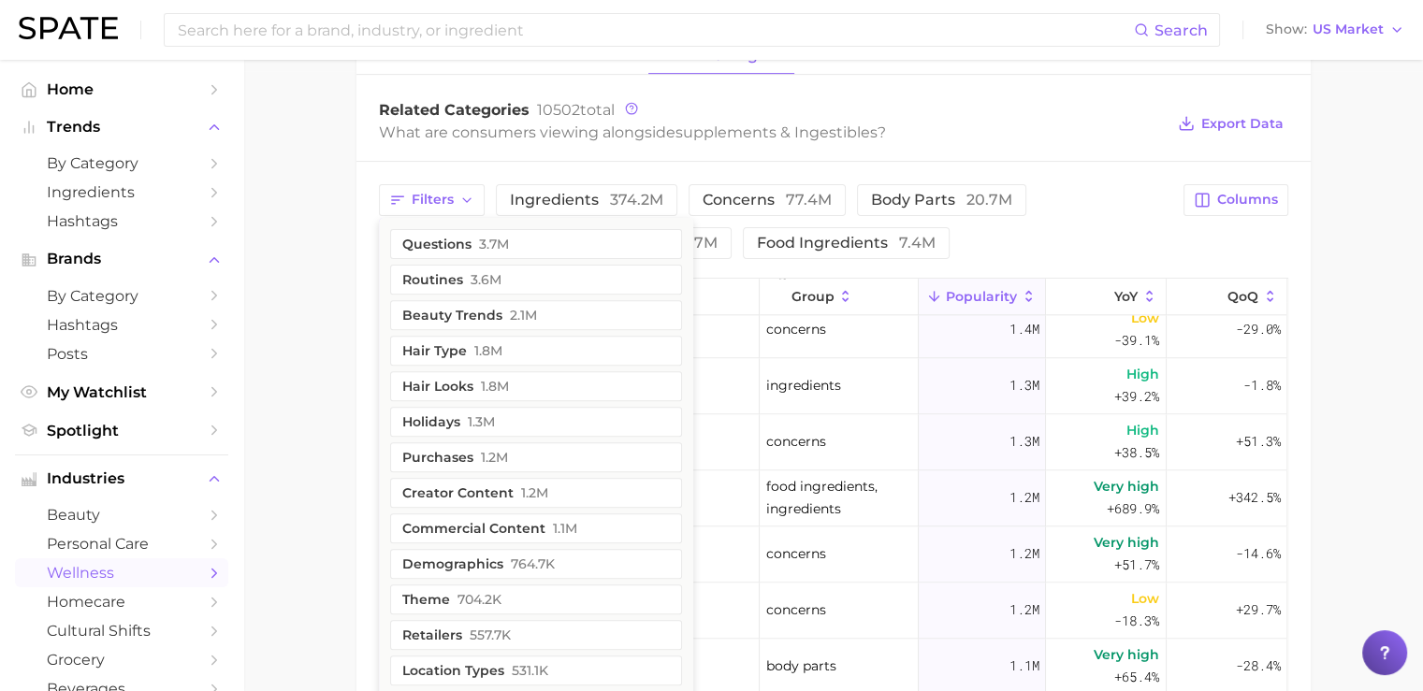
click at [944, 125] on div "What are consumers viewing alongside supplements & ingestibles ?" at bounding box center [772, 132] width 786 height 25
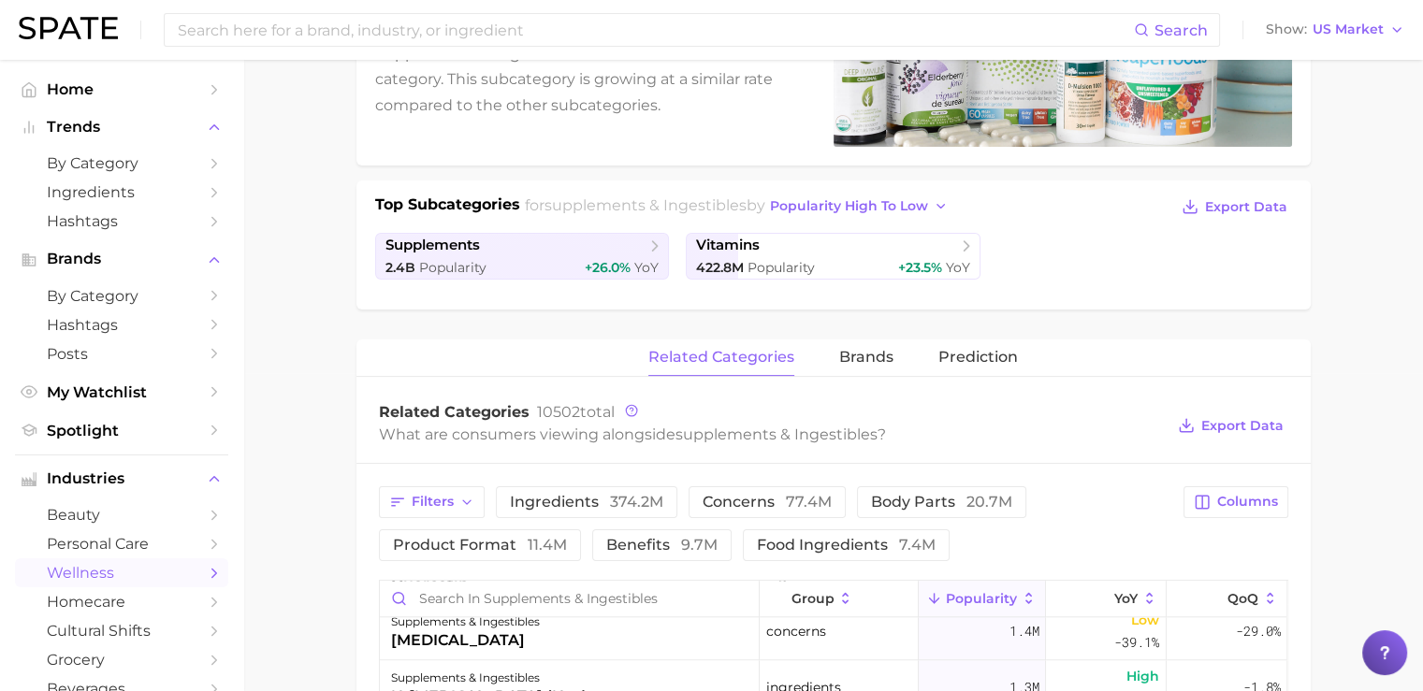
scroll to position [313, 0]
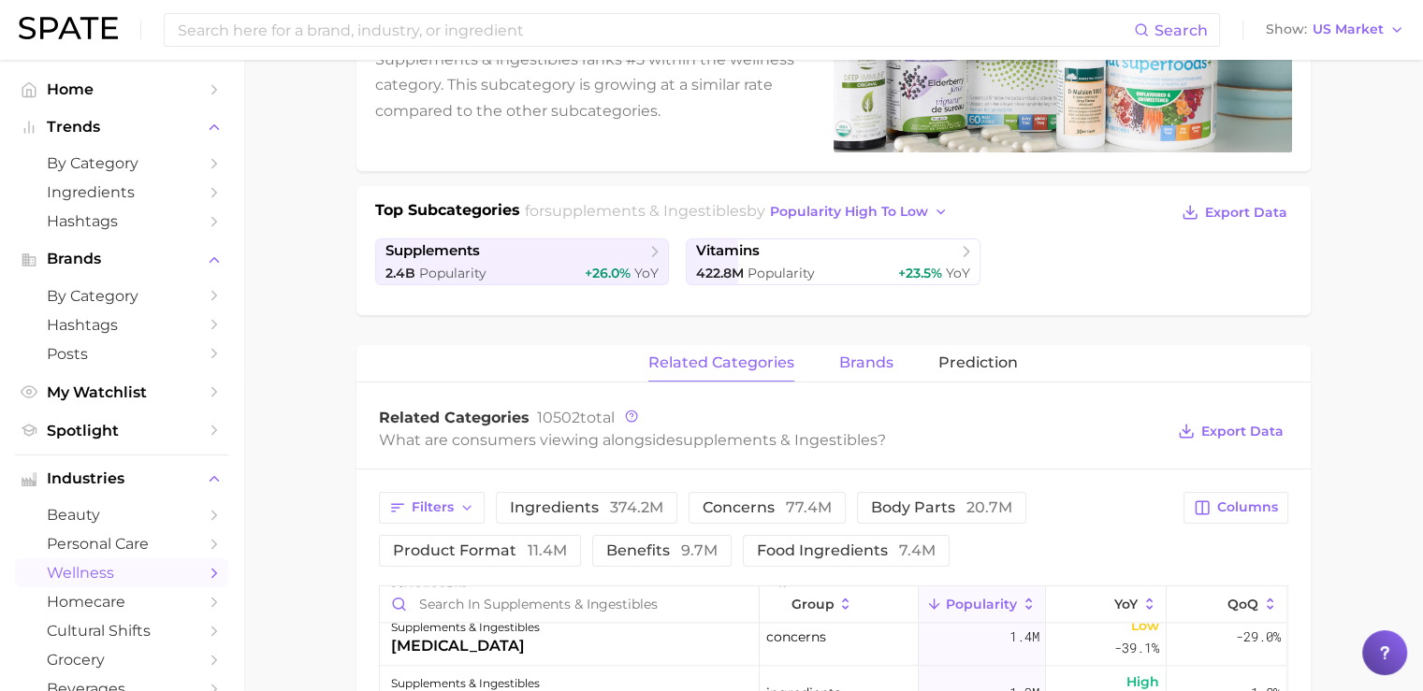
click at [858, 366] on span "brands" at bounding box center [866, 363] width 54 height 17
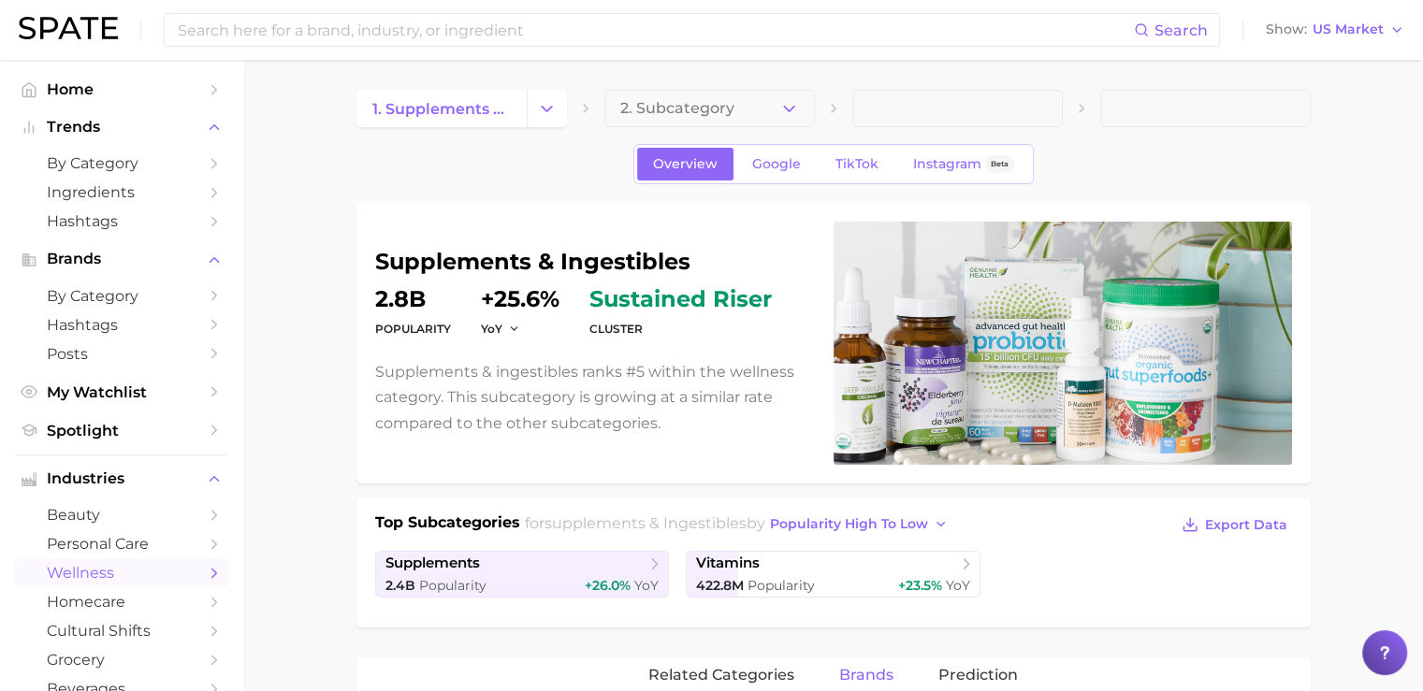
scroll to position [1, 0]
click at [778, 169] on span "Google" at bounding box center [776, 163] width 49 height 16
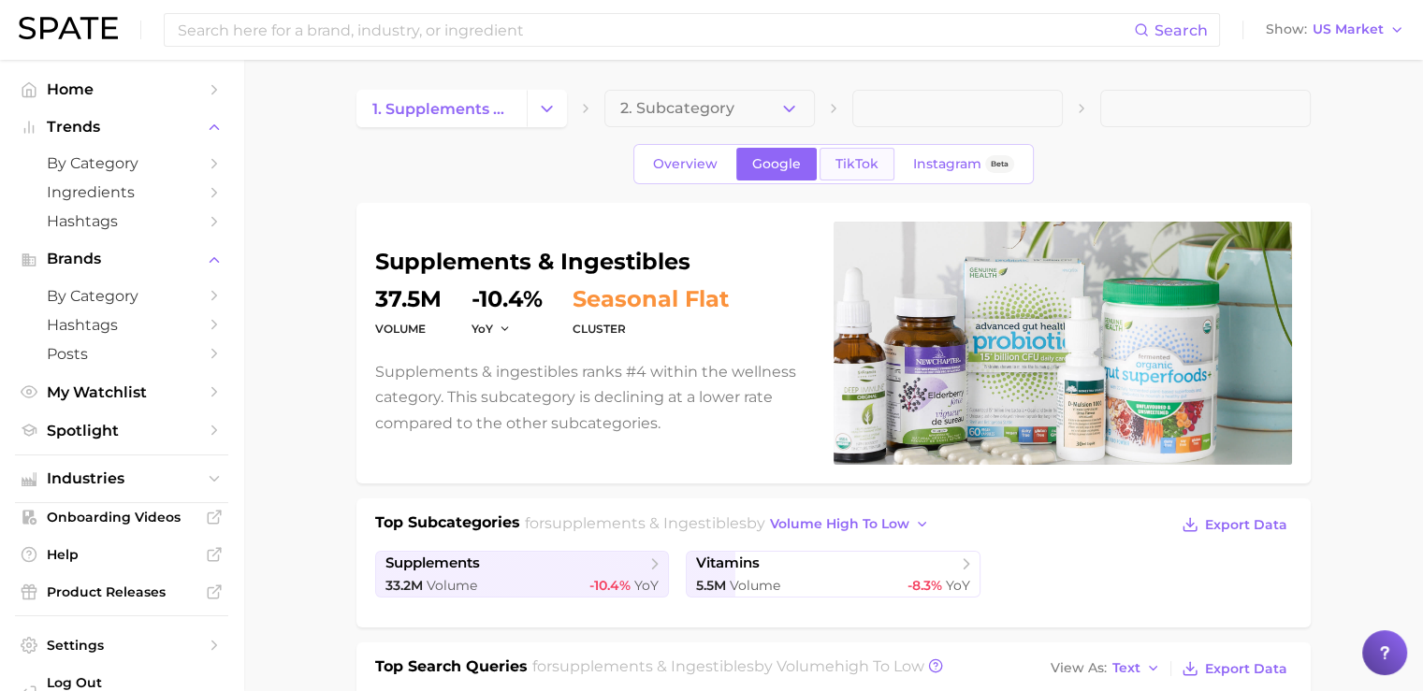
click at [848, 170] on span "TikTok" at bounding box center [857, 164] width 43 height 16
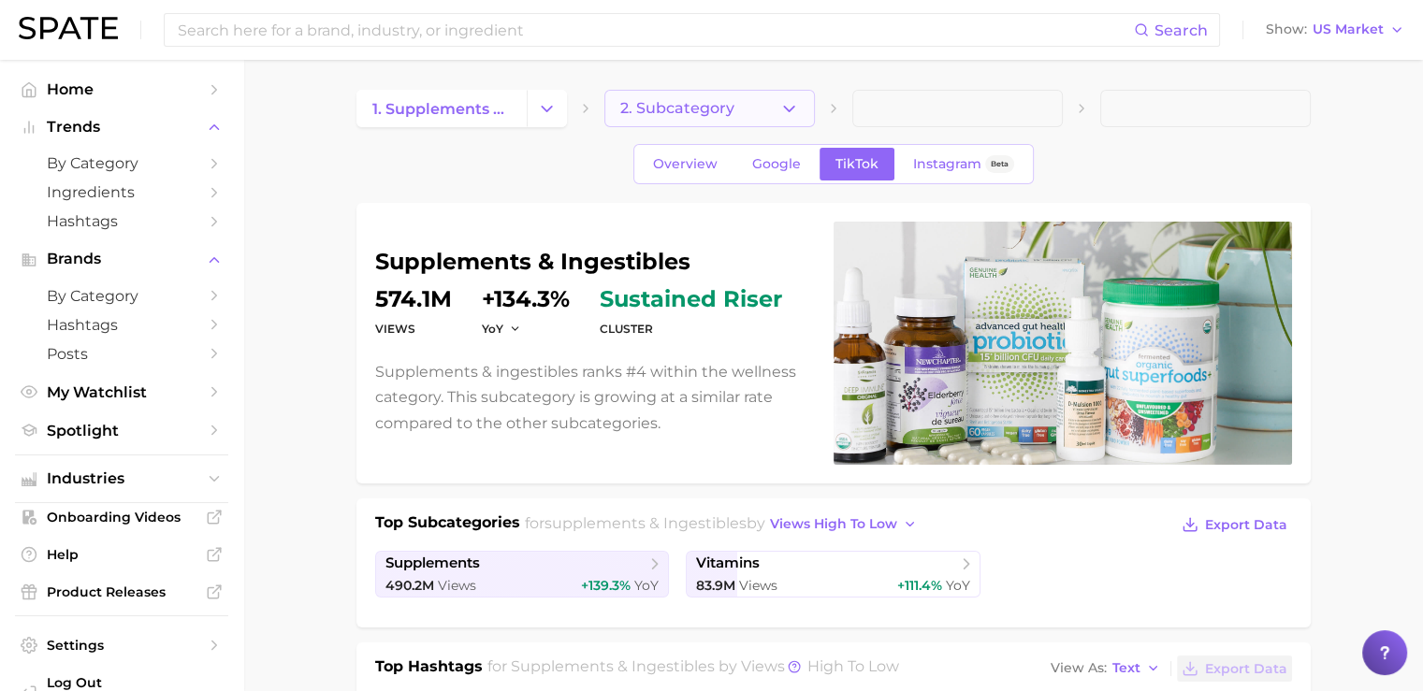
click at [773, 115] on button "2. Subcategory" at bounding box center [709, 108] width 211 height 37
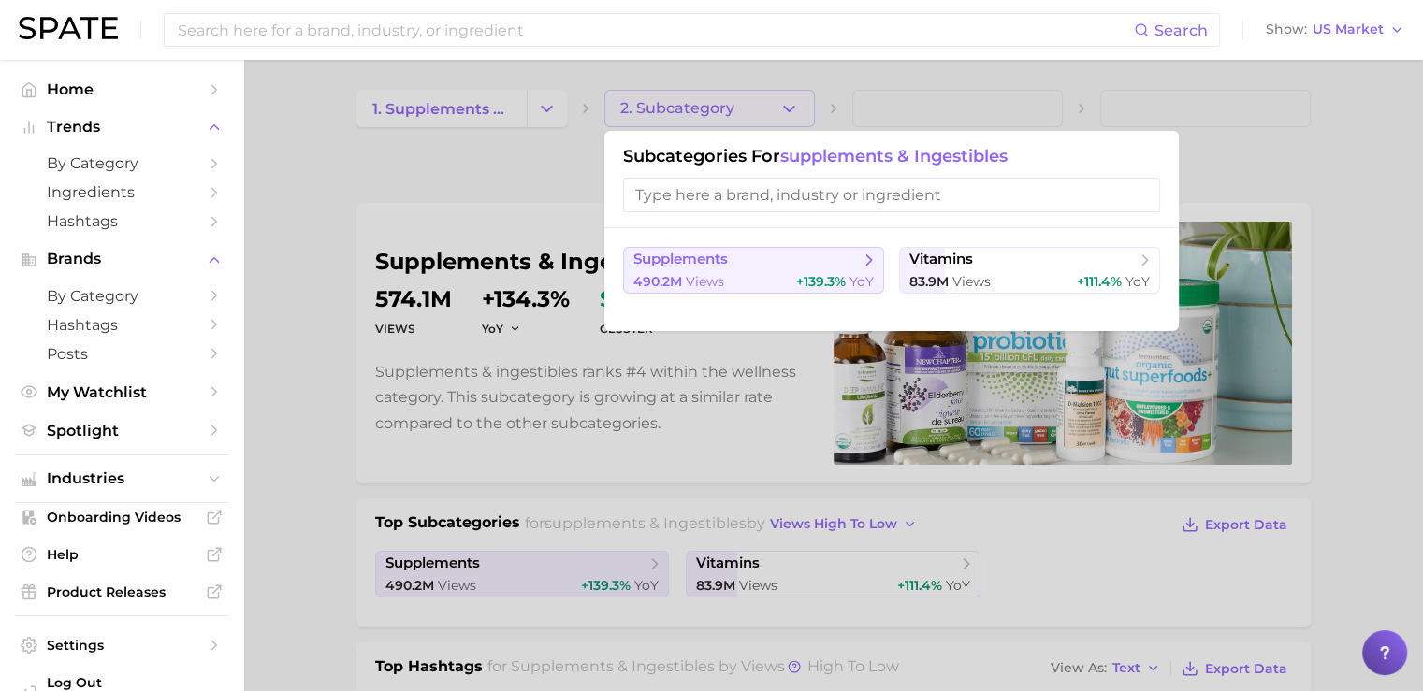
click at [715, 254] on span "supplements" at bounding box center [680, 260] width 95 height 18
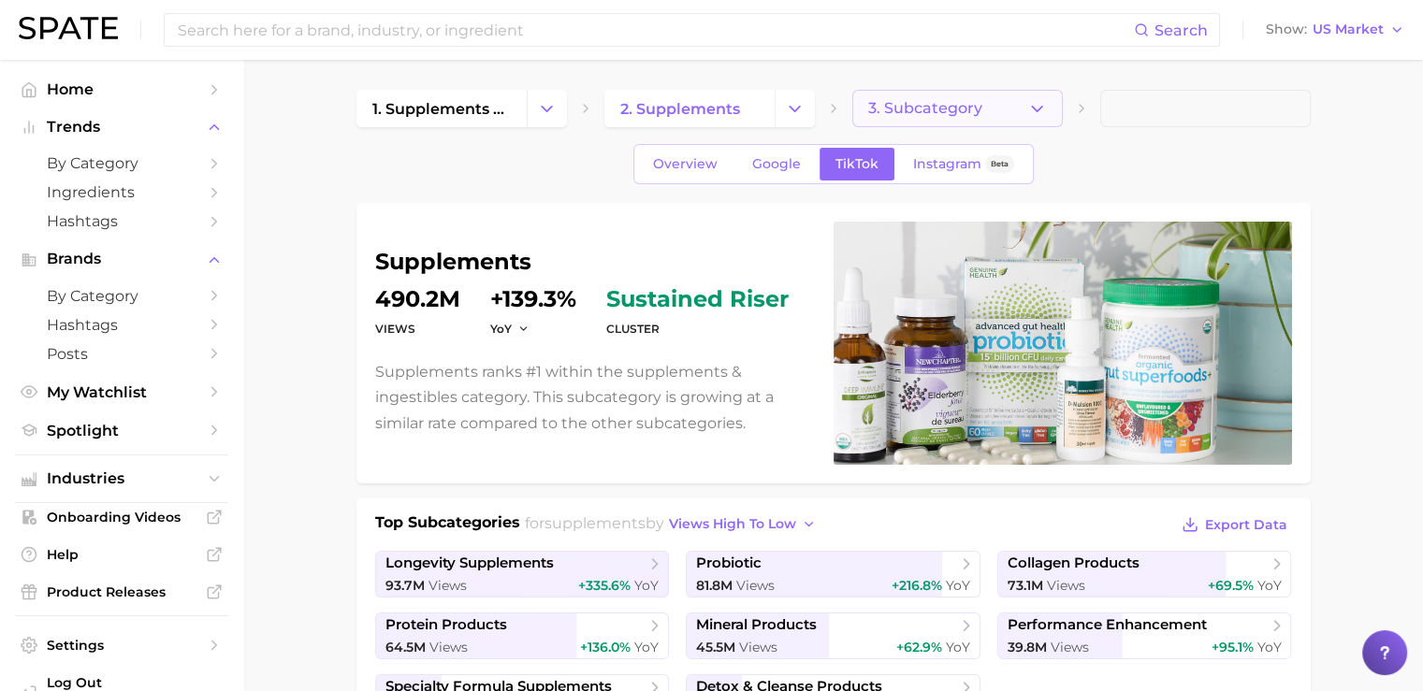
click at [938, 100] on span "3. Subcategory" at bounding box center [925, 108] width 114 height 17
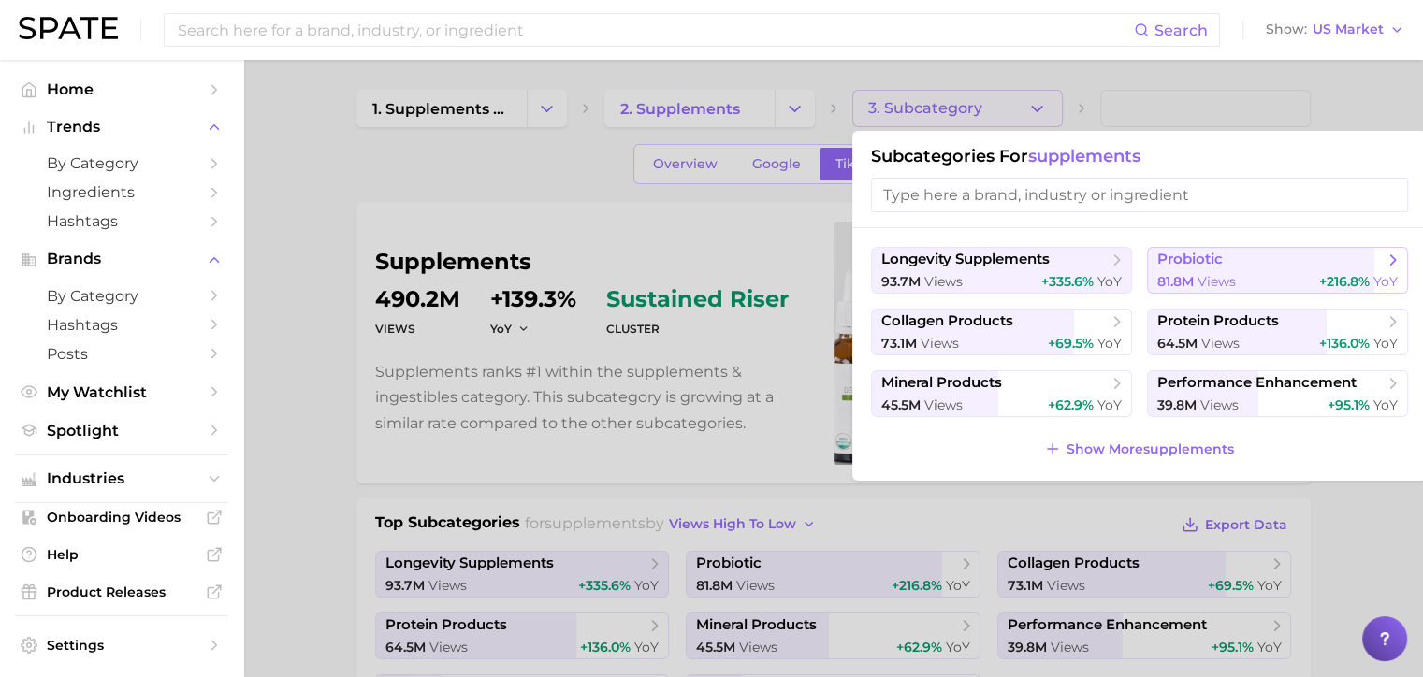
click at [1170, 256] on span "probiotic" at bounding box center [1190, 260] width 66 height 18
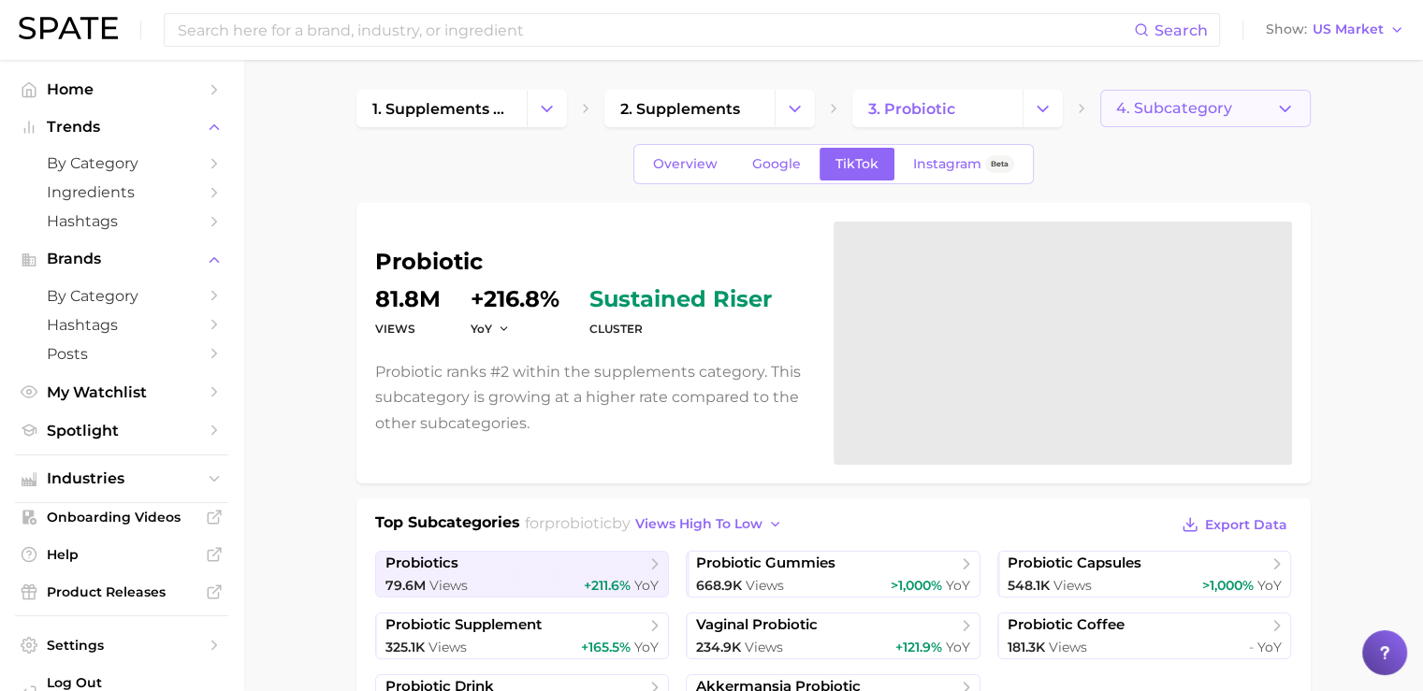
click at [1190, 100] on span "4. Subcategory" at bounding box center [1174, 108] width 116 height 17
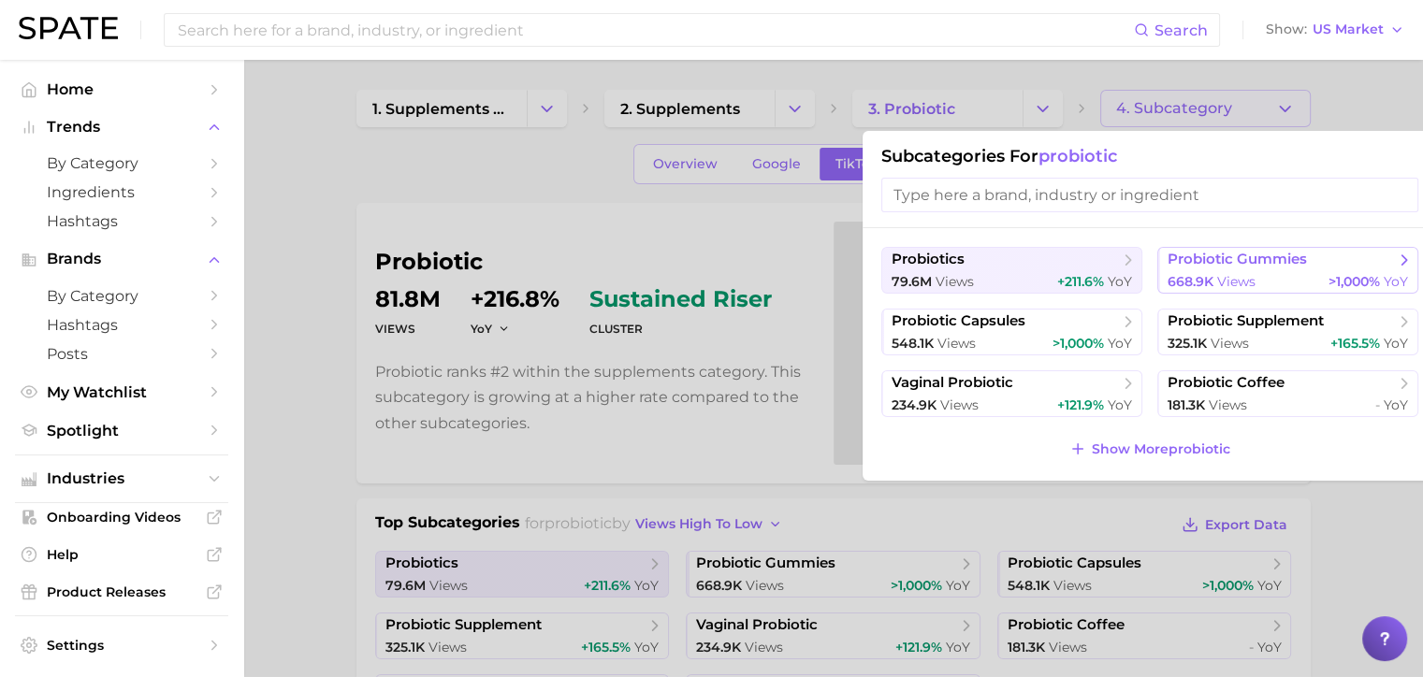
click at [1211, 266] on span "probiotic gummies" at bounding box center [1237, 260] width 139 height 18
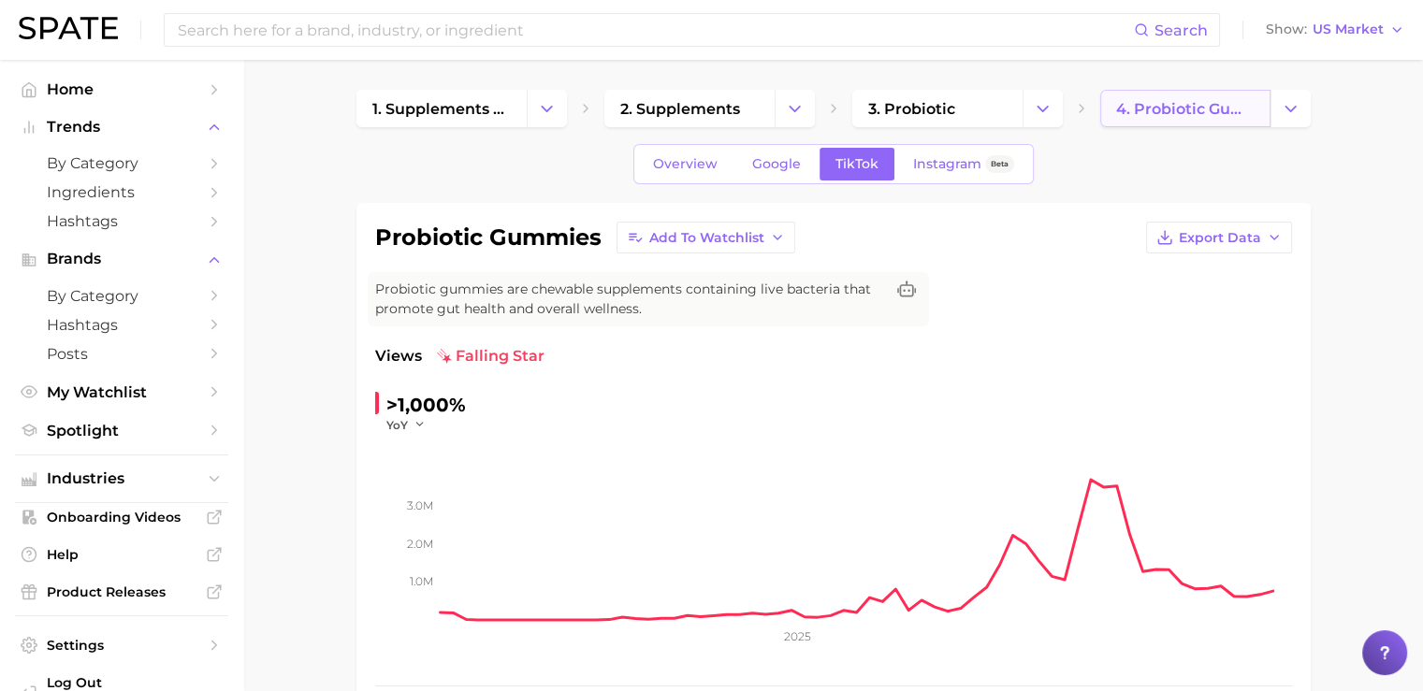
click at [1184, 100] on span "4. probiotic gummies" at bounding box center [1185, 109] width 138 height 18
click at [1286, 103] on icon "Change Category" at bounding box center [1291, 109] width 20 height 20
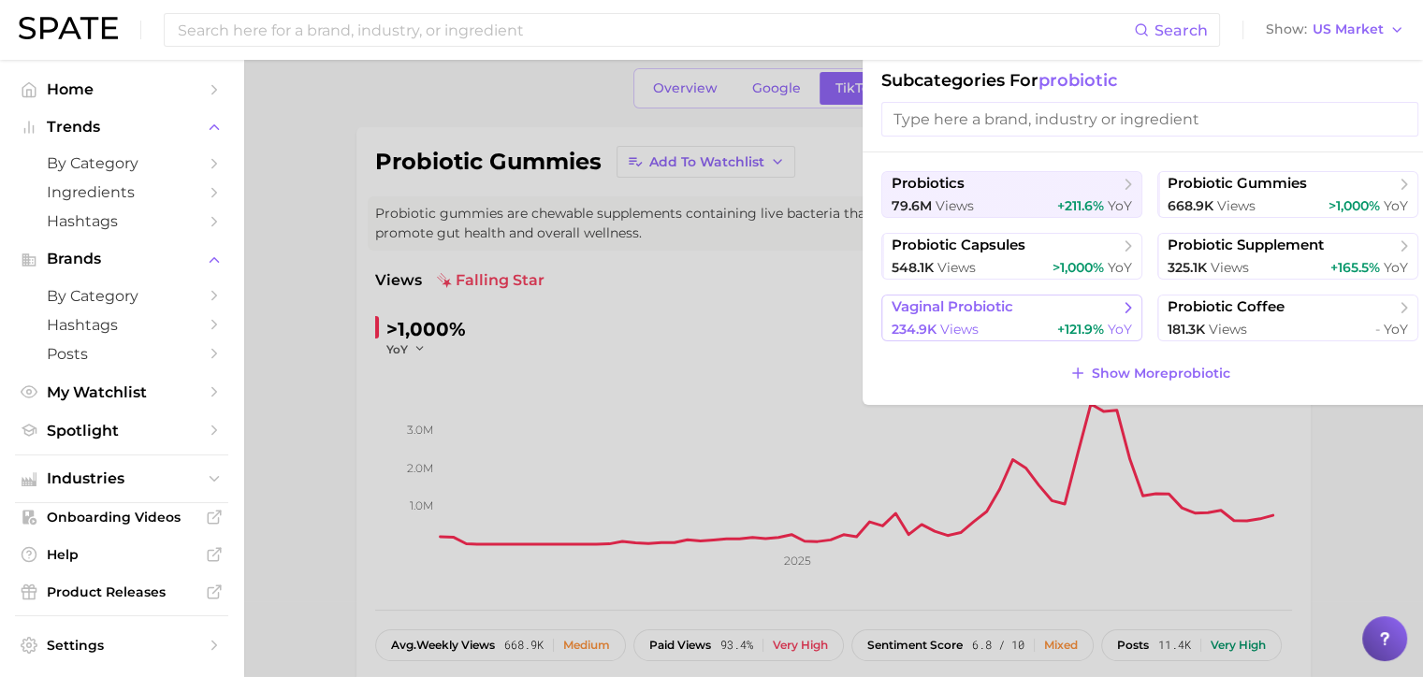
click at [1065, 319] on button "vaginal probiotic 234.9k views +121.9% YoY" at bounding box center [1011, 318] width 261 height 47
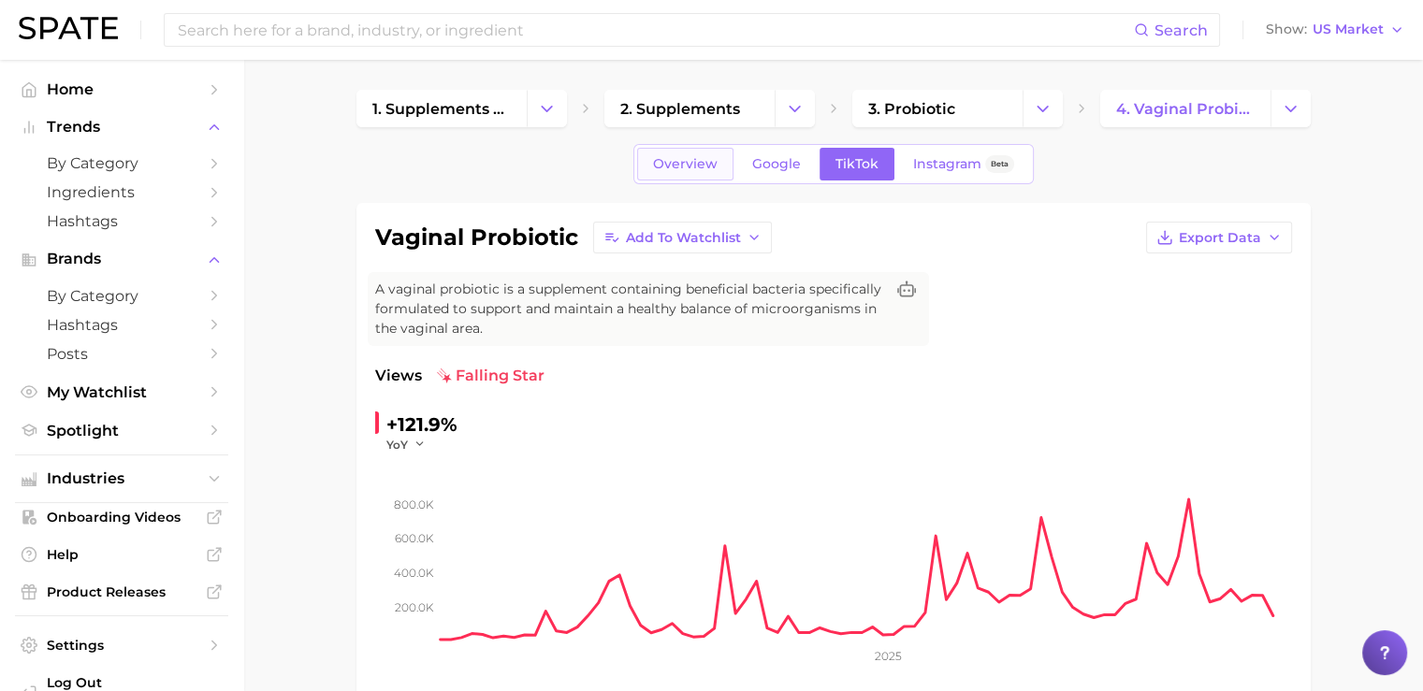
click at [686, 160] on span "Overview" at bounding box center [685, 164] width 65 height 16
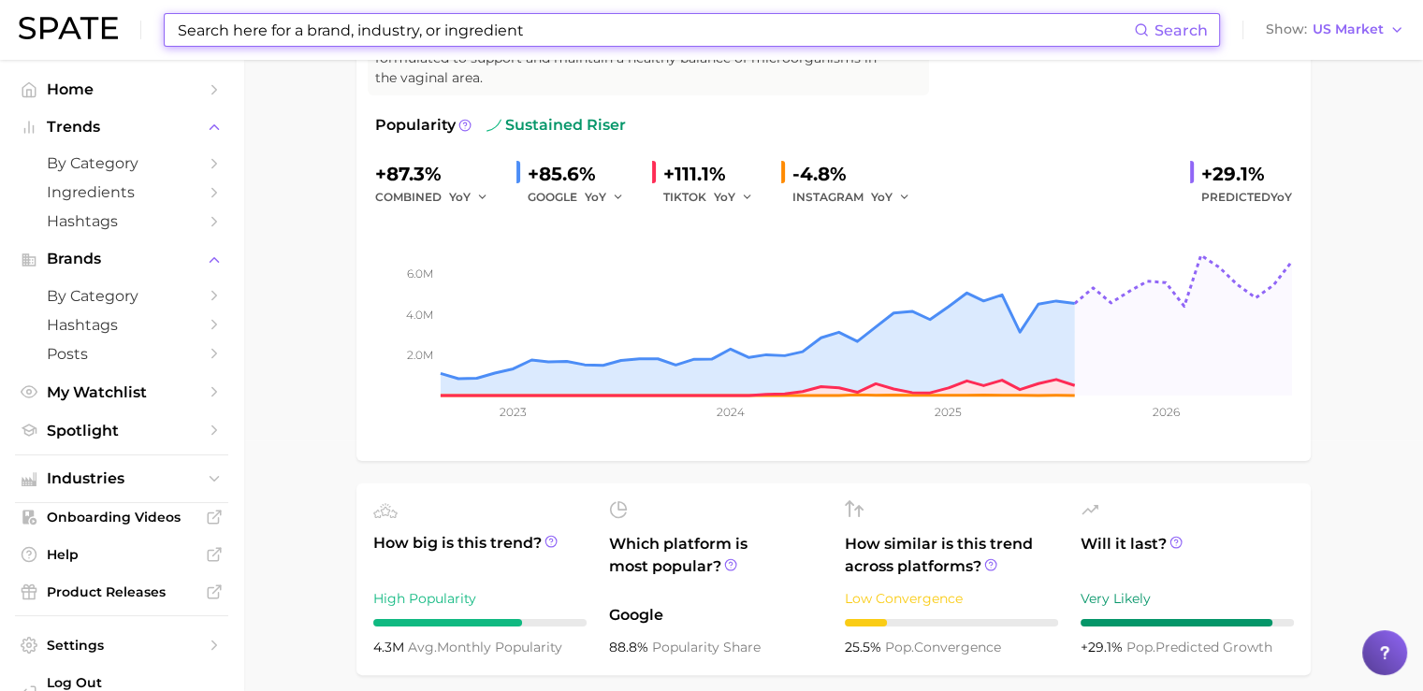
click at [551, 29] on input at bounding box center [655, 30] width 958 height 32
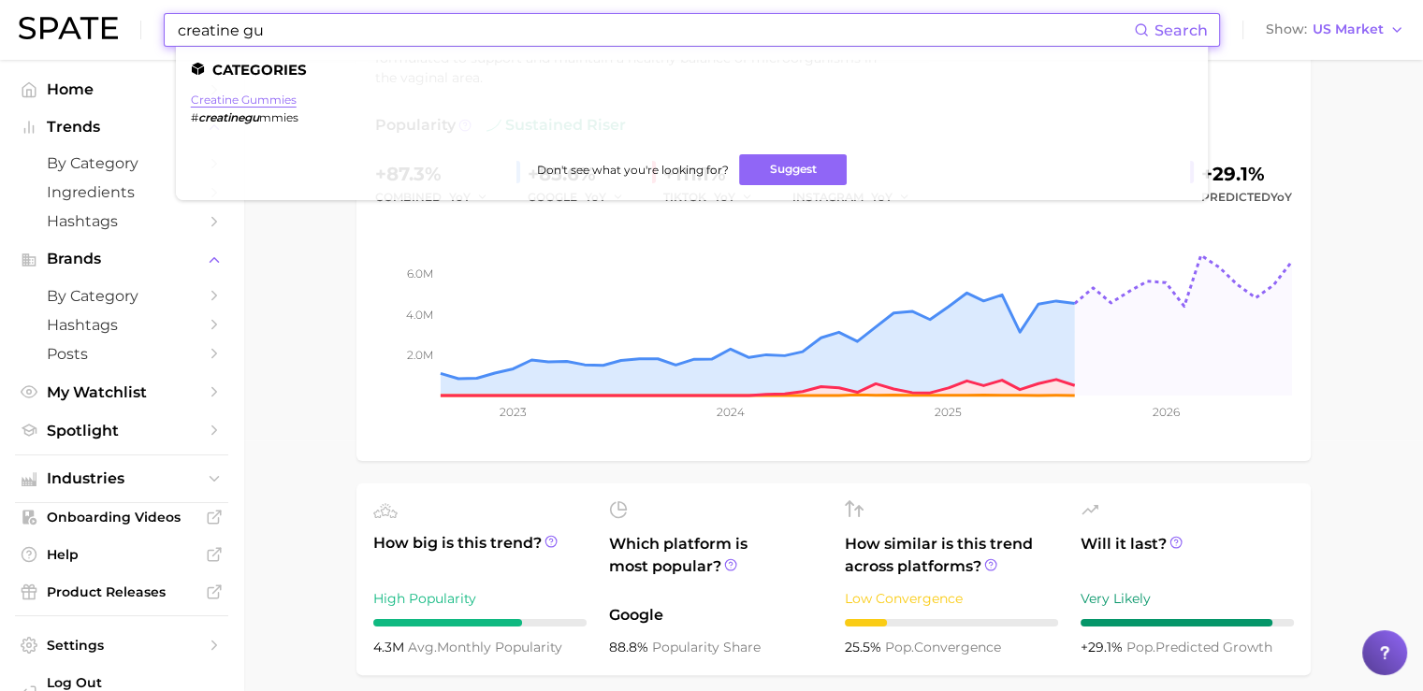
type input "creatine gu"
click at [271, 98] on link "creatine gummies" at bounding box center [244, 100] width 106 height 14
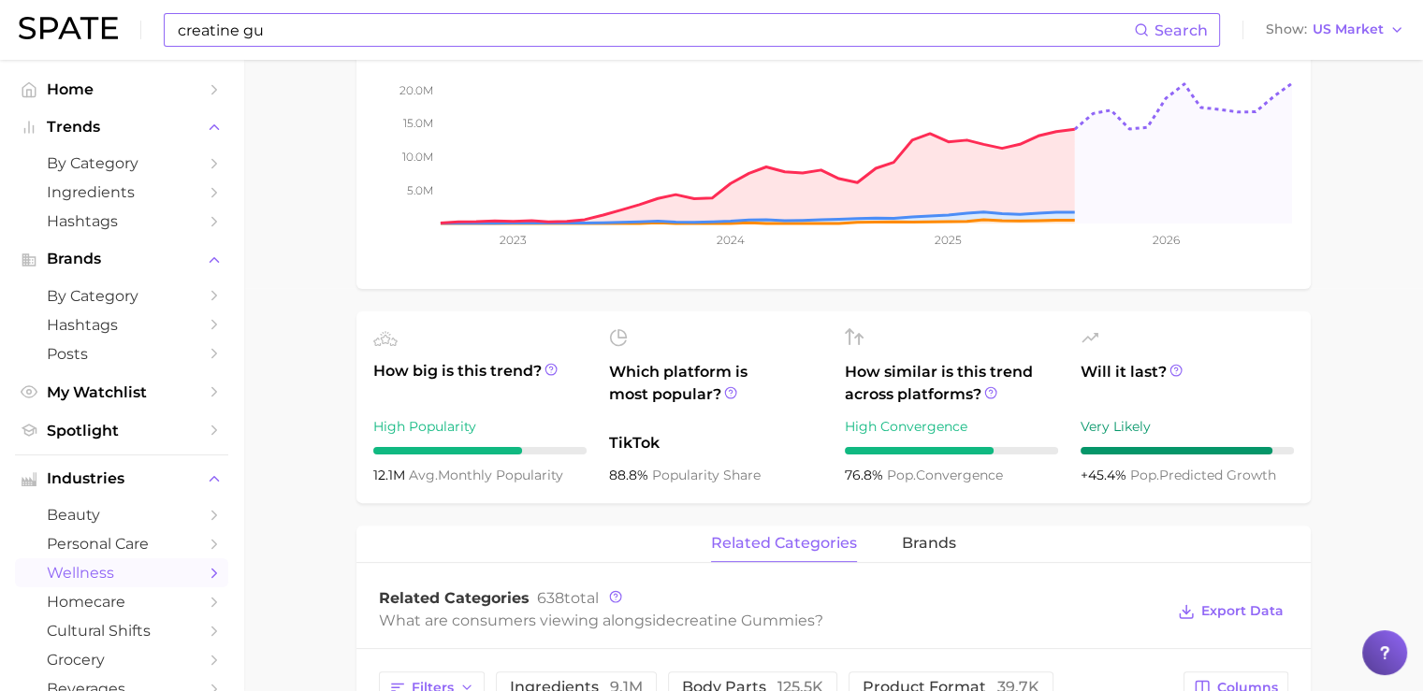
scroll to position [404, 0]
drag, startPoint x: 606, startPoint y: 441, endPoint x: 656, endPoint y: 450, distance: 50.5
click at [656, 450] on ul "How big is this trend? High Popularity 12.1m avg. monthly popularity Which plat…" at bounding box center [834, 407] width 954 height 192
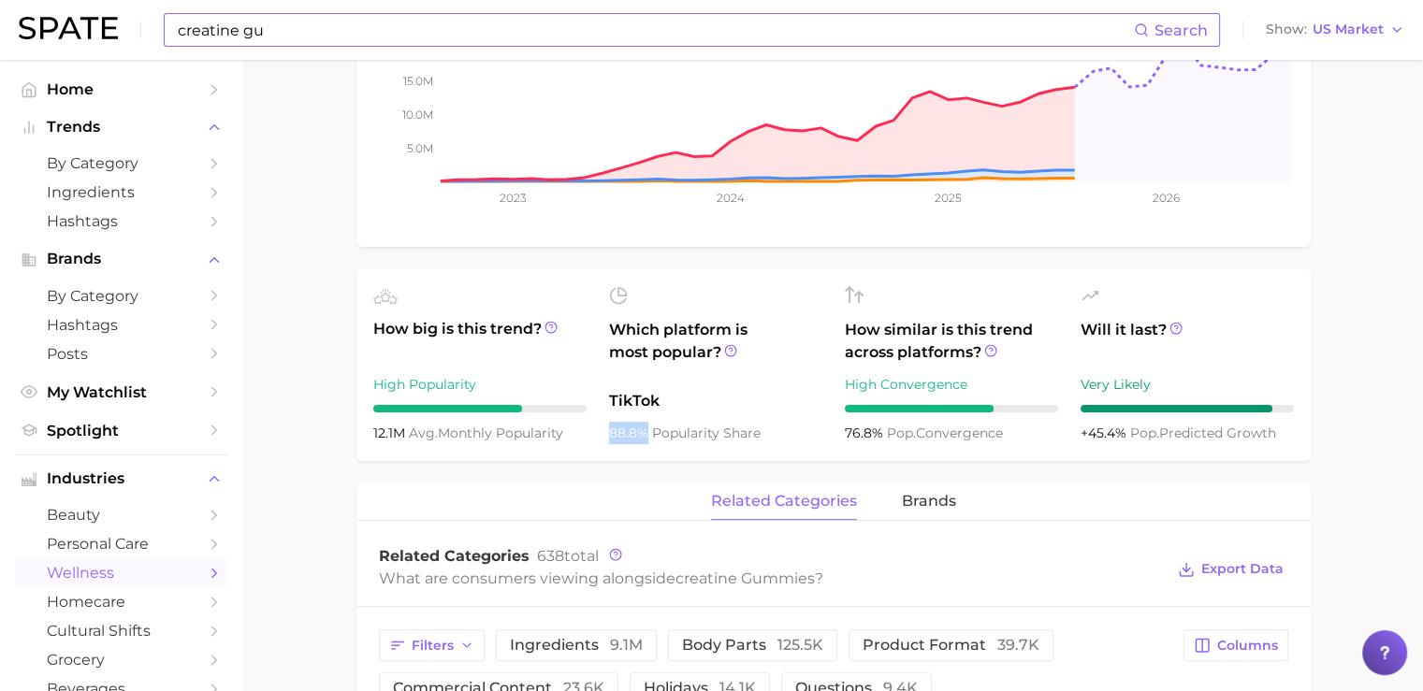
drag, startPoint x: 611, startPoint y: 435, endPoint x: 648, endPoint y: 435, distance: 36.5
click at [648, 435] on span "88.8%" at bounding box center [630, 433] width 43 height 17
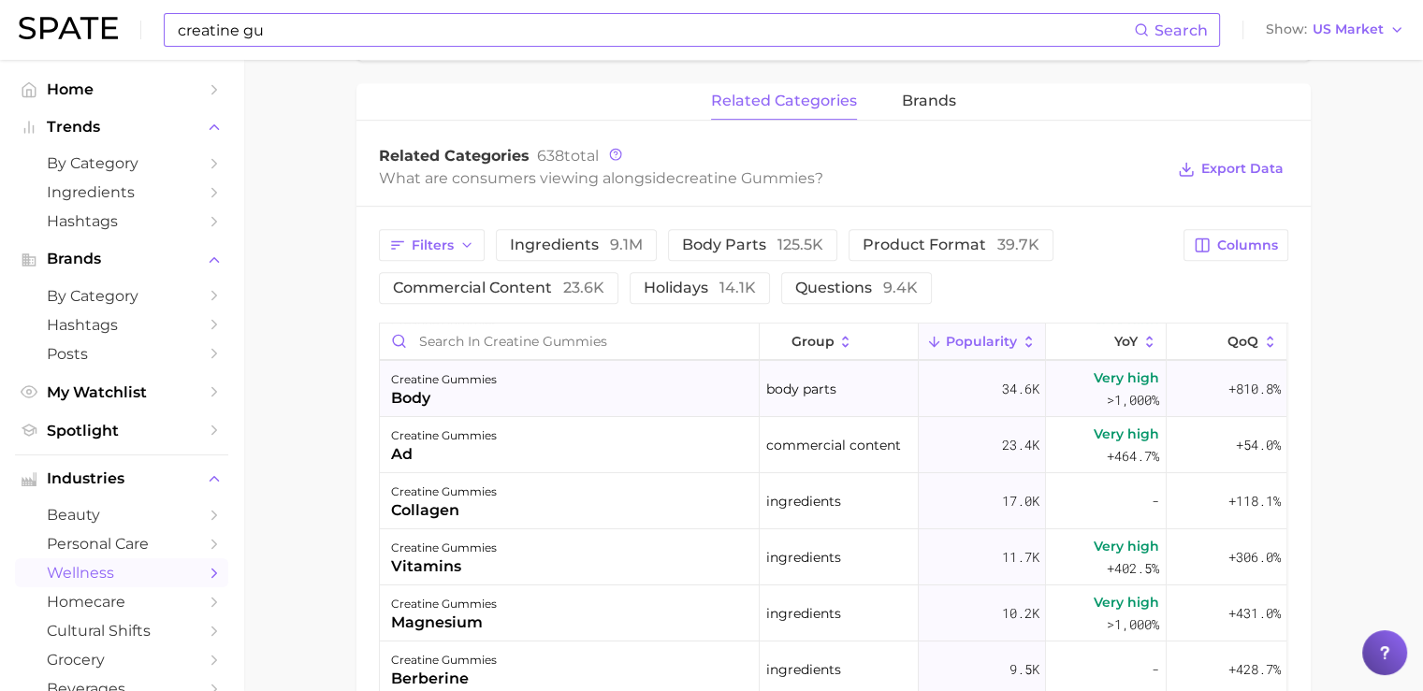
scroll to position [240, 0]
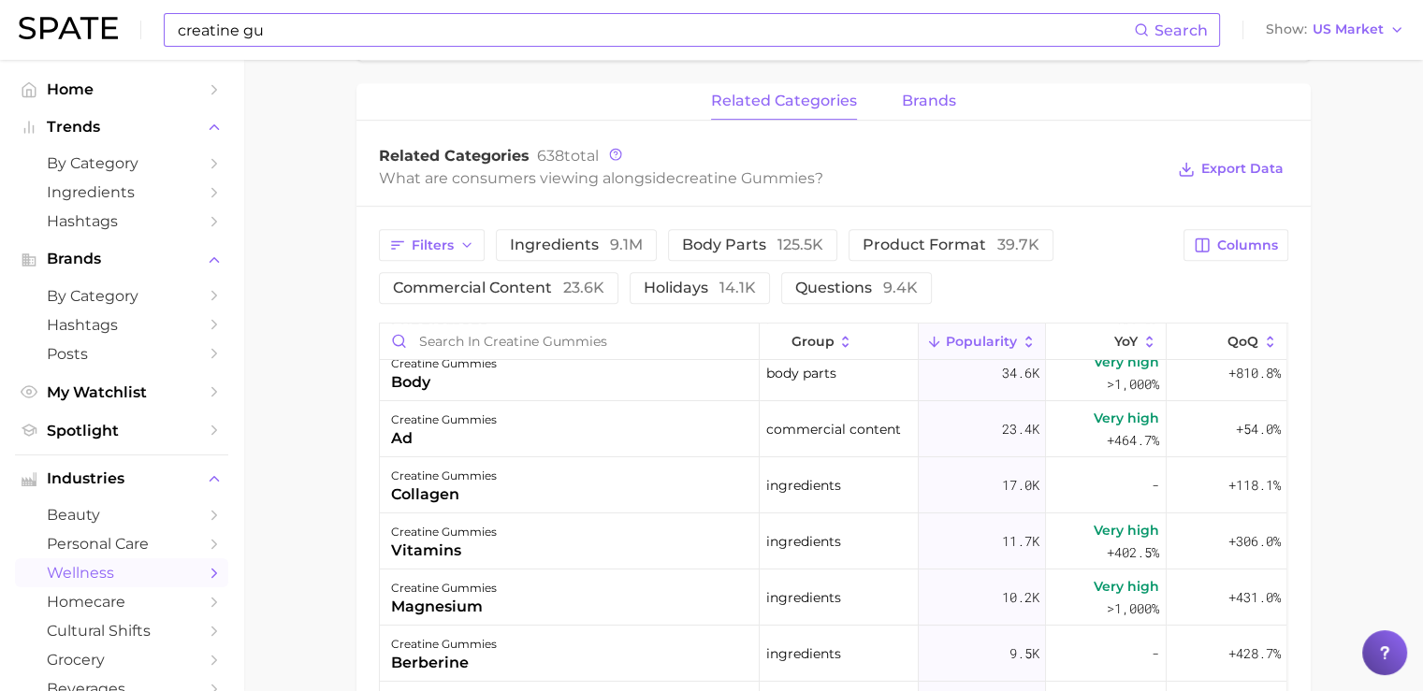
click at [931, 101] on span "brands" at bounding box center [929, 101] width 54 height 17
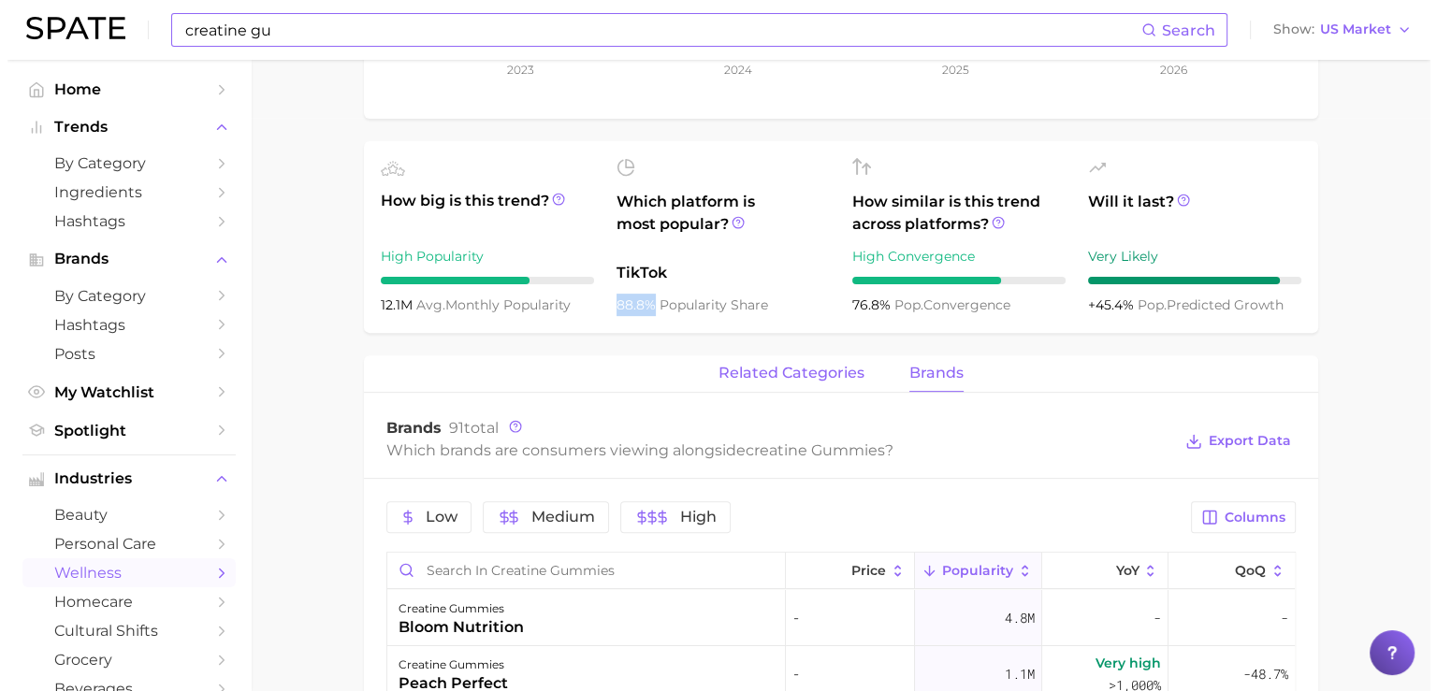
scroll to position [560, 0]
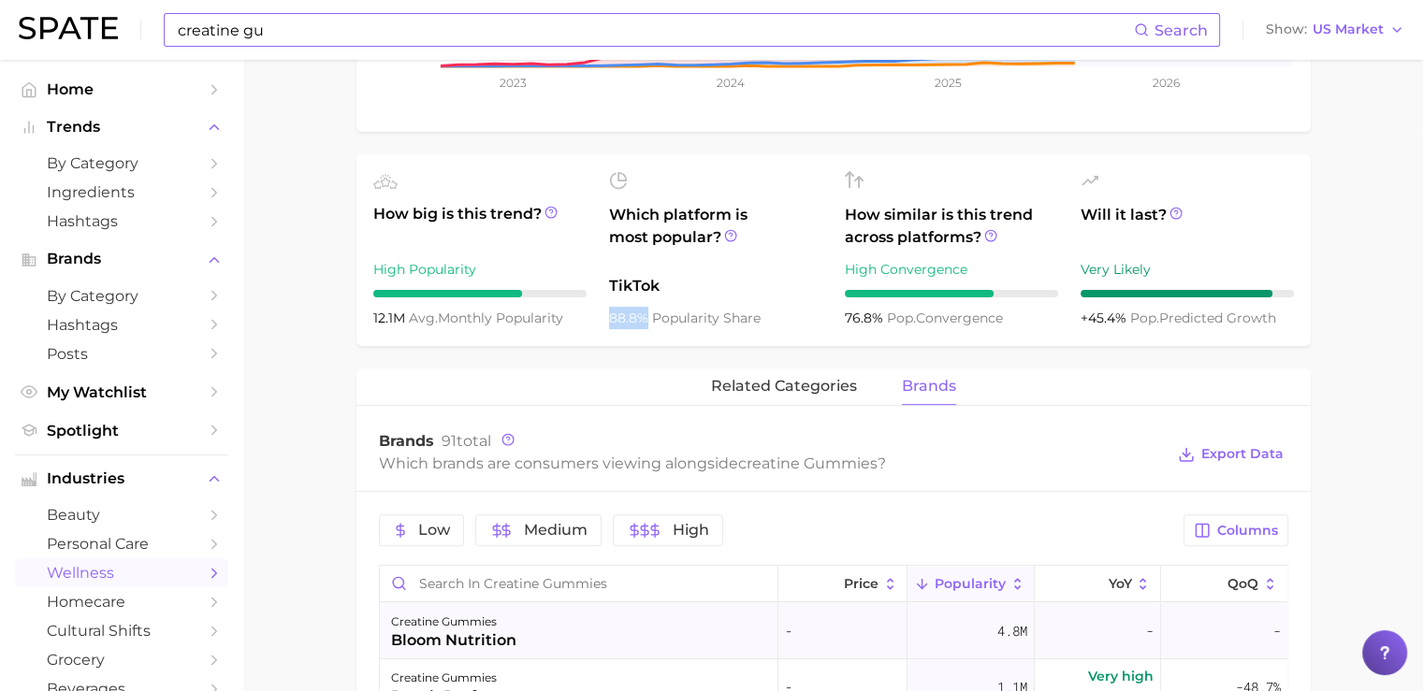
click at [481, 640] on div "bloom nutrition" at bounding box center [453, 641] width 125 height 22
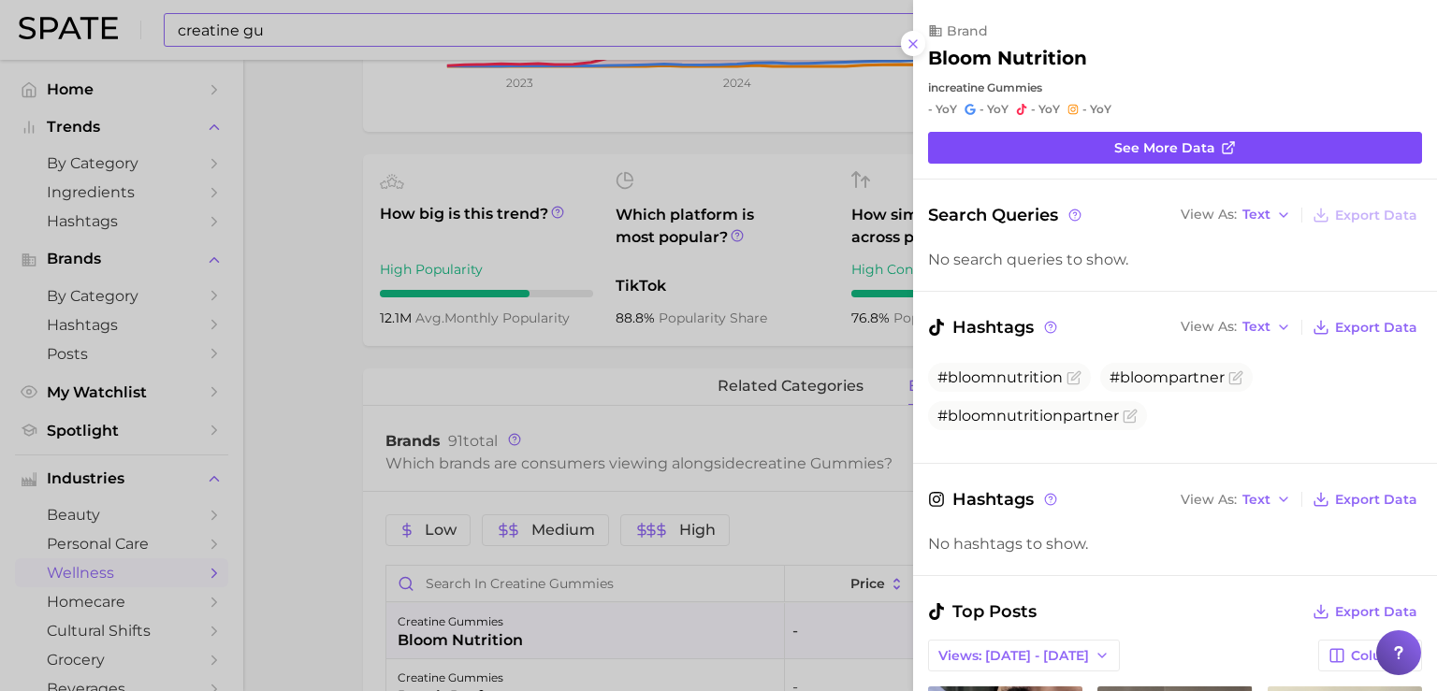
scroll to position [0, 0]
click at [1103, 142] on link "See more data" at bounding box center [1175, 148] width 494 height 32
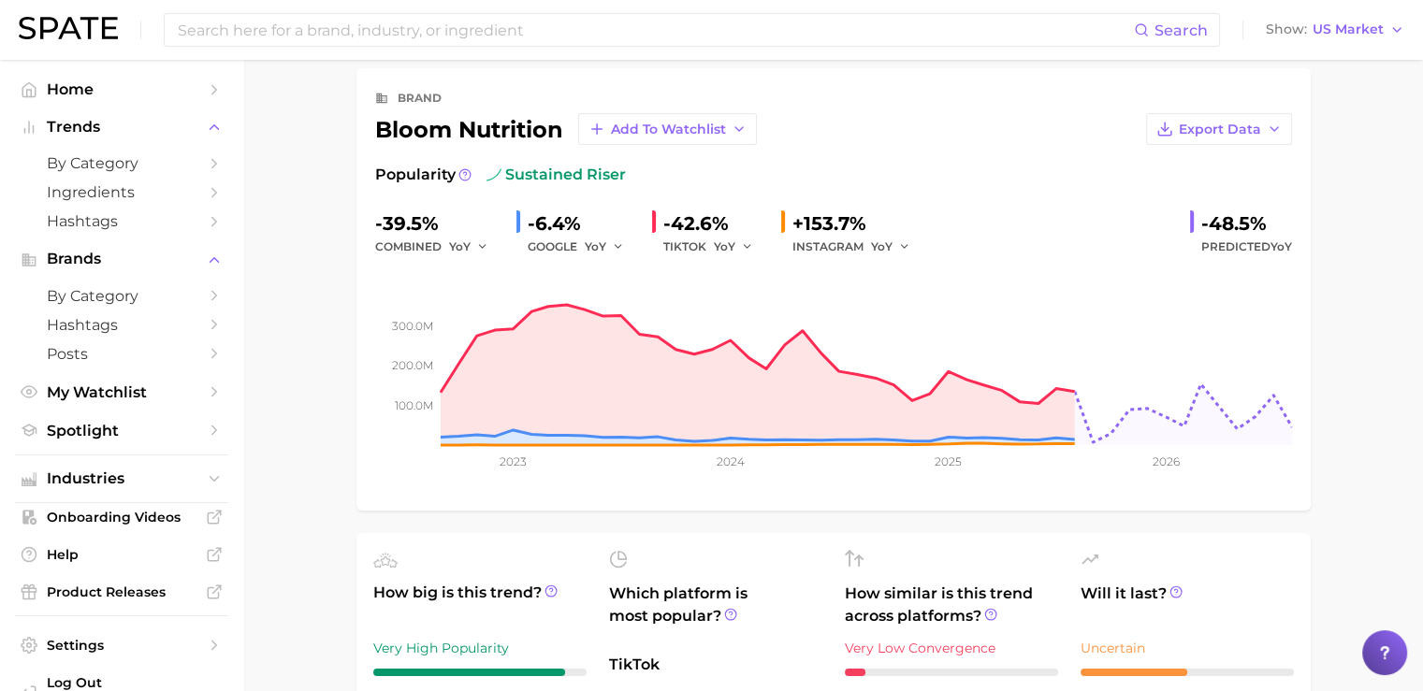
scroll to position [79, 0]
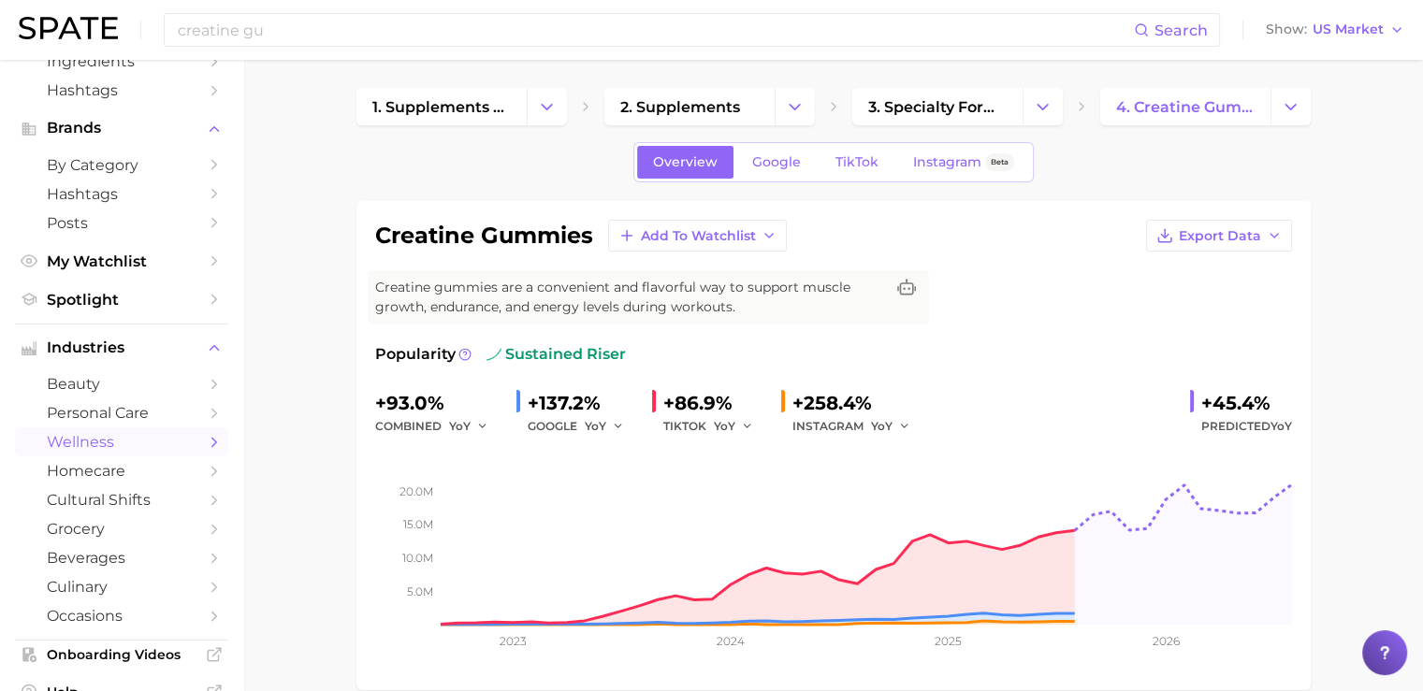
scroll to position [1, 0]
click at [777, 178] on link "Google" at bounding box center [776, 163] width 80 height 33
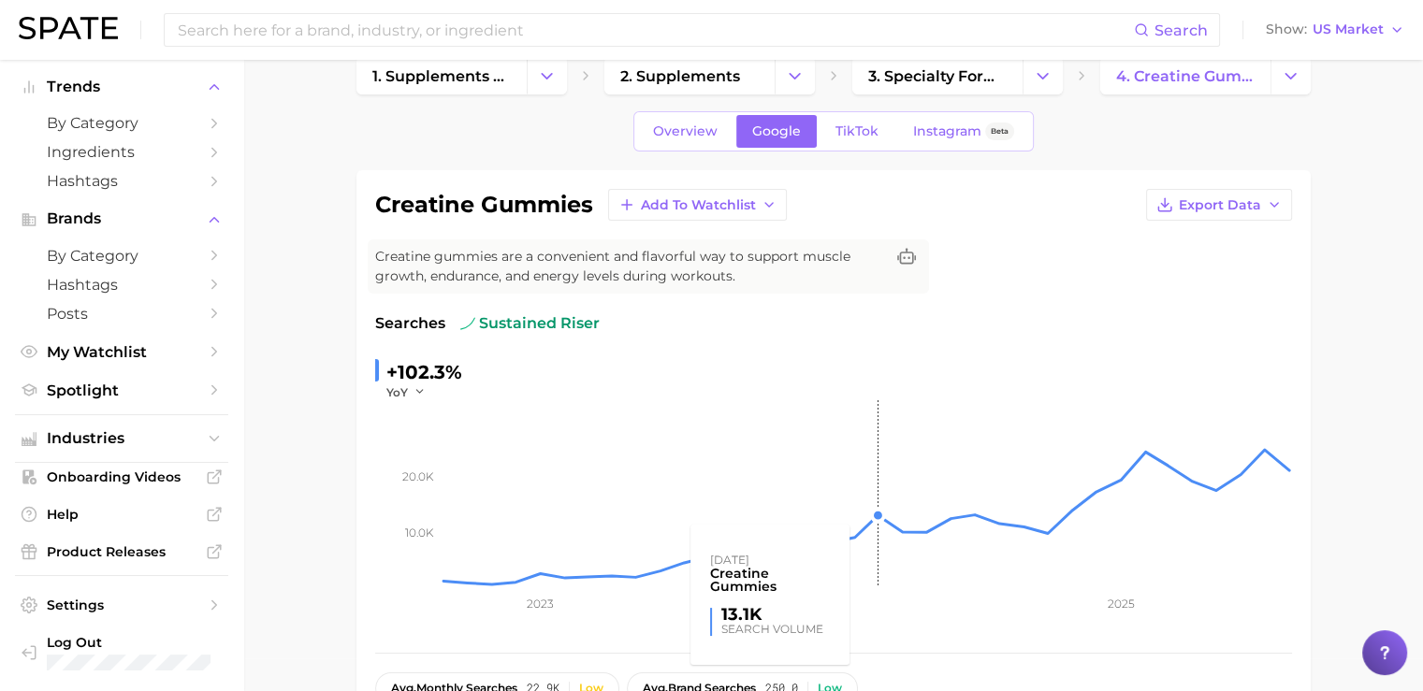
scroll to position [34, 0]
click at [845, 135] on span "TikTok" at bounding box center [857, 131] width 43 height 16
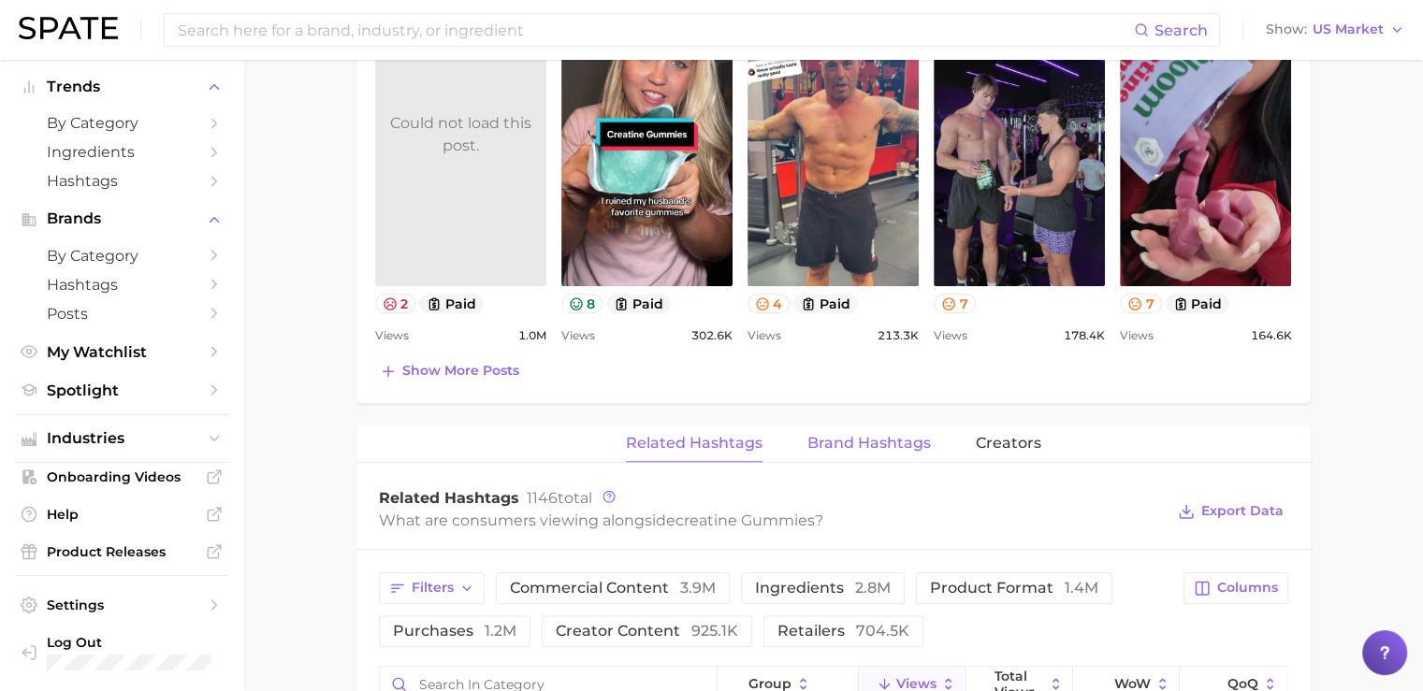
scroll to position [1065, 0]
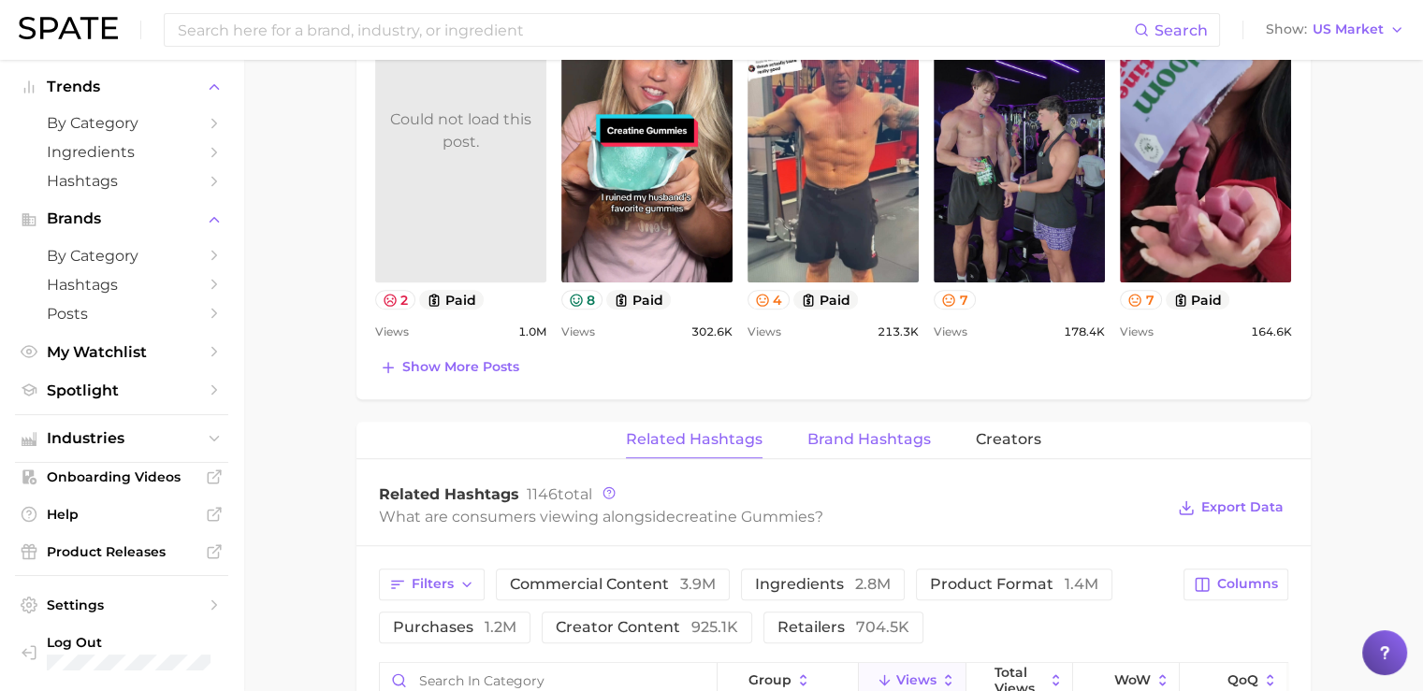
click at [867, 431] on span "Brand Hashtags" at bounding box center [870, 439] width 124 height 17
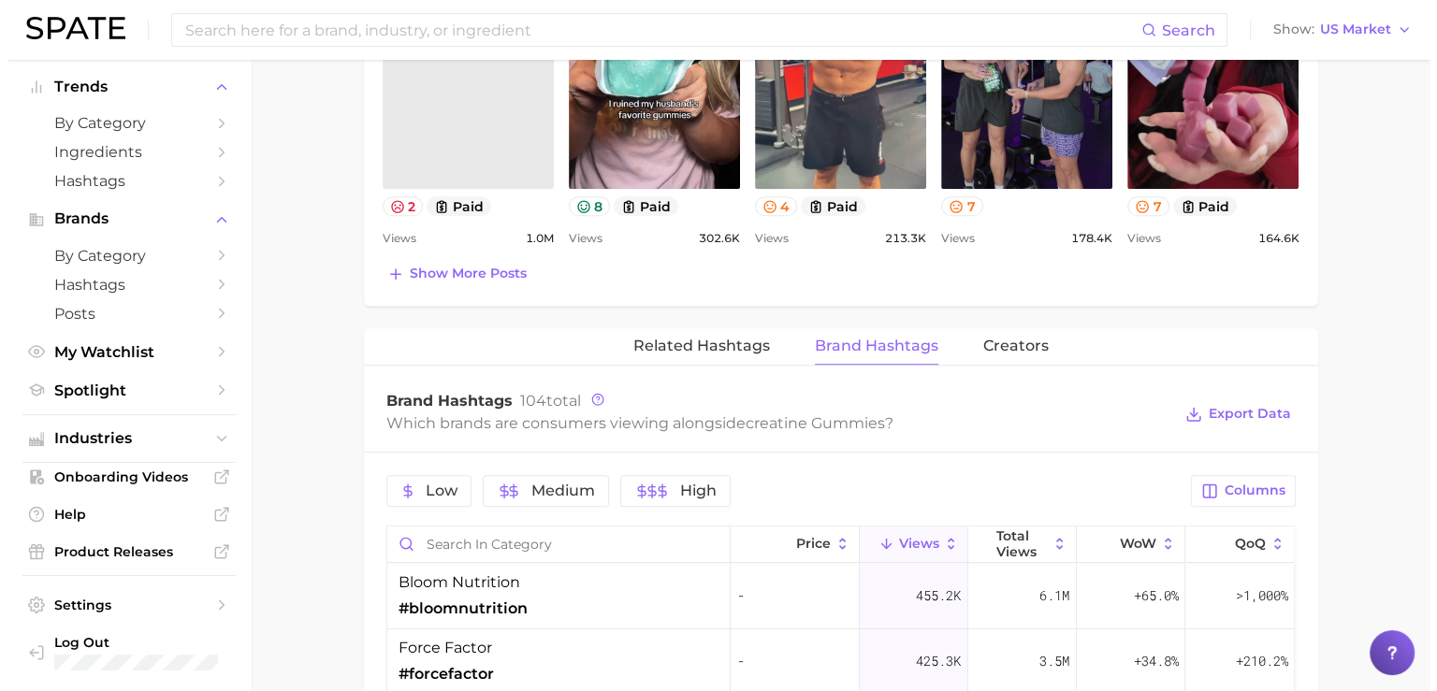
scroll to position [1162, 0]
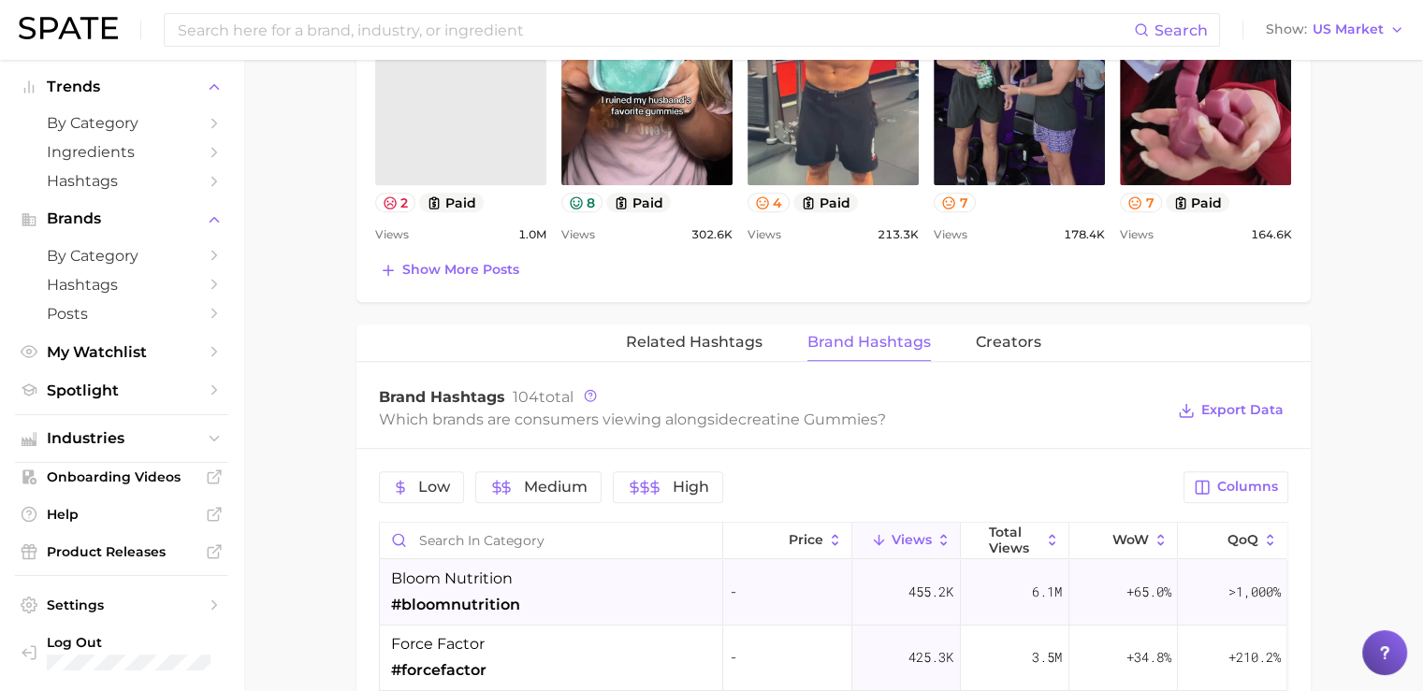
click at [562, 599] on div "bloom nutrition #bloomnutrition" at bounding box center [551, 593] width 343 height 66
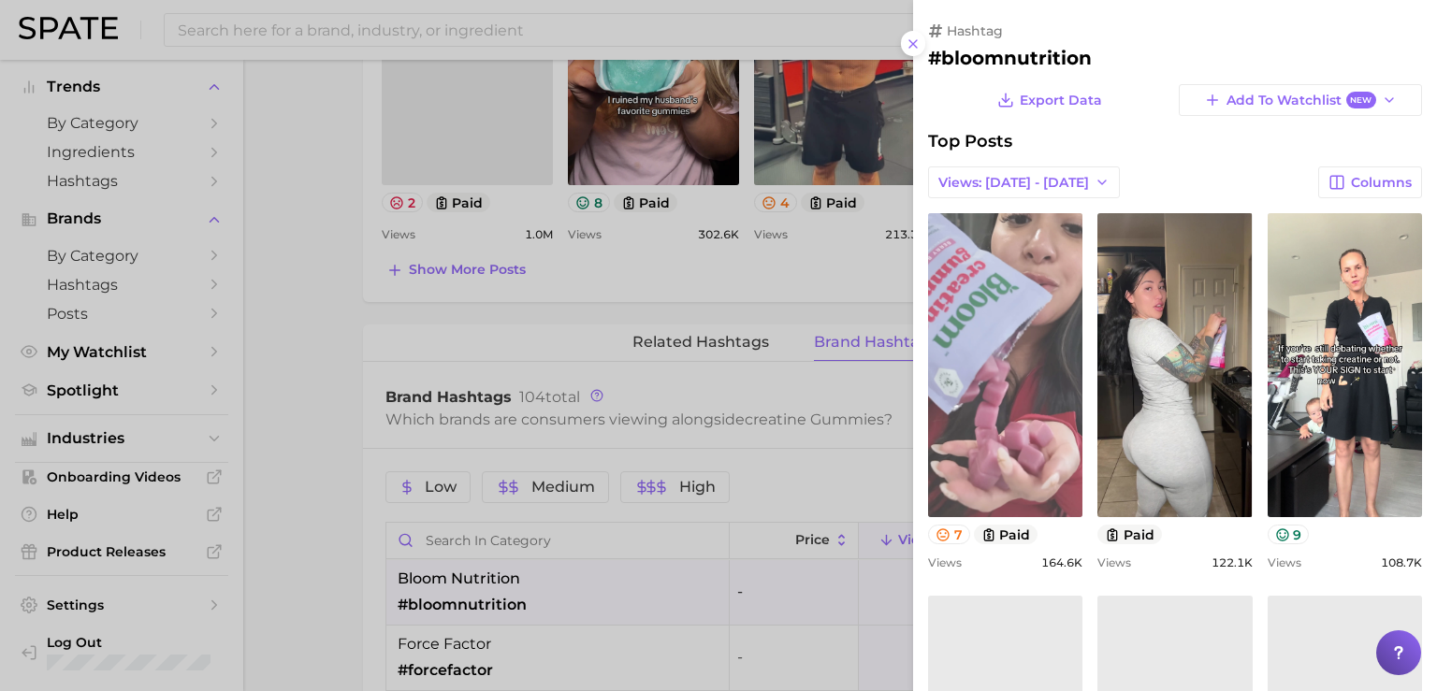
scroll to position [0, 0]
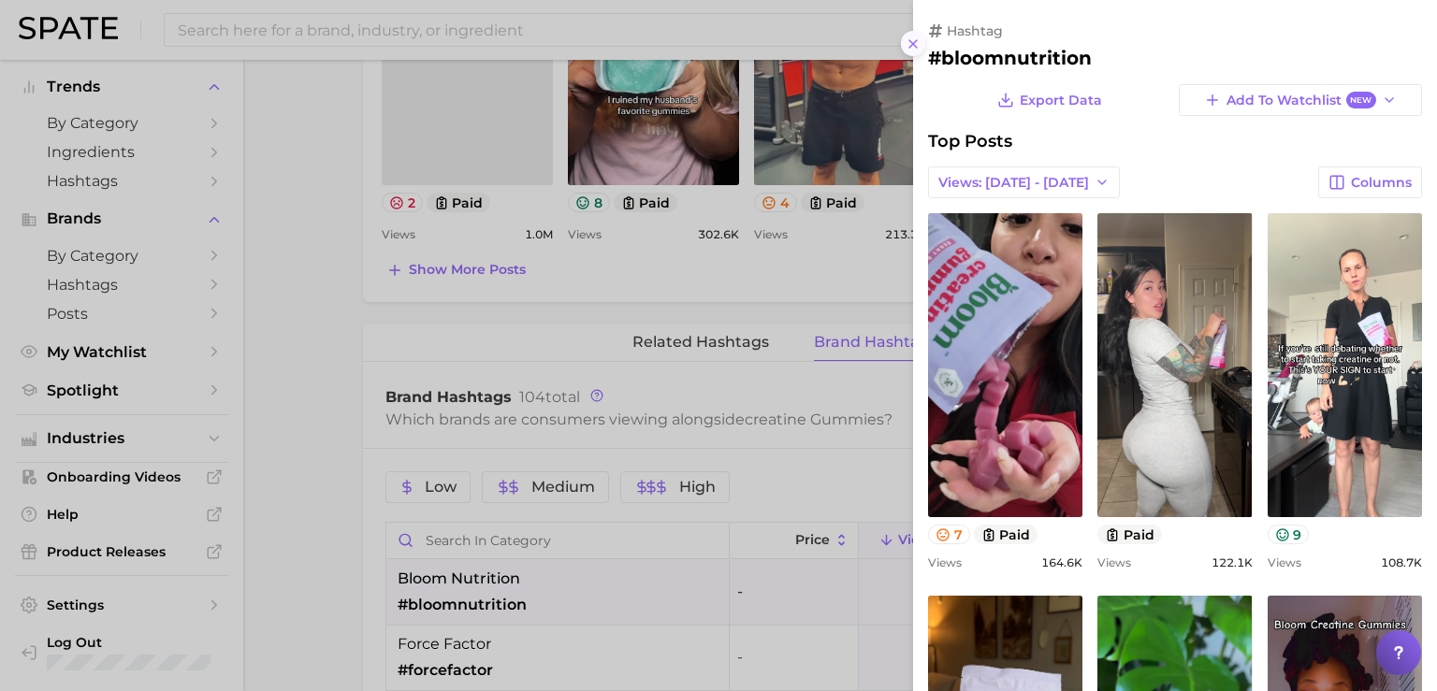
click at [910, 38] on icon at bounding box center [913, 43] width 15 height 15
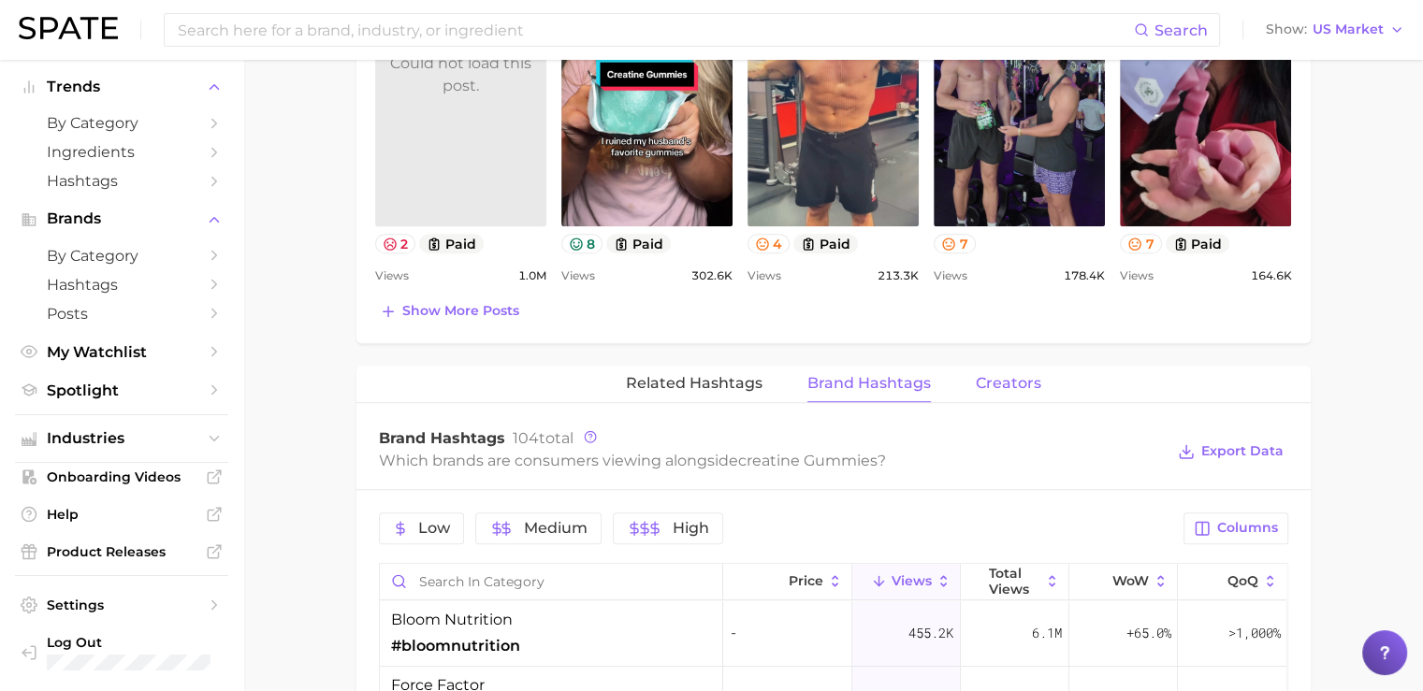
click at [994, 386] on span "Creators" at bounding box center [1009, 383] width 66 height 17
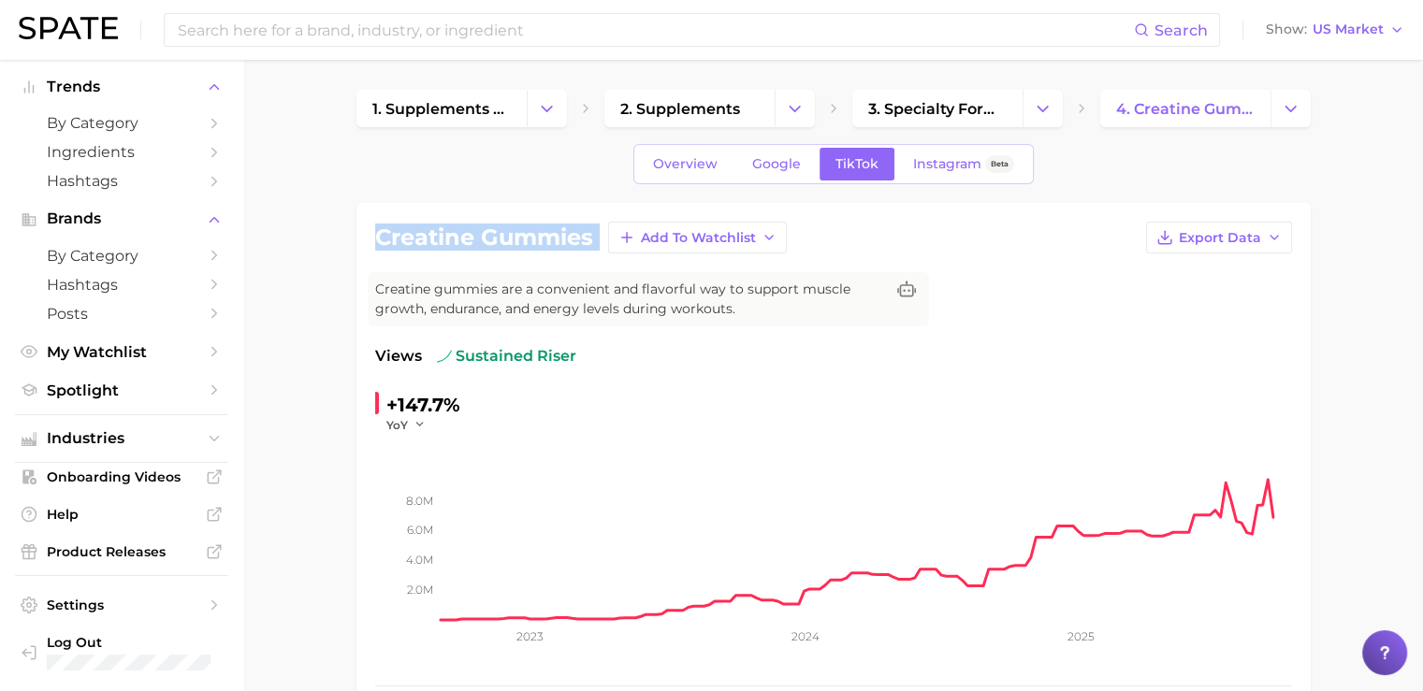
drag, startPoint x: 379, startPoint y: 244, endPoint x: 601, endPoint y: 241, distance: 221.8
click at [601, 241] on div "creatine gummies Add to Watchlist Export Data" at bounding box center [833, 238] width 917 height 32
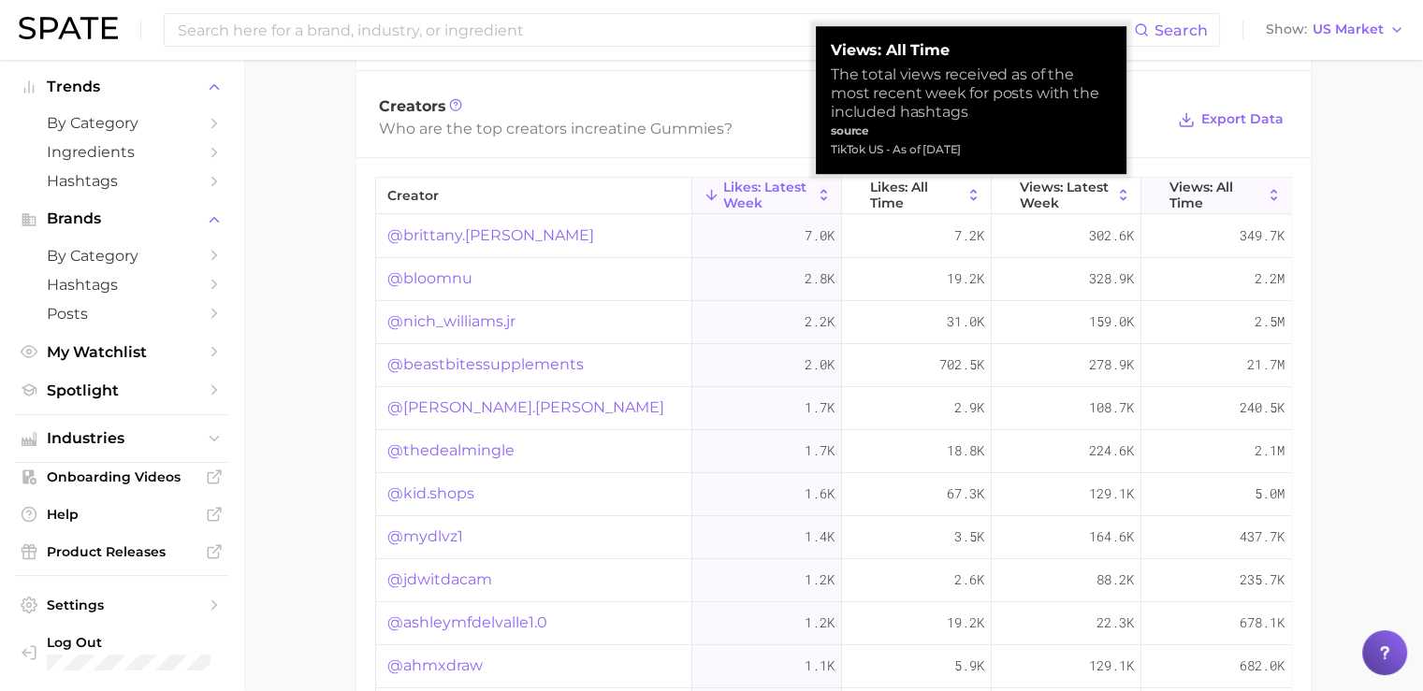
click at [1182, 191] on span "Views: All Time" at bounding box center [1217, 195] width 94 height 30
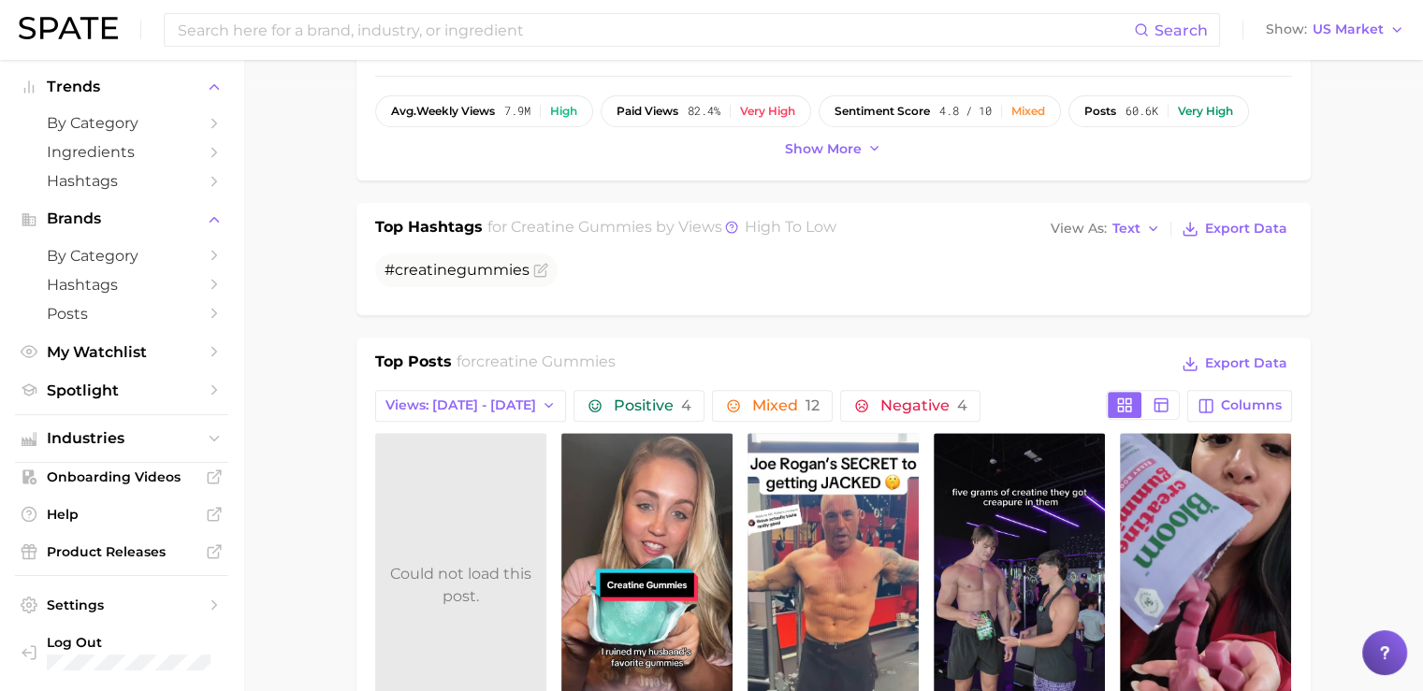
scroll to position [615, 0]
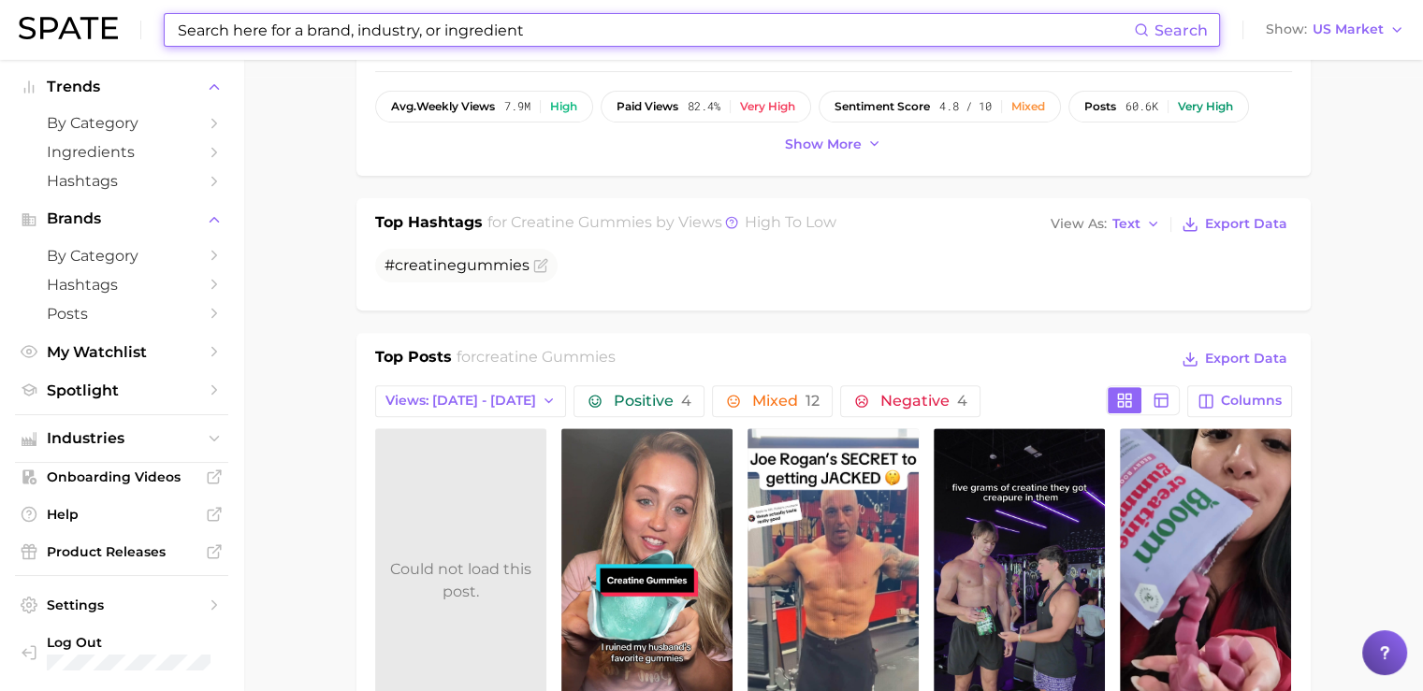
click at [275, 25] on input at bounding box center [655, 30] width 958 height 32
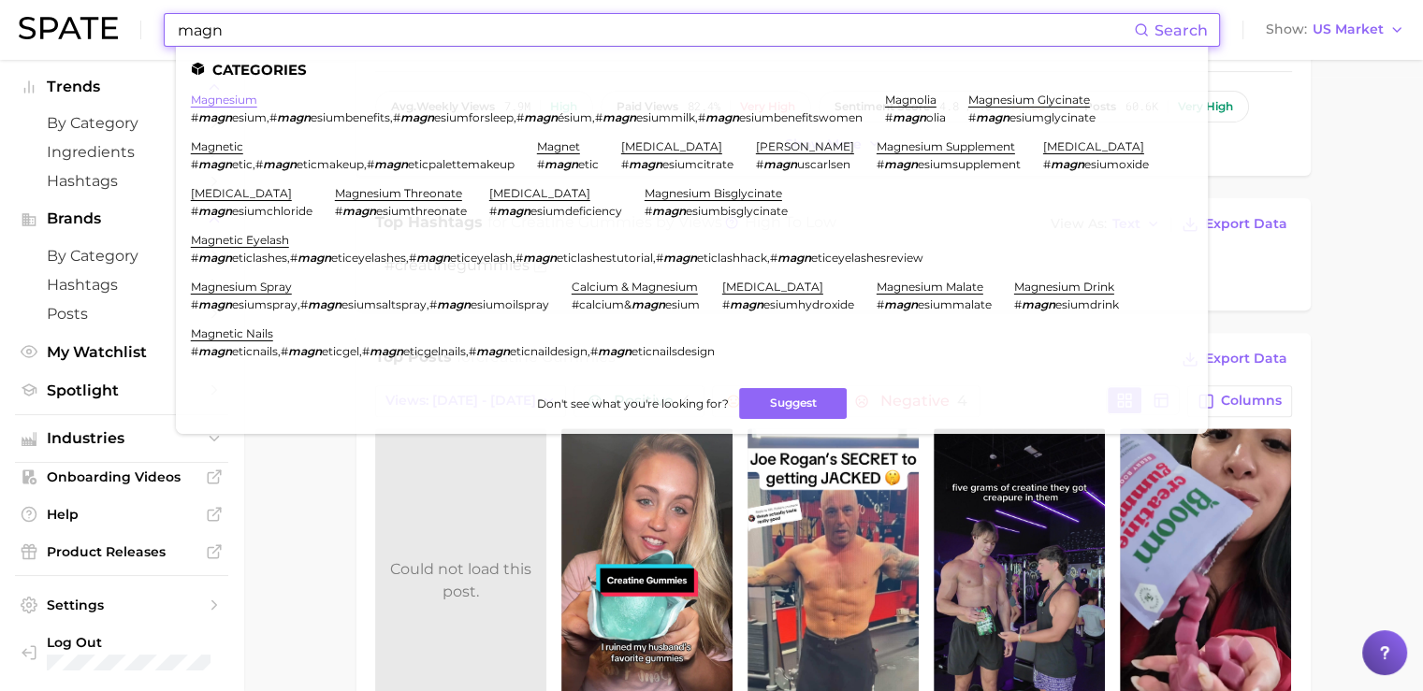
type input "magn"
click at [223, 95] on link "magnesium" at bounding box center [224, 100] width 66 height 14
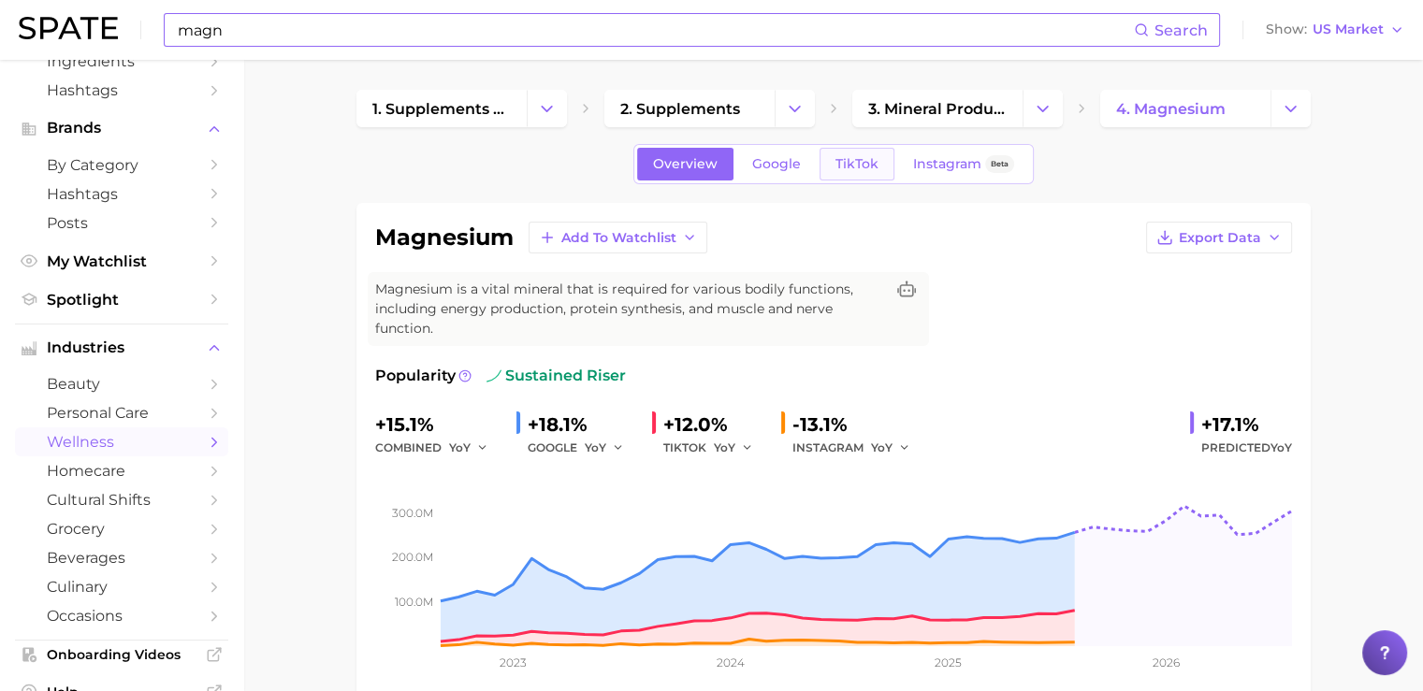
click at [849, 165] on span "TikTok" at bounding box center [857, 164] width 43 height 16
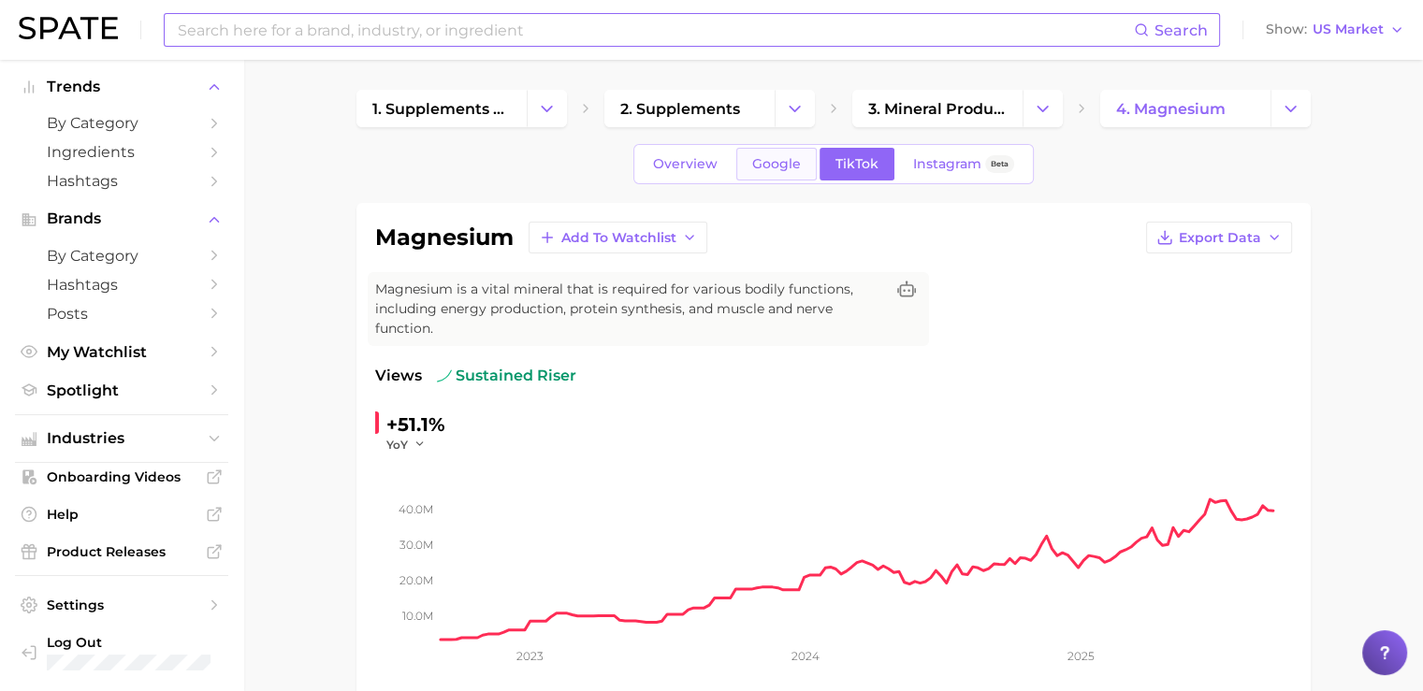
click at [760, 167] on span "Google" at bounding box center [776, 164] width 49 height 16
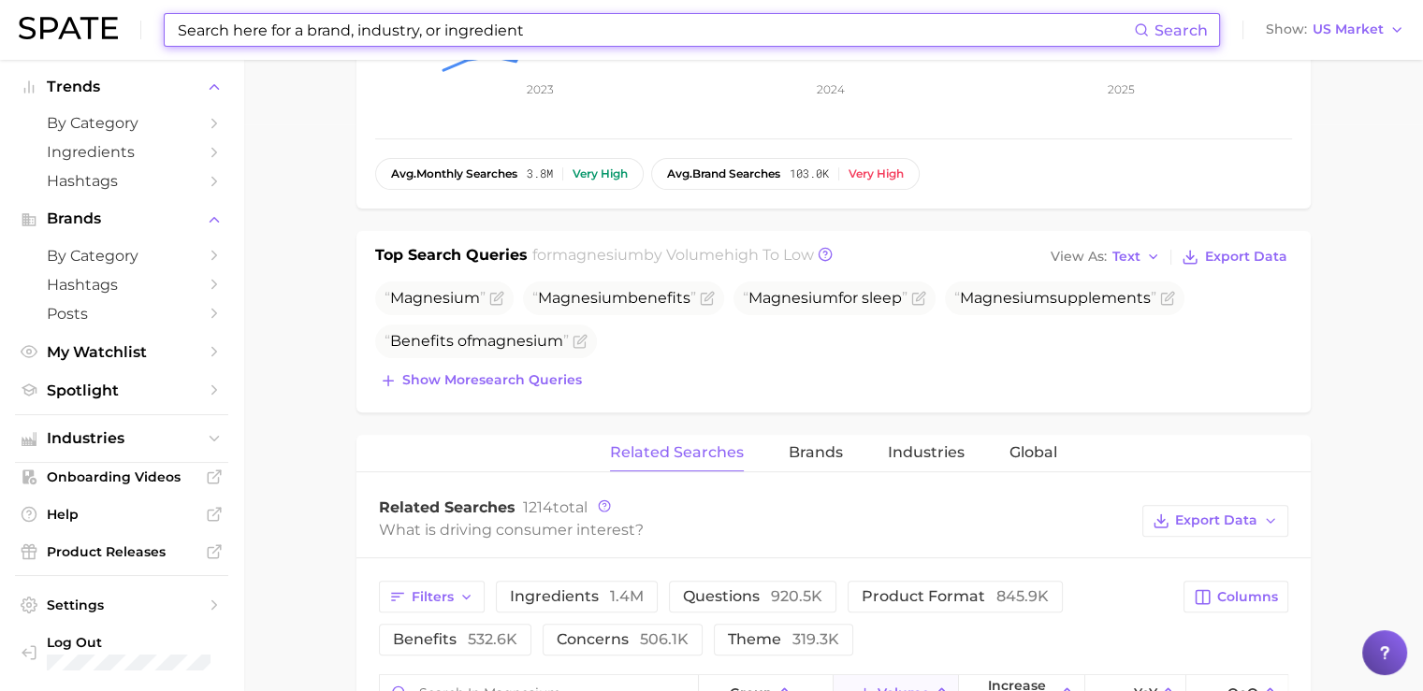
scroll to position [582, 0]
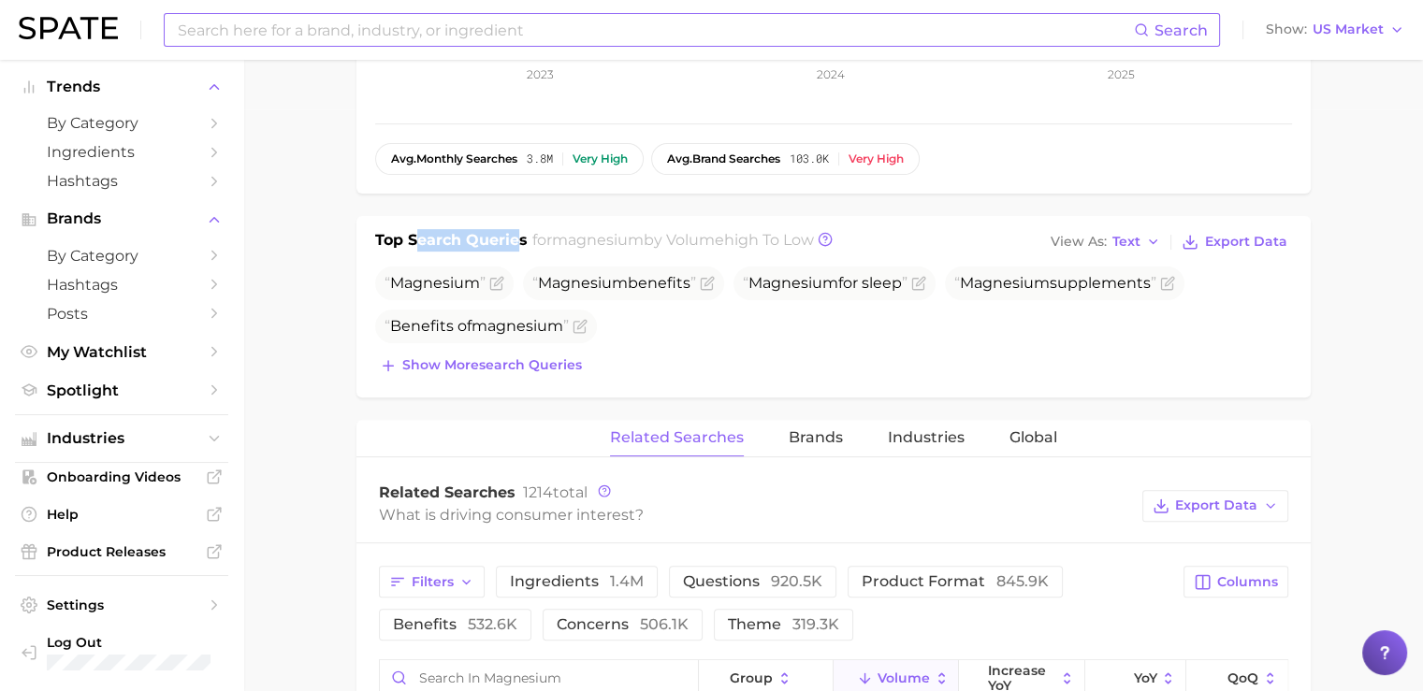
drag, startPoint x: 416, startPoint y: 240, endPoint x: 518, endPoint y: 241, distance: 102.0
click at [518, 241] on h1 "Top Search Queries" at bounding box center [451, 242] width 153 height 26
drag, startPoint x: 553, startPoint y: 236, endPoint x: 633, endPoint y: 237, distance: 79.5
click at [633, 237] on h2 "for magnesium by Volume high to low" at bounding box center [673, 242] width 282 height 26
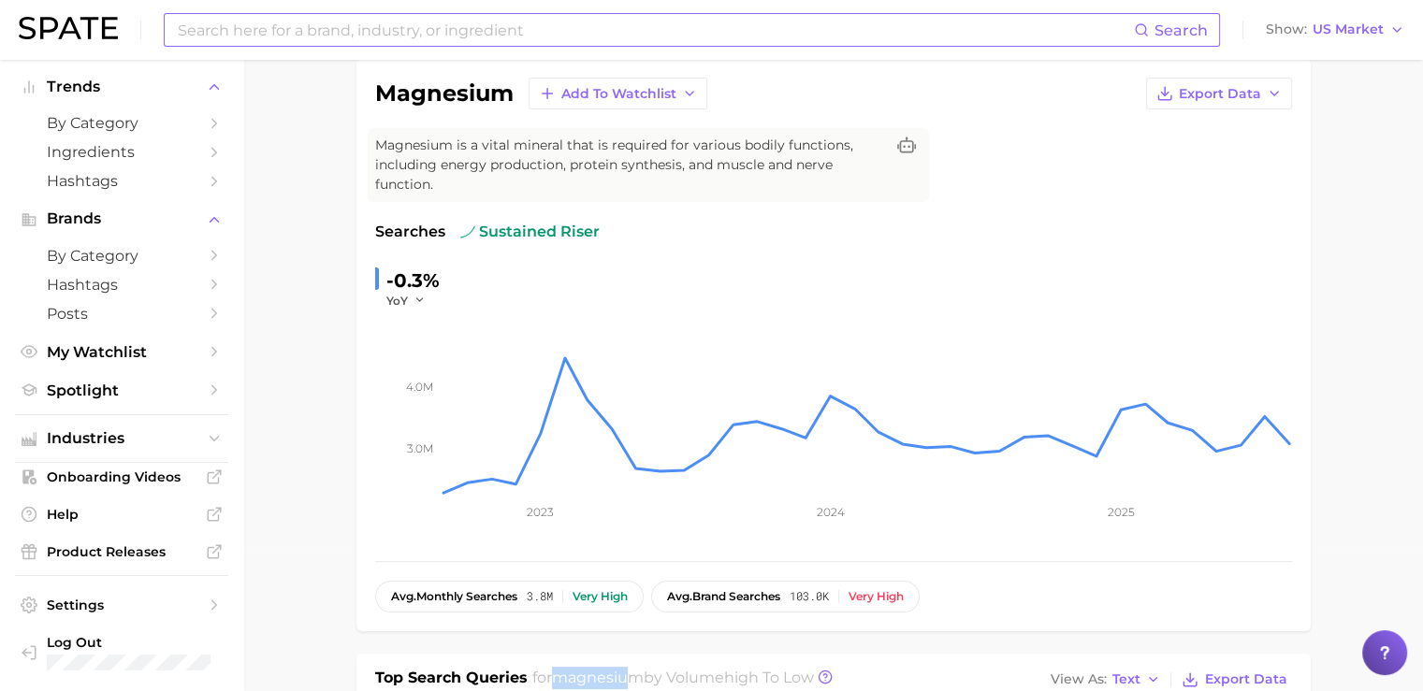
scroll to position [0, 0]
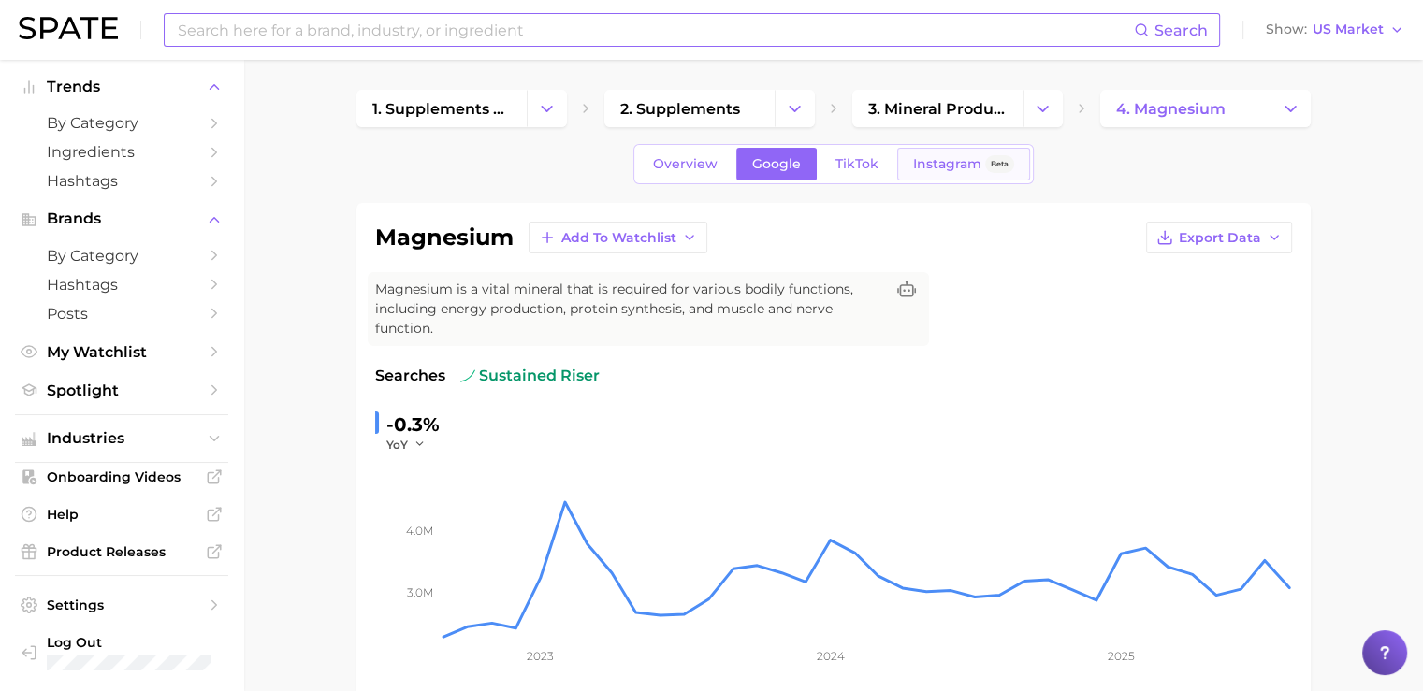
click at [945, 169] on span "Instagram" at bounding box center [947, 164] width 68 height 16
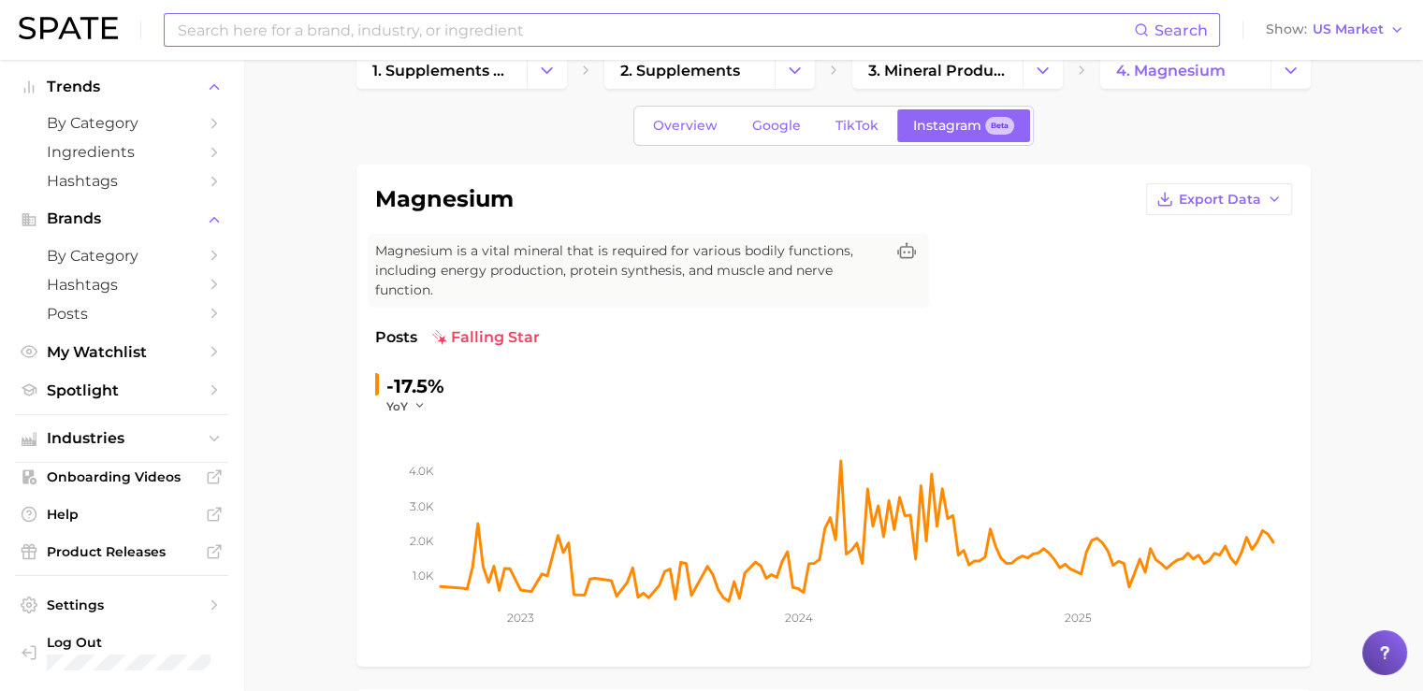
scroll to position [14, 0]
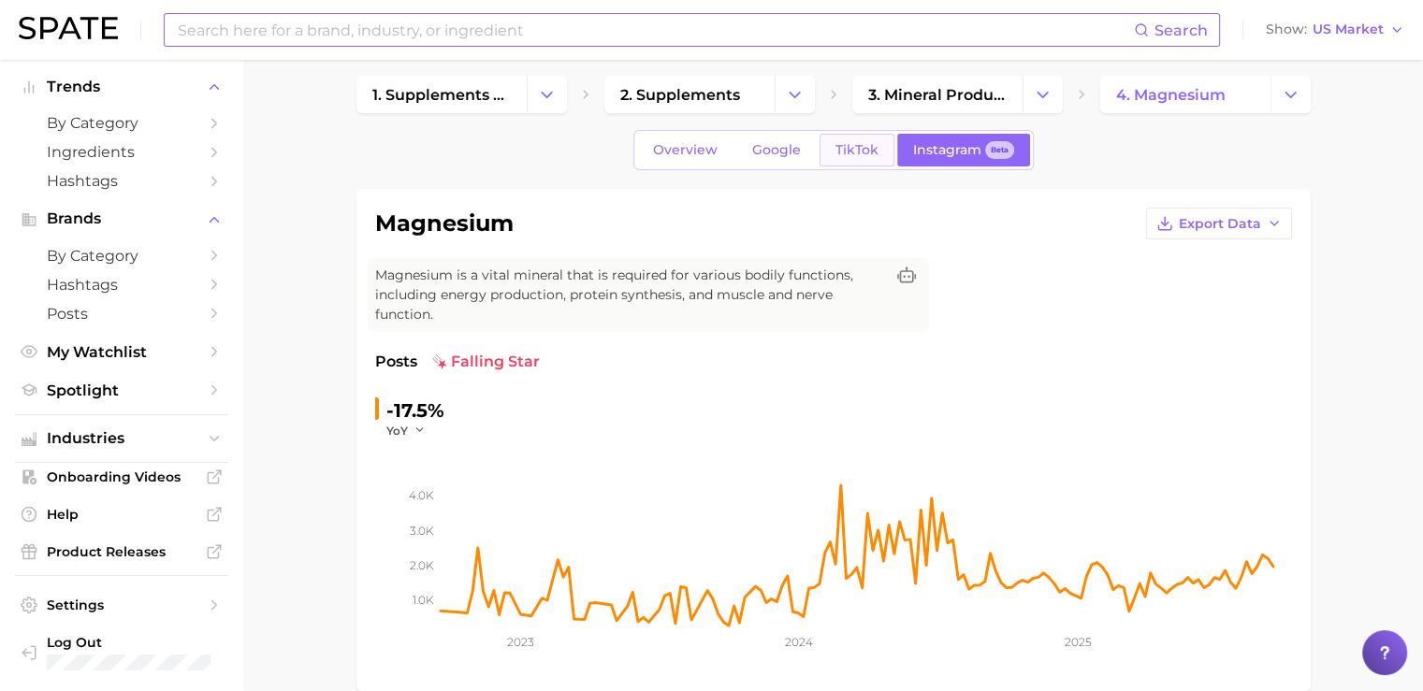
click at [850, 156] on span "TikTok" at bounding box center [857, 150] width 43 height 16
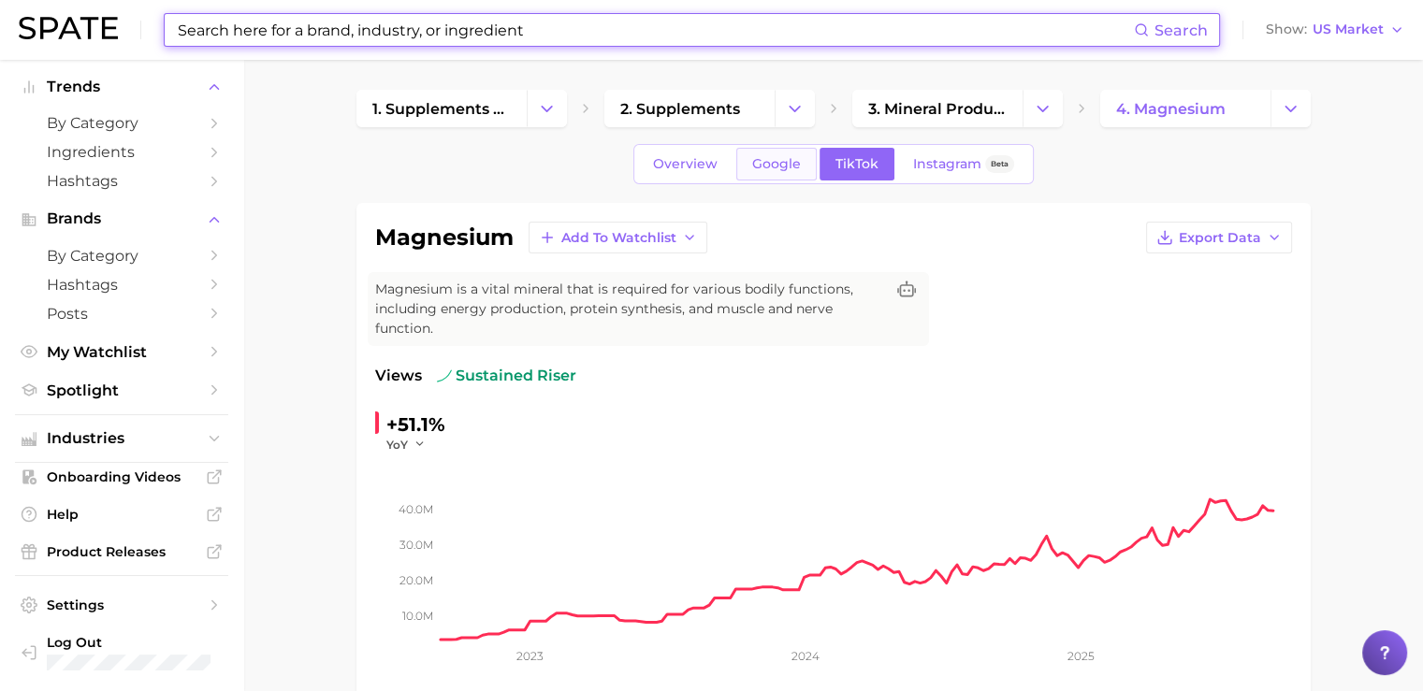
click at [774, 156] on span "Google" at bounding box center [776, 164] width 49 height 16
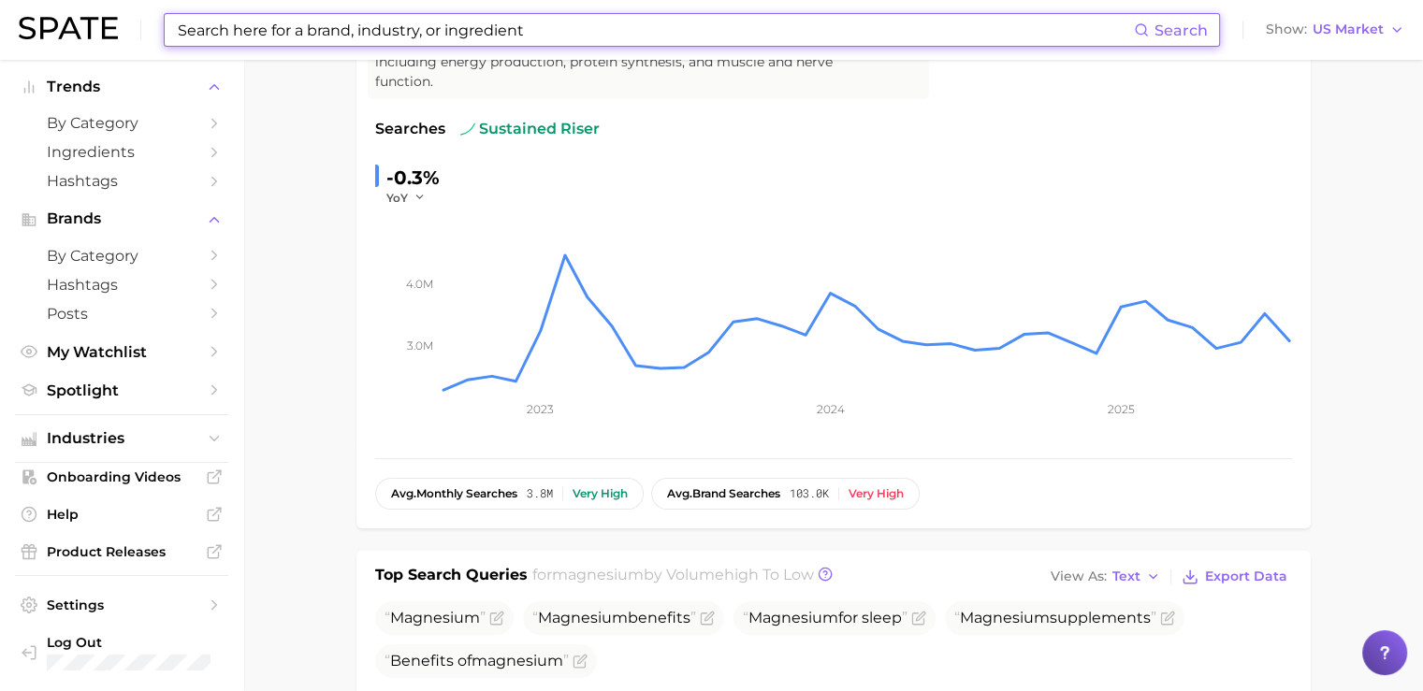
scroll to position [70, 0]
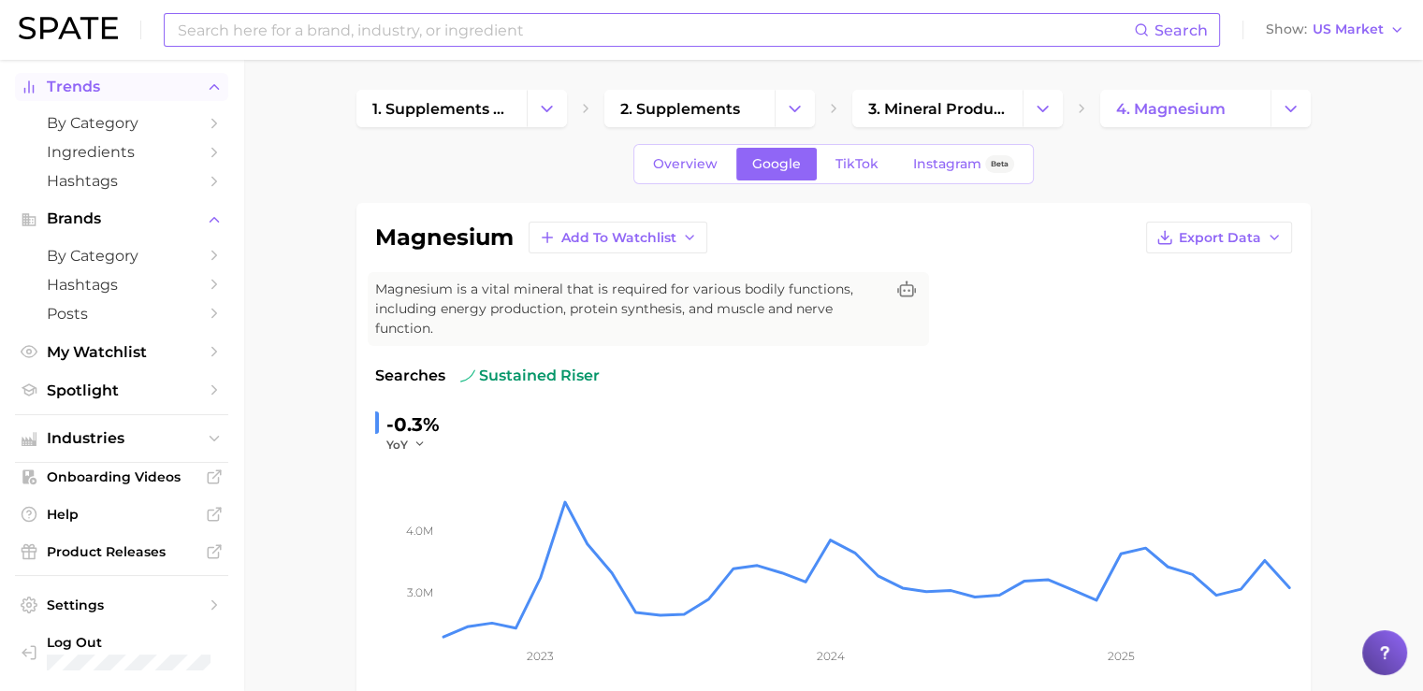
click at [56, 95] on button "Trends" at bounding box center [121, 87] width 213 height 28
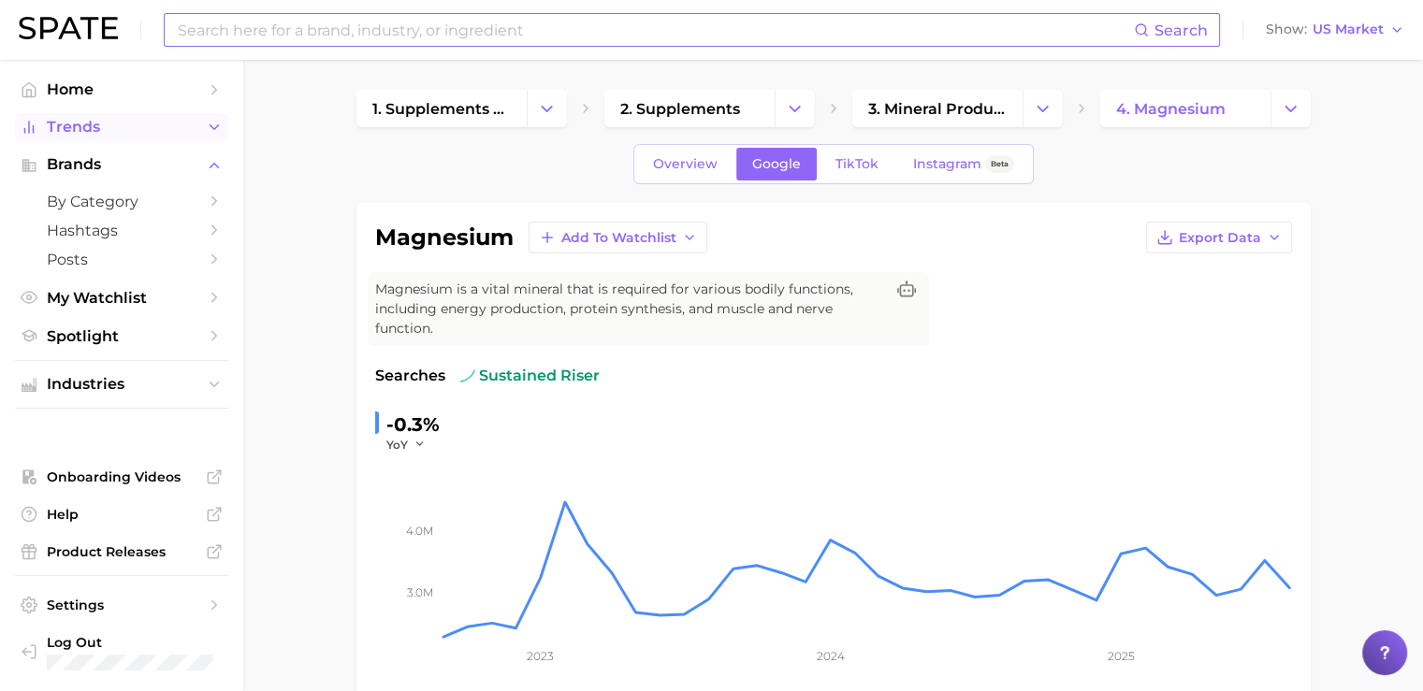
click at [56, 95] on span "Home" at bounding box center [122, 89] width 150 height 18
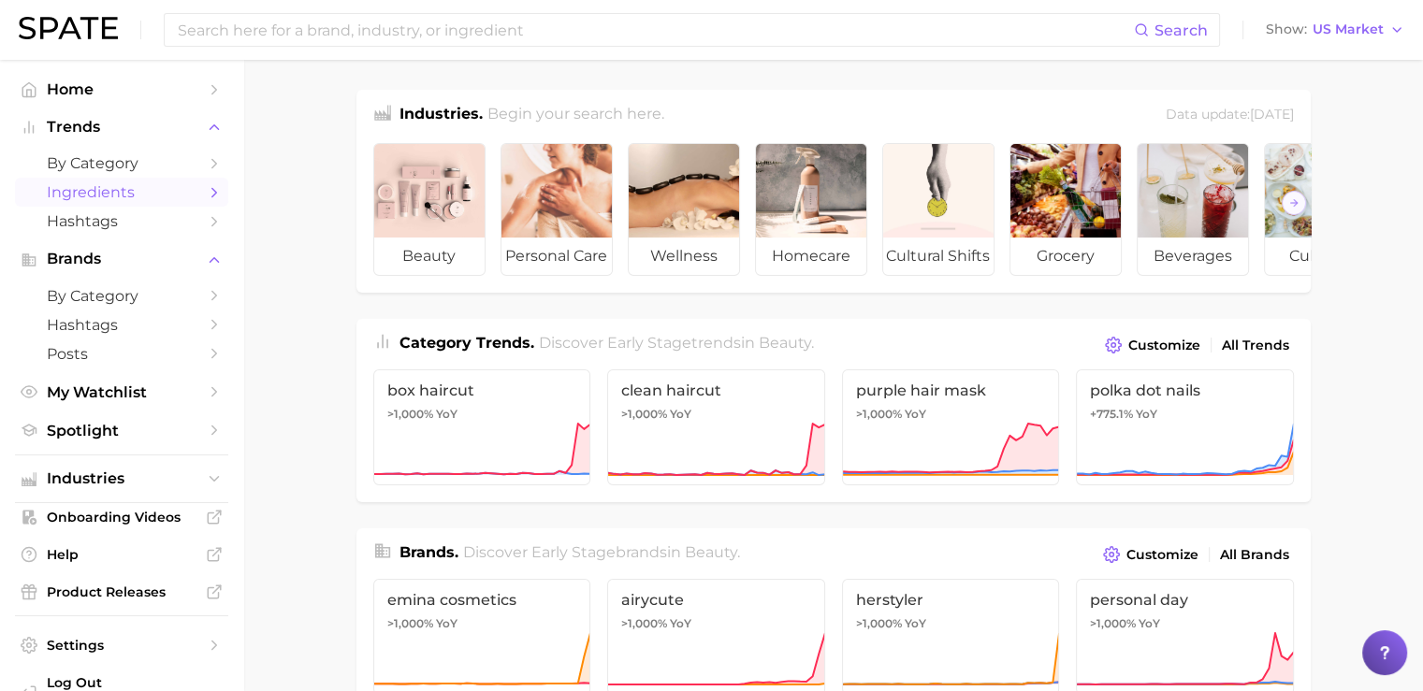
click at [86, 188] on span "Ingredients" at bounding box center [122, 192] width 150 height 18
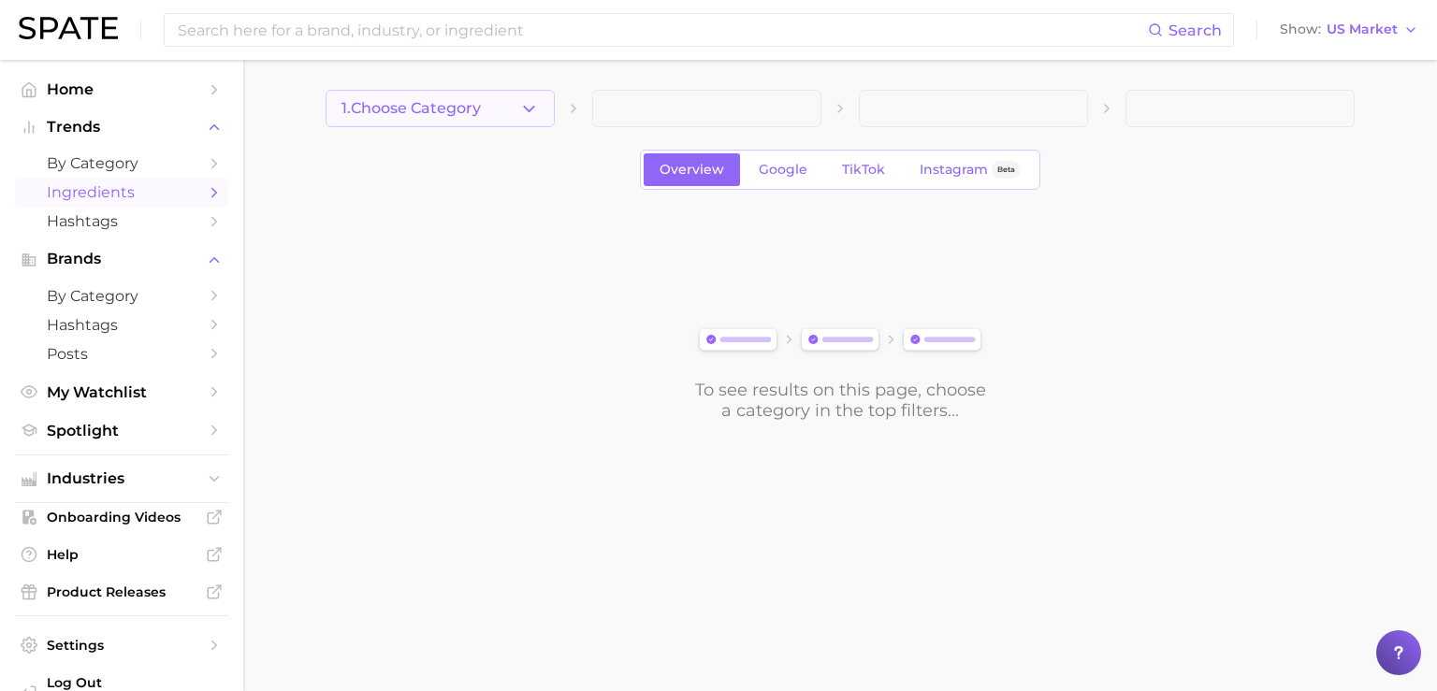
click at [516, 104] on button "1. Choose Category" at bounding box center [440, 108] width 229 height 37
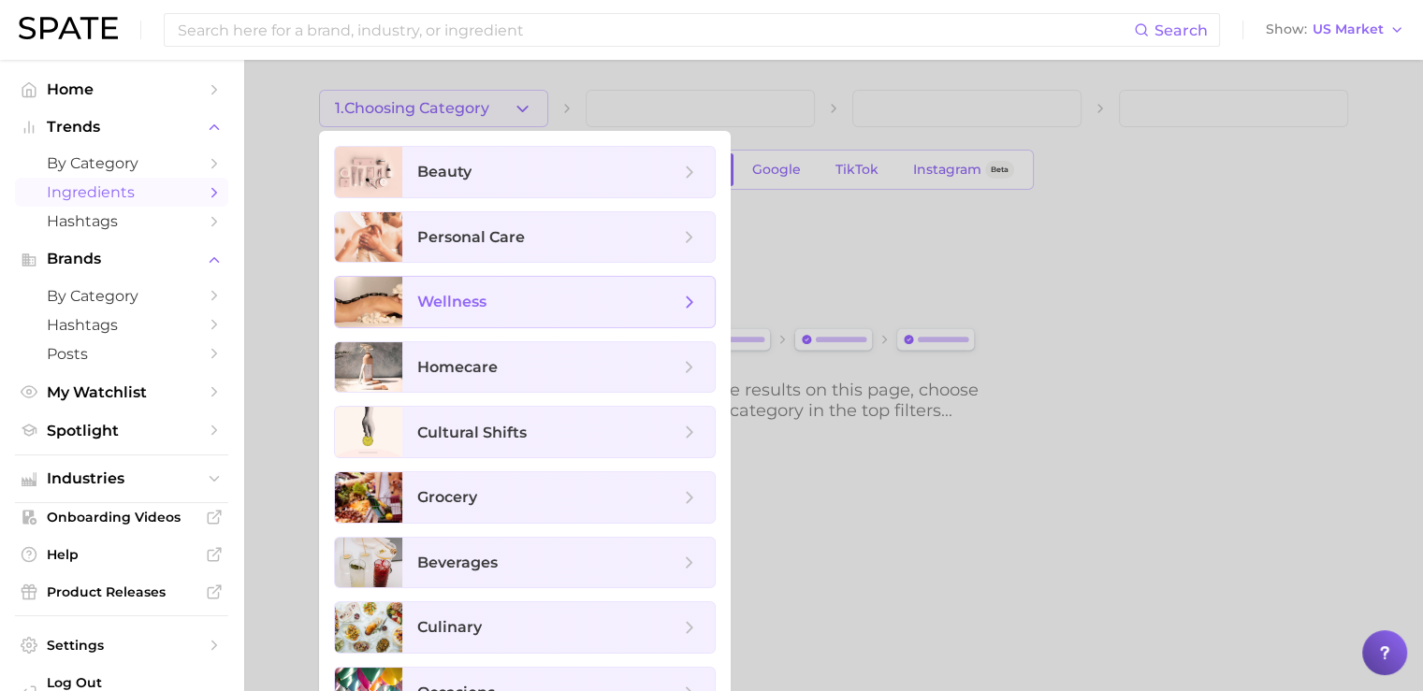
click at [466, 313] on span "wellness" at bounding box center [558, 302] width 313 height 51
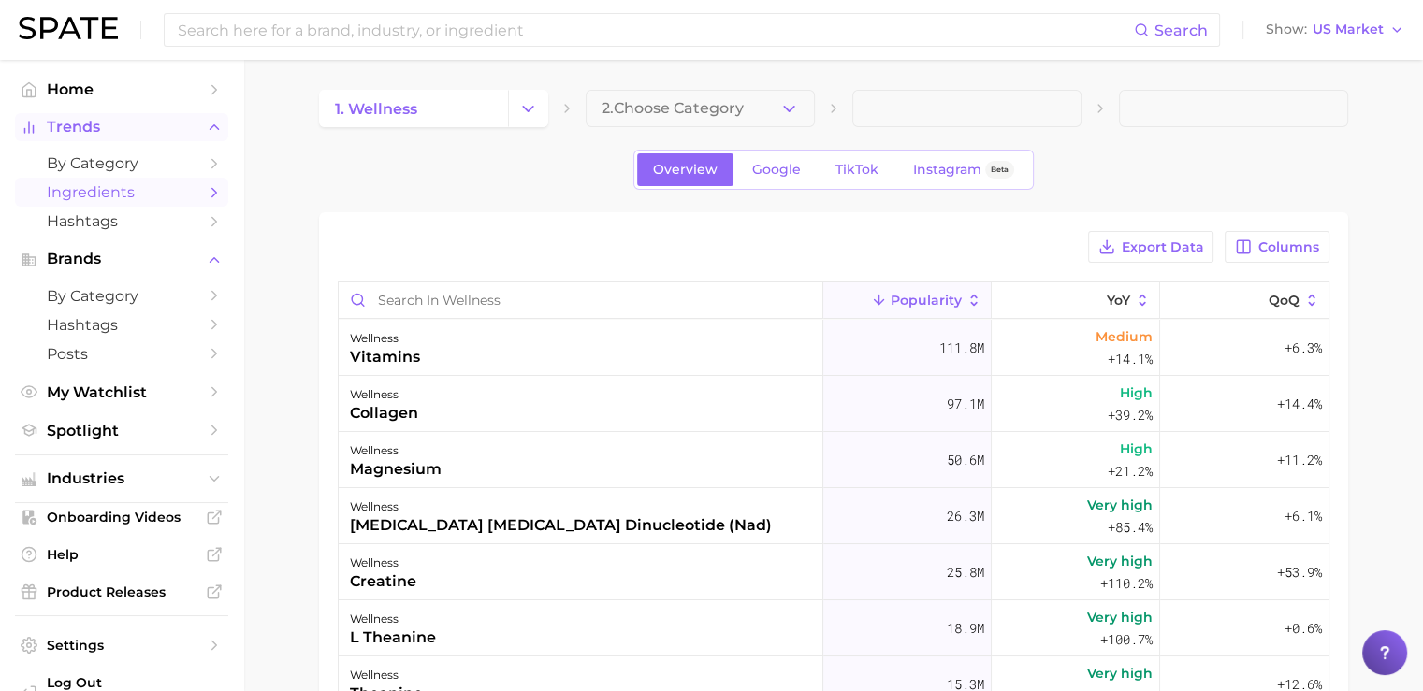
click at [108, 132] on span "Trends" at bounding box center [122, 127] width 150 height 17
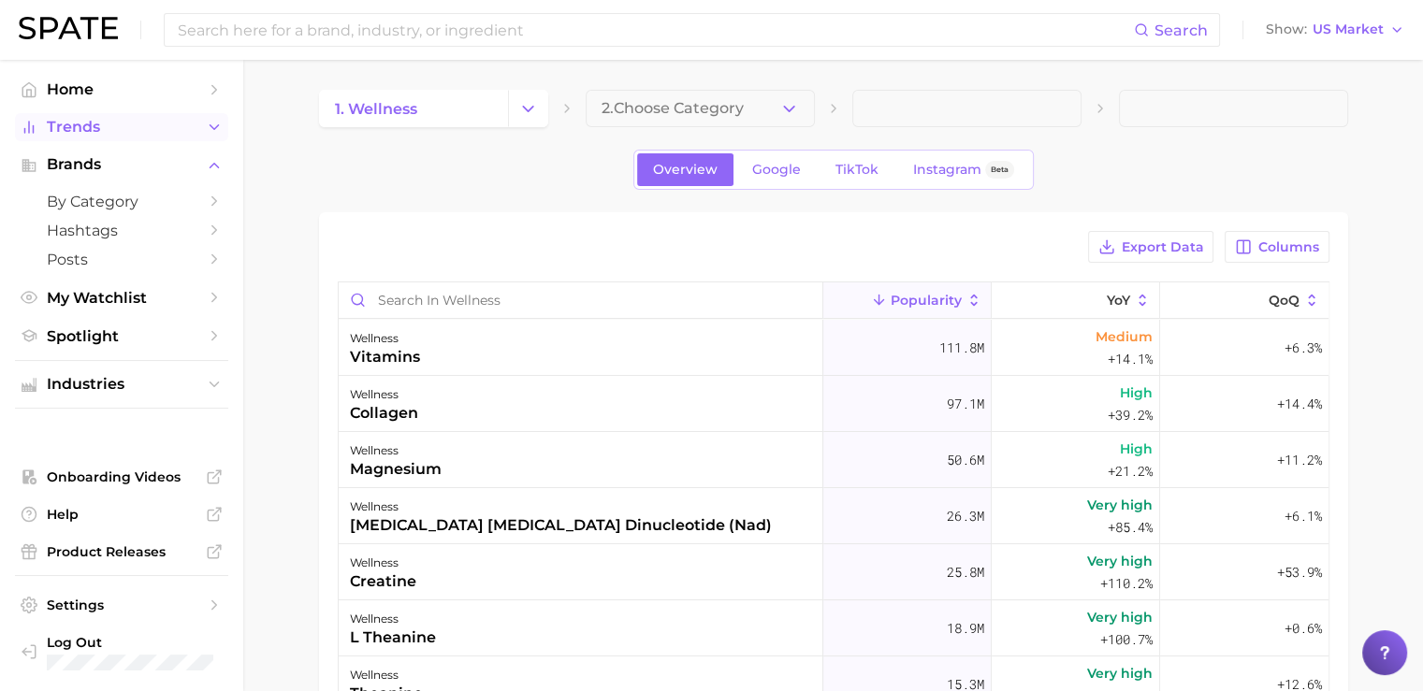
click at [108, 132] on span "Trends" at bounding box center [122, 127] width 150 height 17
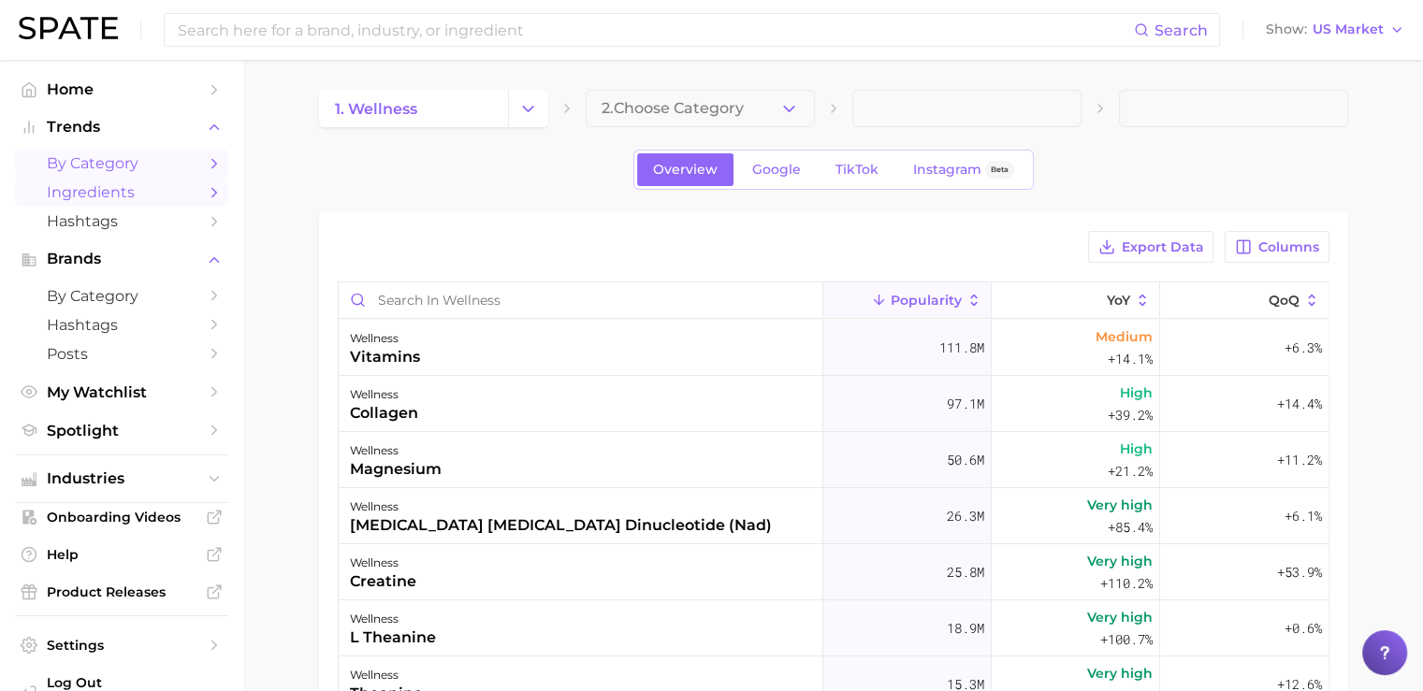
click at [103, 166] on span "by Category" at bounding box center [122, 163] width 150 height 18
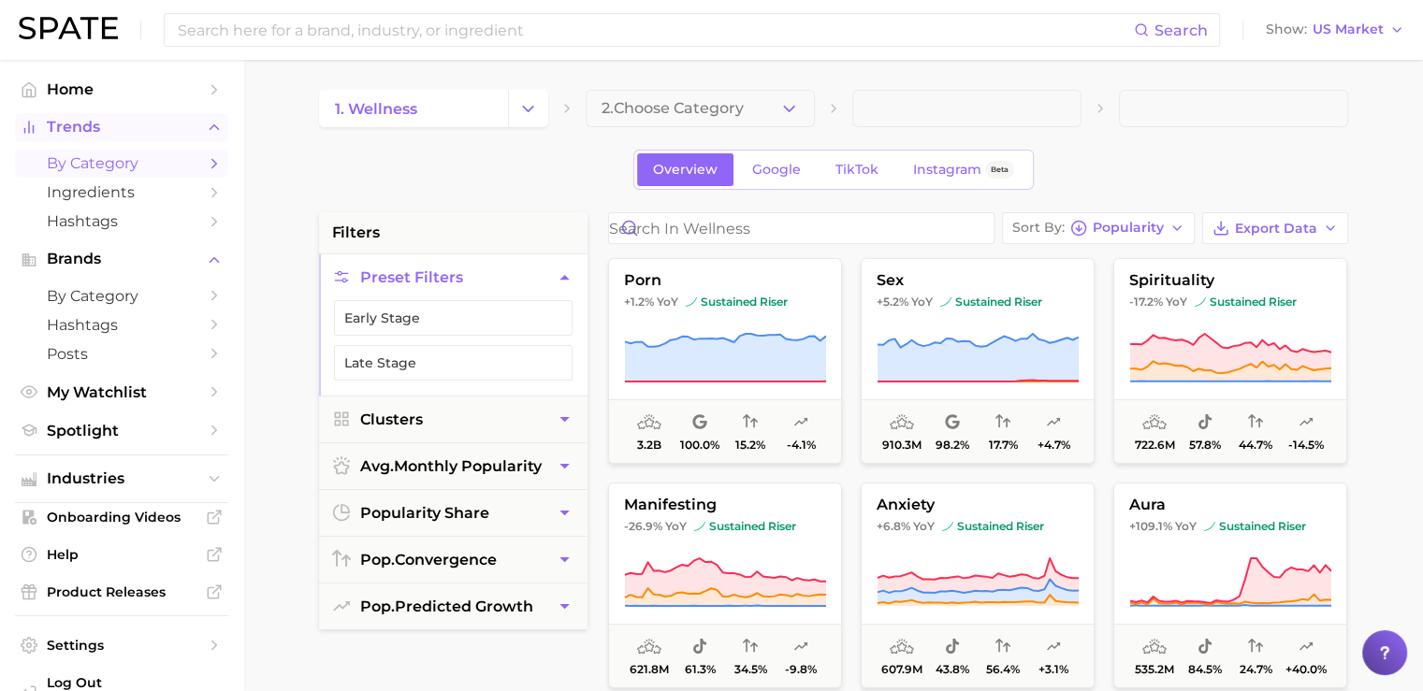
click at [86, 124] on span "Trends" at bounding box center [122, 127] width 150 height 17
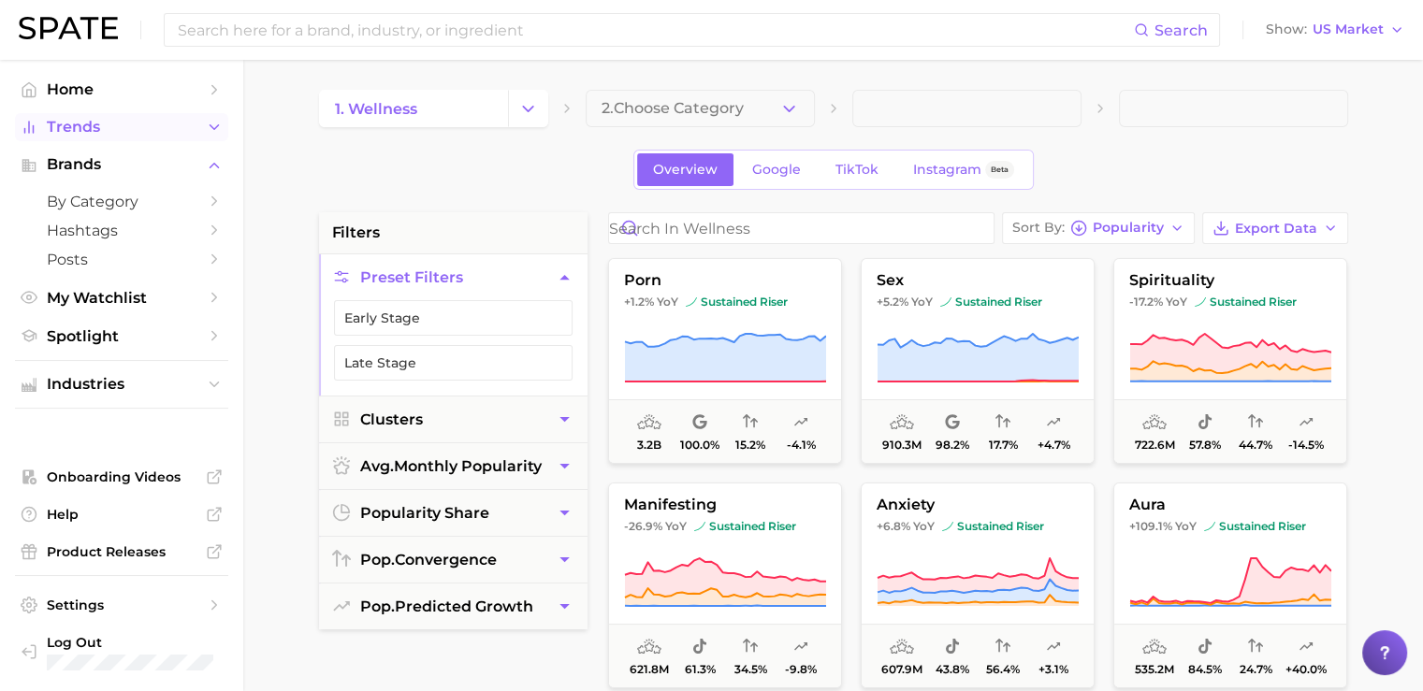
click at [86, 125] on span "Trends" at bounding box center [122, 127] width 150 height 17
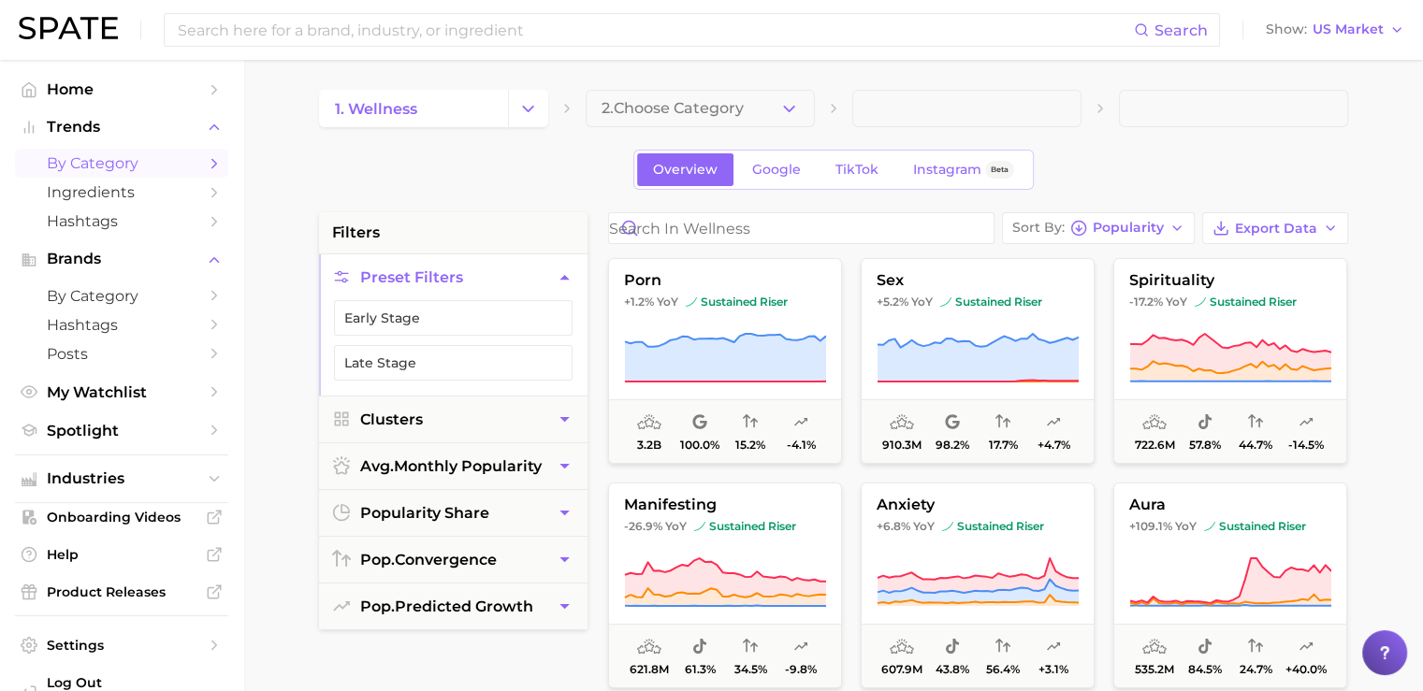
click at [126, 160] on span "by Category" at bounding box center [122, 163] width 150 height 18
click at [138, 396] on span "My Watchlist" at bounding box center [122, 393] width 150 height 18
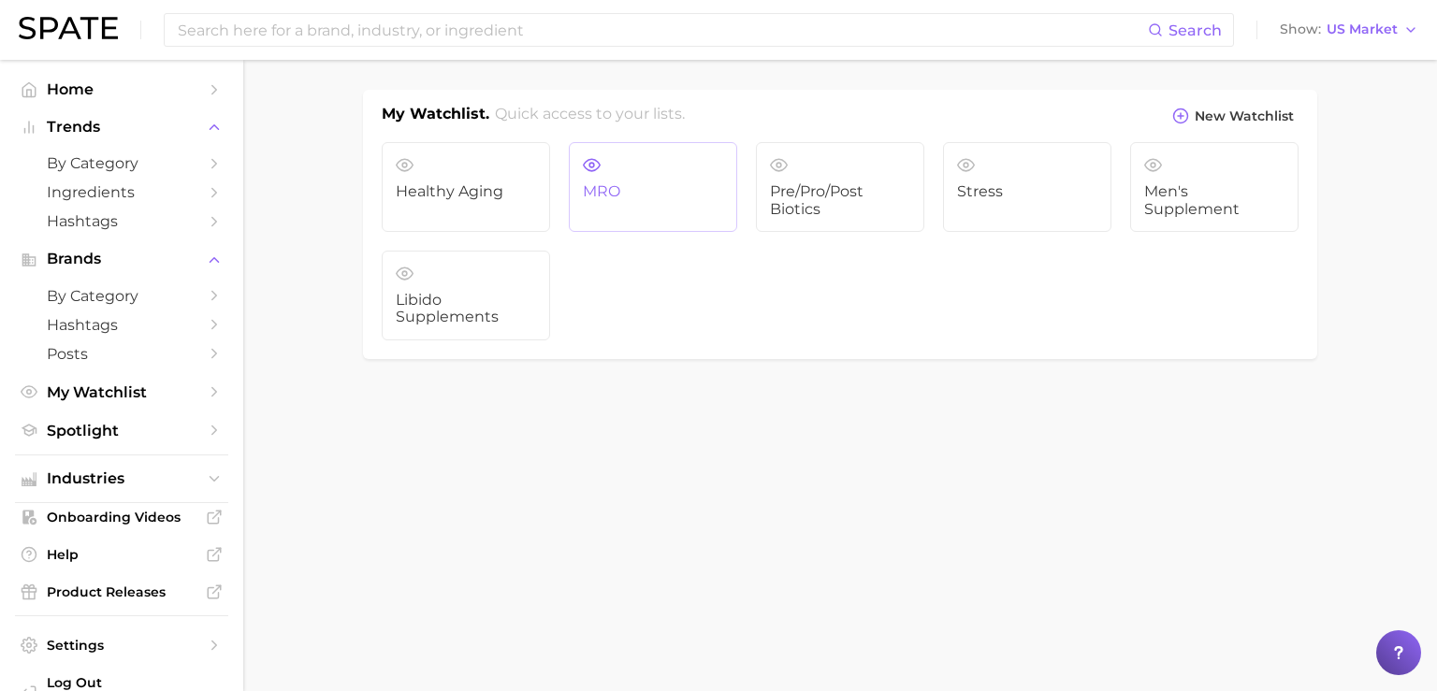
click at [616, 198] on span "MRO" at bounding box center [653, 191] width 140 height 17
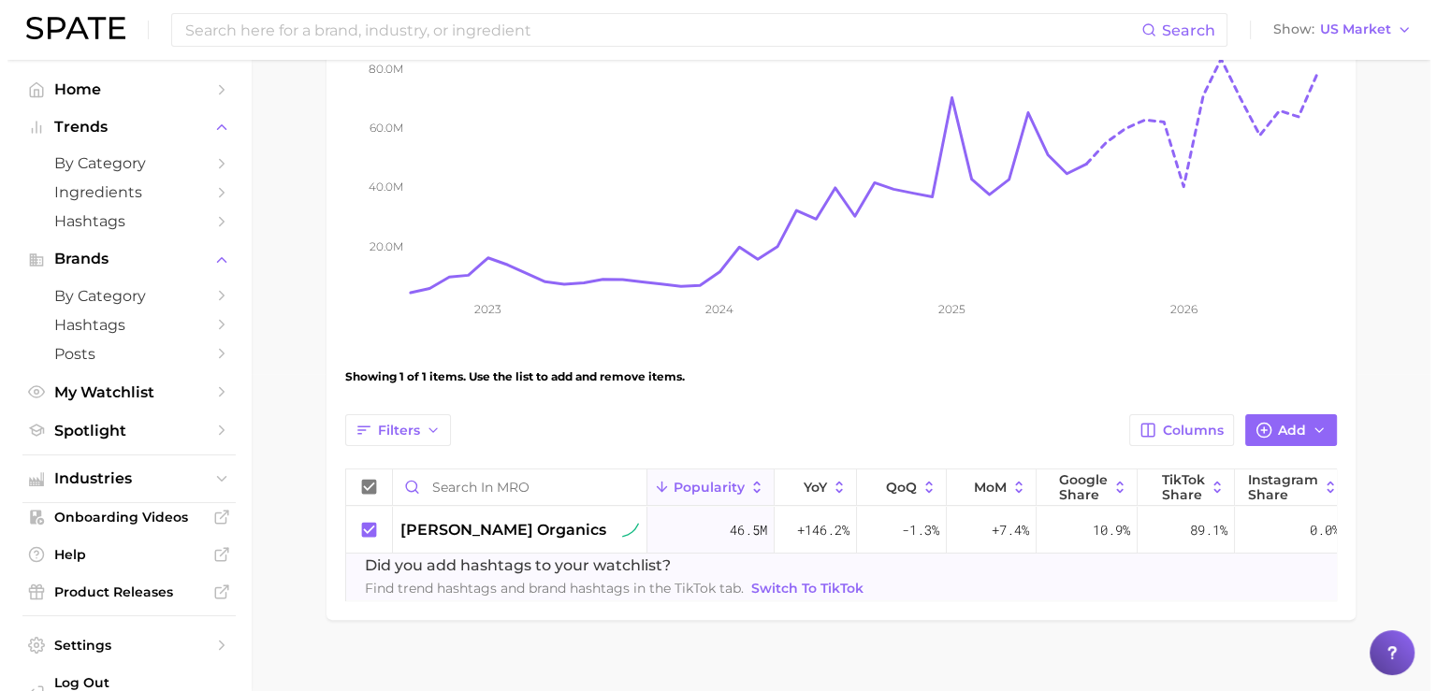
scroll to position [352, 0]
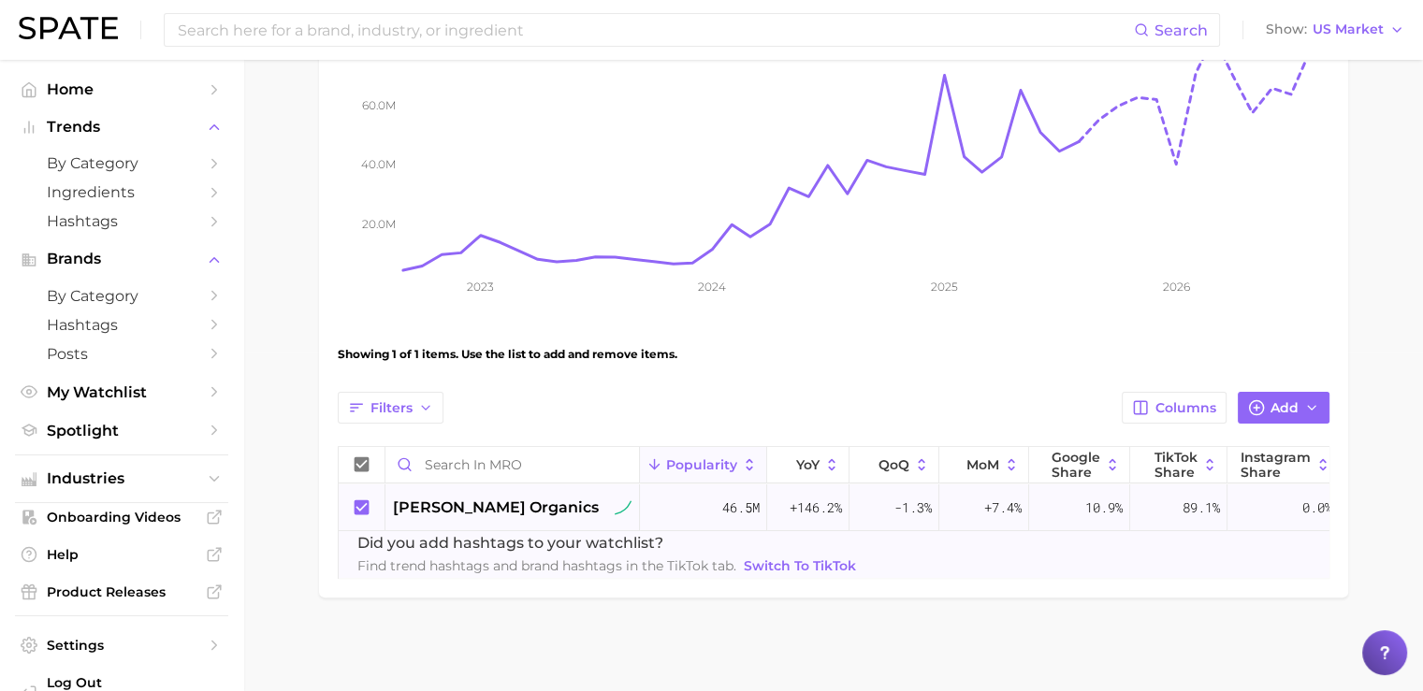
click at [473, 497] on span "[PERSON_NAME] organics" at bounding box center [496, 508] width 206 height 22
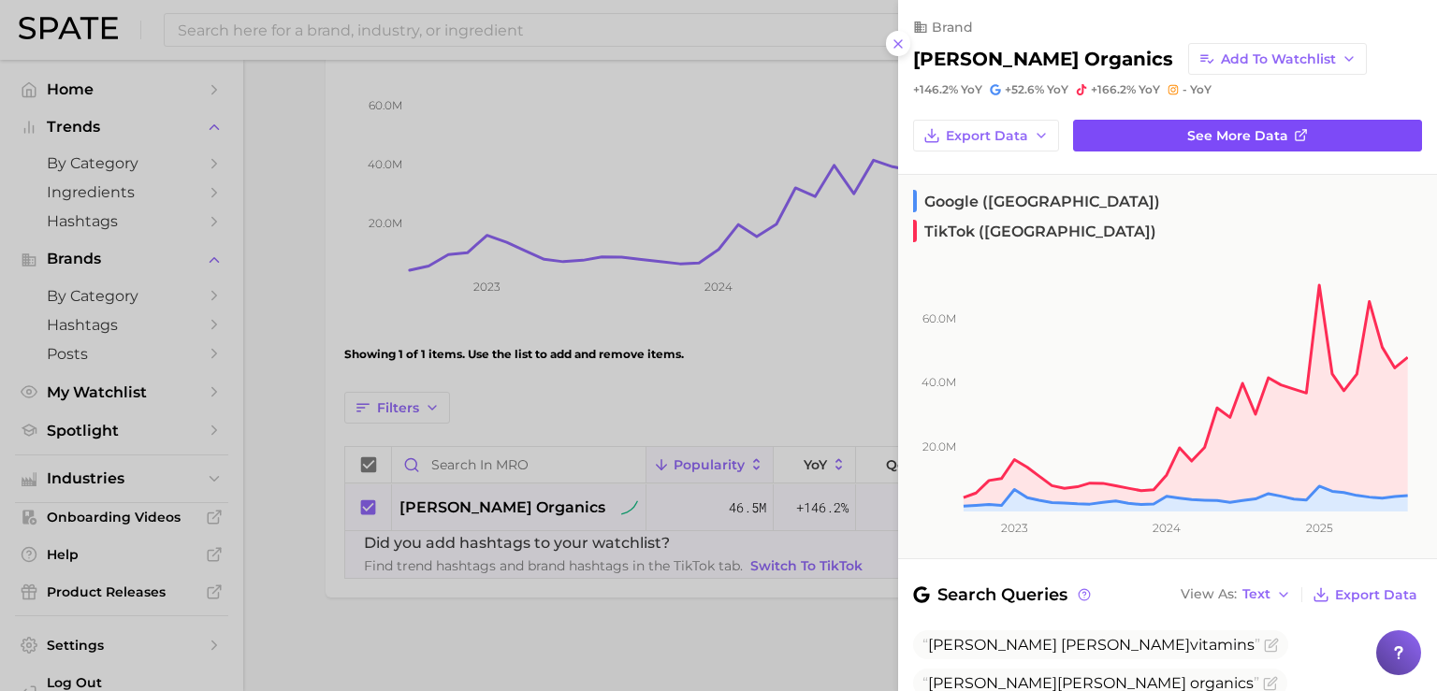
click at [1165, 132] on link "See more data" at bounding box center [1247, 136] width 349 height 32
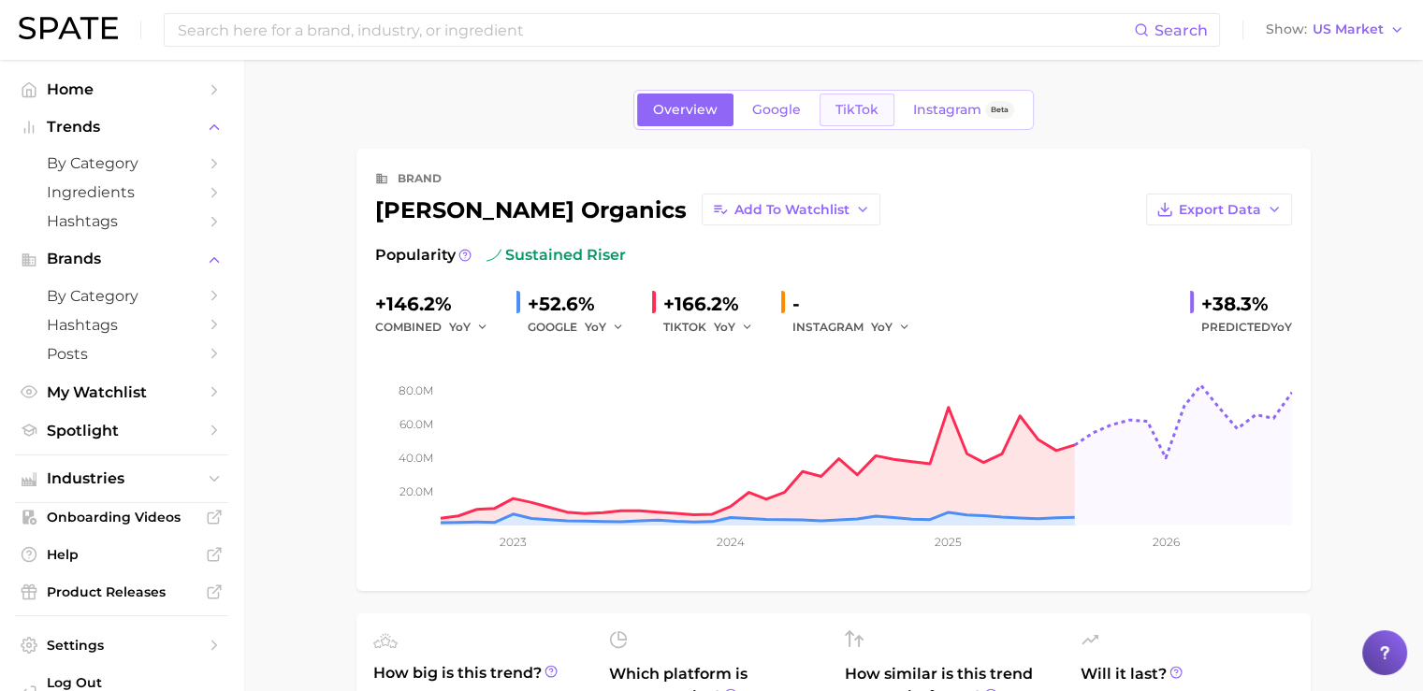
click at [851, 111] on span "TikTok" at bounding box center [857, 110] width 43 height 16
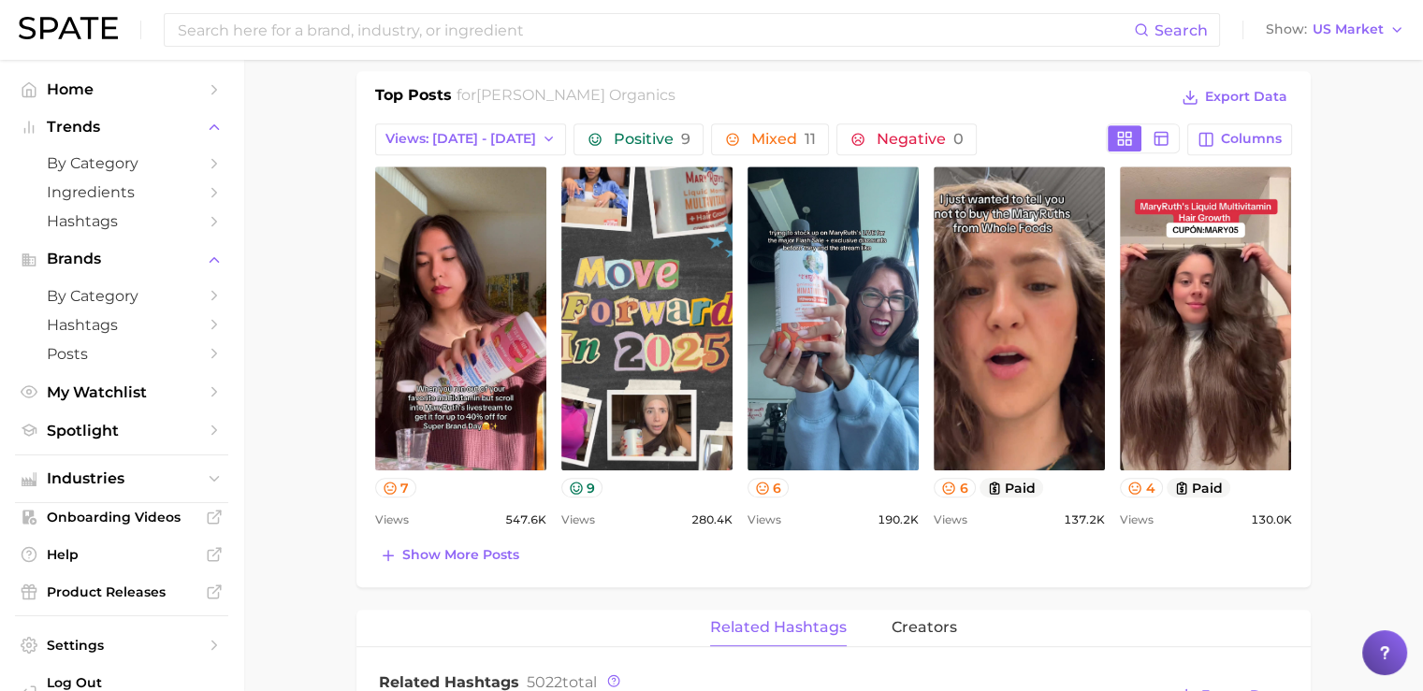
scroll to position [848, 0]
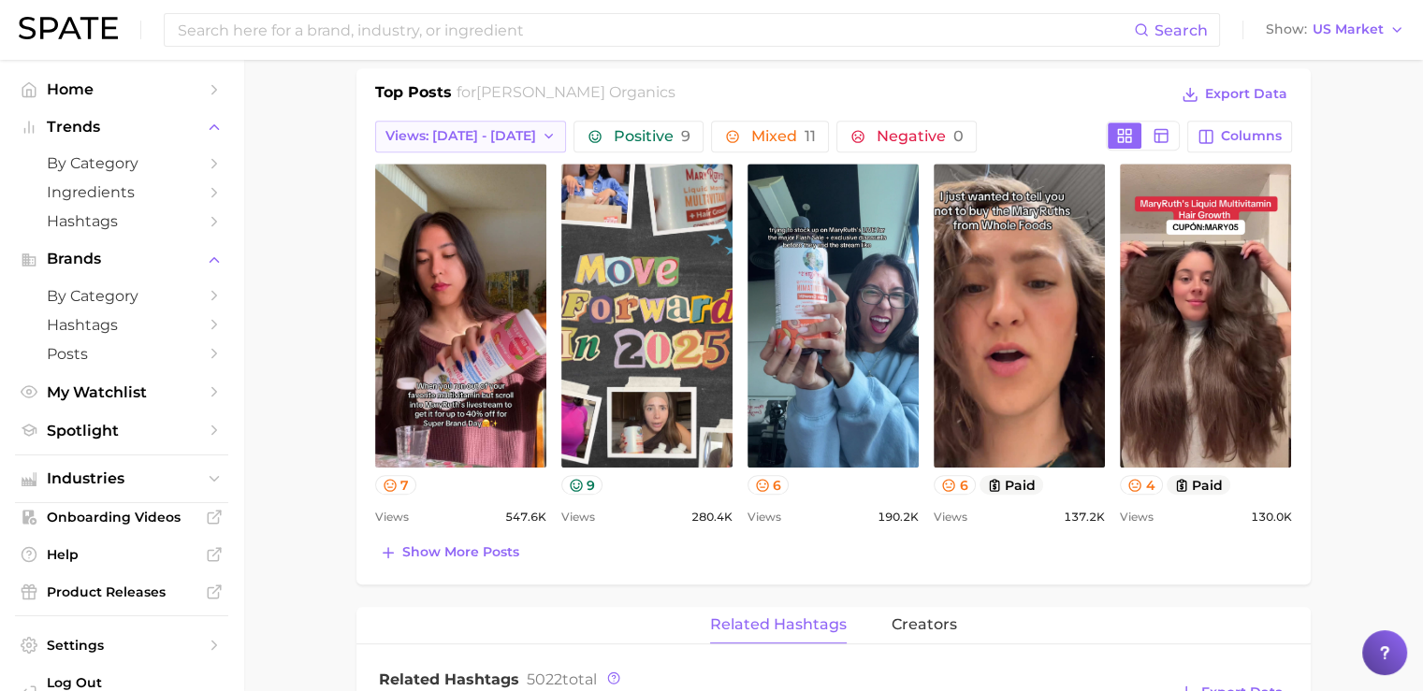
click at [486, 132] on span "Views: [DATE] - [DATE]" at bounding box center [461, 136] width 151 height 16
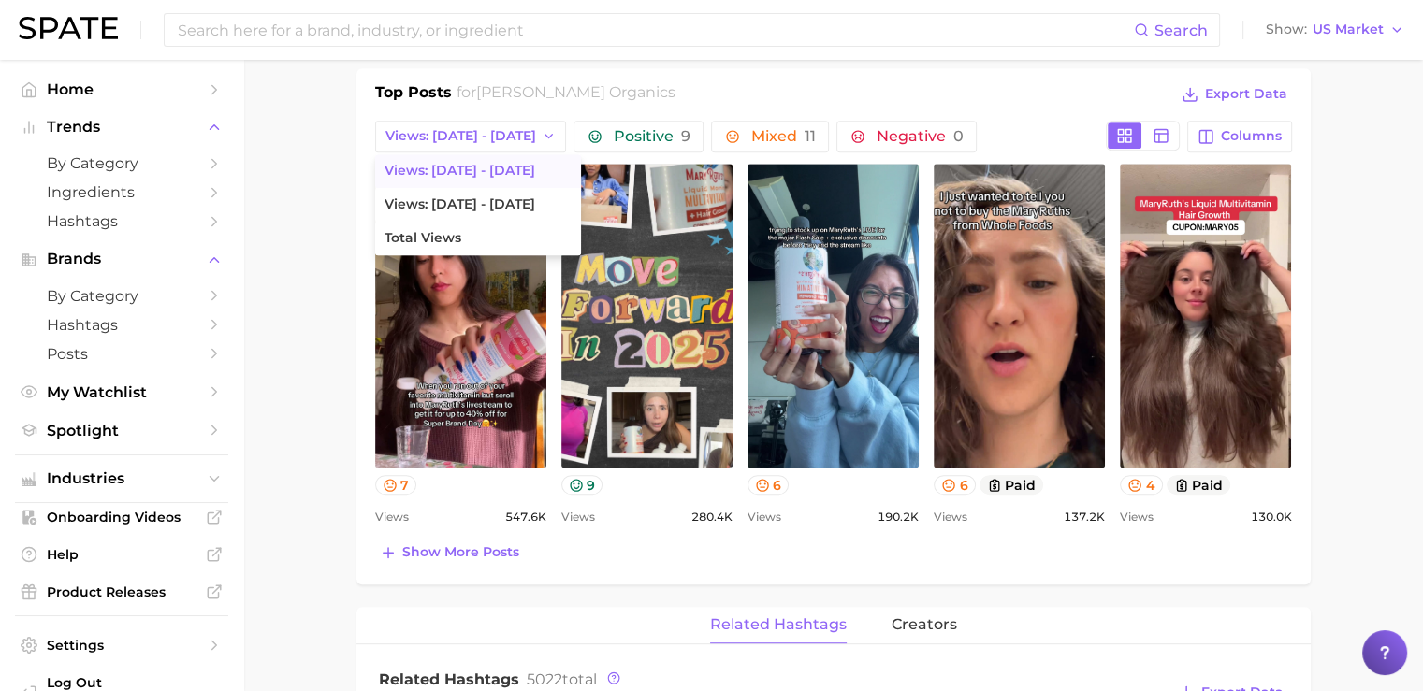
click at [342, 175] on main "Overview Google TikTok Instagram Beta brand mary ruth organics Add to Watchlist…" at bounding box center [833, 433] width 1180 height 2443
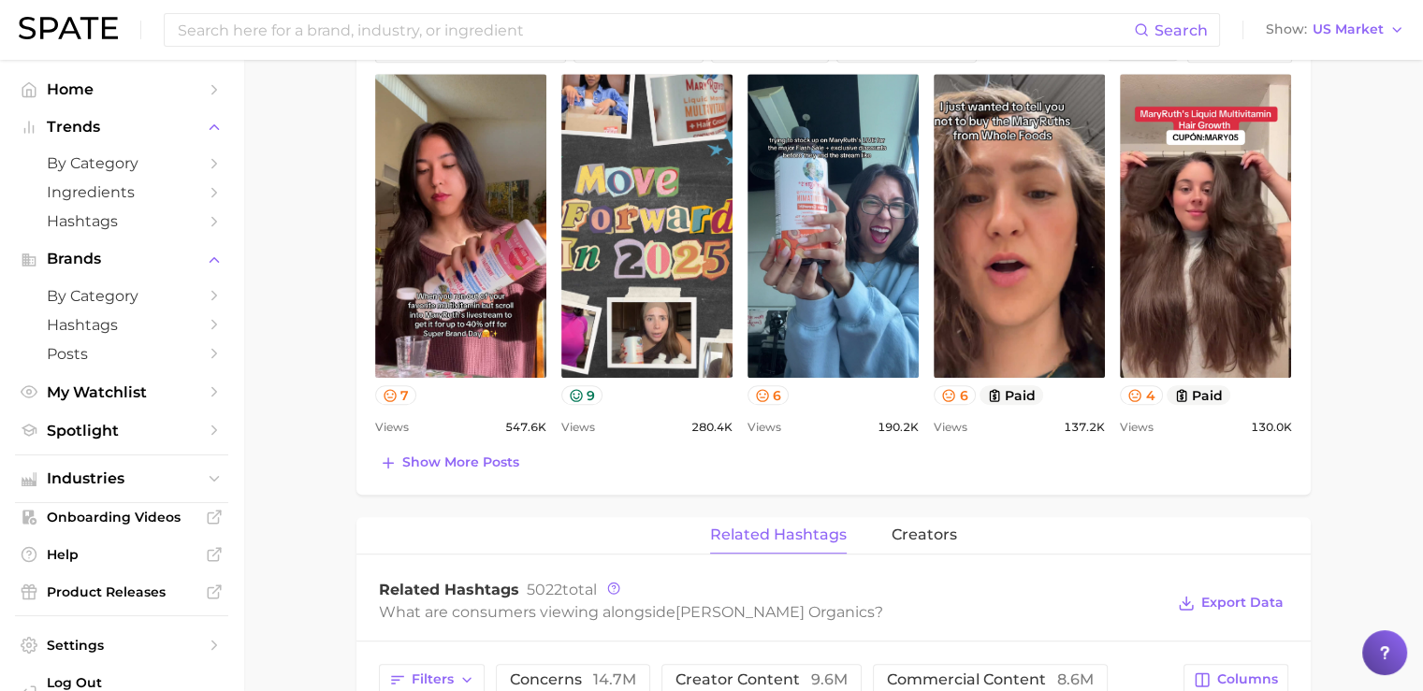
scroll to position [968, 0]
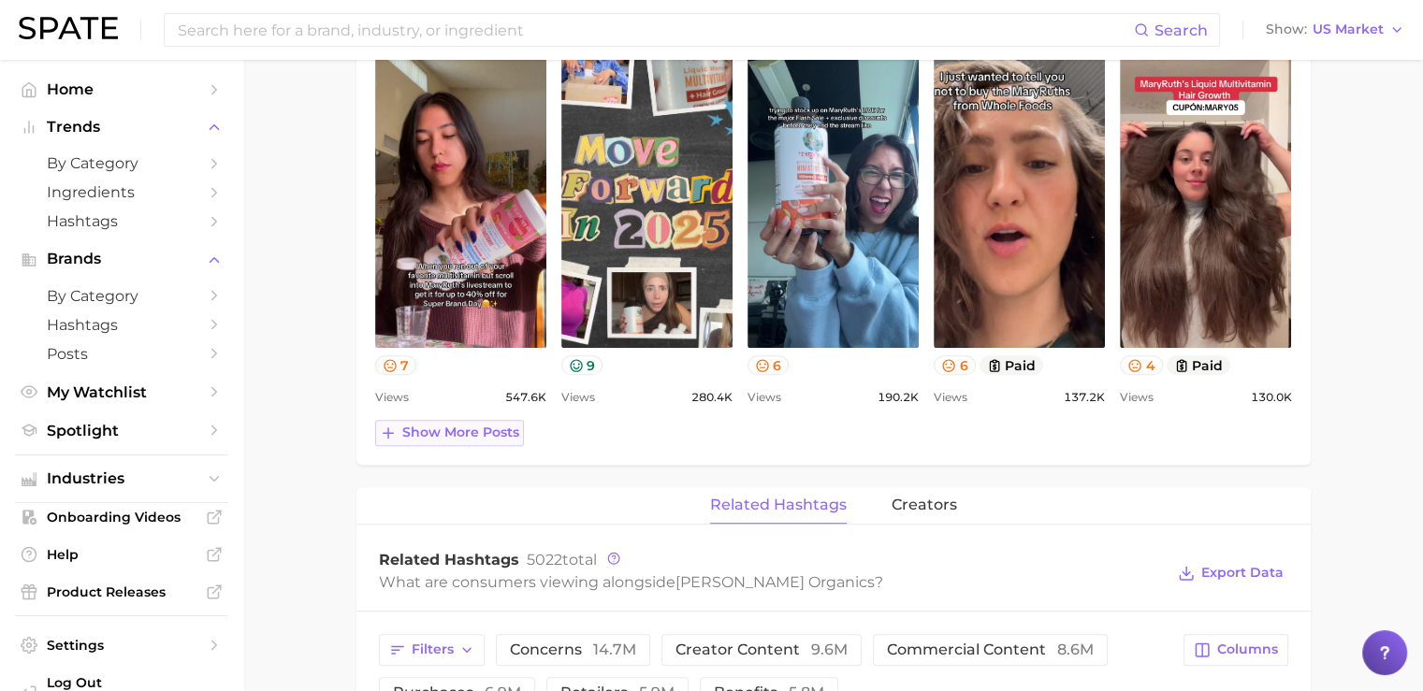
click at [460, 431] on span "Show more posts" at bounding box center [460, 433] width 117 height 16
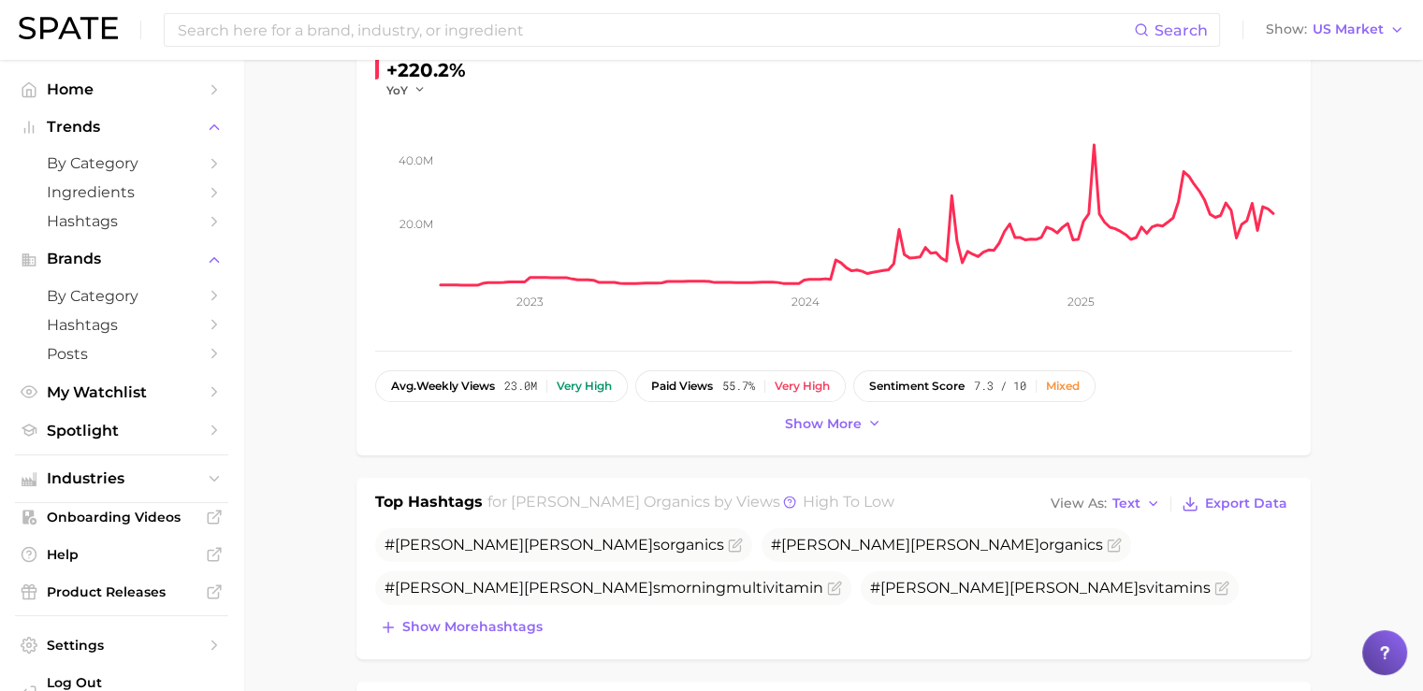
scroll to position [233, 0]
click at [836, 417] on span "Show more" at bounding box center [823, 425] width 77 height 16
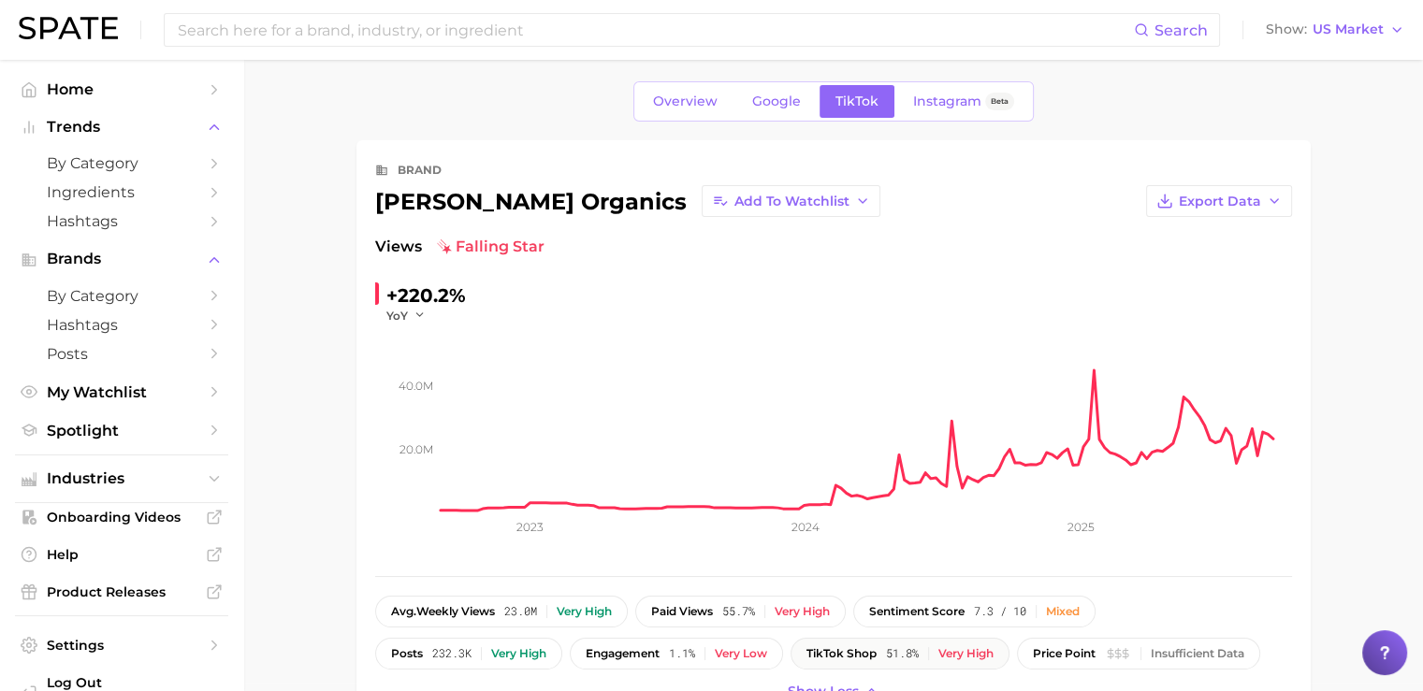
scroll to position [7, 0]
click at [127, 226] on span "Hashtags" at bounding box center [122, 221] width 150 height 18
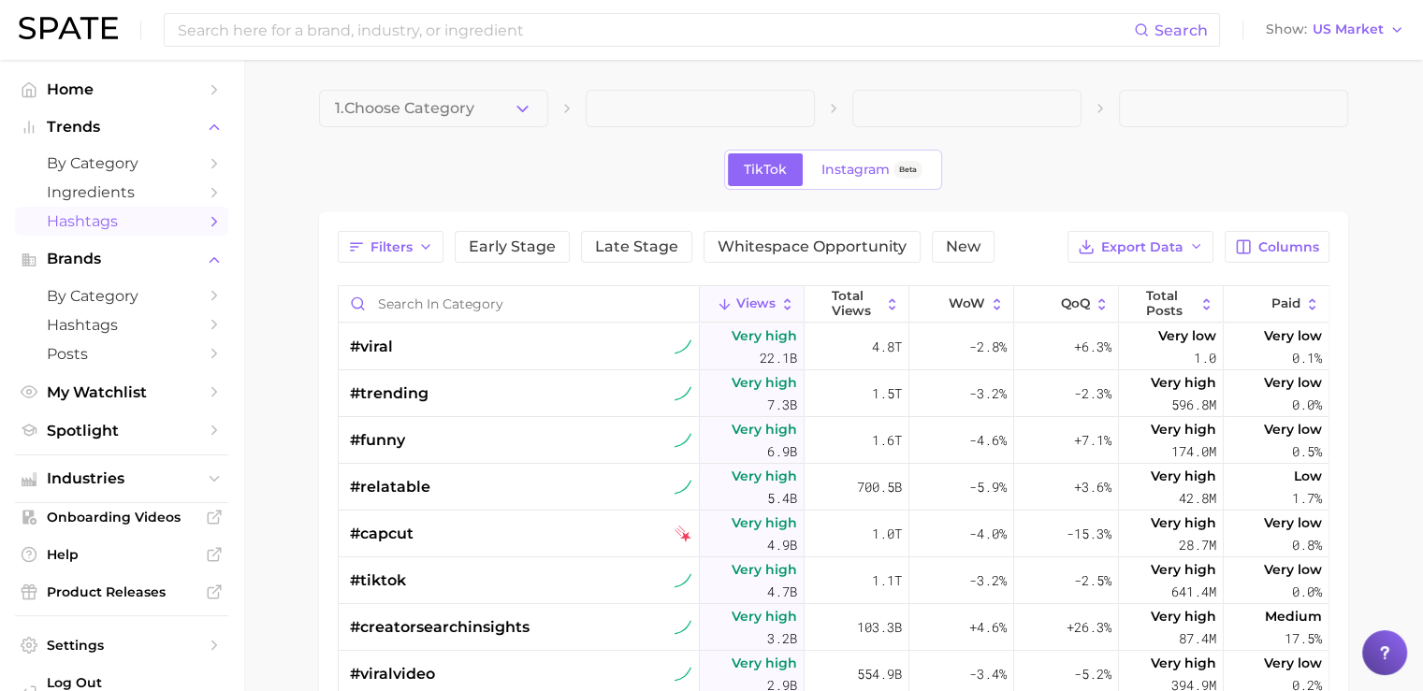
click at [69, 36] on img at bounding box center [68, 28] width 99 height 22
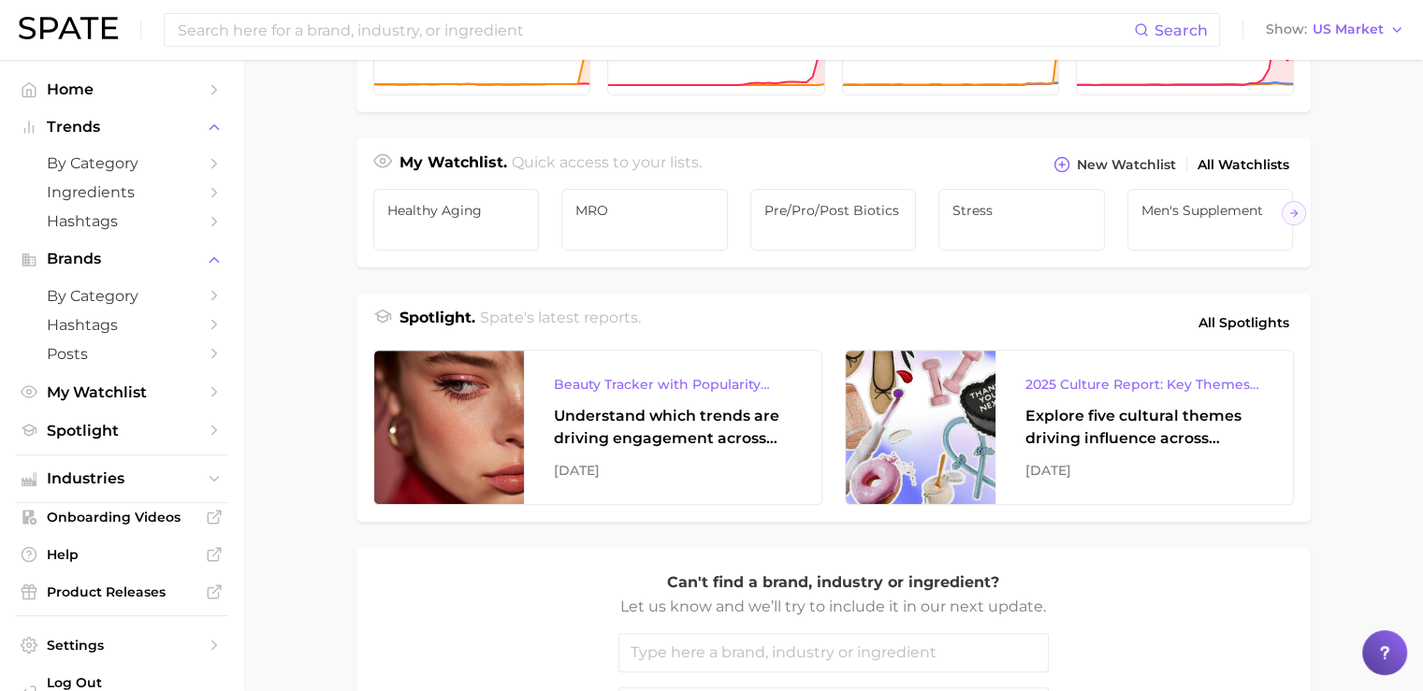
scroll to position [601, 0]
click at [91, 158] on span "by Category" at bounding box center [122, 163] width 150 height 18
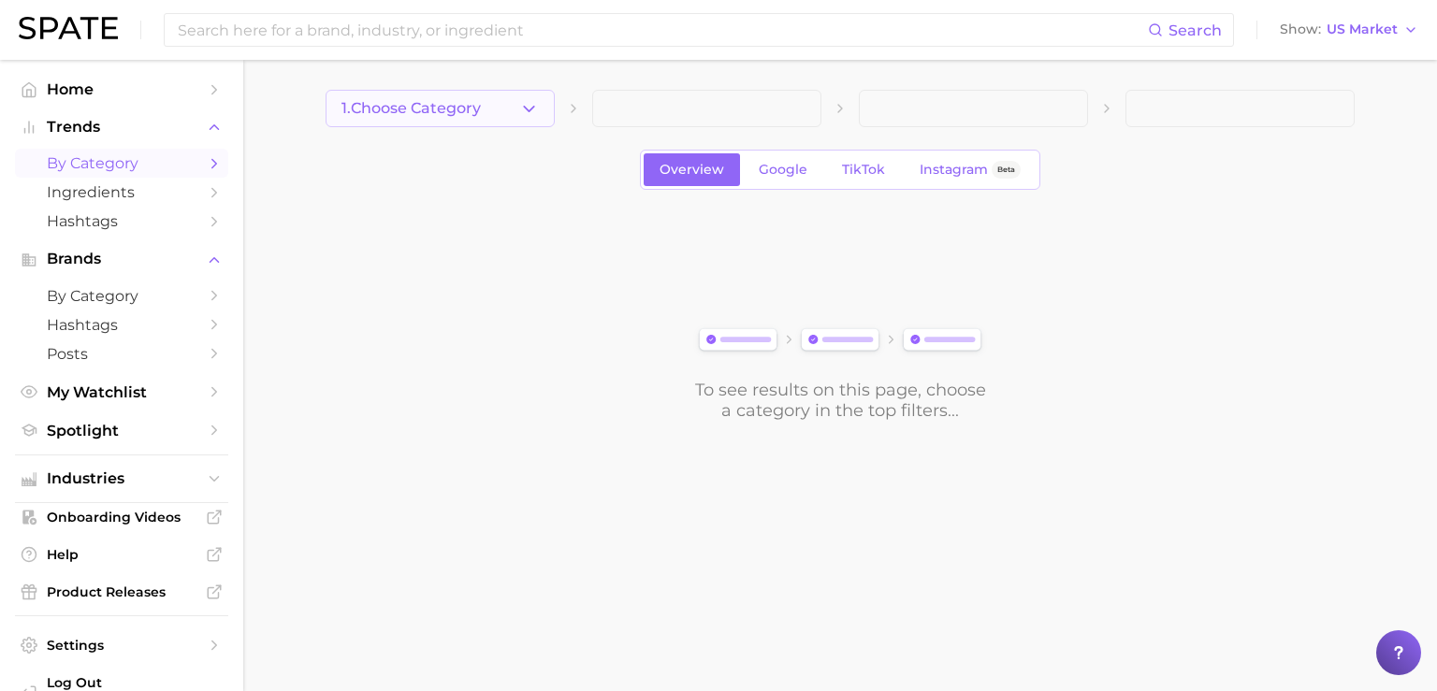
click at [419, 104] on span "1. Choose Category" at bounding box center [411, 108] width 139 height 17
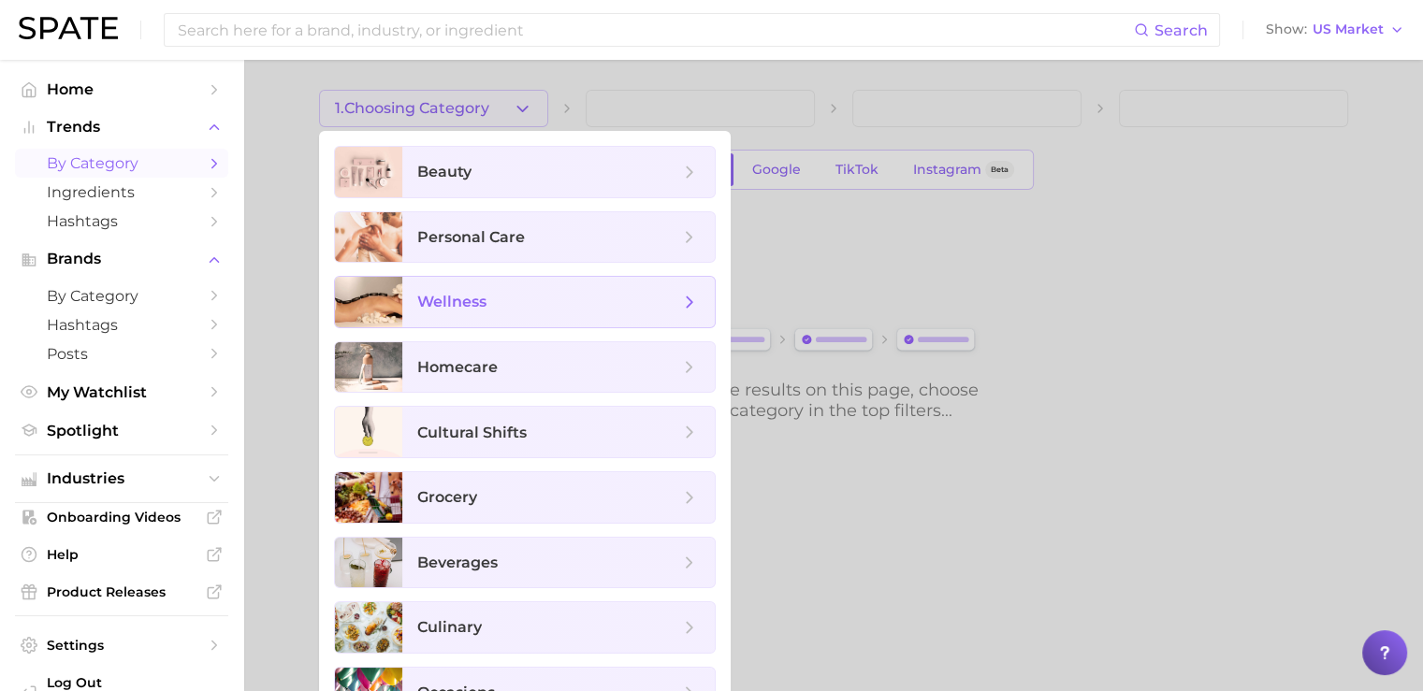
click at [471, 309] on span "wellness" at bounding box center [451, 302] width 69 height 18
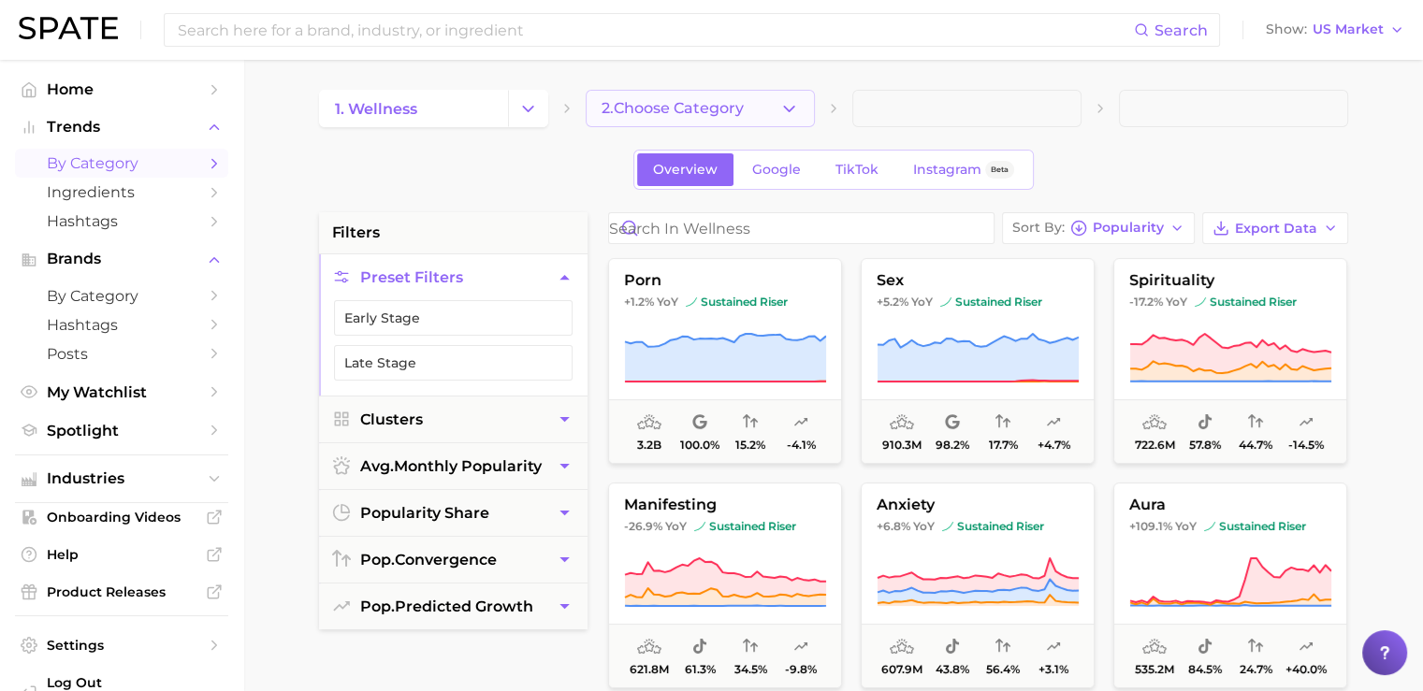
click at [729, 117] on span "2. Choose Category" at bounding box center [673, 108] width 142 height 17
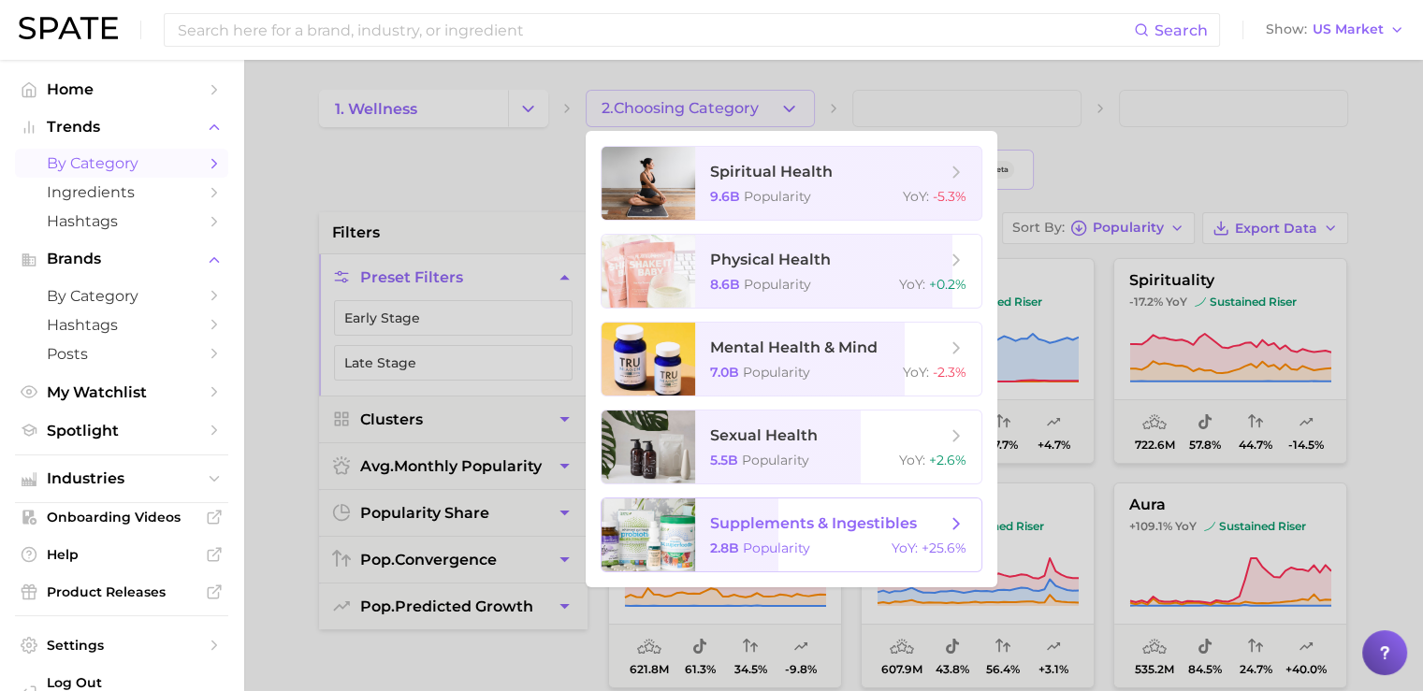
click at [724, 551] on span "2.8b" at bounding box center [724, 548] width 29 height 17
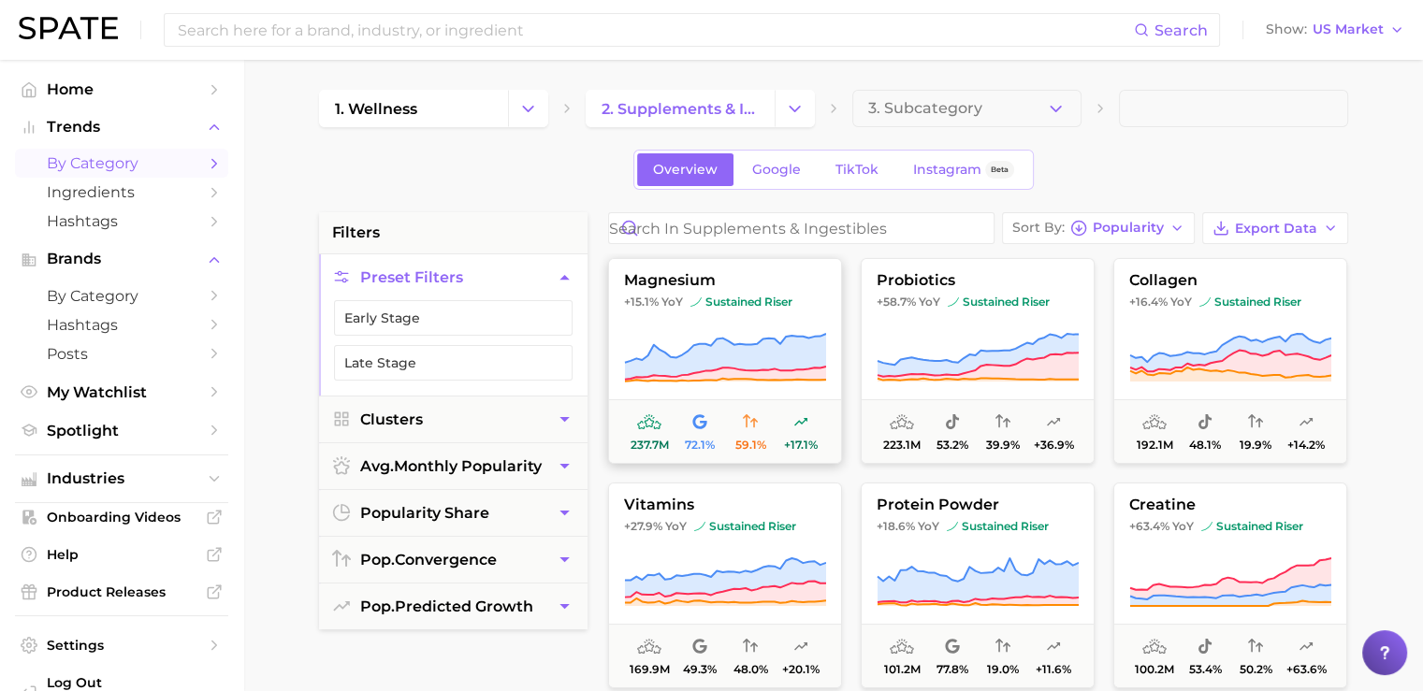
click at [750, 352] on icon at bounding box center [724, 357] width 201 height 46
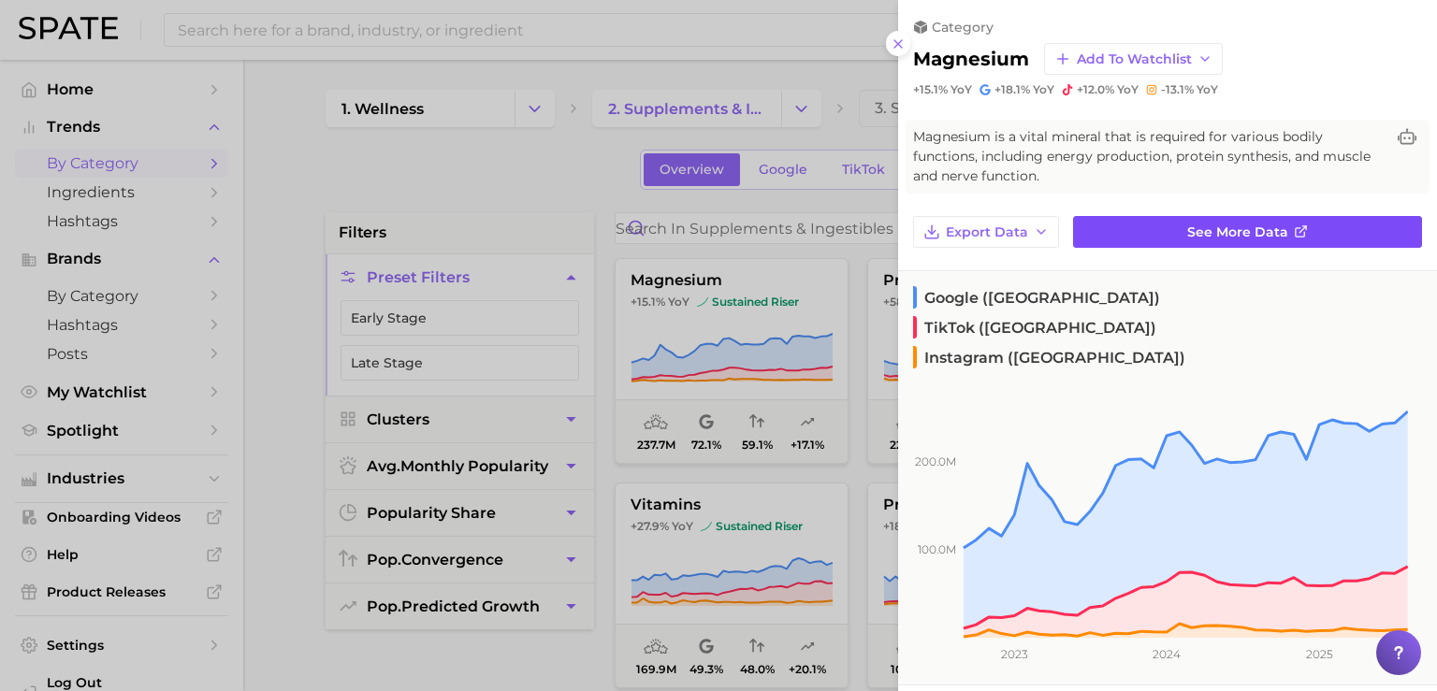
click at [1170, 237] on link "See more data" at bounding box center [1247, 232] width 349 height 32
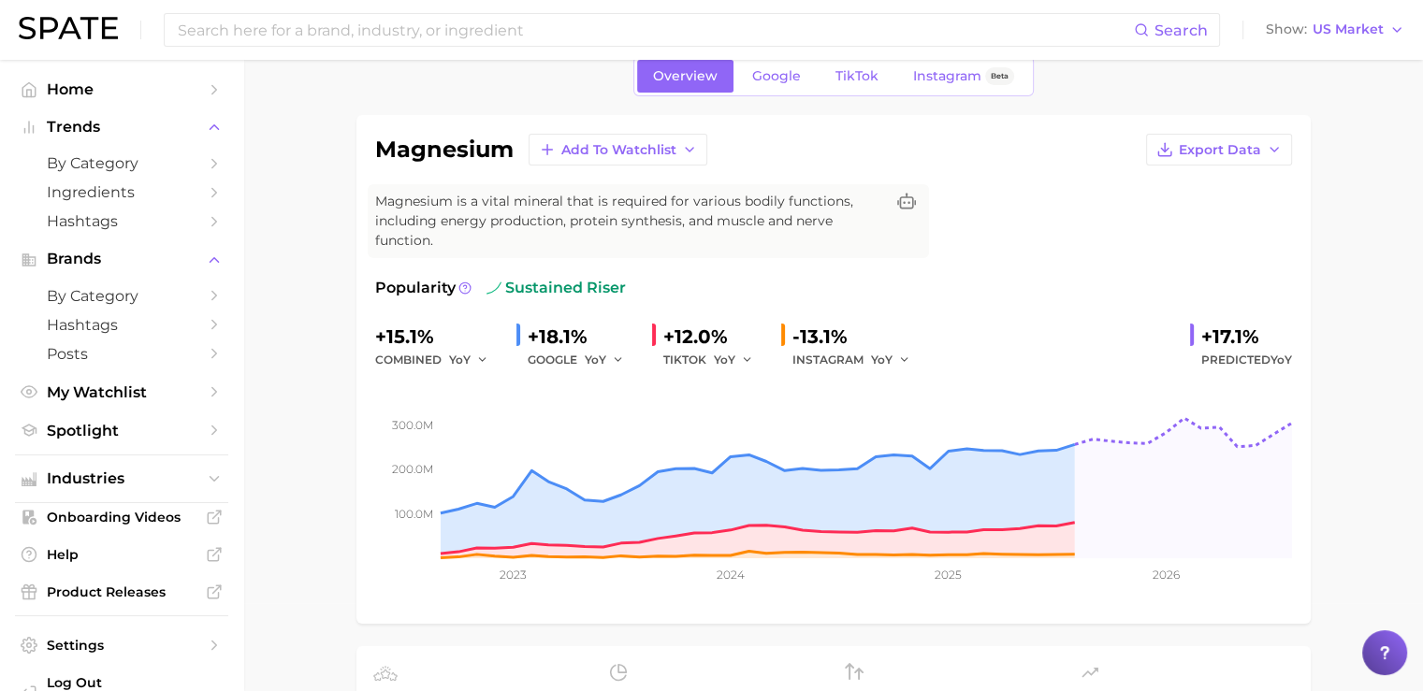
scroll to position [84, 0]
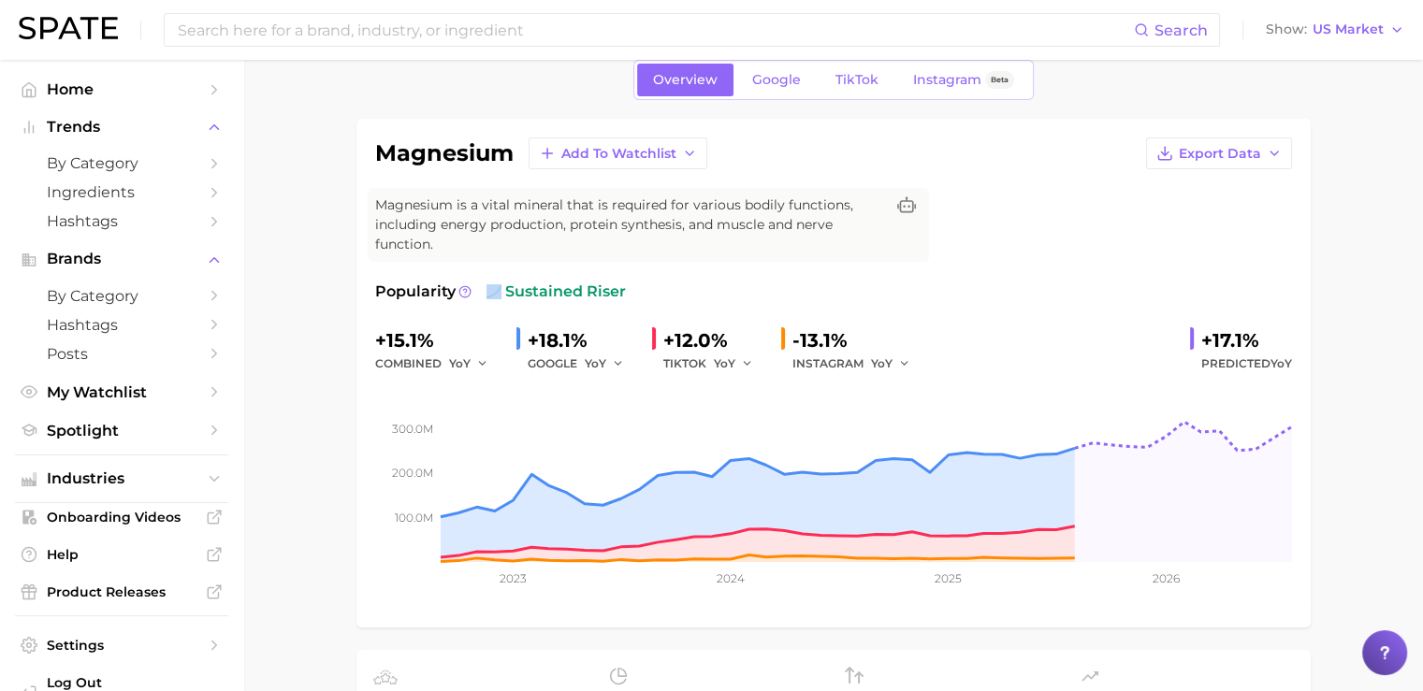
drag, startPoint x: 505, startPoint y: 289, endPoint x: 633, endPoint y: 292, distance: 128.2
click at [633, 292] on div "Popularity sustained riser" at bounding box center [833, 292] width 917 height 22
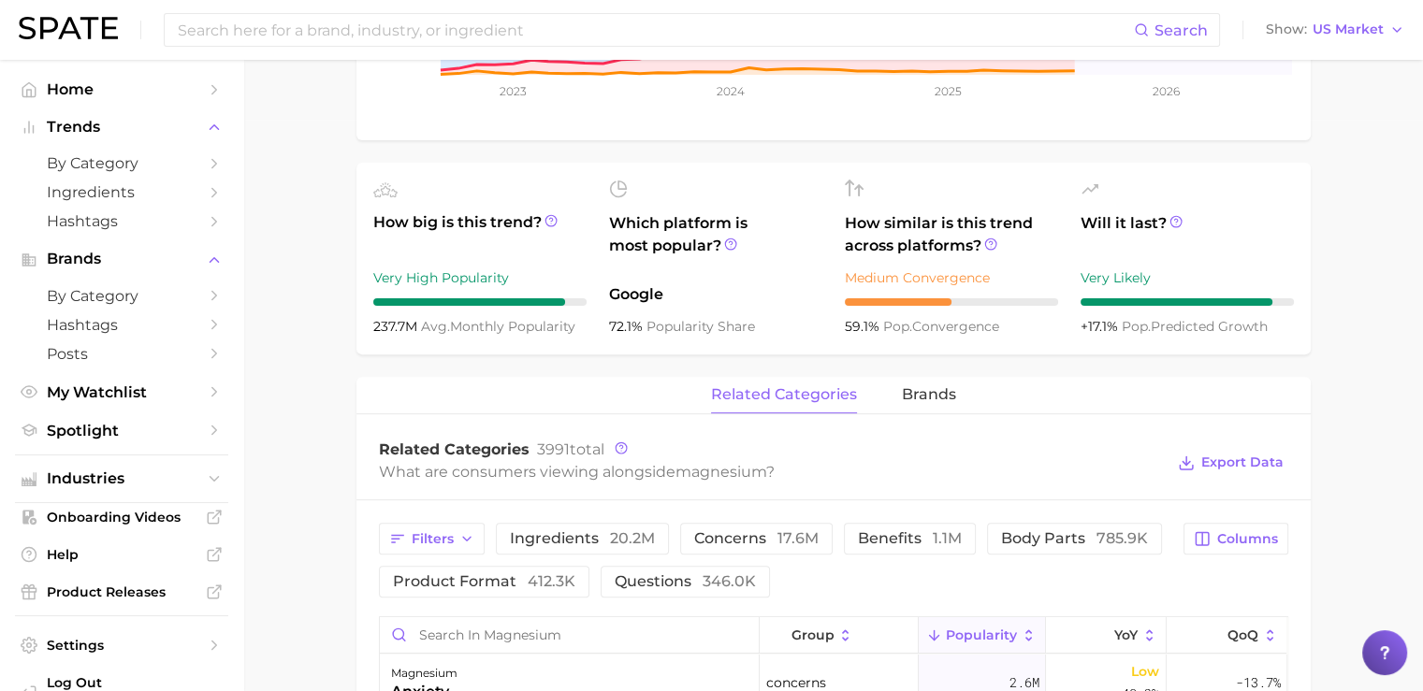
scroll to position [571, 0]
drag, startPoint x: 614, startPoint y: 295, endPoint x: 662, endPoint y: 302, distance: 48.3
click at [662, 302] on span "Google" at bounding box center [715, 295] width 213 height 22
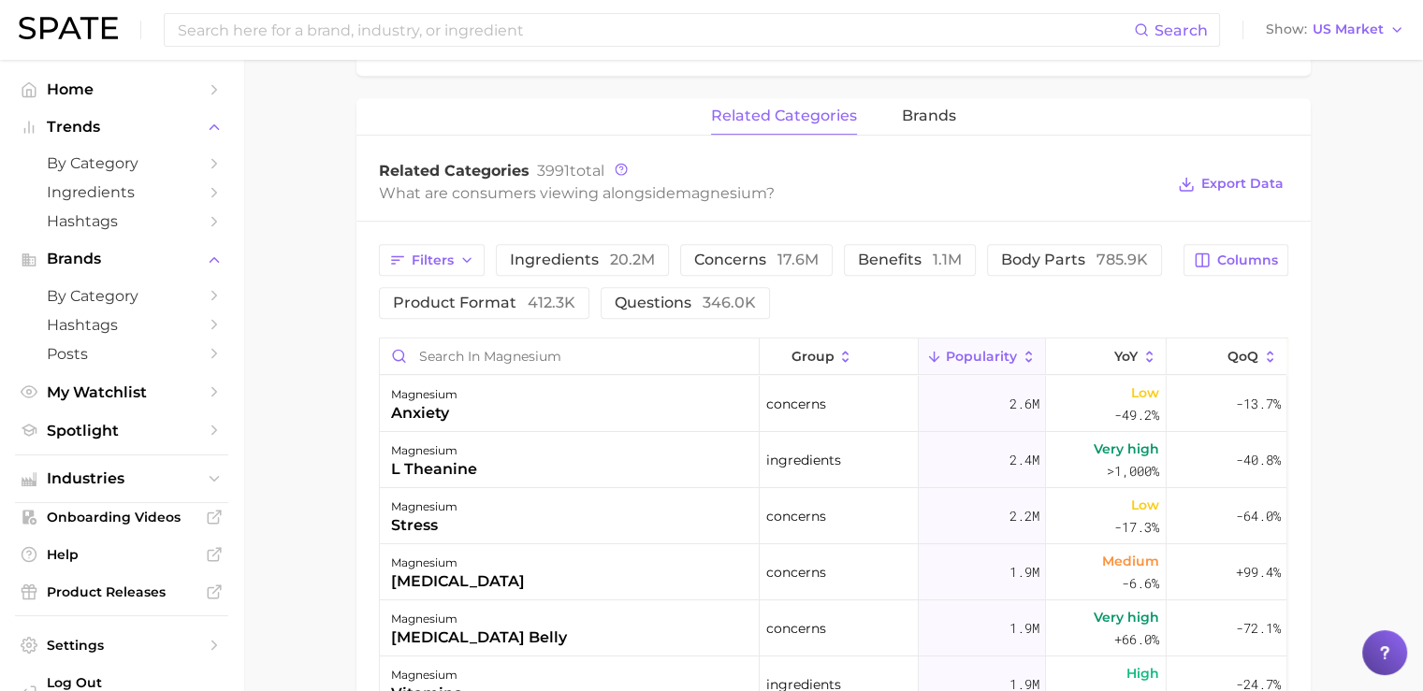
scroll to position [852, 0]
drag, startPoint x: 377, startPoint y: 172, endPoint x: 531, endPoint y: 181, distance: 154.6
click at [531, 181] on div "Related Categories 3991 total What are consumers viewing alongside magnesium ? …" at bounding box center [834, 183] width 954 height 75
click at [581, 198] on div "What are consumers viewing alongside magnesium ?" at bounding box center [772, 192] width 786 height 25
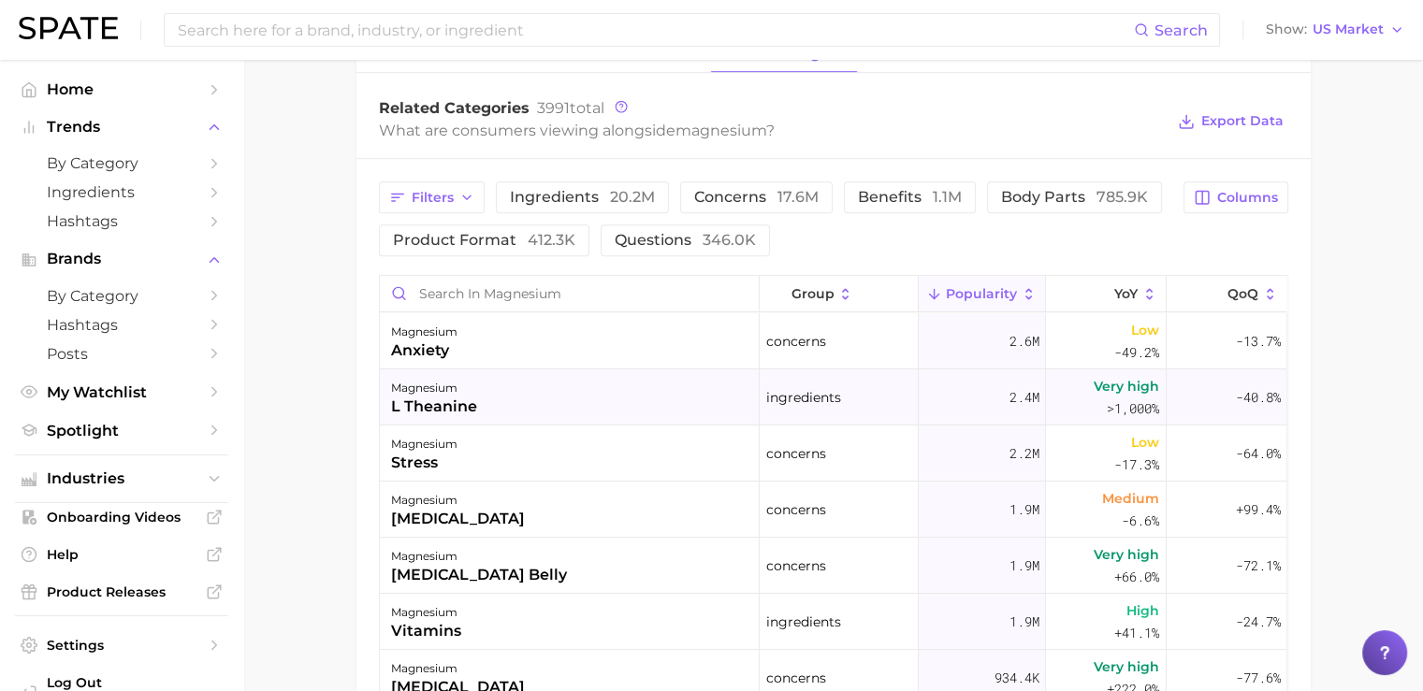
scroll to position [908, 0]
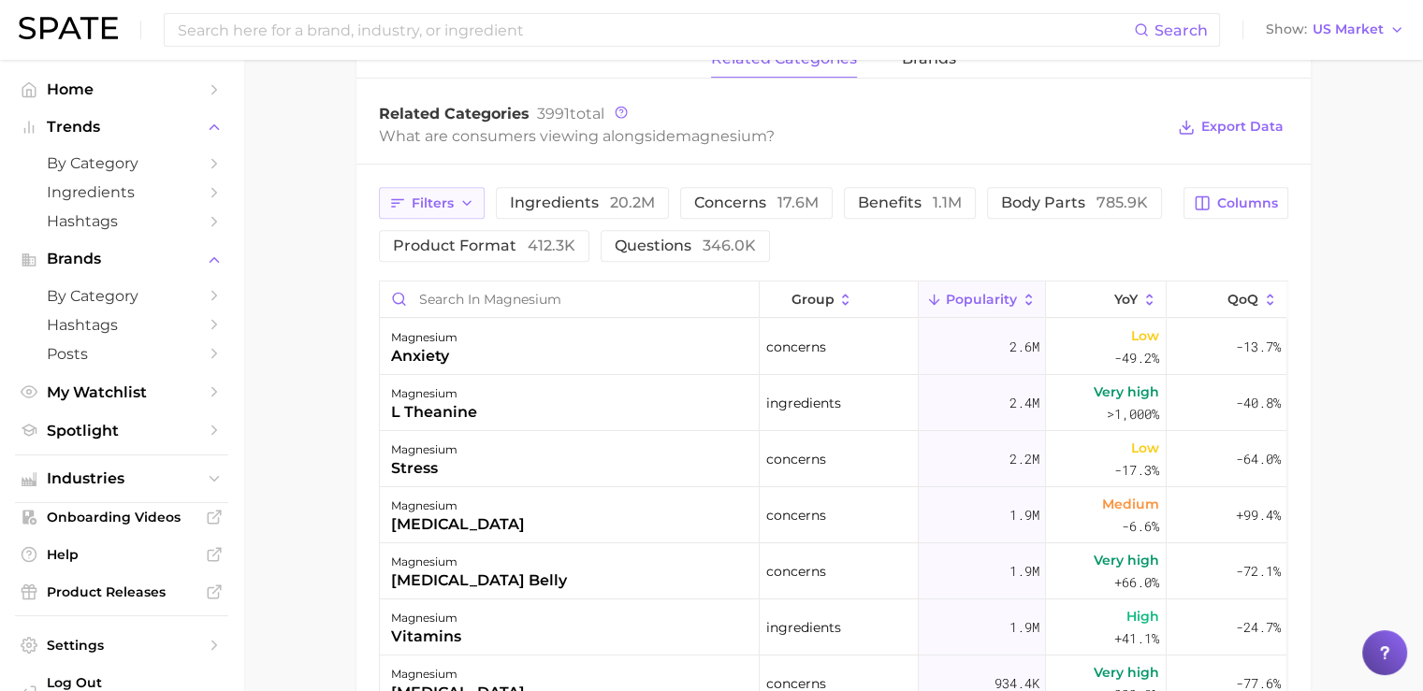
click at [441, 199] on span "Filters" at bounding box center [433, 204] width 42 height 16
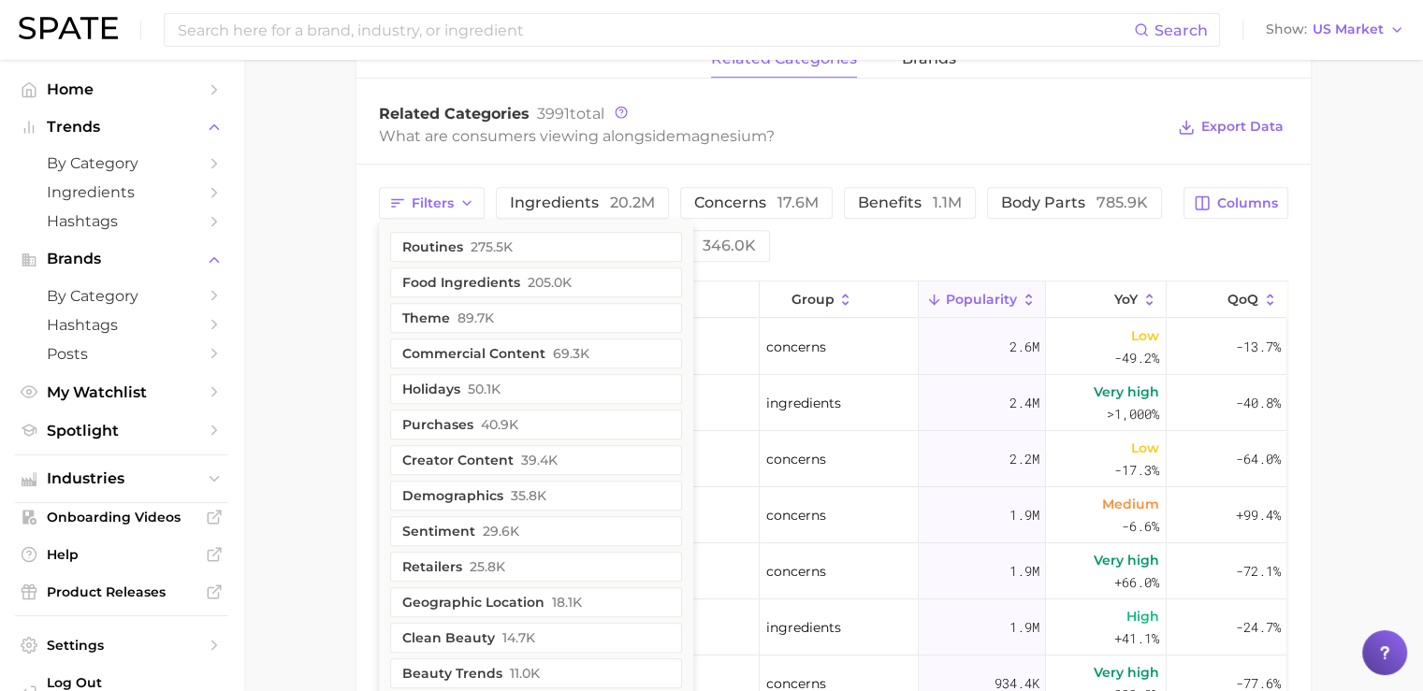
click at [890, 226] on div "Filters routines 275.5k food ingredients 205.0k theme 89.7k commercial content …" at bounding box center [776, 224] width 794 height 75
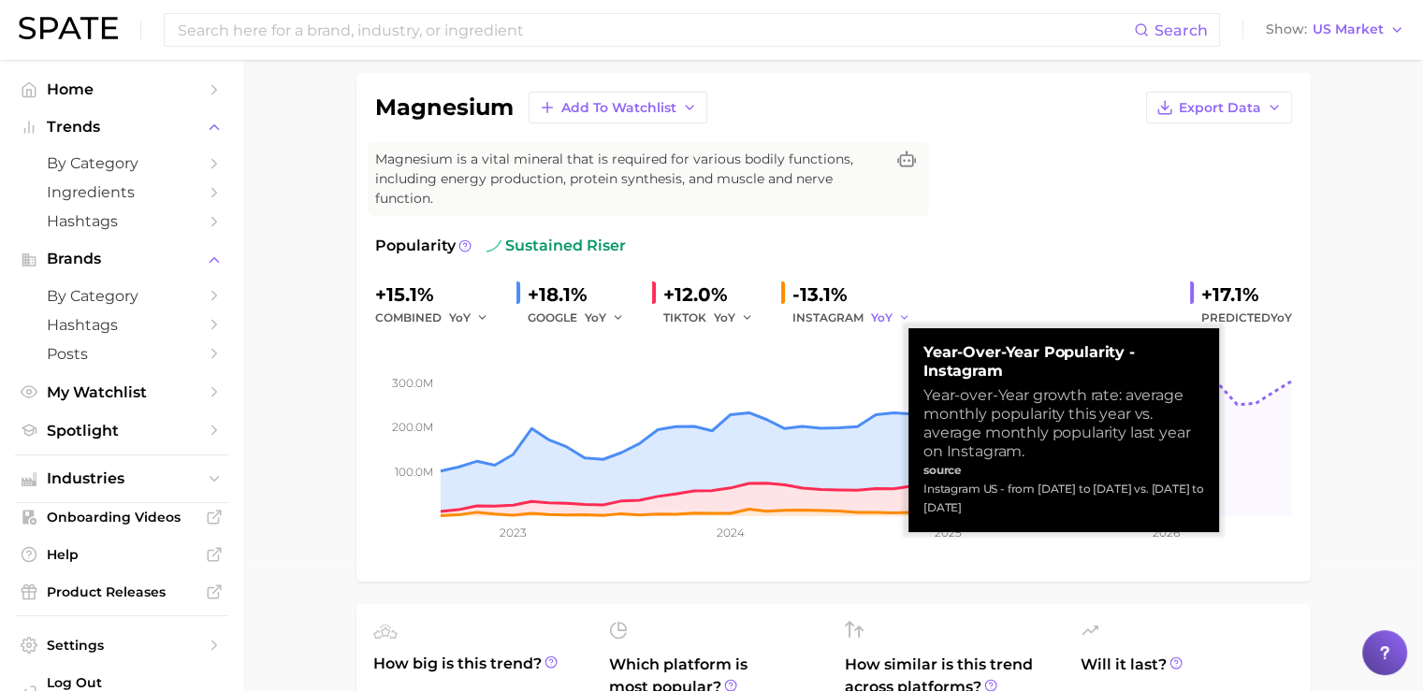
scroll to position [0, 0]
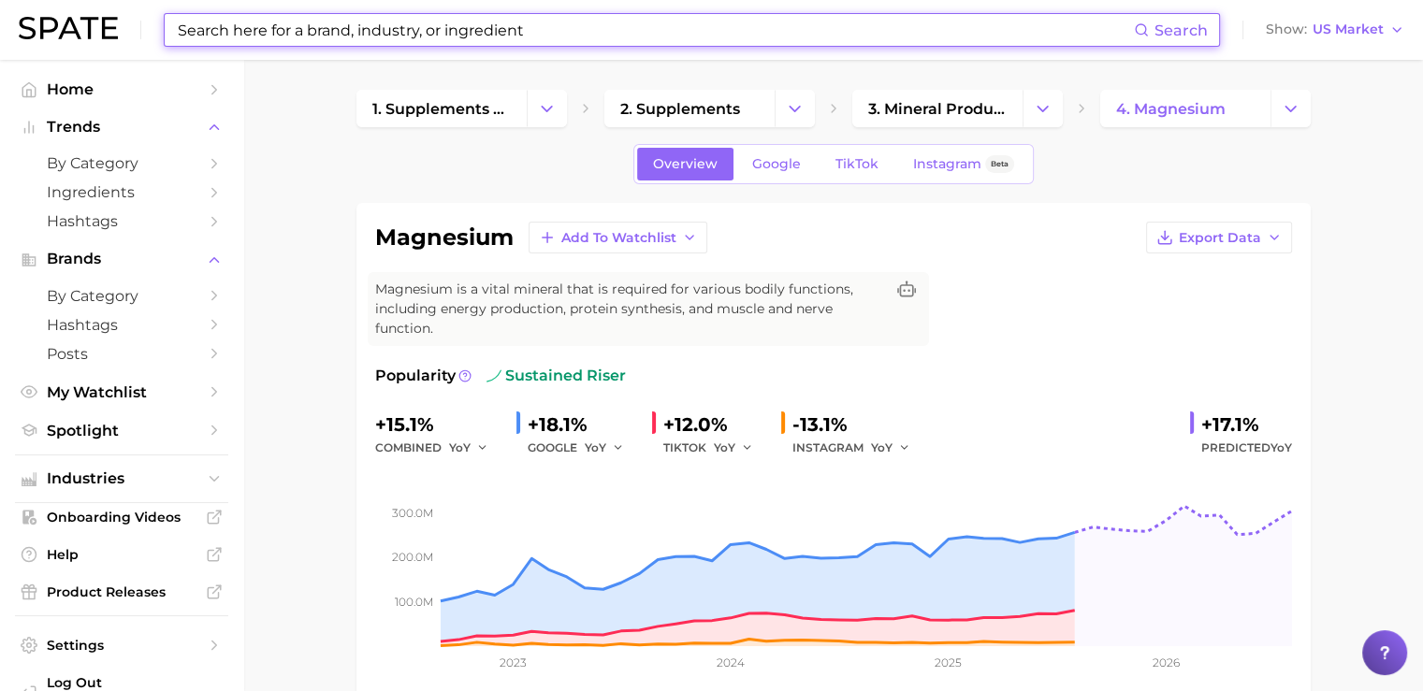
click at [268, 31] on input at bounding box center [655, 30] width 958 height 32
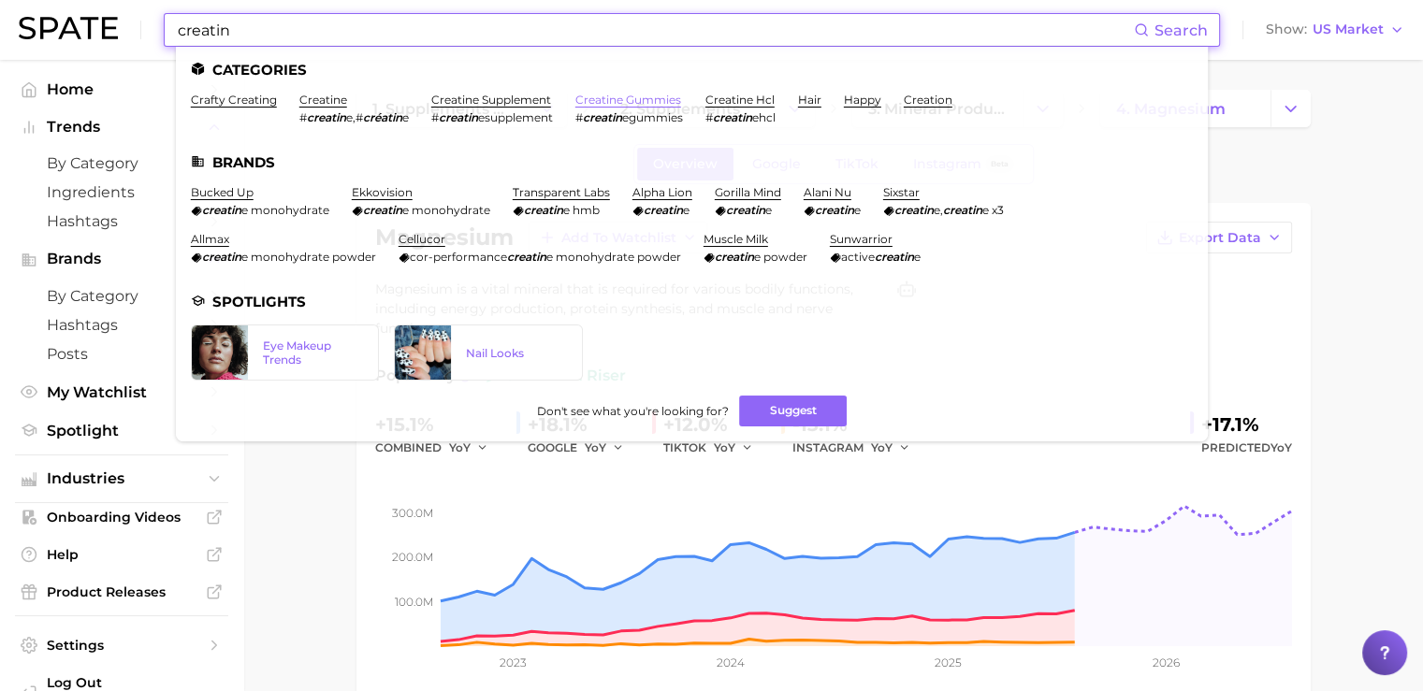
type input "creatin"
click at [613, 103] on link "creatine gummies" at bounding box center [628, 100] width 106 height 14
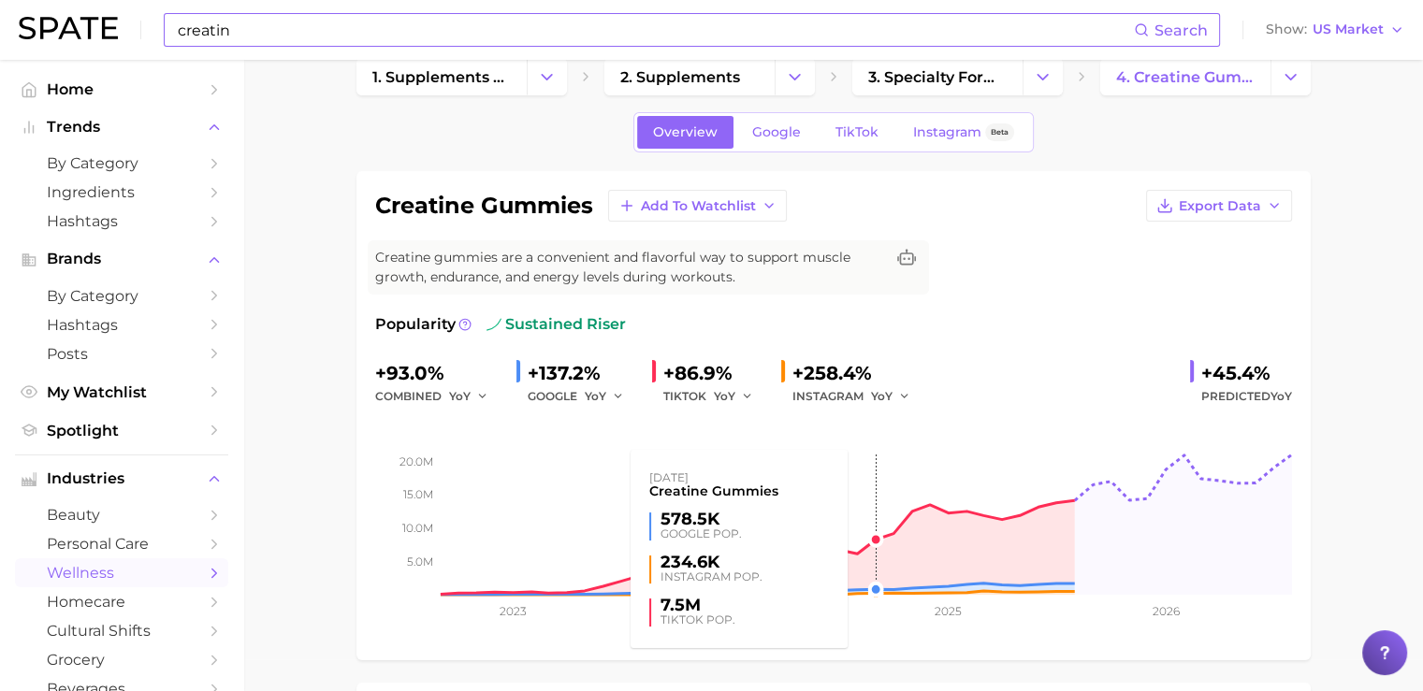
scroll to position [25, 0]
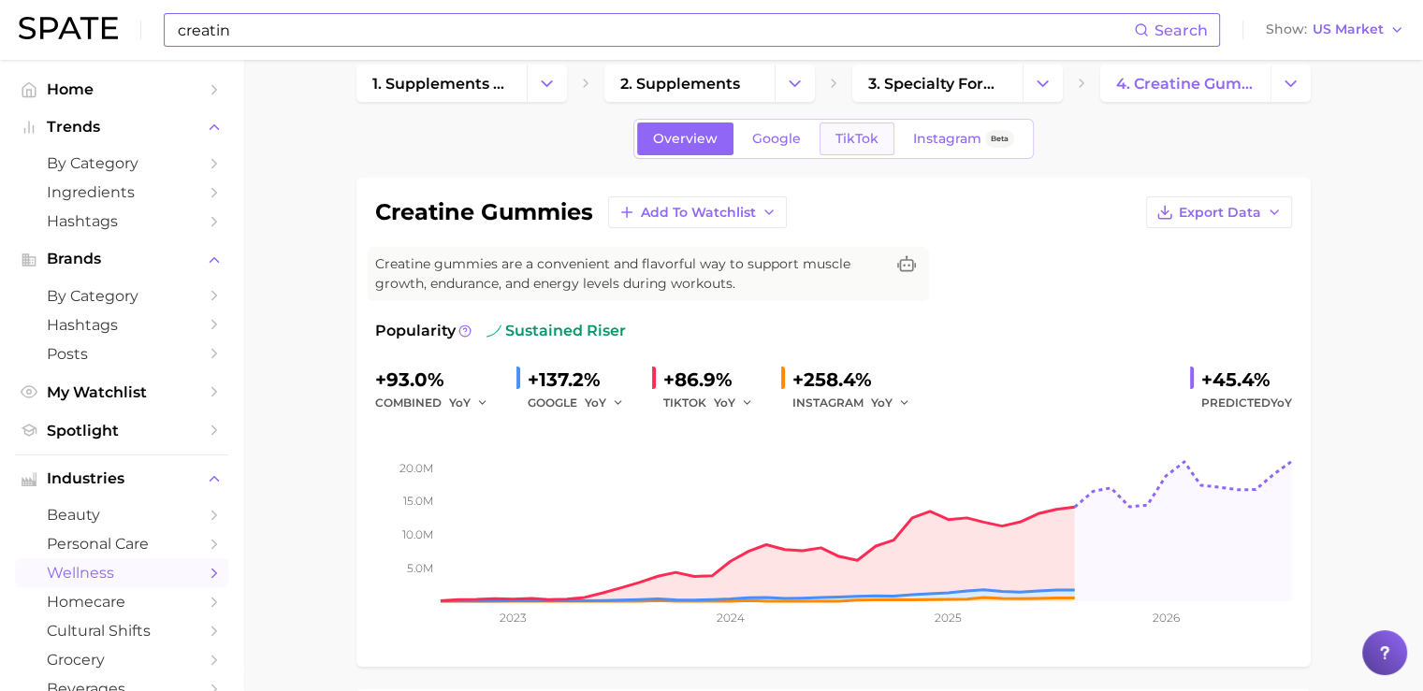
click at [837, 138] on span "TikTok" at bounding box center [857, 139] width 43 height 16
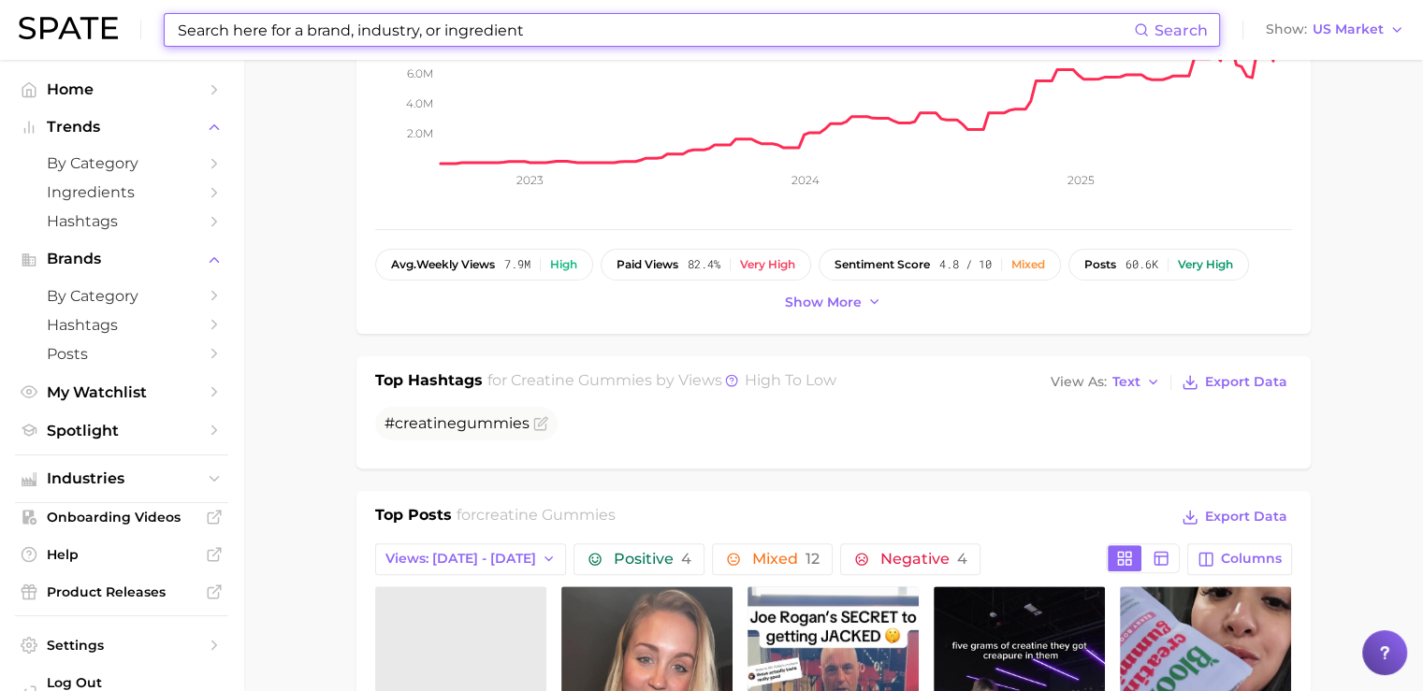
scroll to position [458, 0]
click at [839, 303] on span "Show more" at bounding box center [823, 302] width 77 height 16
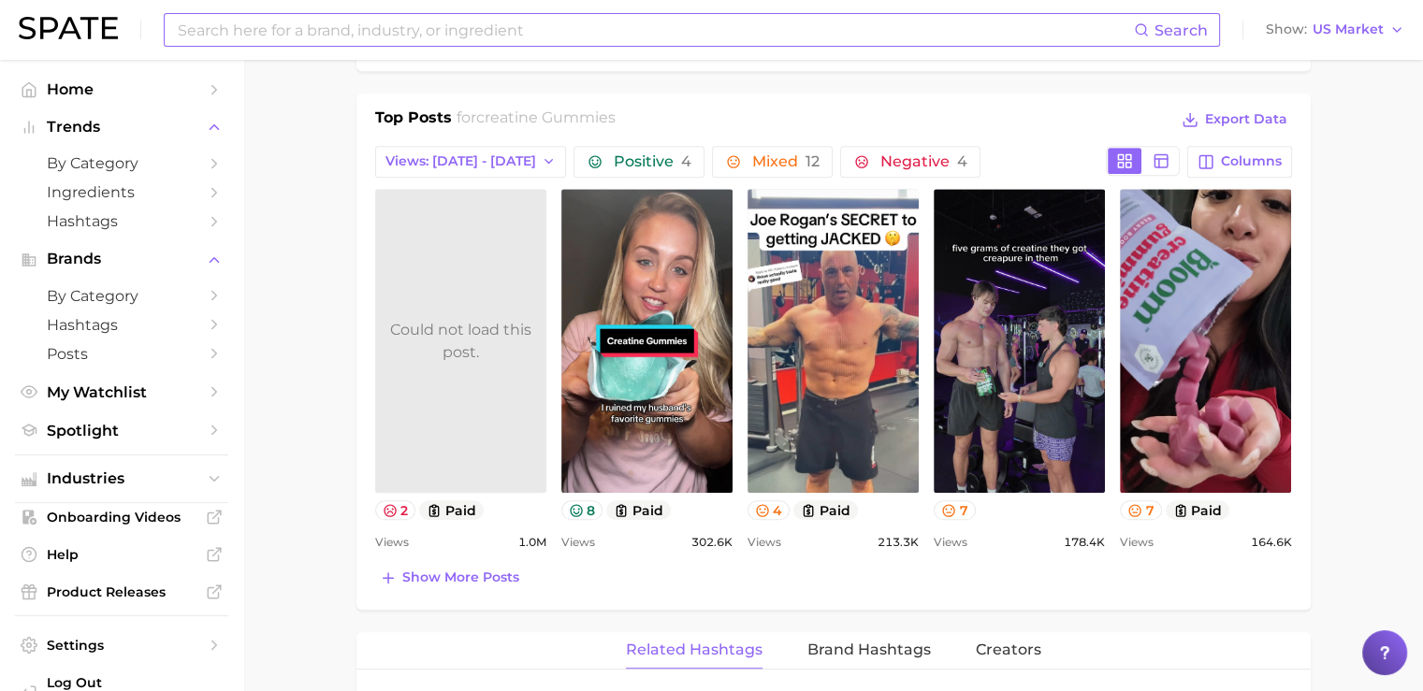
scroll to position [898, 0]
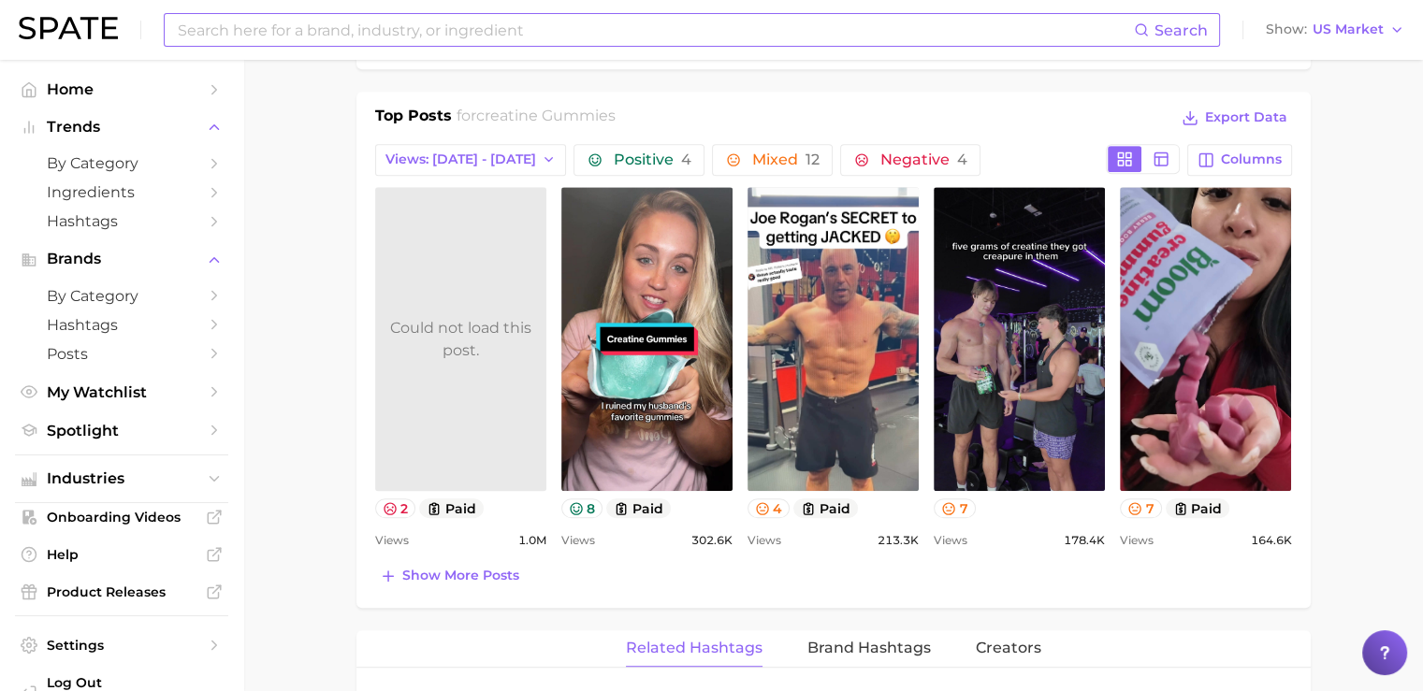
click at [1317, 445] on main "1. supplements & ingestibles 2. supplements 3. specialty formula supplements 4.…" at bounding box center [833, 420] width 1180 height 2517
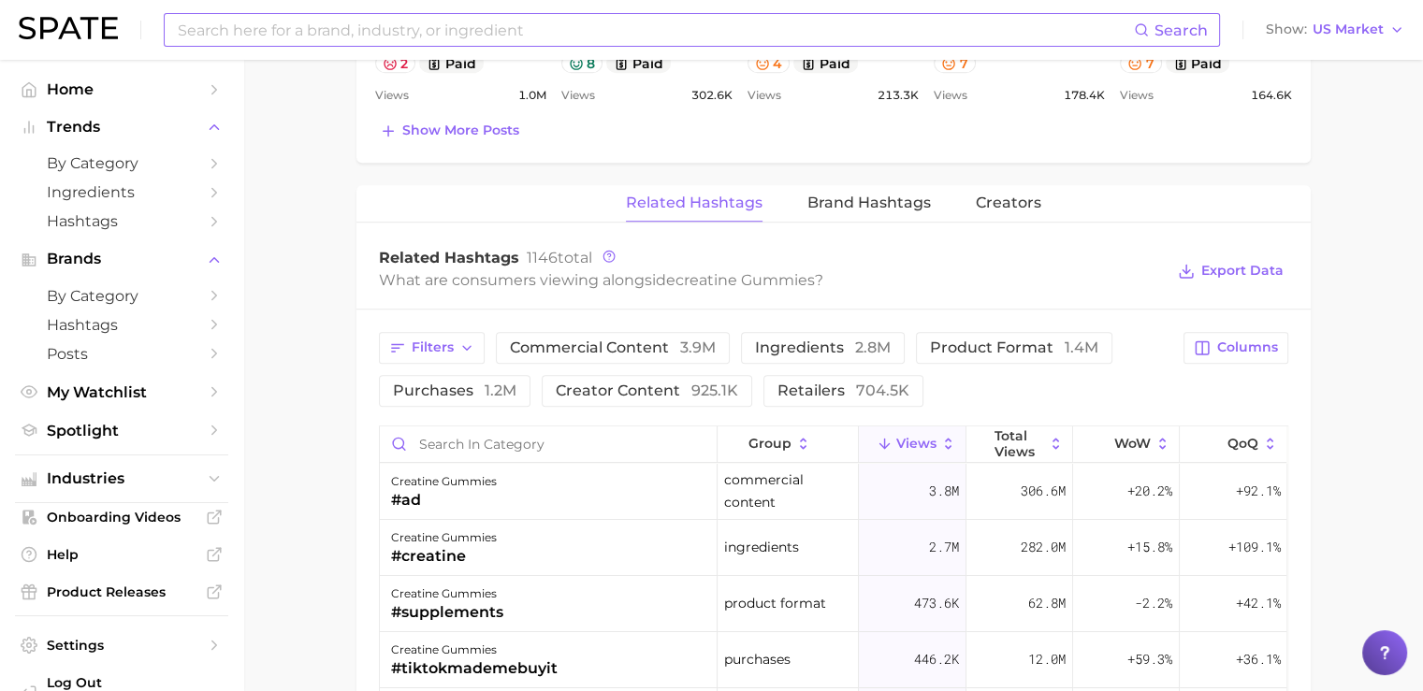
scroll to position [1345, 0]
click at [1001, 201] on span "Creators" at bounding box center [1009, 202] width 66 height 17
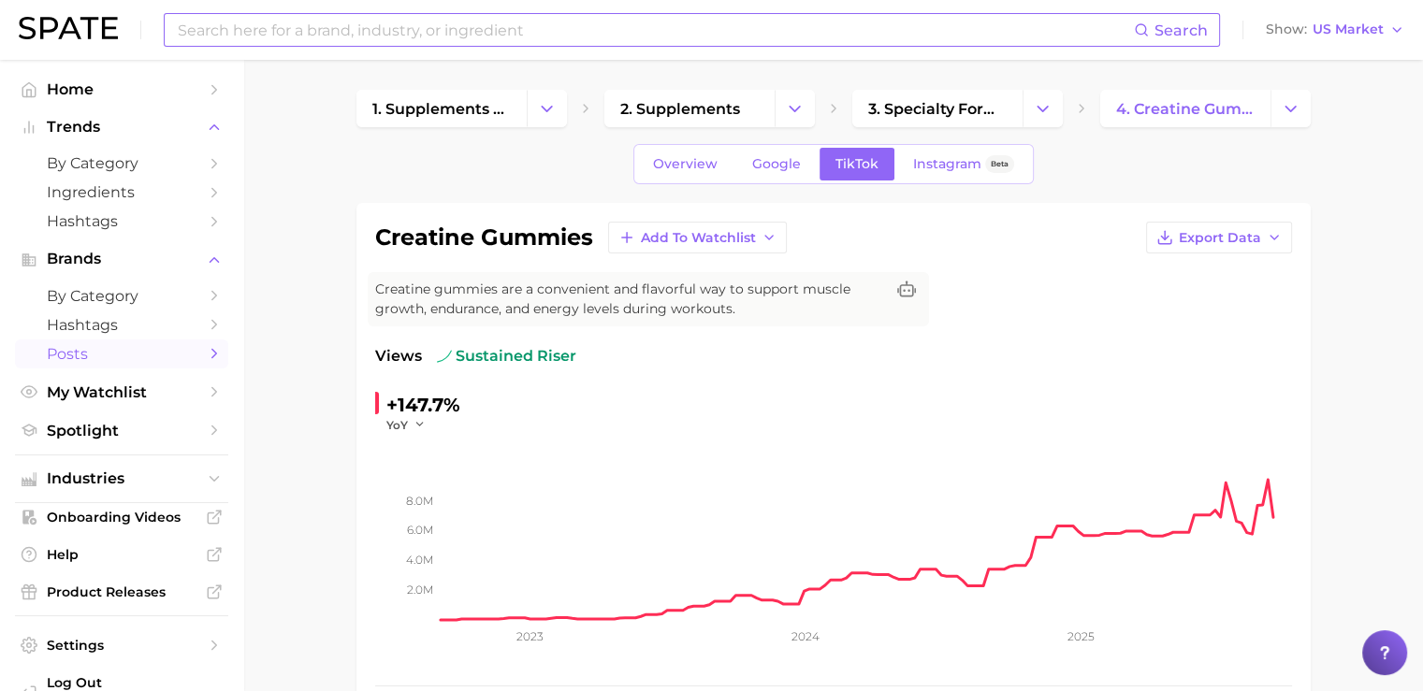
scroll to position [44, 0]
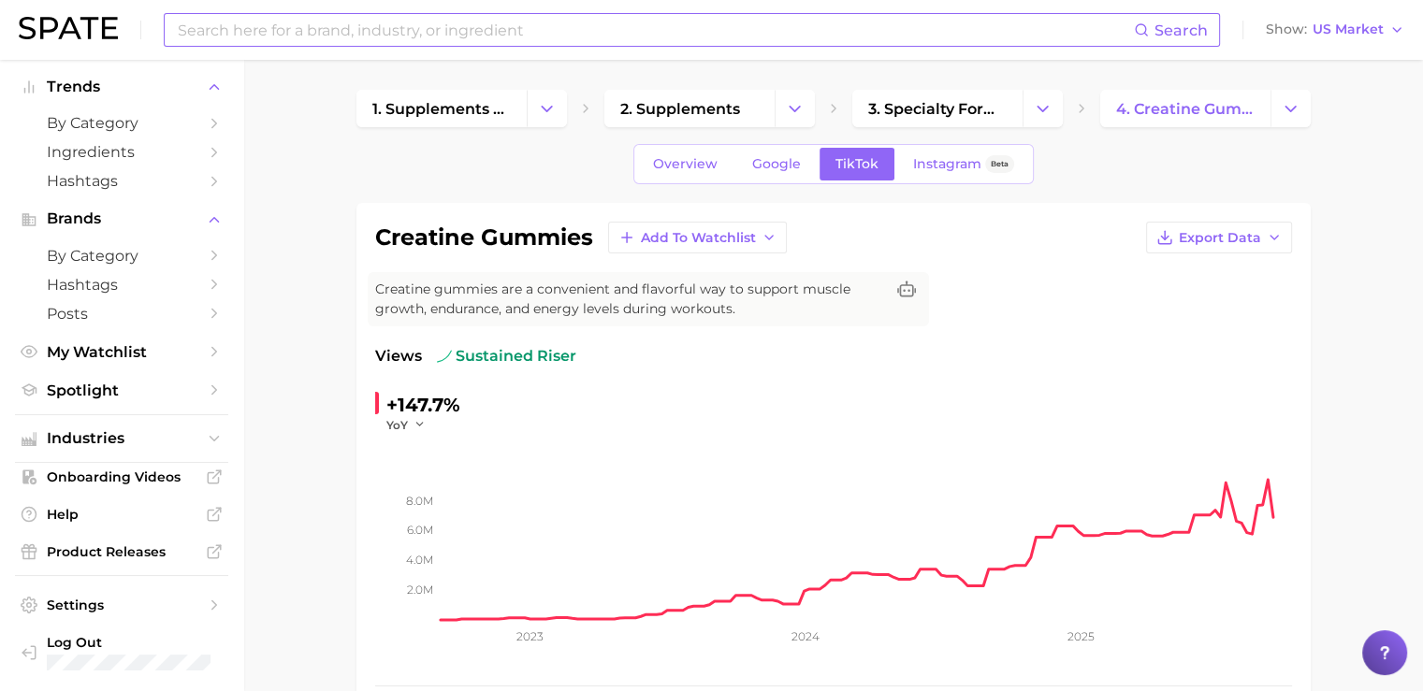
click at [323, 12] on div "Search Show US Market" at bounding box center [712, 30] width 1386 height 60
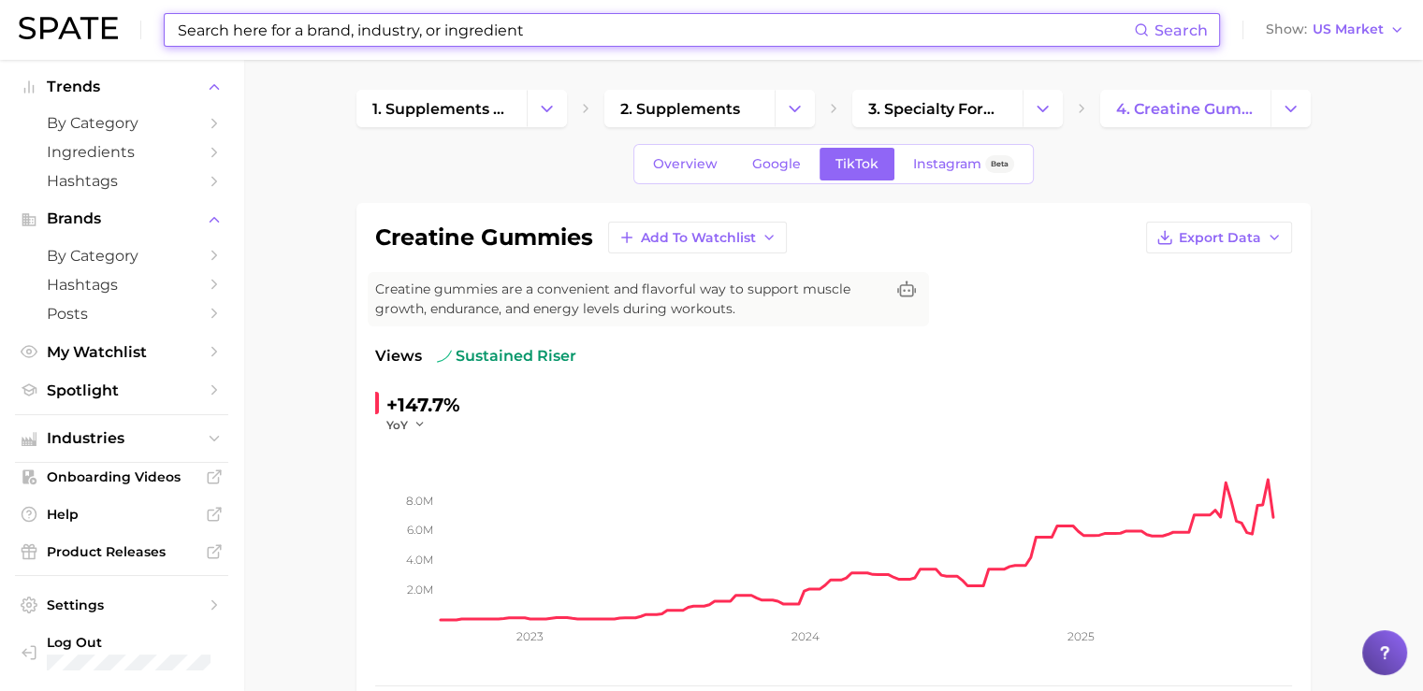
click at [329, 29] on input at bounding box center [655, 30] width 958 height 32
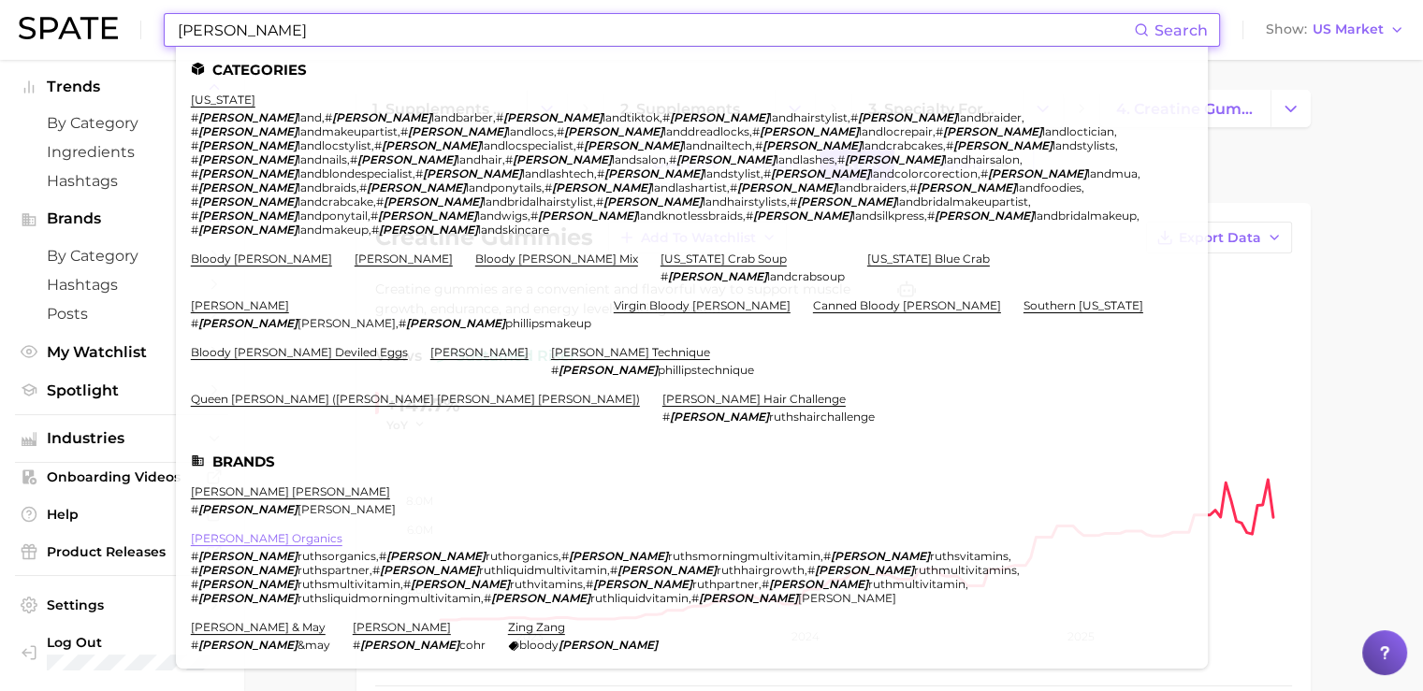
type input "[PERSON_NAME]"
click at [212, 531] on link "[PERSON_NAME] organics" at bounding box center [267, 538] width 152 height 14
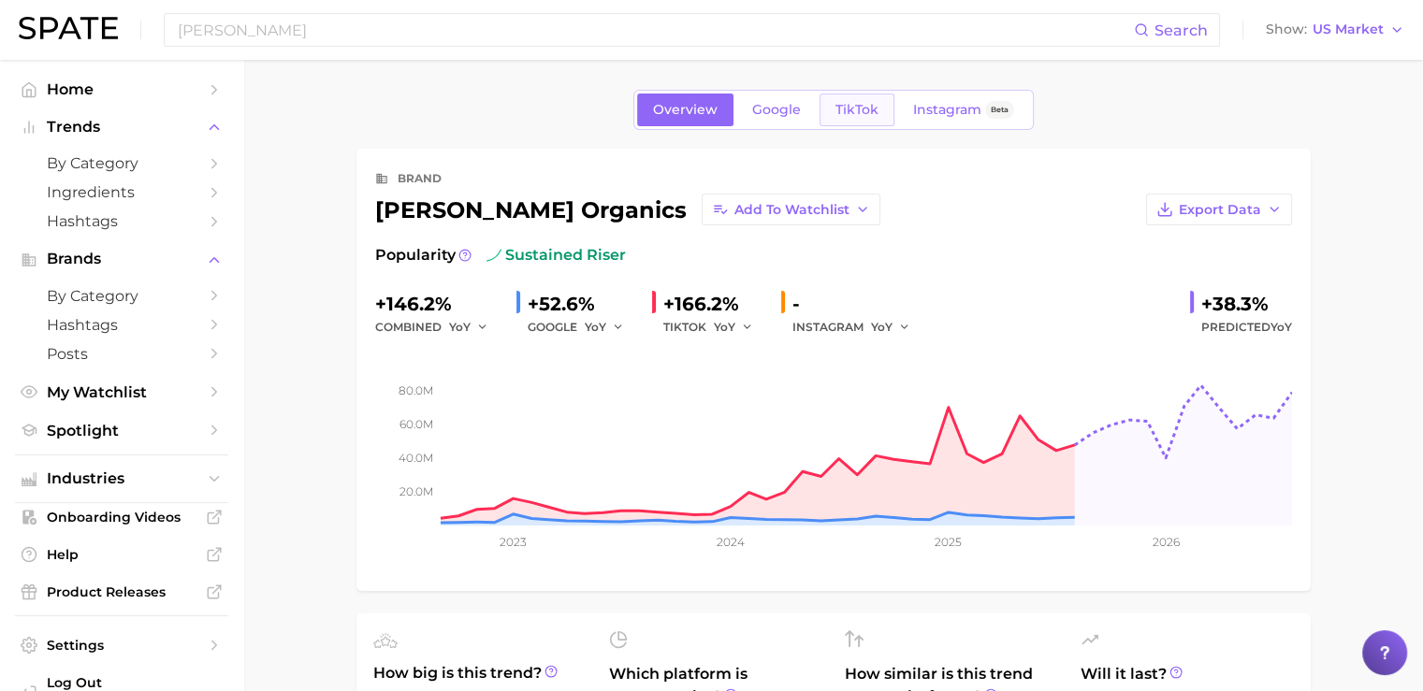
click at [842, 119] on link "TikTok" at bounding box center [857, 110] width 75 height 33
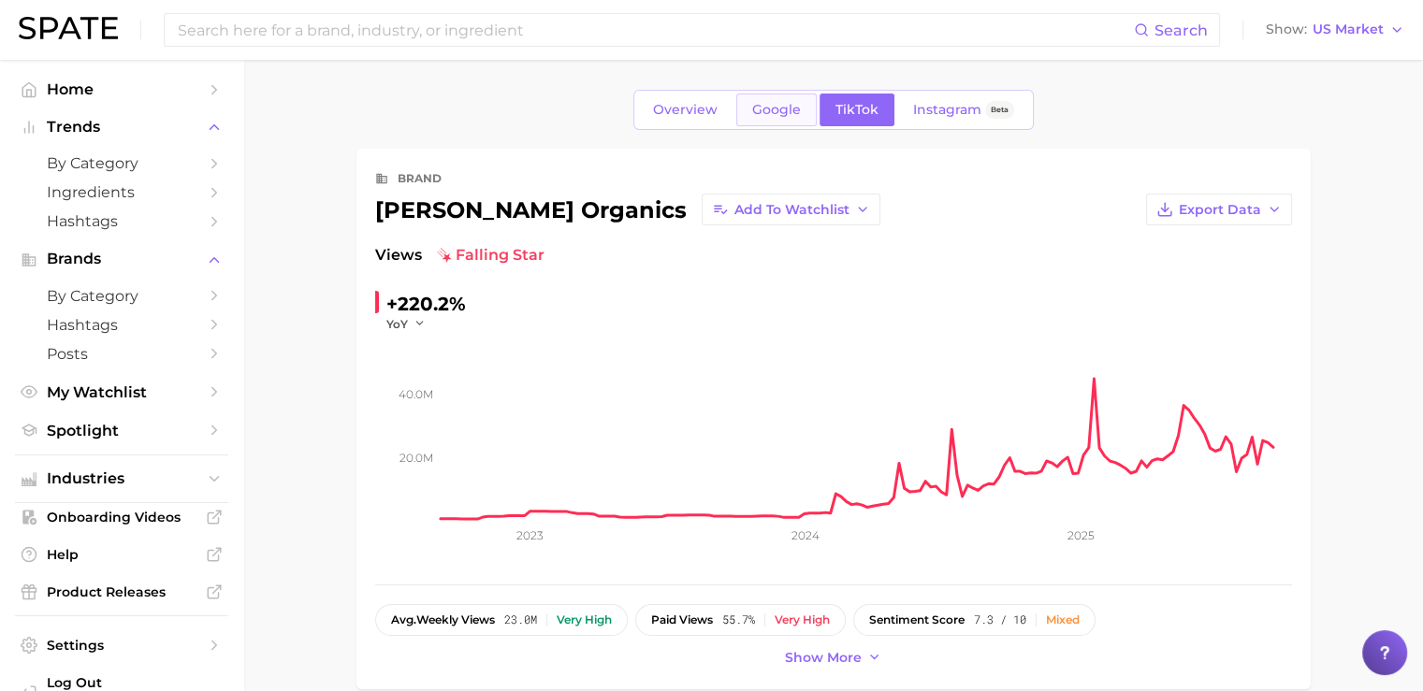
click at [774, 103] on span "Google" at bounding box center [776, 110] width 49 height 16
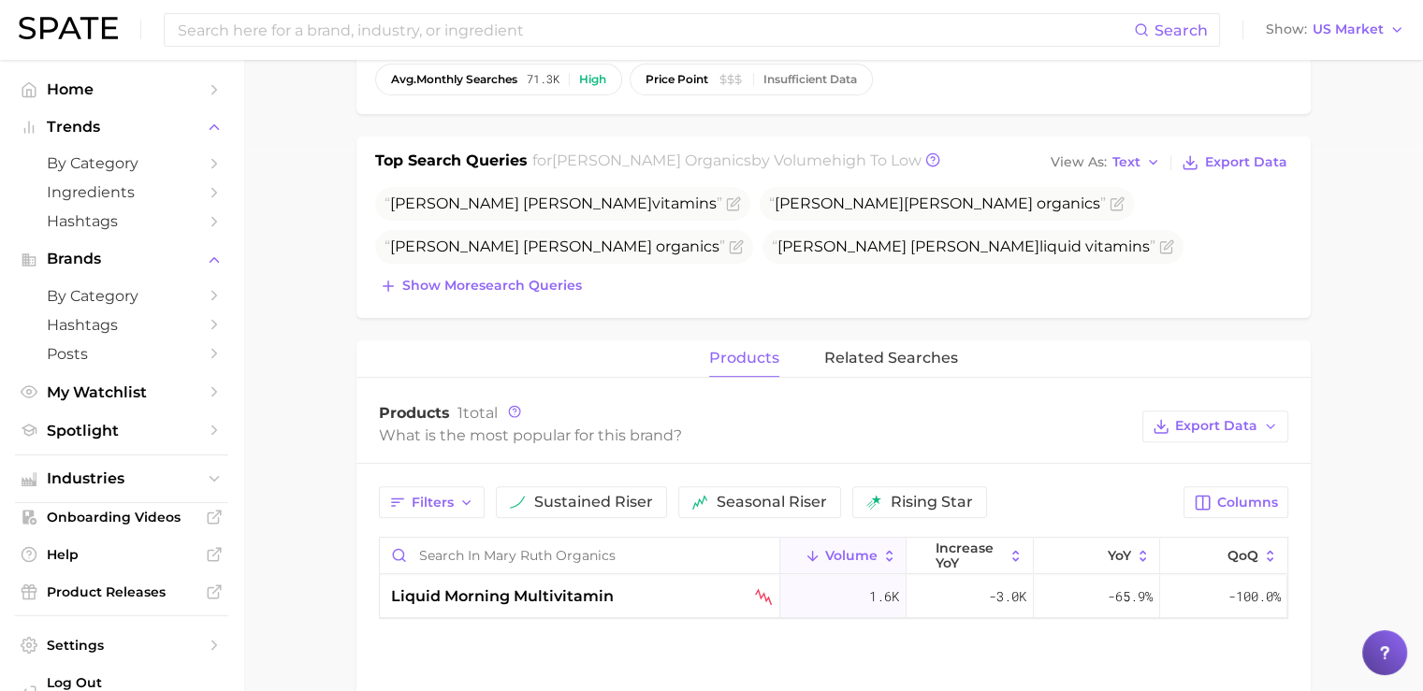
scroll to position [546, 0]
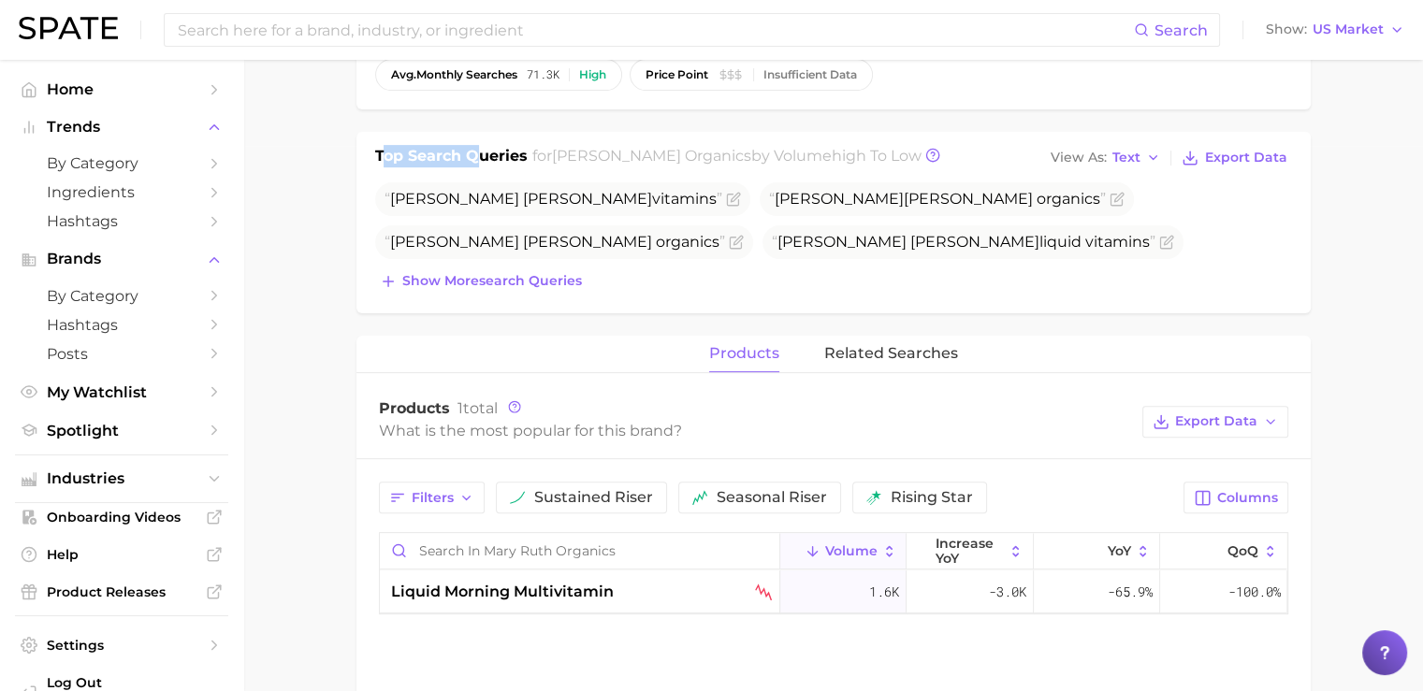
drag, startPoint x: 384, startPoint y: 156, endPoint x: 476, endPoint y: 159, distance: 92.7
click at [476, 159] on h1 "Top Search Queries" at bounding box center [451, 158] width 153 height 26
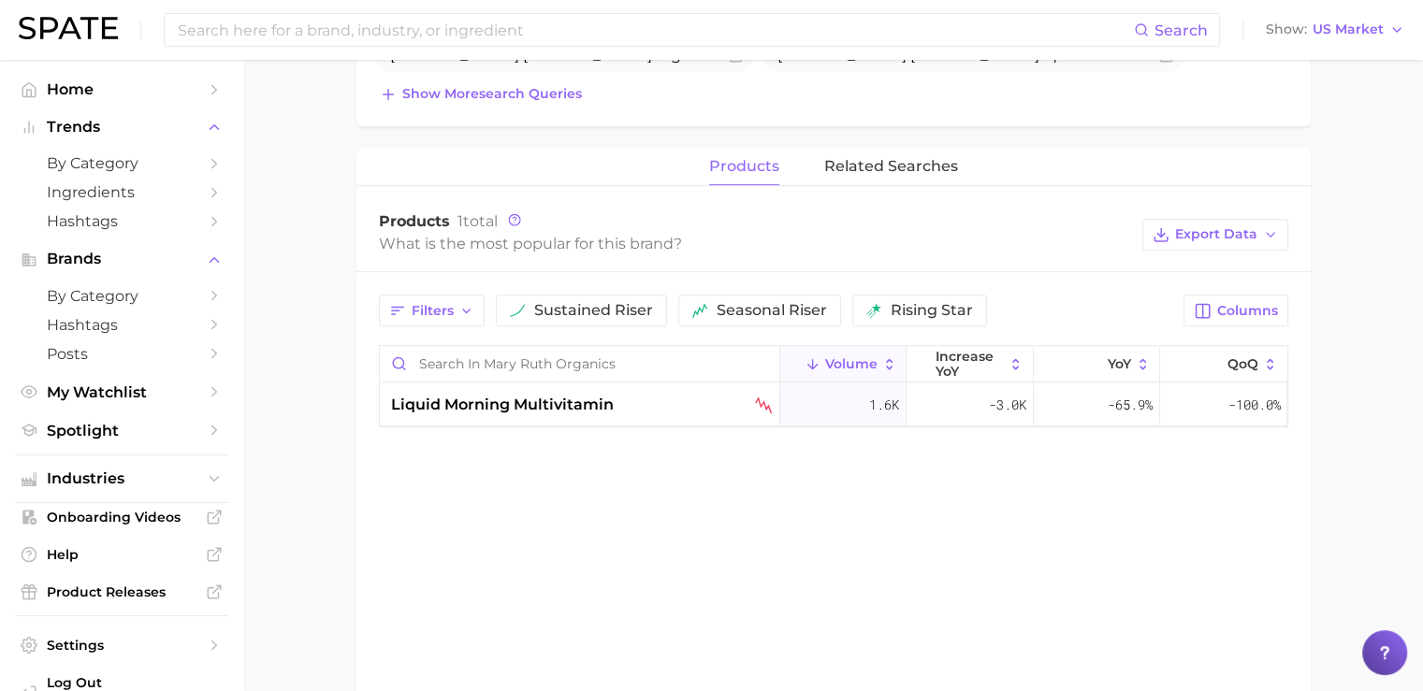
scroll to position [0, 0]
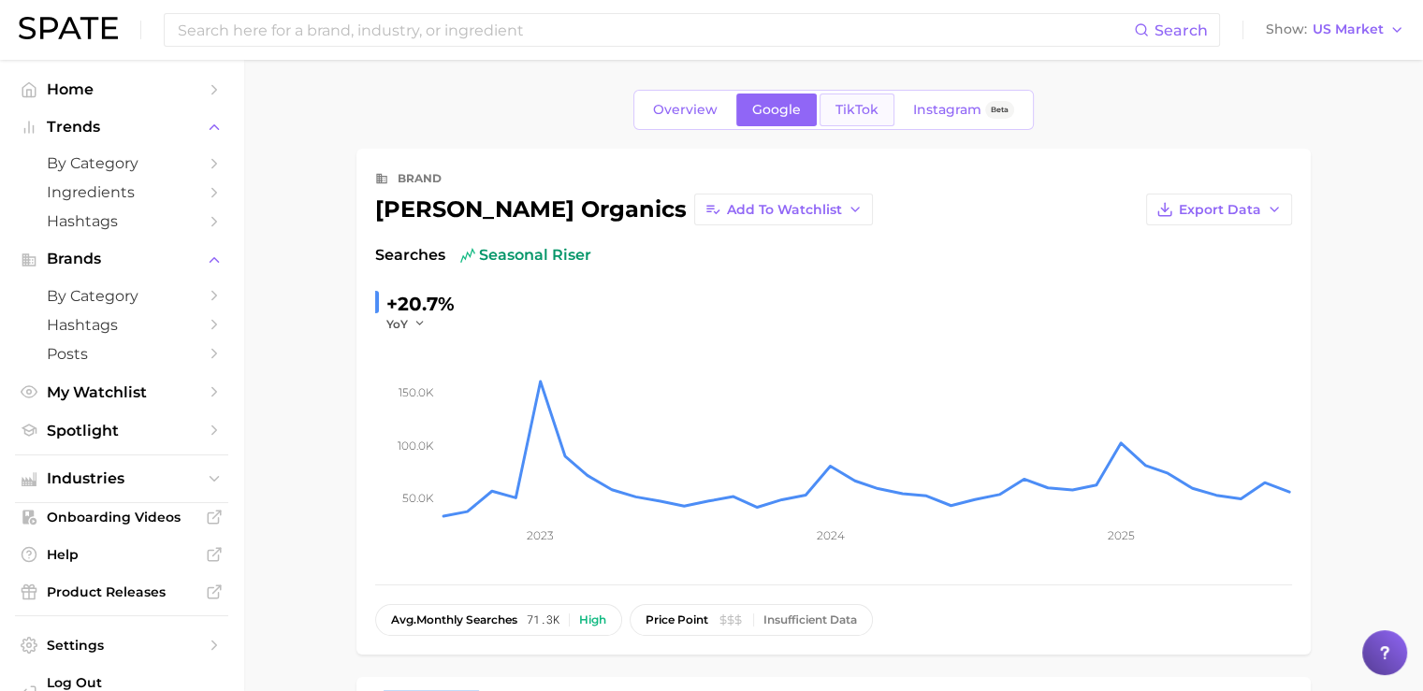
click at [841, 104] on span "TikTok" at bounding box center [857, 110] width 43 height 16
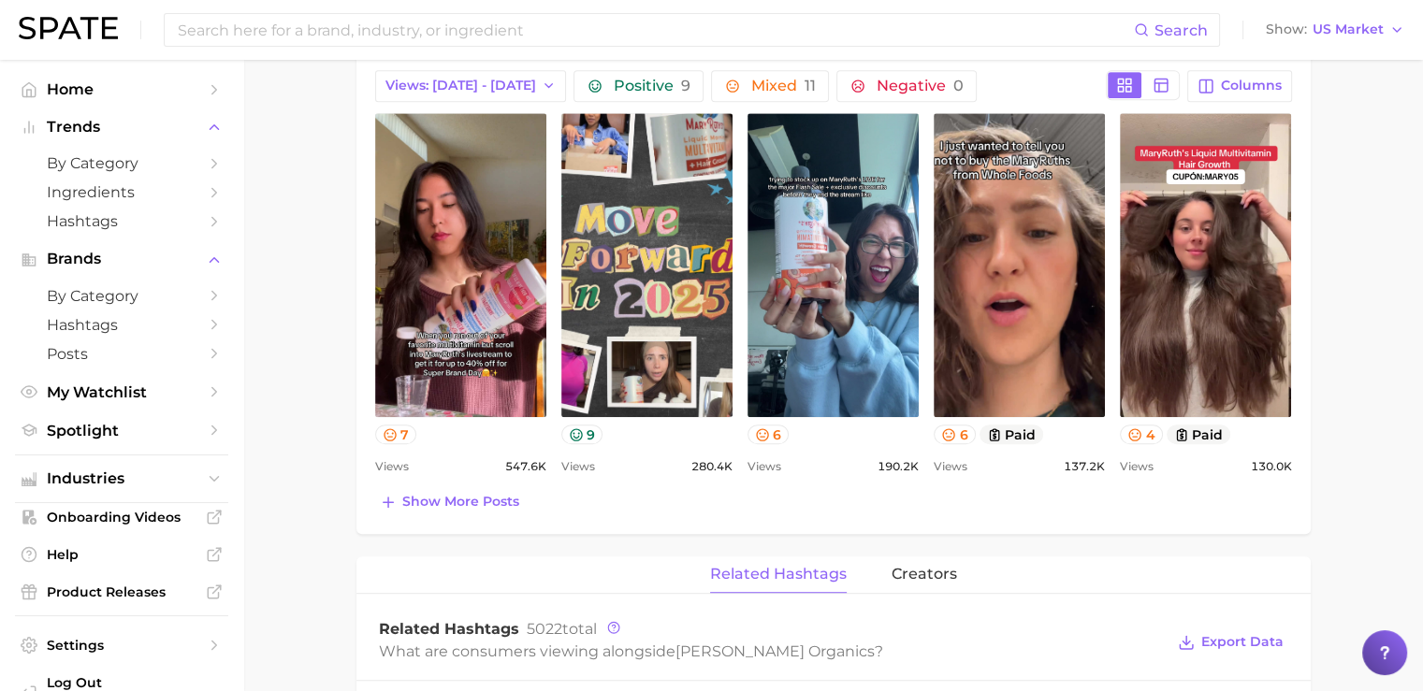
scroll to position [900, 0]
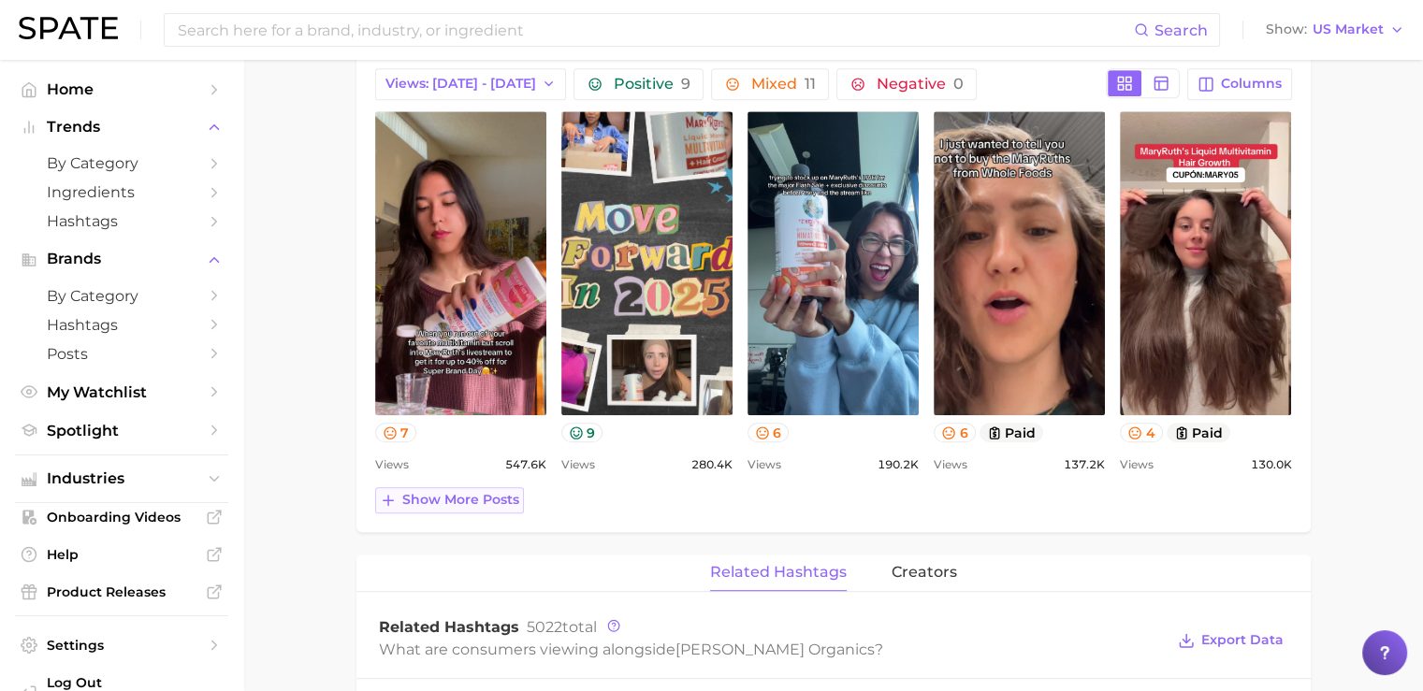
click at [438, 506] on button "Show more posts" at bounding box center [449, 501] width 149 height 26
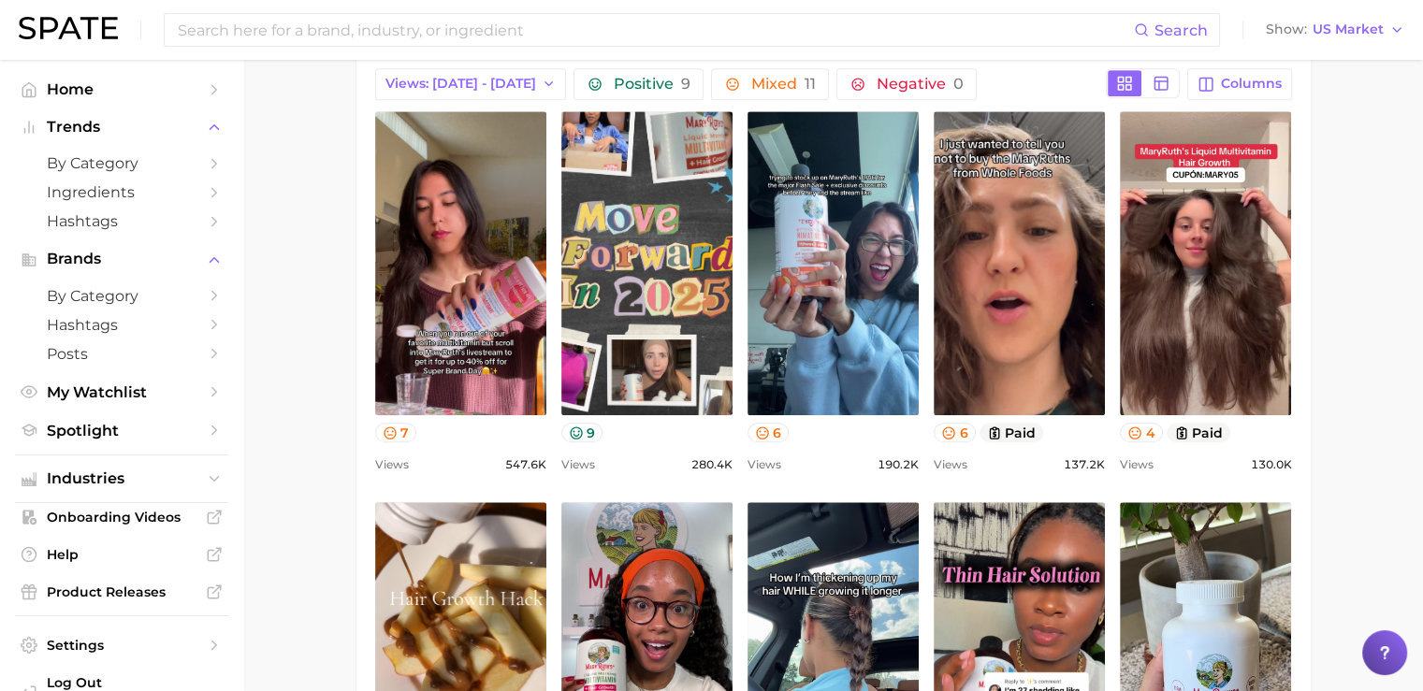
scroll to position [0, 0]
